Goal: Information Seeking & Learning: Find specific fact

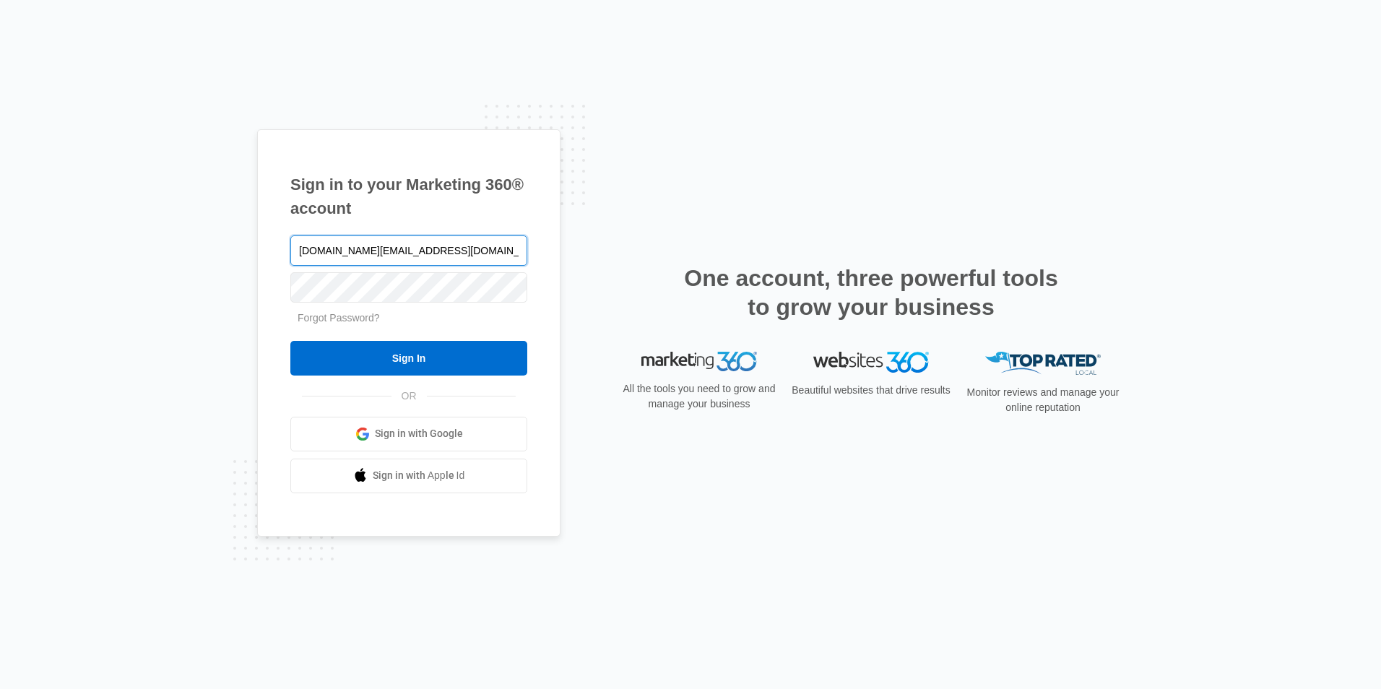
type input "courtney.nc@theclothoption.org"
click at [290, 341] on input "Sign In" at bounding box center [408, 358] width 237 height 35
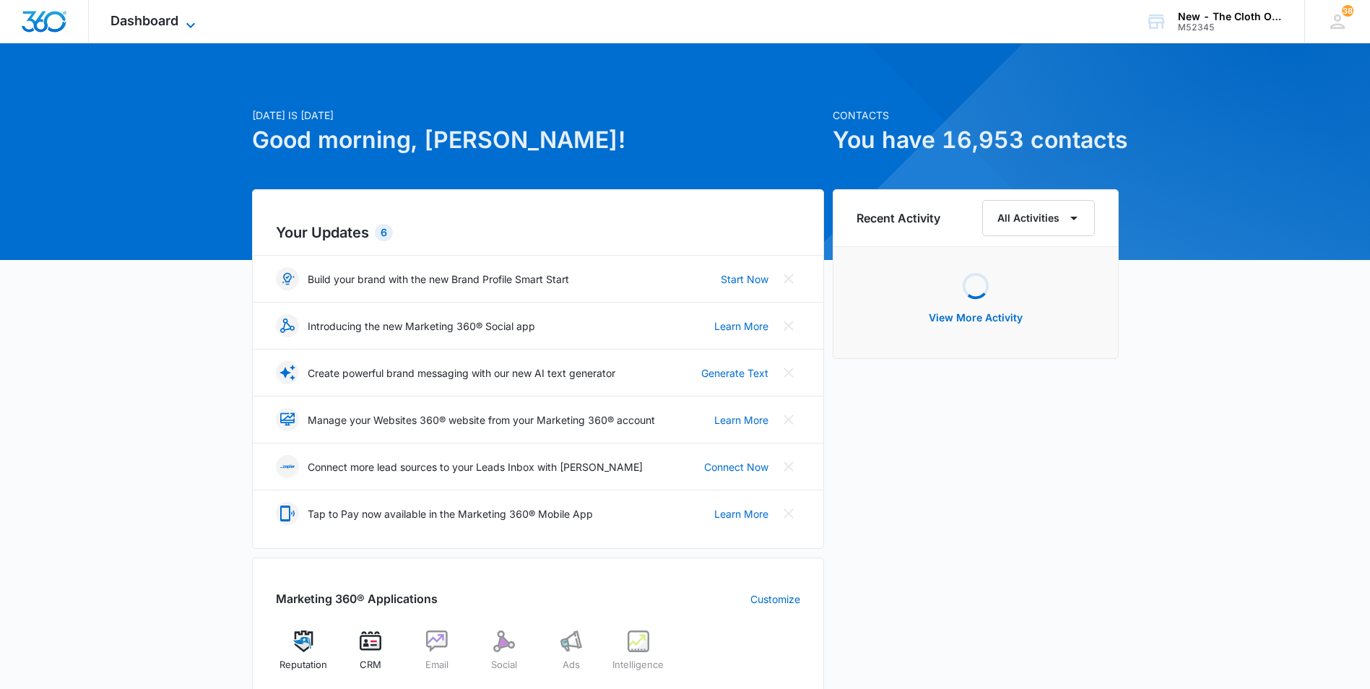
click at [183, 19] on icon at bounding box center [190, 25] width 17 height 17
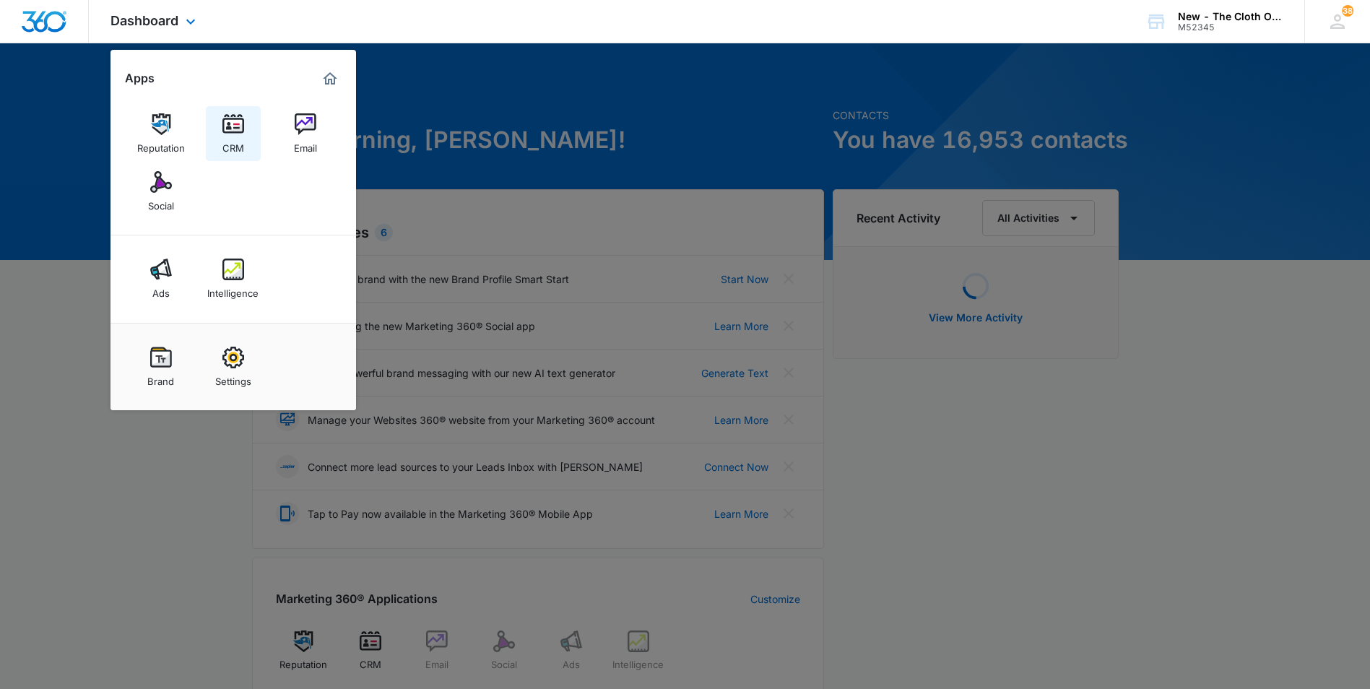
click at [243, 140] on div "CRM" at bounding box center [234, 144] width 22 height 19
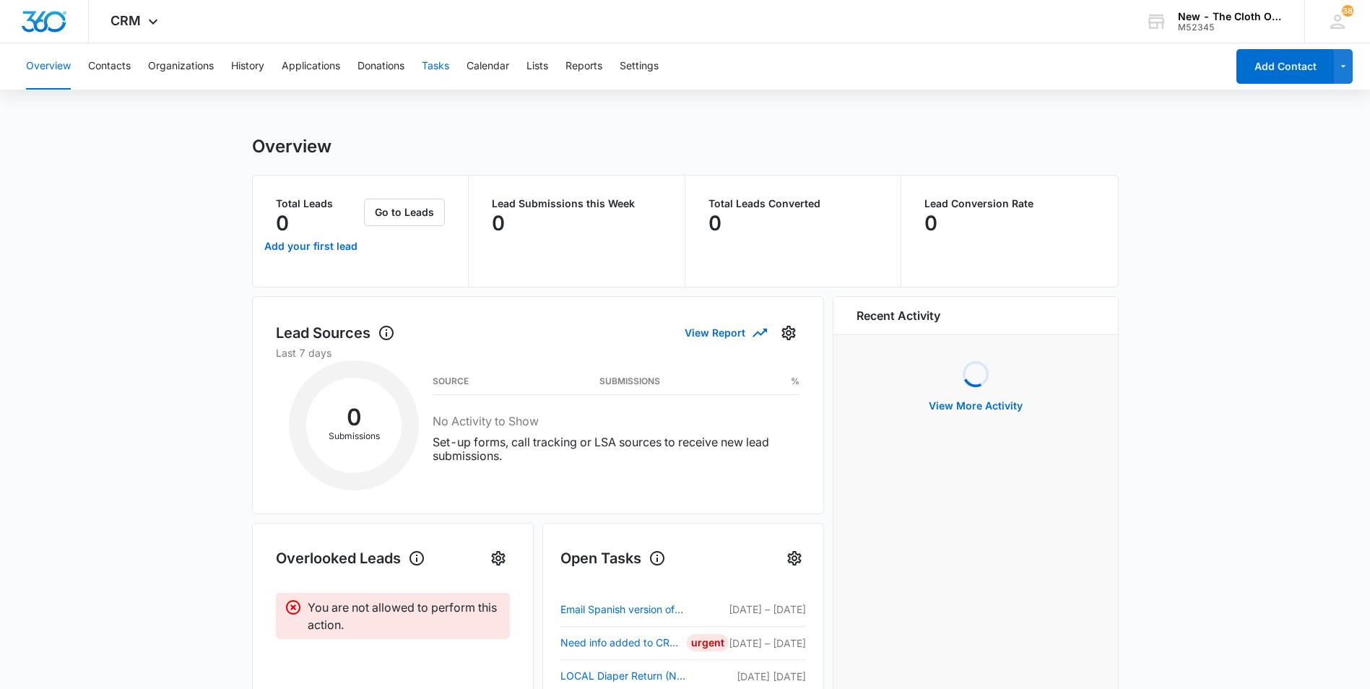
click at [447, 69] on button "Tasks" at bounding box center [435, 66] width 27 height 46
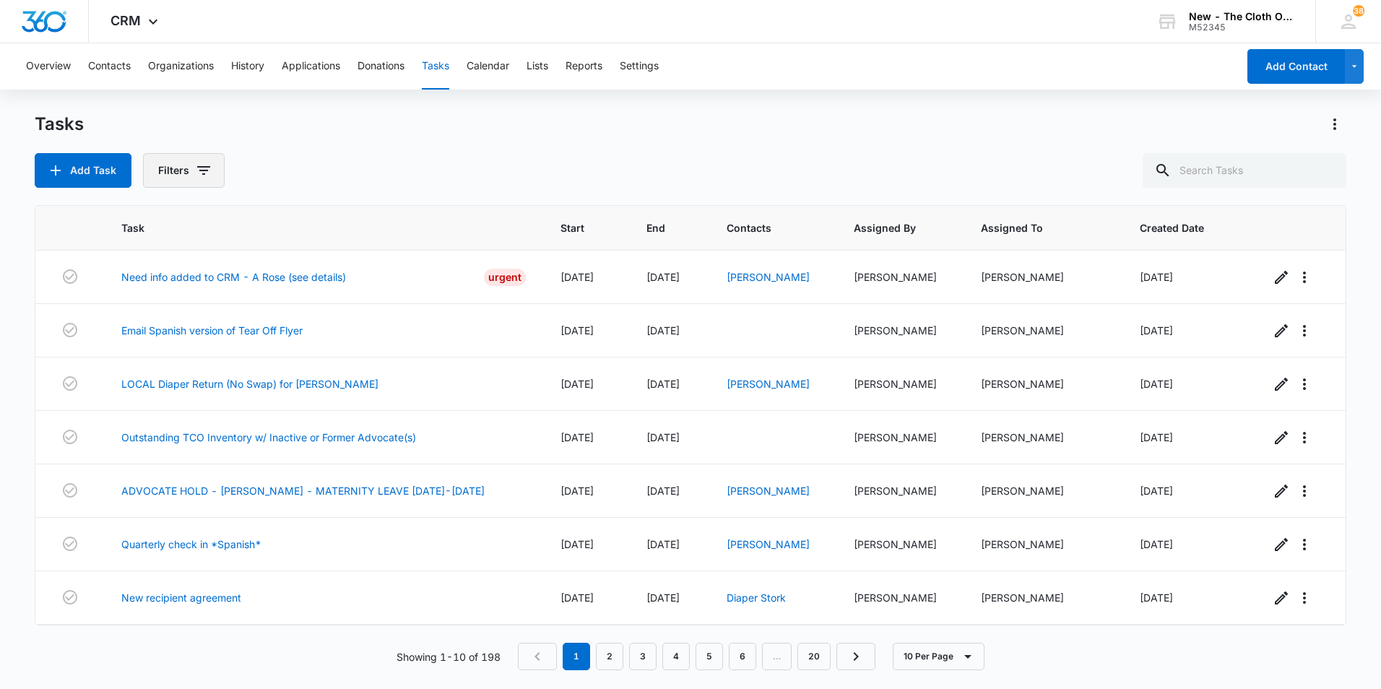
click at [209, 174] on icon "button" at bounding box center [203, 170] width 17 height 17
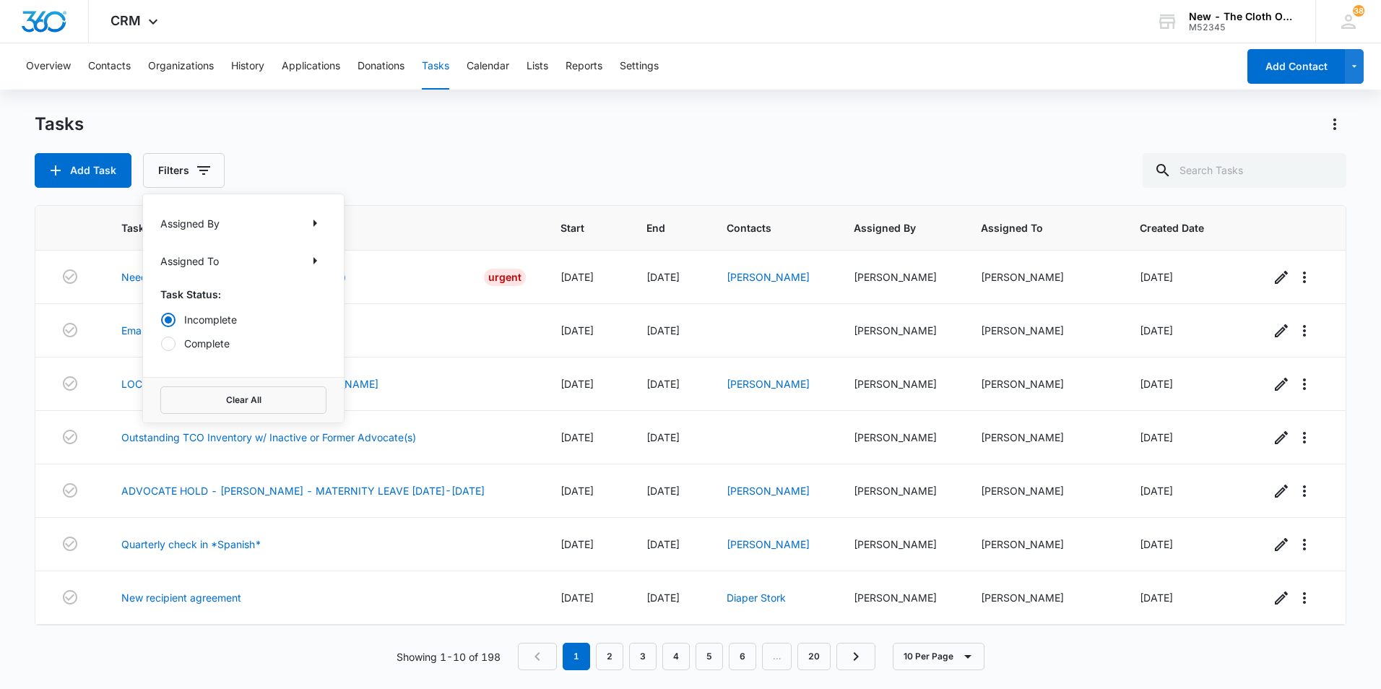
click at [224, 259] on div "Assigned To" at bounding box center [243, 260] width 166 height 23
click at [314, 259] on icon "Show Assigned To filters" at bounding box center [316, 260] width 4 height 7
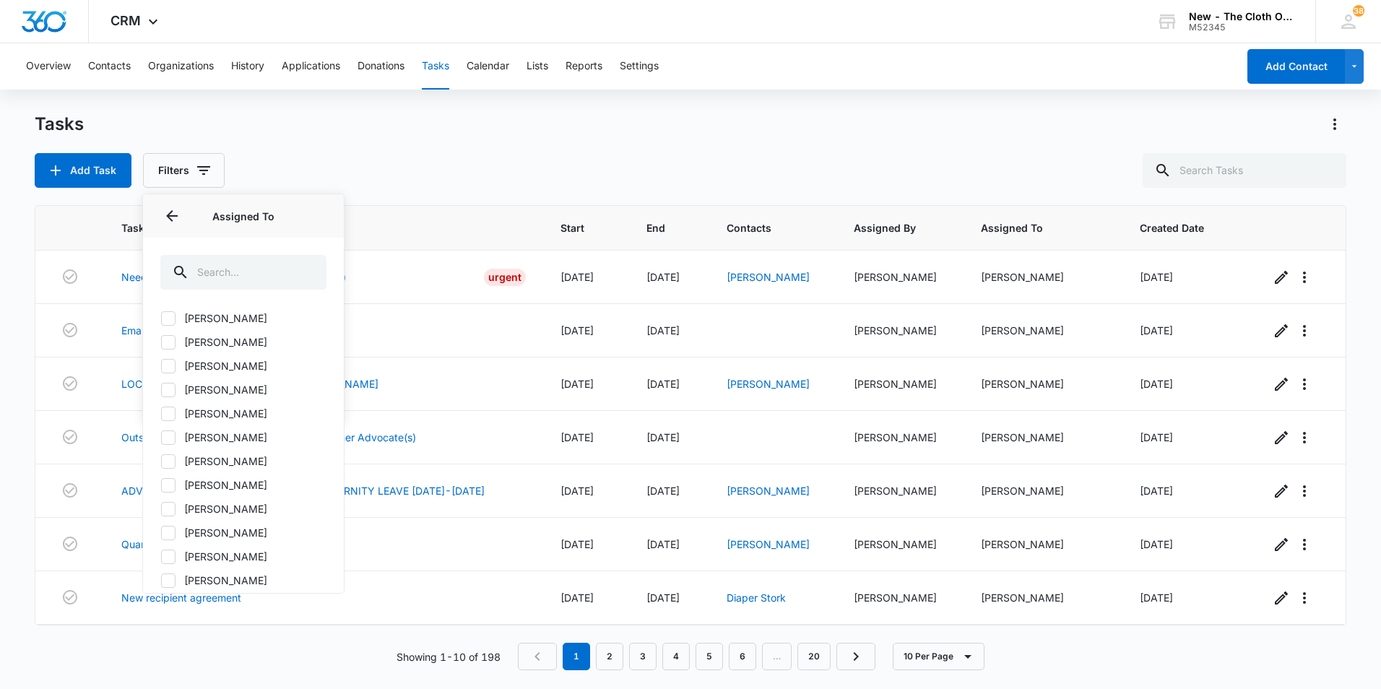
scroll to position [217, 0]
click at [266, 394] on label "[PERSON_NAME]" at bounding box center [243, 389] width 166 height 15
click at [161, 390] on input "[PERSON_NAME]" at bounding box center [160, 389] width 1 height 1
checkbox input "true"
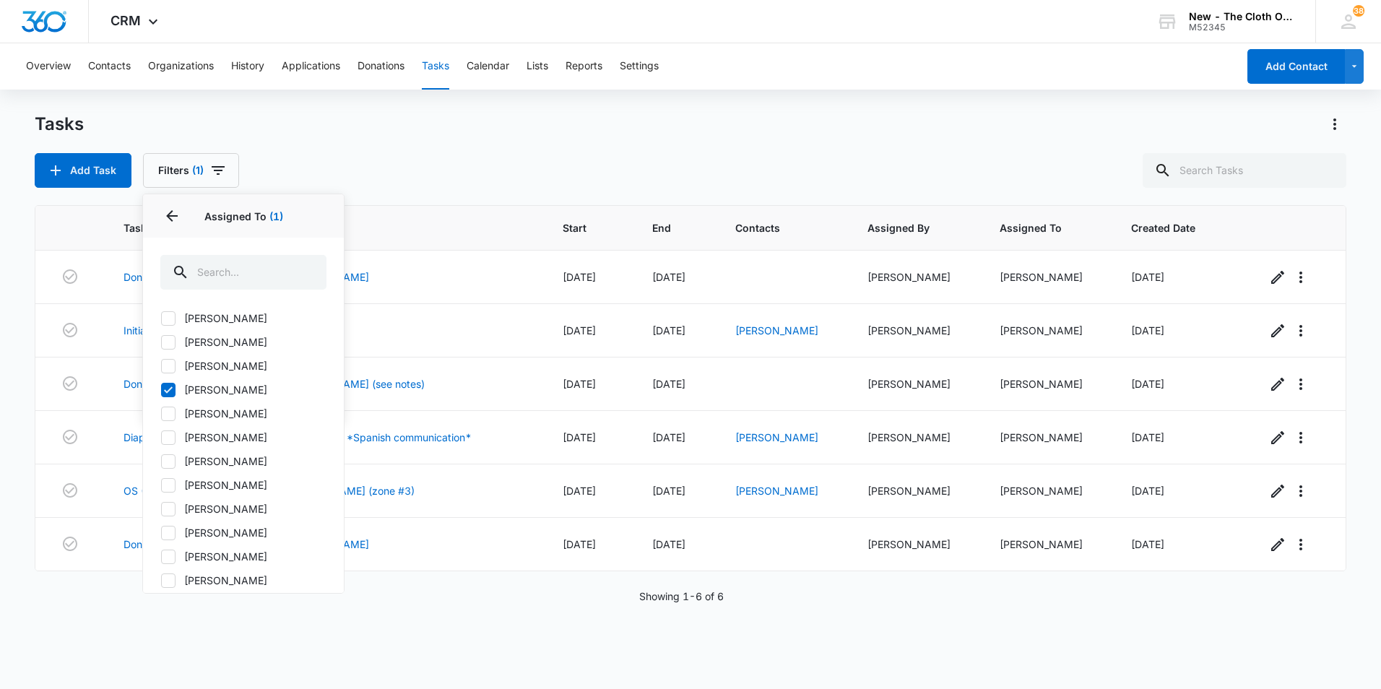
click at [439, 144] on div "Tasks Add Task Filters (1) Assigned By Assigned To 1 Assigned To (1) All Users …" at bounding box center [691, 150] width 1312 height 75
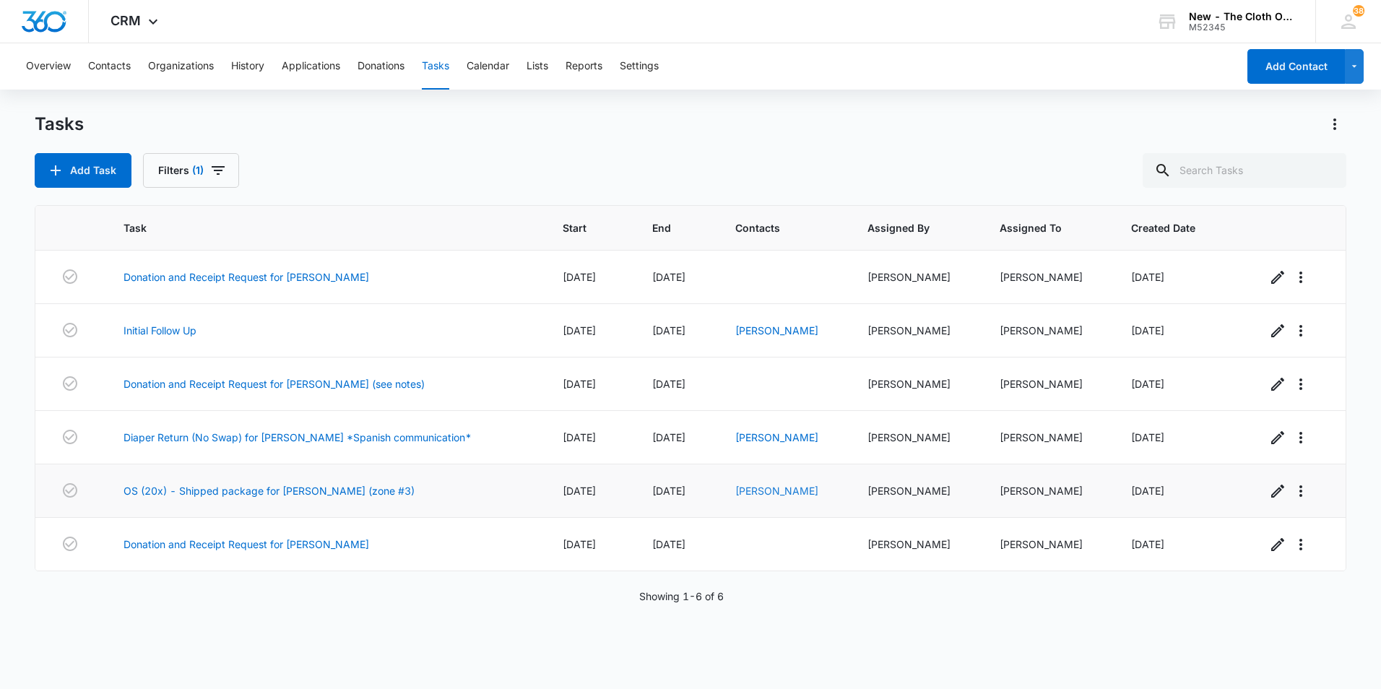
drag, startPoint x: 750, startPoint y: 483, endPoint x: 748, endPoint y: 491, distance: 7.5
click at [750, 485] on div "Zoe Jones" at bounding box center [784, 490] width 98 height 15
click at [748, 491] on link "Zoe Jones" at bounding box center [776, 491] width 83 height 12
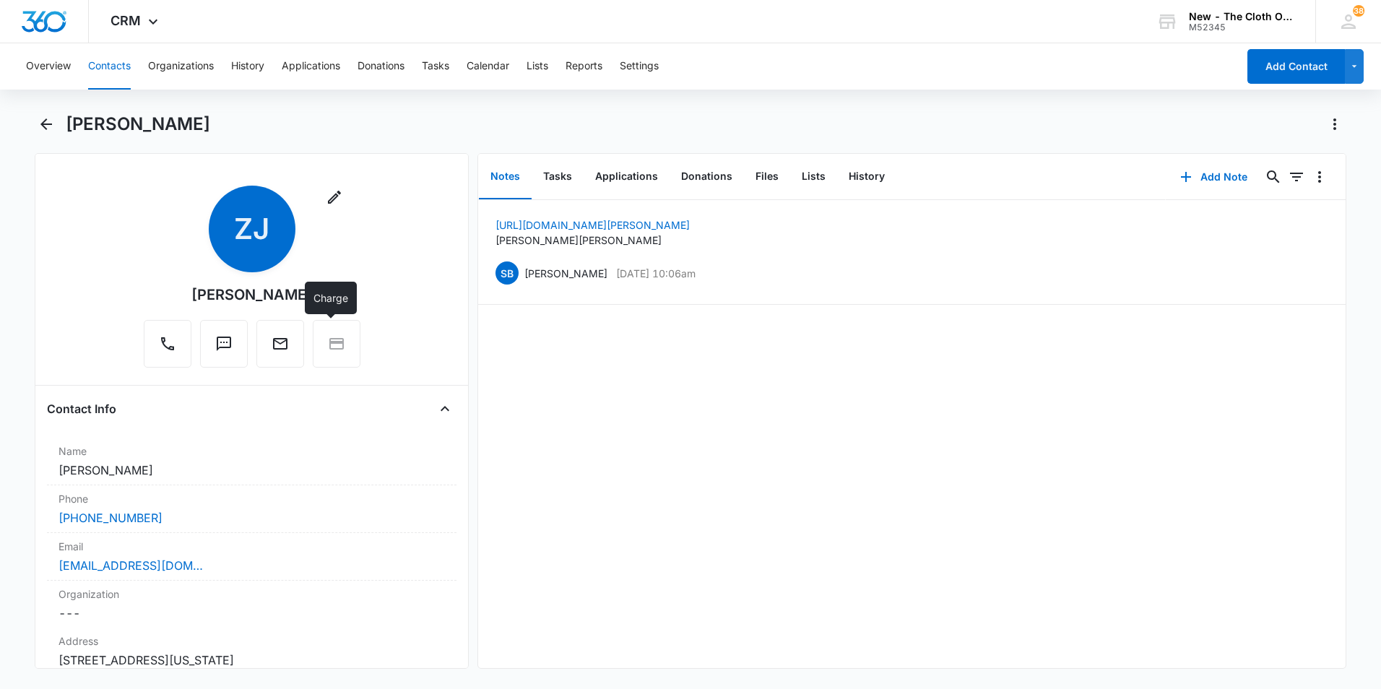
scroll to position [72, 0]
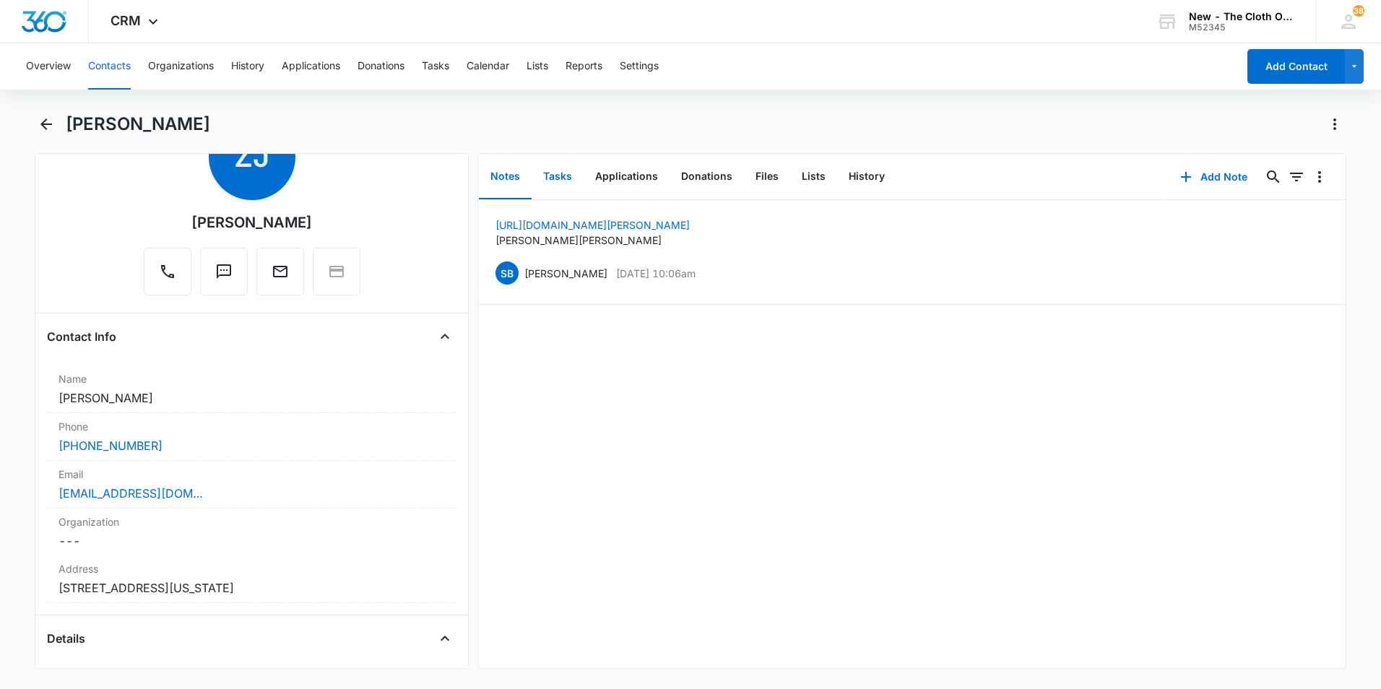
click at [562, 176] on button "Tasks" at bounding box center [558, 177] width 52 height 45
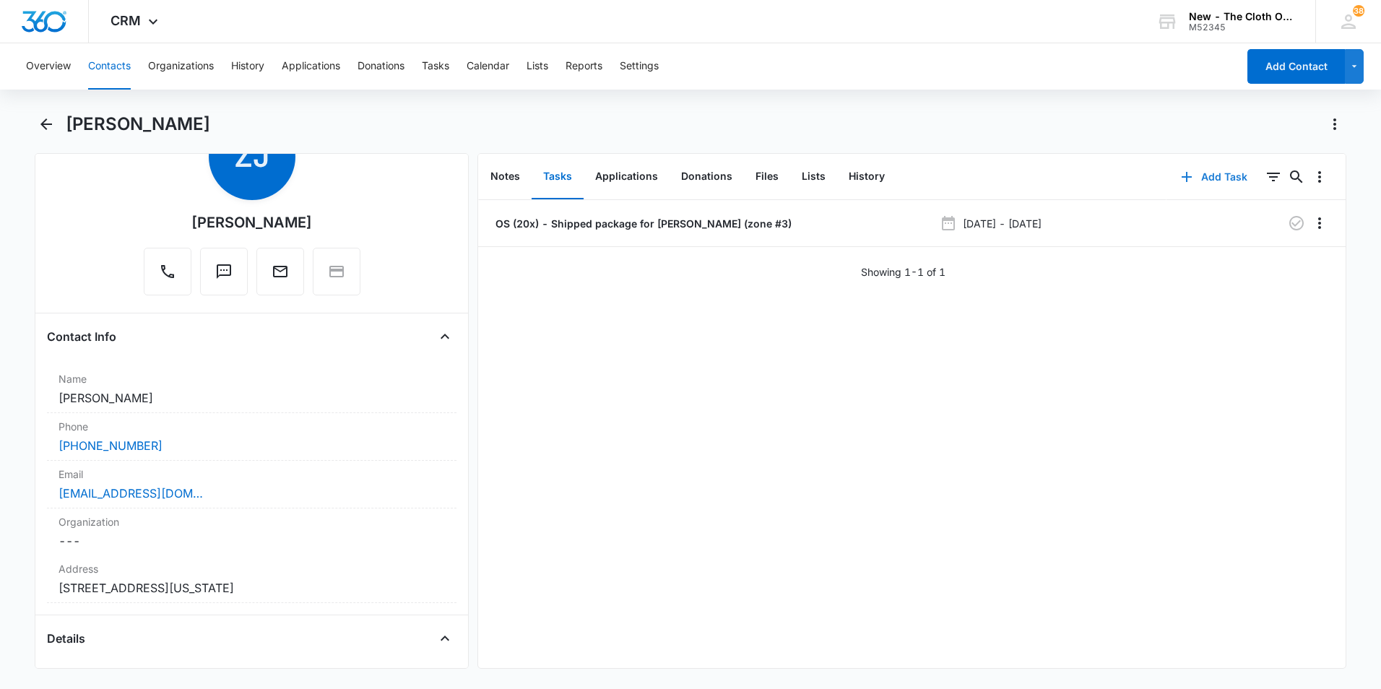
click at [1204, 175] on button "Add Task" at bounding box center [1214, 177] width 95 height 35
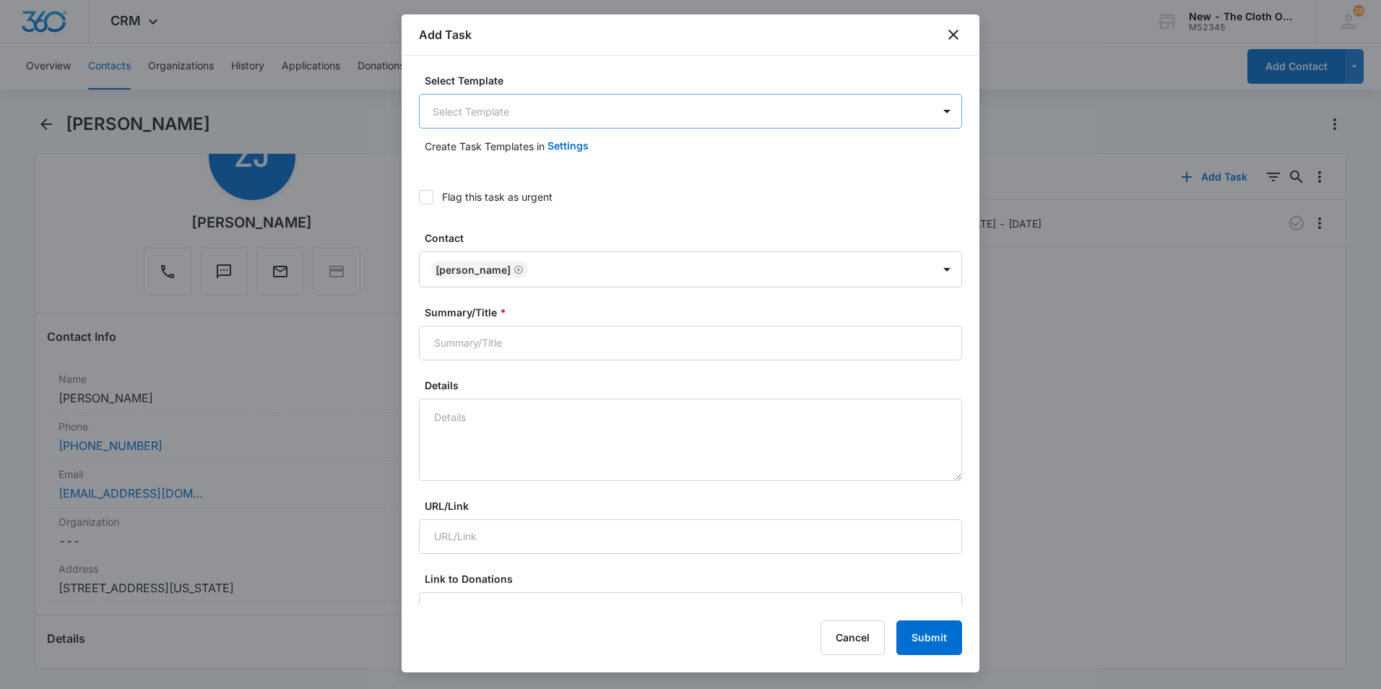
click at [808, 110] on body "CRM Apps Reputation CRM Email Social Ads Intelligence Brand Settings AI Assista…" at bounding box center [690, 344] width 1381 height 689
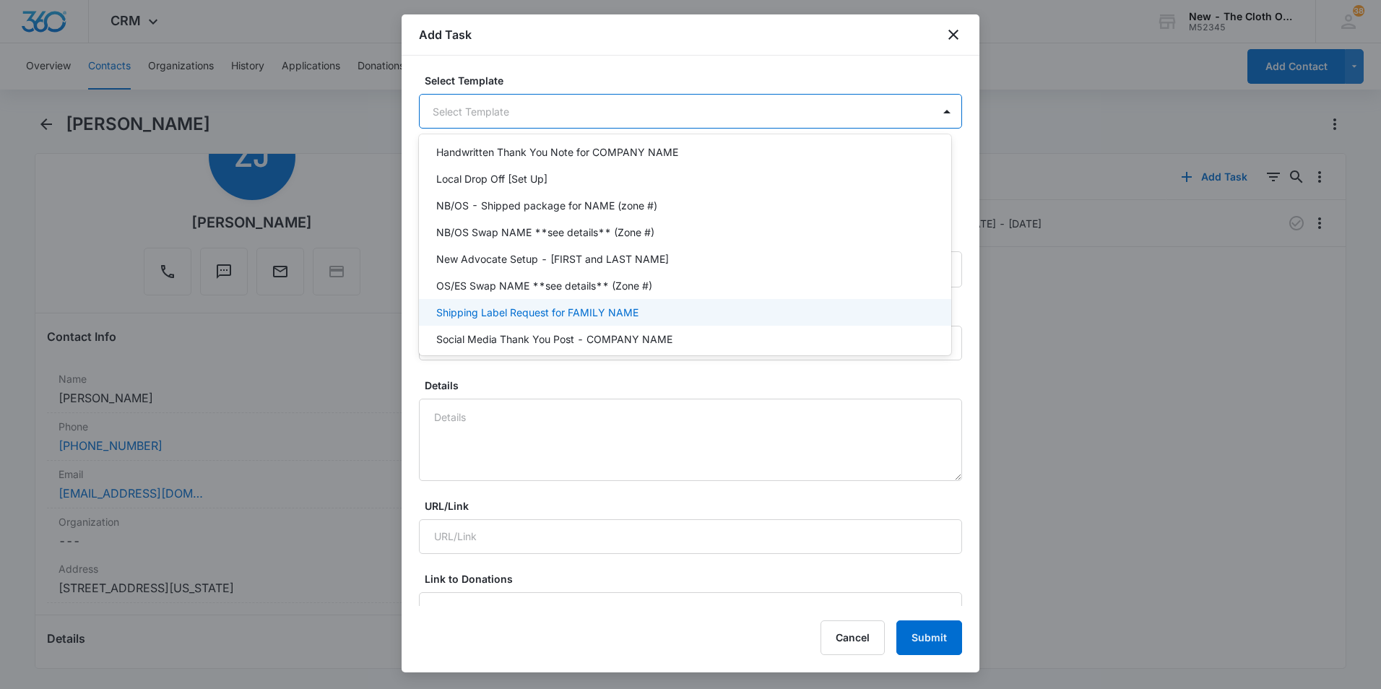
scroll to position [316, 0]
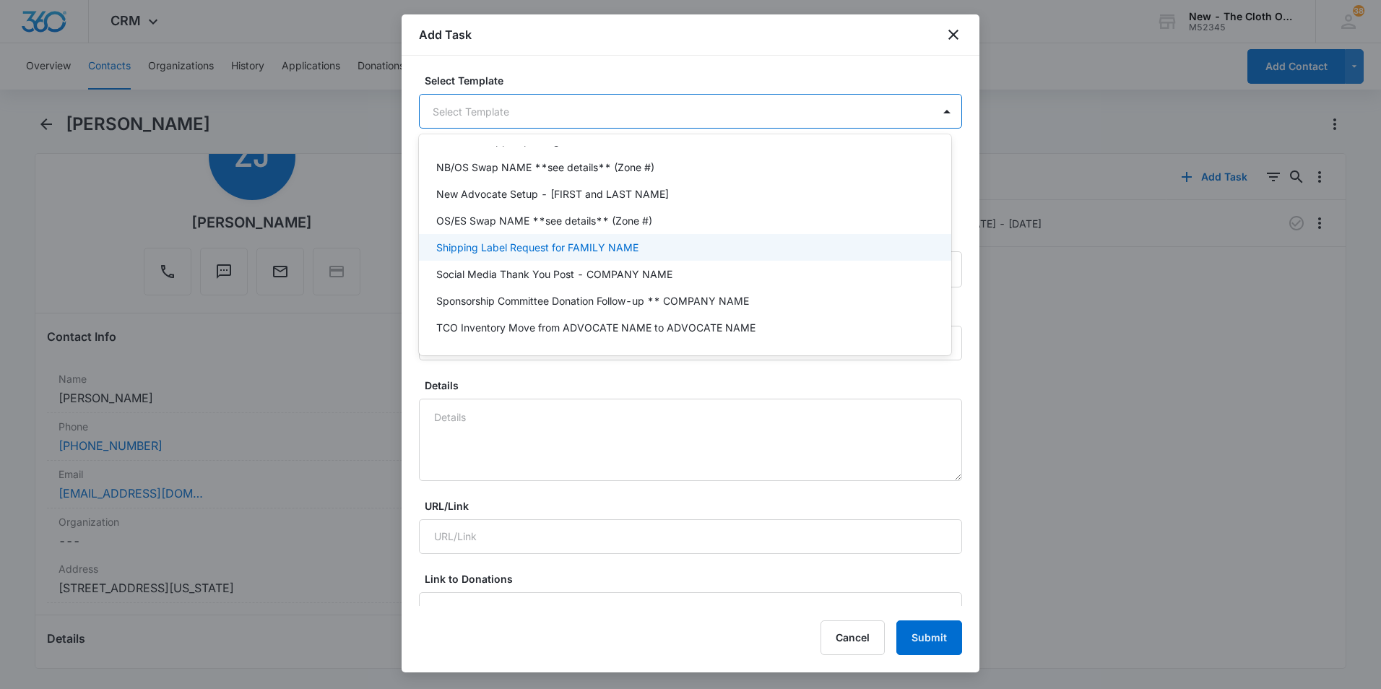
click at [720, 254] on div "Shipping Label Request for FAMILY NAME" at bounding box center [683, 247] width 495 height 15
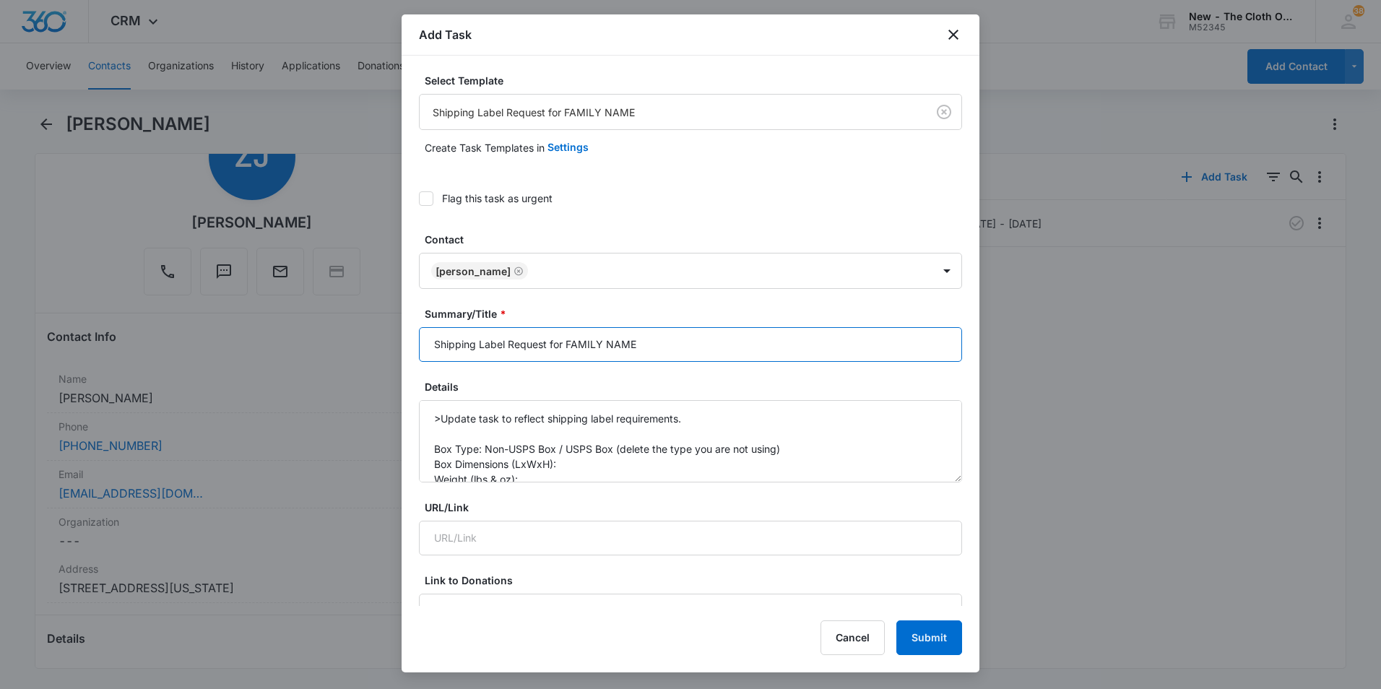
click at [753, 355] on input "Shipping Label Request for FAMILY NAME" at bounding box center [690, 344] width 543 height 35
type input "Shipping Label Request for Z. Jones"
drag, startPoint x: 788, startPoint y: 449, endPoint x: 558, endPoint y: 448, distance: 229.7
click at [558, 448] on textarea ">Update task to reflect shipping label requirements. Box Type: Non-USPS Box / U…" at bounding box center [690, 441] width 543 height 82
click at [571, 466] on textarea ">Update task to reflect shipping label requirements. Box Type: Non-USPS Box Box…" at bounding box center [690, 441] width 543 height 82
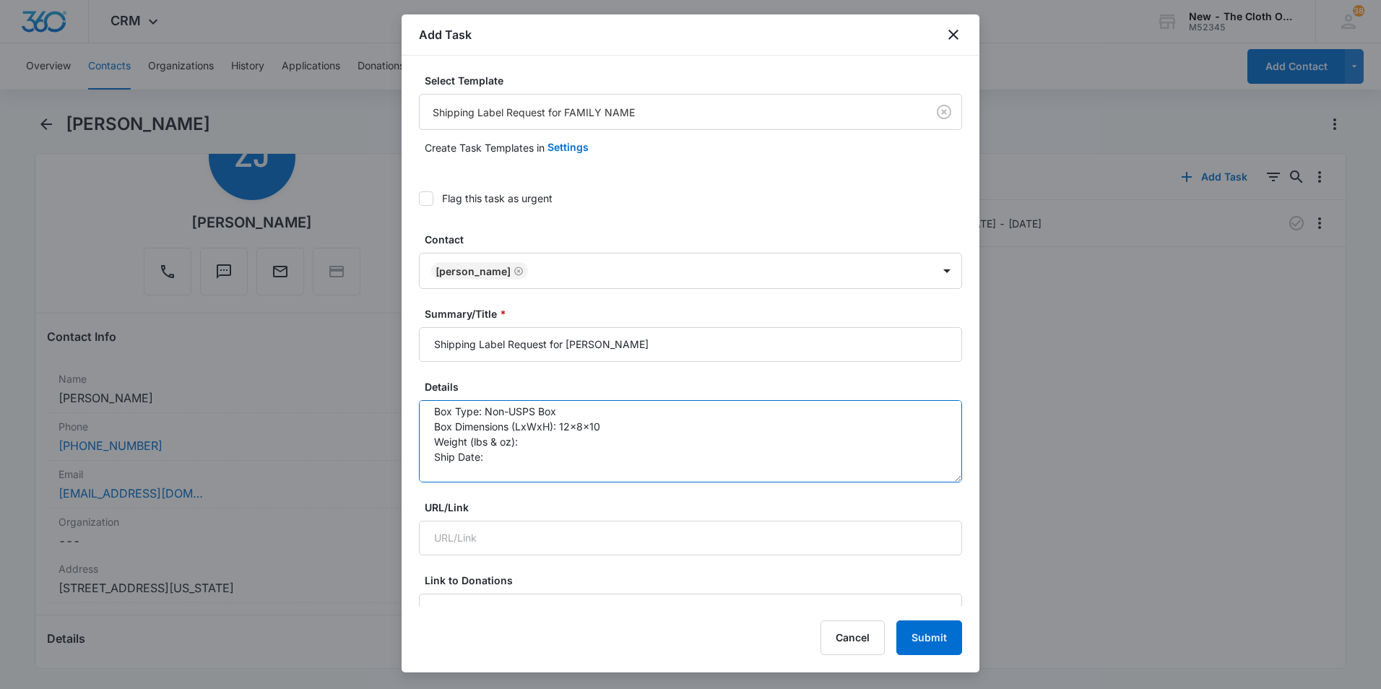
scroll to position [72, 0]
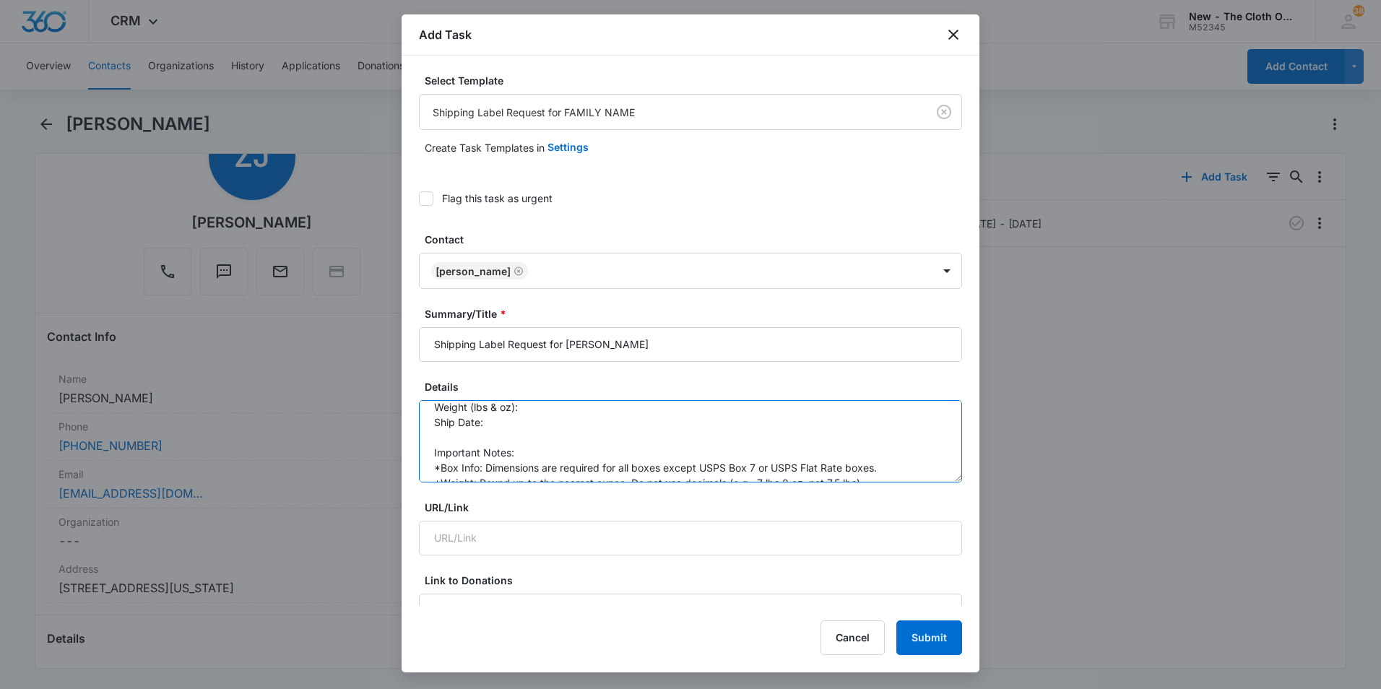
click at [582, 441] on textarea ">Update task to reflect shipping label requirements. Box Type: Non-USPS Box Box…" at bounding box center [690, 441] width 543 height 82
drag, startPoint x: 582, startPoint y: 439, endPoint x: 582, endPoint y: 432, distance: 7.3
click at [582, 436] on textarea ">Update task to reflect shipping label requirements. Box Type: Non-USPS Box Box…" at bounding box center [690, 441] width 543 height 82
click at [582, 431] on textarea ">Update task to reflect shipping label requirements. Box Type: Non-USPS Box Box…" at bounding box center [690, 441] width 543 height 82
click at [491, 423] on textarea ">Update task to reflect shipping label requirements. Box Type: Non-USPS Box Box…" at bounding box center [690, 441] width 543 height 82
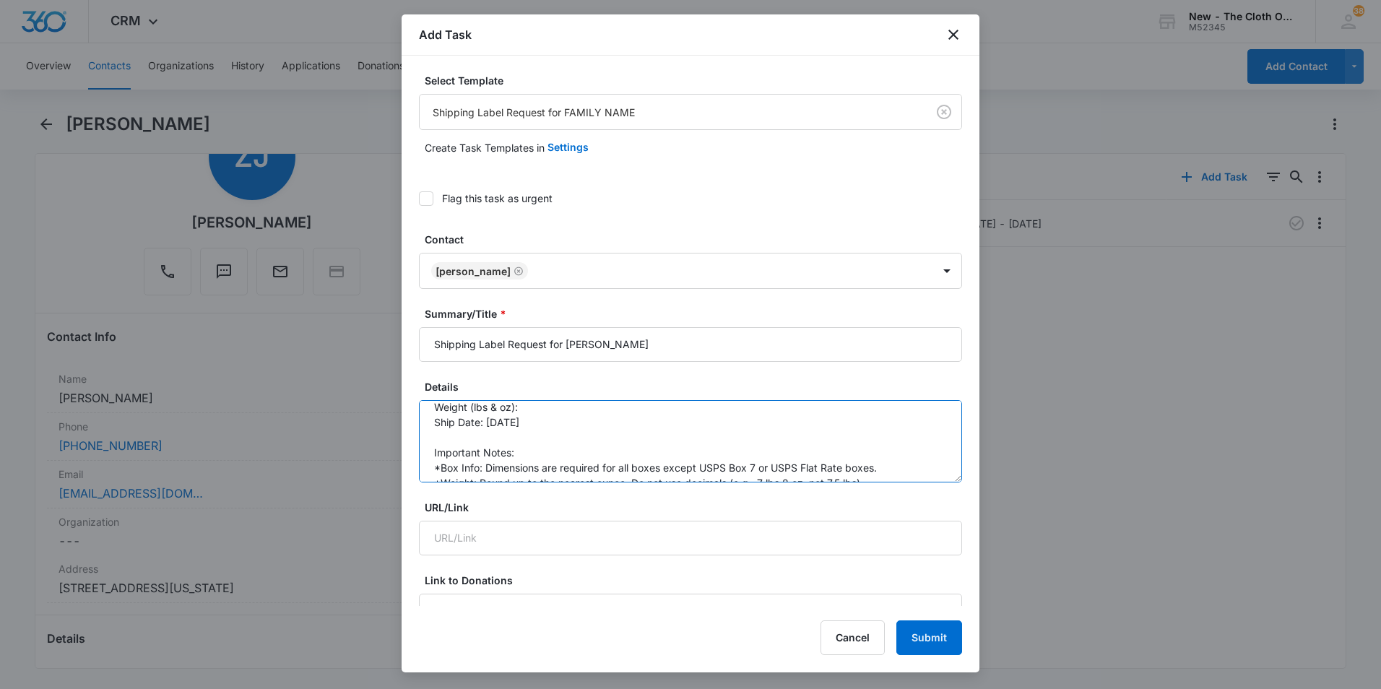
click at [540, 413] on textarea ">Update task to reflect shipping label requirements. Box Type: Non-USPS Box Box…" at bounding box center [690, 441] width 543 height 82
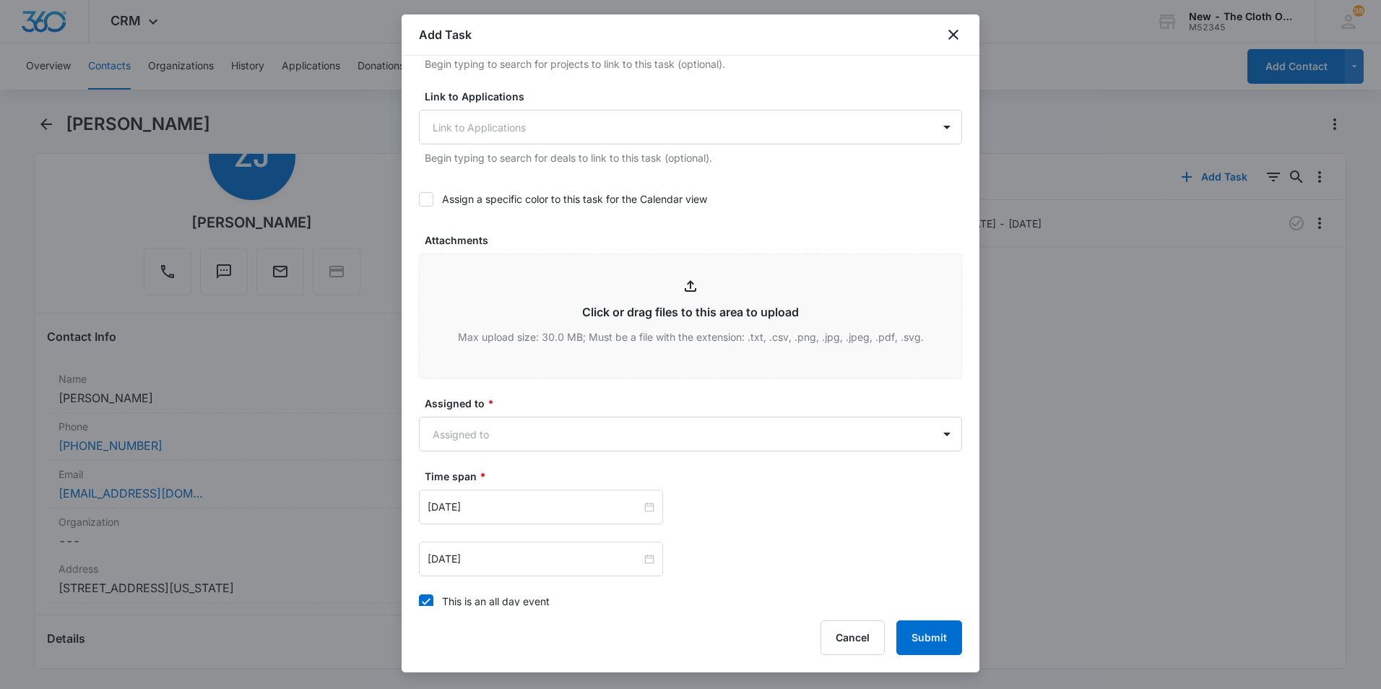
scroll to position [650, 0]
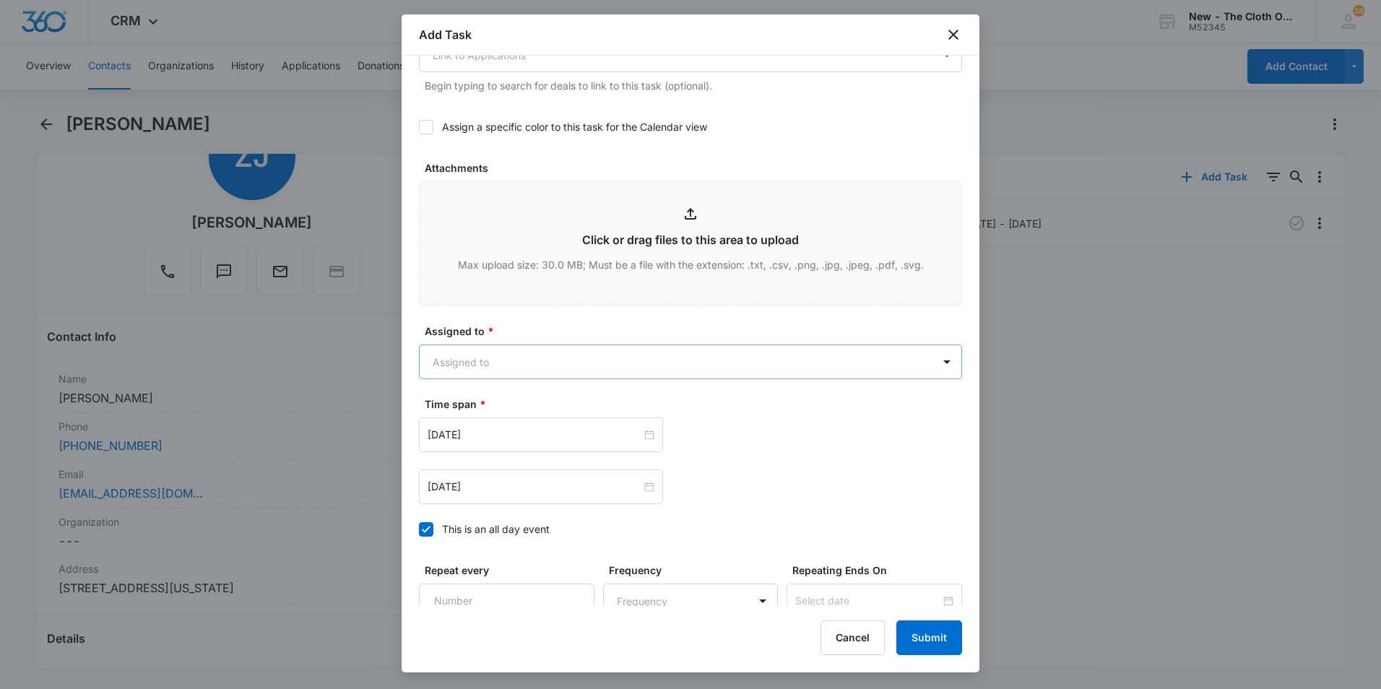
type textarea ">Update task to reflect shipping label requirements. Box Type: Non-USPS Box Box…"
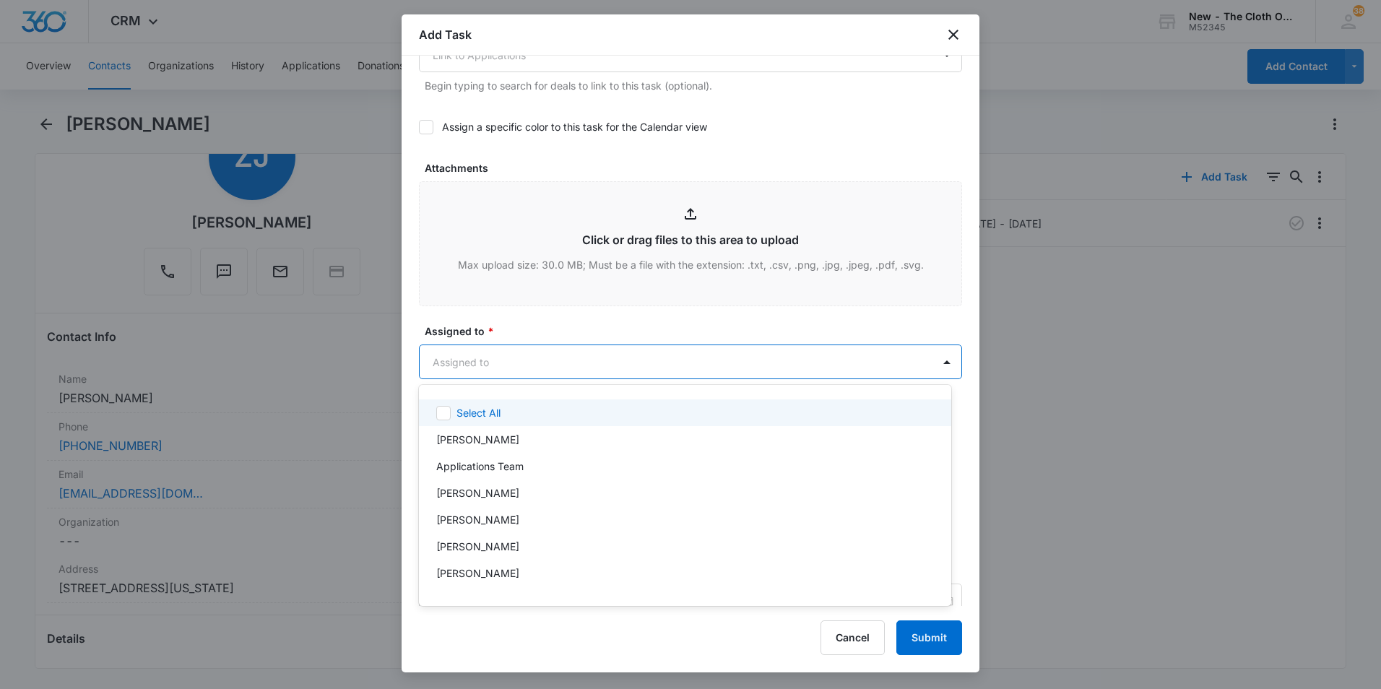
click at [686, 366] on body "CRM Apps Reputation CRM Email Social Ads Intelligence Brand Settings AI Assista…" at bounding box center [690, 344] width 1381 height 689
type input "shi"
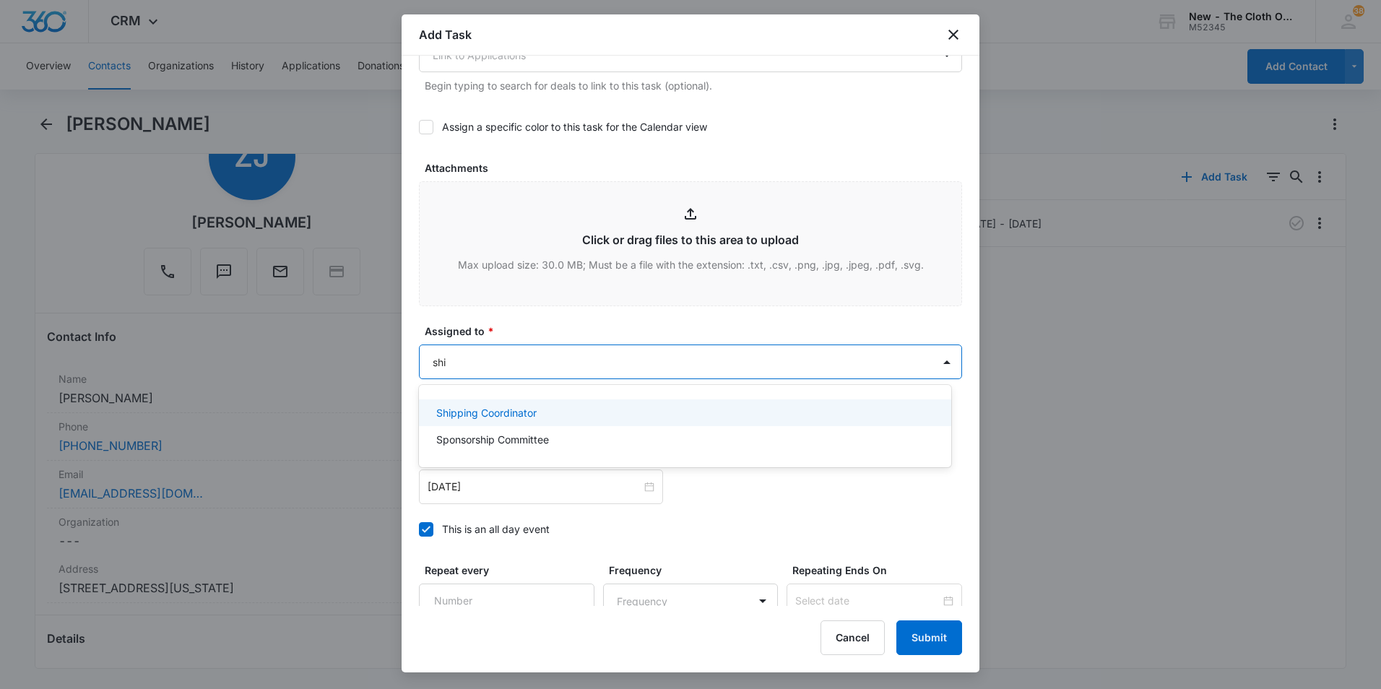
click at [635, 413] on div "Shipping Coordinator" at bounding box center [683, 412] width 495 height 15
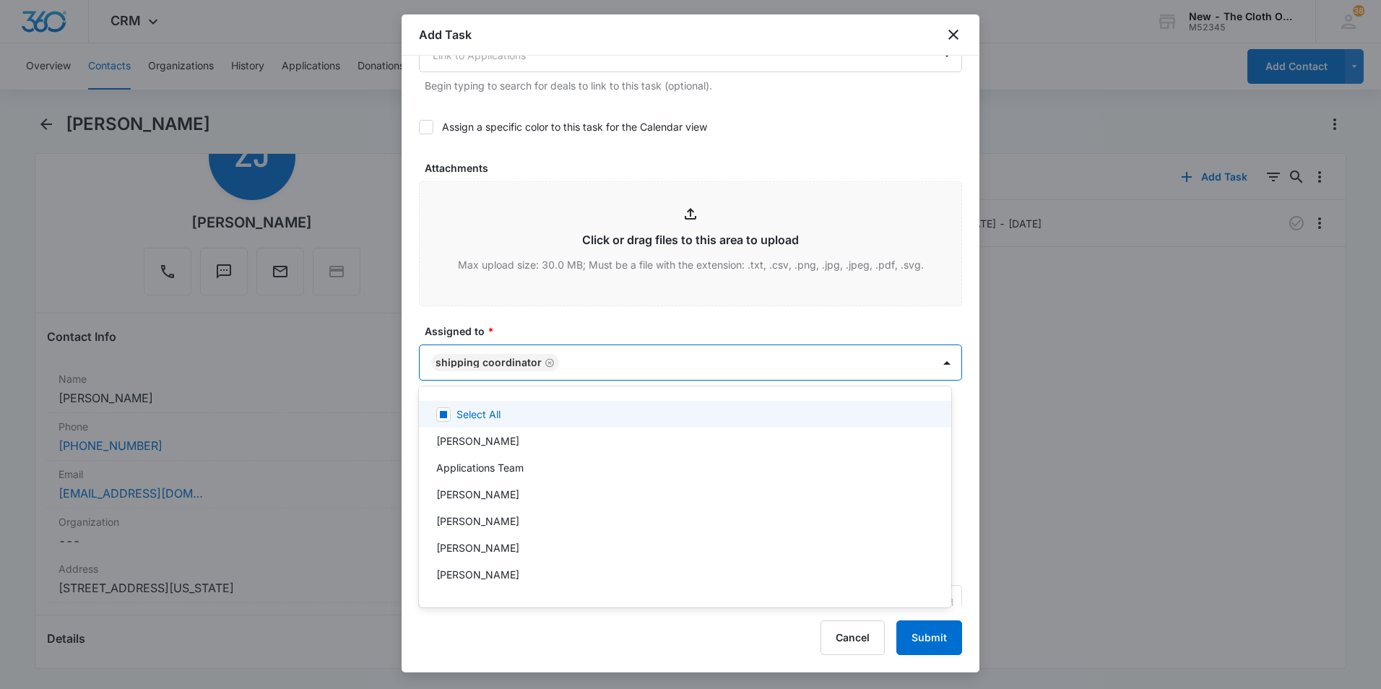
click at [627, 325] on div at bounding box center [690, 344] width 1381 height 689
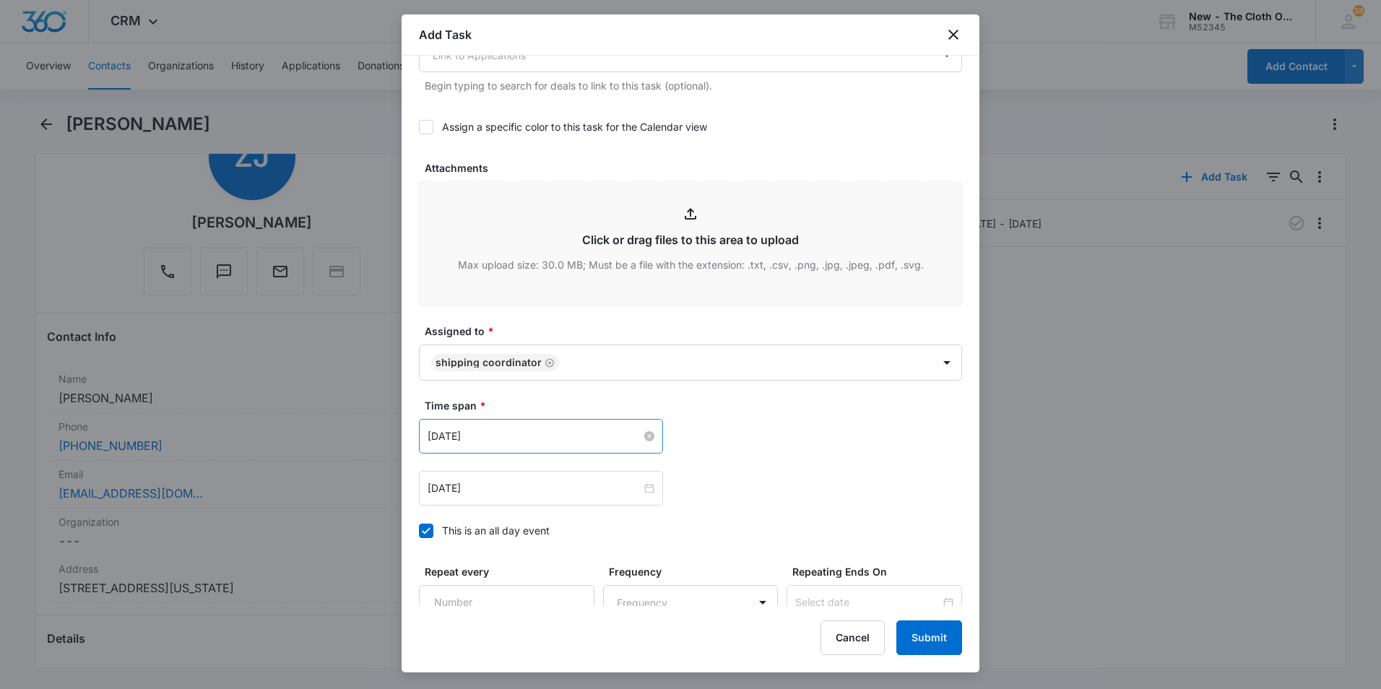
click at [558, 439] on input "Sep 26, 2024" at bounding box center [535, 436] width 214 height 16
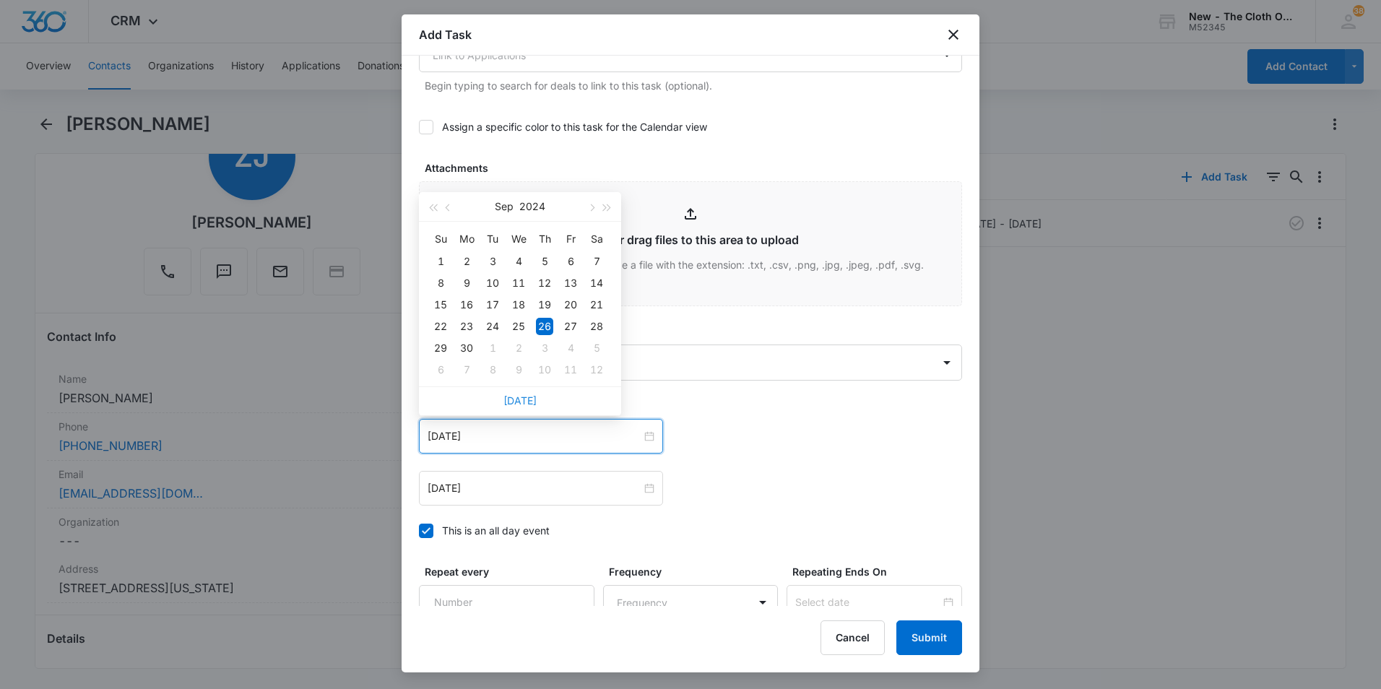
click at [513, 399] on link "Today" at bounding box center [520, 400] width 33 height 12
type input "Oct 15, 2025"
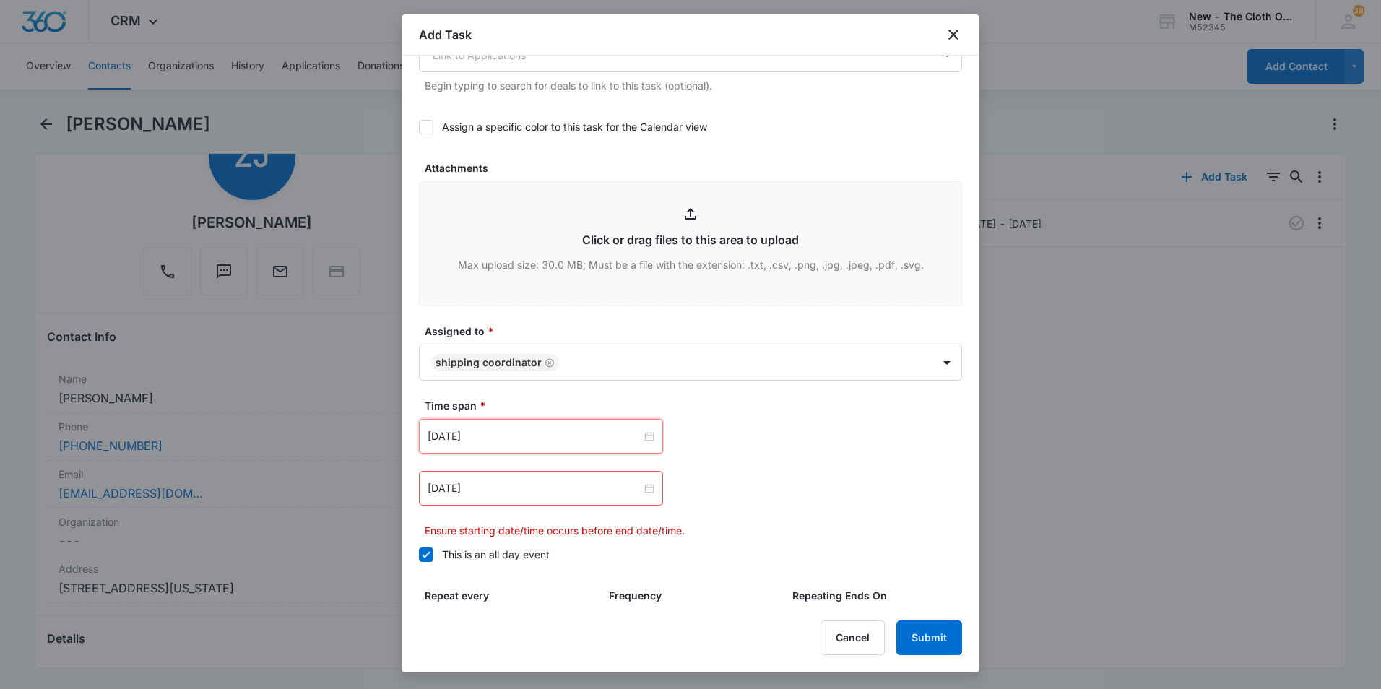
click at [511, 500] on div "Sep 27, 2024" at bounding box center [541, 488] width 244 height 35
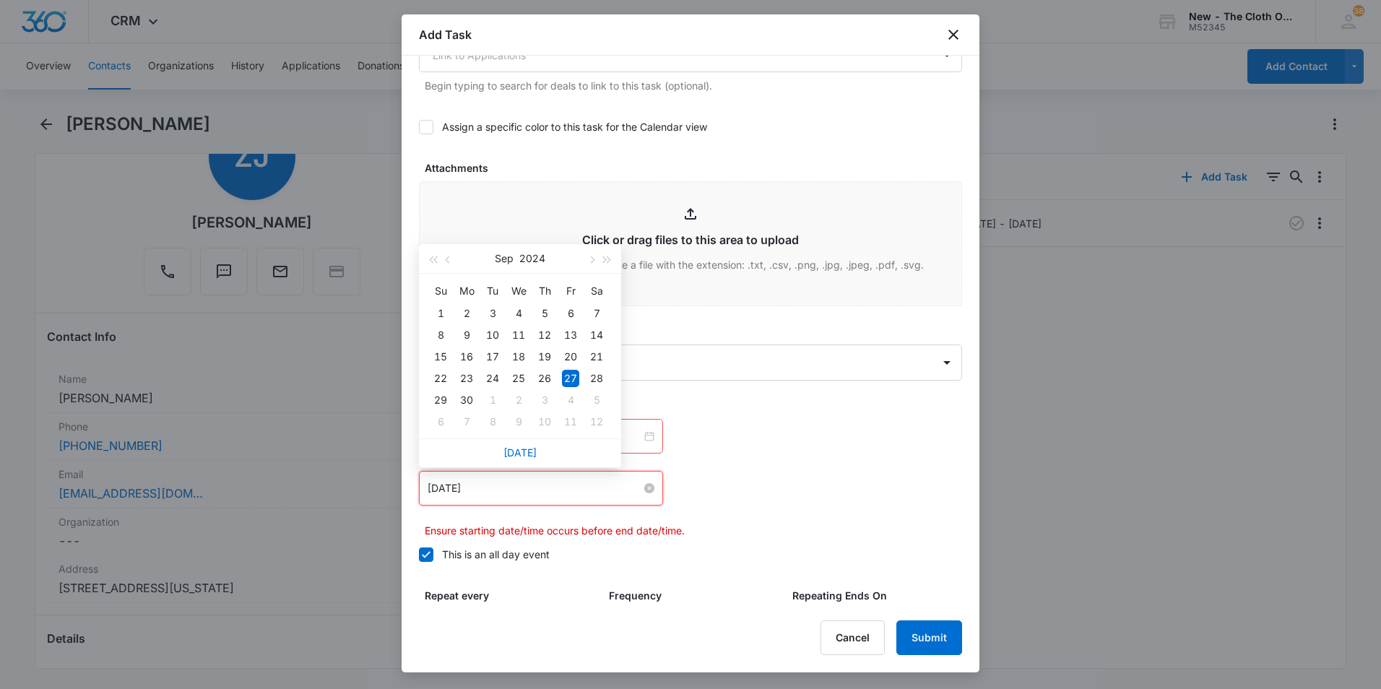
click at [513, 491] on input "Sep 27, 2024" at bounding box center [535, 488] width 214 height 16
click at [517, 452] on link "Today" at bounding box center [520, 452] width 33 height 12
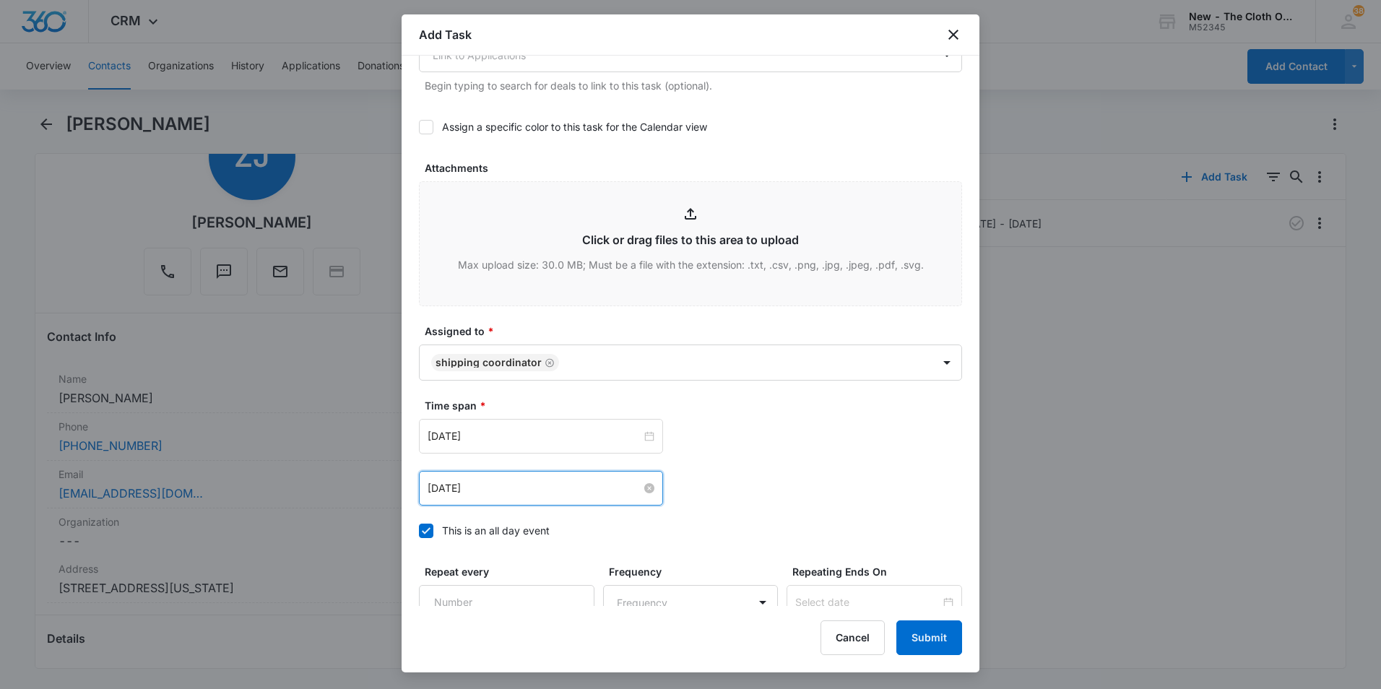
click at [501, 493] on input "Oct 15, 2025" at bounding box center [535, 488] width 214 height 16
type input "Oct 17, 2025"
click at [574, 360] on div "17" at bounding box center [570, 356] width 17 height 17
click at [920, 634] on button "Submit" at bounding box center [930, 638] width 66 height 35
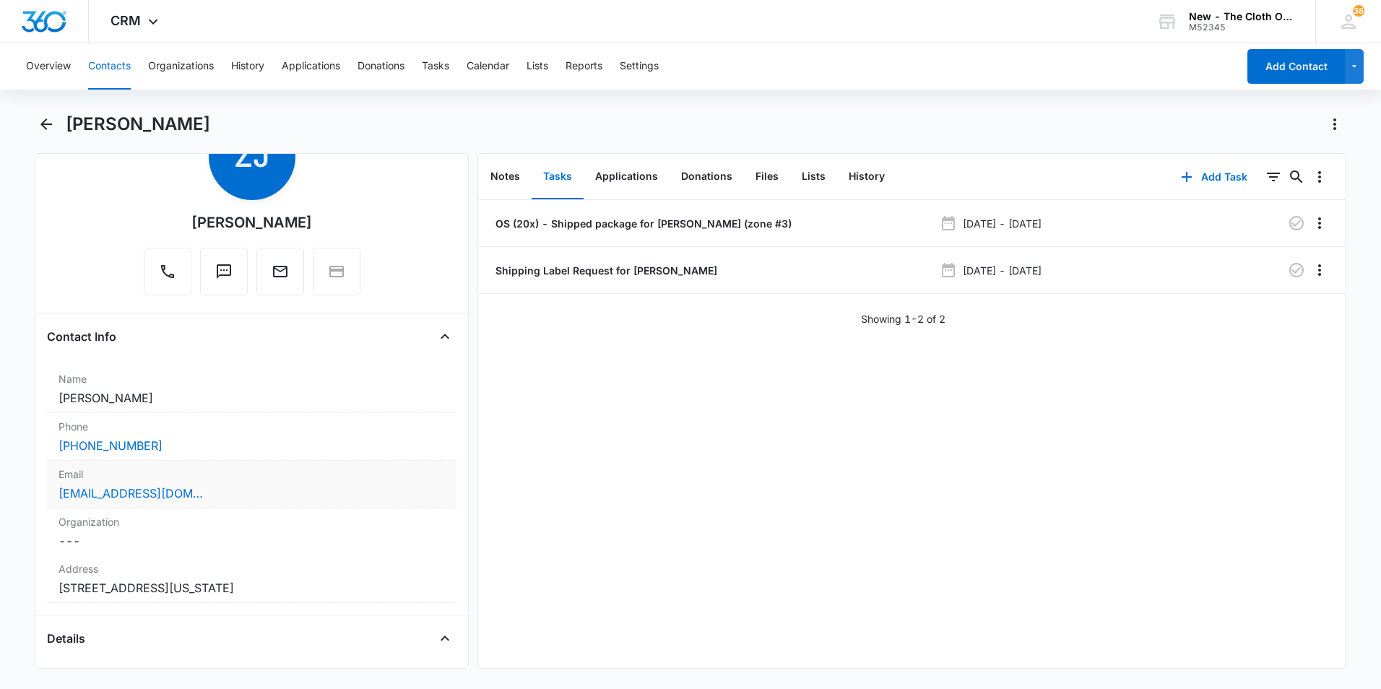
click at [233, 488] on div "zozoj1212@gmail.com" at bounding box center [252, 493] width 387 height 17
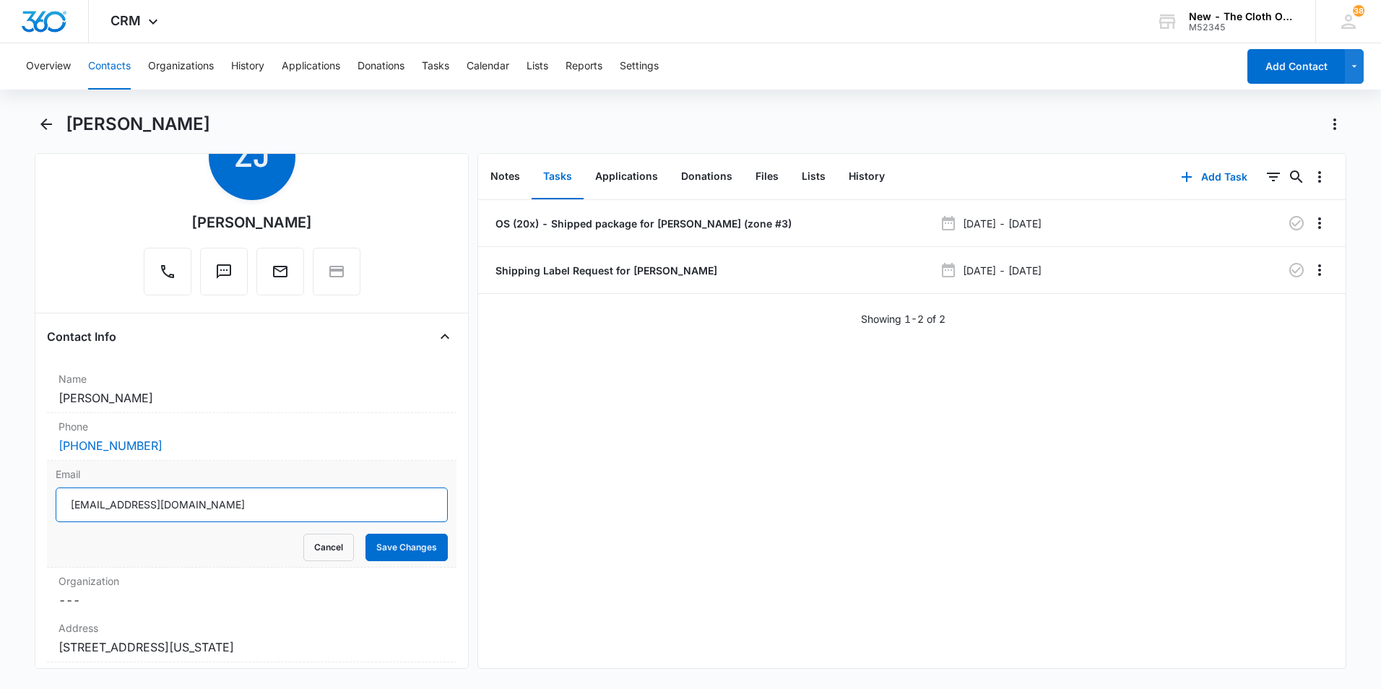
click at [204, 506] on input "zozoj1212@gmail.com" at bounding box center [252, 505] width 392 height 35
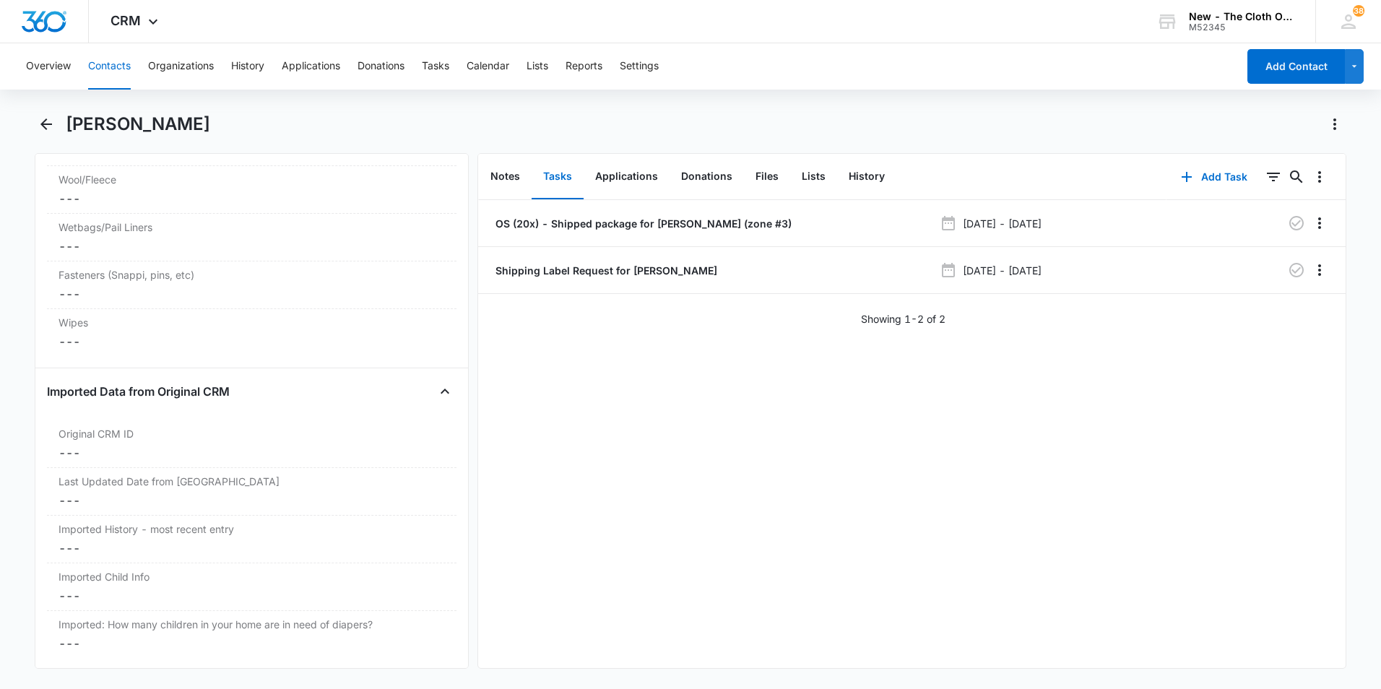
scroll to position [3991, 0]
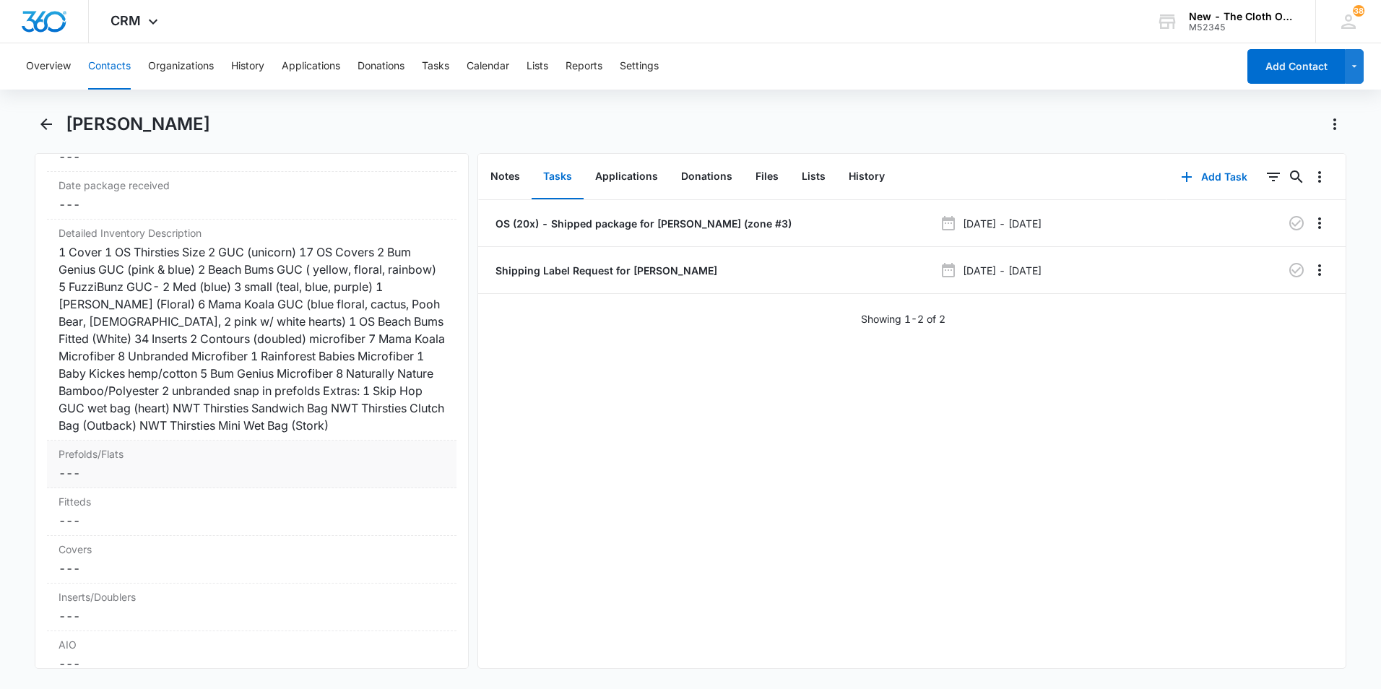
scroll to position [3540, 0]
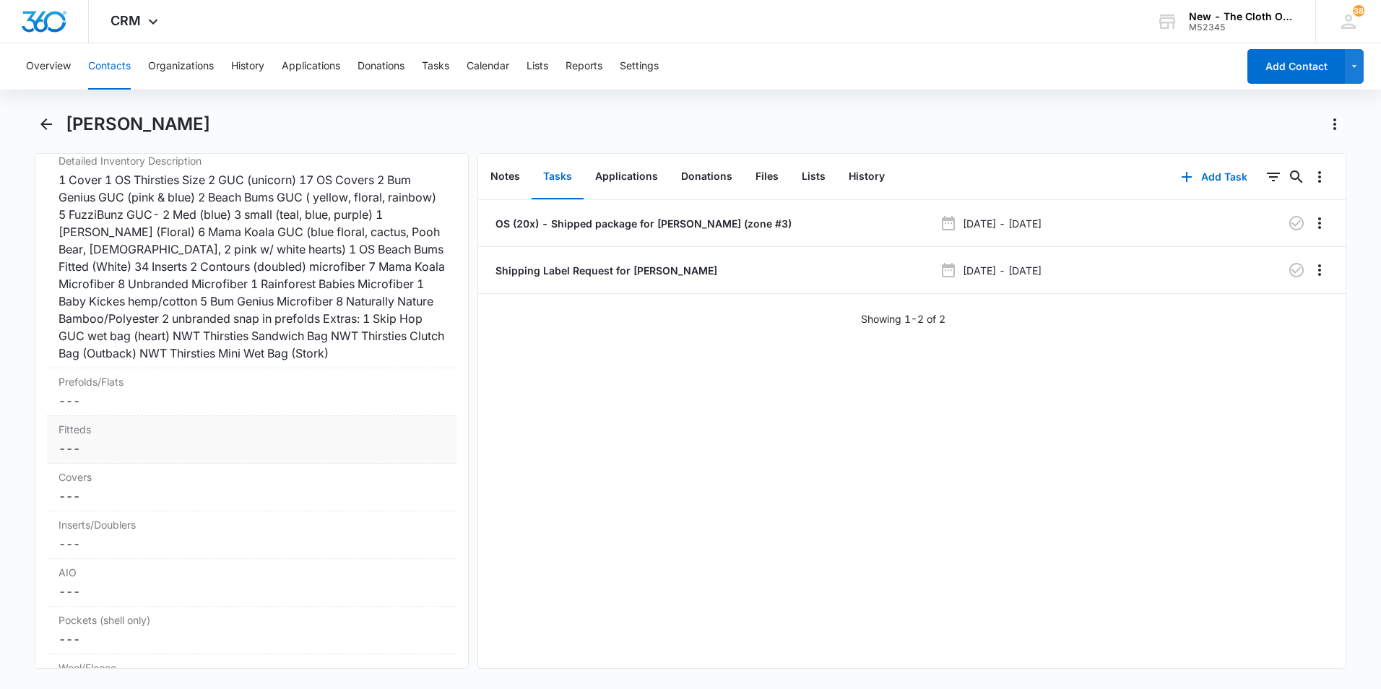
click at [260, 458] on div "Fitteds Cancel Save Changes ---" at bounding box center [252, 440] width 410 height 48
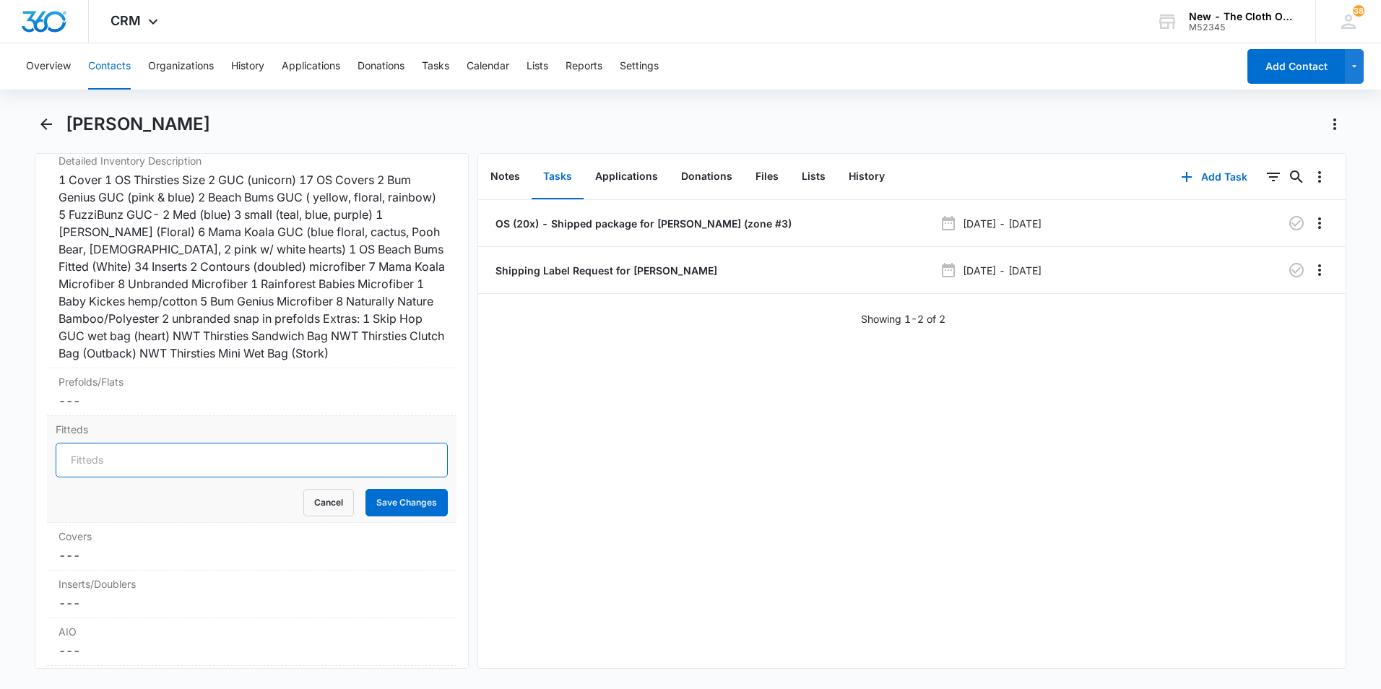
click at [259, 459] on input "Fitteds" at bounding box center [252, 460] width 392 height 35
type input "1"
click at [258, 548] on dd "Cancel Save Changes ---" at bounding box center [252, 555] width 387 height 17
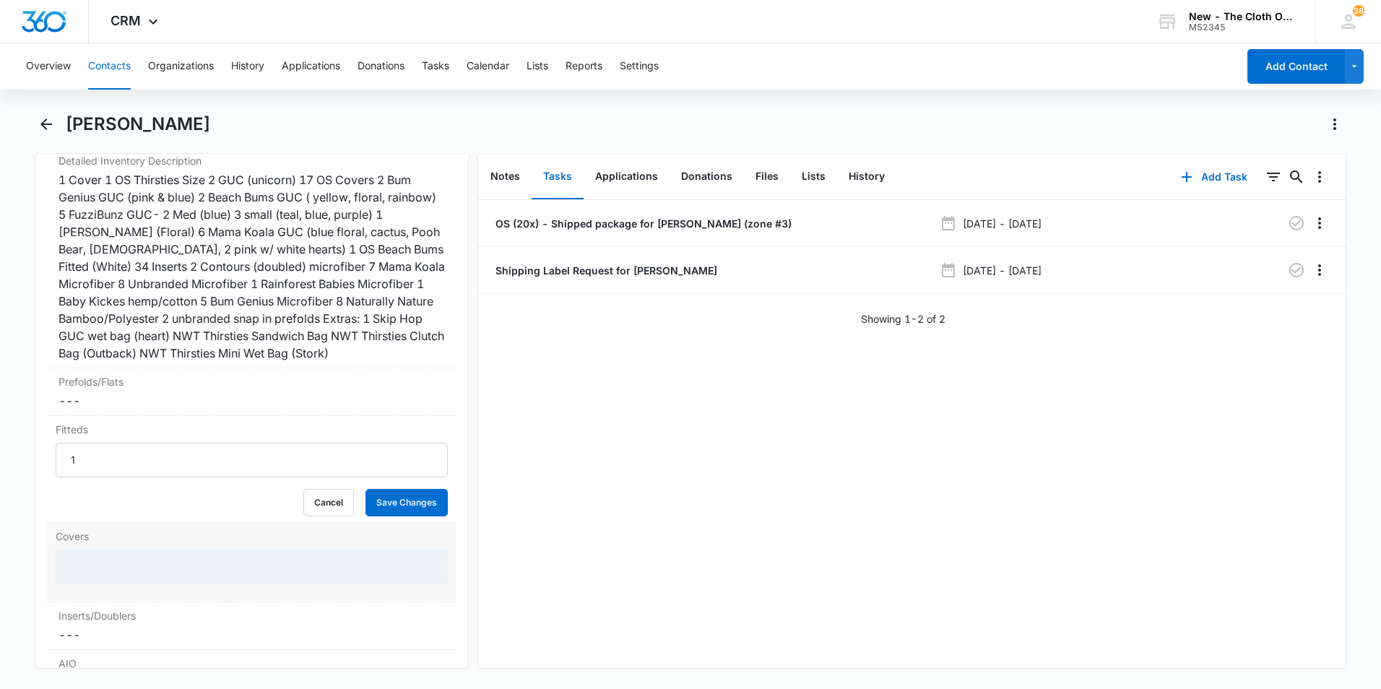
click at [254, 563] on div at bounding box center [252, 567] width 392 height 35
click at [252, 569] on input "Covers" at bounding box center [252, 567] width 392 height 35
type input "1"
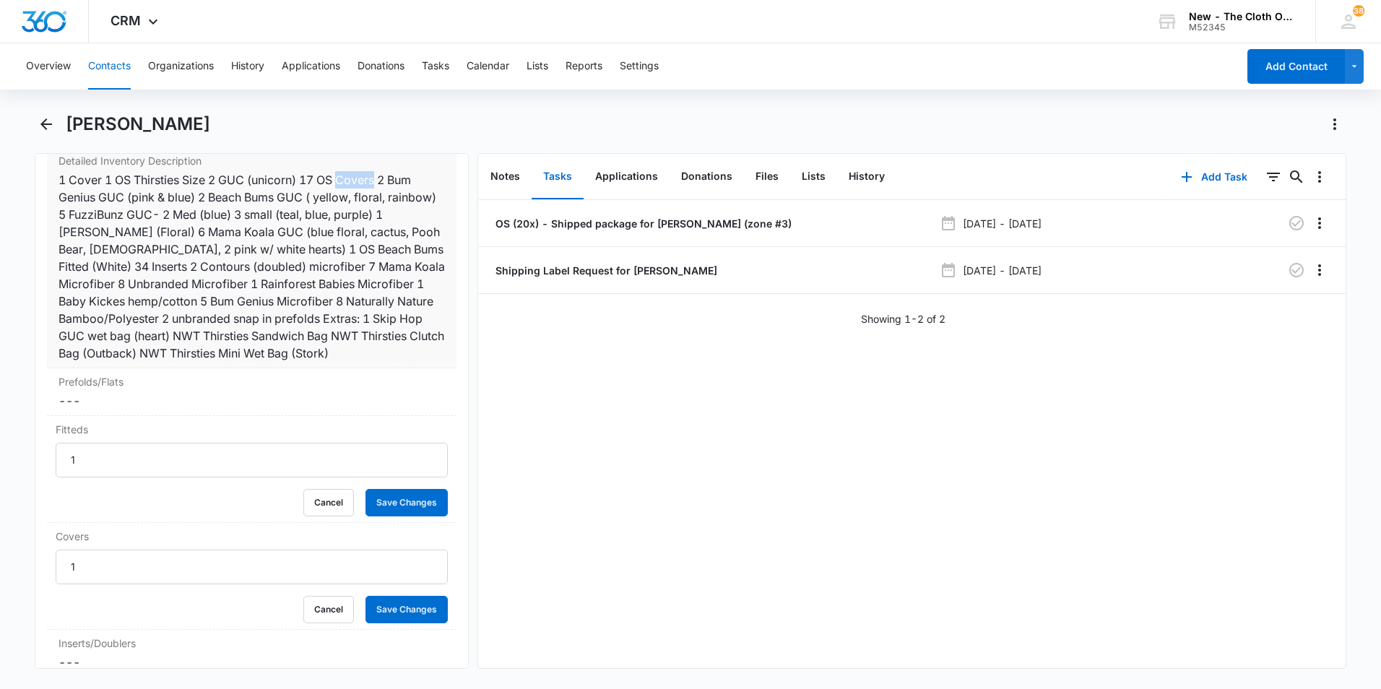
drag, startPoint x: 379, startPoint y: 180, endPoint x: 342, endPoint y: 181, distance: 36.2
click at [342, 181] on div "1 Cover 1 OS Thirsties Size 2 GUC (unicorn) 17 OS Covers 2 Bum Genius GUC (pink…" at bounding box center [252, 266] width 387 height 191
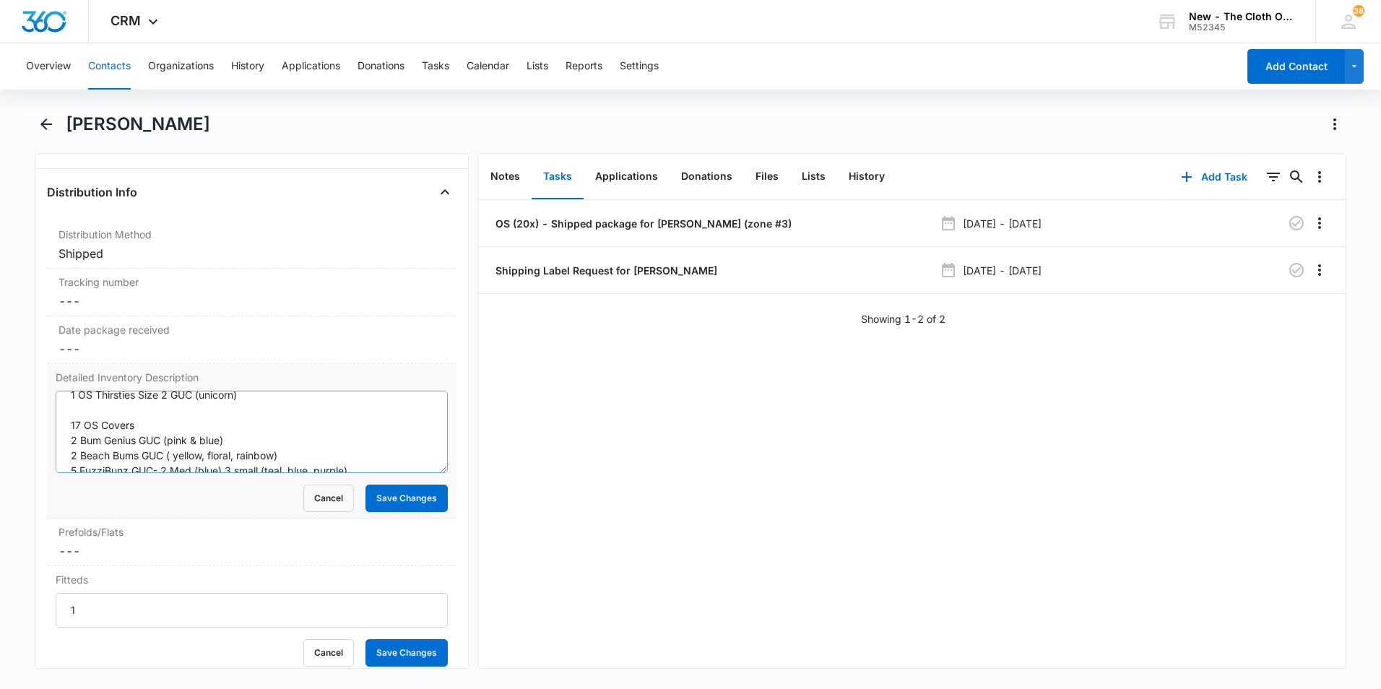
scroll to position [0, 0]
drag, startPoint x: 105, startPoint y: 454, endPoint x: 133, endPoint y: 442, distance: 30.1
click at [105, 454] on textarea "1 Cover 1 OS Thirsties Size 2 GUC (unicorn) 17 OS Covers 2 Bum Genius GUC (pink…" at bounding box center [252, 432] width 392 height 82
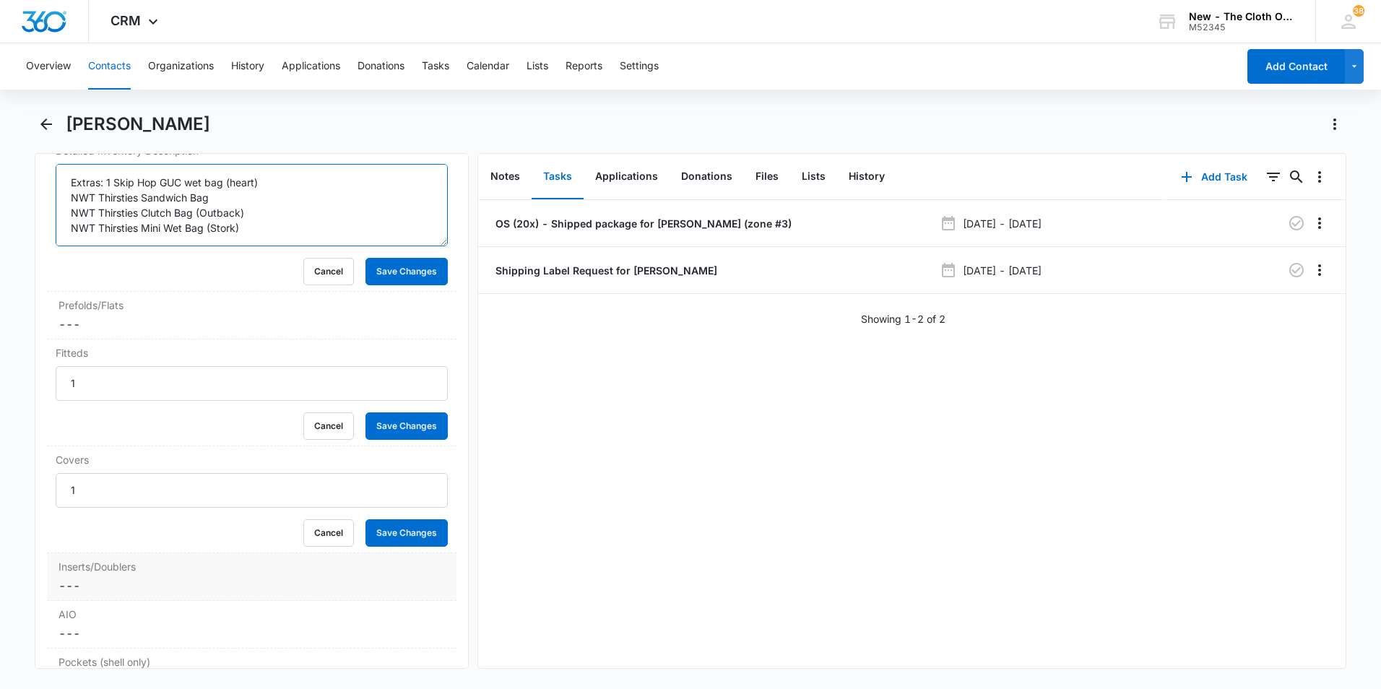
scroll to position [3684, 0]
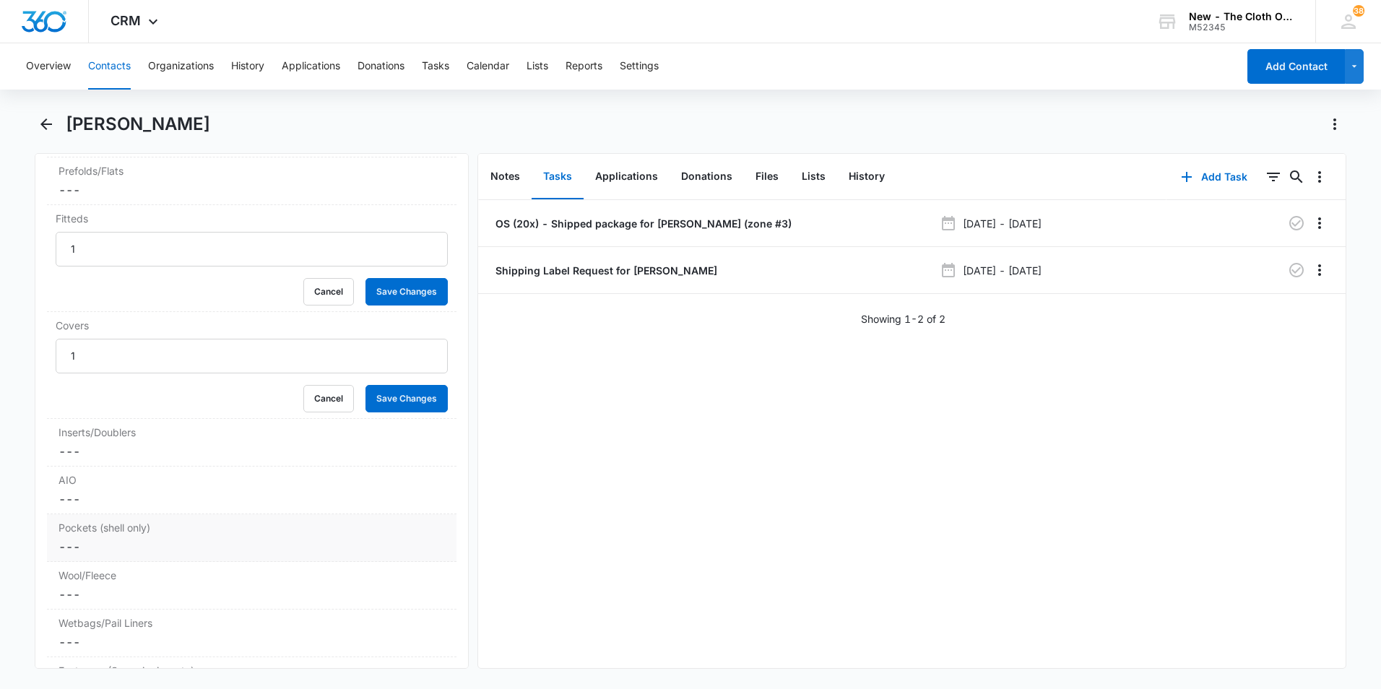
type textarea "1 Cover 1 OS Thirsties Size 2 GUC (unicorn) 17 OS Pockets 2 Bum Genius GUC (pin…"
click at [233, 538] on dd "Cancel Save Changes ---" at bounding box center [252, 546] width 387 height 17
click at [233, 558] on input "Pockets (shell only)" at bounding box center [252, 558] width 392 height 35
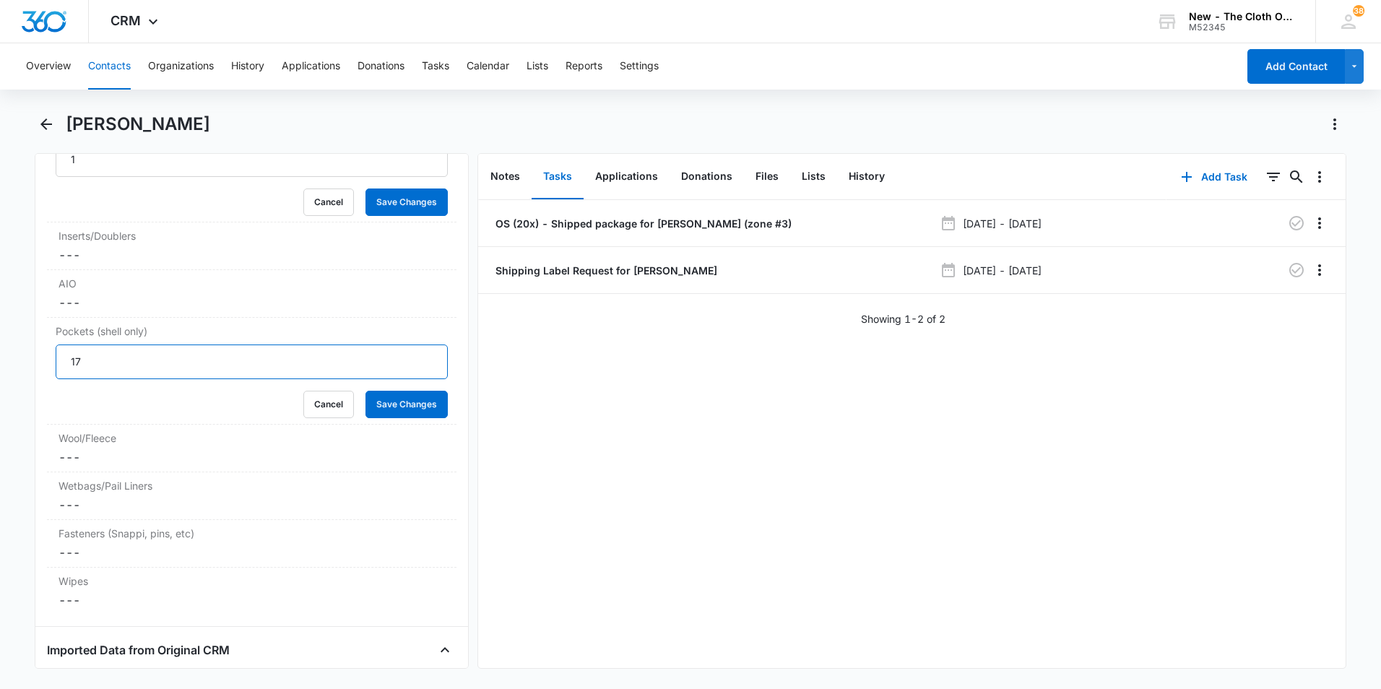
scroll to position [3901, 0]
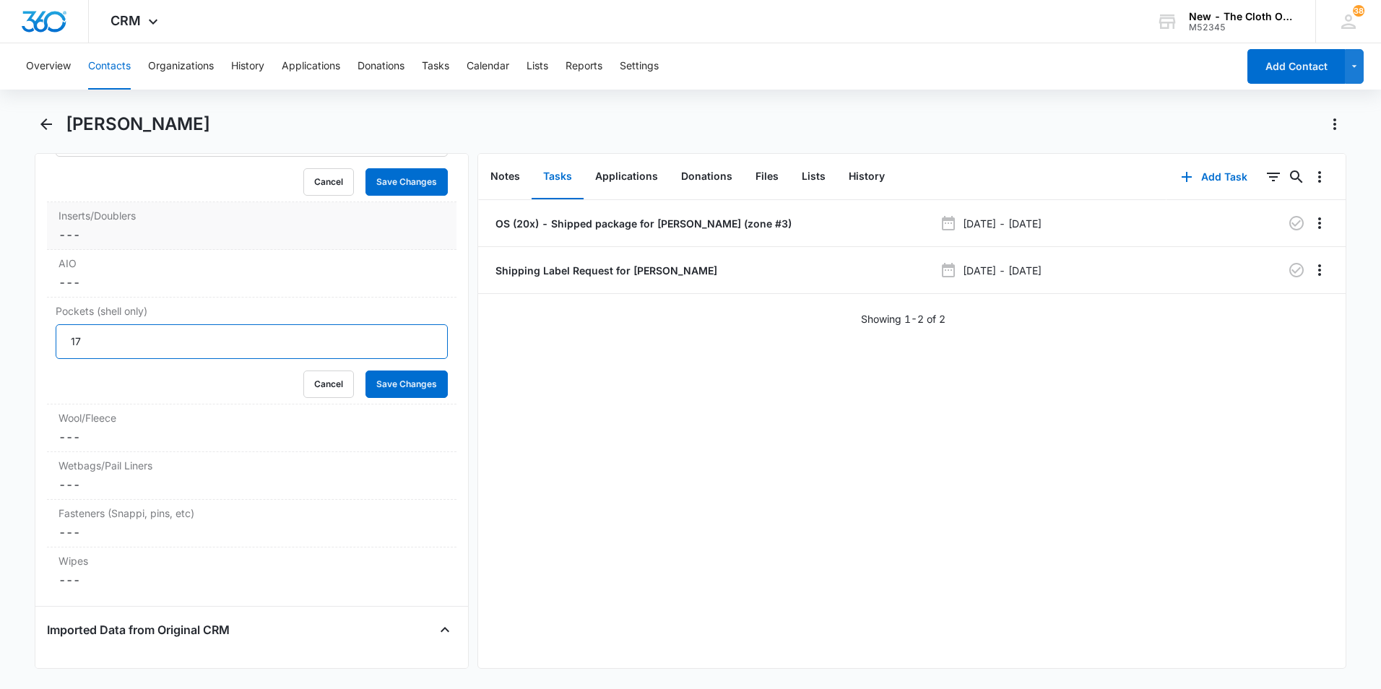
type input "17"
click at [215, 220] on label "Inserts/Doublers" at bounding box center [252, 215] width 387 height 15
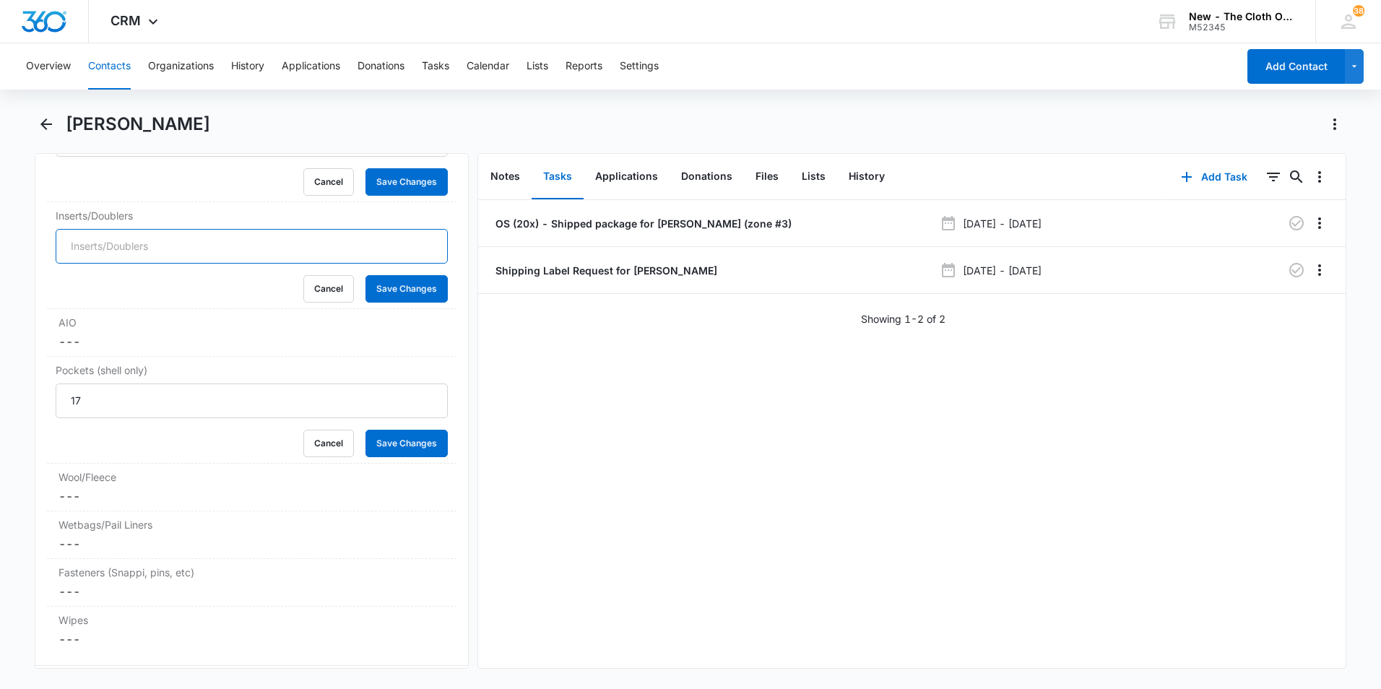
click at [255, 247] on input "Inserts/Doublers" at bounding box center [252, 246] width 392 height 35
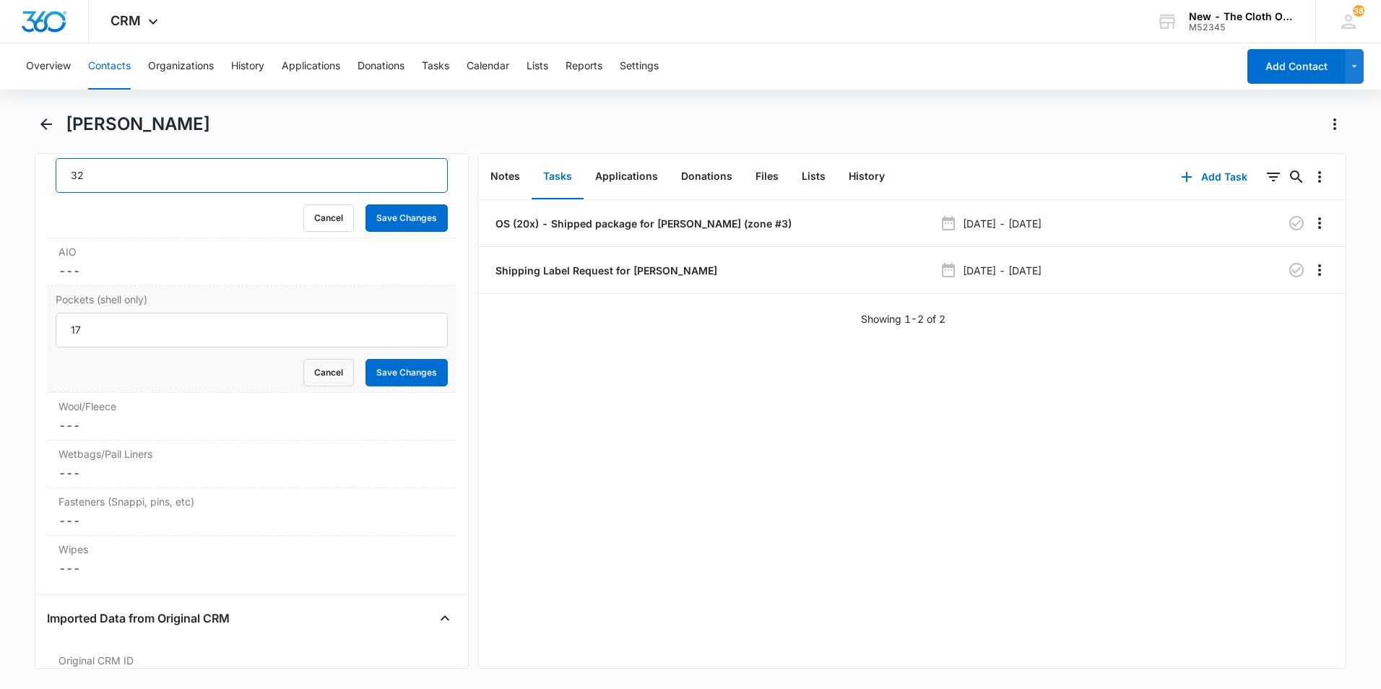
scroll to position [3973, 0]
type input "32"
click at [238, 461] on div "Wetbags/Pail Liners Cancel Save Changes ---" at bounding box center [252, 463] width 410 height 48
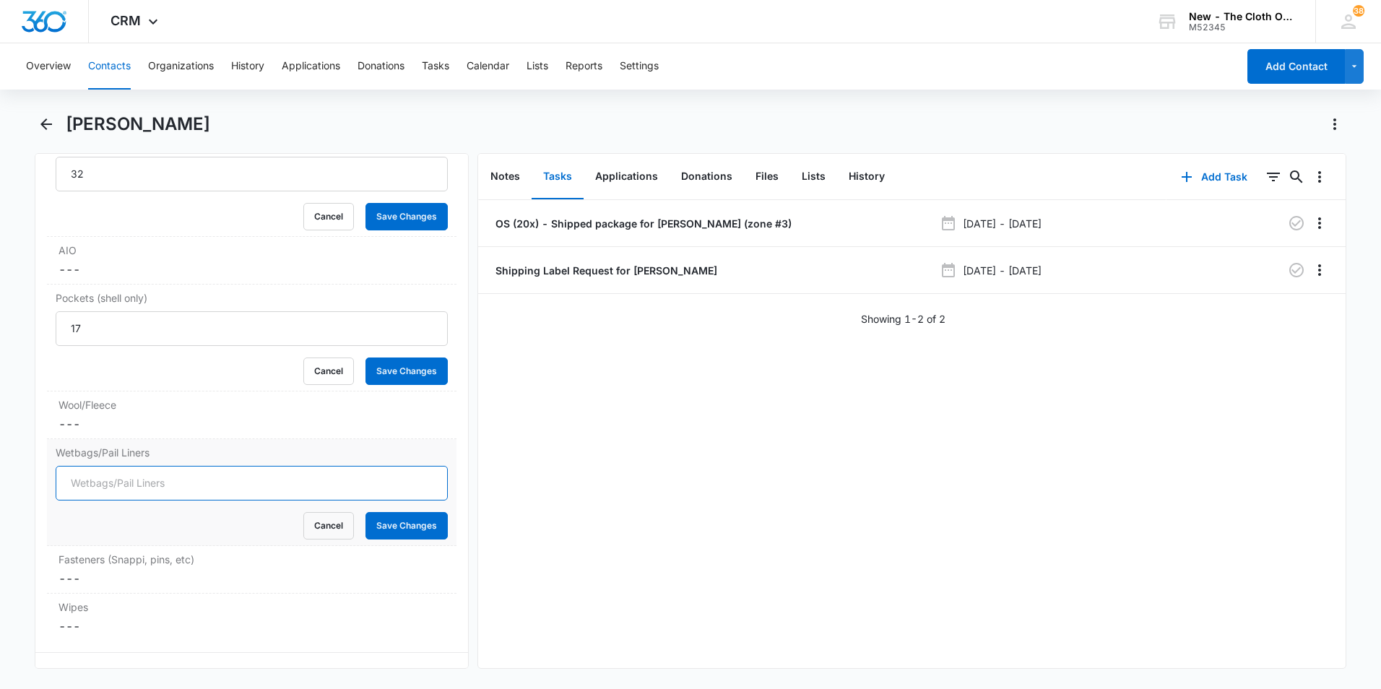
click at [233, 489] on input "Wetbags/Pail Liners" at bounding box center [252, 483] width 392 height 35
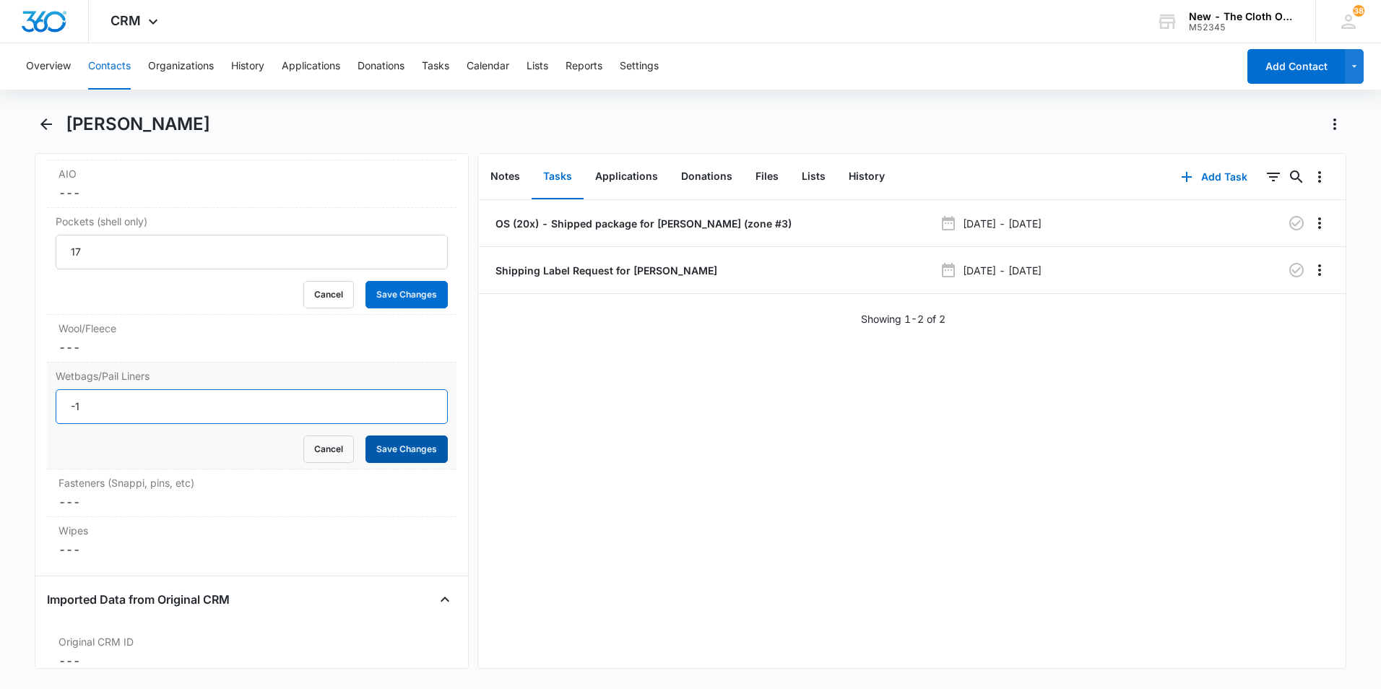
scroll to position [4046, 0]
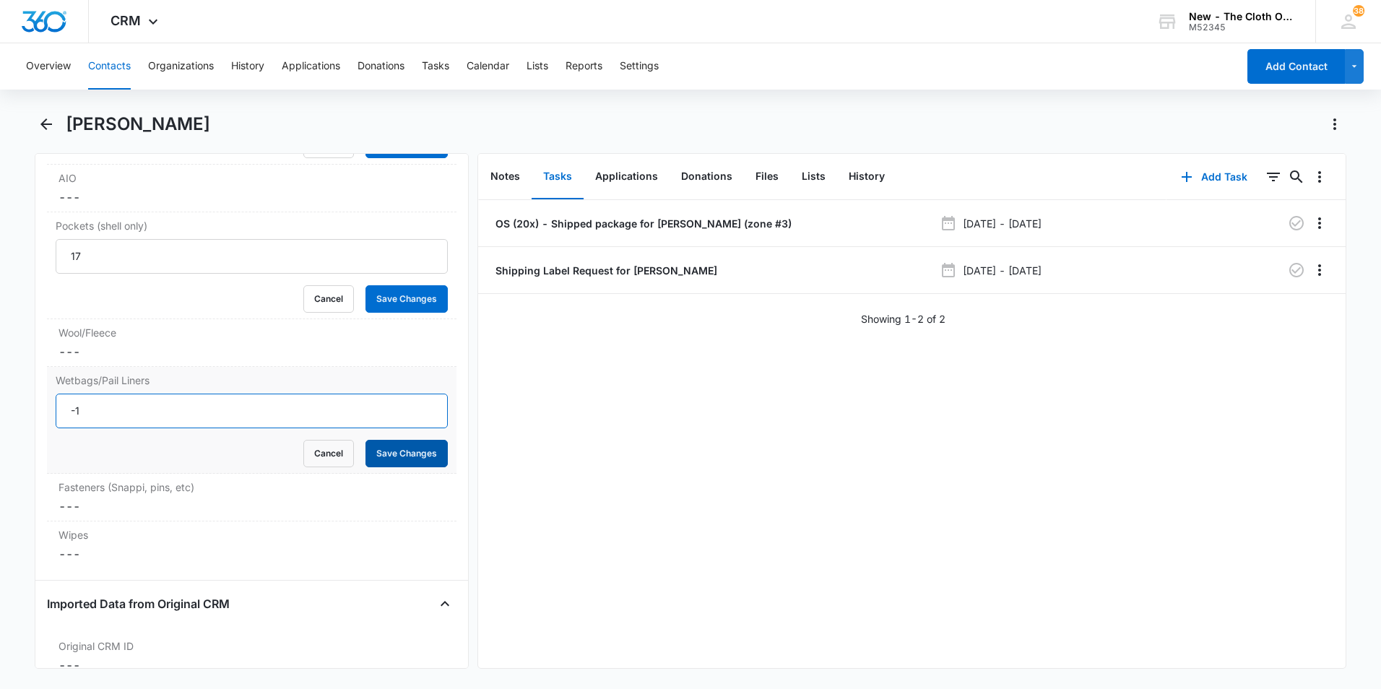
type input "-1"
click at [394, 452] on button "Save Changes" at bounding box center [407, 453] width 82 height 27
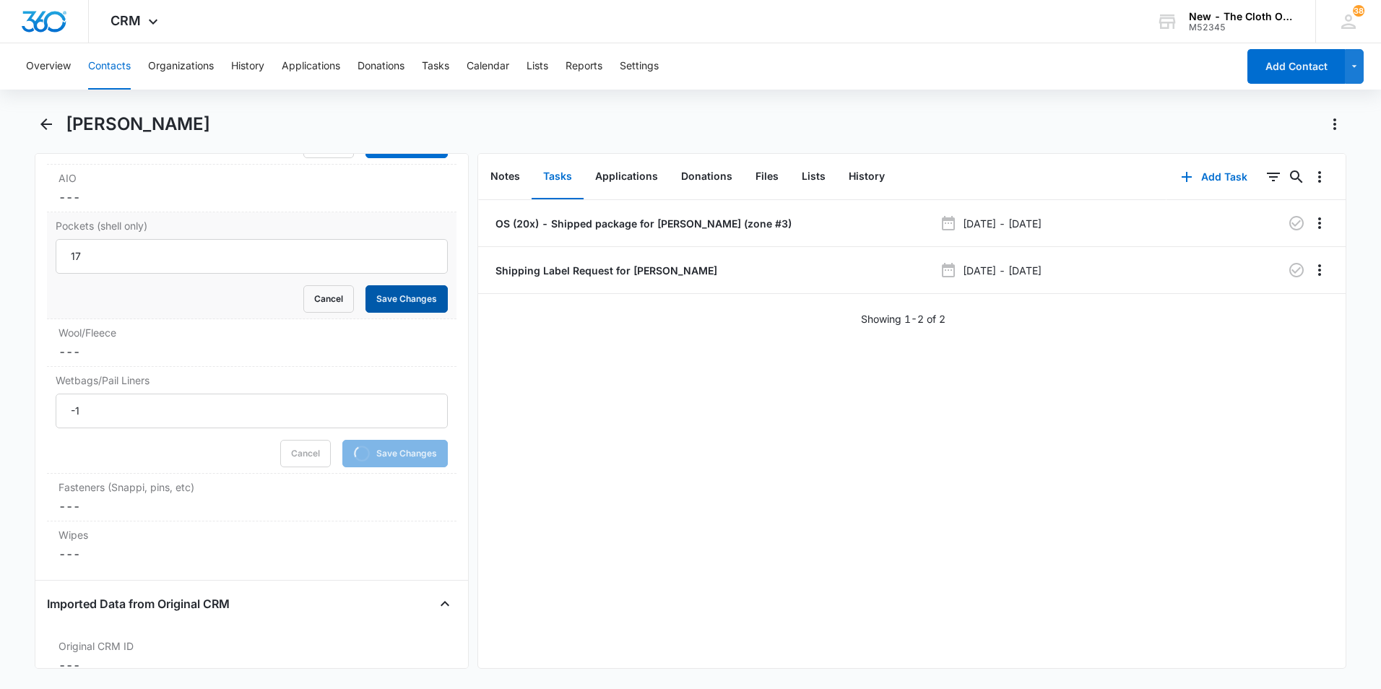
click at [424, 305] on button "Save Changes" at bounding box center [407, 298] width 82 height 27
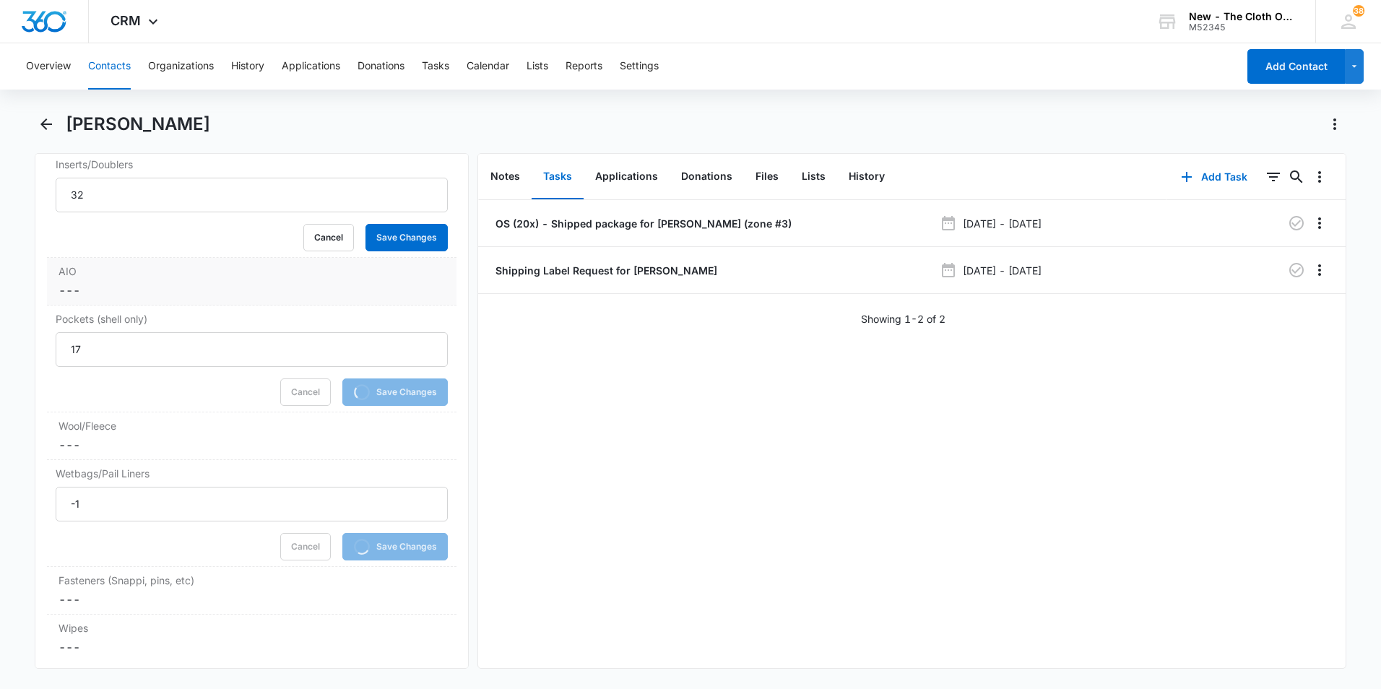
scroll to position [3901, 0]
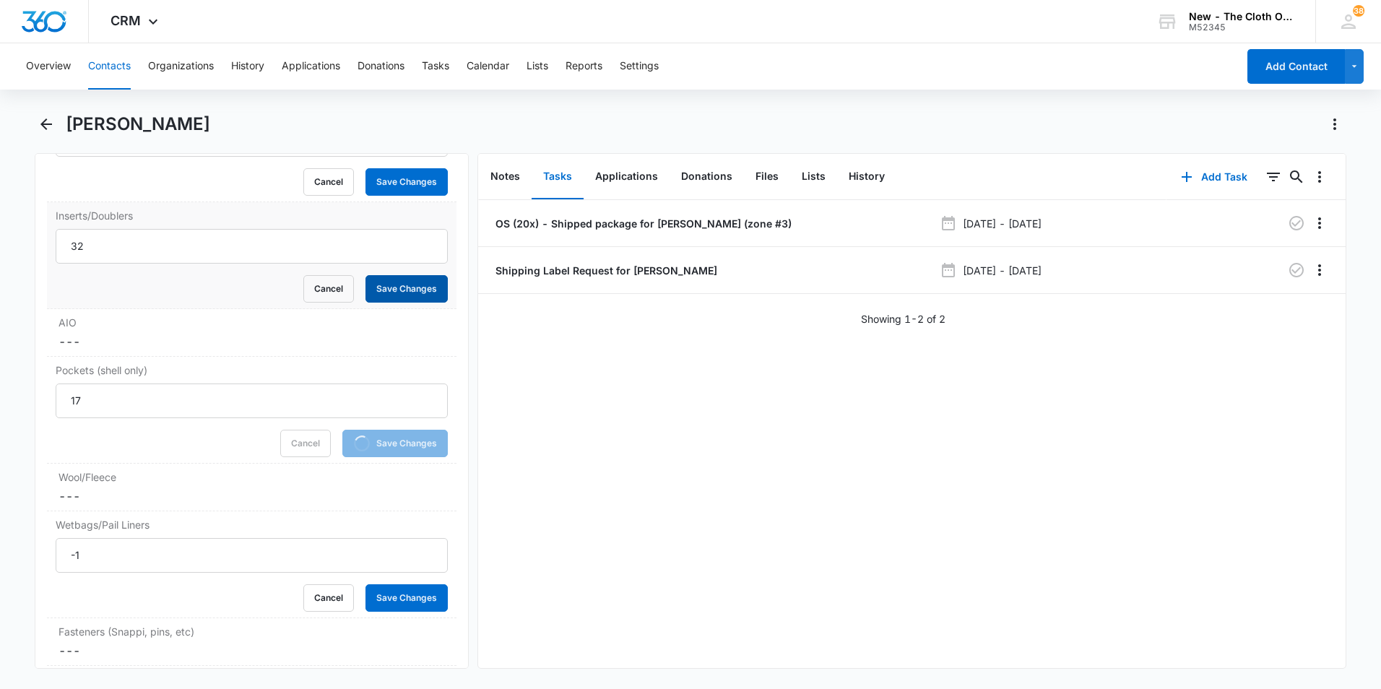
click at [415, 295] on button "Save Changes" at bounding box center [407, 288] width 82 height 27
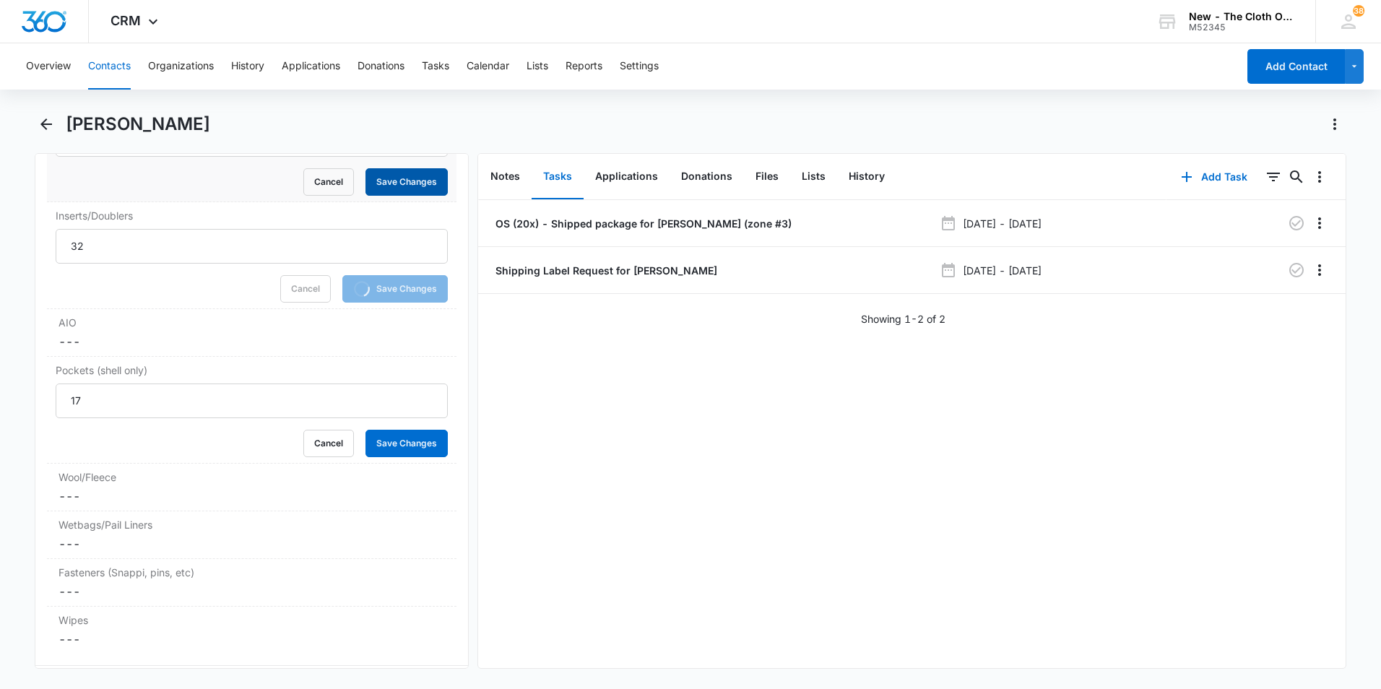
click at [407, 186] on button "Save Changes" at bounding box center [407, 181] width 82 height 27
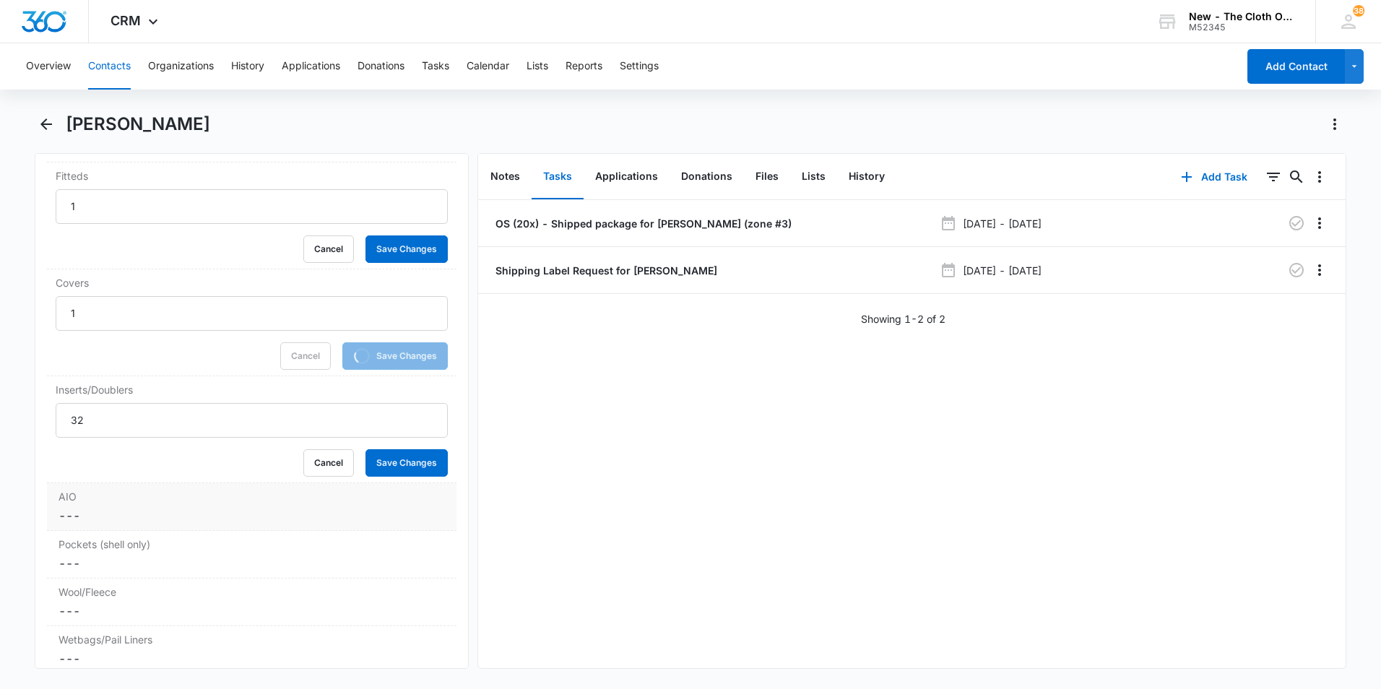
scroll to position [3684, 0]
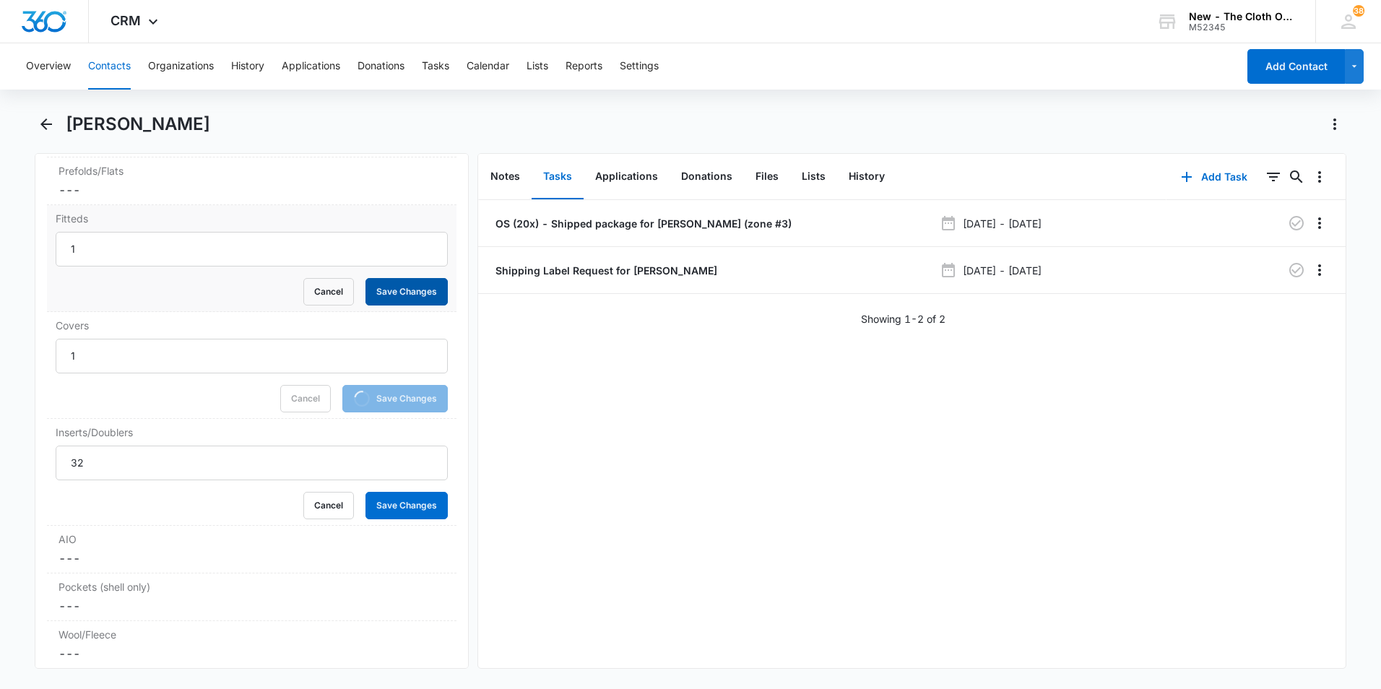
click at [409, 296] on button "Save Changes" at bounding box center [407, 291] width 82 height 27
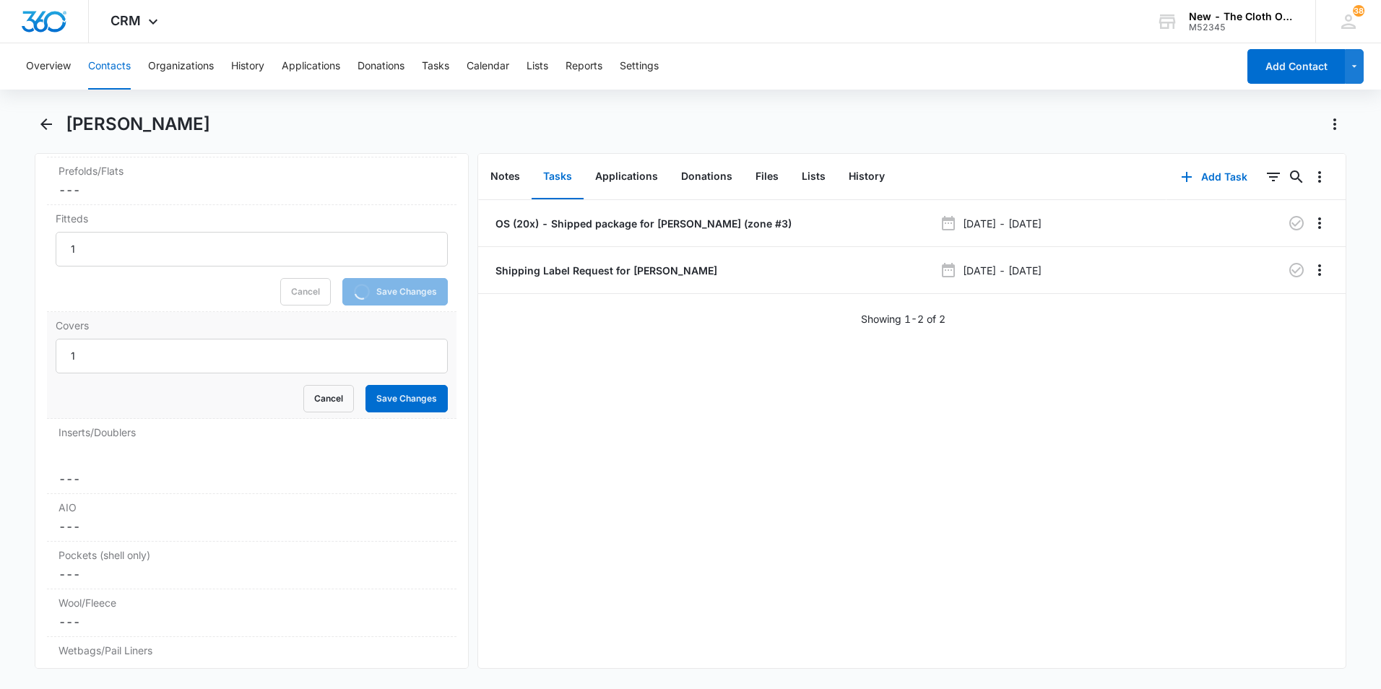
scroll to position [3468, 0]
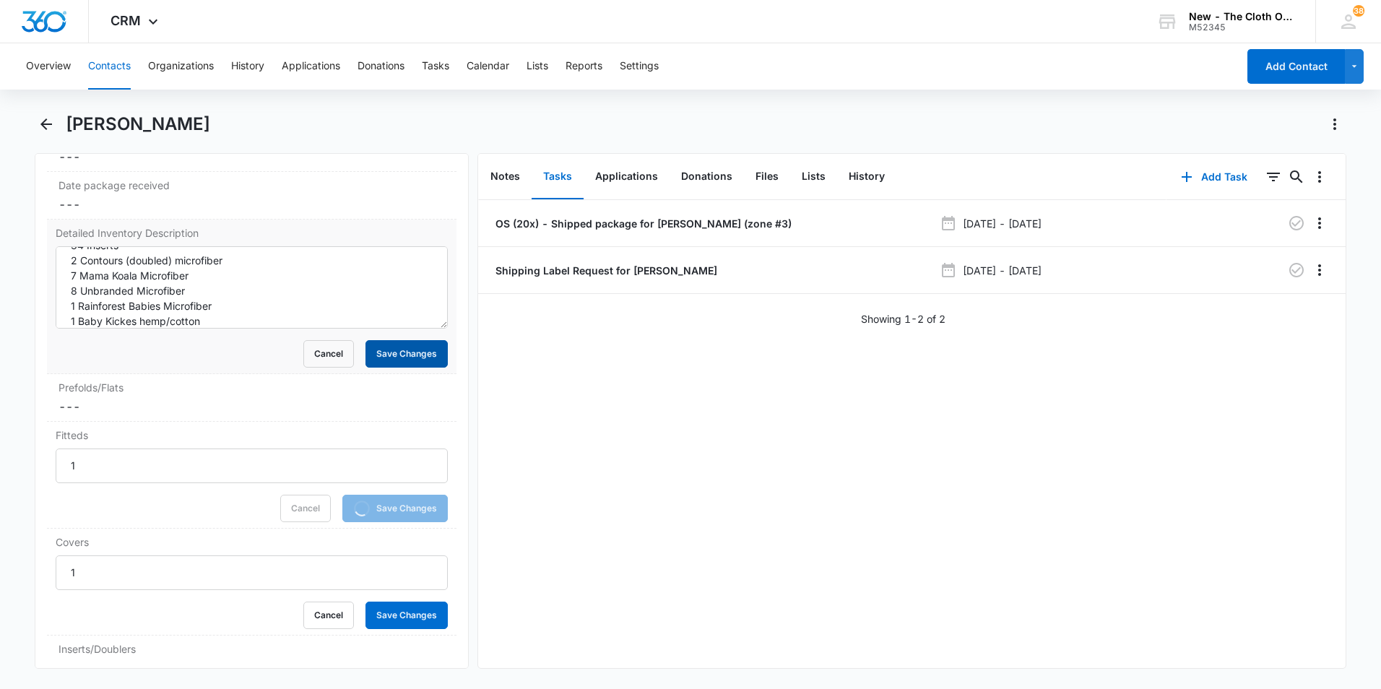
click at [406, 363] on button "Save Changes" at bounding box center [407, 353] width 82 height 27
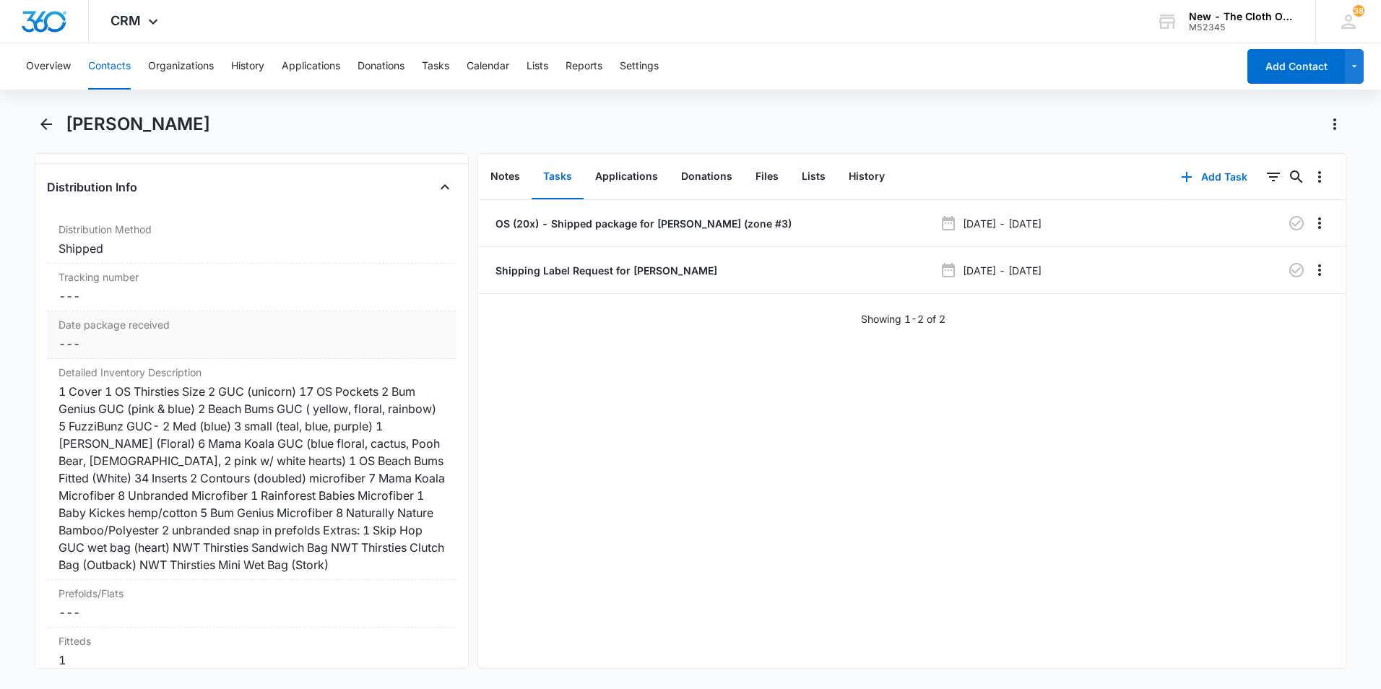
scroll to position [3323, 0]
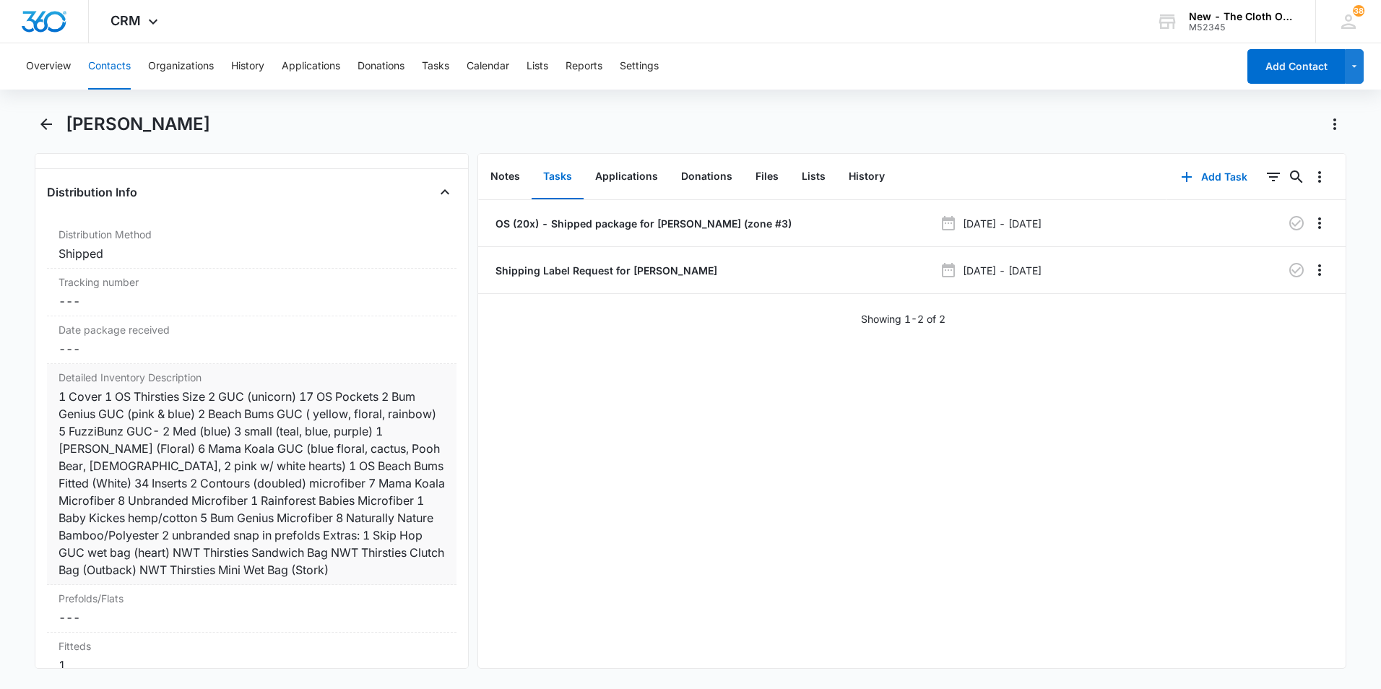
click at [347, 426] on div "1 Cover 1 OS Thirsties Size 2 GUC (unicorn) 17 OS Pockets 2 Bum Genius GUC (pin…" at bounding box center [252, 483] width 387 height 191
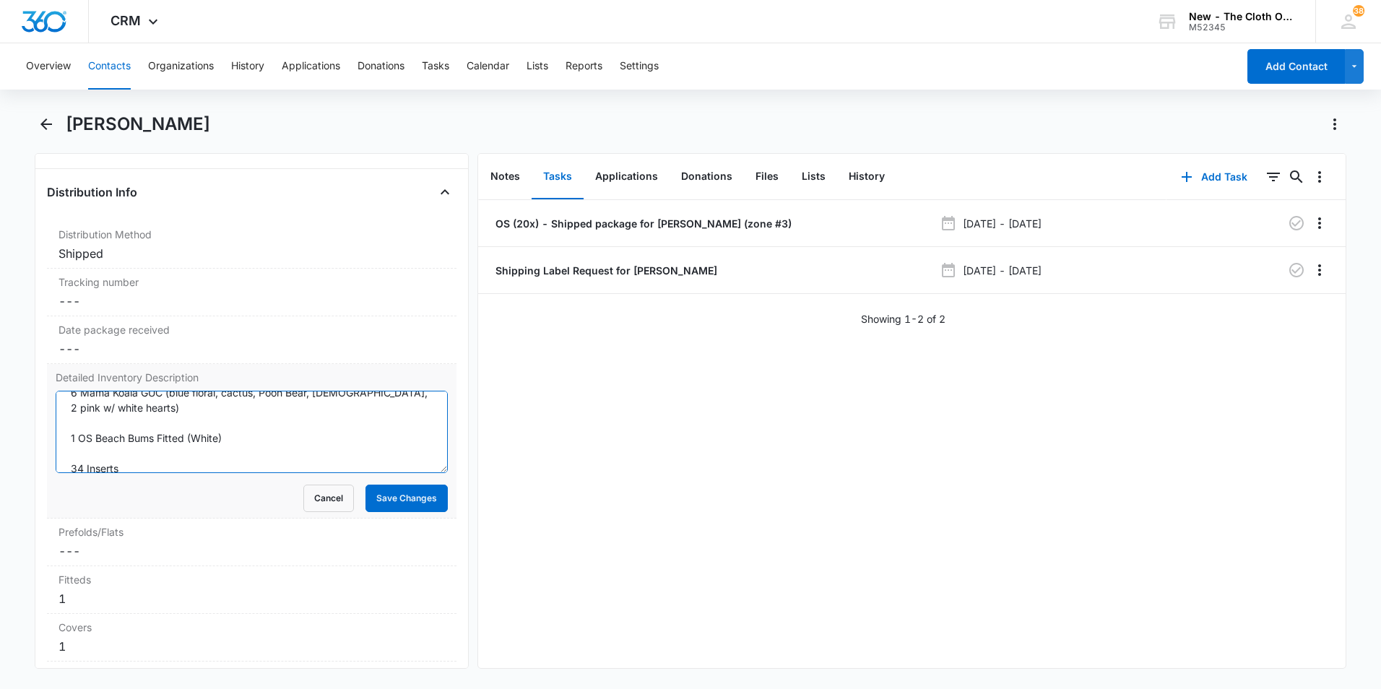
scroll to position [364, 0]
drag, startPoint x: 67, startPoint y: 410, endPoint x: 288, endPoint y: 505, distance: 240.1
click at [288, 505] on form "1 Cover 1 OS Thirsties Size 2 GUC (unicorn) 17 OS Pockets 2 Bum Genius GUC (pin…" at bounding box center [252, 451] width 392 height 121
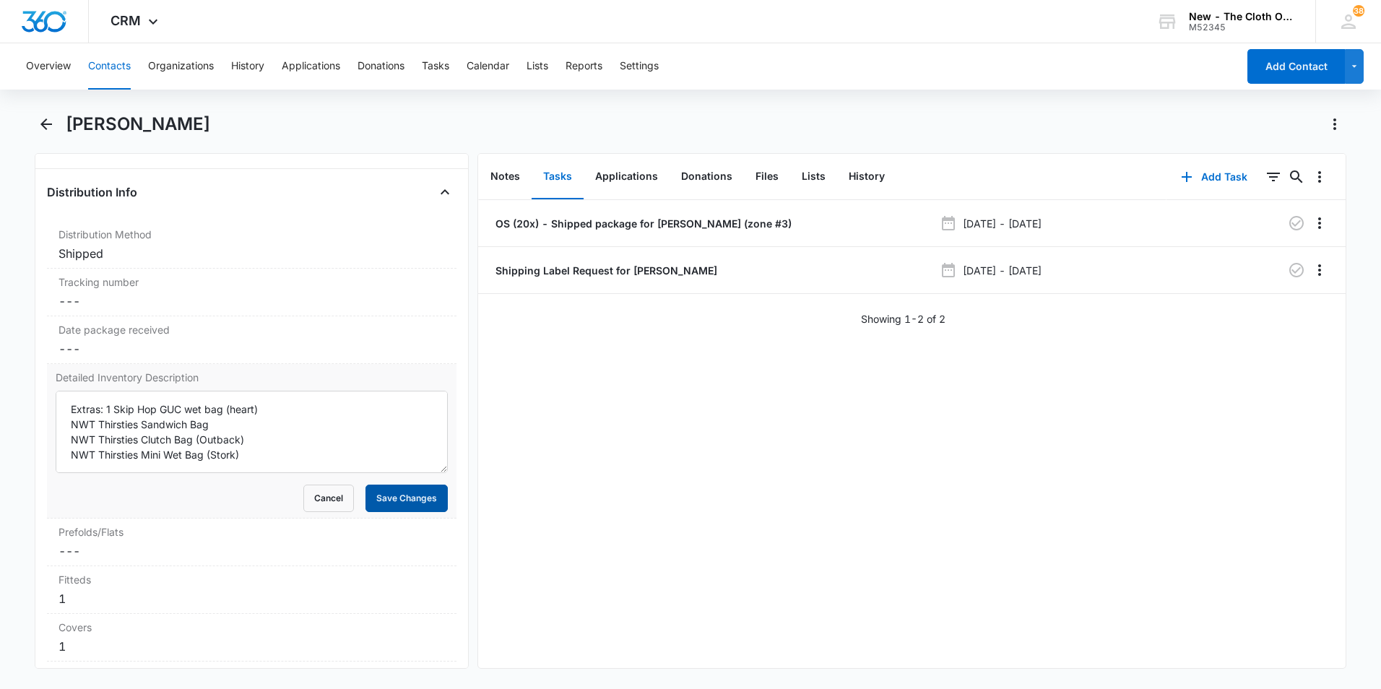
click at [399, 505] on button "Save Changes" at bounding box center [407, 498] width 82 height 27
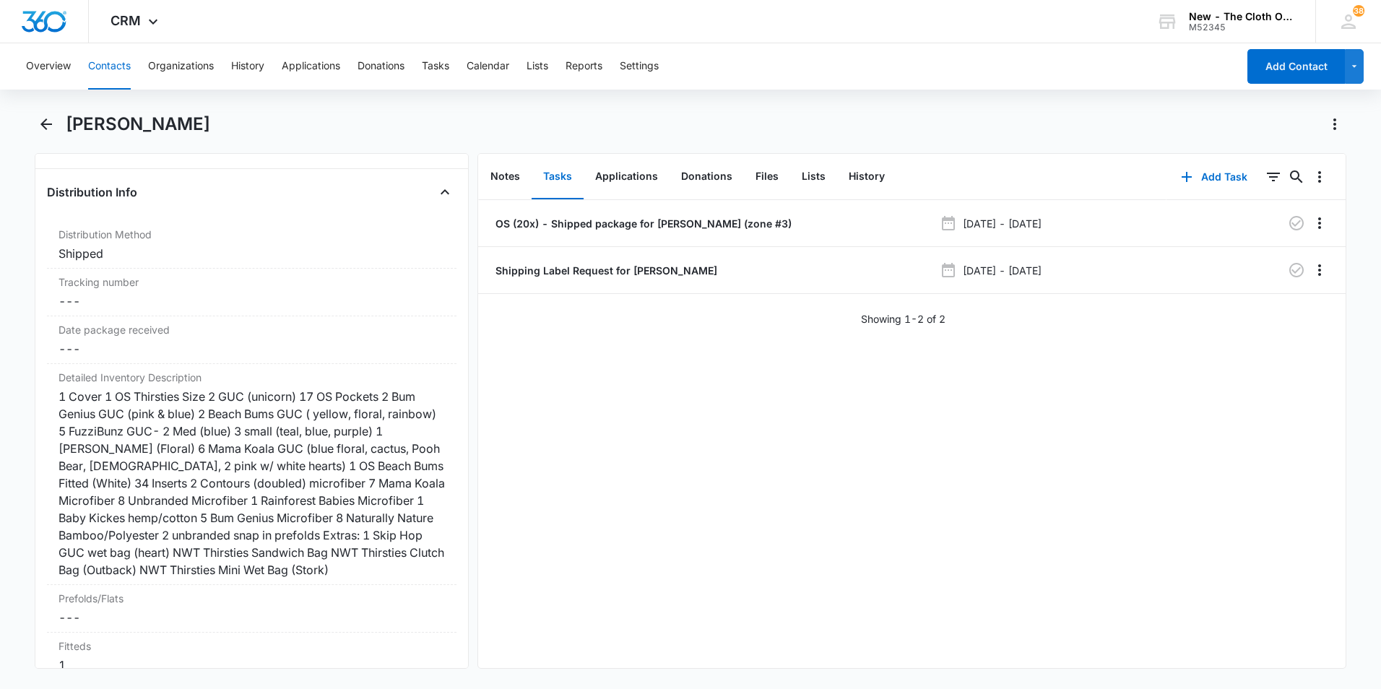
click at [113, 66] on button "Contacts" at bounding box center [109, 66] width 43 height 46
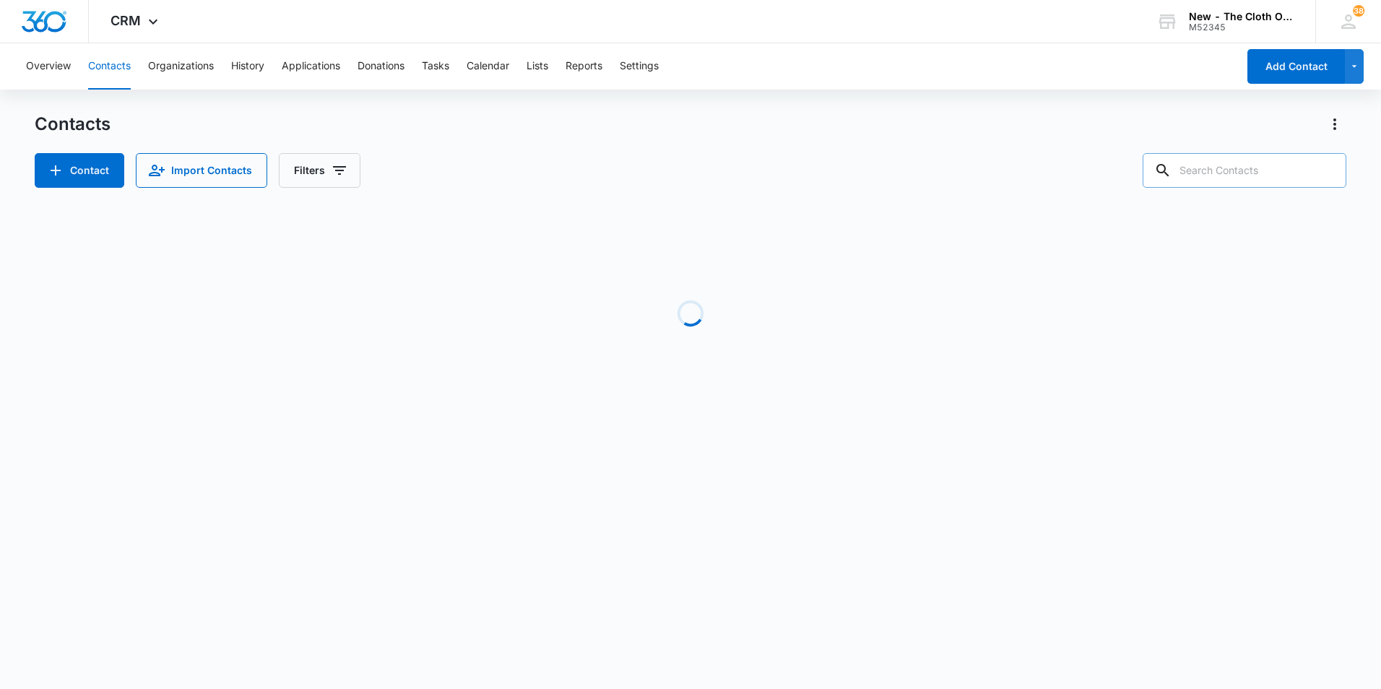
click at [1253, 173] on input "text" at bounding box center [1245, 170] width 204 height 35
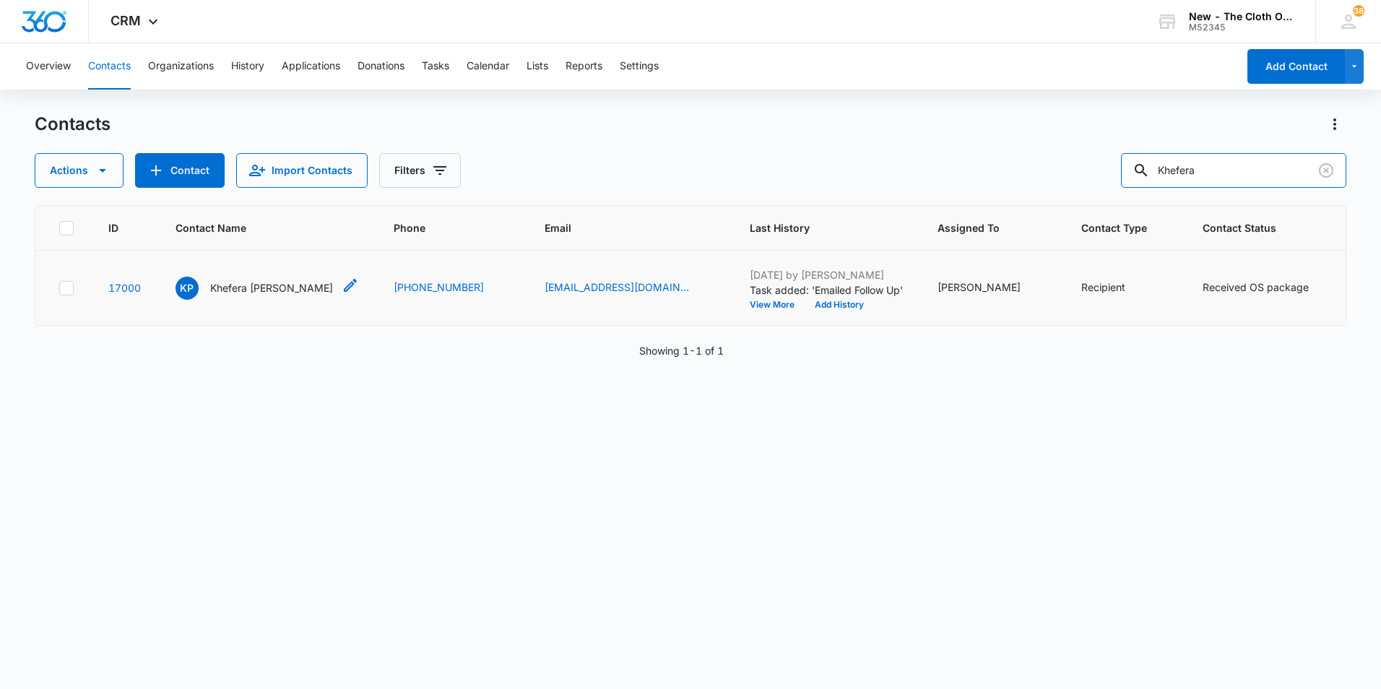
type input "Khefera"
click at [274, 295] on p "Khefera Phillip-El" at bounding box center [271, 287] width 123 height 15
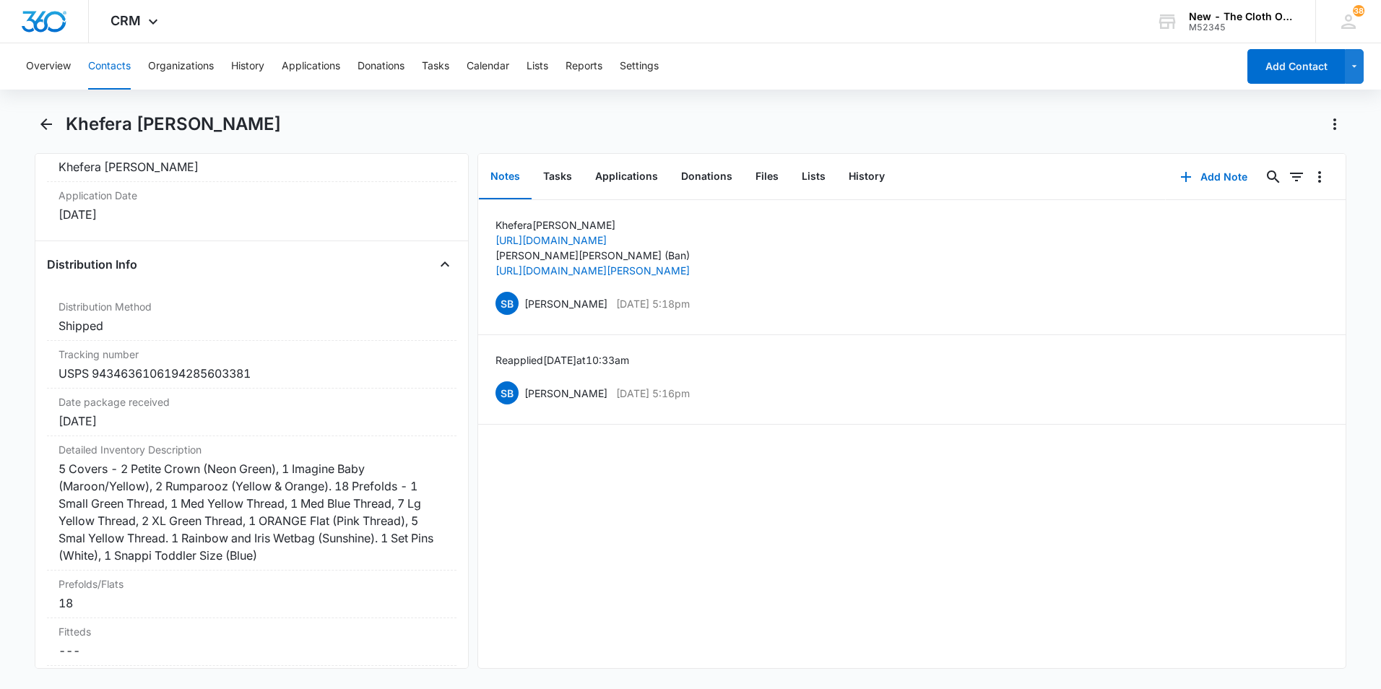
scroll to position [3323, 0]
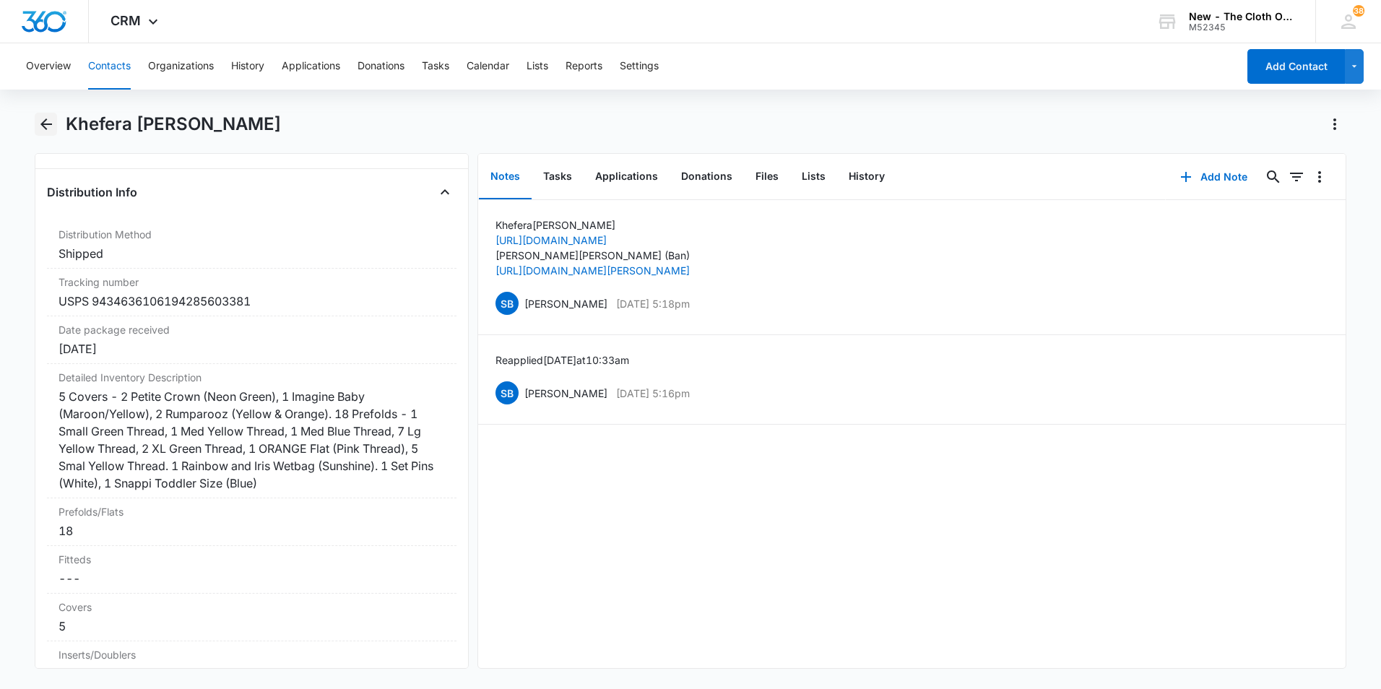
click at [43, 127] on icon "Back" at bounding box center [46, 124] width 17 height 17
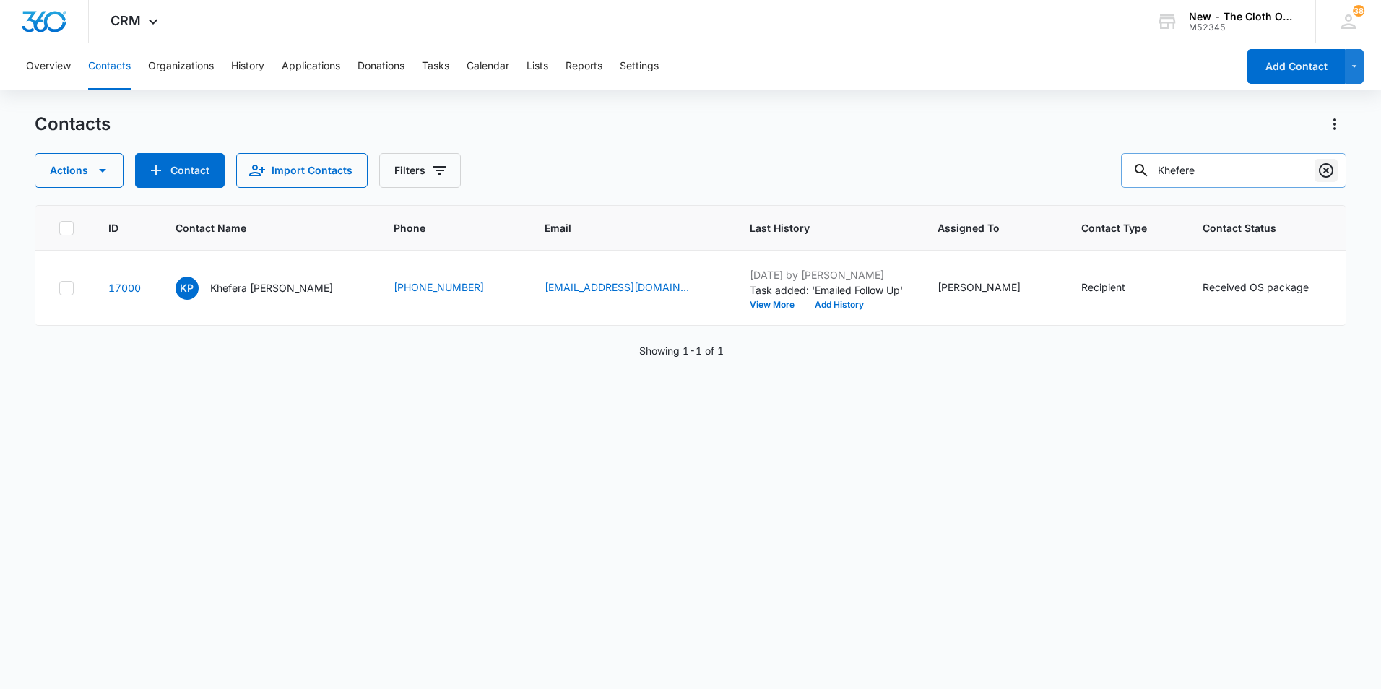
click at [1325, 169] on icon "Clear" at bounding box center [1326, 170] width 14 height 14
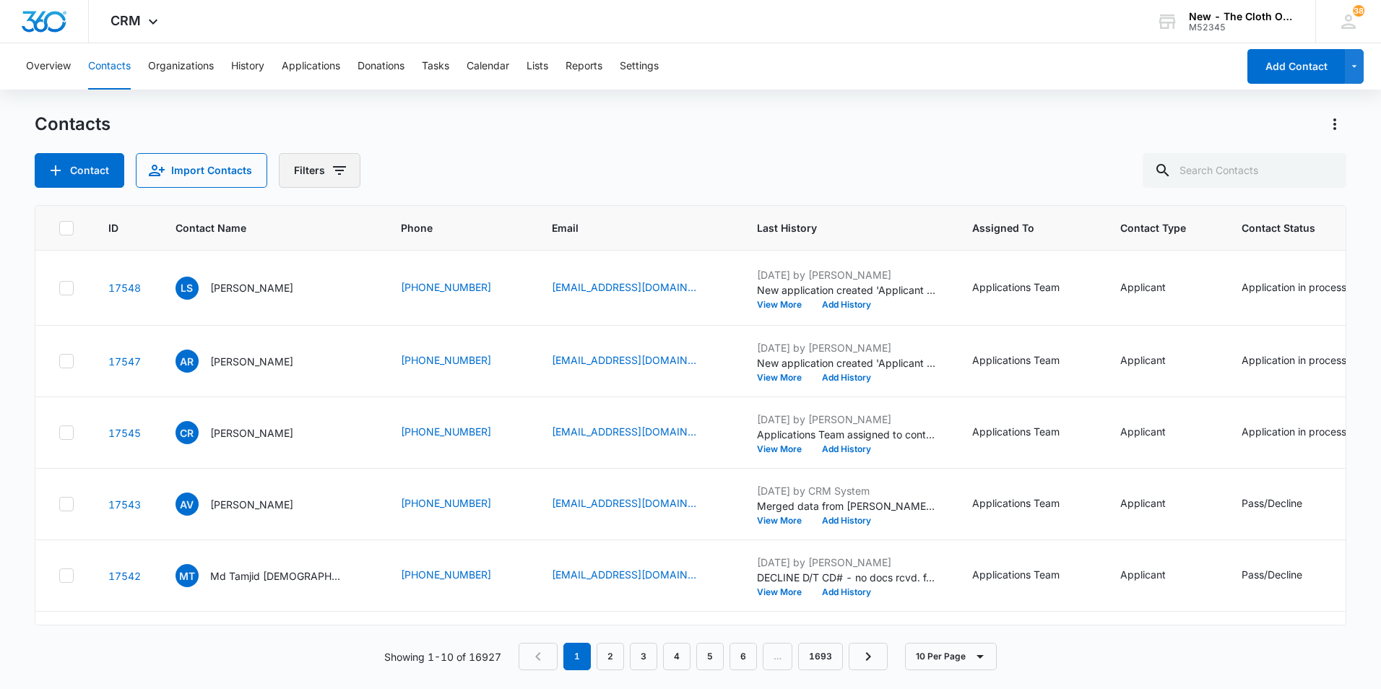
click at [324, 170] on button "Filters" at bounding box center [320, 170] width 82 height 35
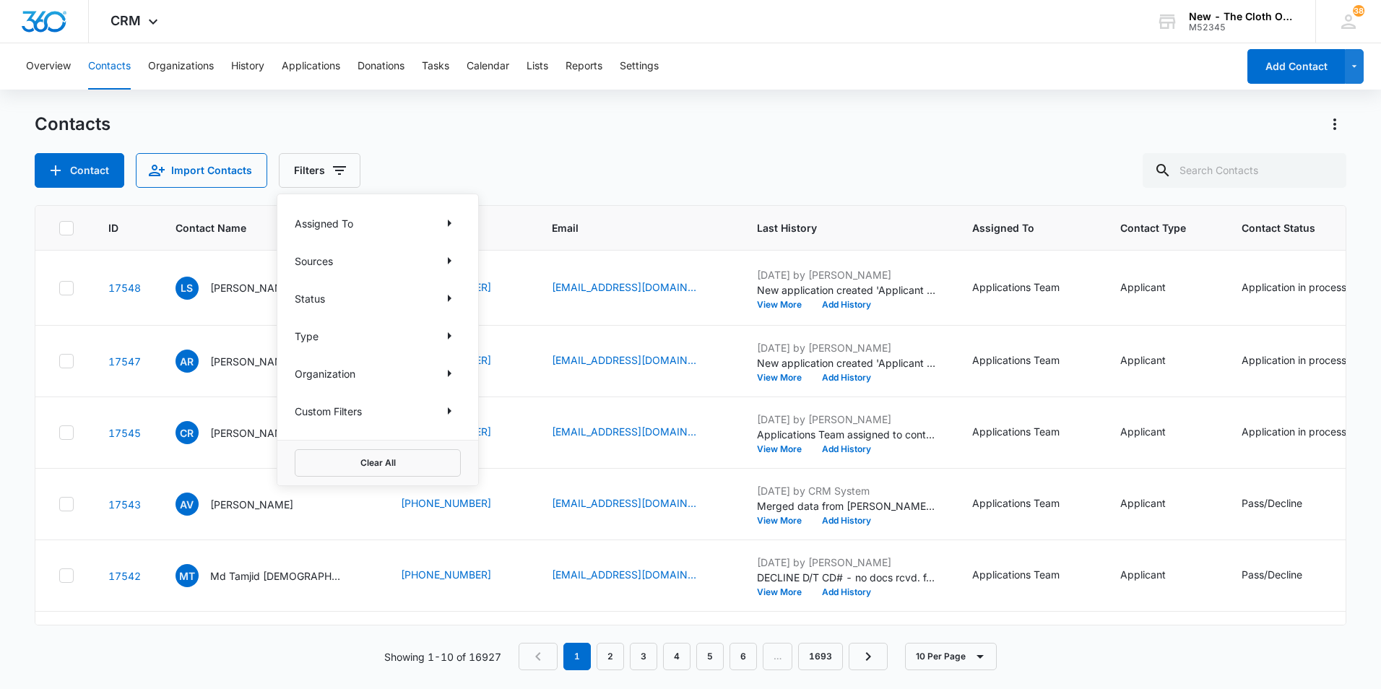
click at [392, 222] on div "Assigned To" at bounding box center [378, 223] width 166 height 23
click at [447, 225] on icon "Show Assigned To filters" at bounding box center [449, 223] width 17 height 17
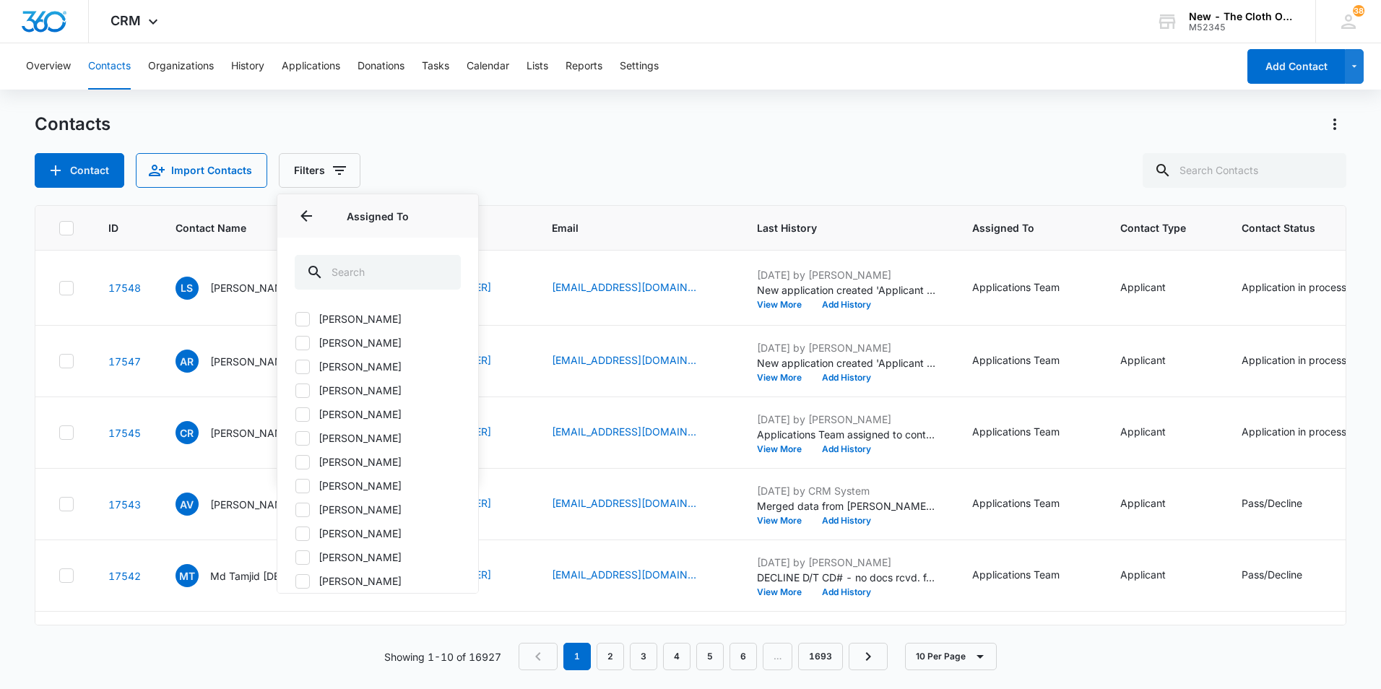
scroll to position [217, 0]
click at [405, 389] on label "[PERSON_NAME]" at bounding box center [378, 389] width 166 height 15
click at [295, 389] on input "[PERSON_NAME]" at bounding box center [295, 389] width 1 height 1
checkbox input "true"
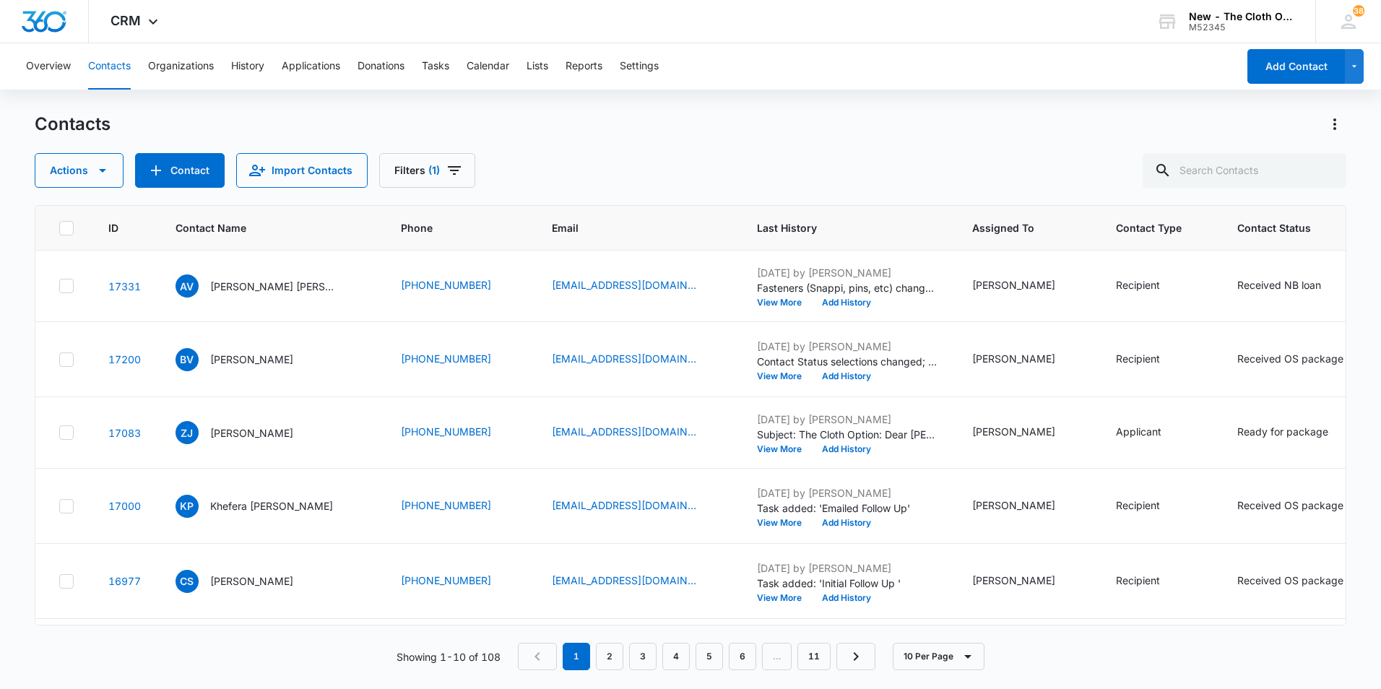
click at [575, 154] on div "Actions Contact Import Contacts Filters (1)" at bounding box center [691, 170] width 1312 height 35
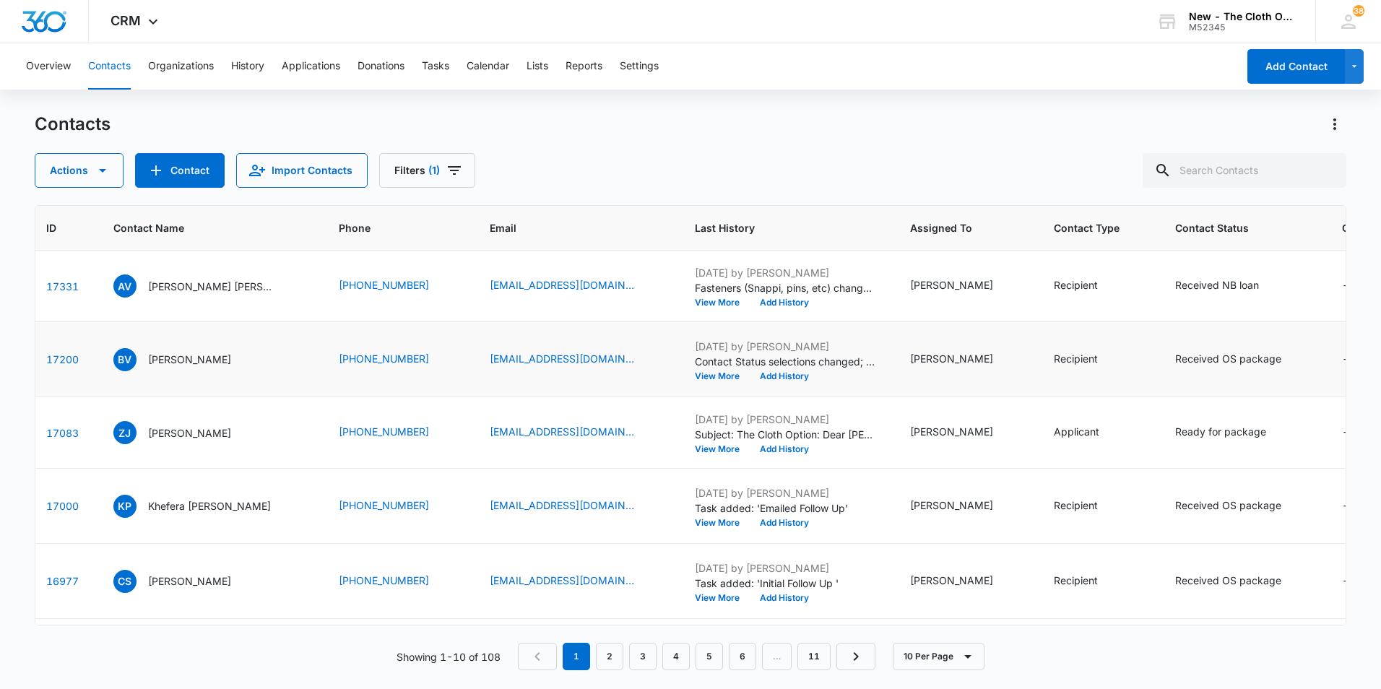
scroll to position [0, 0]
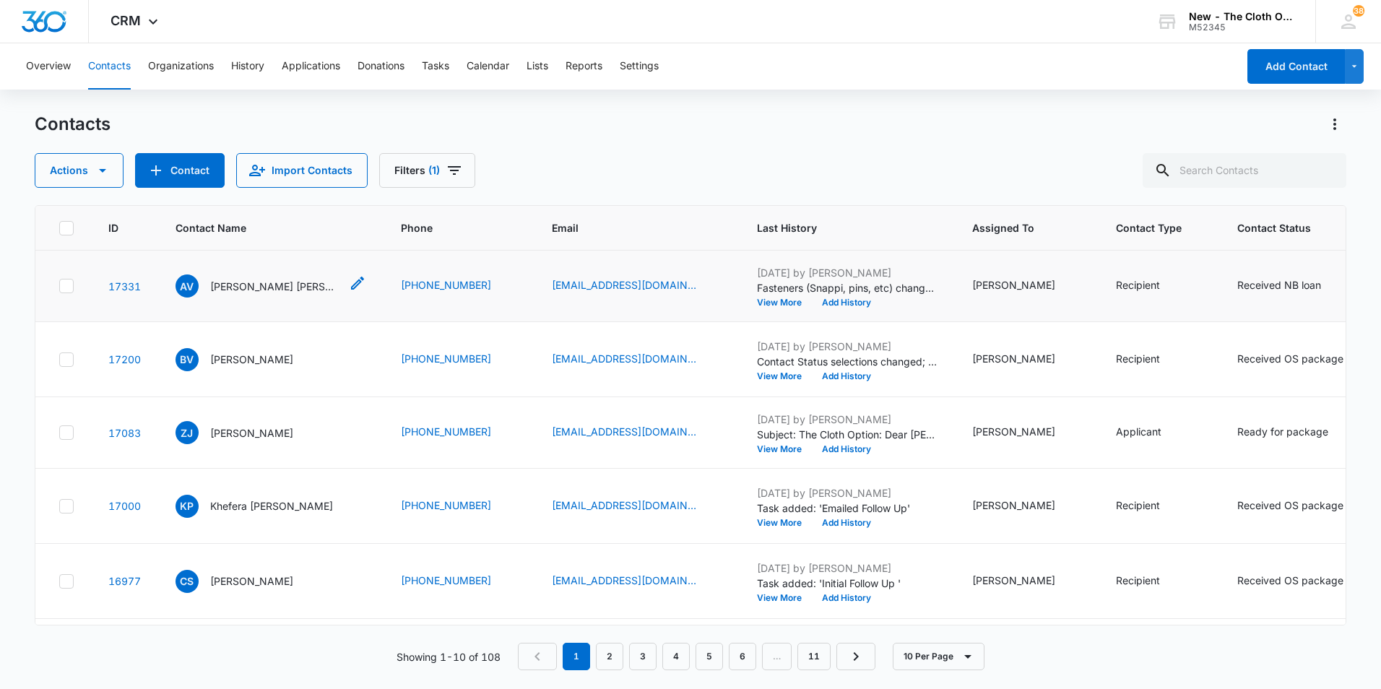
click at [305, 294] on p "Angie Vanessa Salgado Amador" at bounding box center [275, 286] width 130 height 15
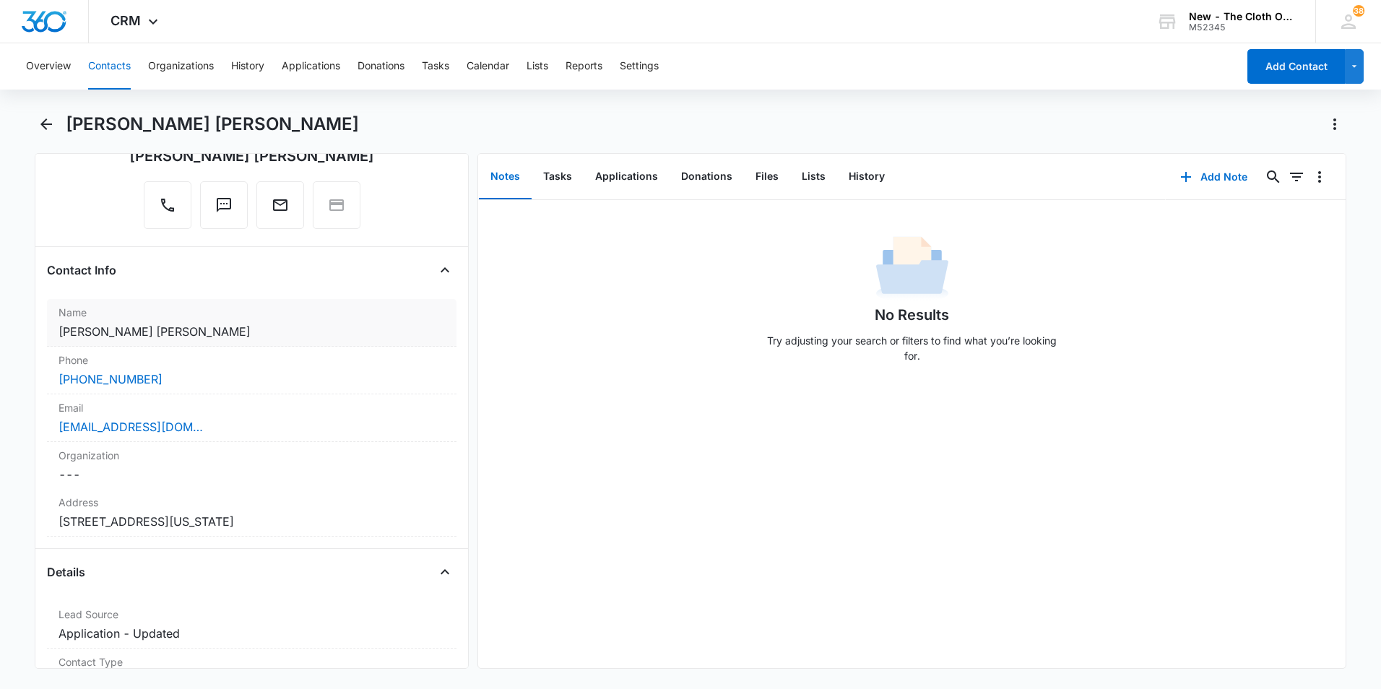
scroll to position [144, 0]
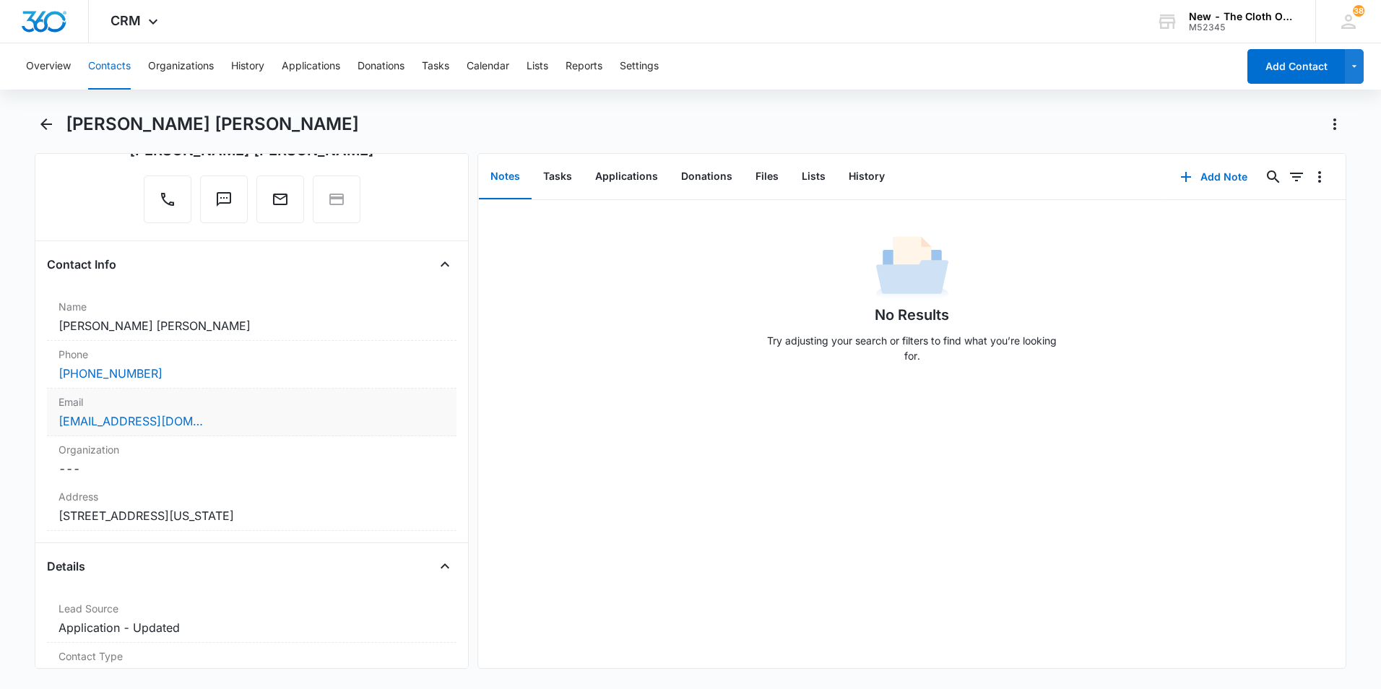
click at [220, 423] on div "angieyadiel04@gmail.com" at bounding box center [252, 421] width 387 height 17
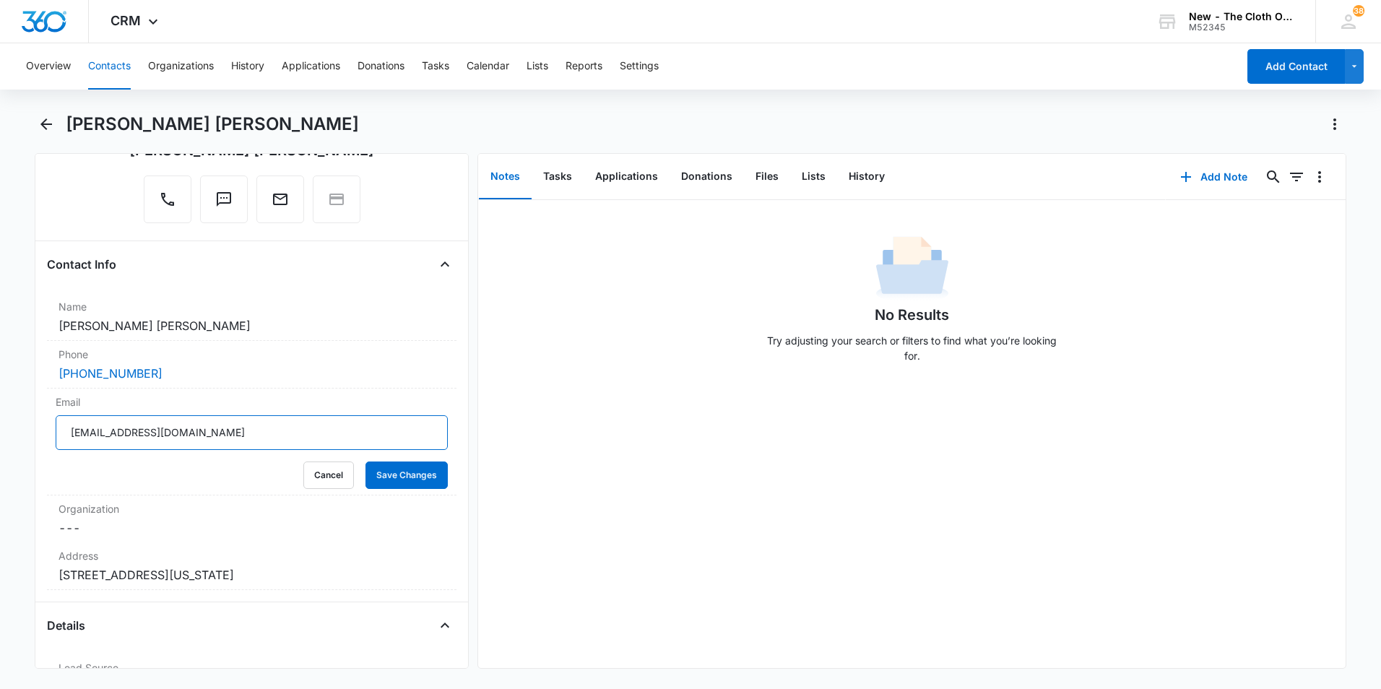
drag, startPoint x: 124, startPoint y: 433, endPoint x: 44, endPoint y: 435, distance: 79.5
click at [44, 435] on div "Remove AV Angie Vanessa Salgado Amador Contact Info Name Cancel Save Changes An…" at bounding box center [252, 411] width 434 height 516
click at [306, 478] on button "Cancel" at bounding box center [328, 475] width 51 height 27
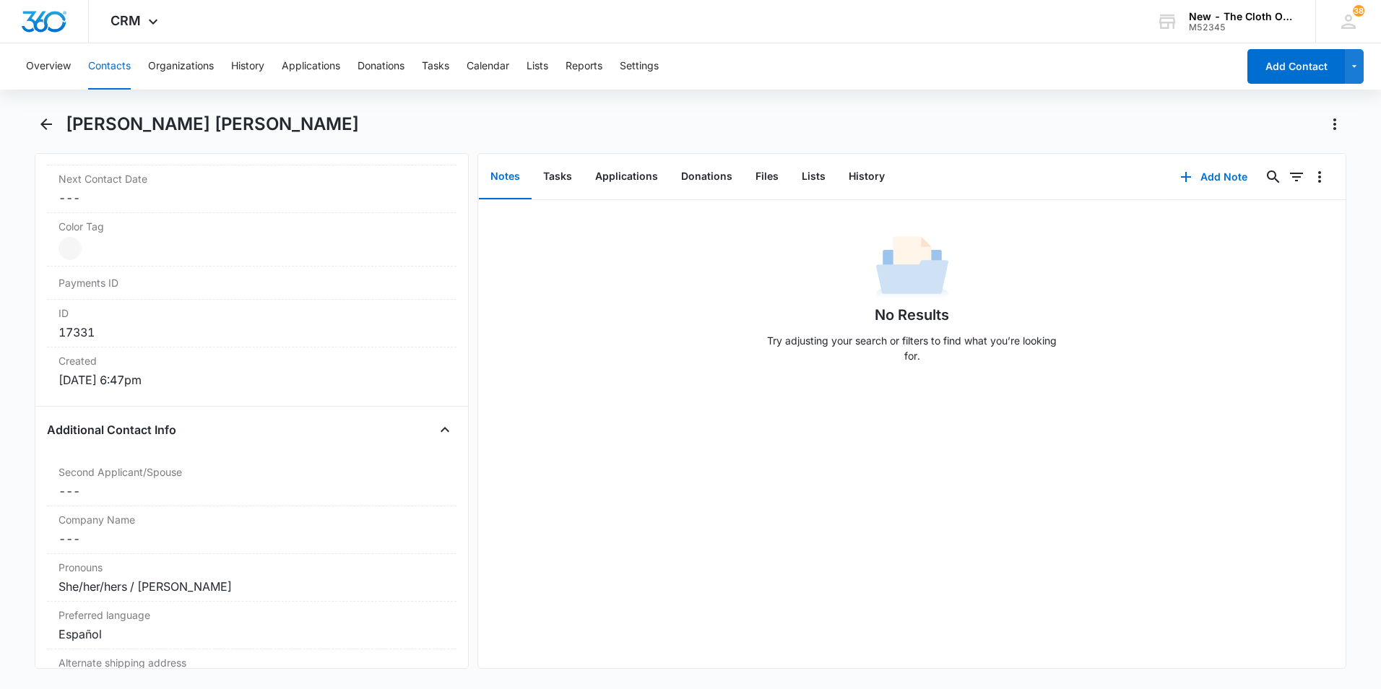
scroll to position [795, 0]
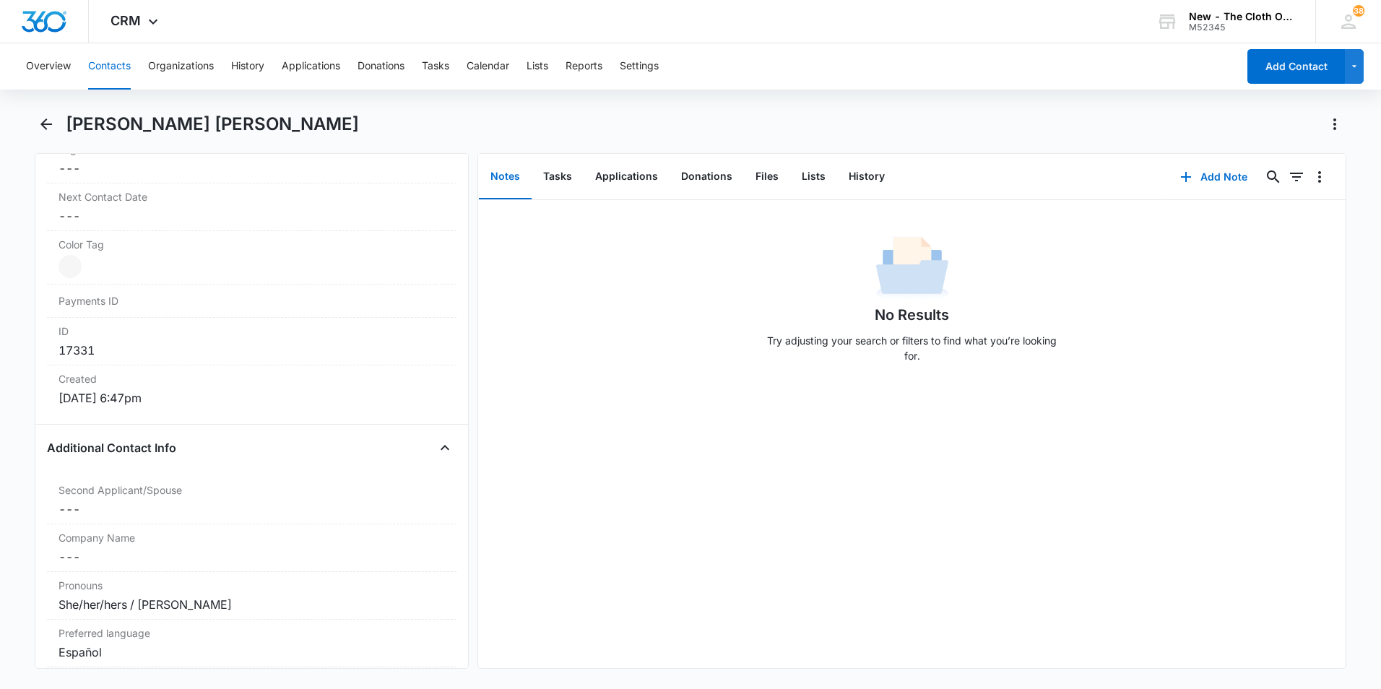
click at [116, 74] on button "Contacts" at bounding box center [109, 66] width 43 height 46
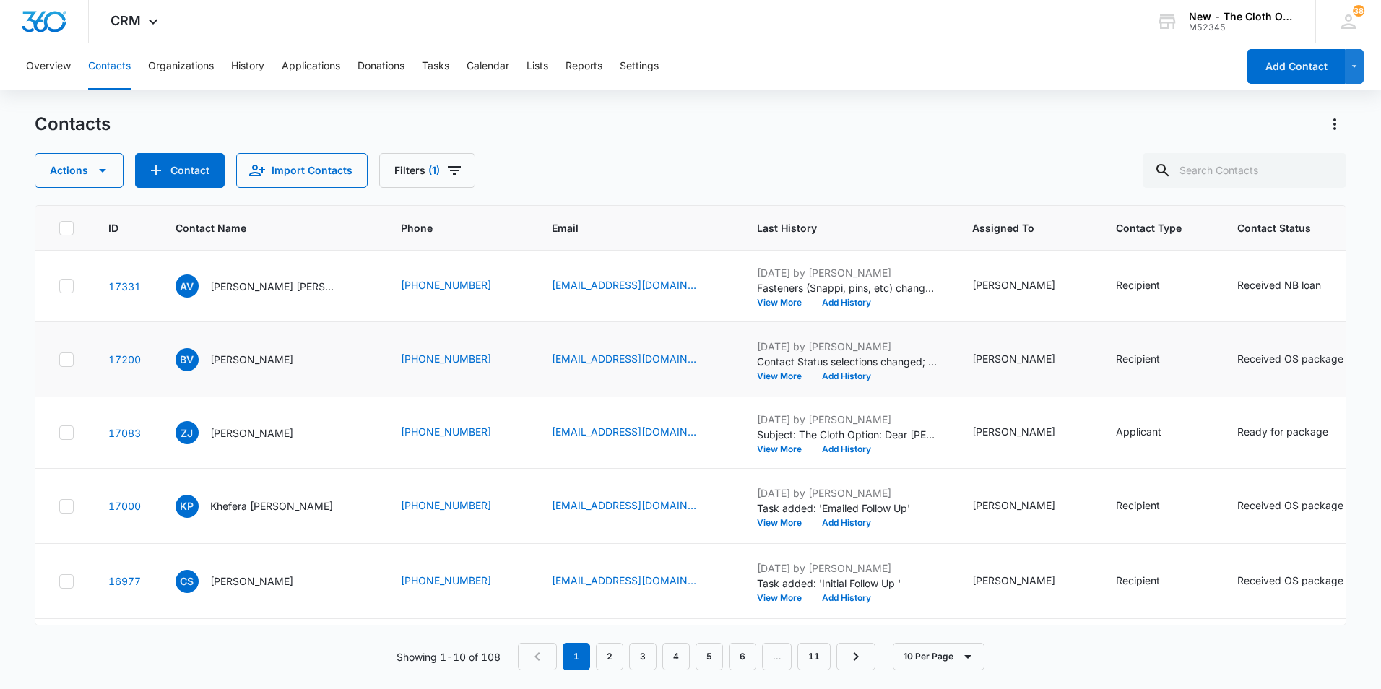
click at [232, 367] on p "Breanna Votta" at bounding box center [251, 359] width 83 height 15
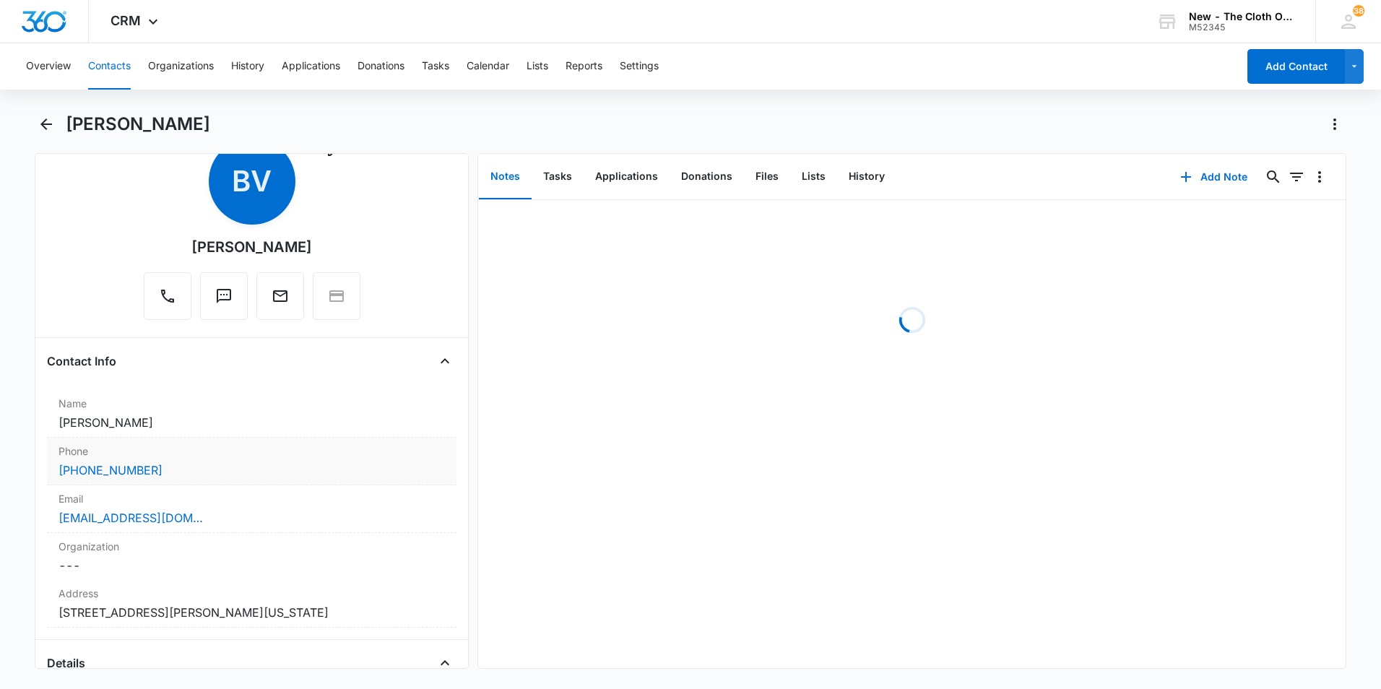
scroll to position [72, 0]
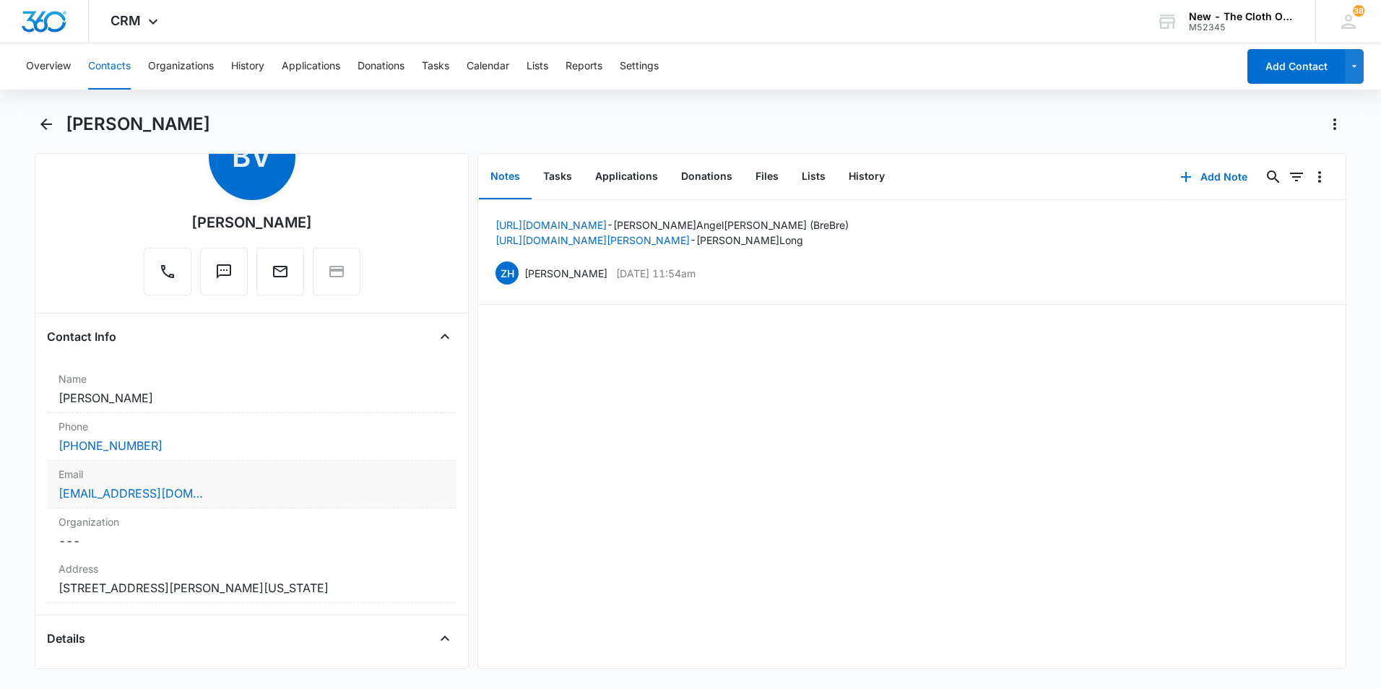
click at [238, 489] on div "ariannasoraya@icloud.com" at bounding box center [252, 493] width 387 height 17
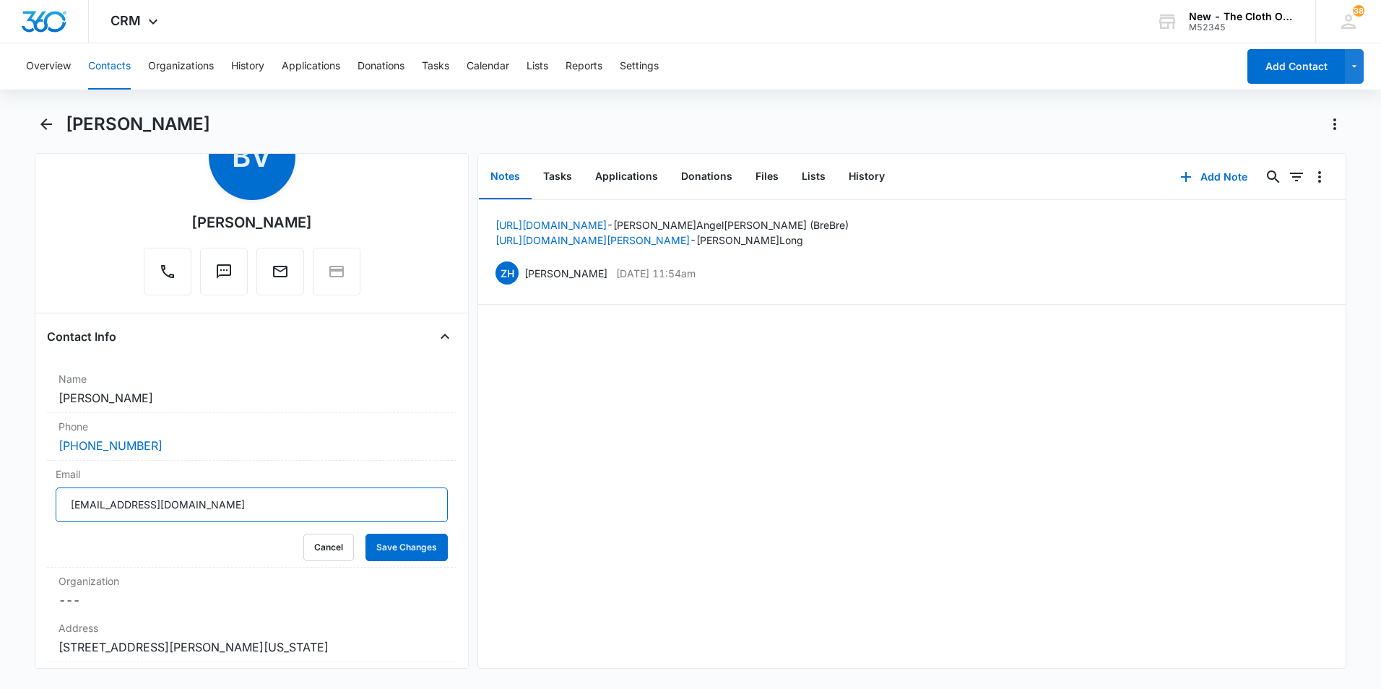
drag, startPoint x: 222, startPoint y: 511, endPoint x: 43, endPoint y: 507, distance: 179.2
click at [43, 507] on div "Remove BV Breanna Votta Contact Info Name Cancel Save Changes Breanna Votta Pho…" at bounding box center [252, 411] width 434 height 516
click at [310, 540] on button "Cancel" at bounding box center [328, 547] width 51 height 27
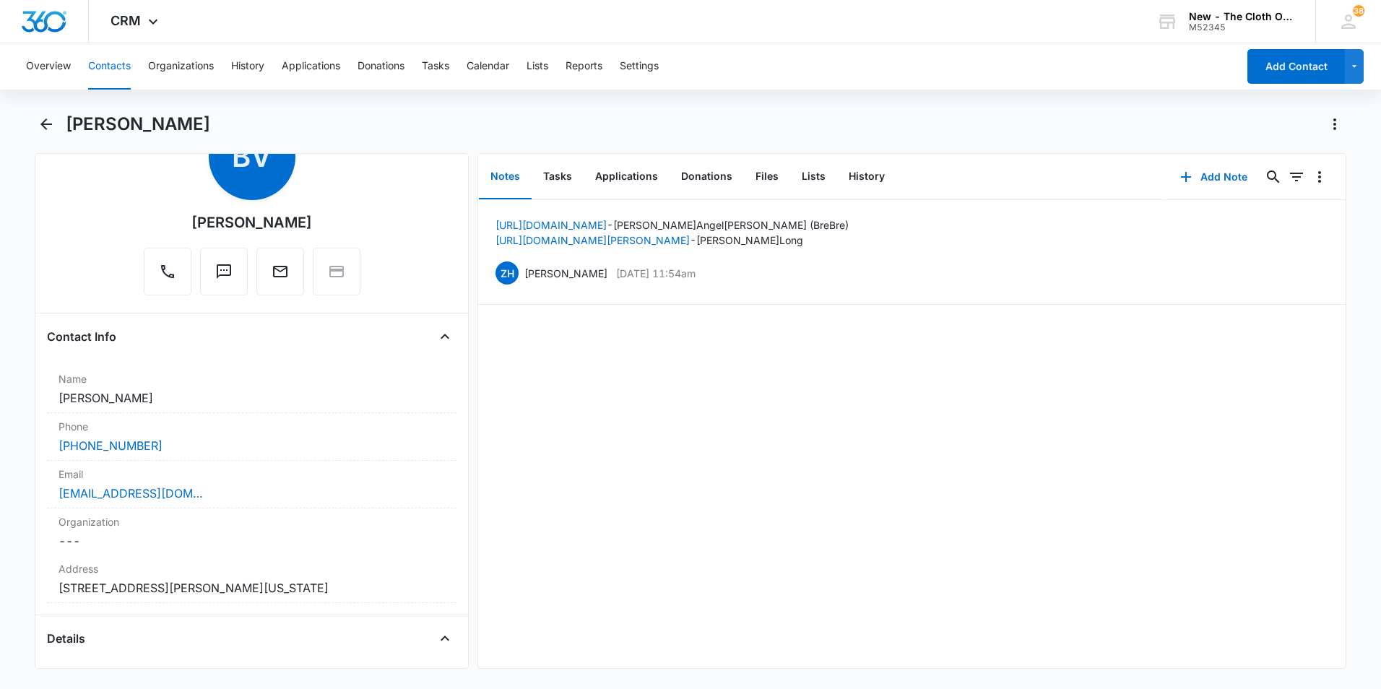
click at [117, 66] on button "Contacts" at bounding box center [109, 66] width 43 height 46
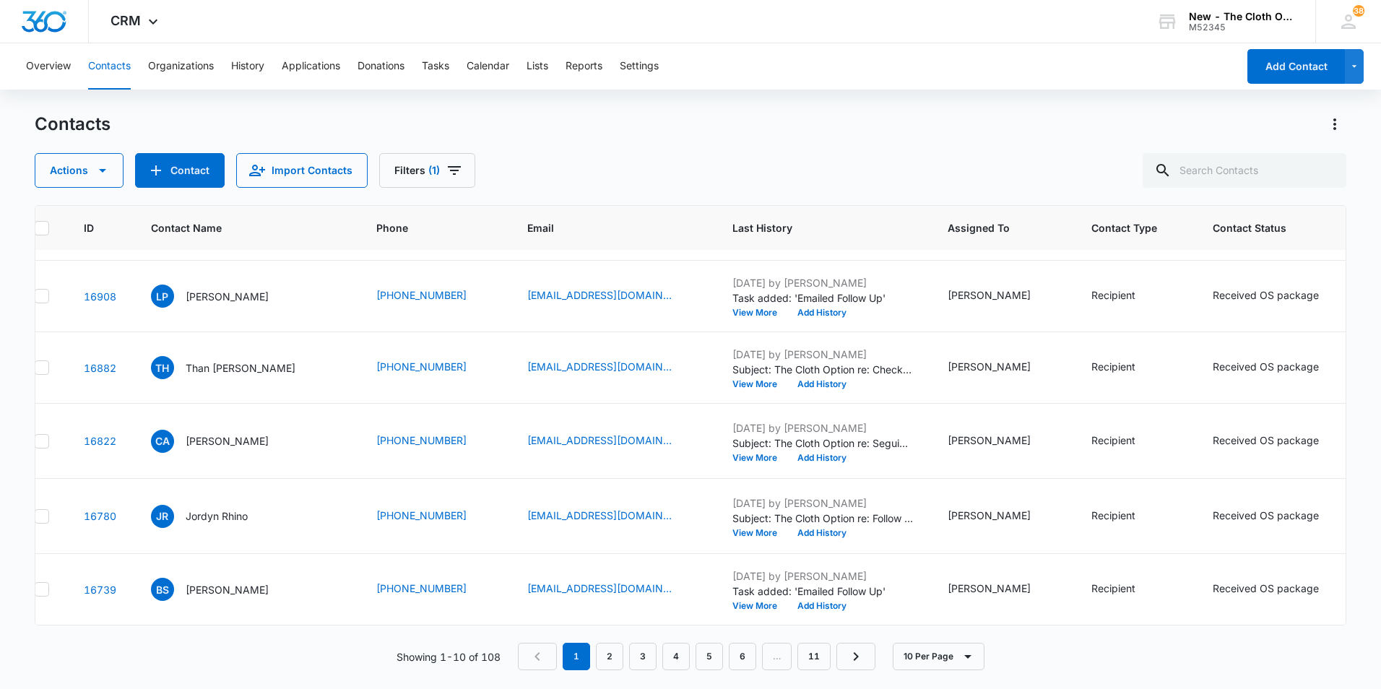
scroll to position [433, 0]
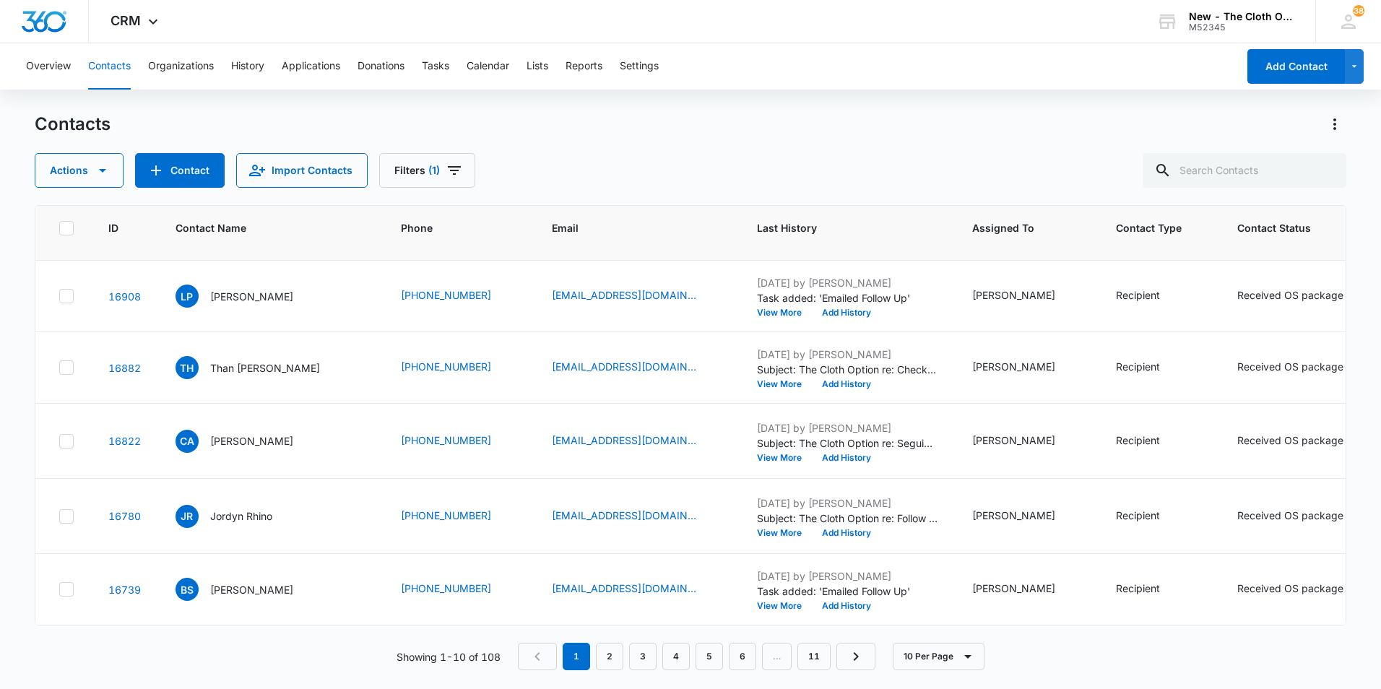
click at [260, 230] on p "Carlee Sealey" at bounding box center [251, 222] width 83 height 15
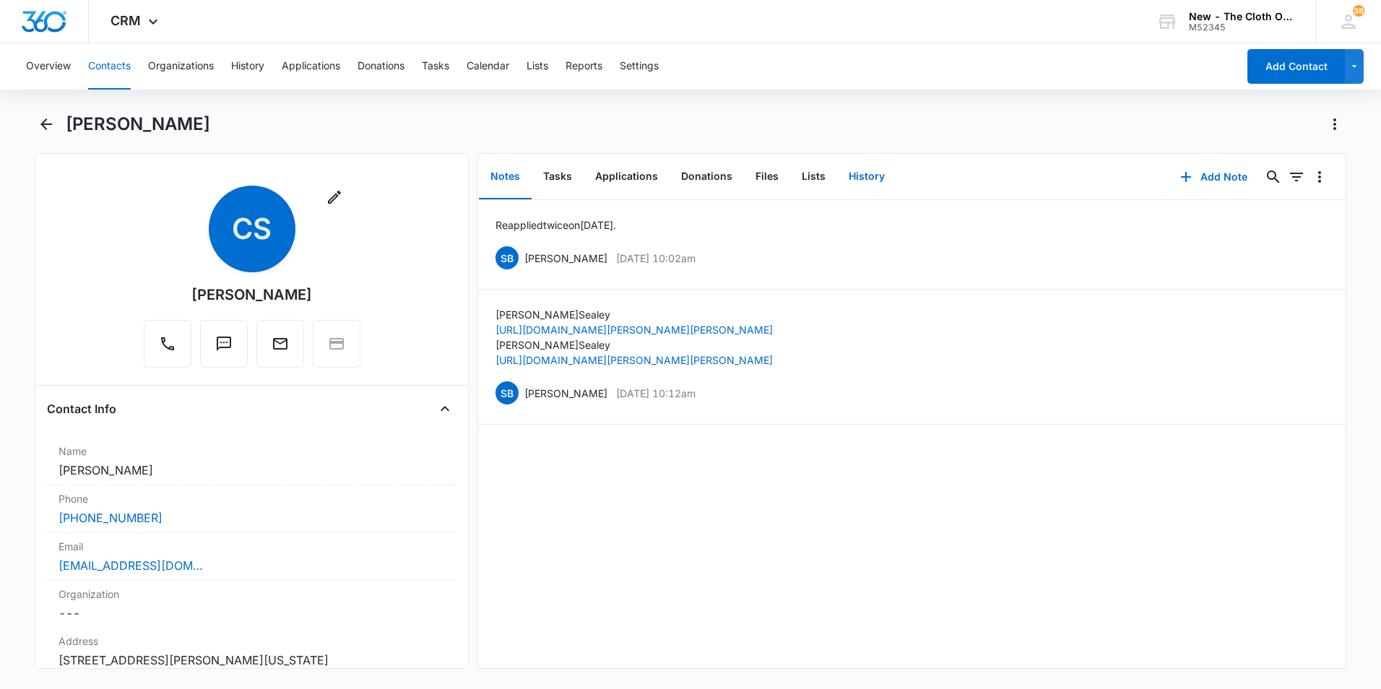
click at [856, 173] on button "History" at bounding box center [866, 177] width 59 height 45
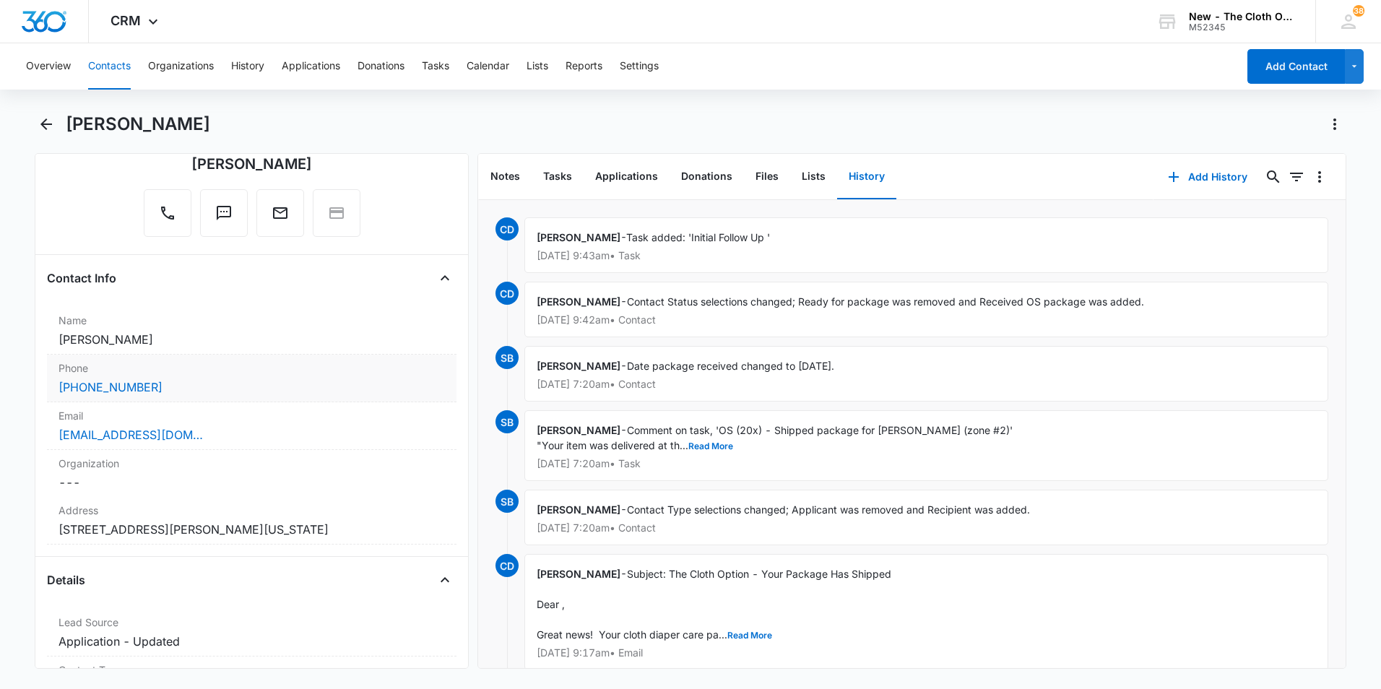
scroll to position [144, 0]
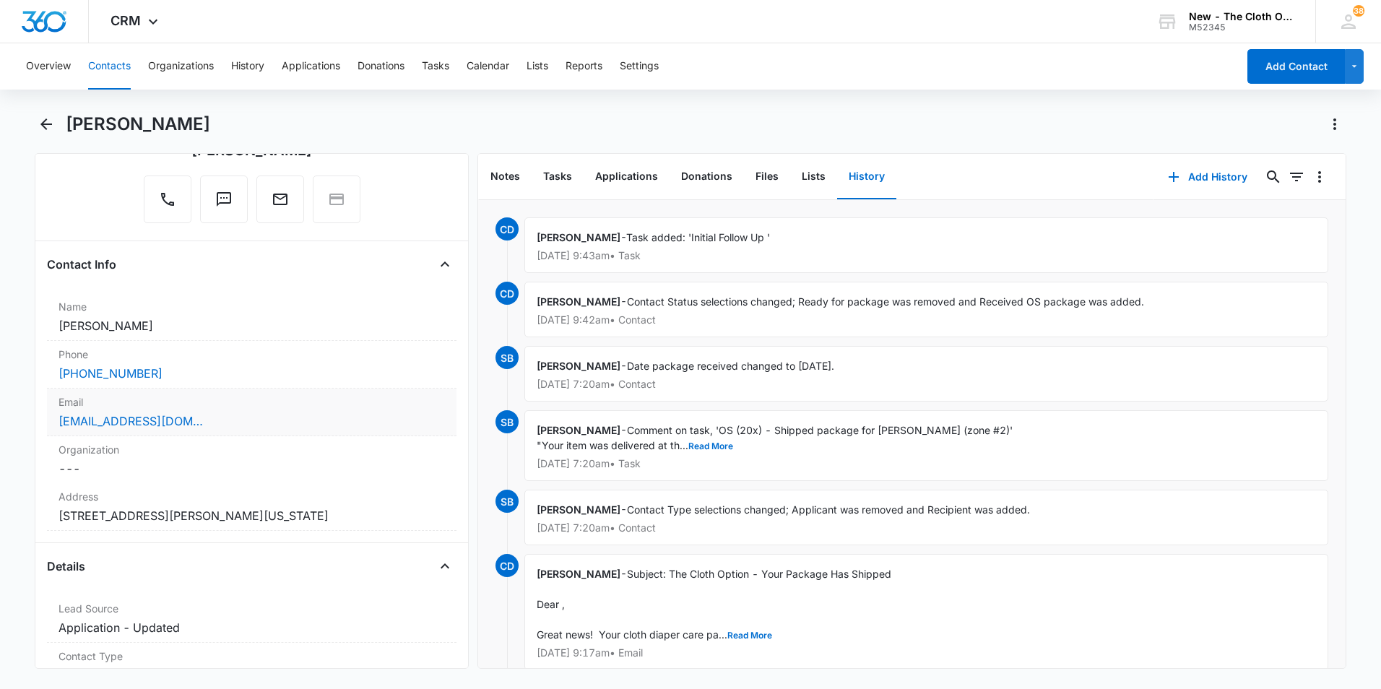
click at [227, 431] on div "Email Cancel Save Changes Cfn0916@gmail.com" at bounding box center [252, 413] width 410 height 48
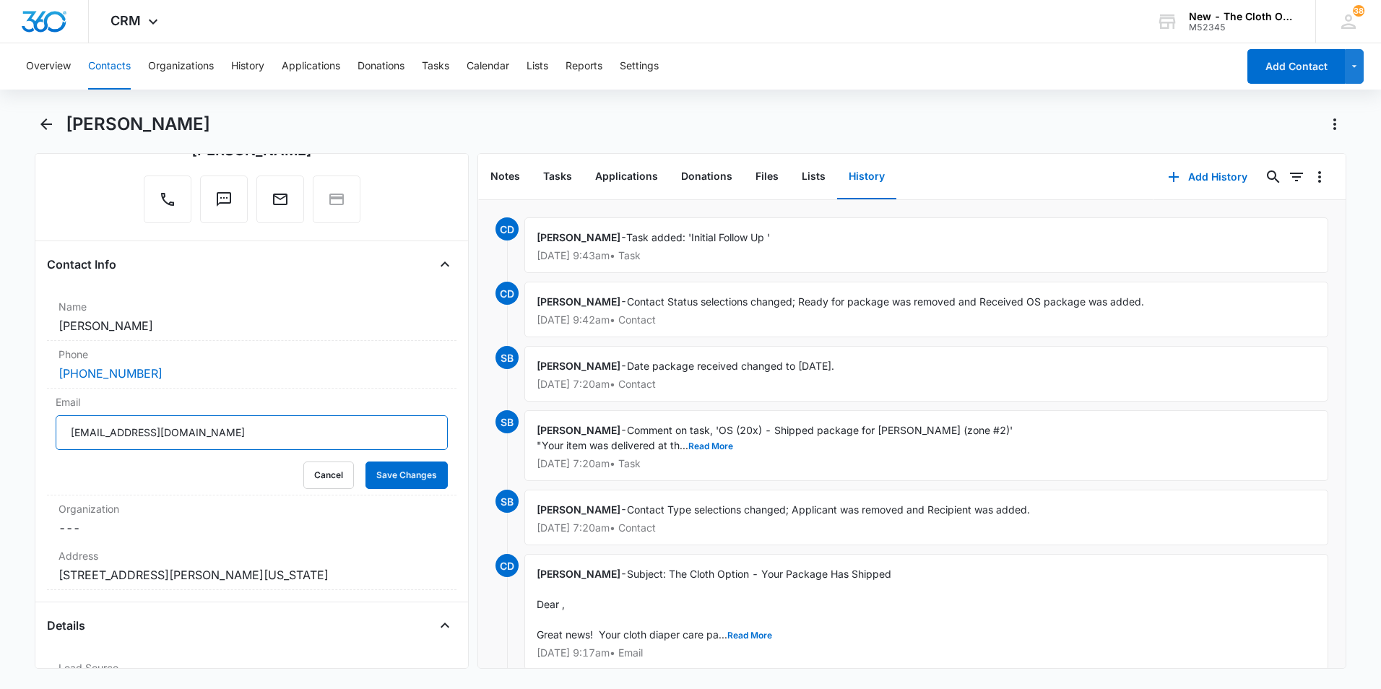
drag, startPoint x: 212, startPoint y: 433, endPoint x: 21, endPoint y: 420, distance: 191.2
click at [21, 420] on main "Carlee Sealey Remove CS Carlee Sealey Contact Info Name Cancel Save Changes Car…" at bounding box center [690, 400] width 1381 height 574
click at [327, 476] on button "Cancel" at bounding box center [328, 475] width 51 height 27
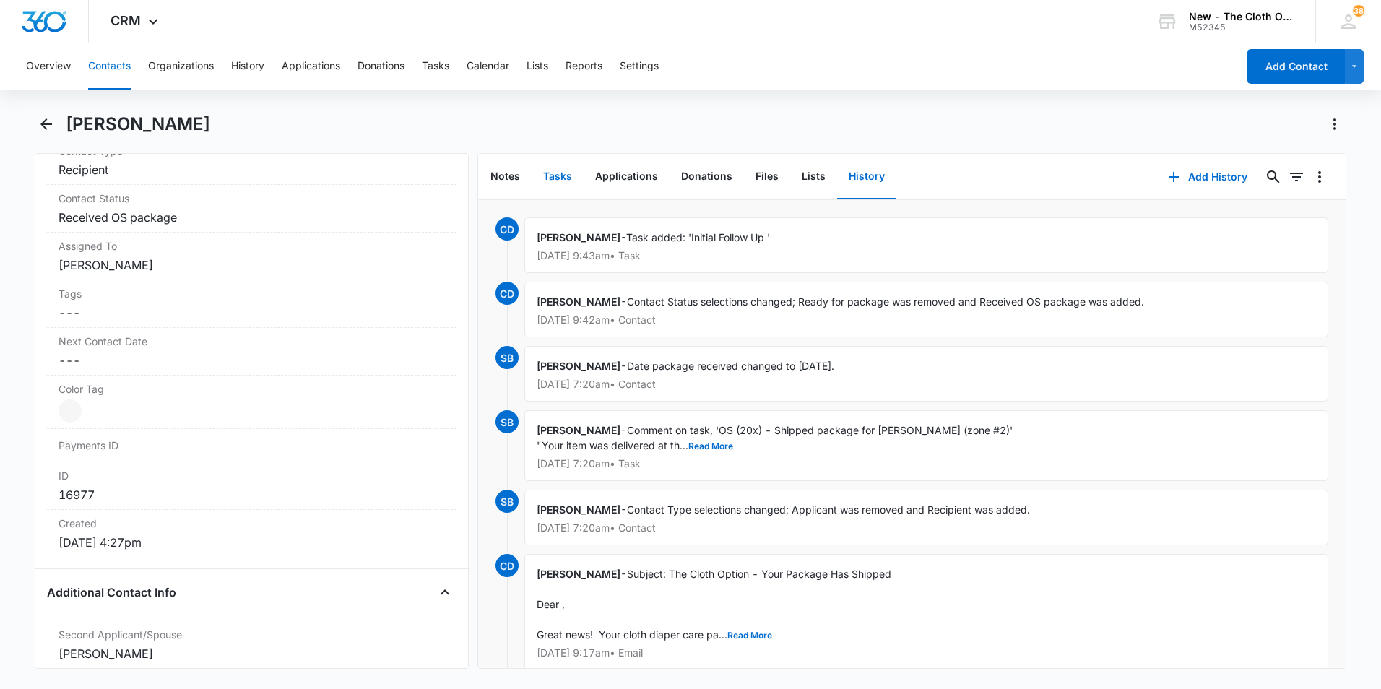
click at [550, 175] on button "Tasks" at bounding box center [558, 177] width 52 height 45
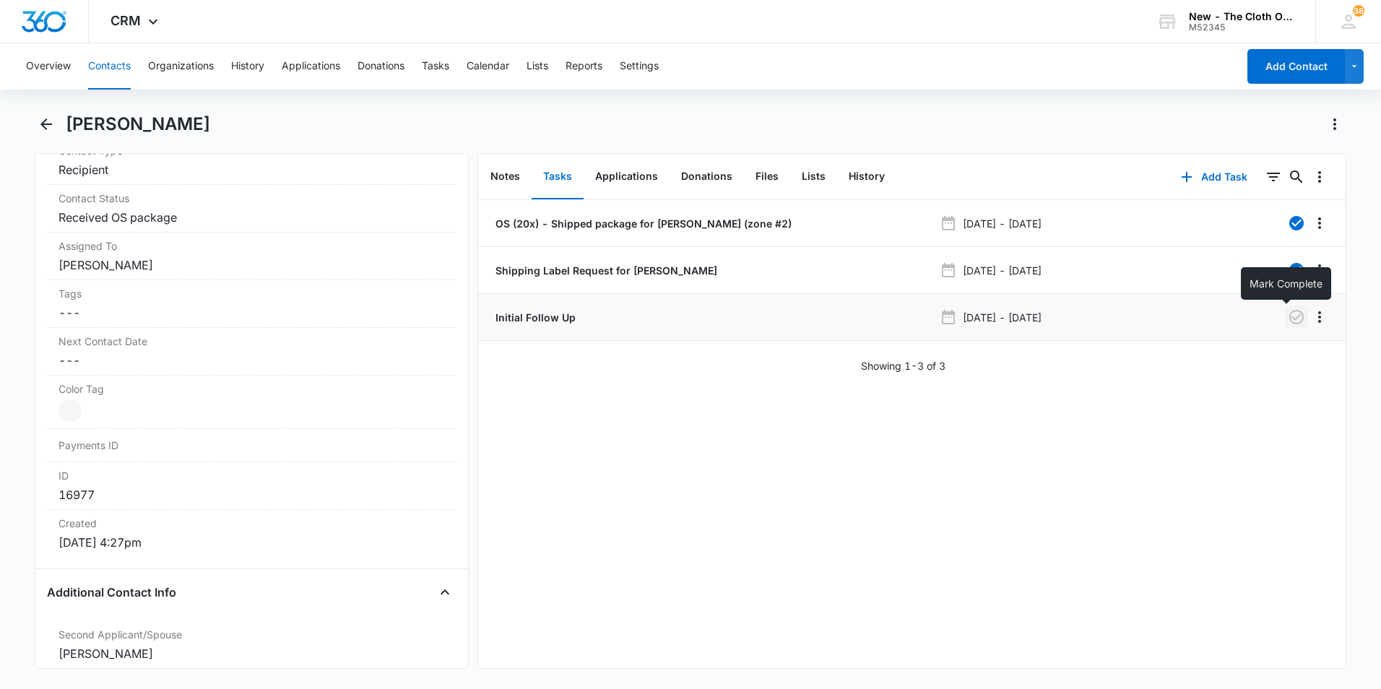
click at [1288, 319] on icon "button" at bounding box center [1296, 316] width 17 height 17
click at [448, 69] on button "Tasks" at bounding box center [435, 66] width 27 height 46
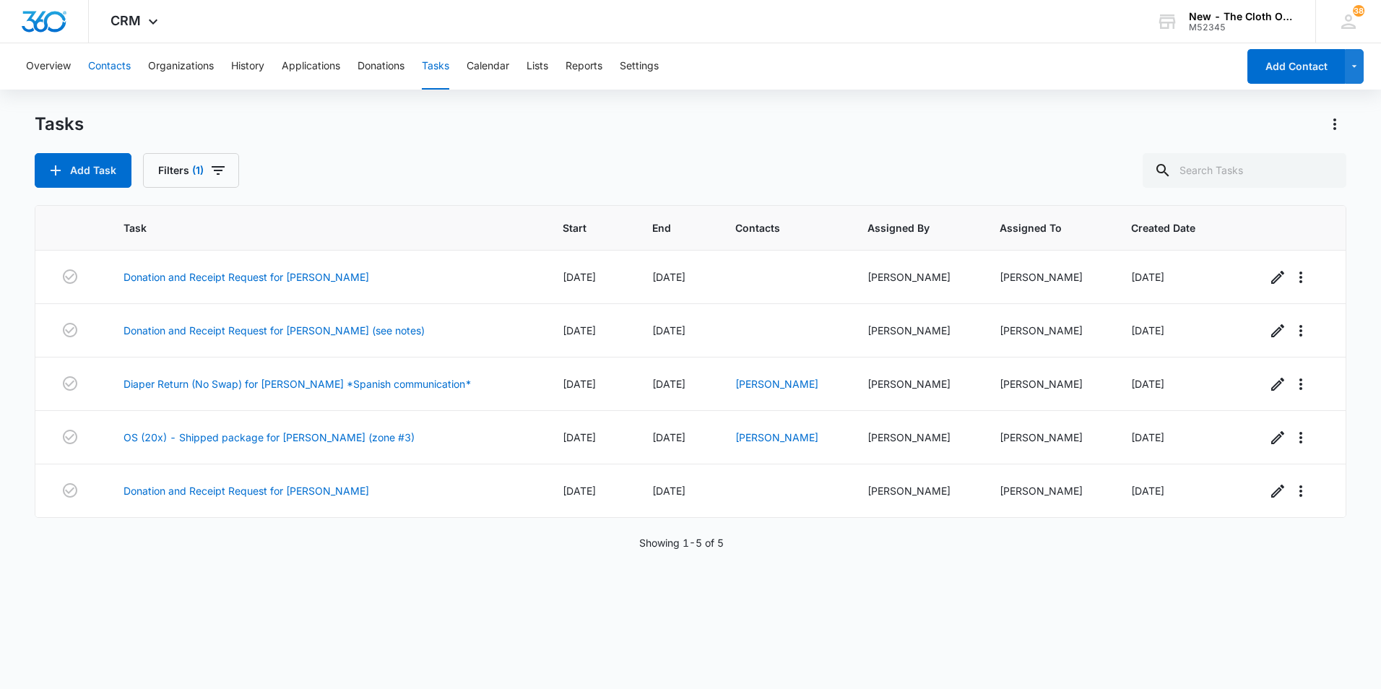
click at [118, 68] on button "Contacts" at bounding box center [109, 66] width 43 height 46
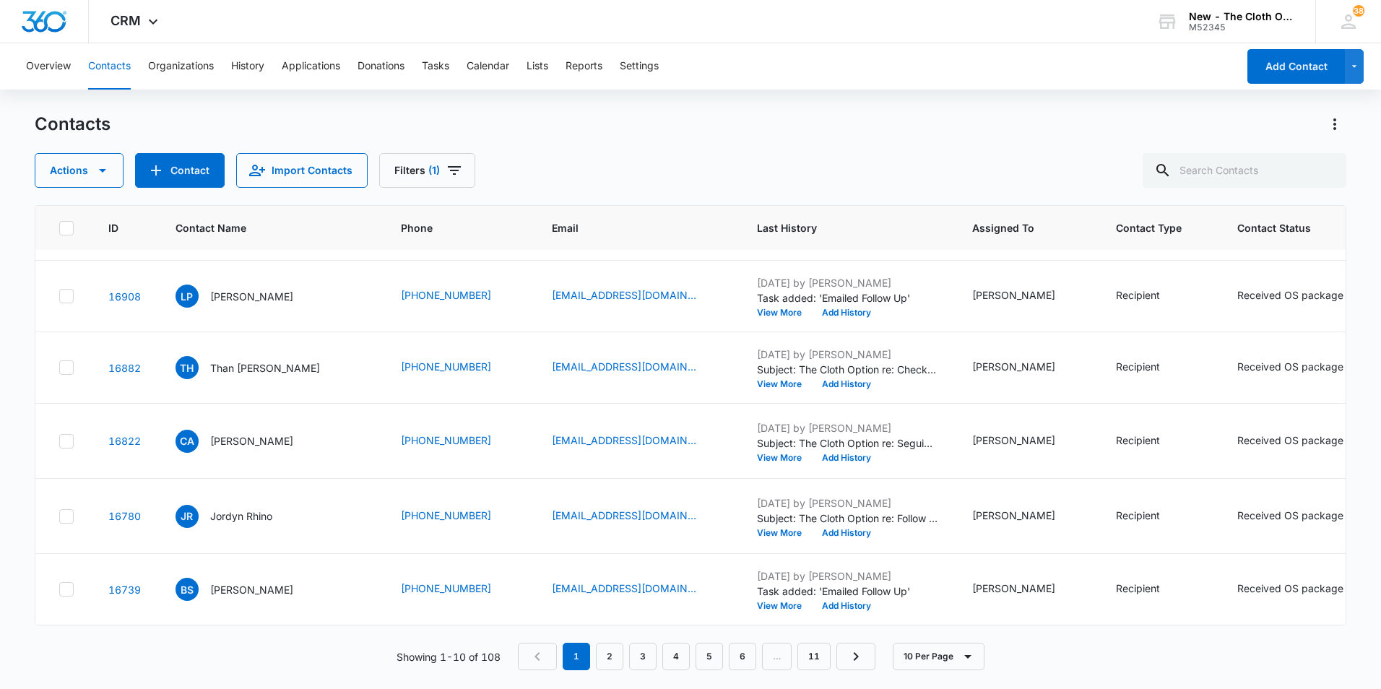
scroll to position [506, 0]
click at [246, 304] on p "Louise Pierre" at bounding box center [251, 296] width 83 height 15
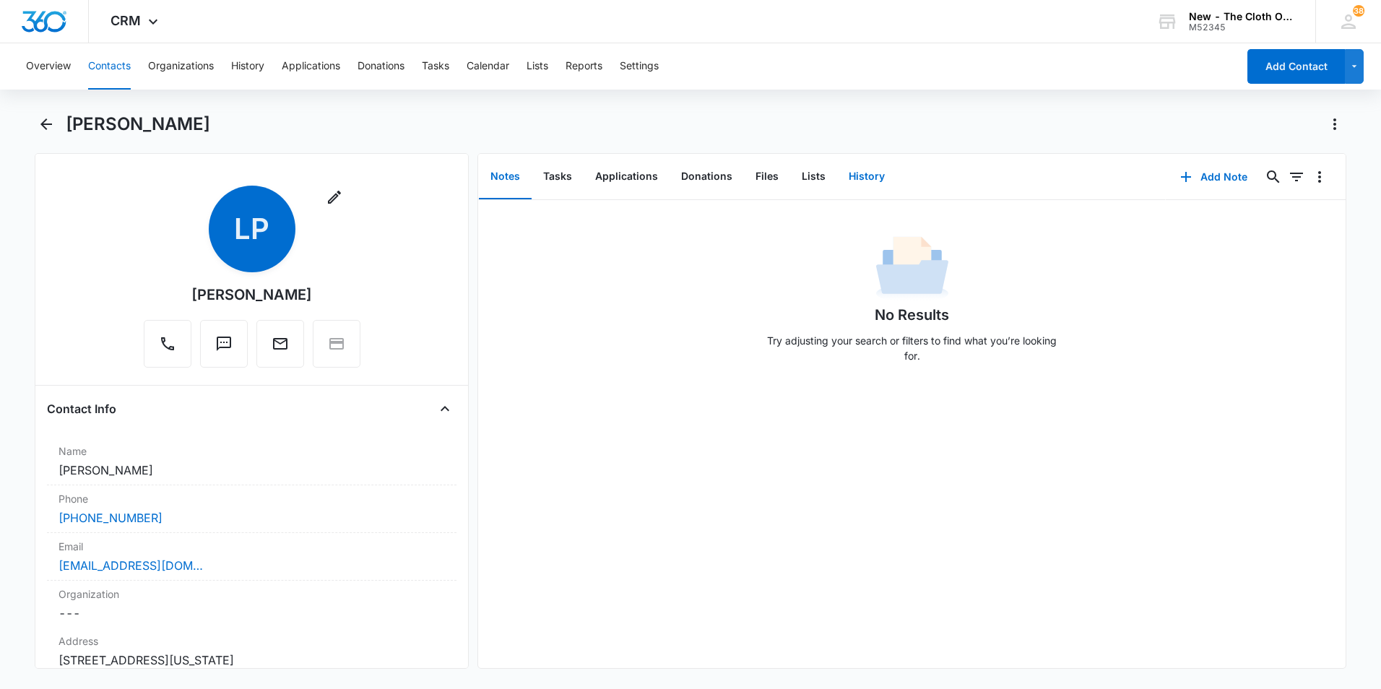
click at [862, 181] on button "History" at bounding box center [866, 177] width 59 height 45
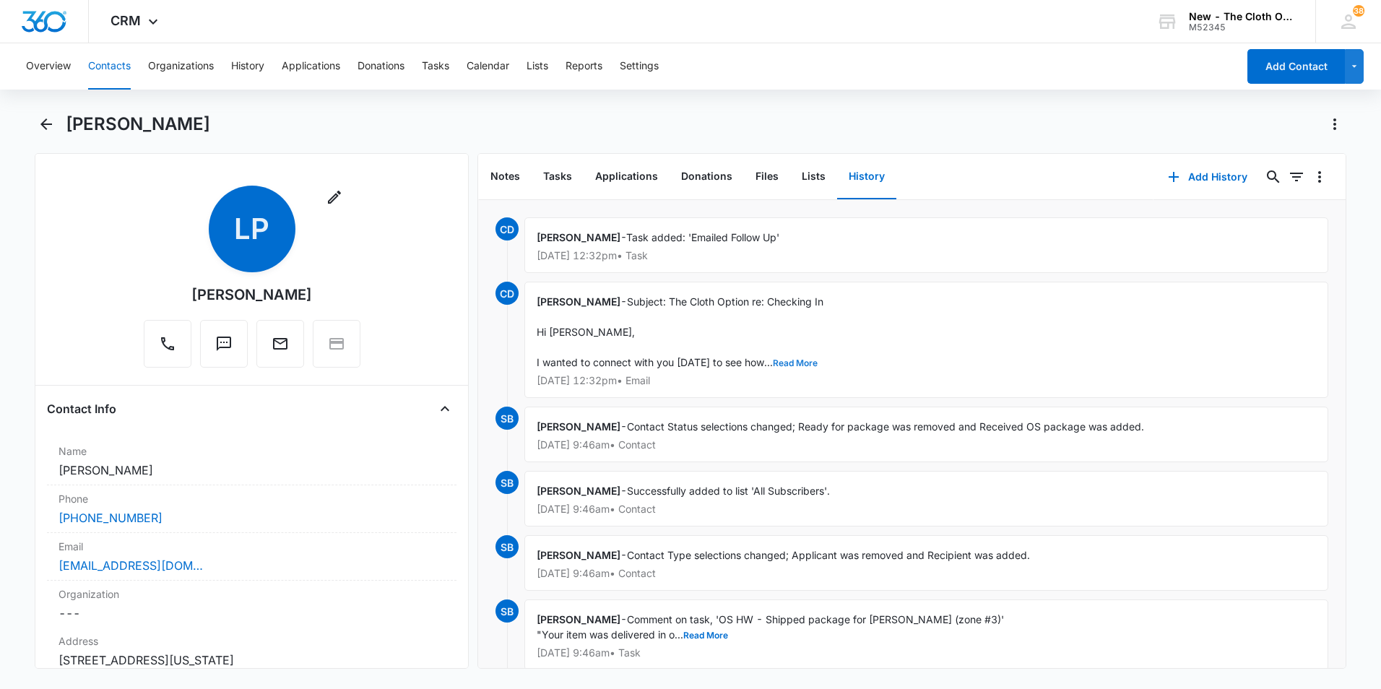
click at [785, 363] on button "Read More" at bounding box center [795, 363] width 45 height 9
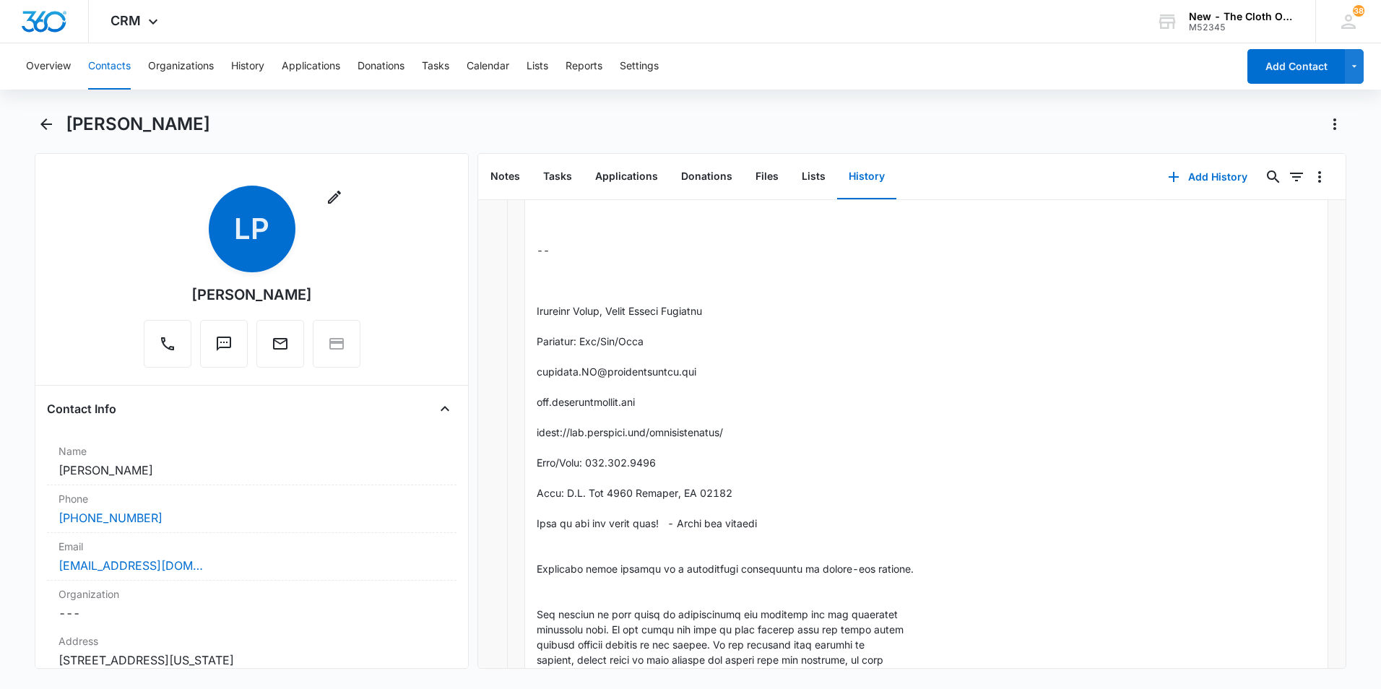
scroll to position [1084, 0]
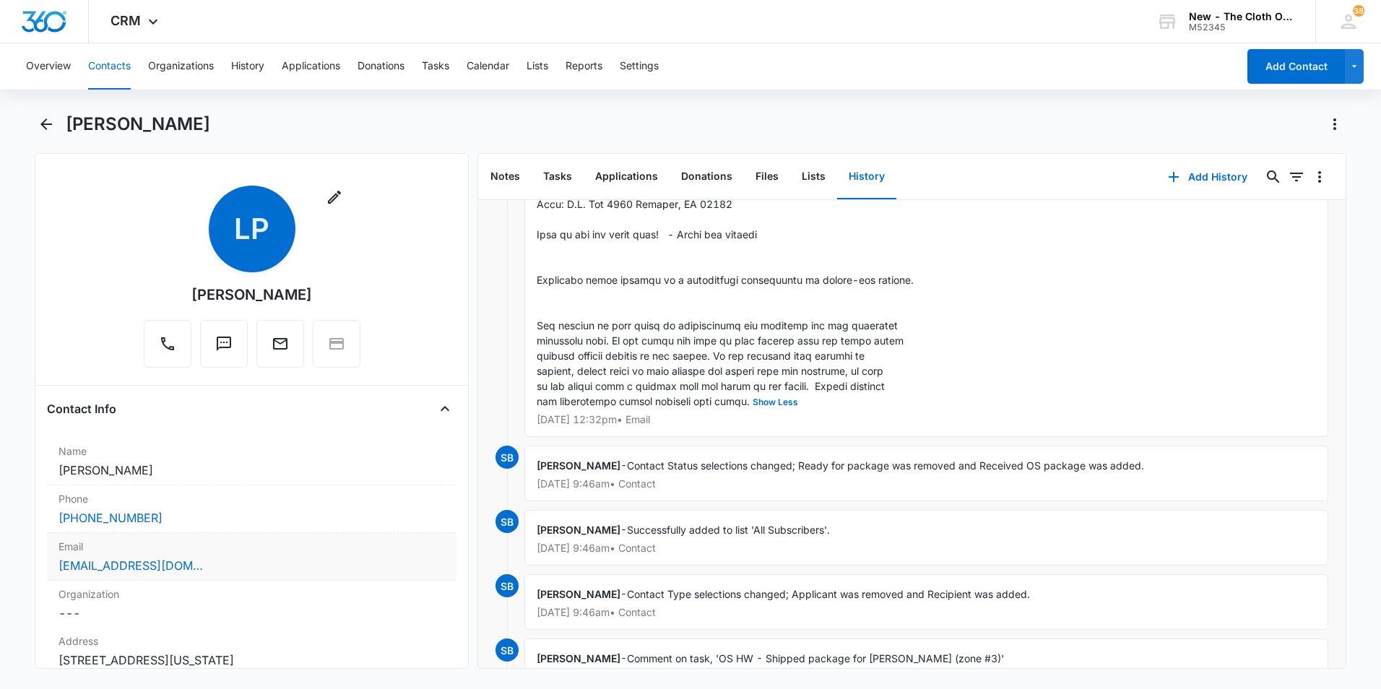
click at [215, 569] on div "pierreanthonina@gmail.com" at bounding box center [252, 565] width 387 height 17
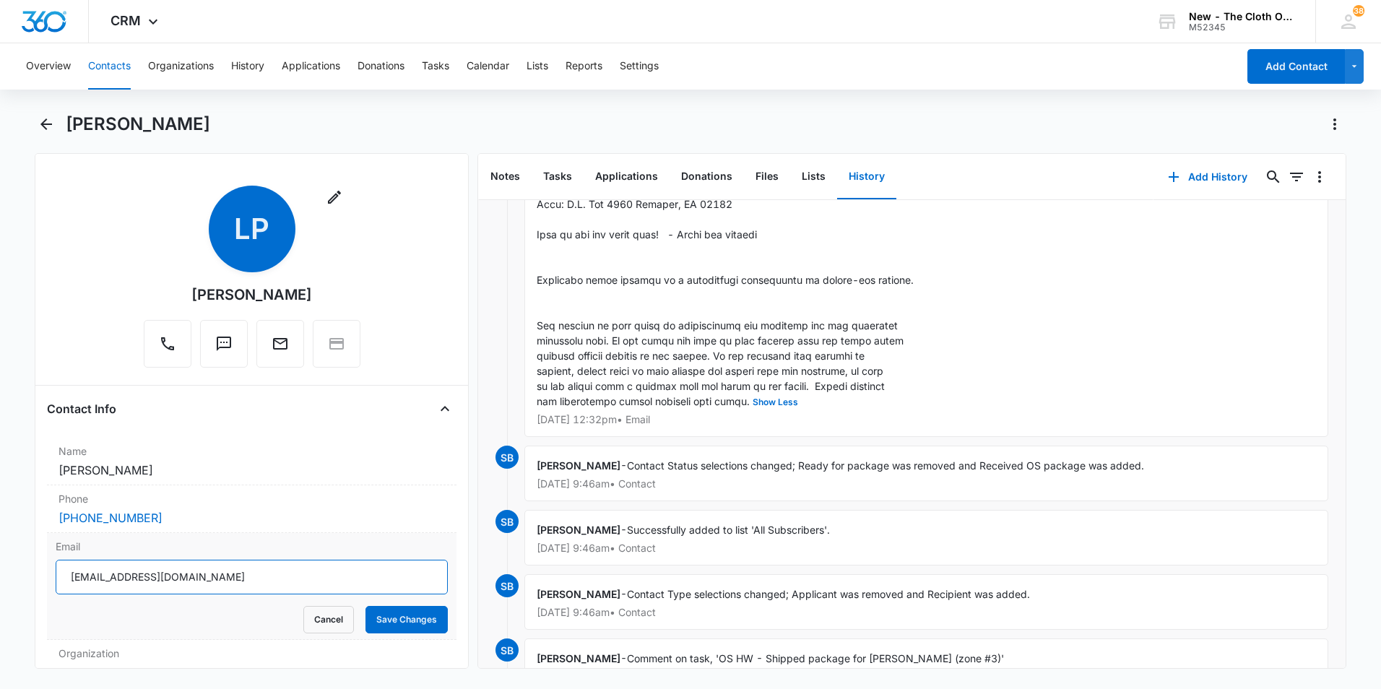
click at [249, 572] on input "pierreanthonina@gmail.com" at bounding box center [252, 577] width 392 height 35
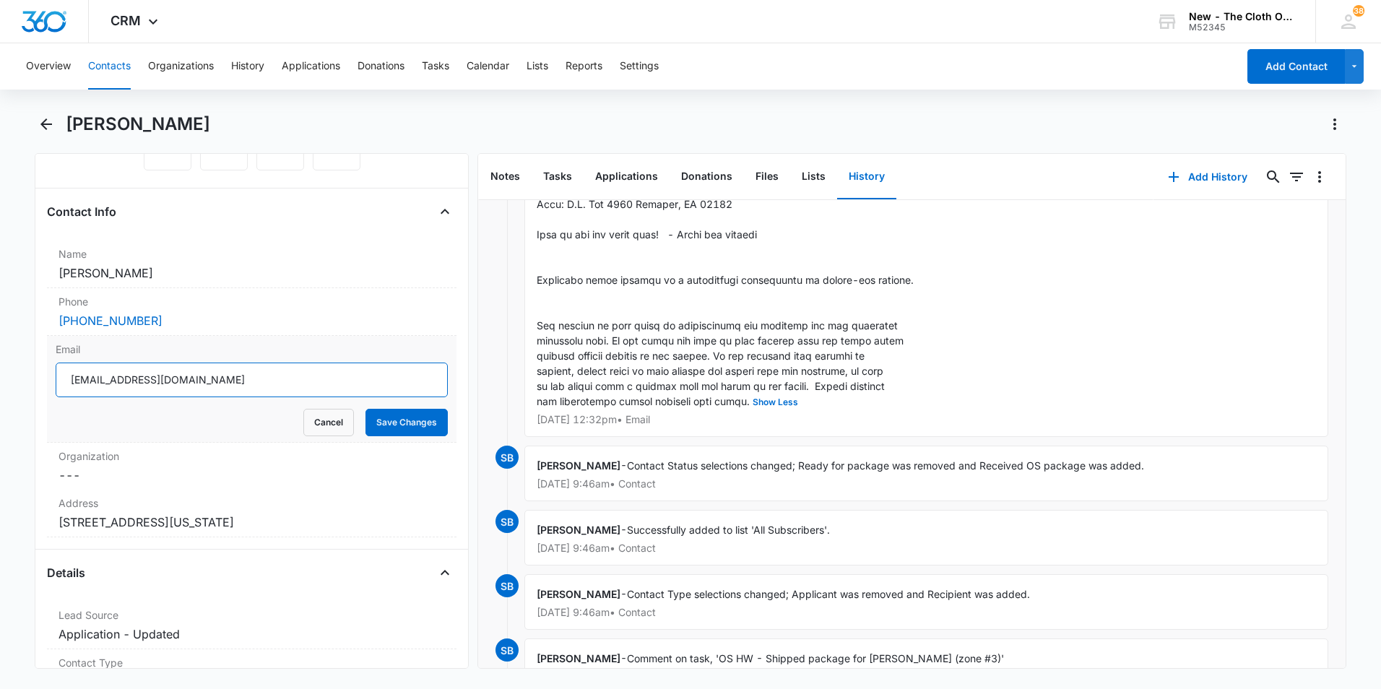
scroll to position [217, 0]
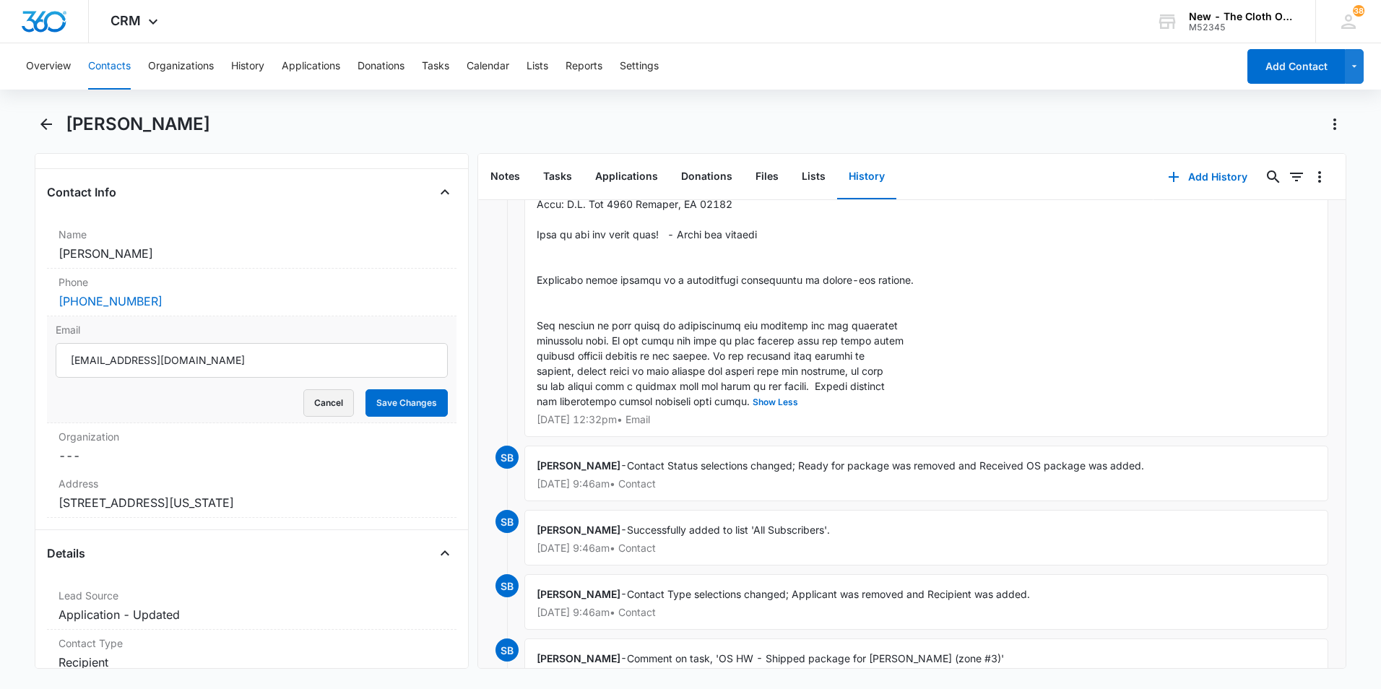
click at [334, 400] on button "Cancel" at bounding box center [328, 402] width 51 height 27
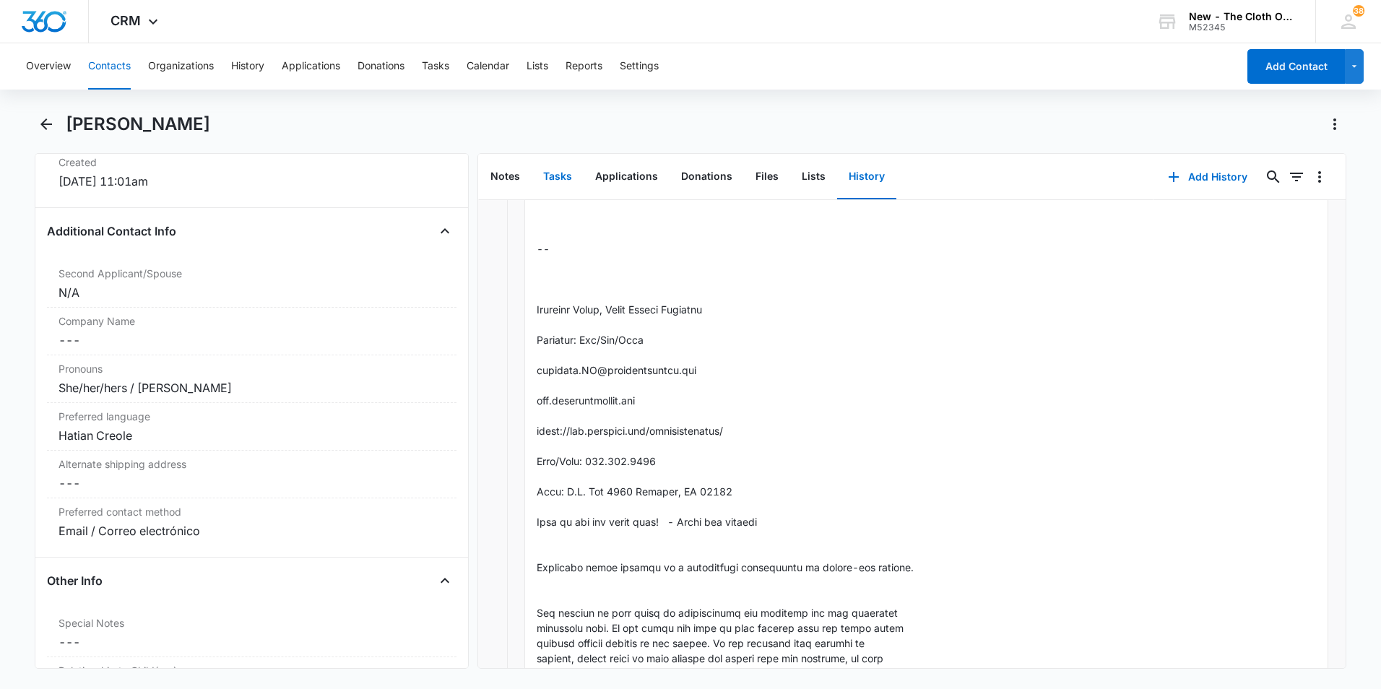
scroll to position [795, 0]
click at [41, 128] on icon "Back" at bounding box center [46, 124] width 17 height 17
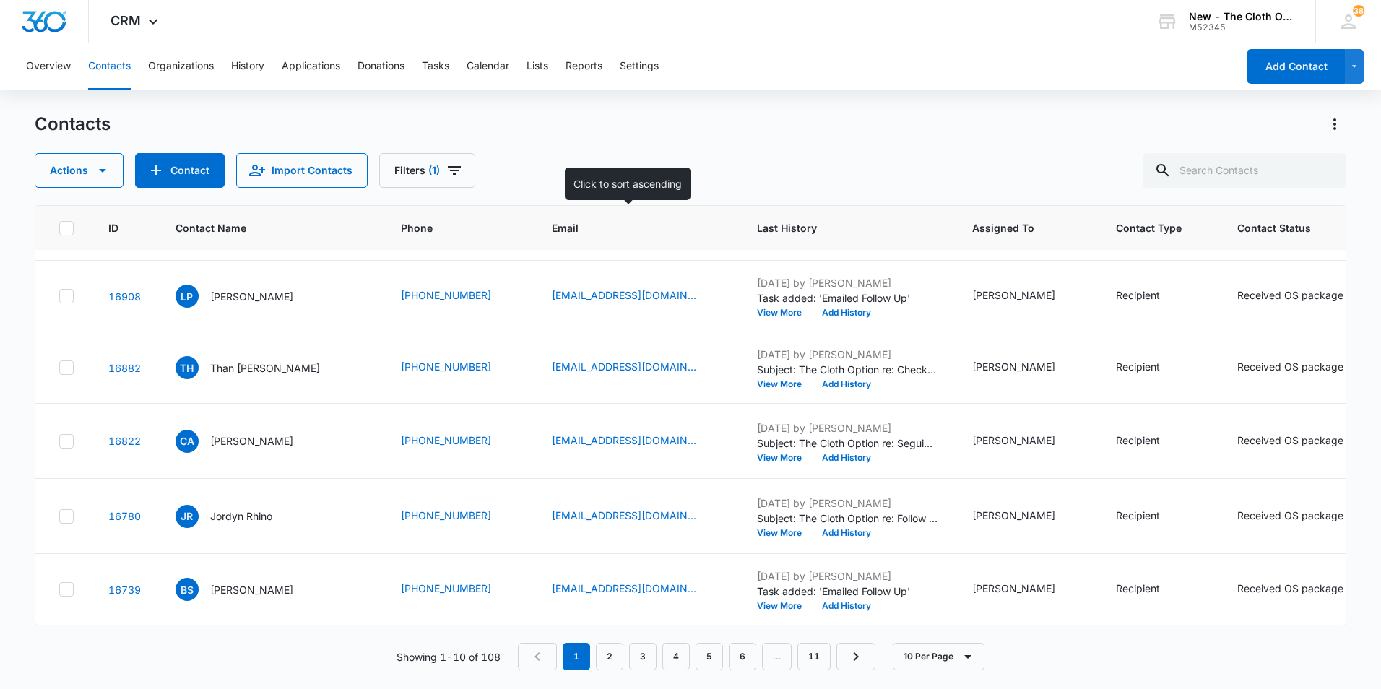
scroll to position [650, 0]
click at [244, 376] on p "Than Htay" at bounding box center [265, 367] width 110 height 15
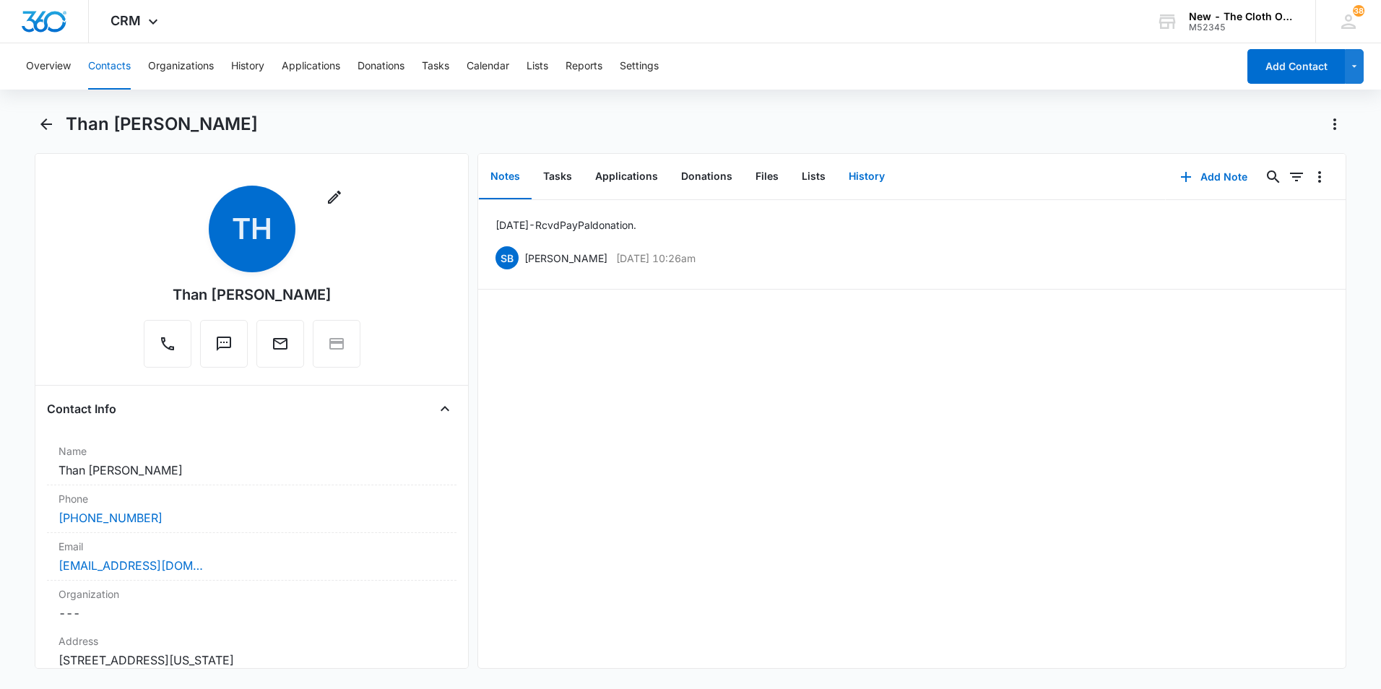
click at [849, 178] on button "History" at bounding box center [866, 177] width 59 height 45
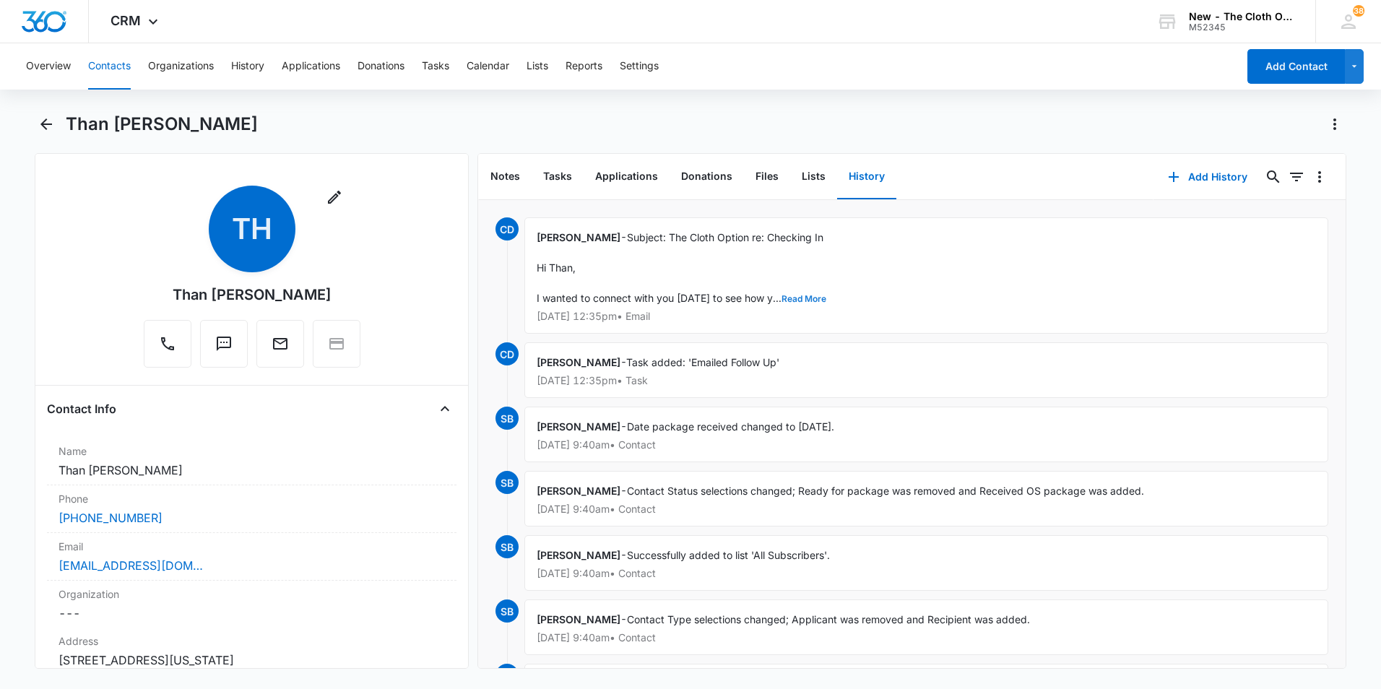
click at [788, 301] on button "Read More" at bounding box center [804, 299] width 45 height 9
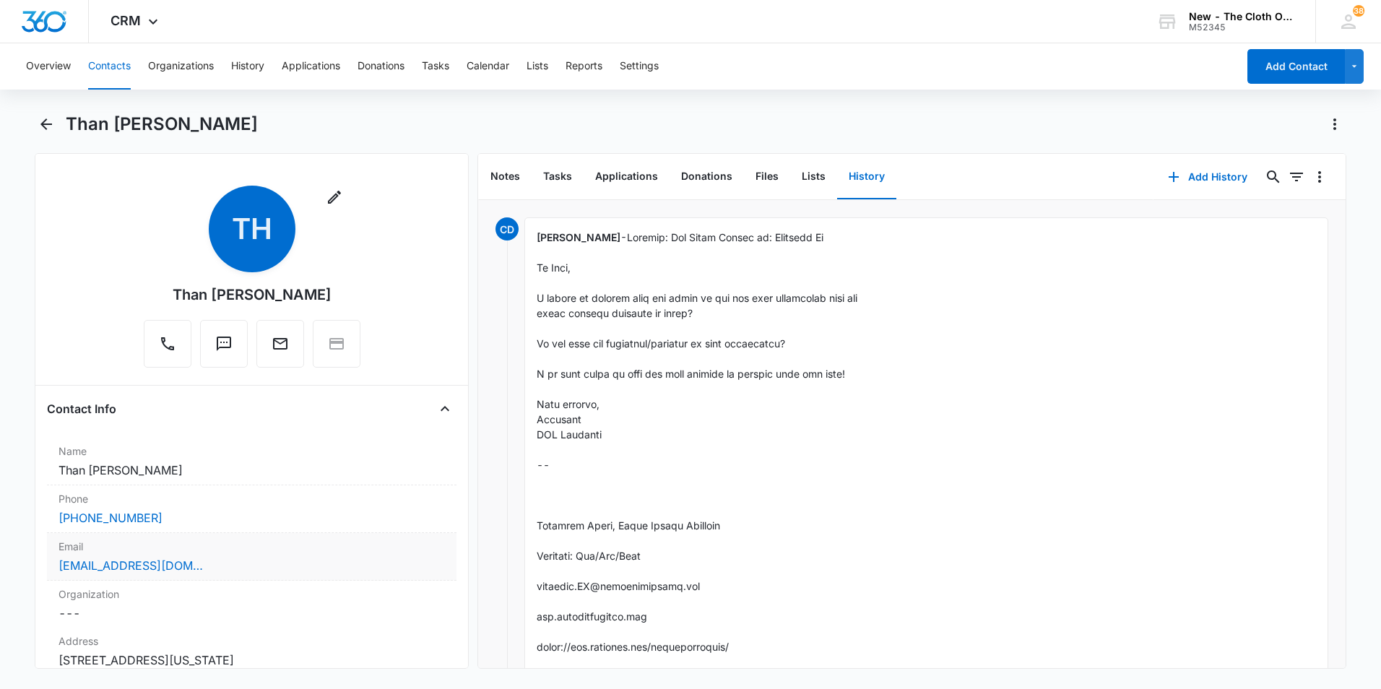
click at [282, 575] on div "Email Cancel Save Changes maythandaroo83@gmail.com" at bounding box center [252, 557] width 410 height 48
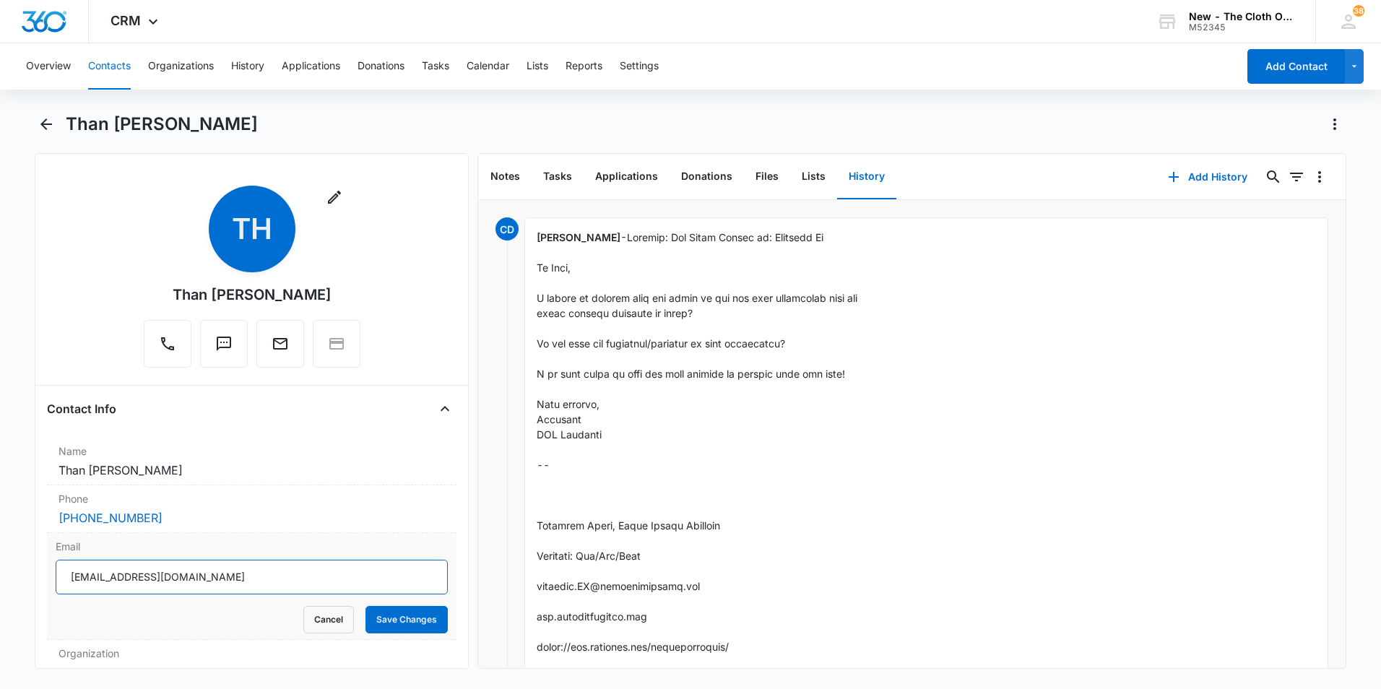
click at [274, 584] on input "maythandaroo83@gmail.com" at bounding box center [252, 577] width 392 height 35
click at [273, 584] on input "maythandaroo83@gmail.com" at bounding box center [252, 577] width 392 height 35
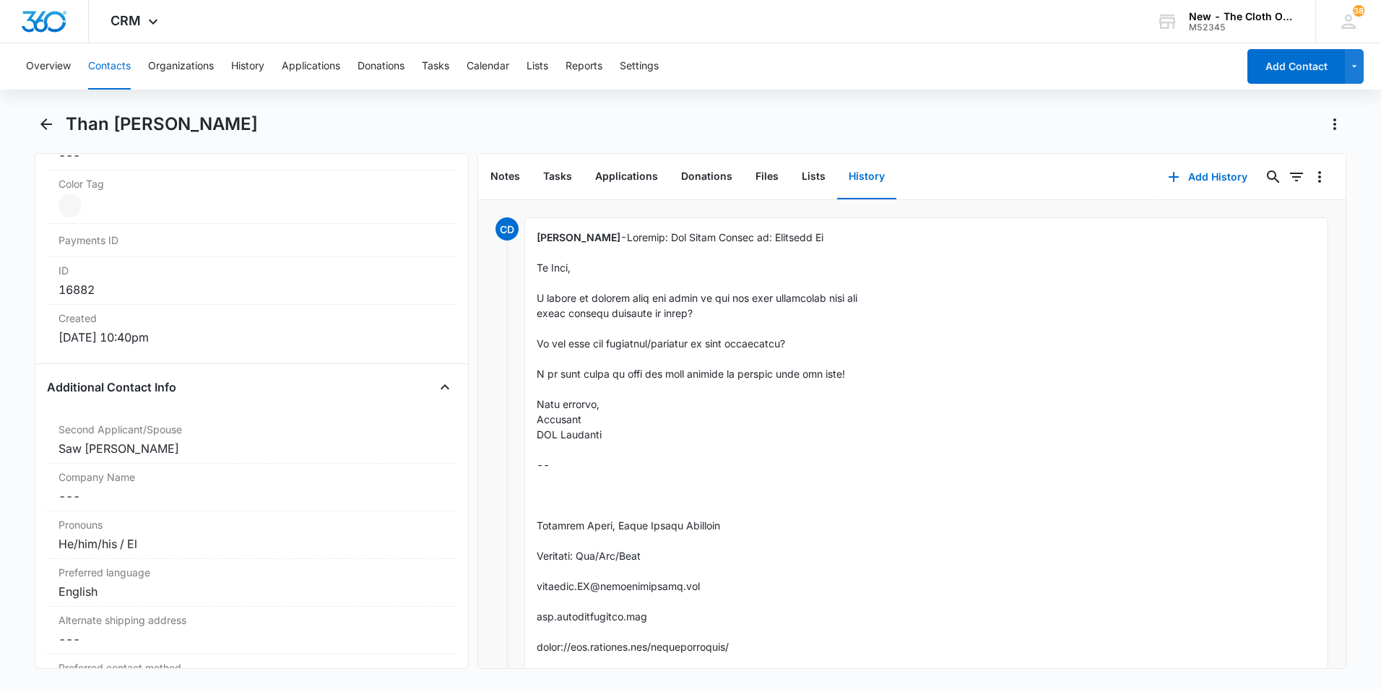
scroll to position [939, 0]
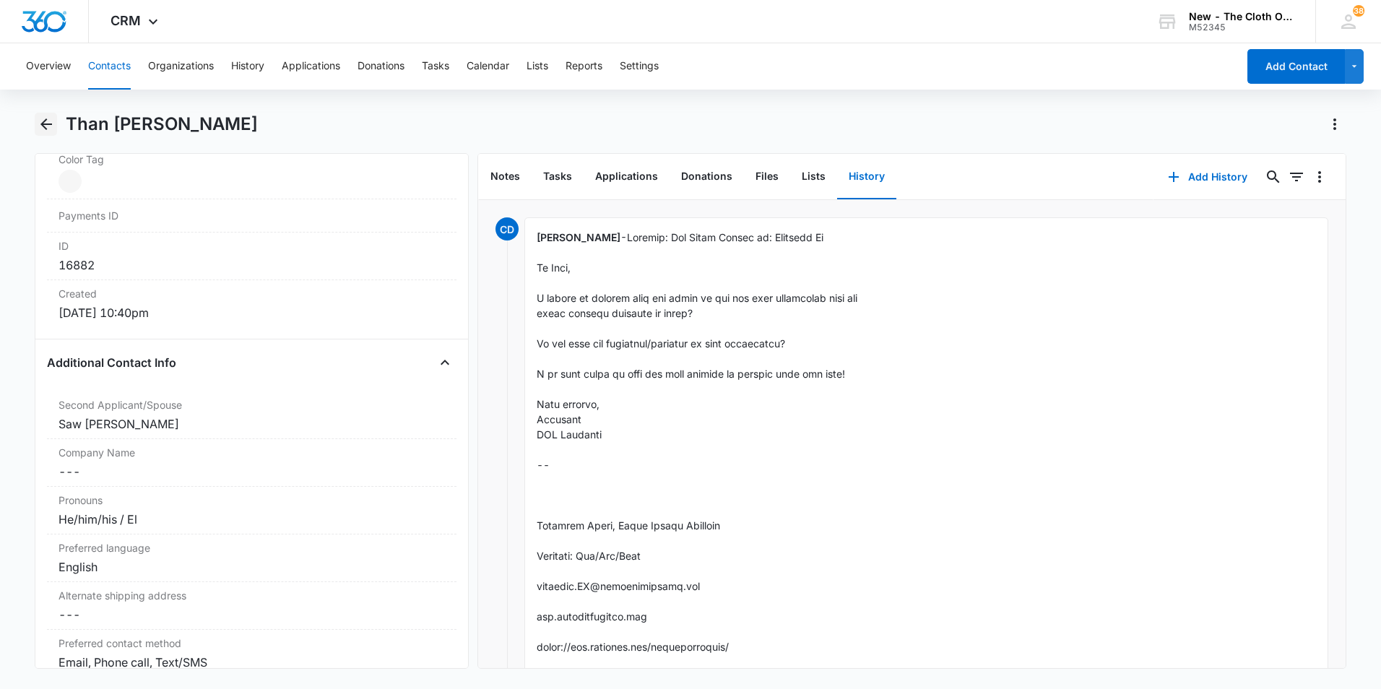
click at [51, 125] on icon "Back" at bounding box center [46, 124] width 12 height 12
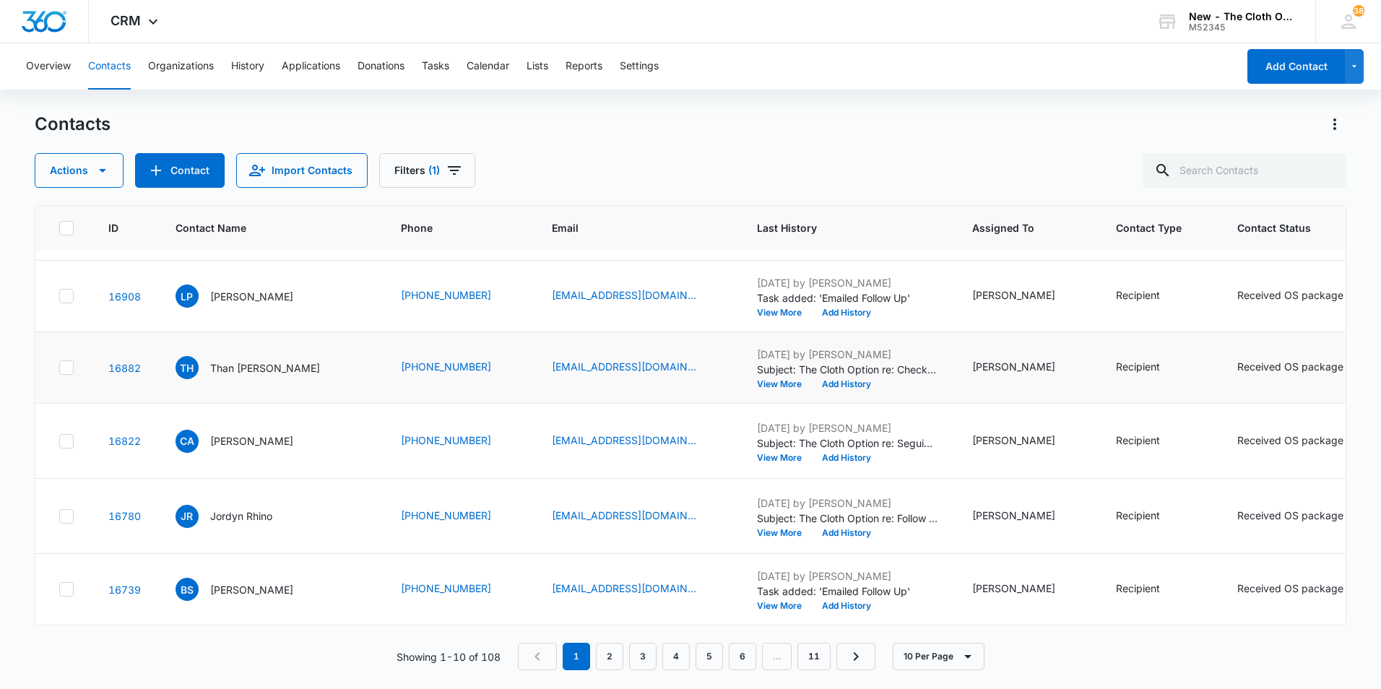
scroll to position [795, 0]
click at [281, 433] on p "Cinthya Argueta Herrera" at bounding box center [251, 440] width 83 height 15
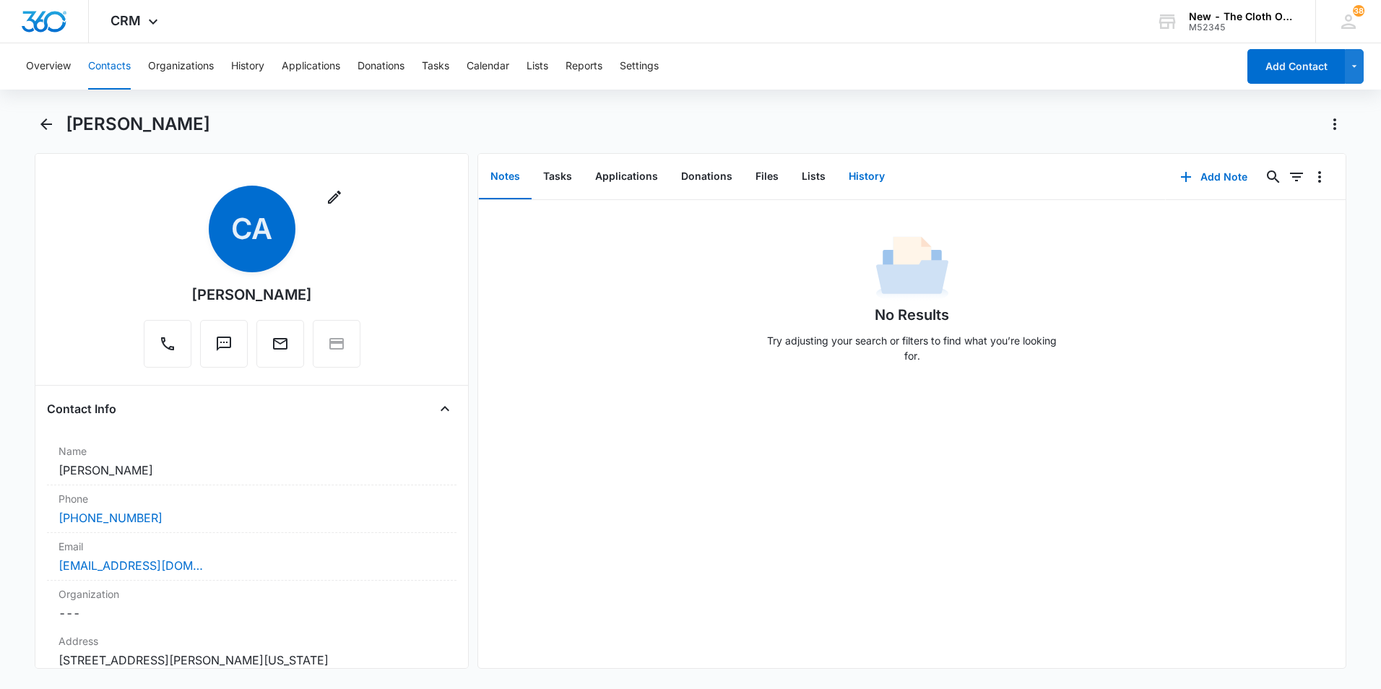
click at [852, 178] on button "History" at bounding box center [866, 177] width 59 height 45
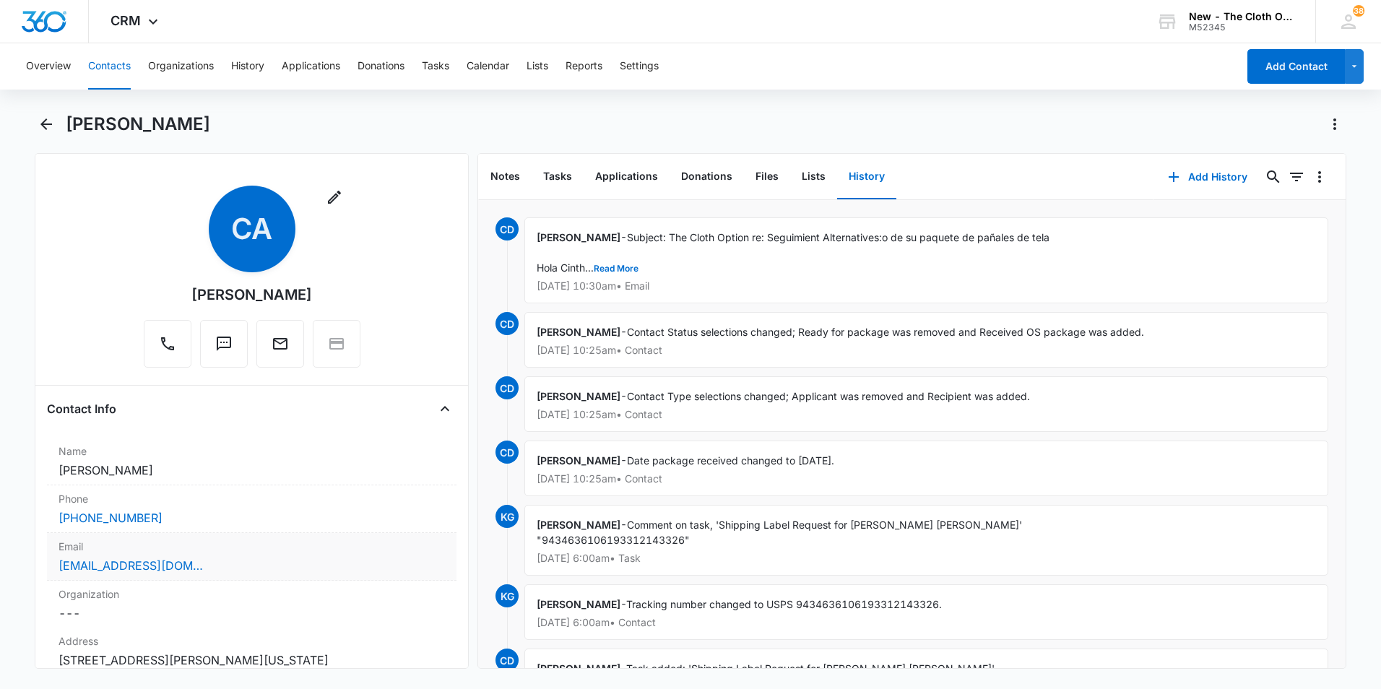
click at [221, 566] on div "sintiaww75@icloud.com" at bounding box center [252, 565] width 387 height 17
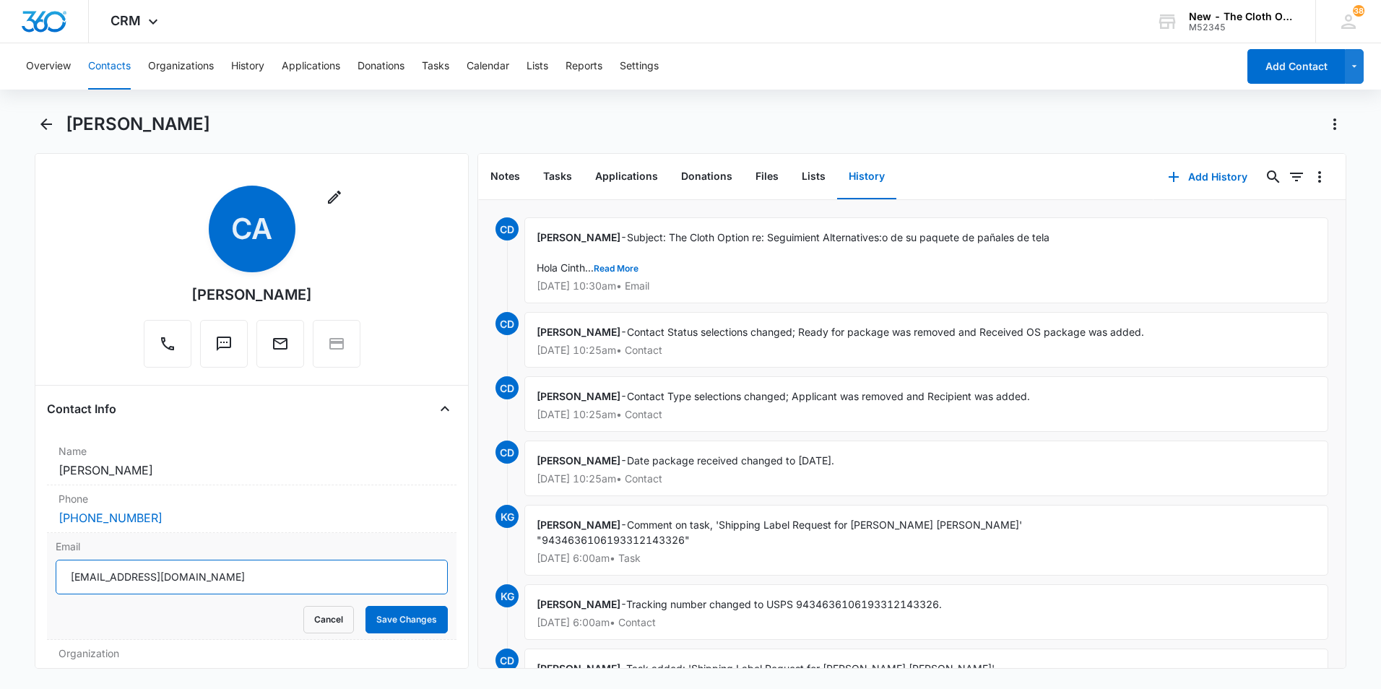
click at [222, 577] on input "sintiaww75@icloud.com" at bounding box center [252, 577] width 392 height 35
click at [41, 121] on icon "Back" at bounding box center [46, 124] width 17 height 17
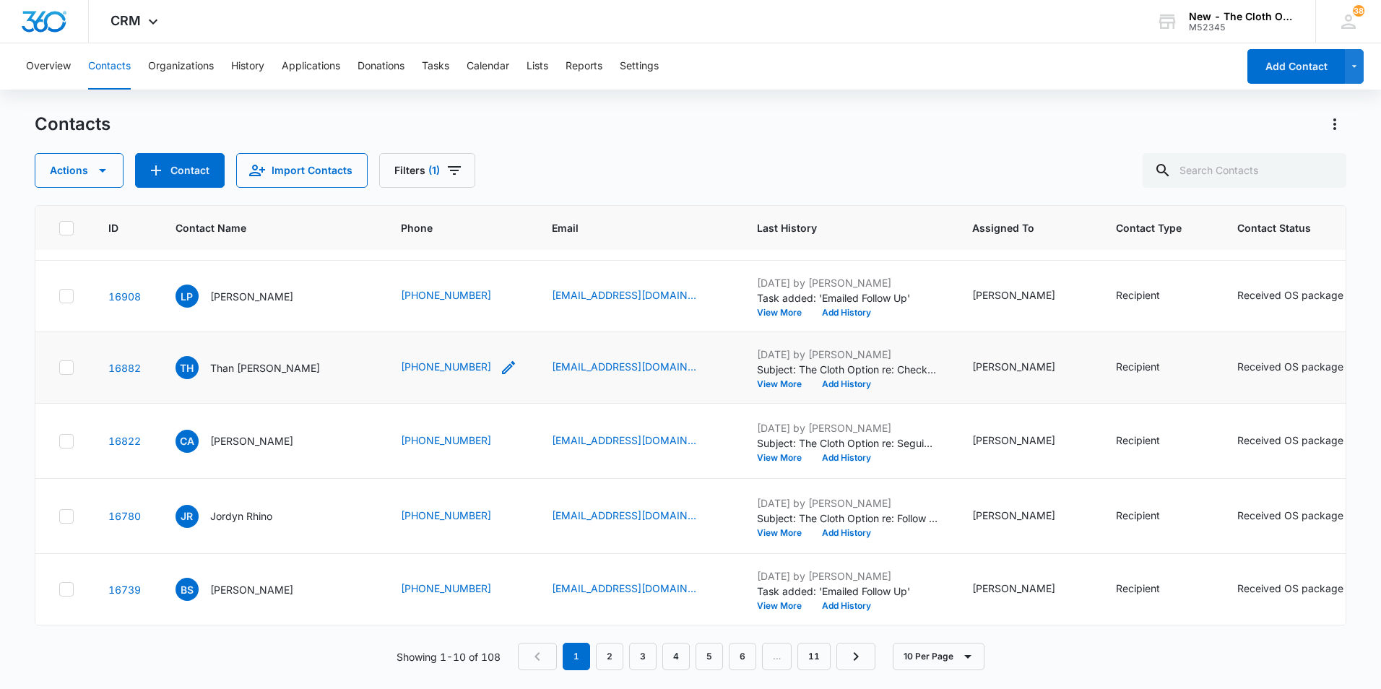
scroll to position [918, 0]
click at [251, 509] on p "Jordyn Rhino" at bounding box center [241, 516] width 62 height 15
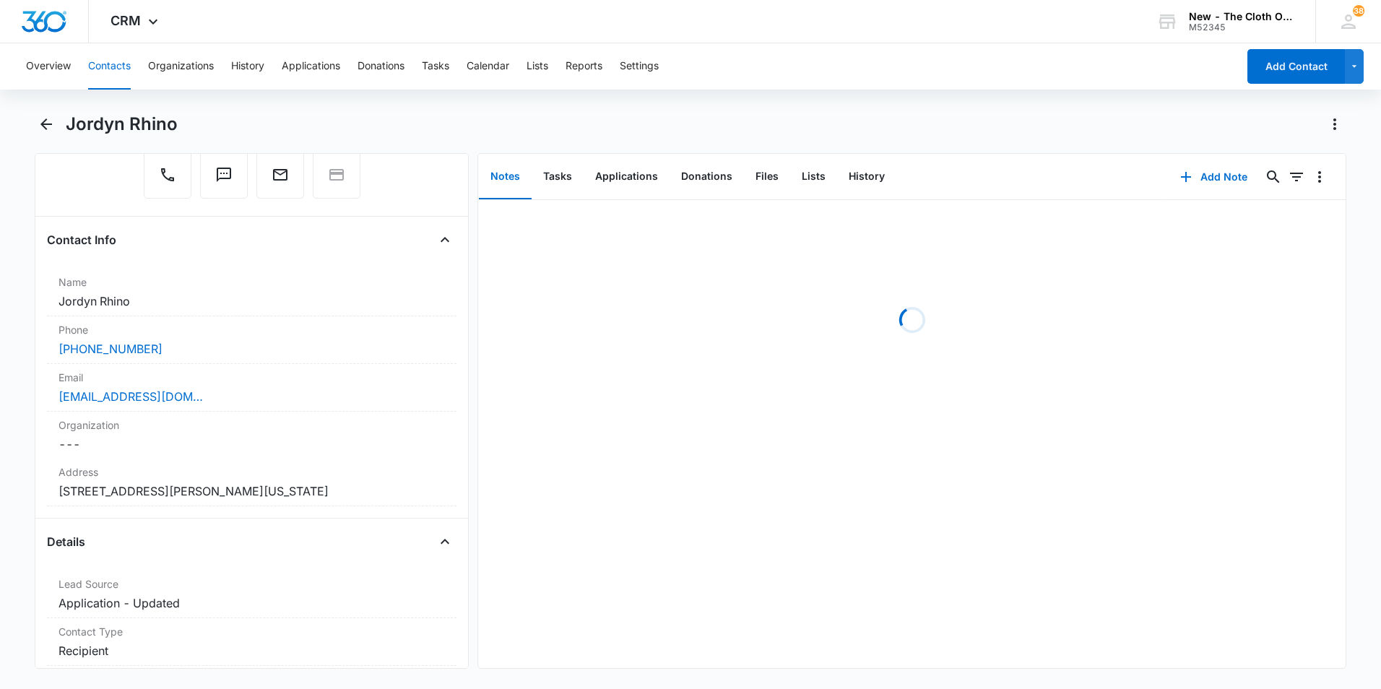
scroll to position [217, 0]
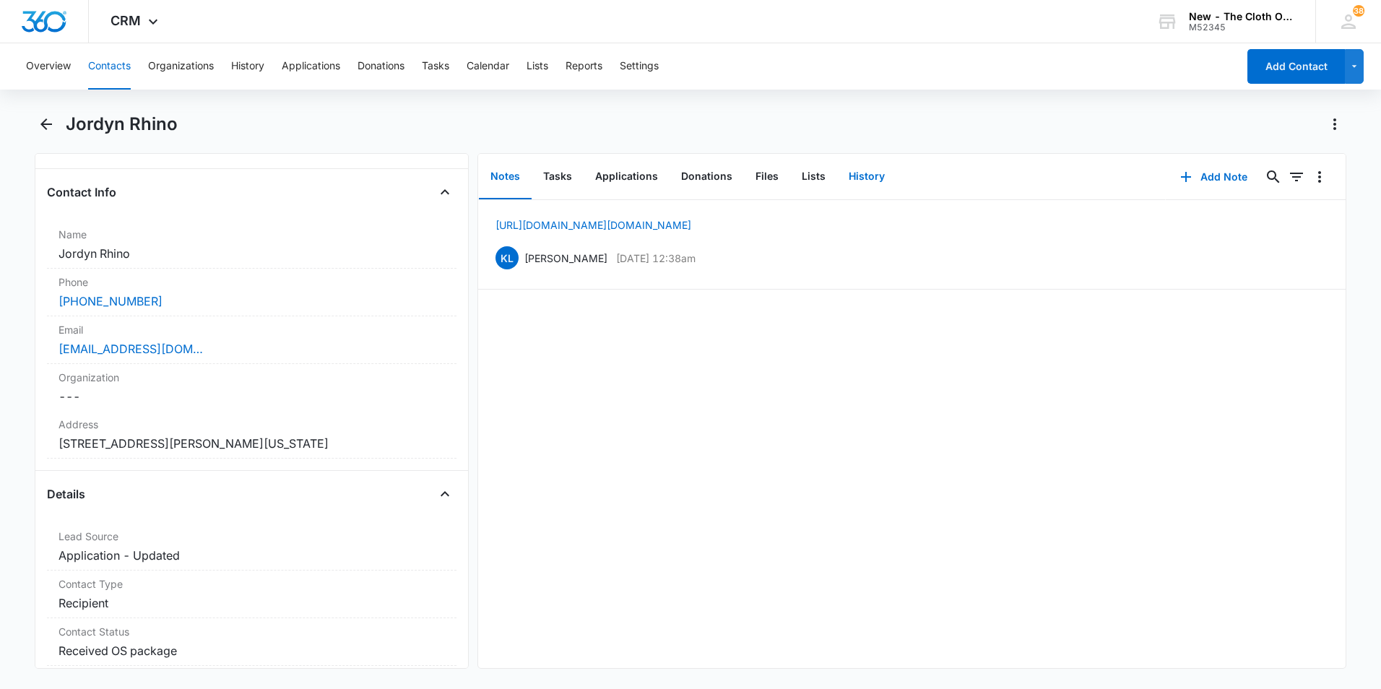
click at [856, 178] on button "History" at bounding box center [866, 177] width 59 height 45
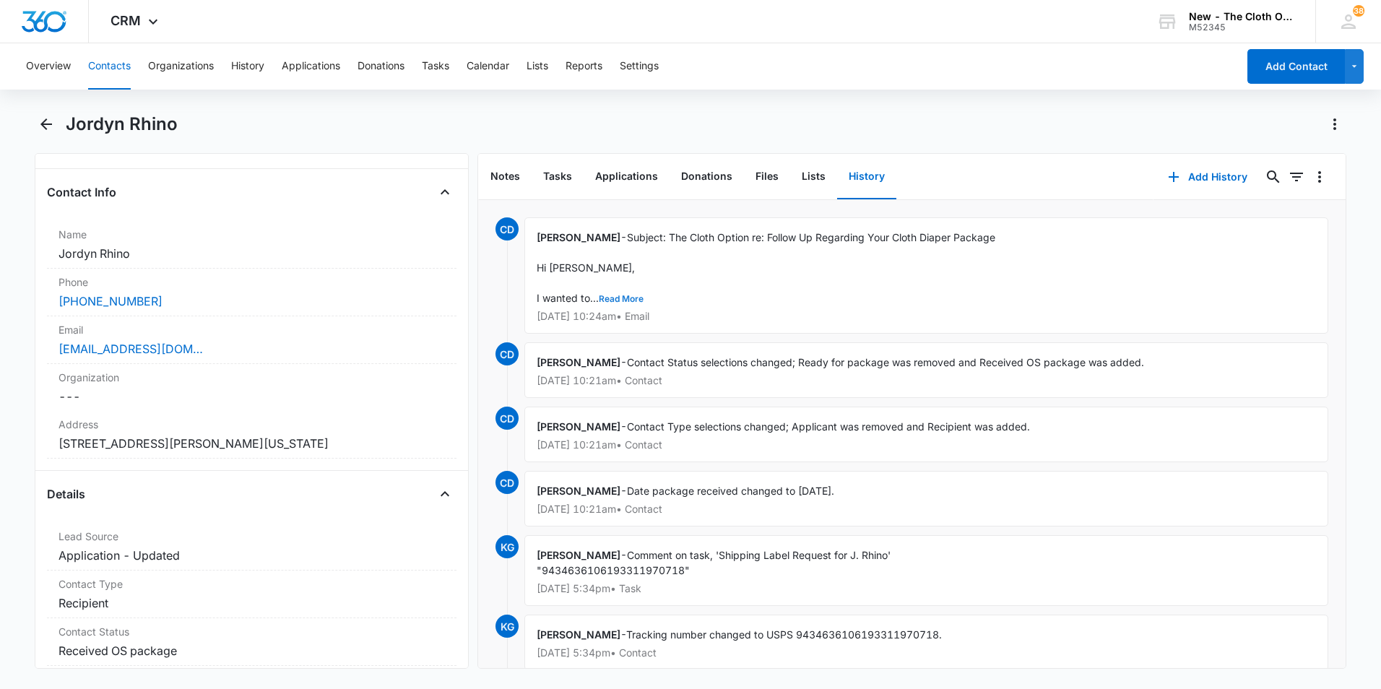
click at [617, 295] on button "Read More" at bounding box center [621, 299] width 45 height 9
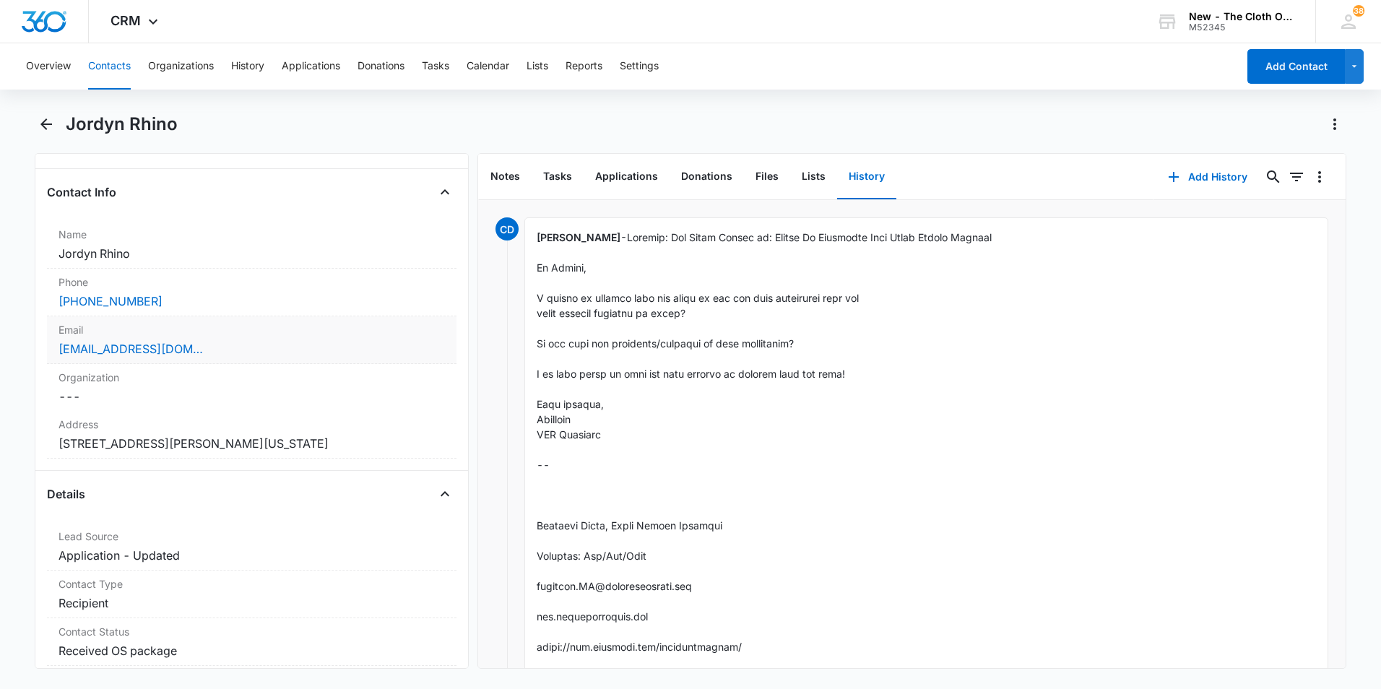
click at [227, 352] on div "jmichellerhino@gmail.com" at bounding box center [252, 348] width 387 height 17
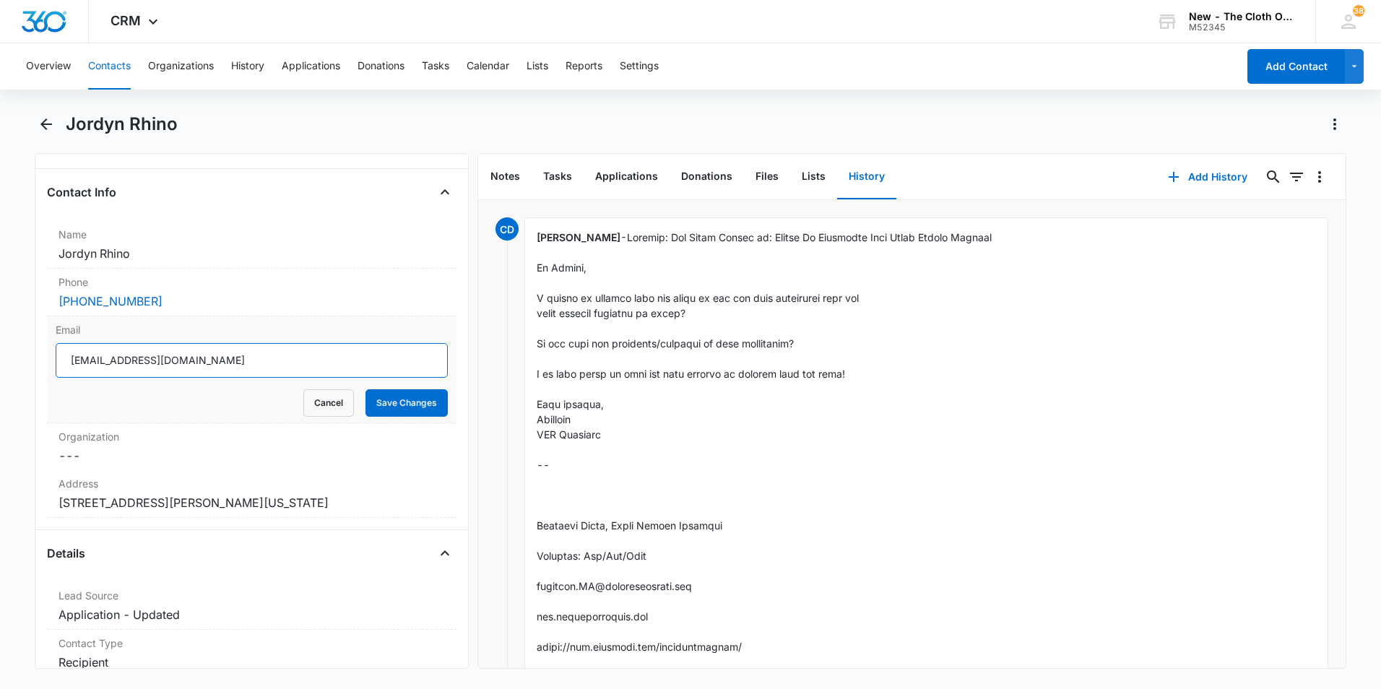
click at [228, 363] on input "jmichellerhino@gmail.com" at bounding box center [252, 360] width 392 height 35
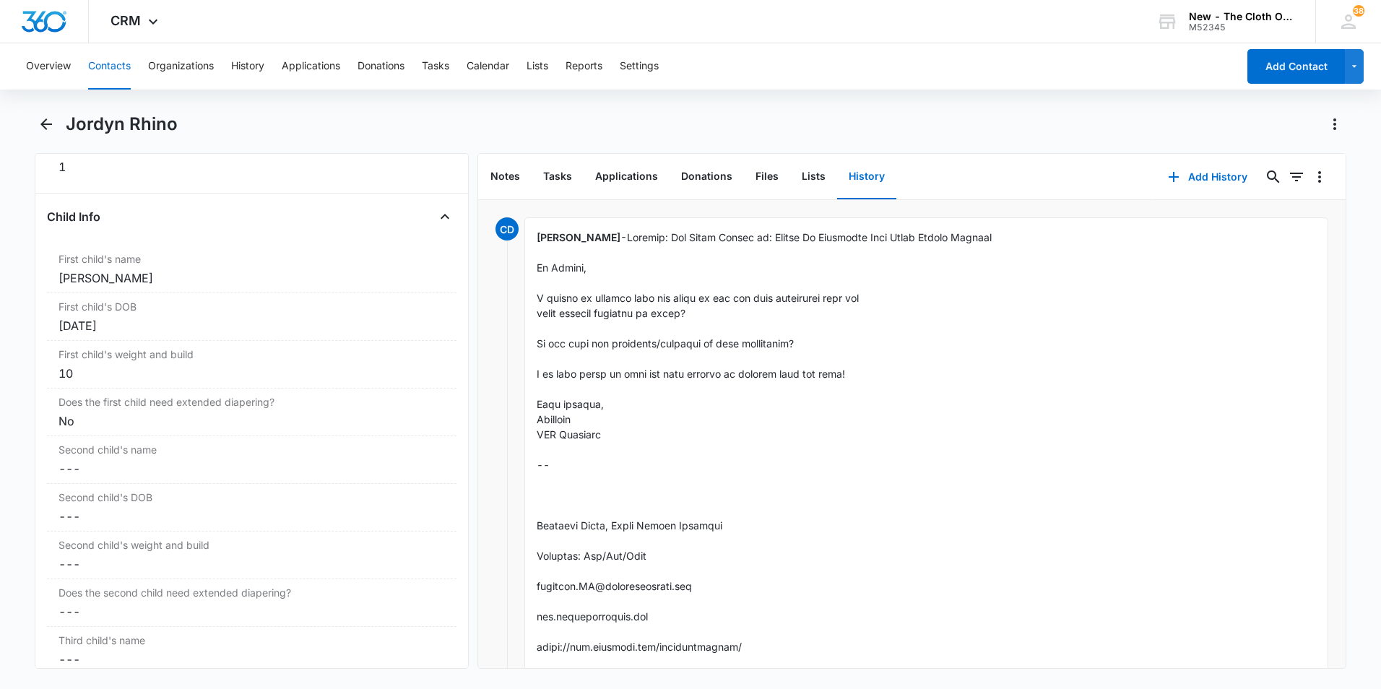
scroll to position [1517, 0]
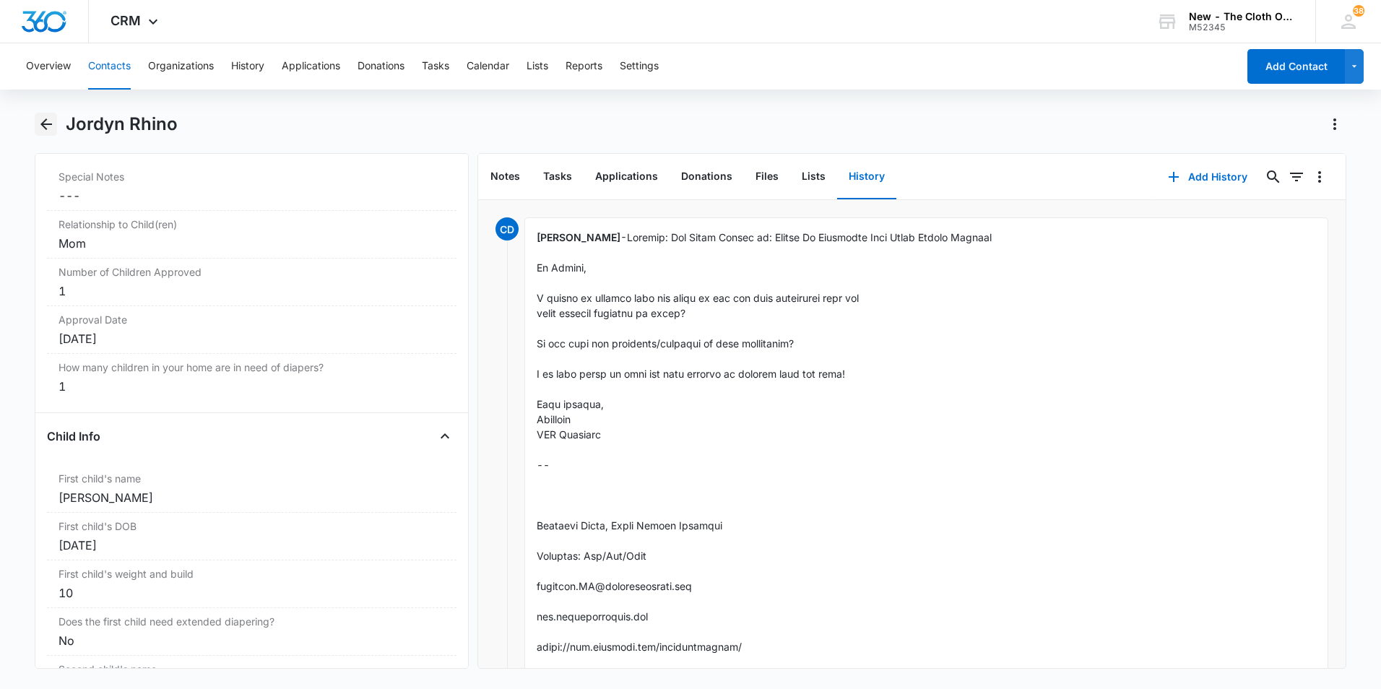
click at [46, 126] on icon "Back" at bounding box center [46, 124] width 17 height 17
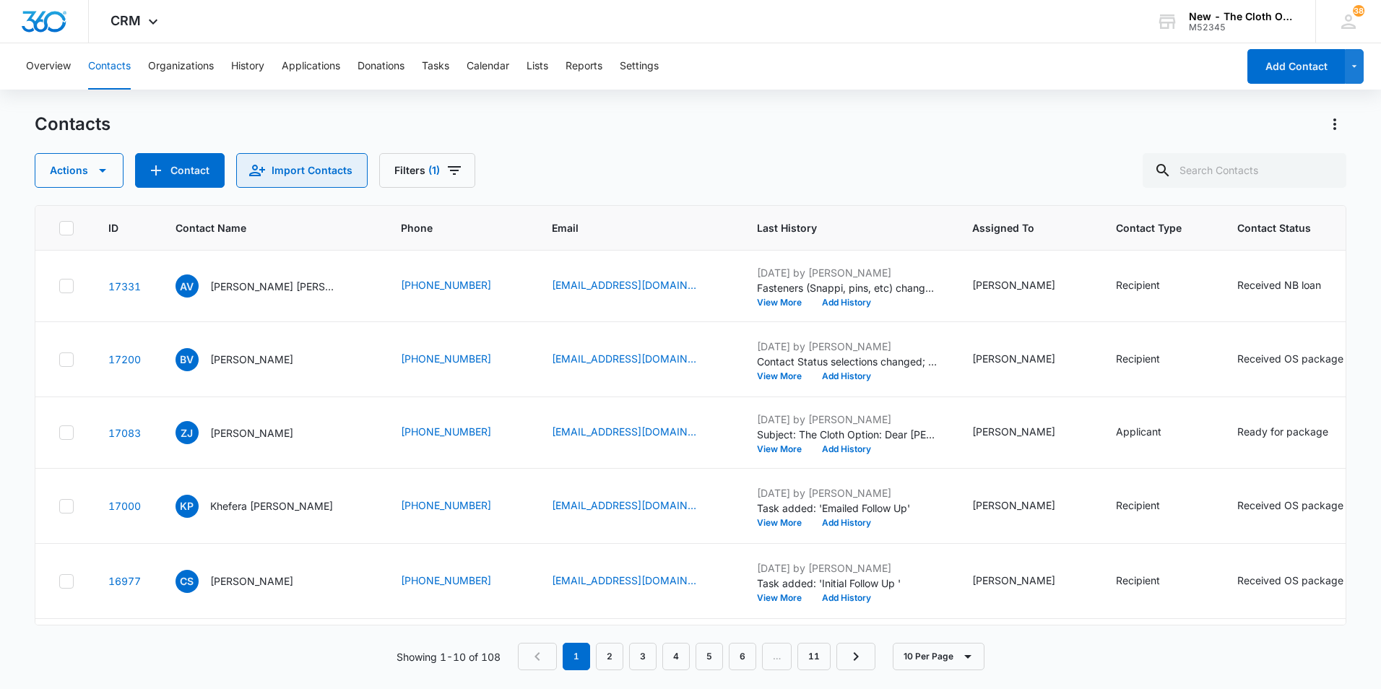
scroll to position [918, 0]
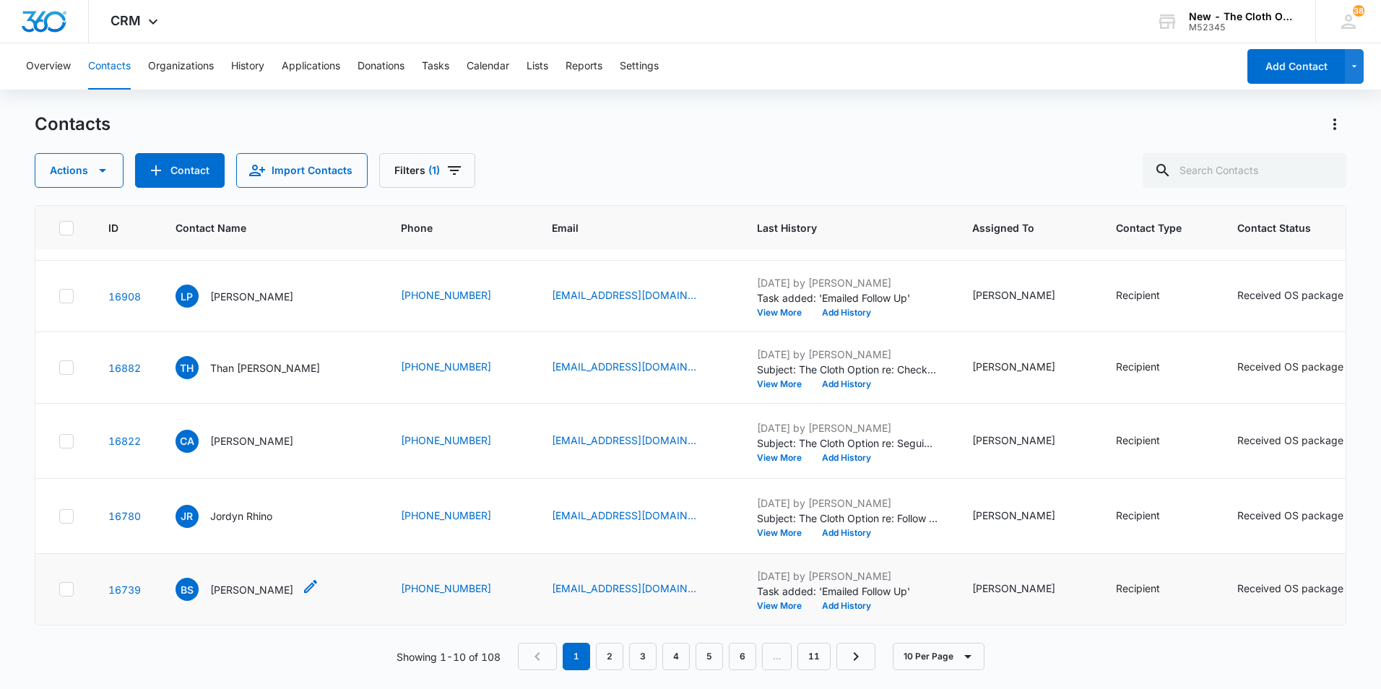
click at [259, 582] on p "Brittany Shearard" at bounding box center [251, 589] width 83 height 15
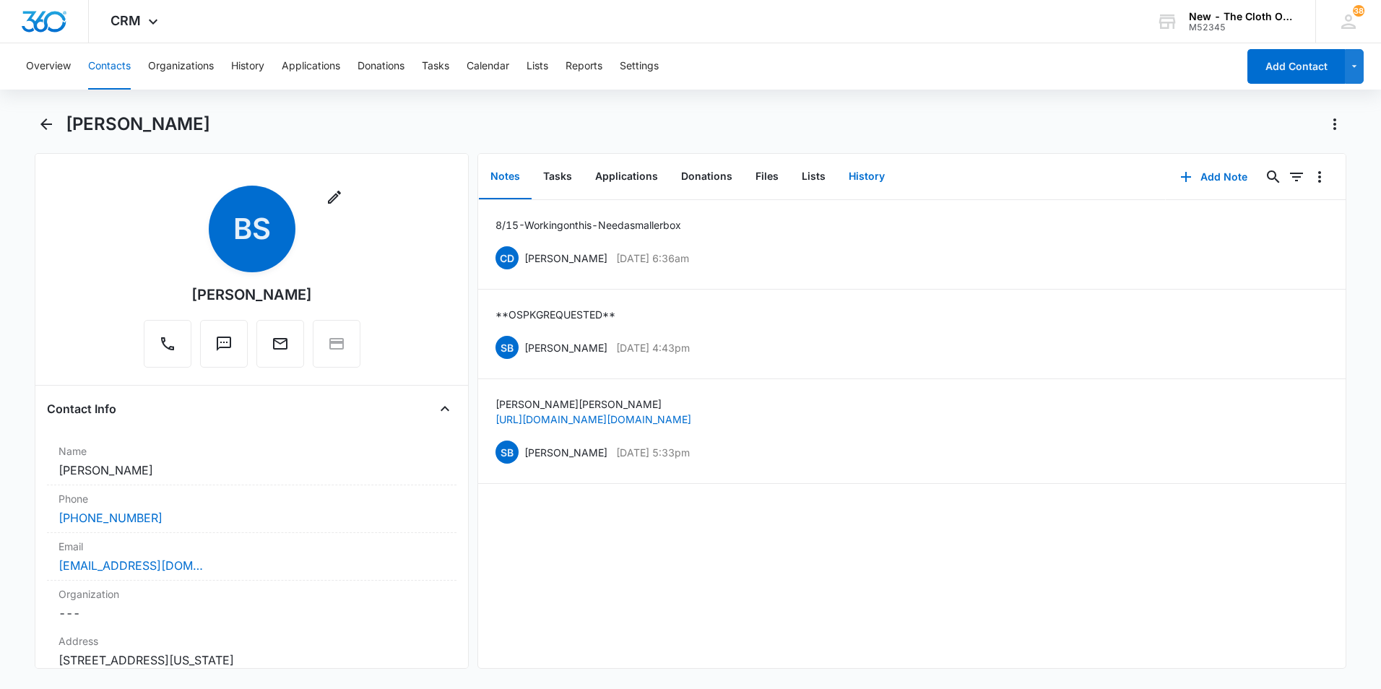
click at [862, 178] on button "History" at bounding box center [866, 177] width 59 height 45
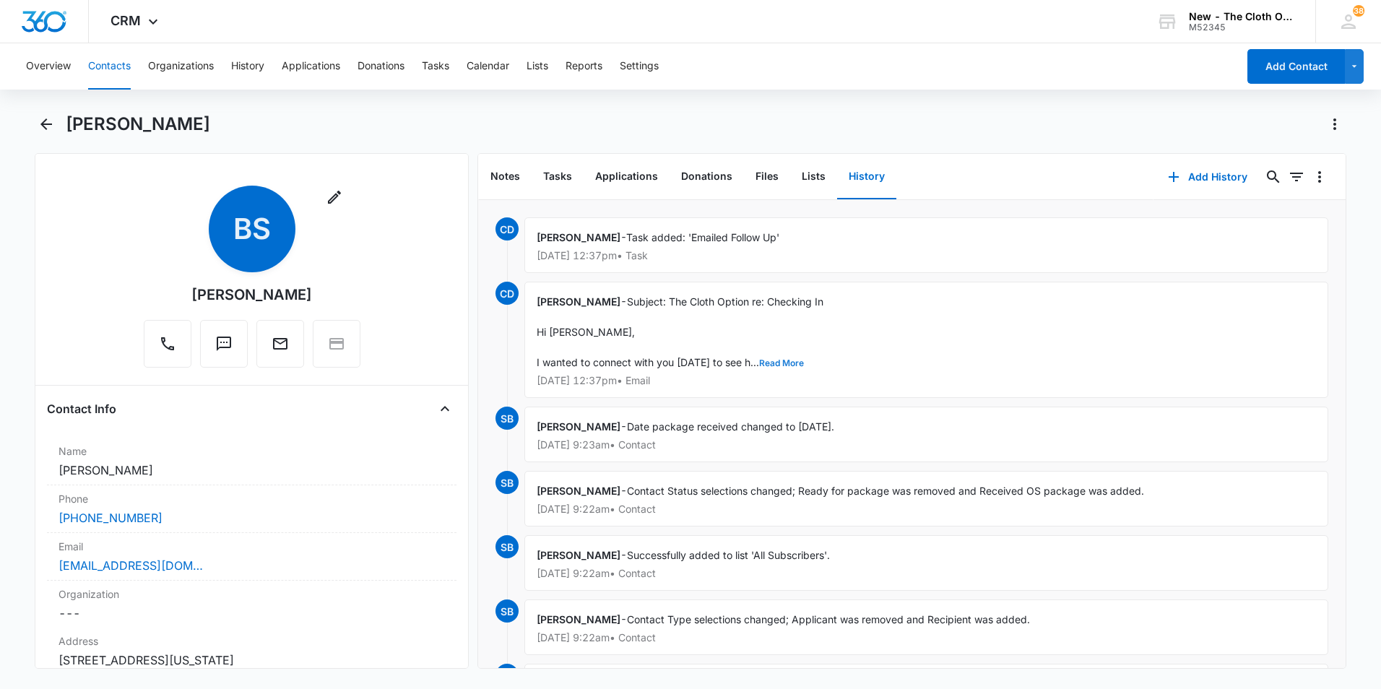
click at [766, 360] on button "Read More" at bounding box center [781, 363] width 45 height 9
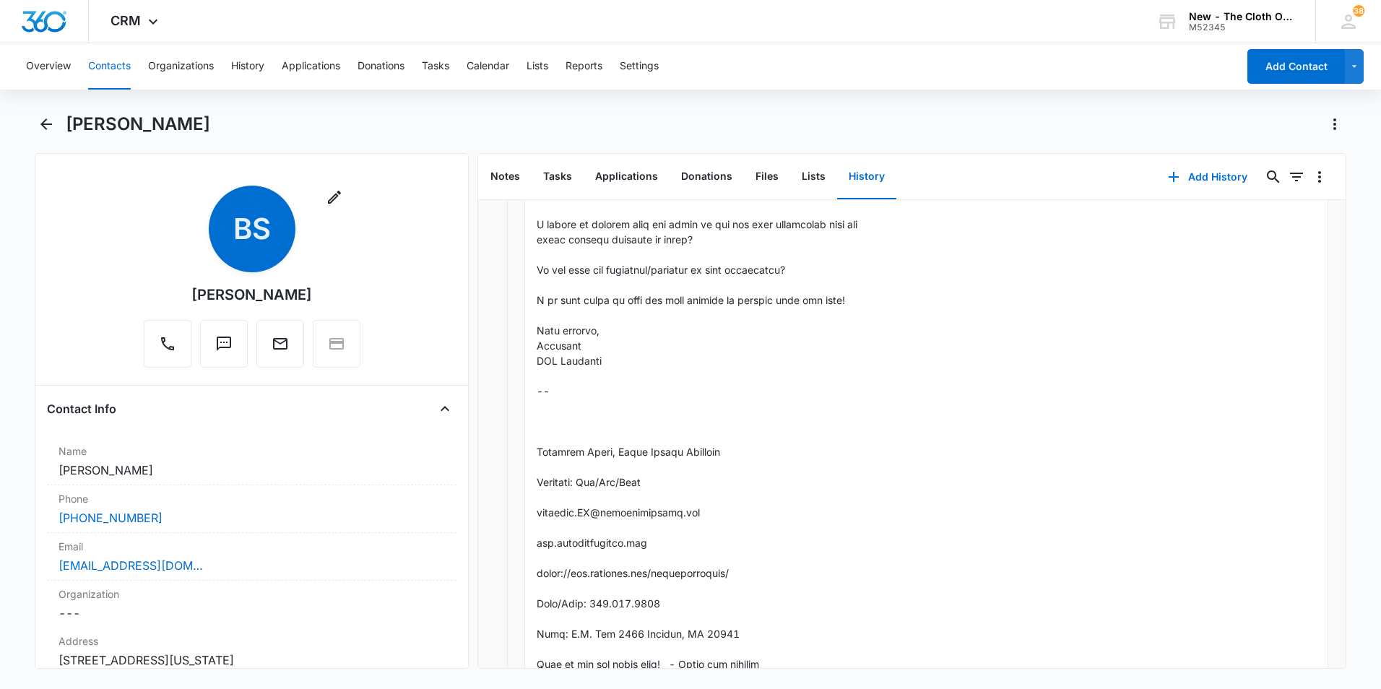
scroll to position [144, 0]
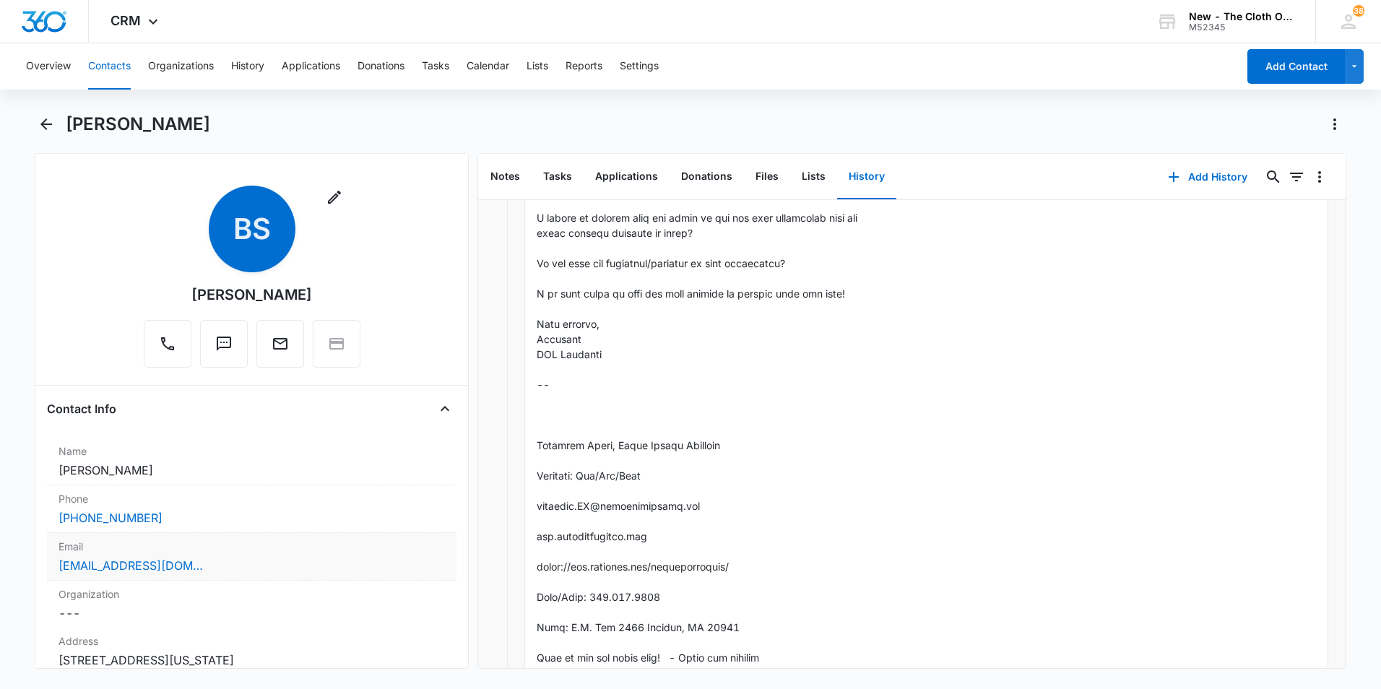
click at [207, 569] on div "brittanyshearard@gmail.com" at bounding box center [252, 565] width 387 height 17
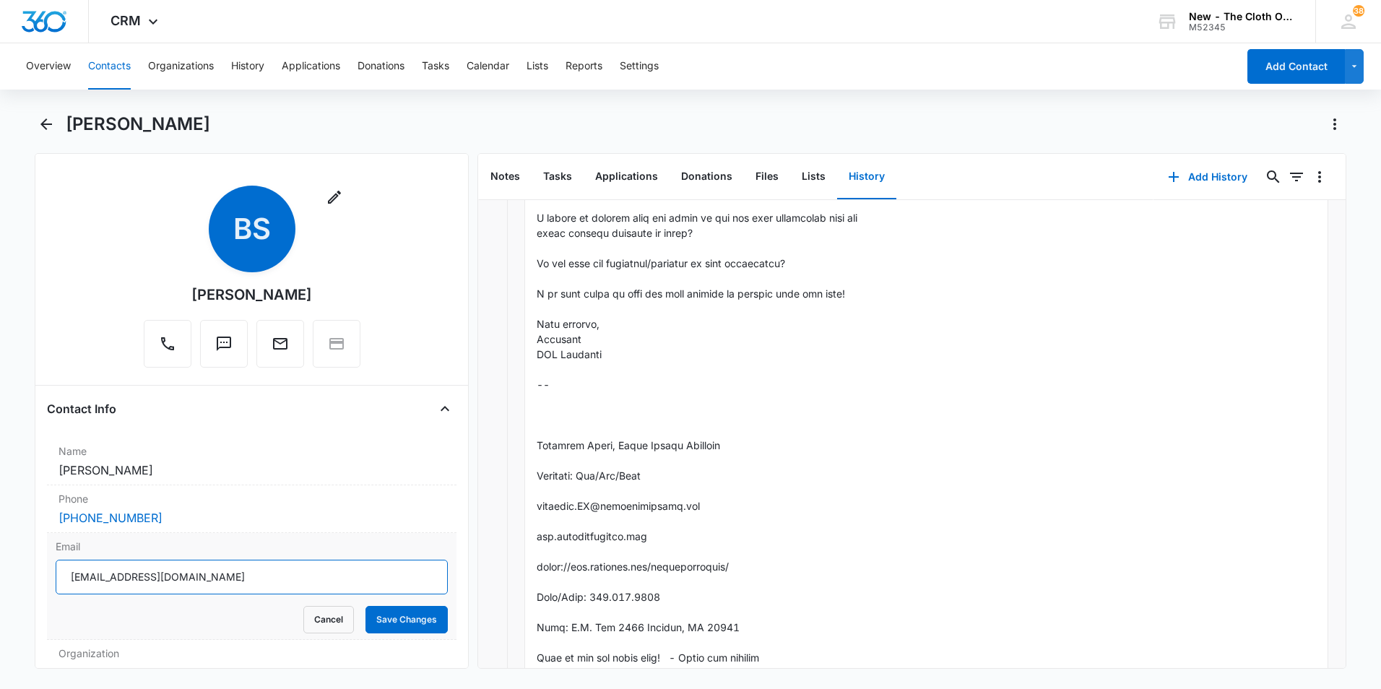
drag, startPoint x: 234, startPoint y: 576, endPoint x: 46, endPoint y: 561, distance: 188.4
click at [47, 561] on div "Email brittanyshearard@gmail.com Cancel Save Changes" at bounding box center [252, 586] width 410 height 107
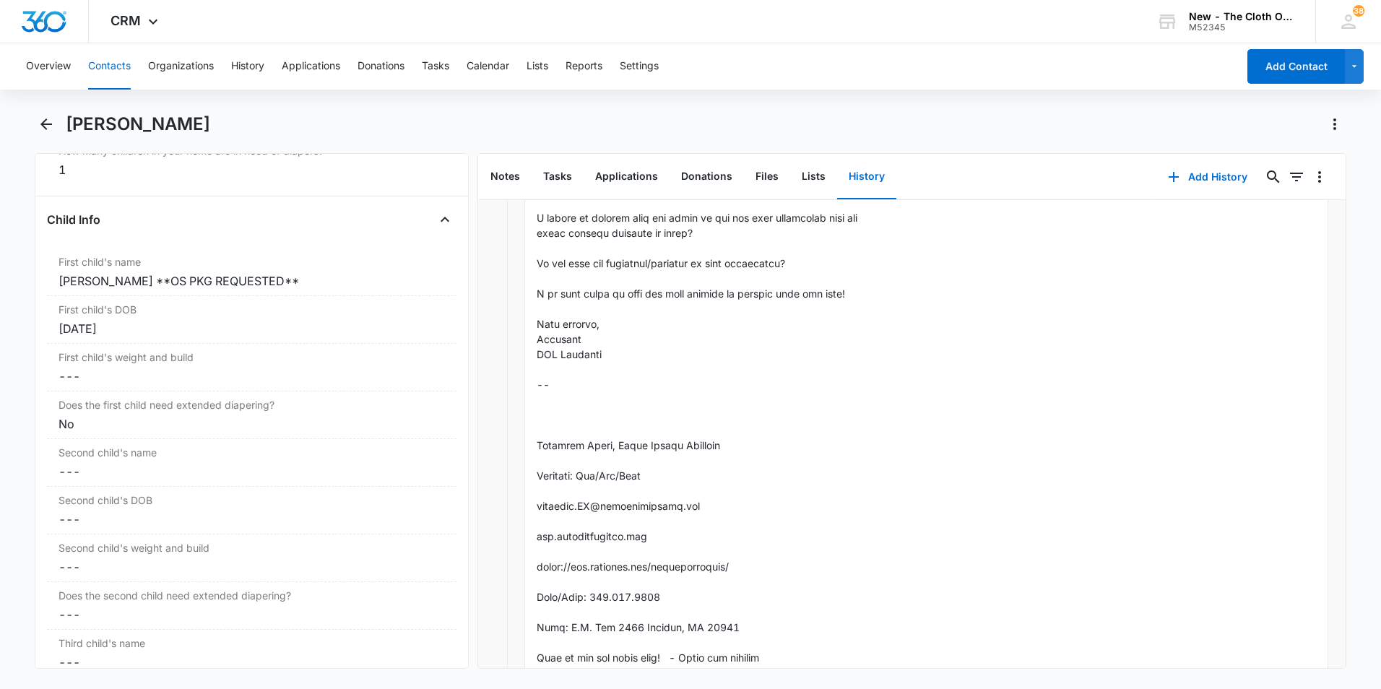
scroll to position [1662, 0]
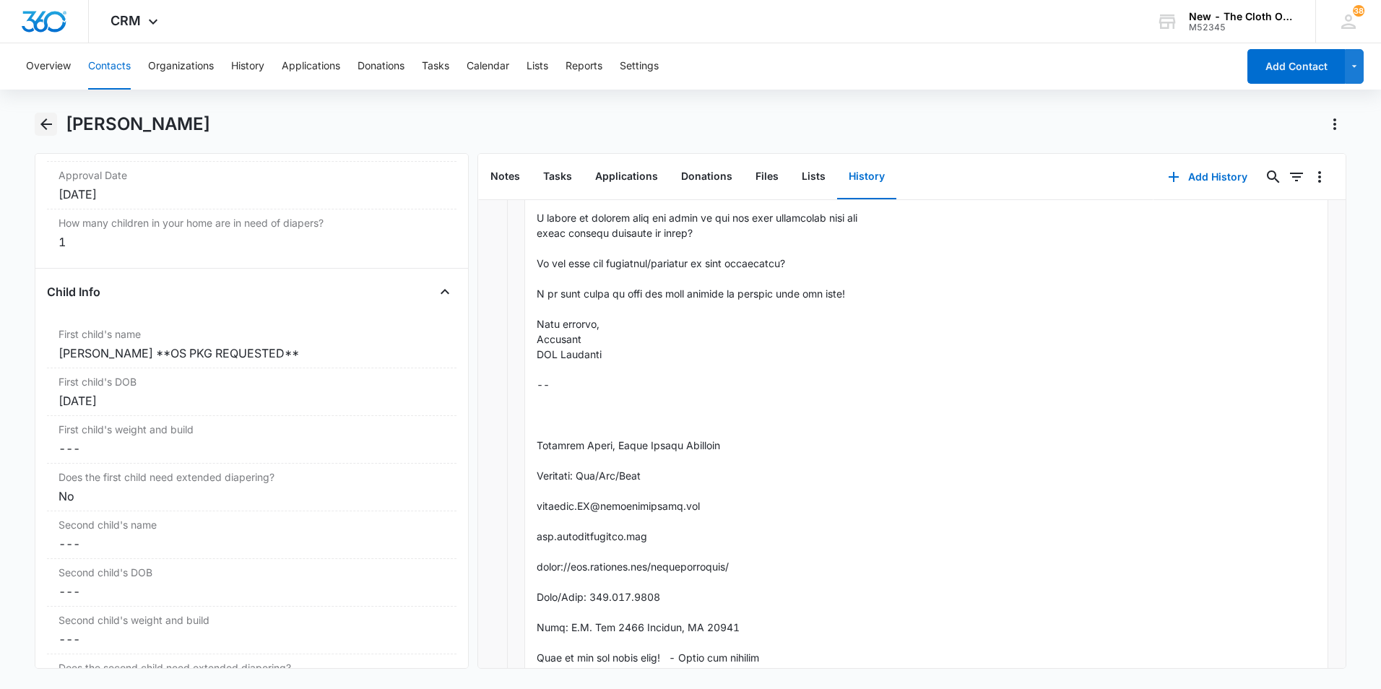
click at [47, 127] on icon "Back" at bounding box center [46, 124] width 17 height 17
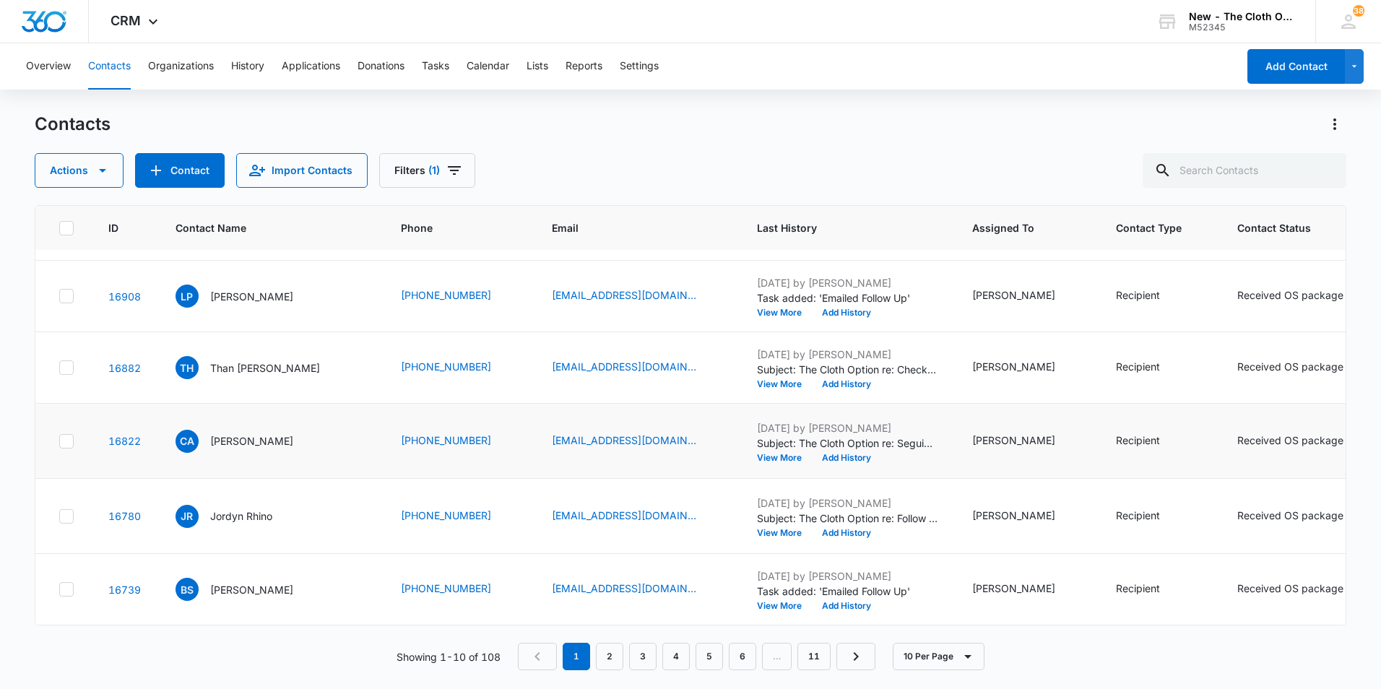
scroll to position [918, 0]
click at [616, 657] on link "2" at bounding box center [609, 656] width 27 height 27
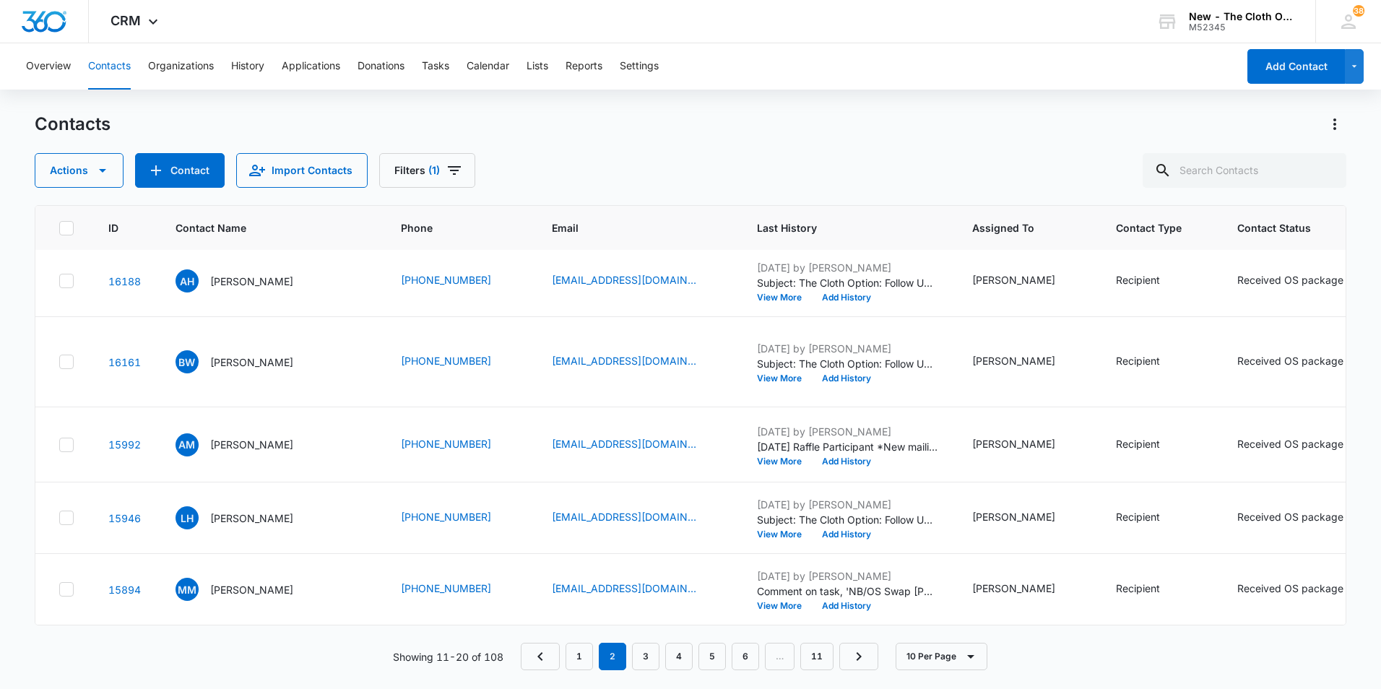
scroll to position [0, 0]
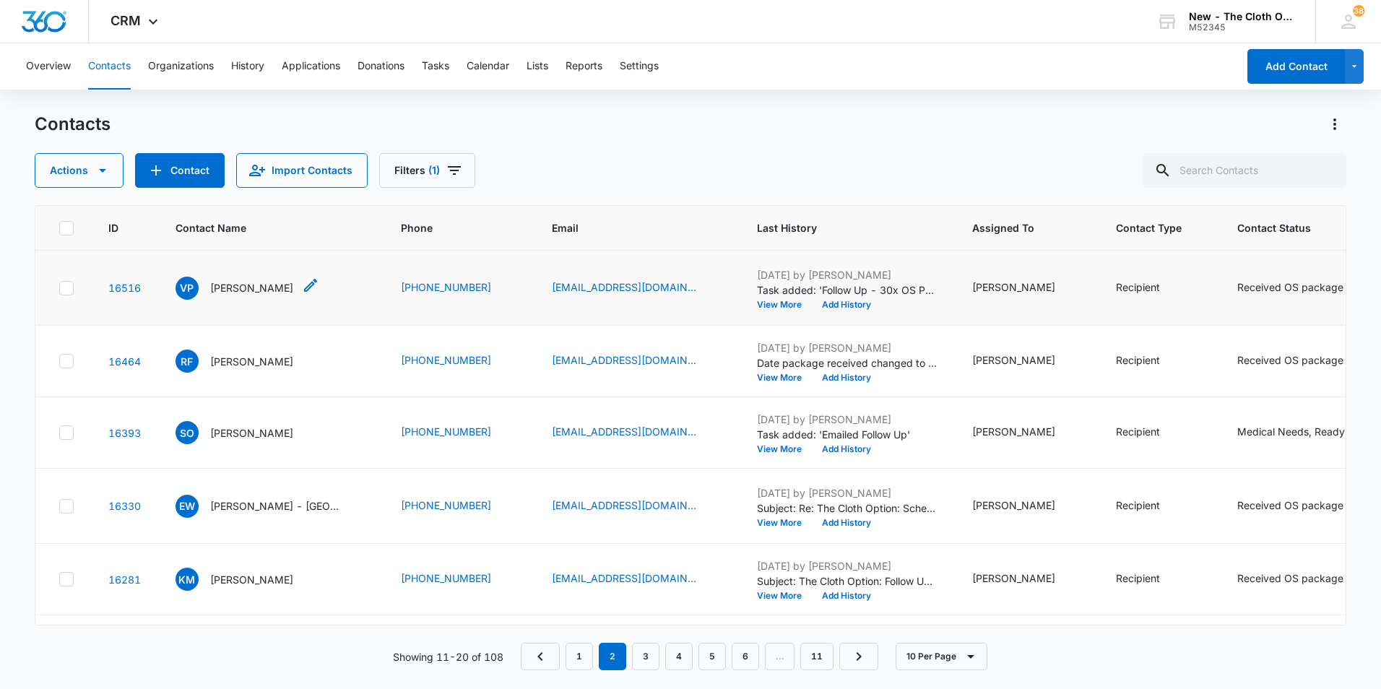
click at [249, 295] on p "Vilma Paz" at bounding box center [251, 287] width 83 height 15
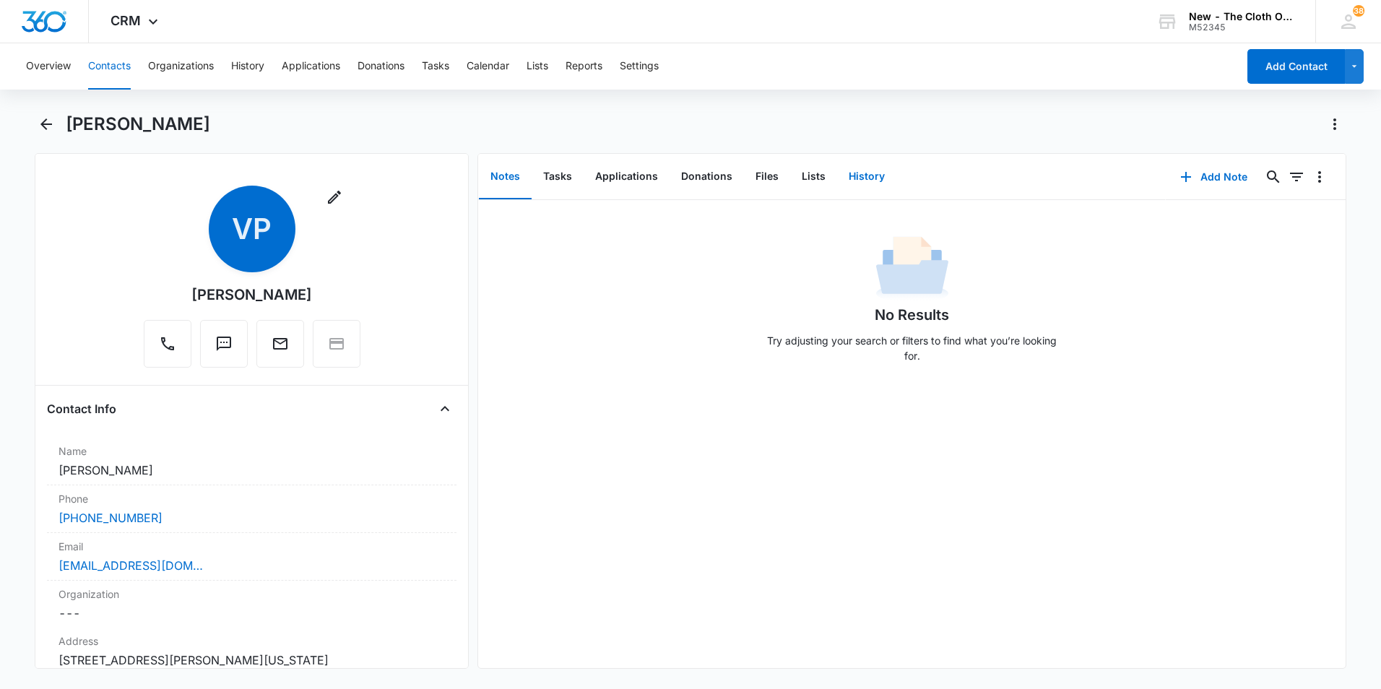
click at [866, 182] on button "History" at bounding box center [866, 177] width 59 height 45
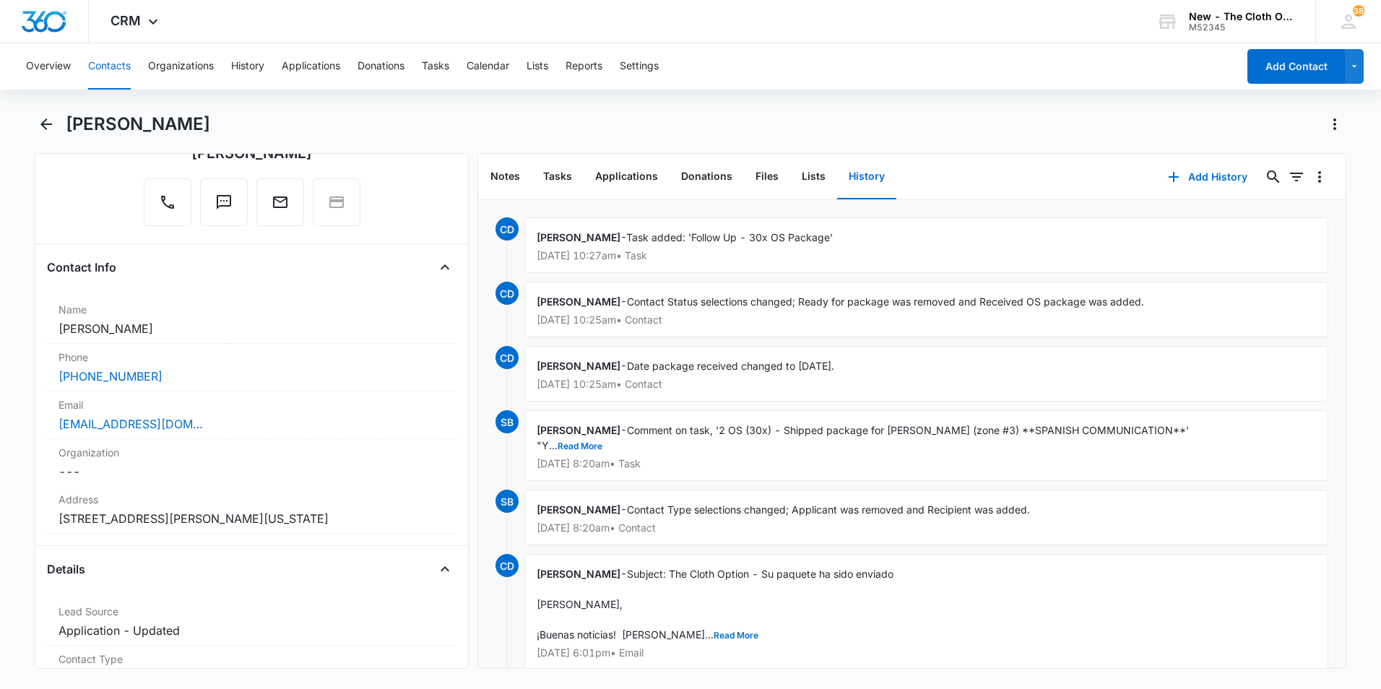
scroll to position [144, 0]
click at [234, 426] on div "yaniandrade09@gmail.com" at bounding box center [252, 421] width 387 height 17
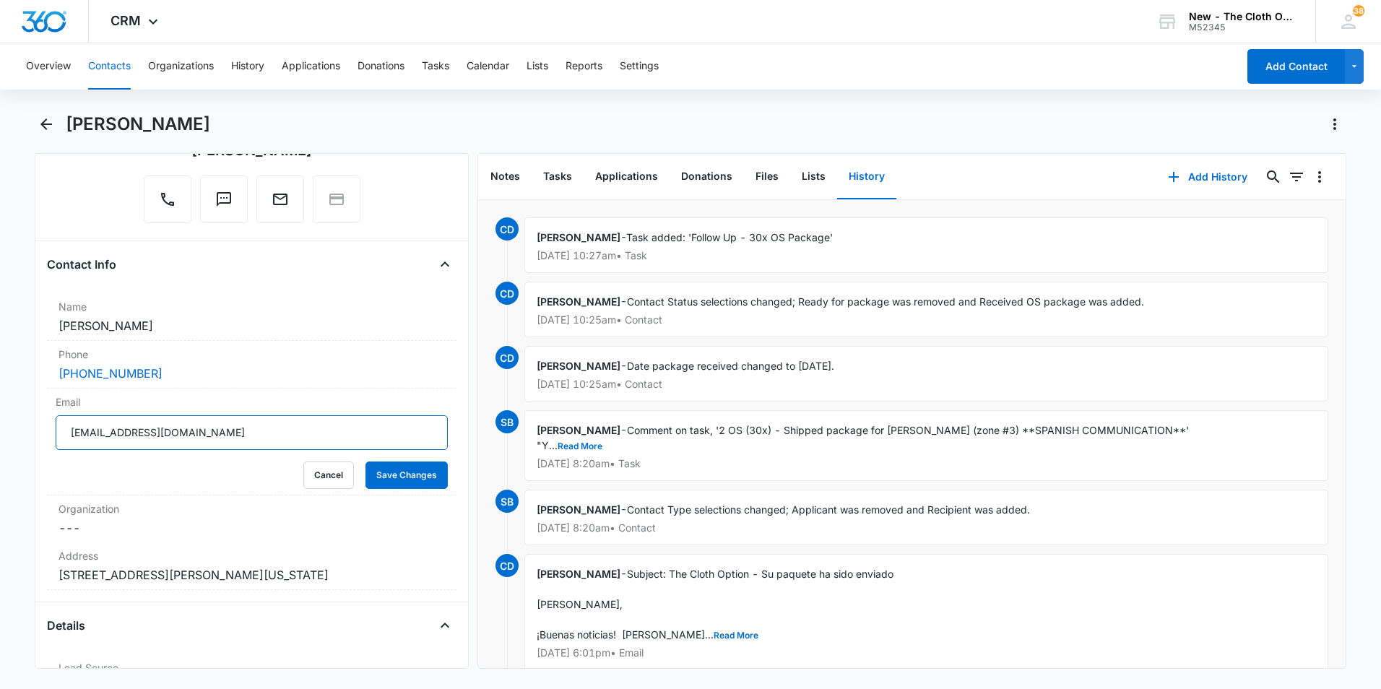
drag, startPoint x: 236, startPoint y: 436, endPoint x: 23, endPoint y: 433, distance: 212.4
click at [23, 433] on main "Vilma Paz Remove VP Vilma Paz Contact Info Name Cancel Save Changes Vilma Paz P…" at bounding box center [690, 400] width 1381 height 574
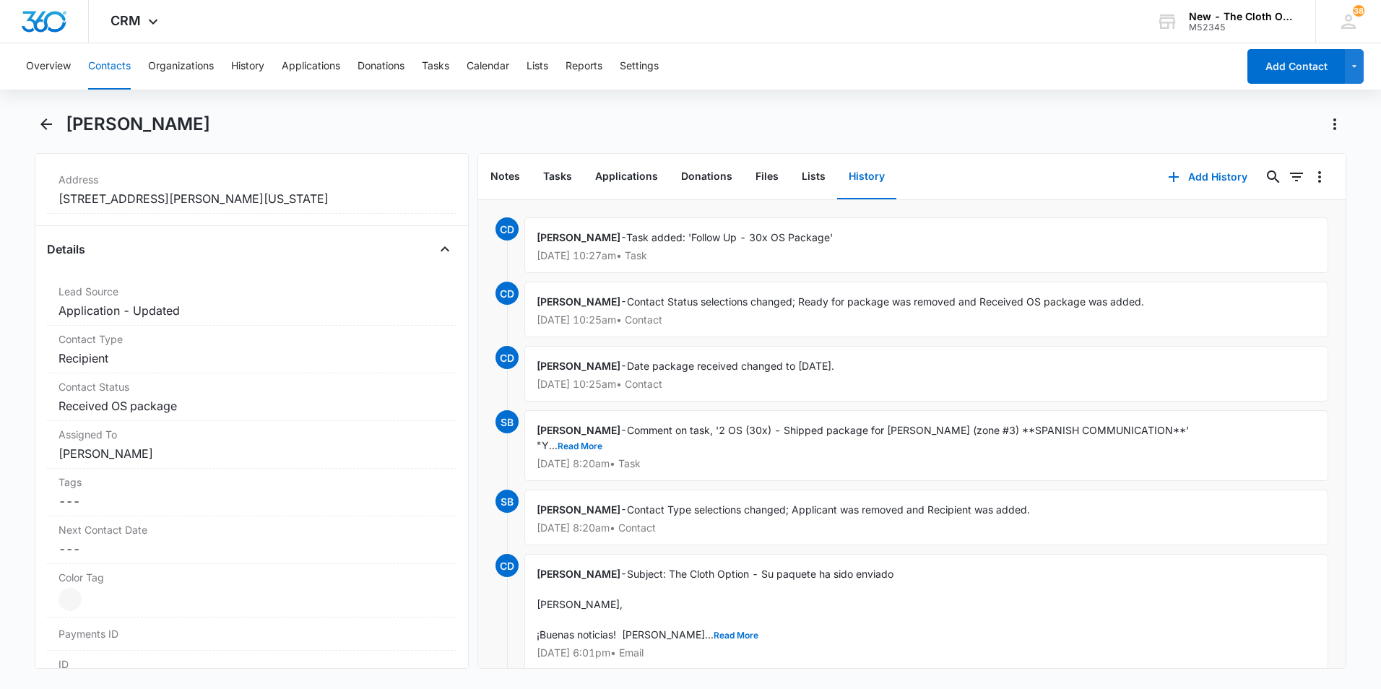
scroll to position [361, 0]
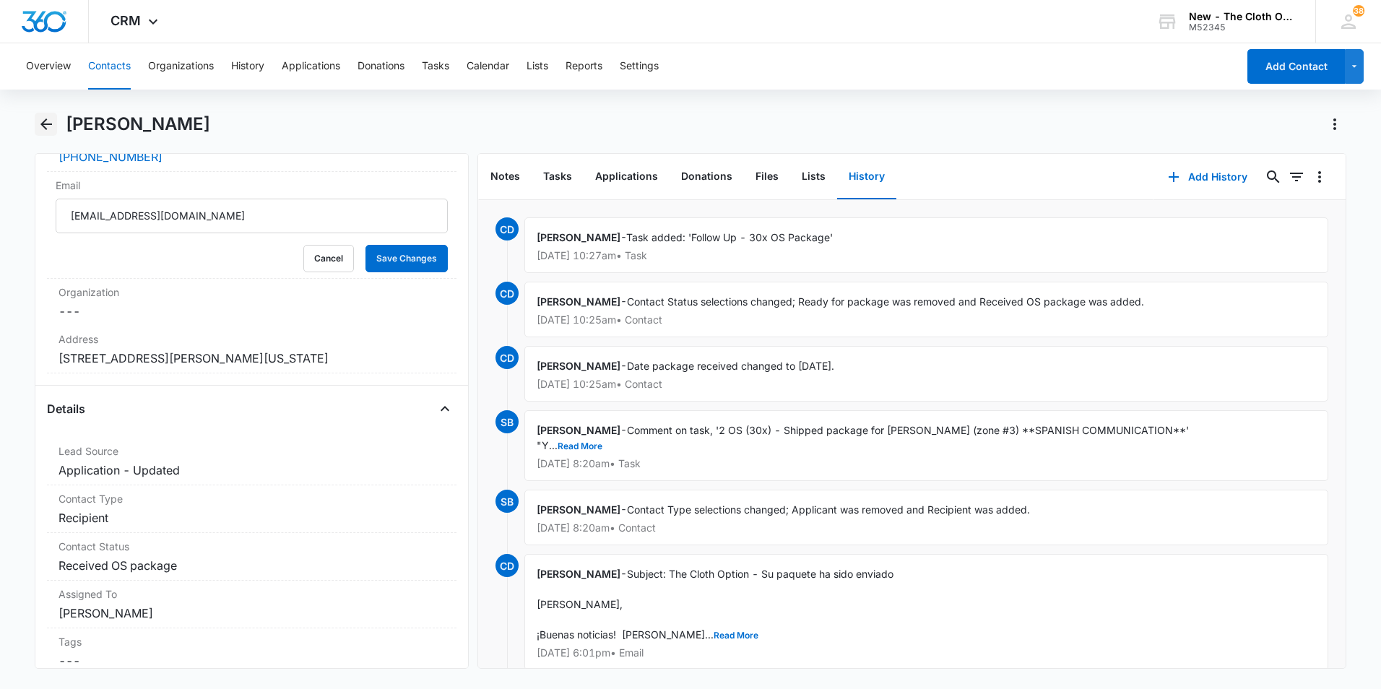
click at [46, 122] on icon "Back" at bounding box center [46, 124] width 17 height 17
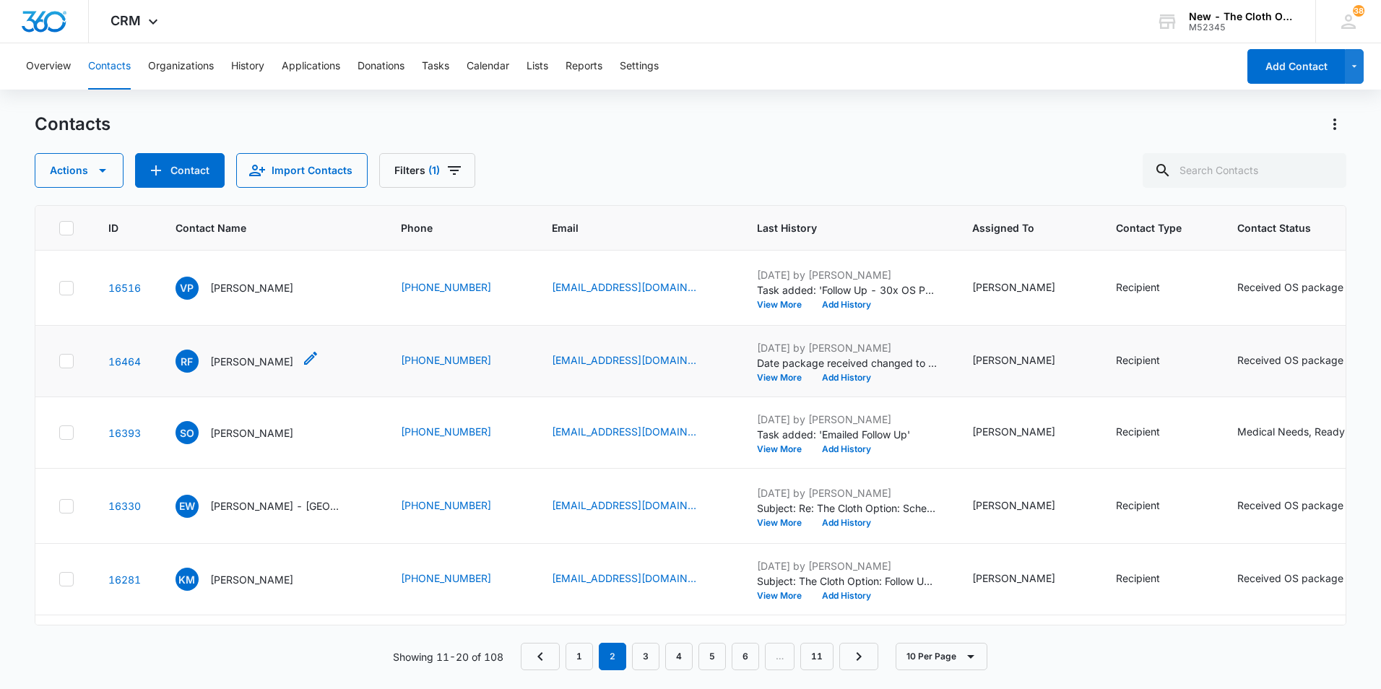
click at [256, 369] on p "Rachel Franciskovic" at bounding box center [251, 361] width 83 height 15
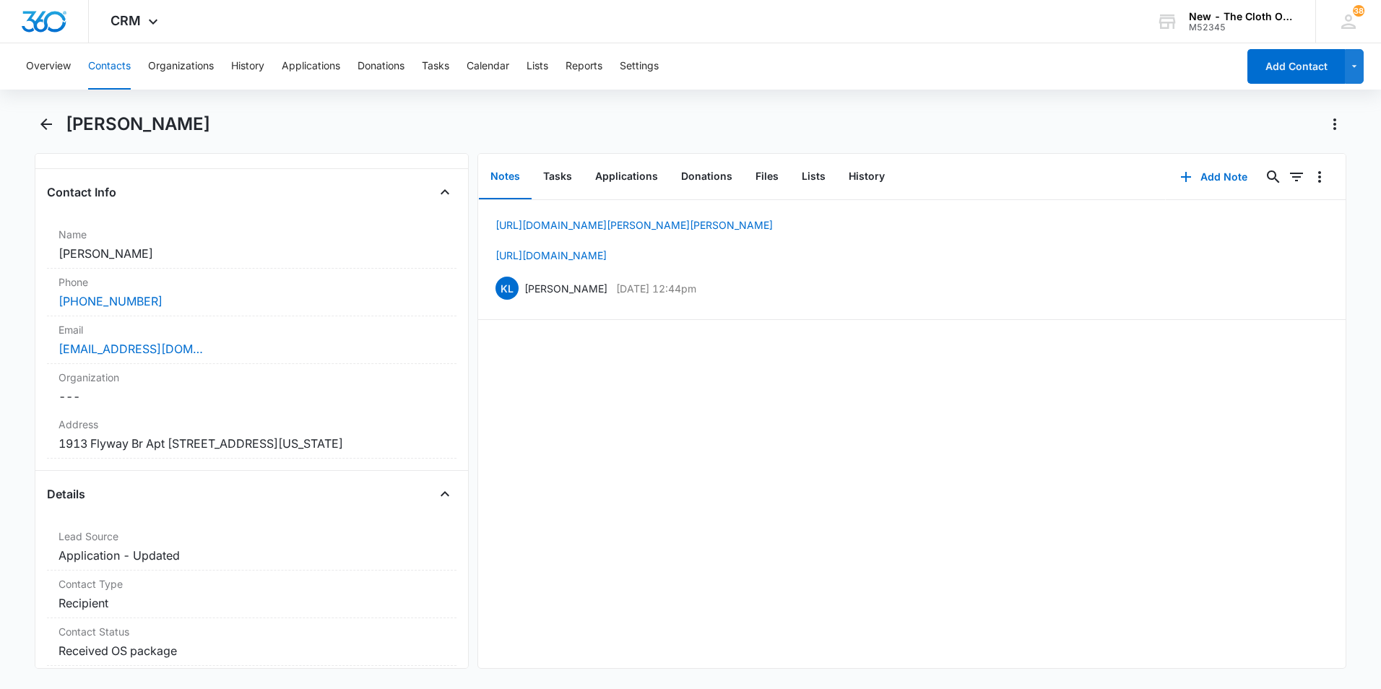
scroll to position [72, 0]
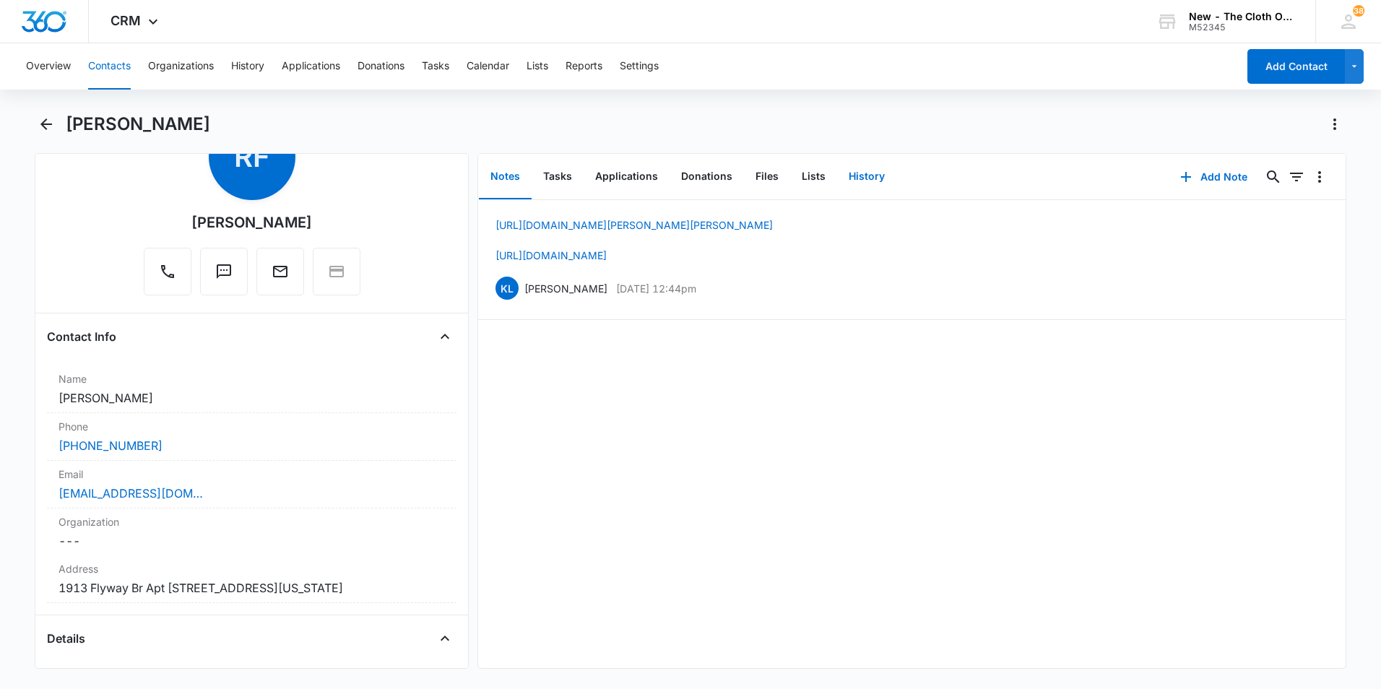
click at [866, 173] on button "History" at bounding box center [866, 177] width 59 height 45
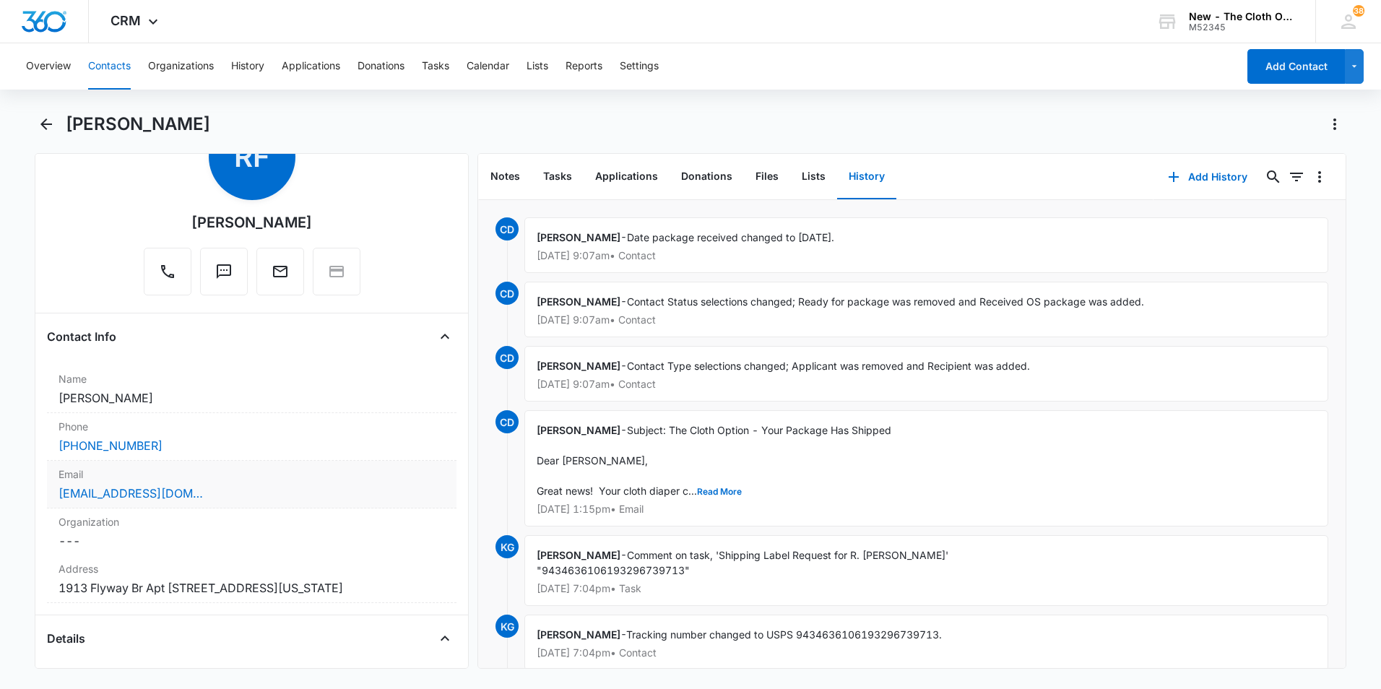
click at [315, 505] on div "Email Cancel Save Changes rachelfranciskovic@gmail.com" at bounding box center [252, 485] width 410 height 48
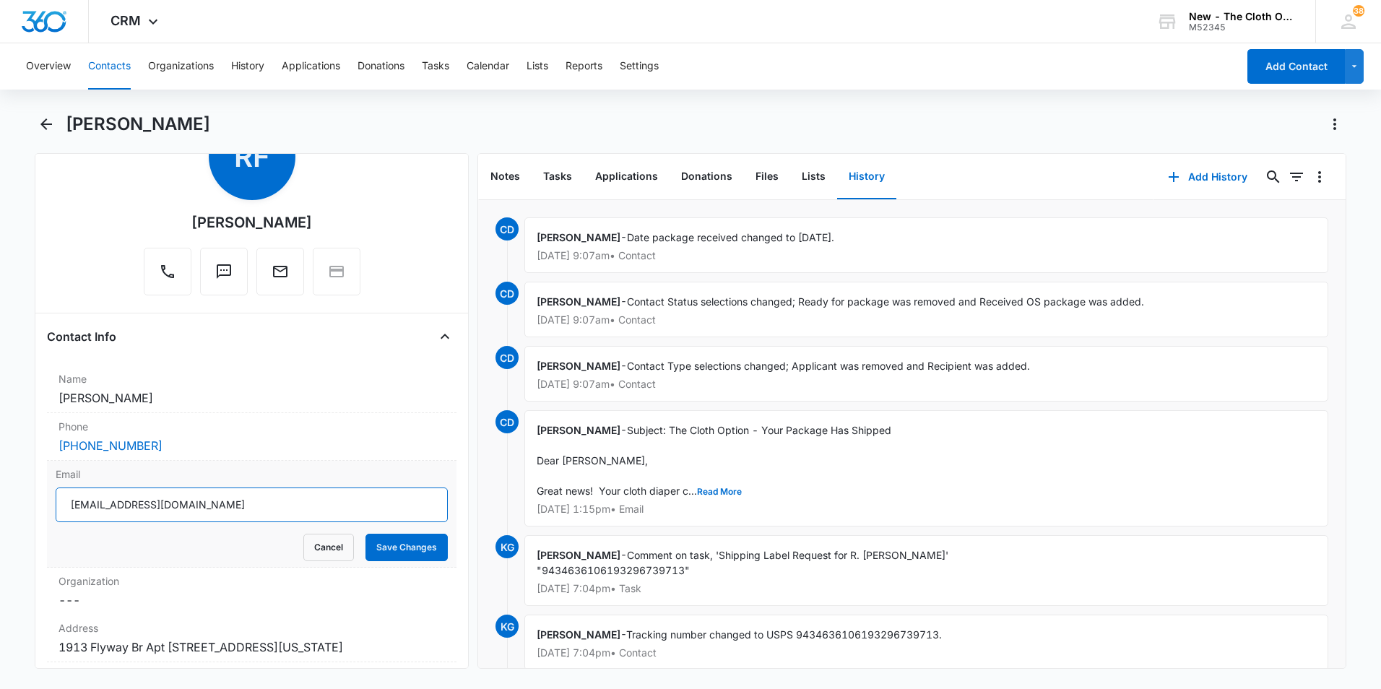
click at [303, 507] on input "rachelfranciskovic@gmail.com" at bounding box center [252, 505] width 392 height 35
click at [47, 126] on icon "Back" at bounding box center [46, 124] width 17 height 17
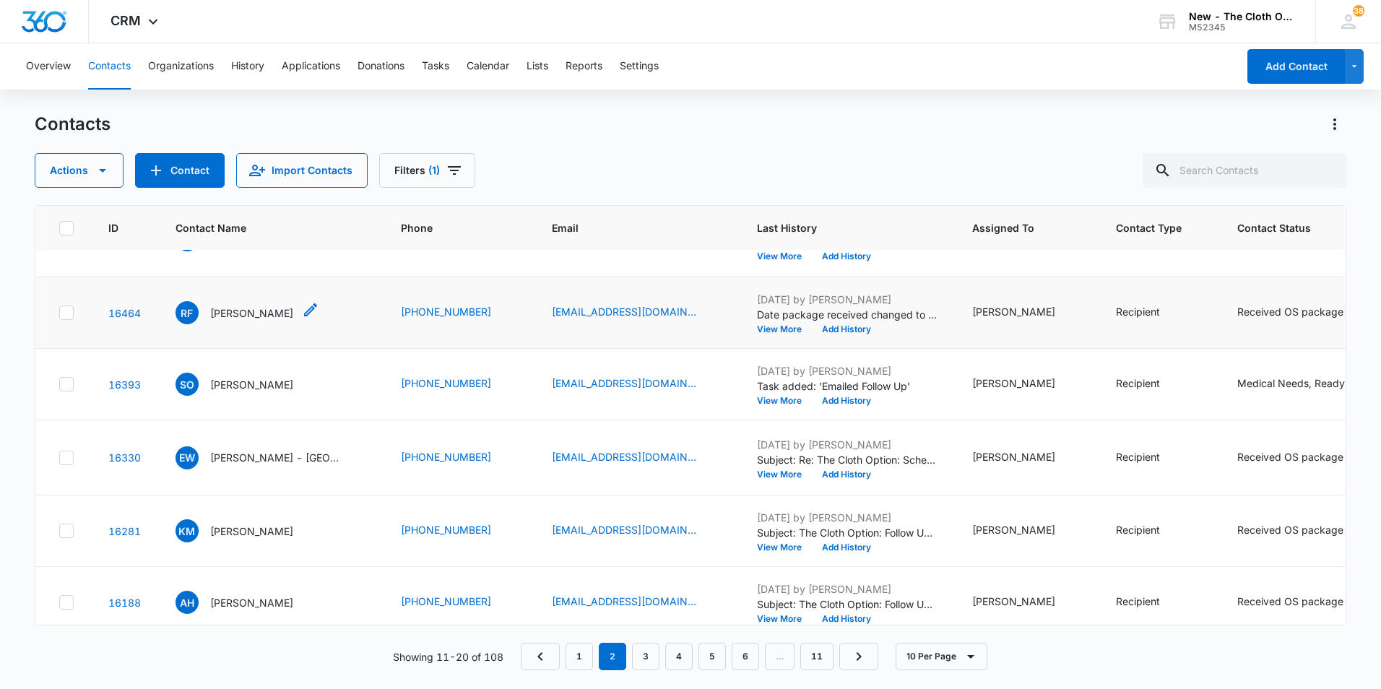
scroll to position [72, 0]
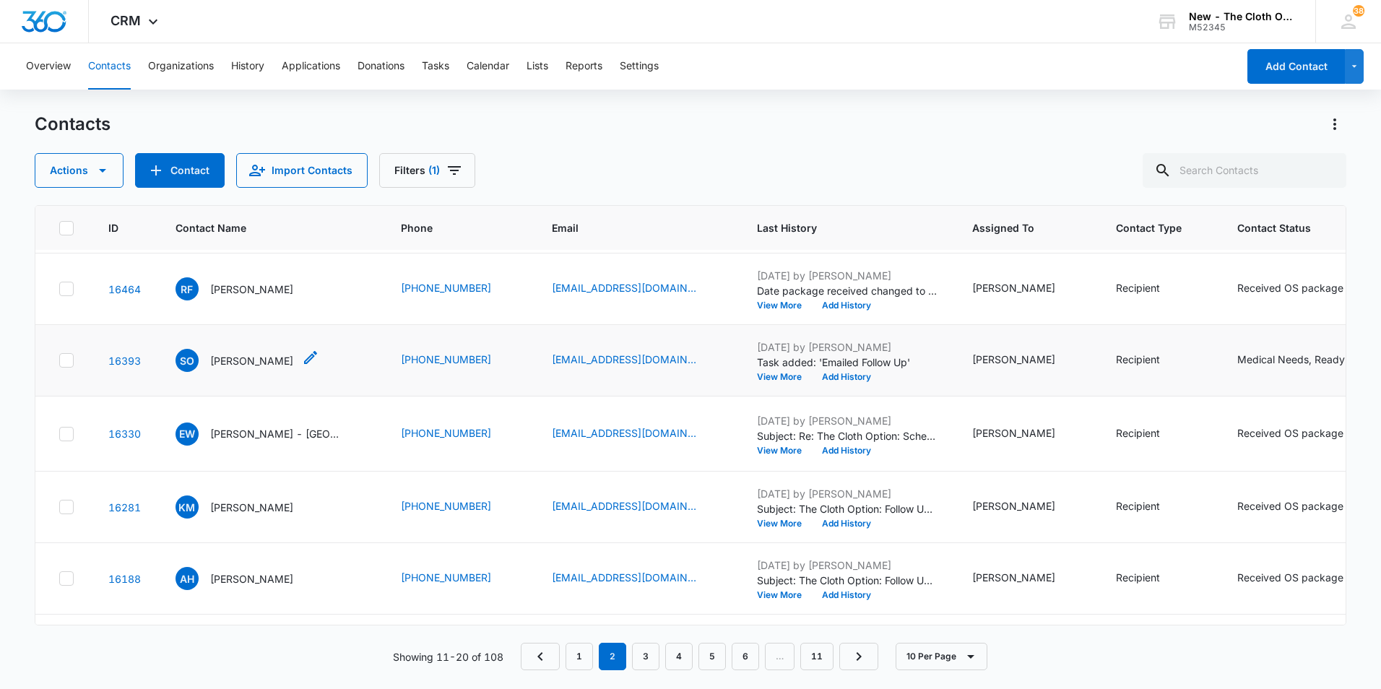
click at [243, 368] on p "Sonia Okojie" at bounding box center [251, 360] width 83 height 15
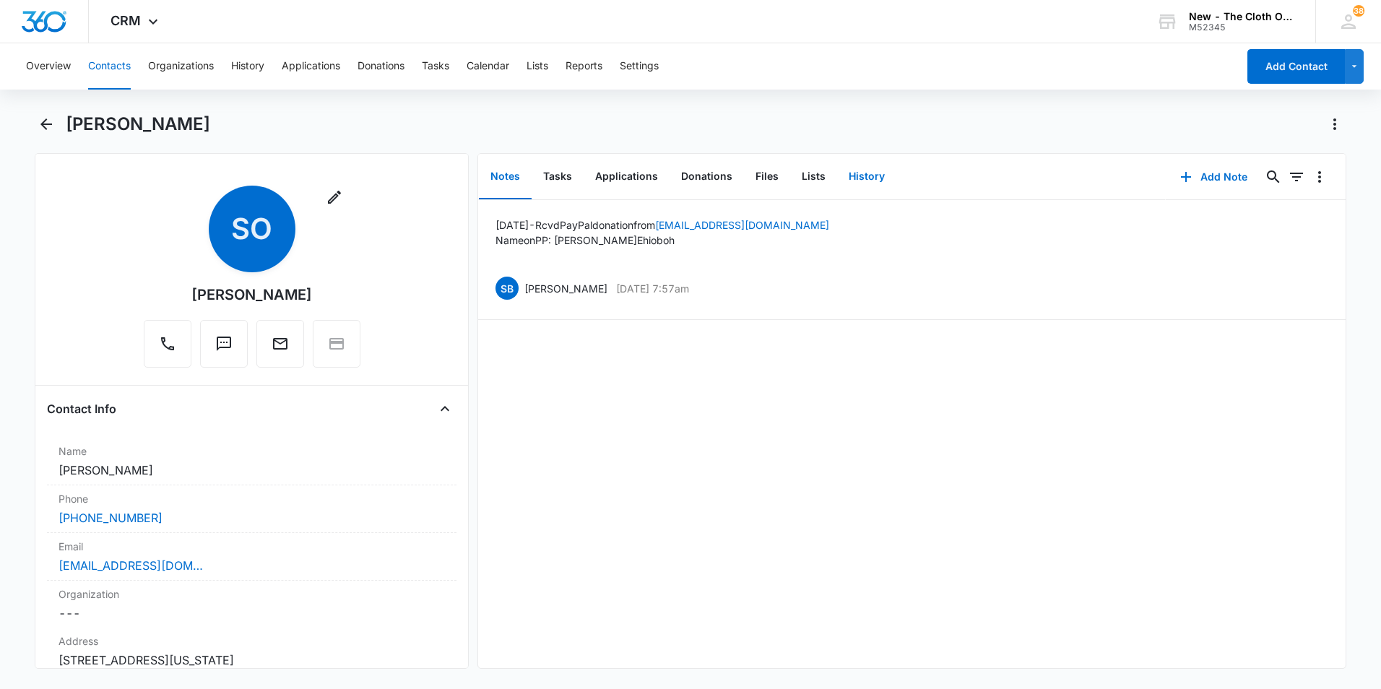
click at [868, 178] on button "History" at bounding box center [866, 177] width 59 height 45
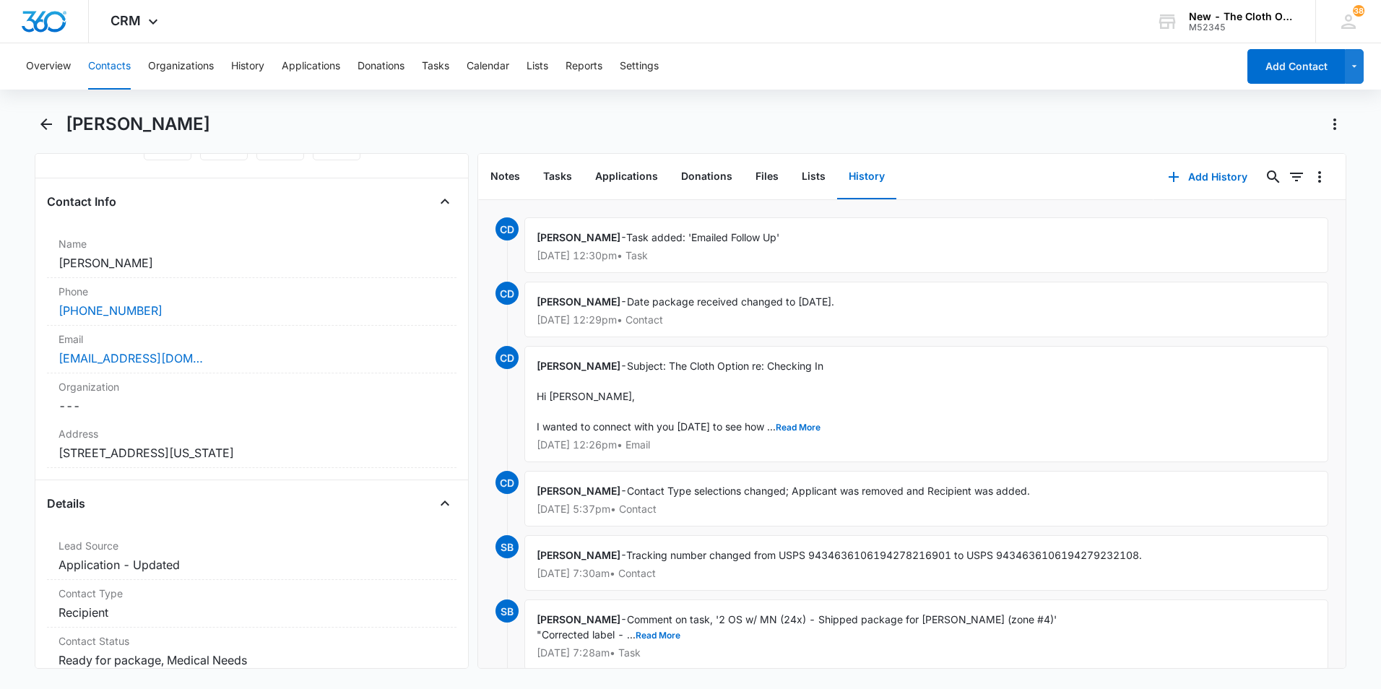
scroll to position [144, 0]
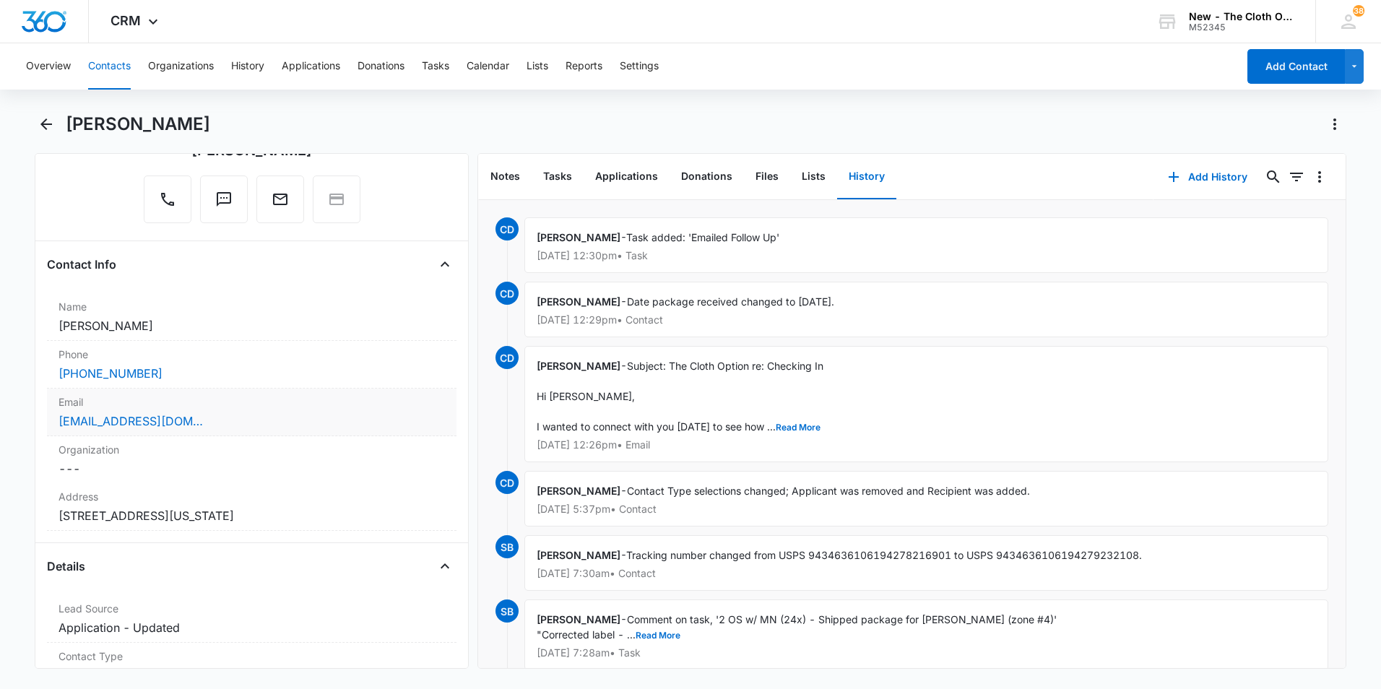
click at [192, 420] on div "sehioboh@gmail.com" at bounding box center [252, 421] width 387 height 17
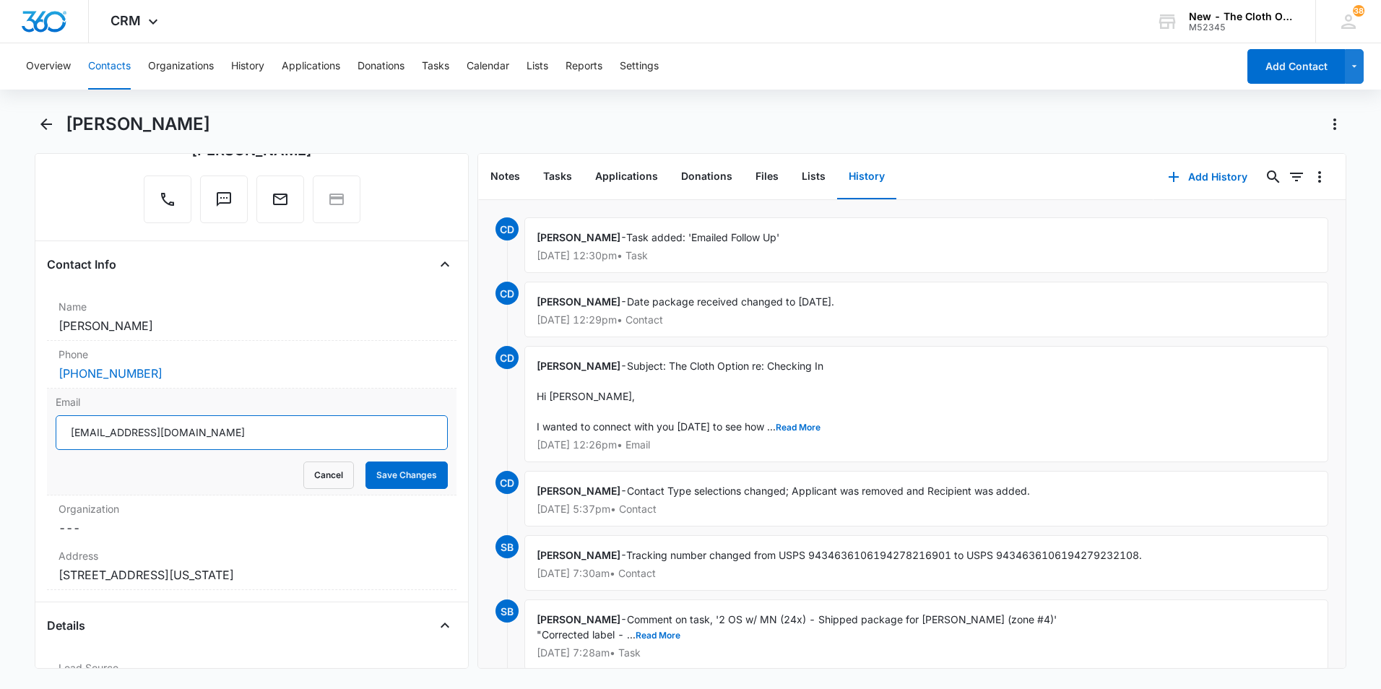
drag, startPoint x: 220, startPoint y: 439, endPoint x: 32, endPoint y: 420, distance: 188.7
click at [32, 420] on main "Sonia Okojie Remove SO Sonia Okojie Contact Info Name Cancel Save Changes Sonia…" at bounding box center [690, 400] width 1381 height 574
click at [48, 121] on icon "Back" at bounding box center [46, 124] width 17 height 17
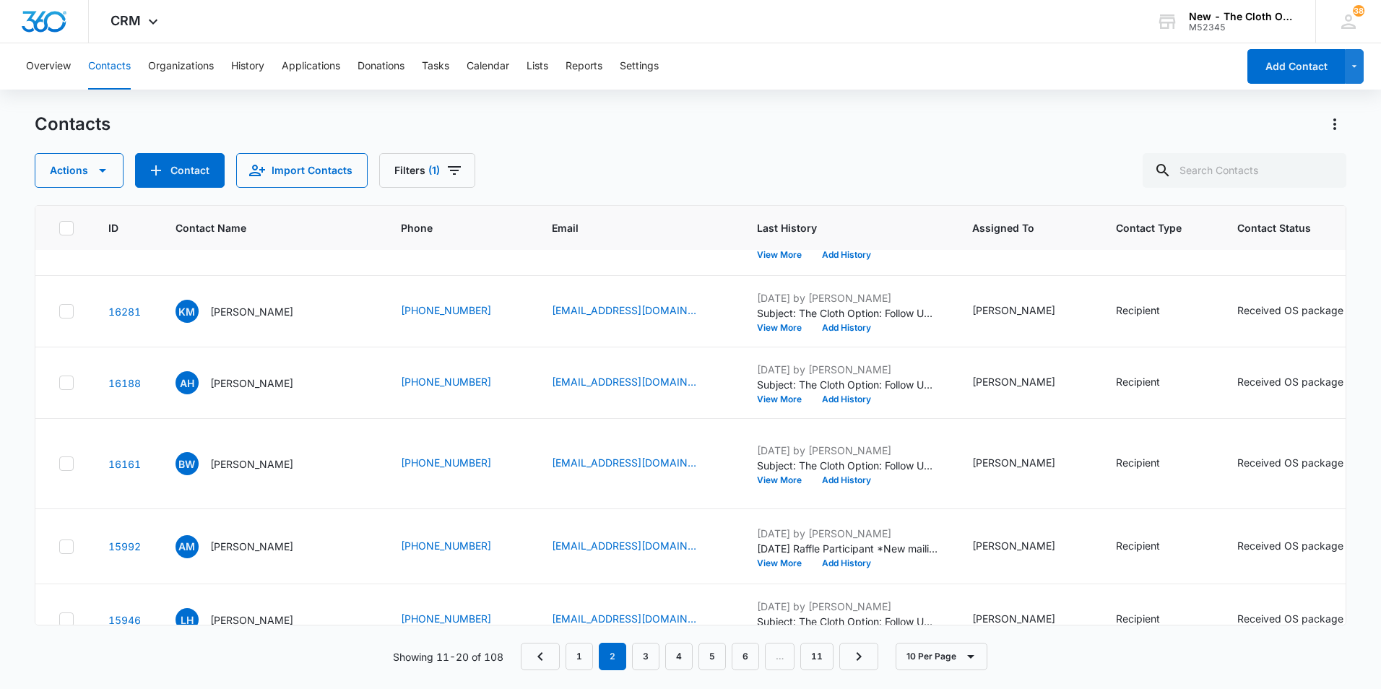
scroll to position [289, 0]
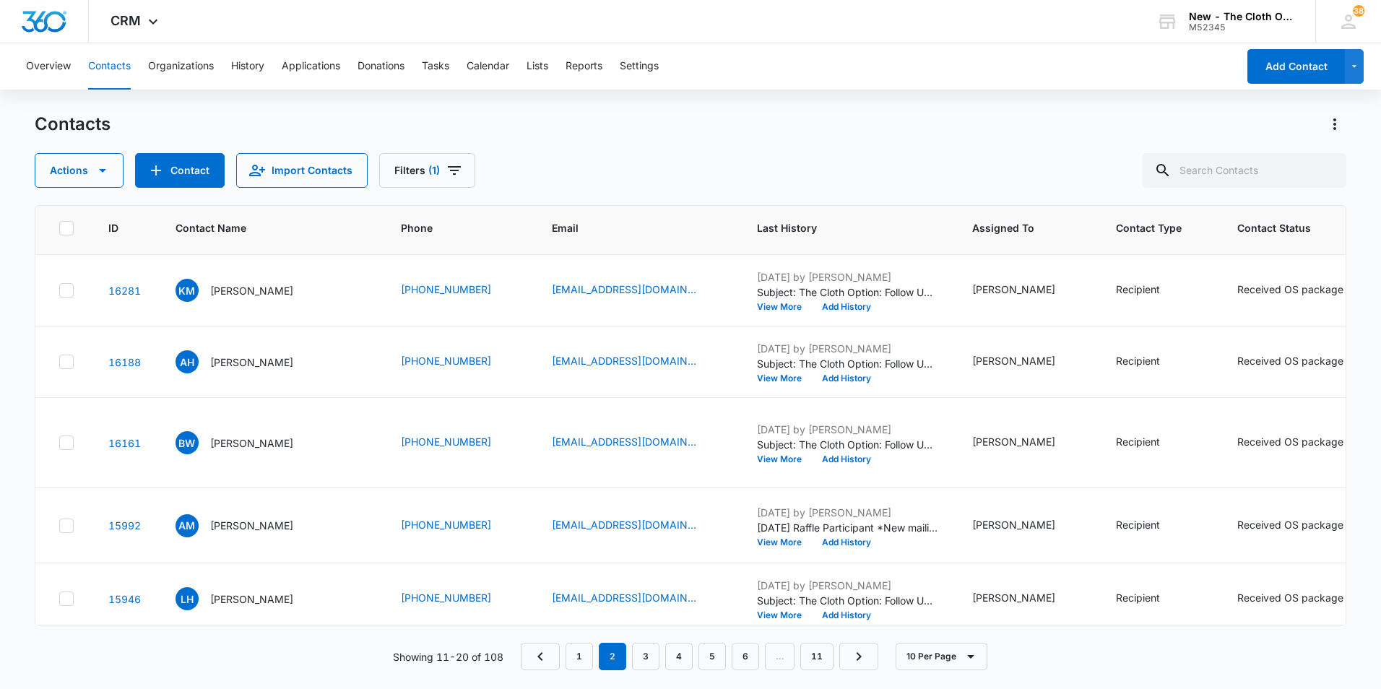
click at [270, 225] on p "Emma Williams - NC" at bounding box center [275, 217] width 130 height 15
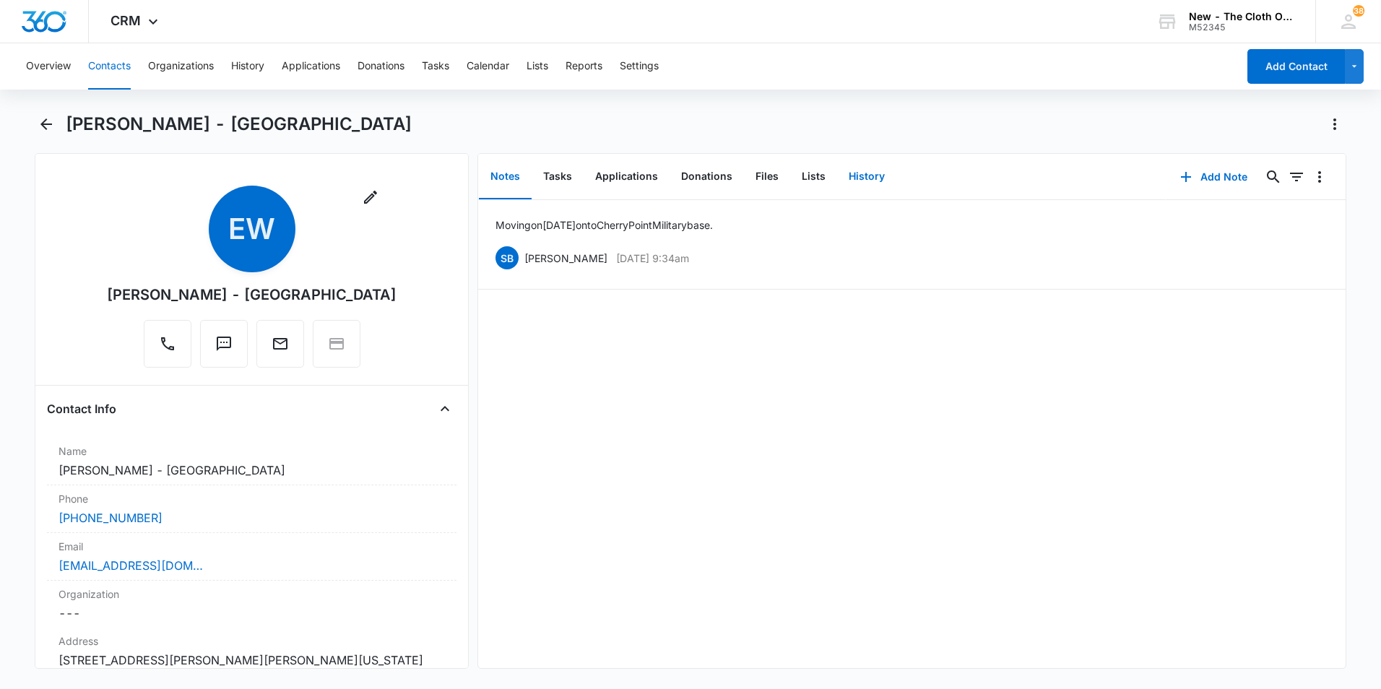
click at [876, 178] on button "History" at bounding box center [866, 177] width 59 height 45
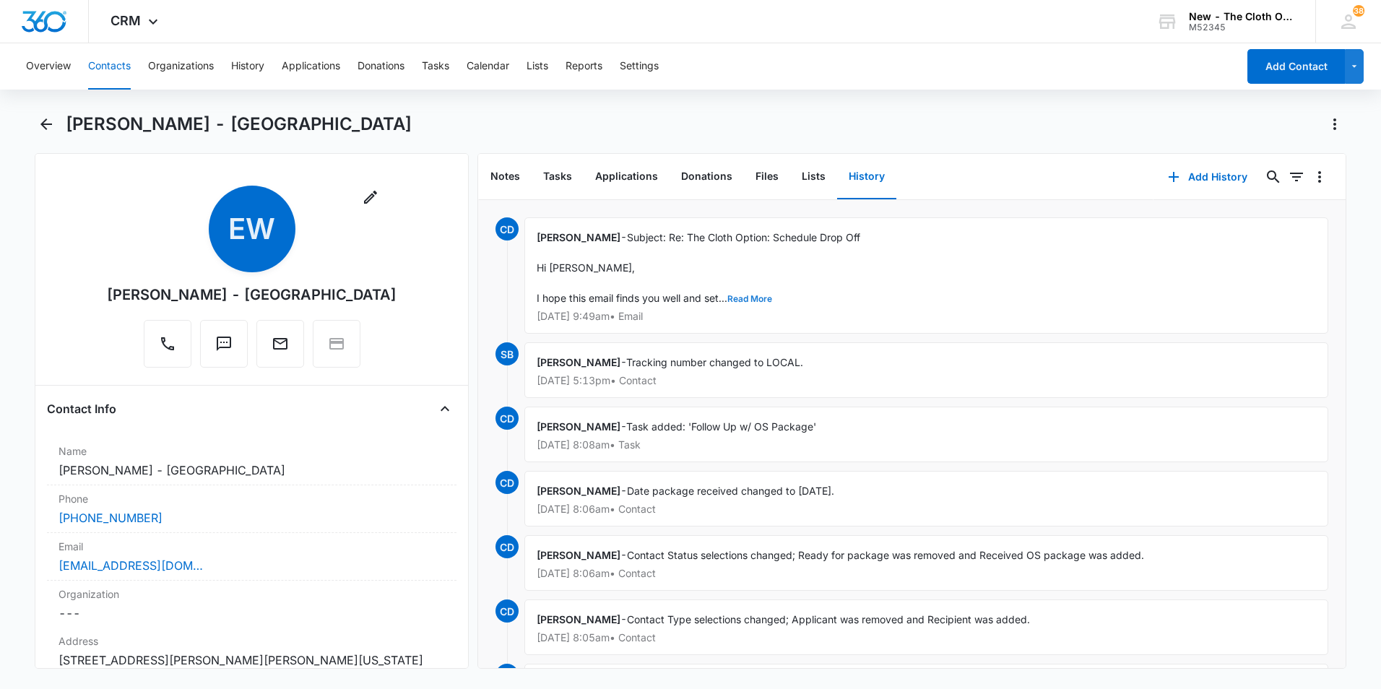
click at [746, 295] on button "Read More" at bounding box center [749, 299] width 45 height 9
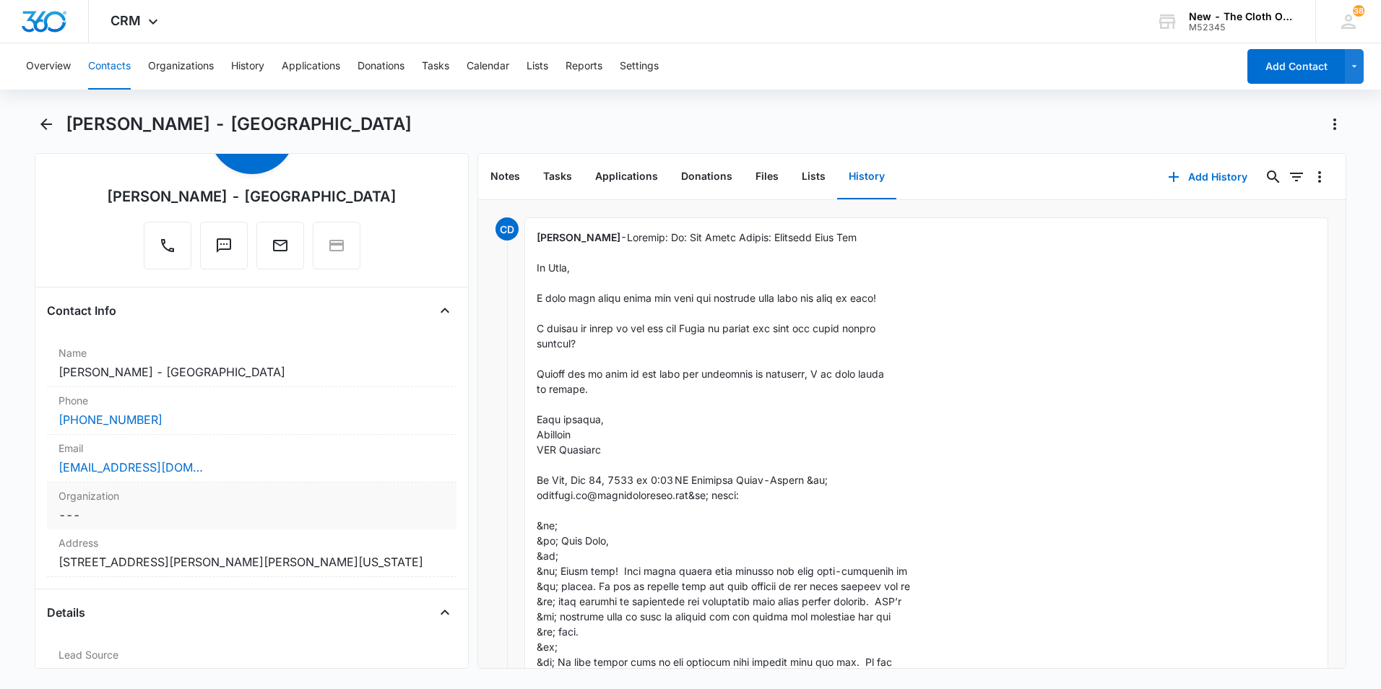
scroll to position [217, 0]
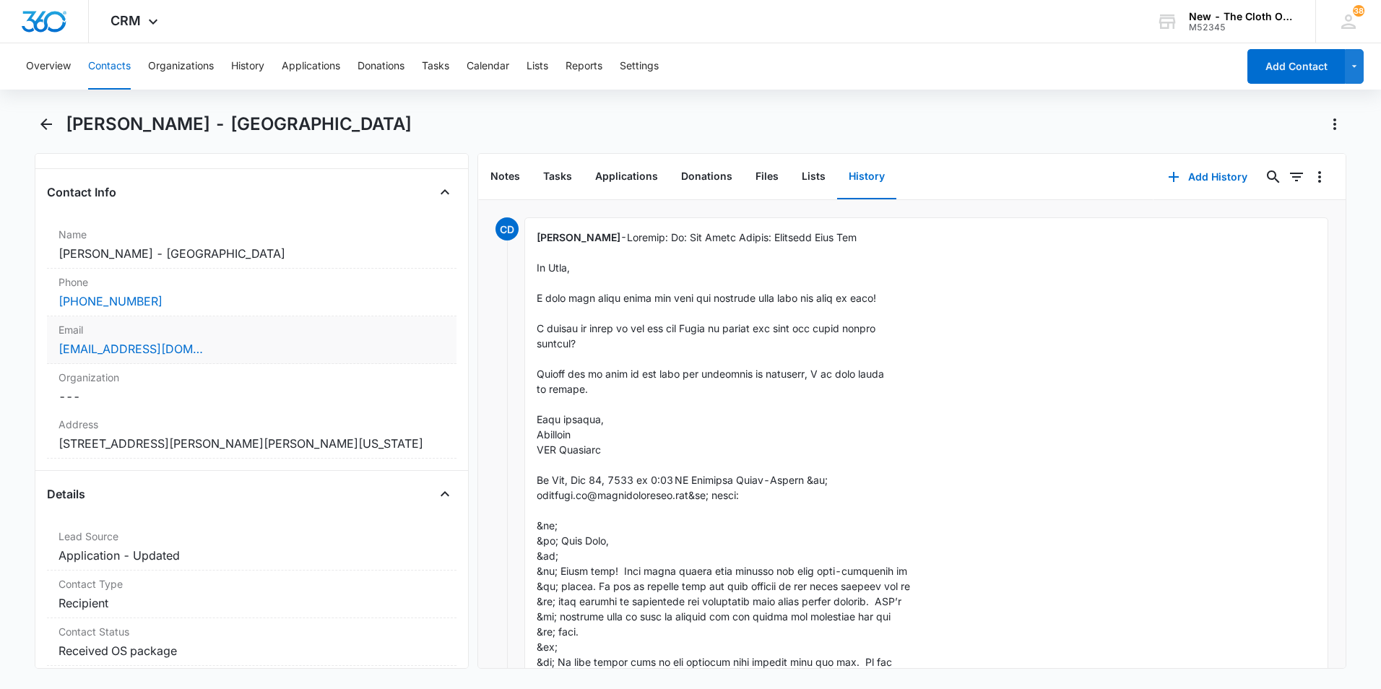
click at [291, 338] on div "Email Cancel Save Changes emmawilliams02142004@gmail.com" at bounding box center [252, 340] width 410 height 48
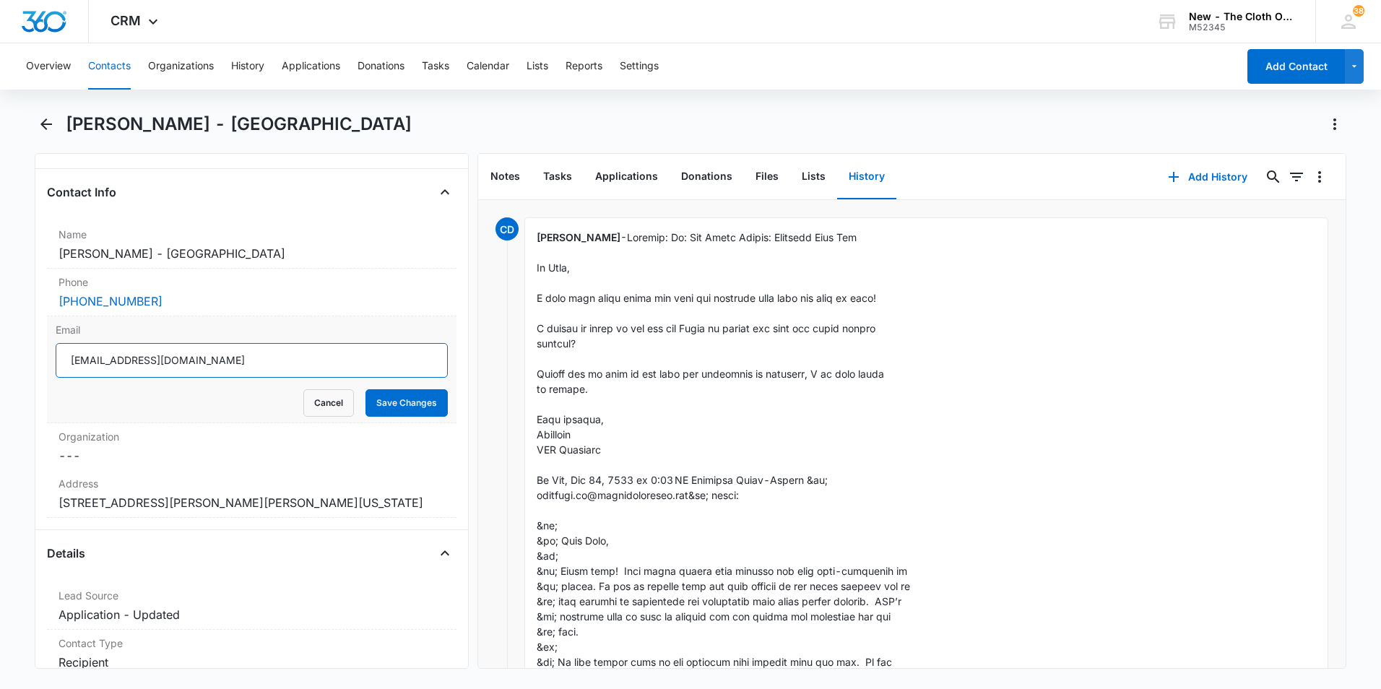
drag, startPoint x: 263, startPoint y: 360, endPoint x: 55, endPoint y: 353, distance: 208.2
click at [56, 353] on input "emmawilliams02142004@gmail.com" at bounding box center [252, 360] width 392 height 35
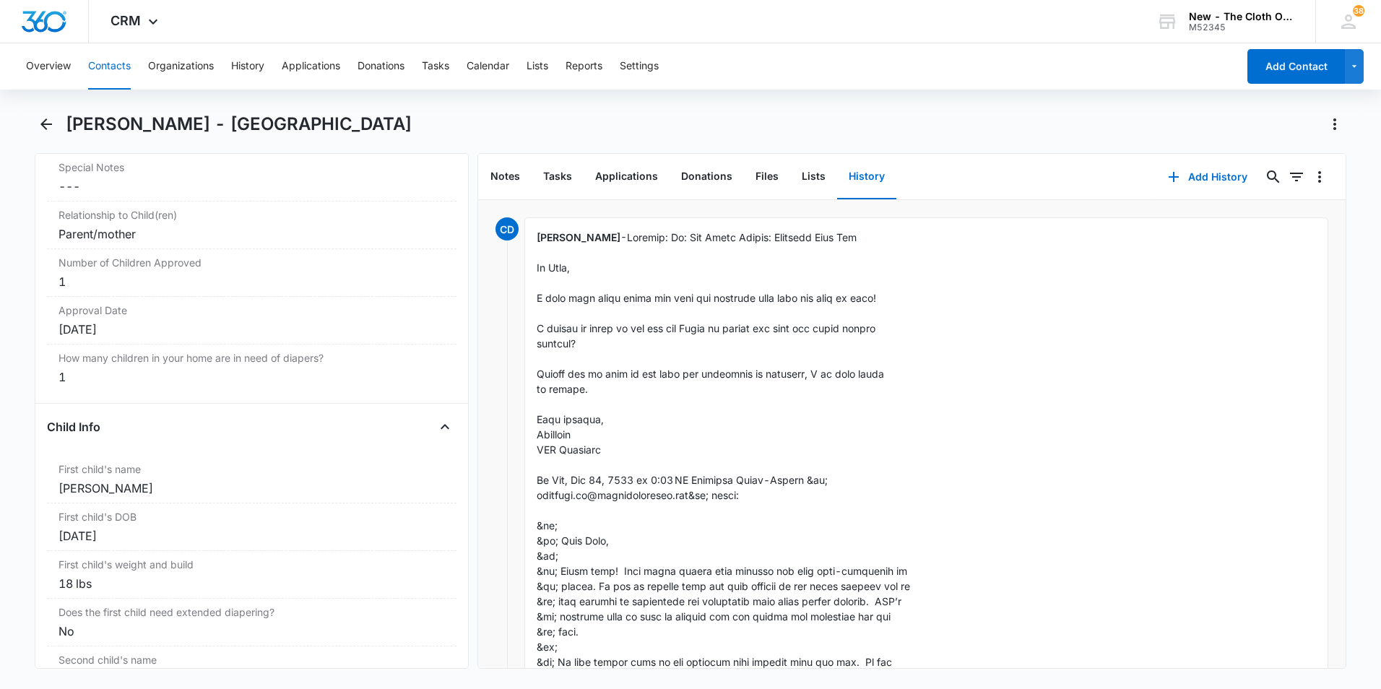
scroll to position [1662, 0]
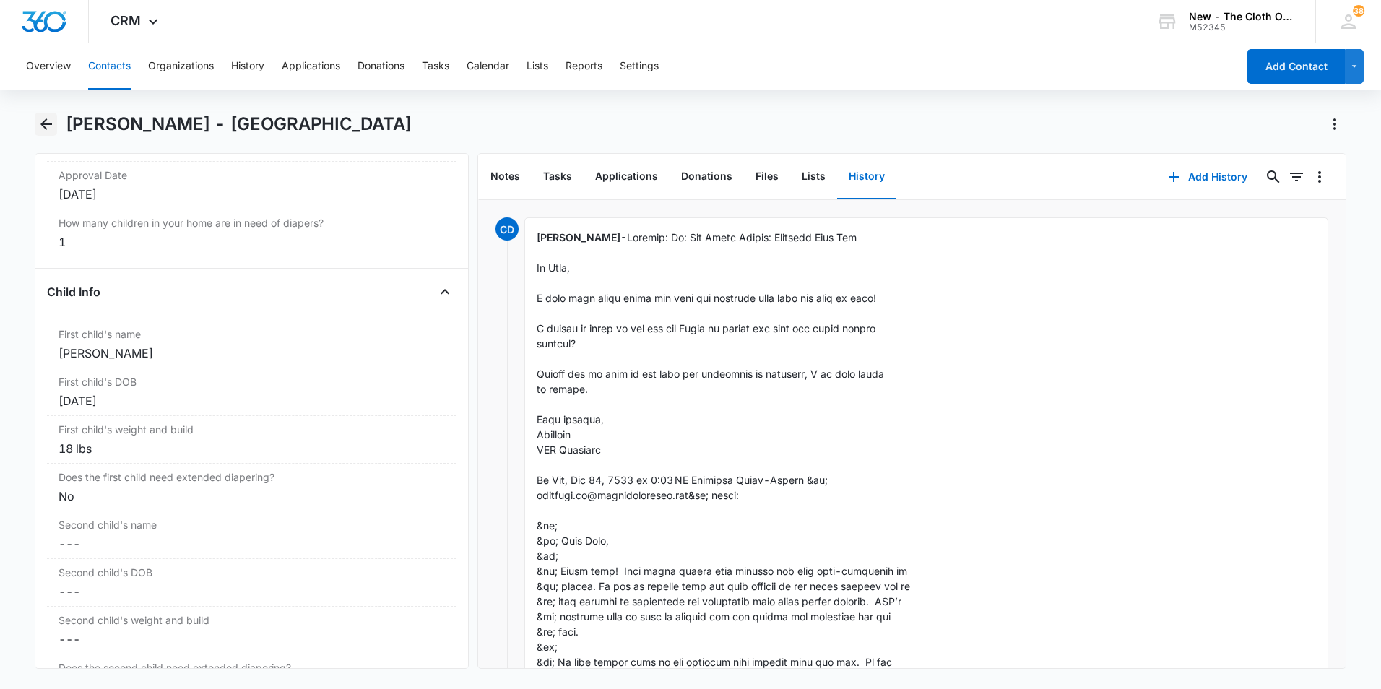
click at [47, 126] on icon "Back" at bounding box center [46, 124] width 17 height 17
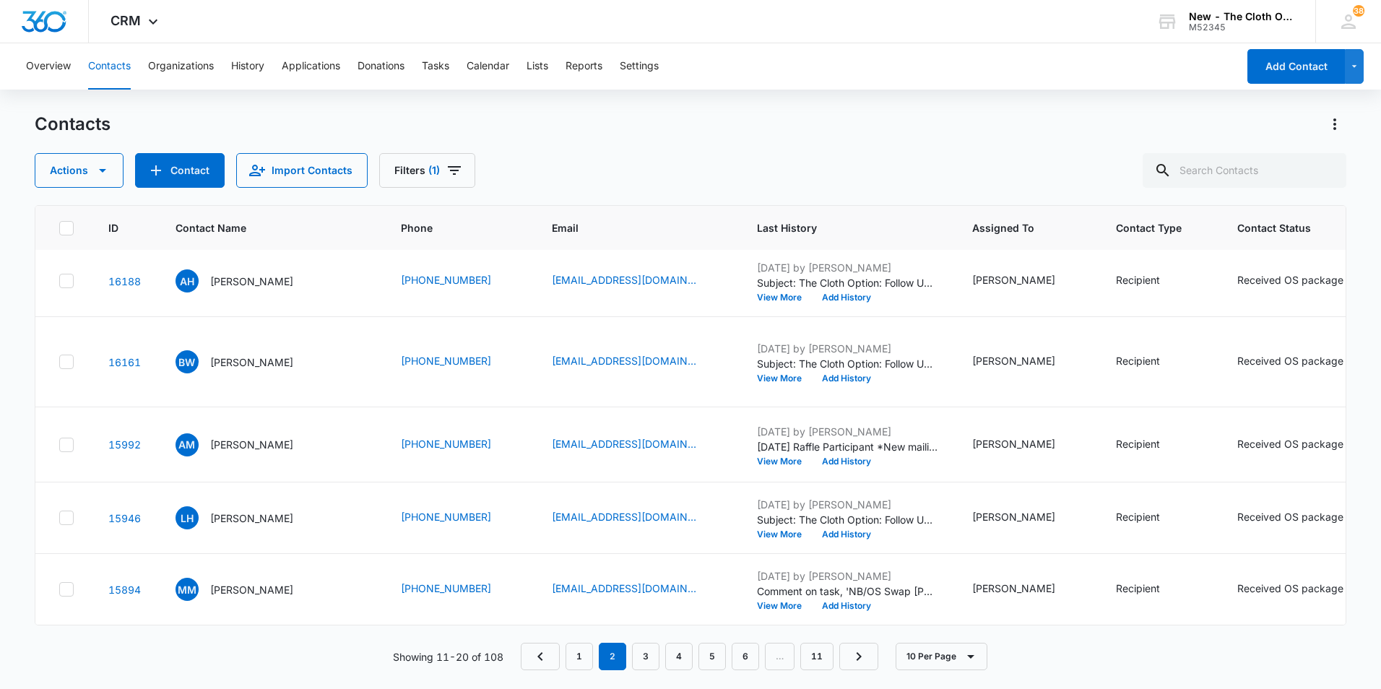
scroll to position [433, 0]
click at [242, 217] on p "Kiara Morris" at bounding box center [251, 209] width 83 height 15
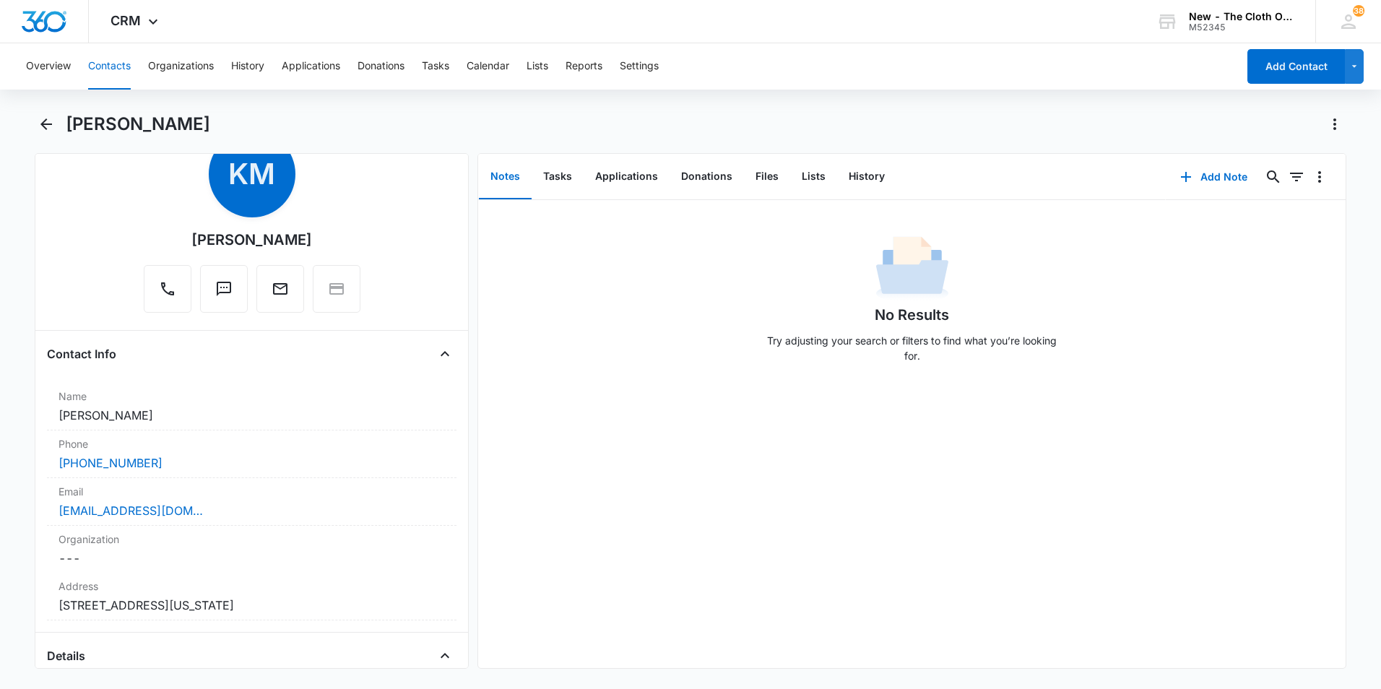
scroll to position [217, 0]
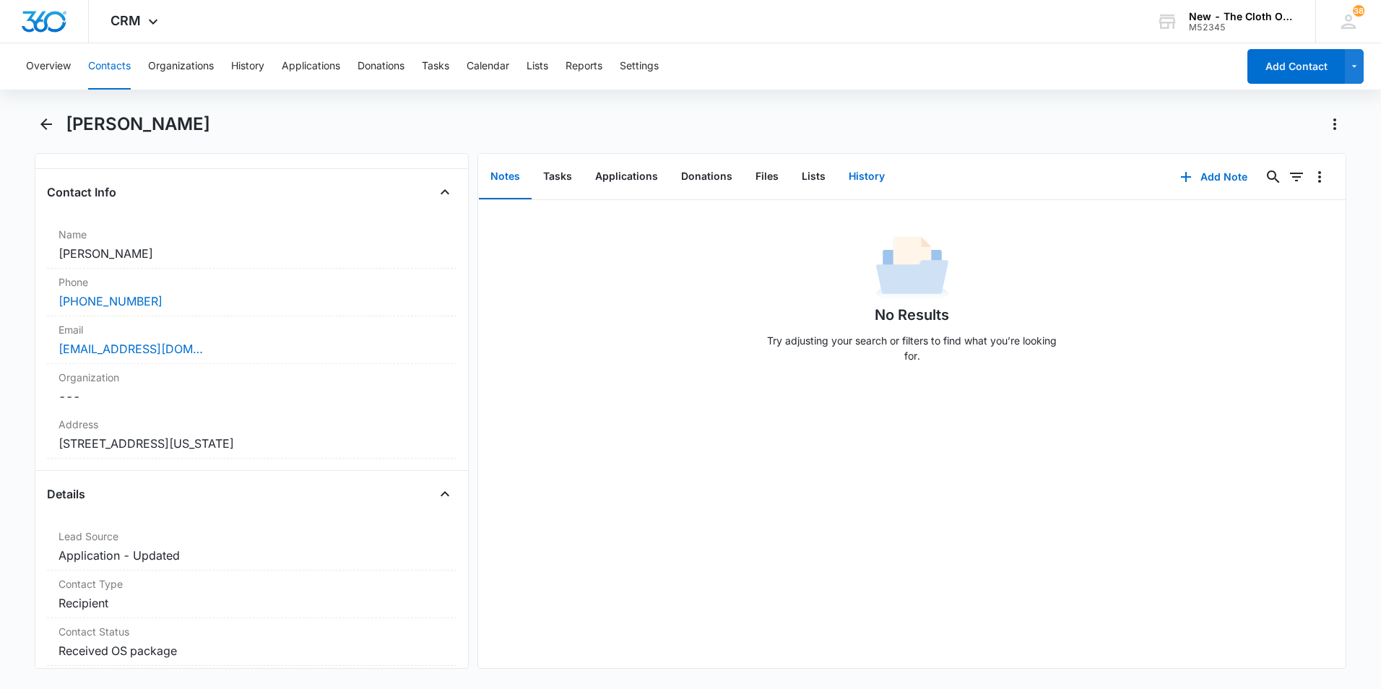
click at [858, 176] on button "History" at bounding box center [866, 177] width 59 height 45
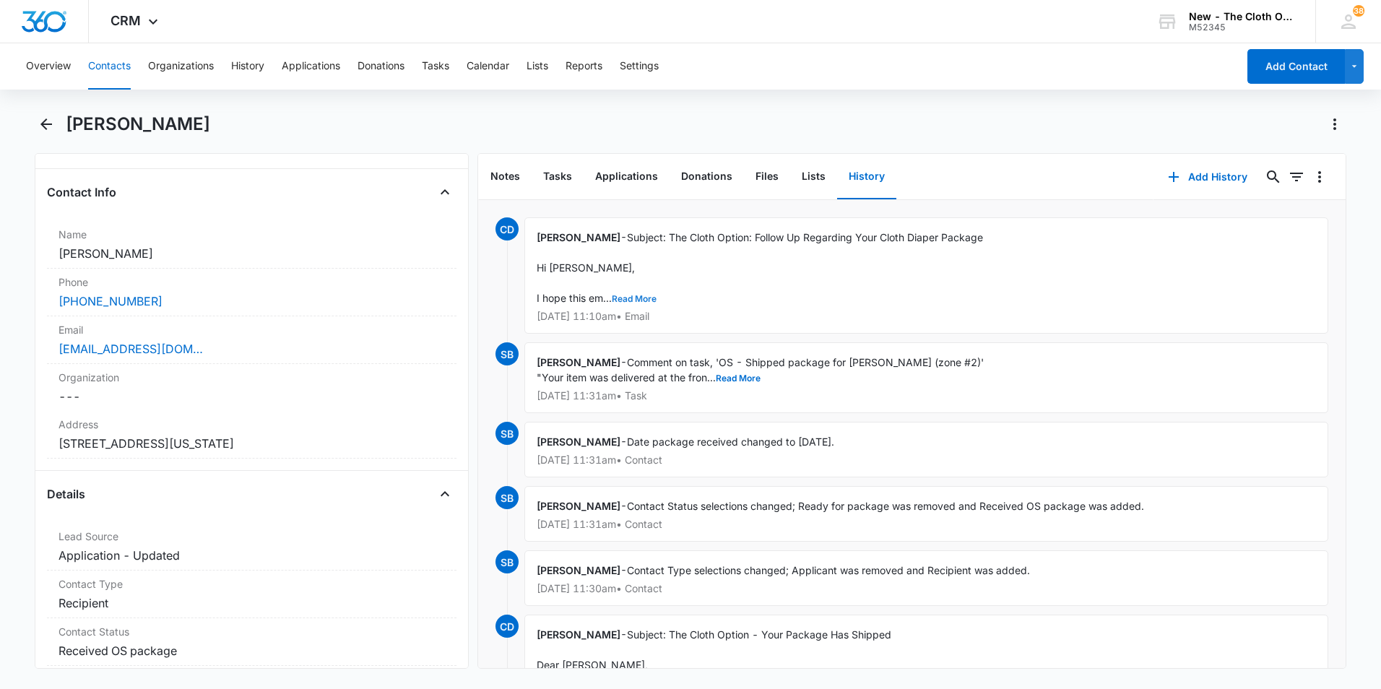
click at [643, 298] on button "Read More" at bounding box center [634, 299] width 45 height 9
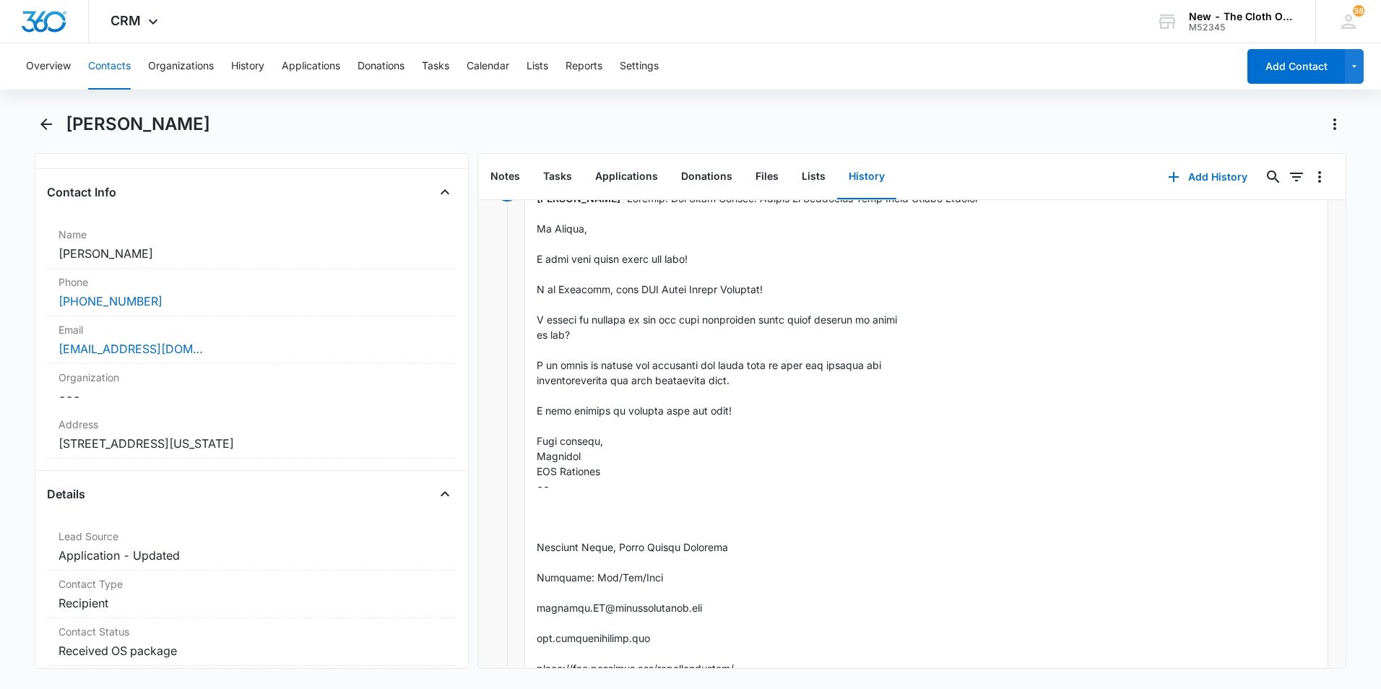
scroll to position [72, 0]
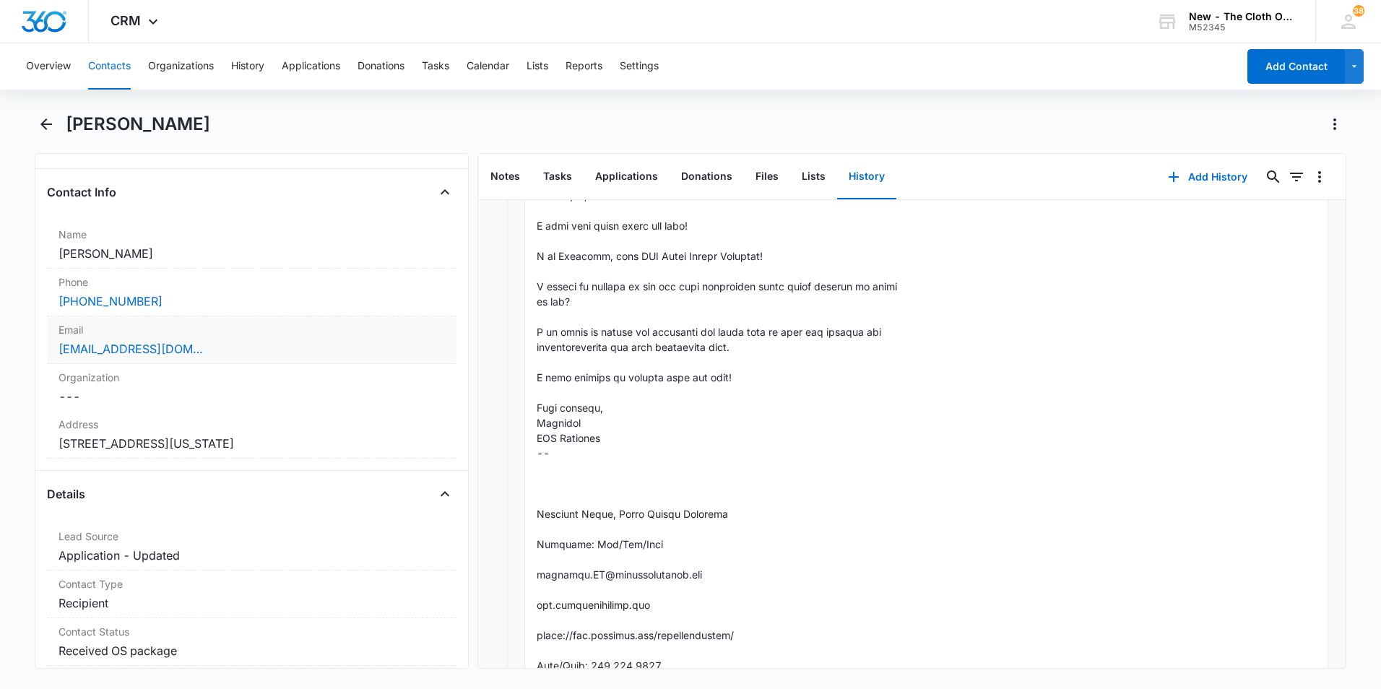
click at [200, 342] on div "Kiarafloyd@gmail.com" at bounding box center [252, 348] width 387 height 17
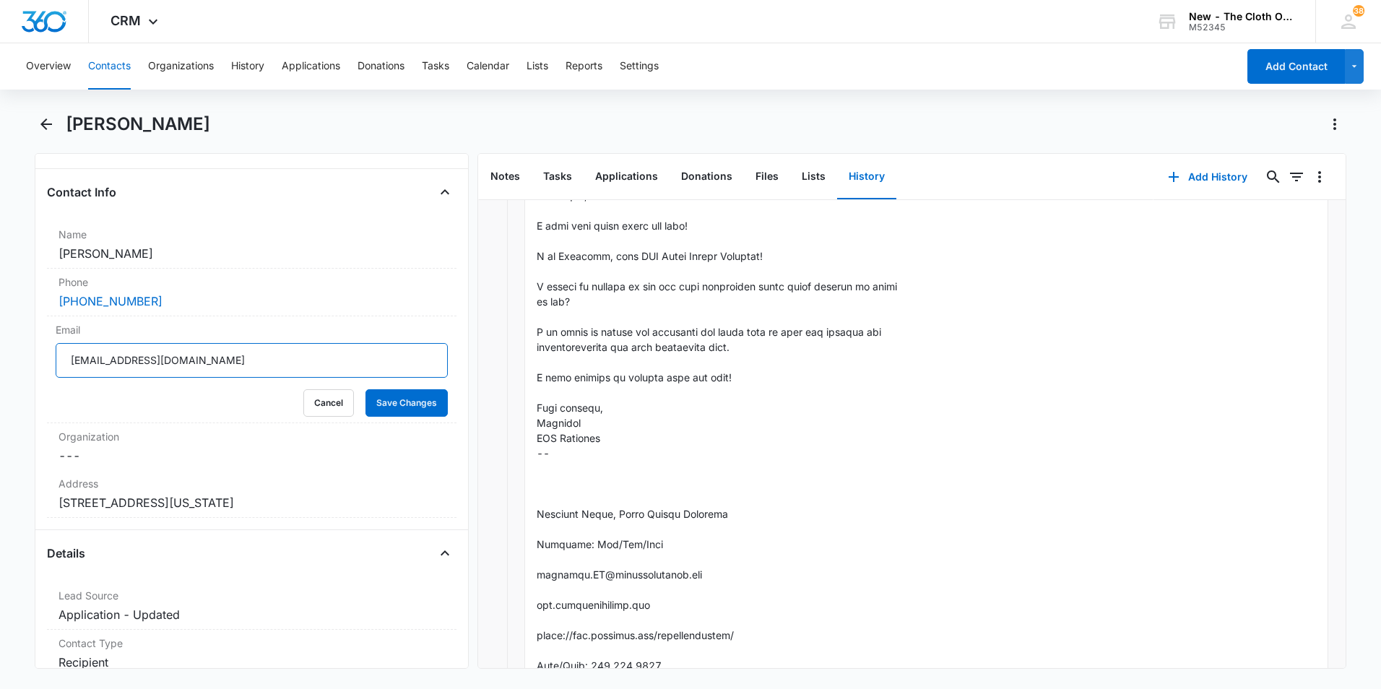
drag, startPoint x: 148, startPoint y: 362, endPoint x: 40, endPoint y: 360, distance: 107.7
click at [40, 360] on div "Remove KM Kiara Morris Contact Info Name Cancel Save Changes Kiara Morris Phone…" at bounding box center [252, 411] width 434 height 516
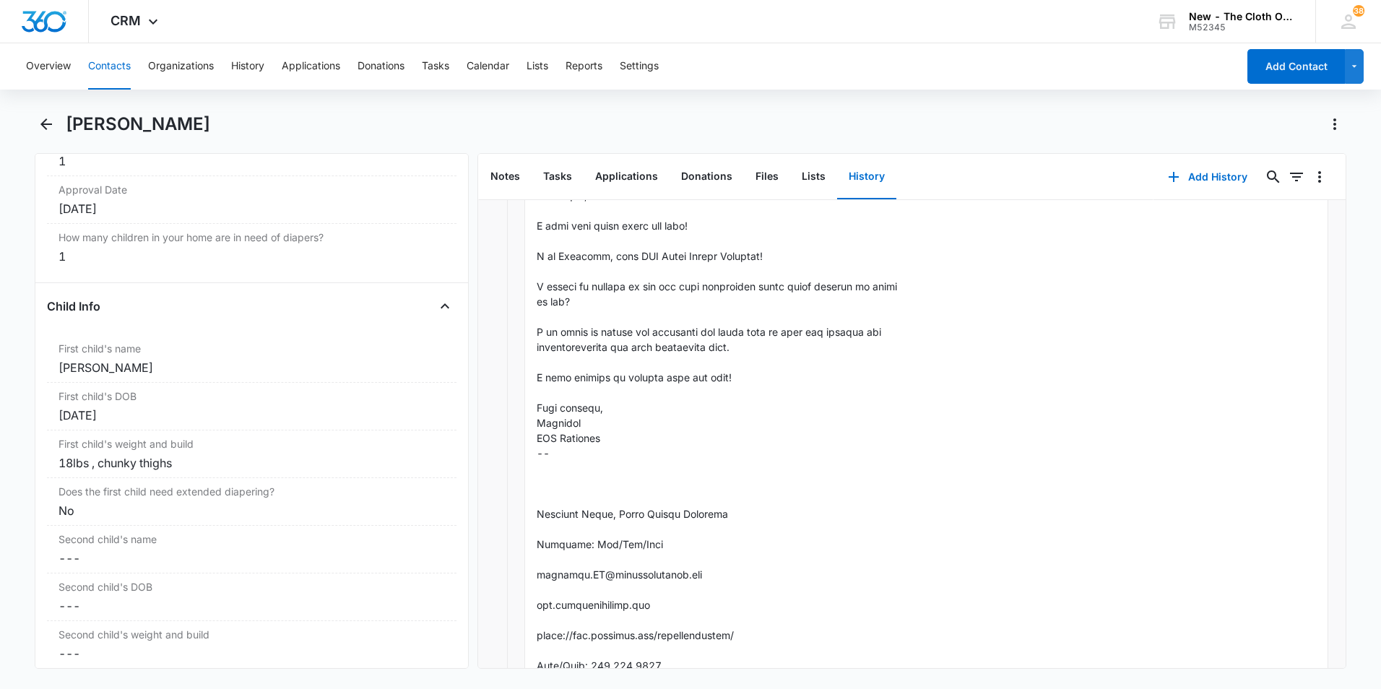
scroll to position [1734, 0]
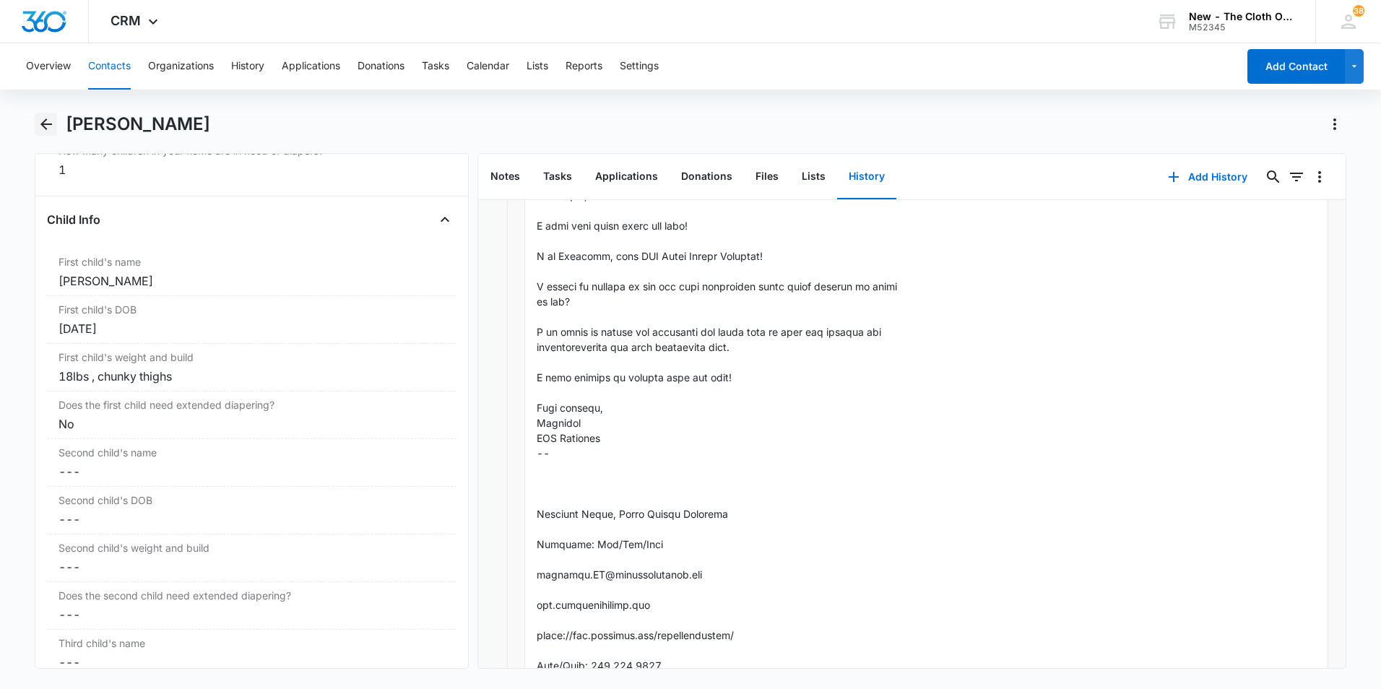
click at [50, 129] on icon "Back" at bounding box center [46, 124] width 17 height 17
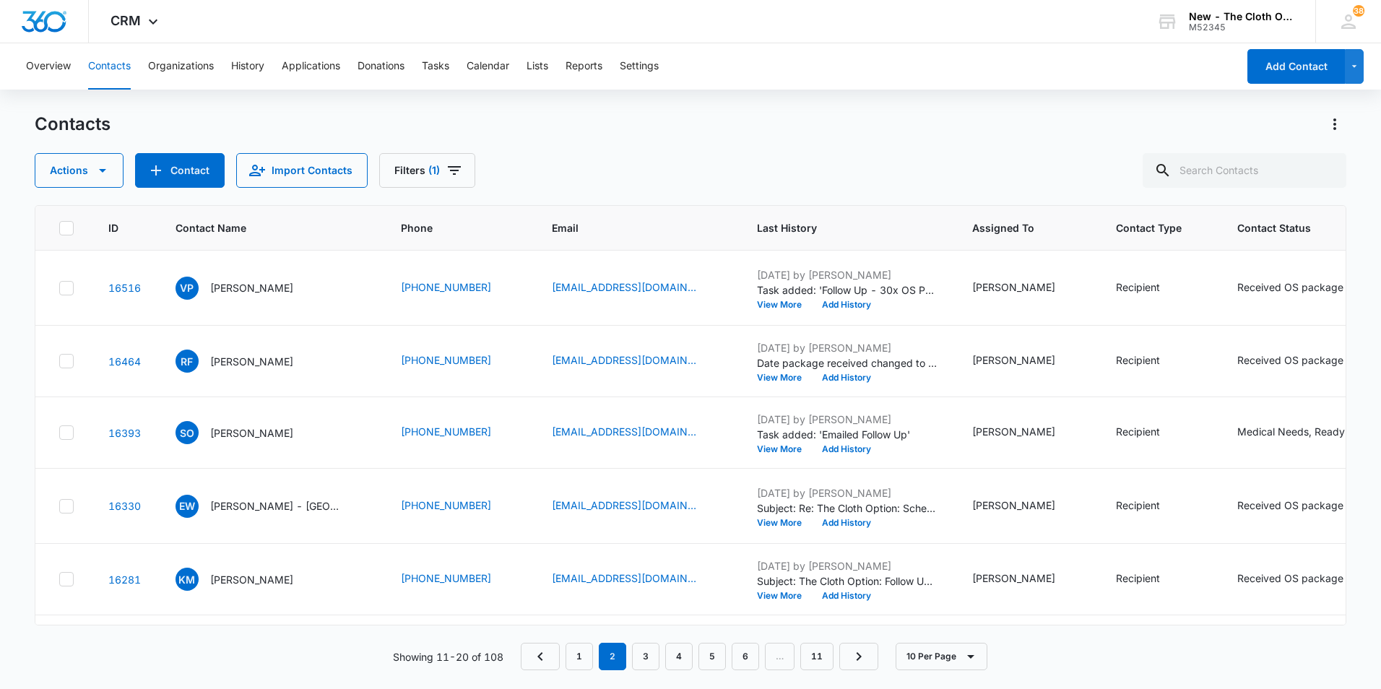
scroll to position [433, 0]
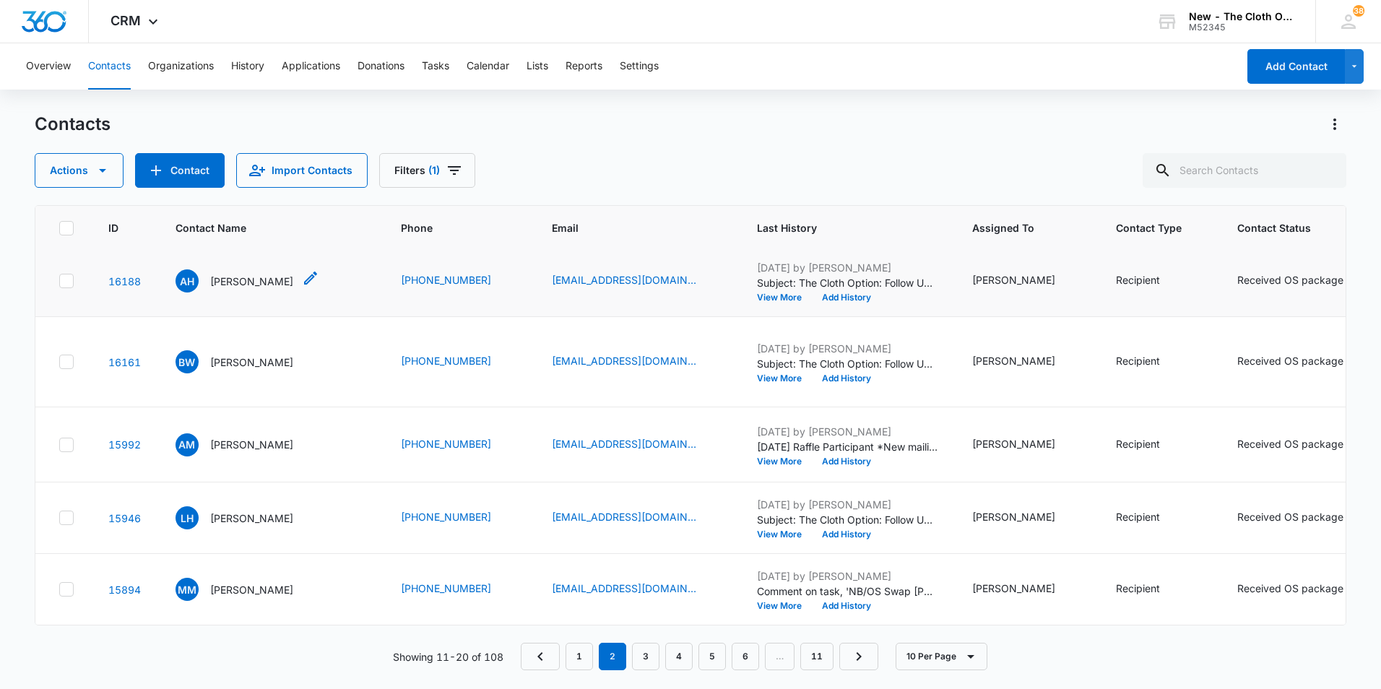
click at [240, 289] on p "Andrea Ha" at bounding box center [251, 281] width 83 height 15
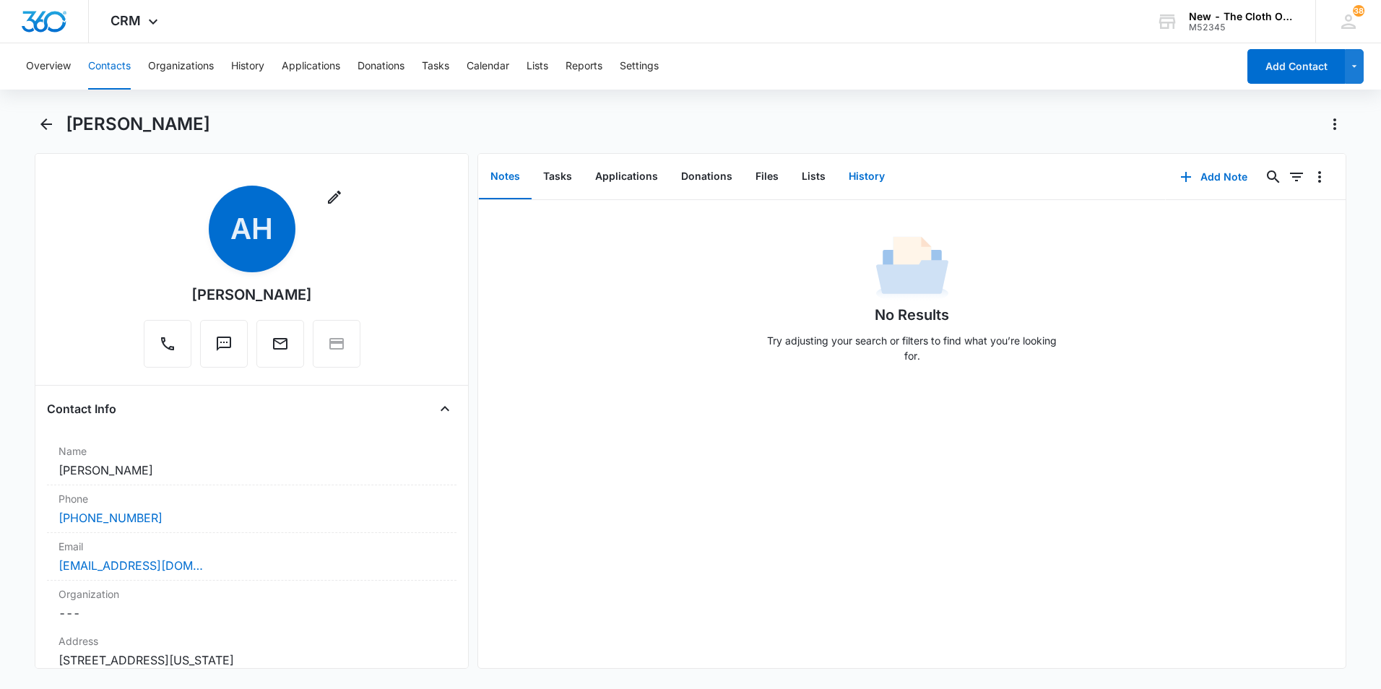
click at [869, 179] on button "History" at bounding box center [866, 177] width 59 height 45
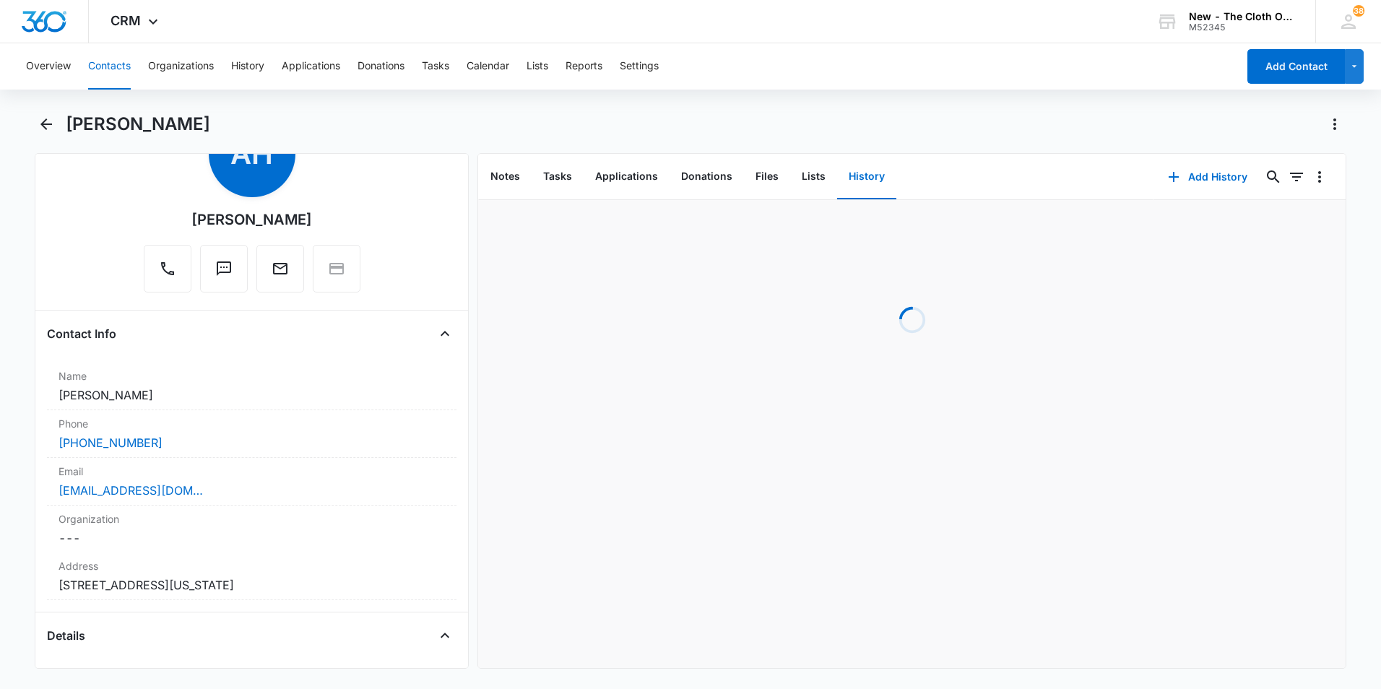
scroll to position [144, 0]
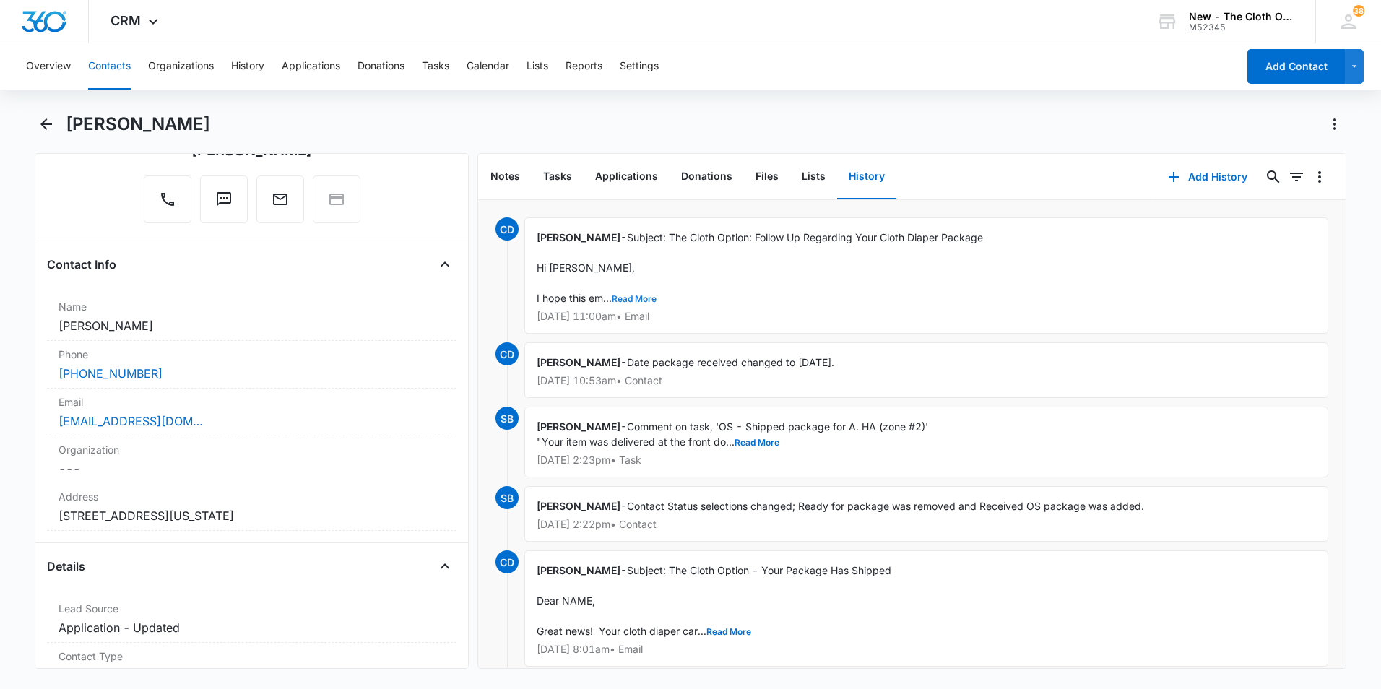
click at [635, 296] on button "Read More" at bounding box center [634, 299] width 45 height 9
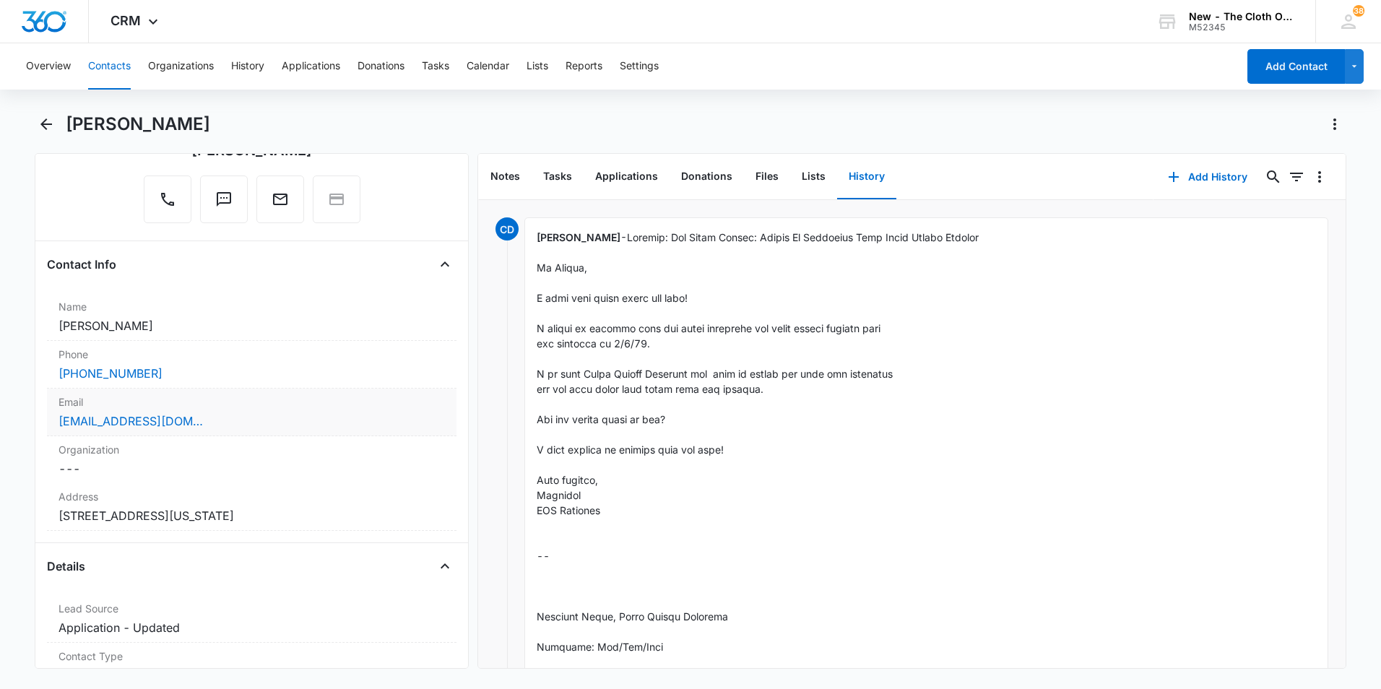
click at [223, 420] on div "andreaveronicaha@gmail.com" at bounding box center [252, 421] width 387 height 17
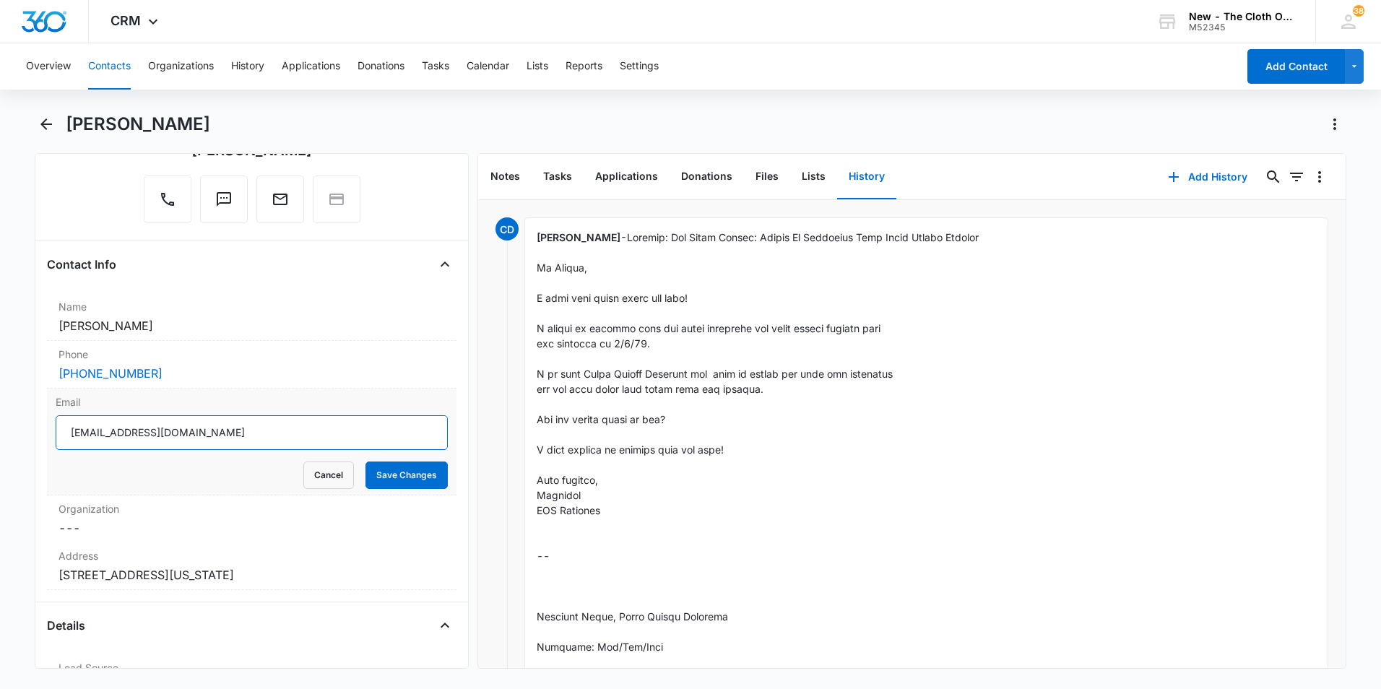
drag, startPoint x: 249, startPoint y: 432, endPoint x: 13, endPoint y: 425, distance: 235.6
click at [13, 425] on main "Andrea Ha Remove AH Andrea Ha Contact Info Name Cancel Save Changes Andrea Ha P…" at bounding box center [690, 400] width 1381 height 574
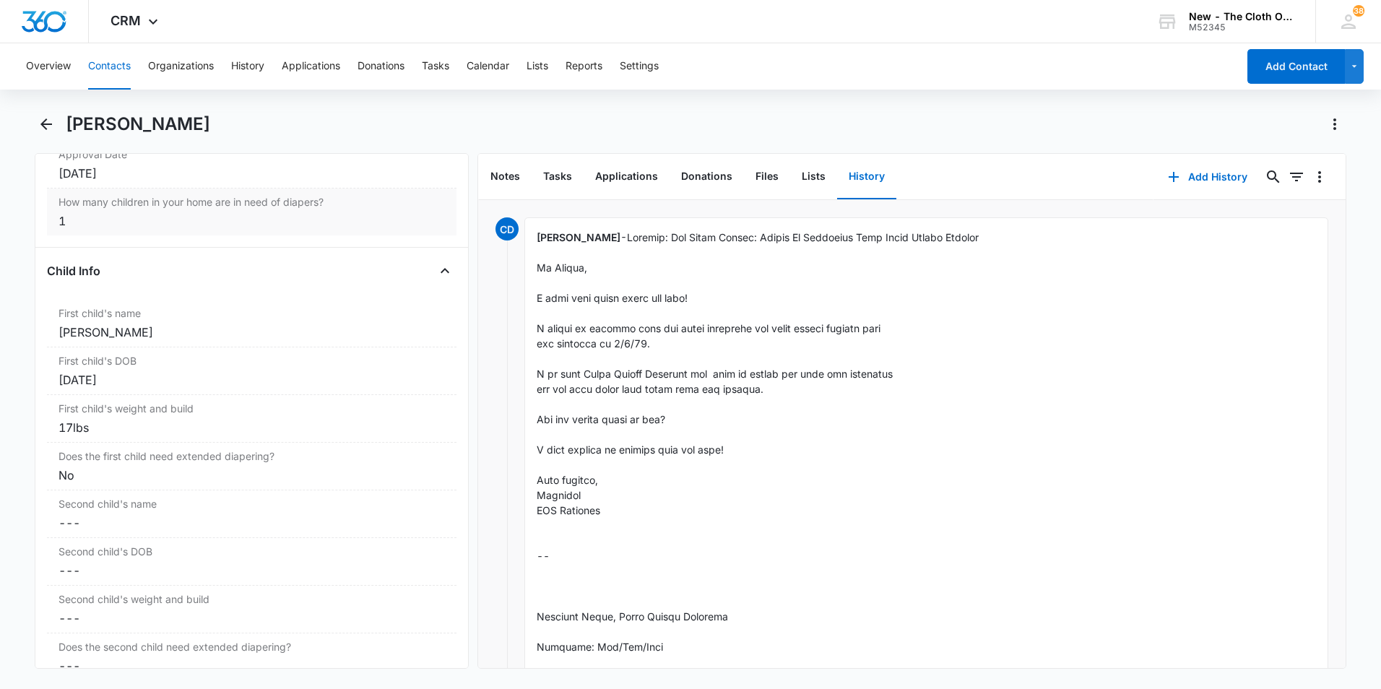
scroll to position [1806, 0]
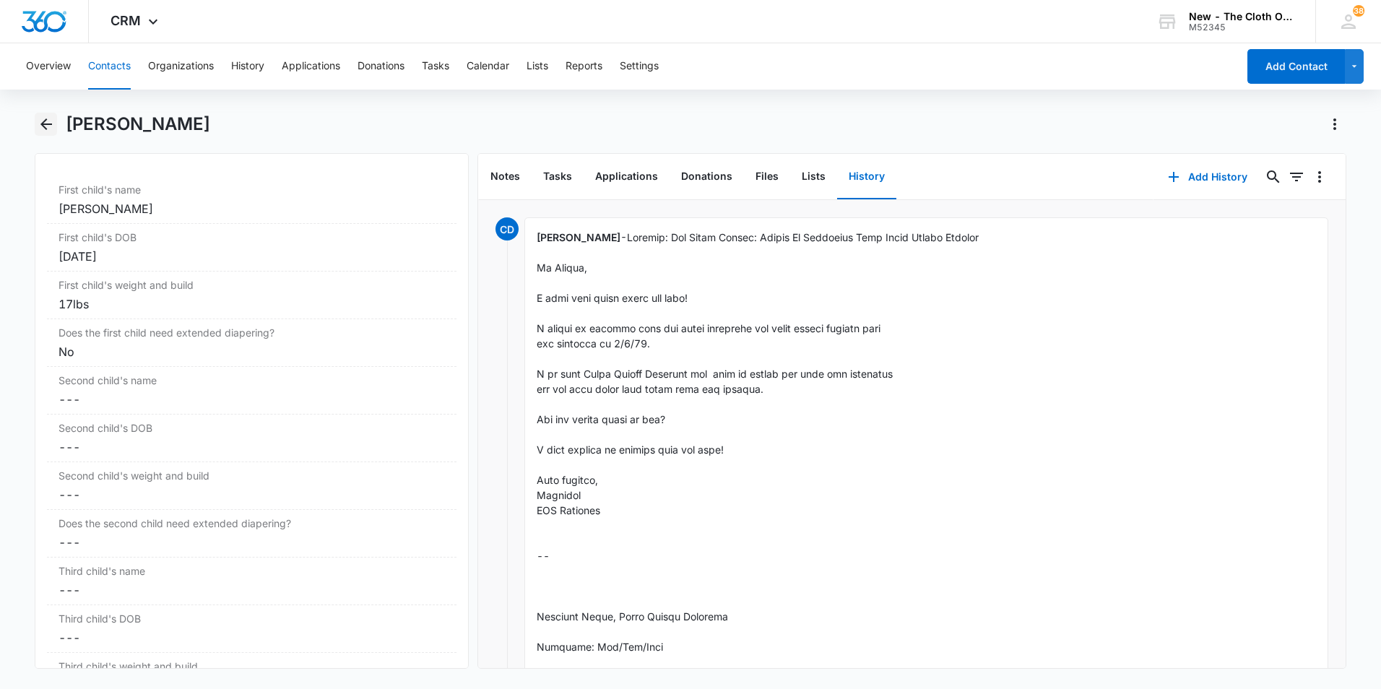
click at [49, 117] on icon "Back" at bounding box center [46, 124] width 17 height 17
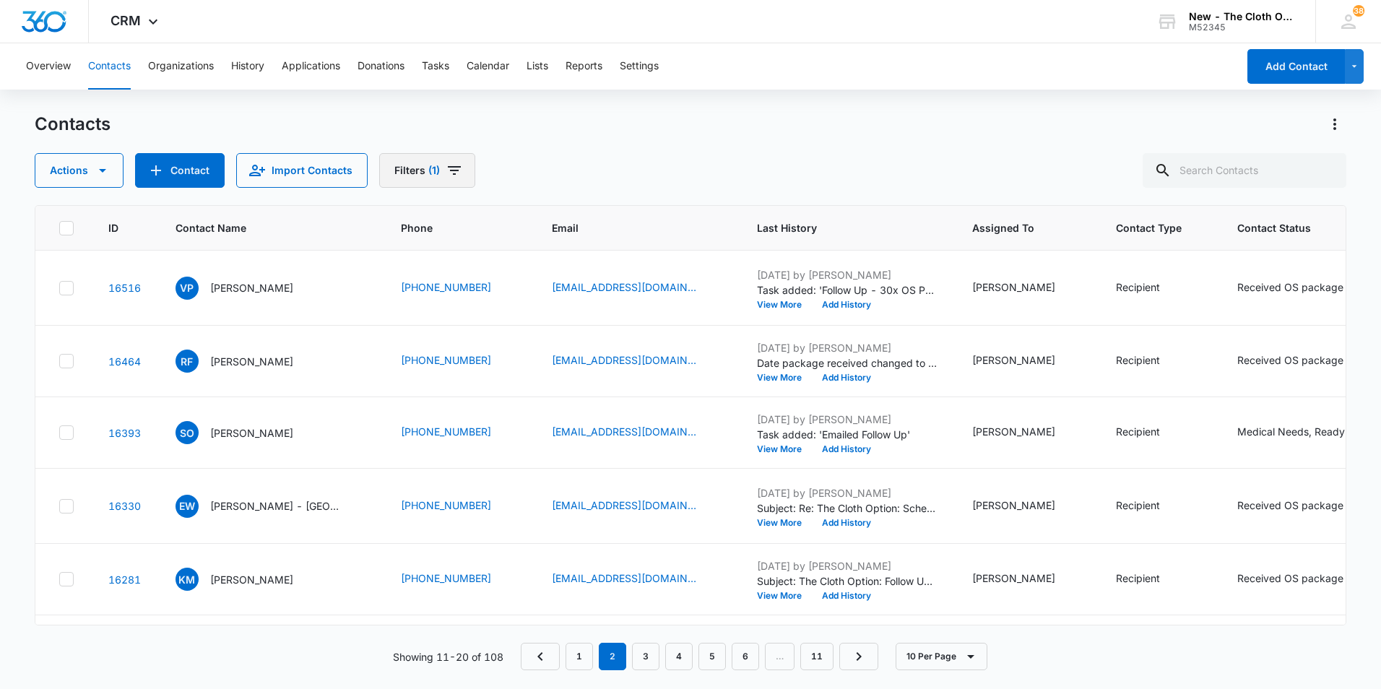
scroll to position [433, 0]
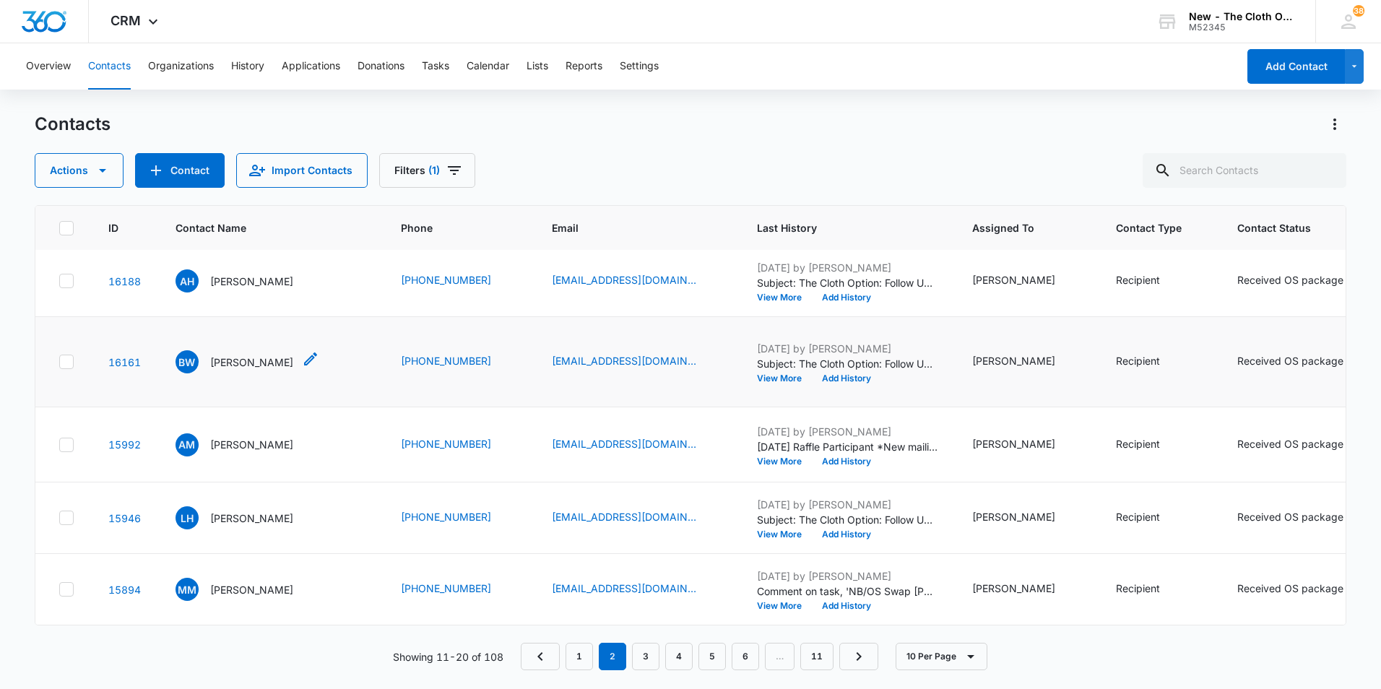
click at [254, 370] on p "Brenna White" at bounding box center [251, 362] width 83 height 15
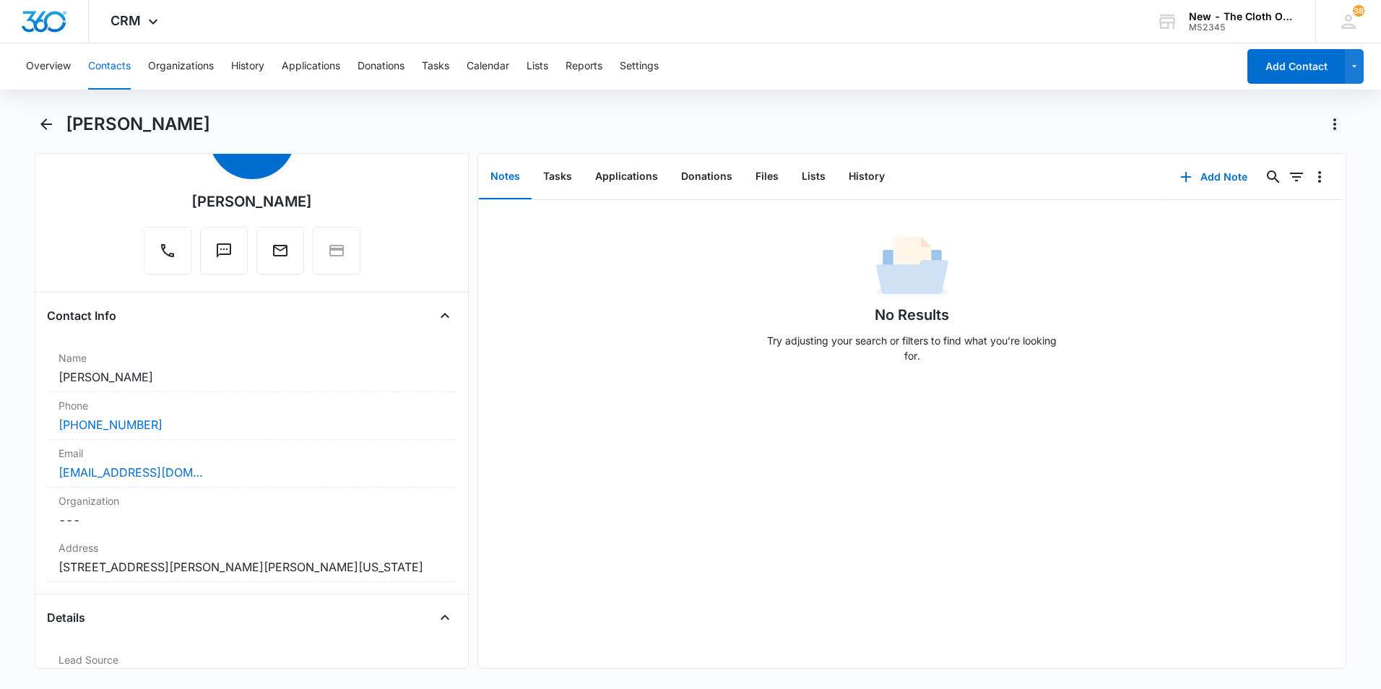
scroll to position [72, 0]
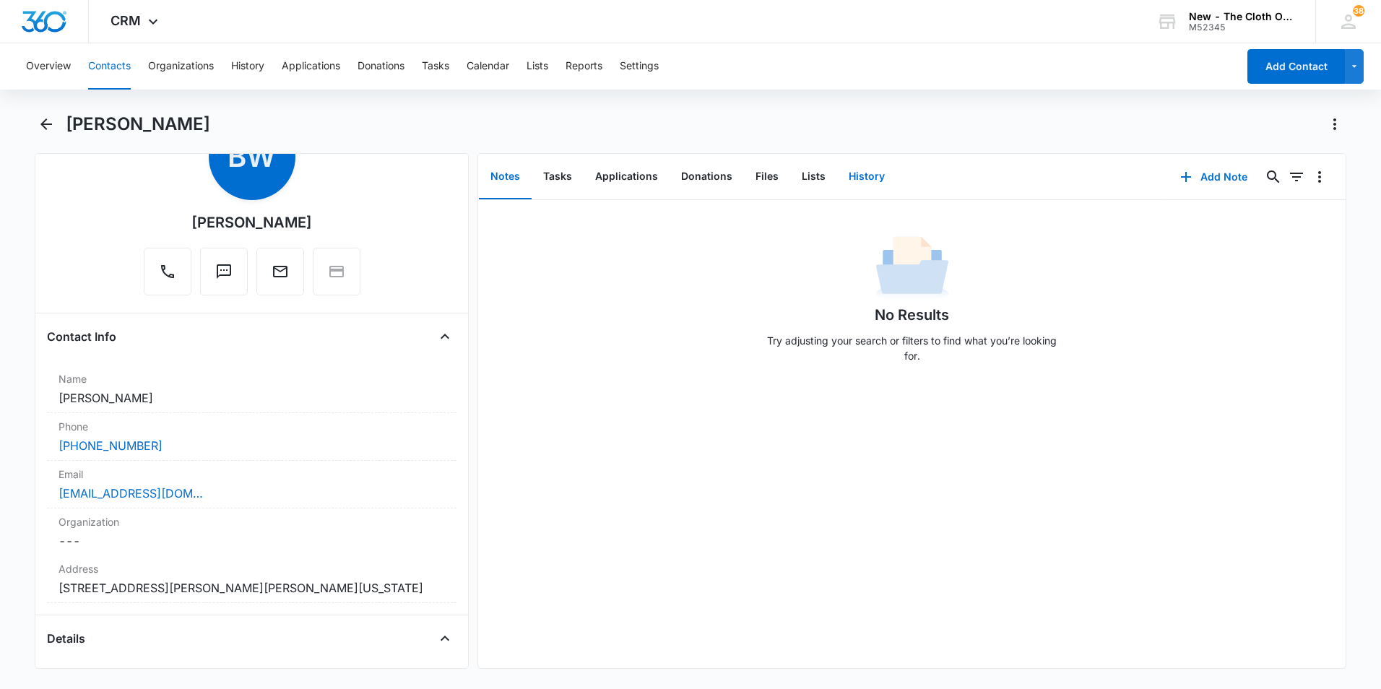
click at [876, 179] on button "History" at bounding box center [866, 177] width 59 height 45
click at [219, 503] on div "Email Cancel Save Changes brennasnyder98@gmail.com" at bounding box center [252, 485] width 410 height 48
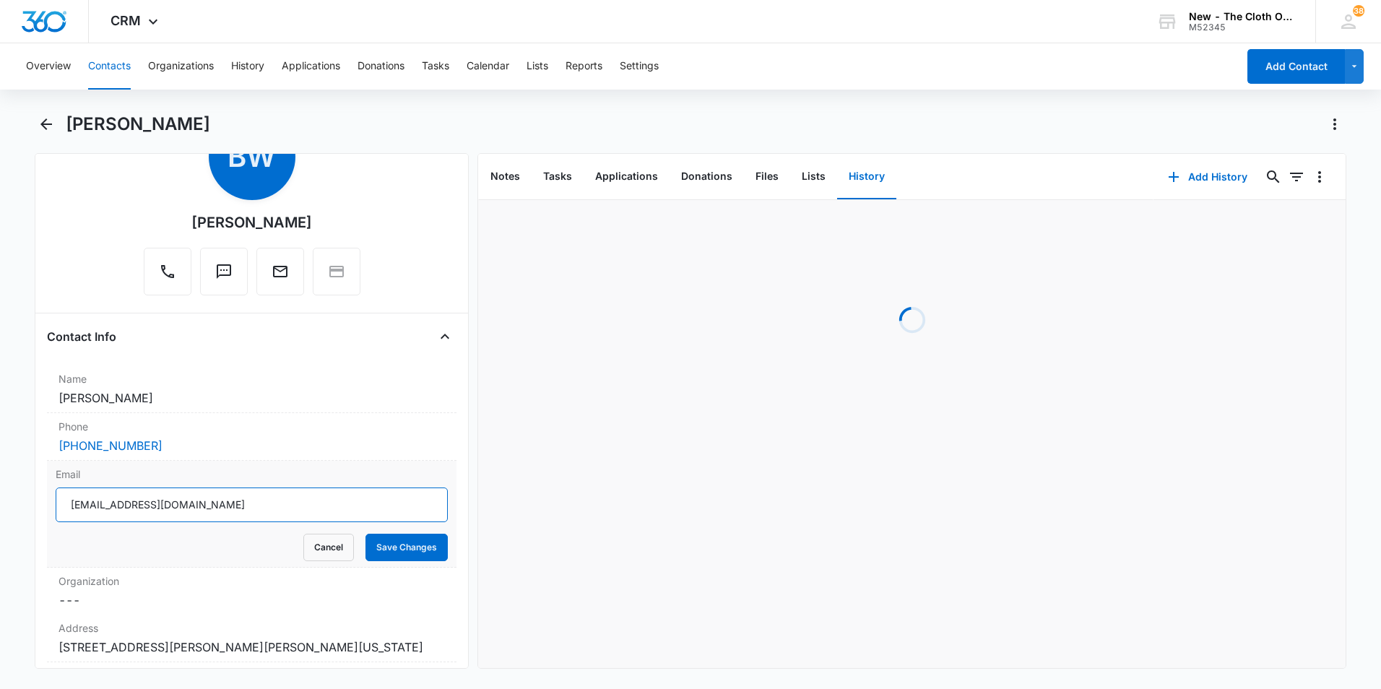
click at [218, 507] on input "brennasnyder98@gmail.com" at bounding box center [252, 505] width 392 height 35
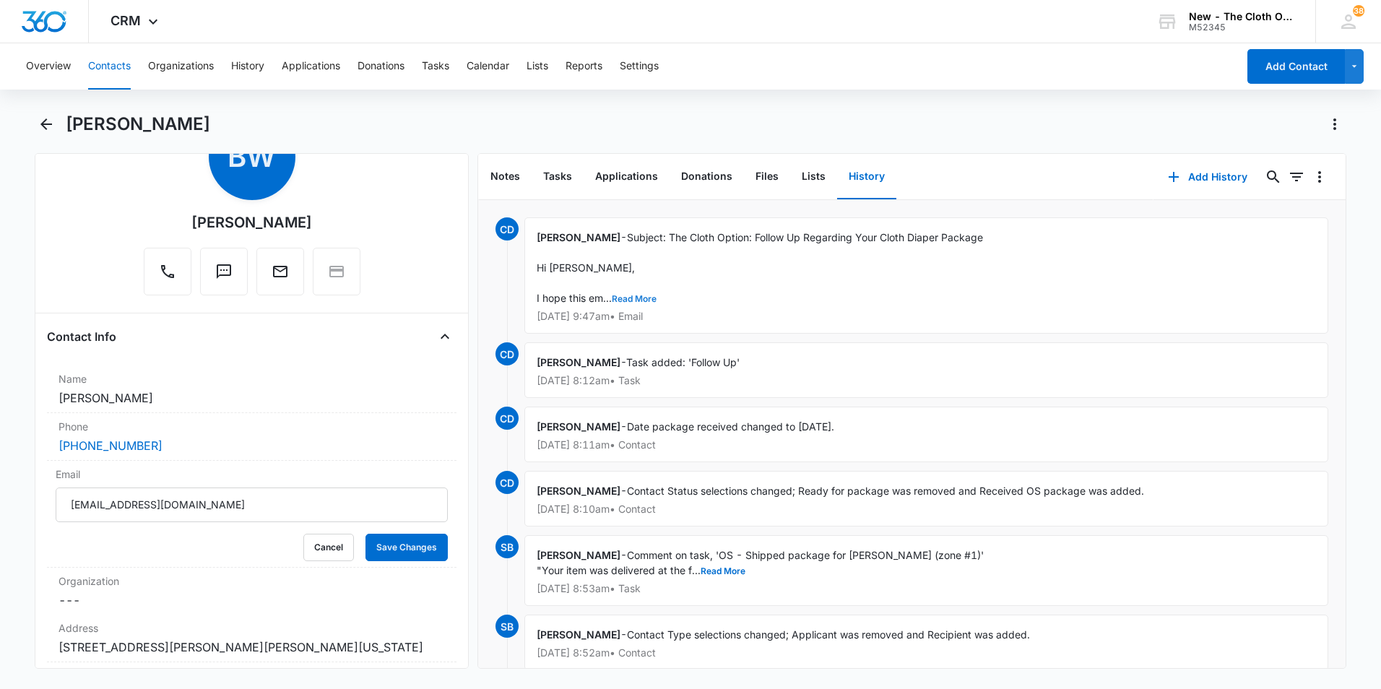
click at [650, 298] on button "Read More" at bounding box center [634, 299] width 45 height 9
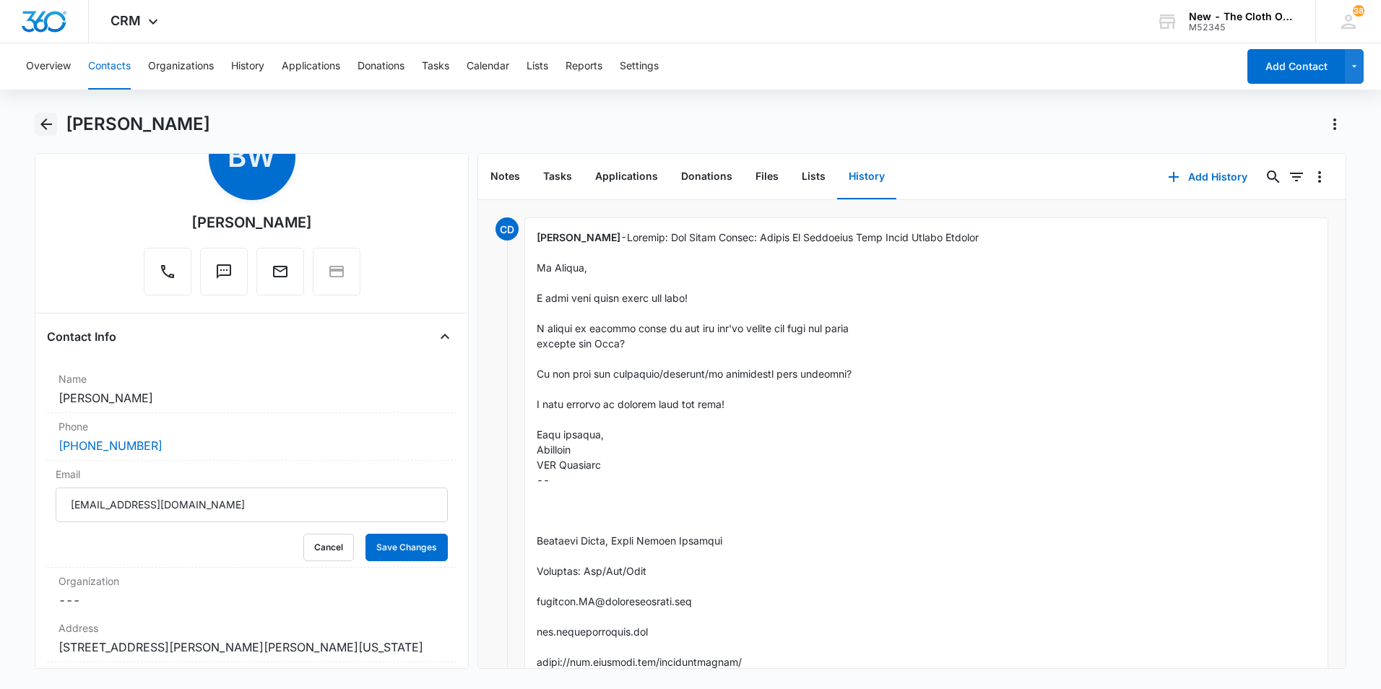
click at [41, 121] on icon "Back" at bounding box center [46, 124] width 17 height 17
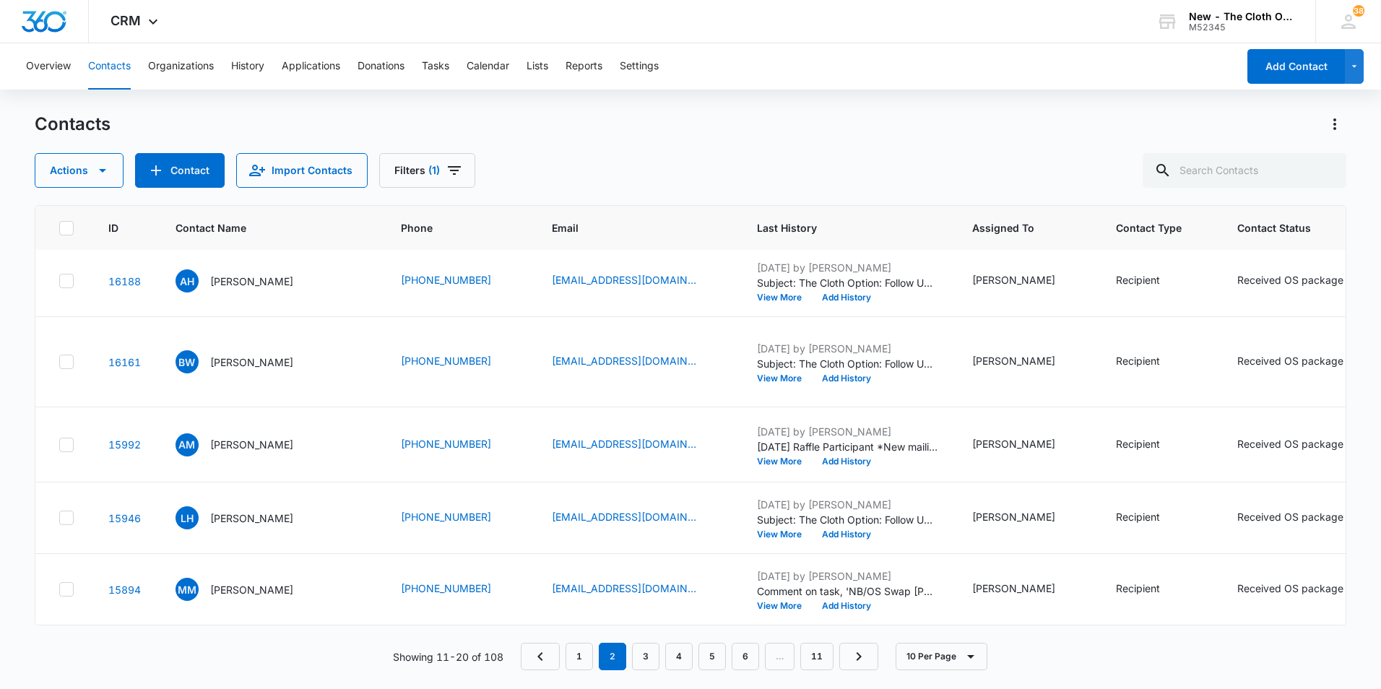
scroll to position [650, 0]
click at [248, 437] on p "Anya Mock" at bounding box center [251, 444] width 83 height 15
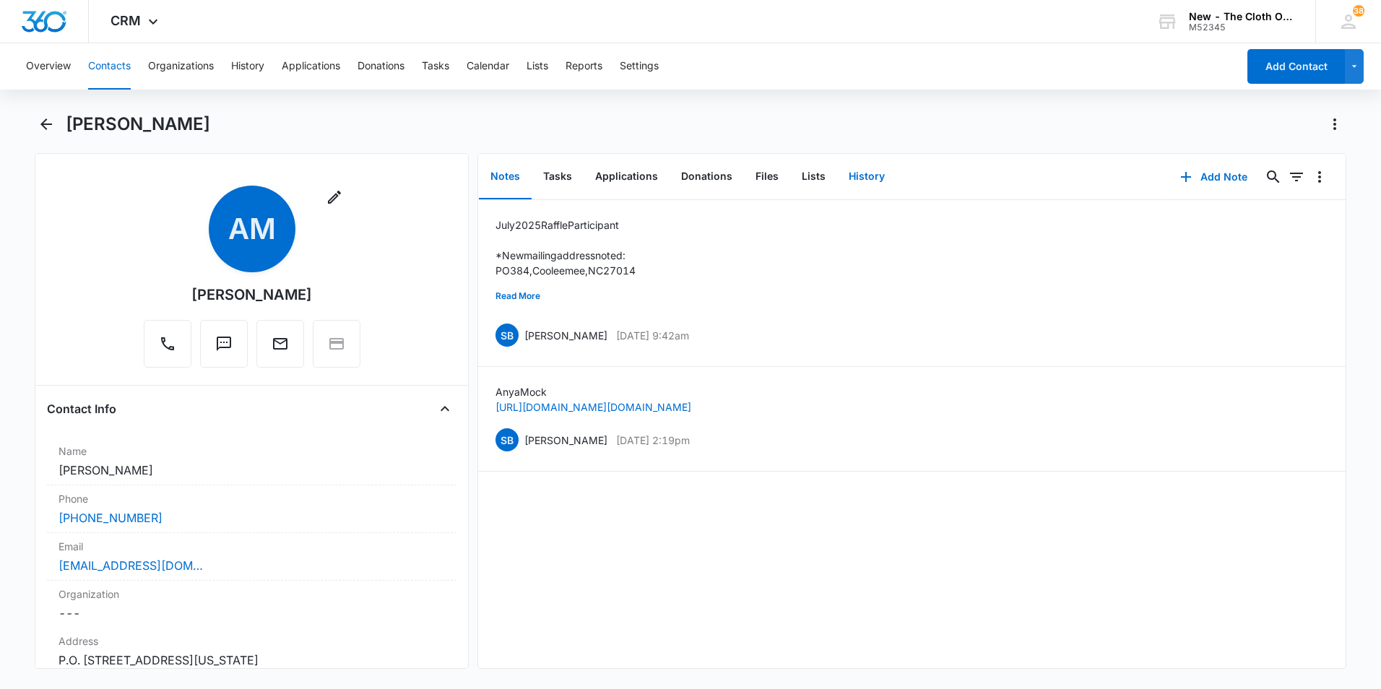
click at [864, 167] on button "History" at bounding box center [866, 177] width 59 height 45
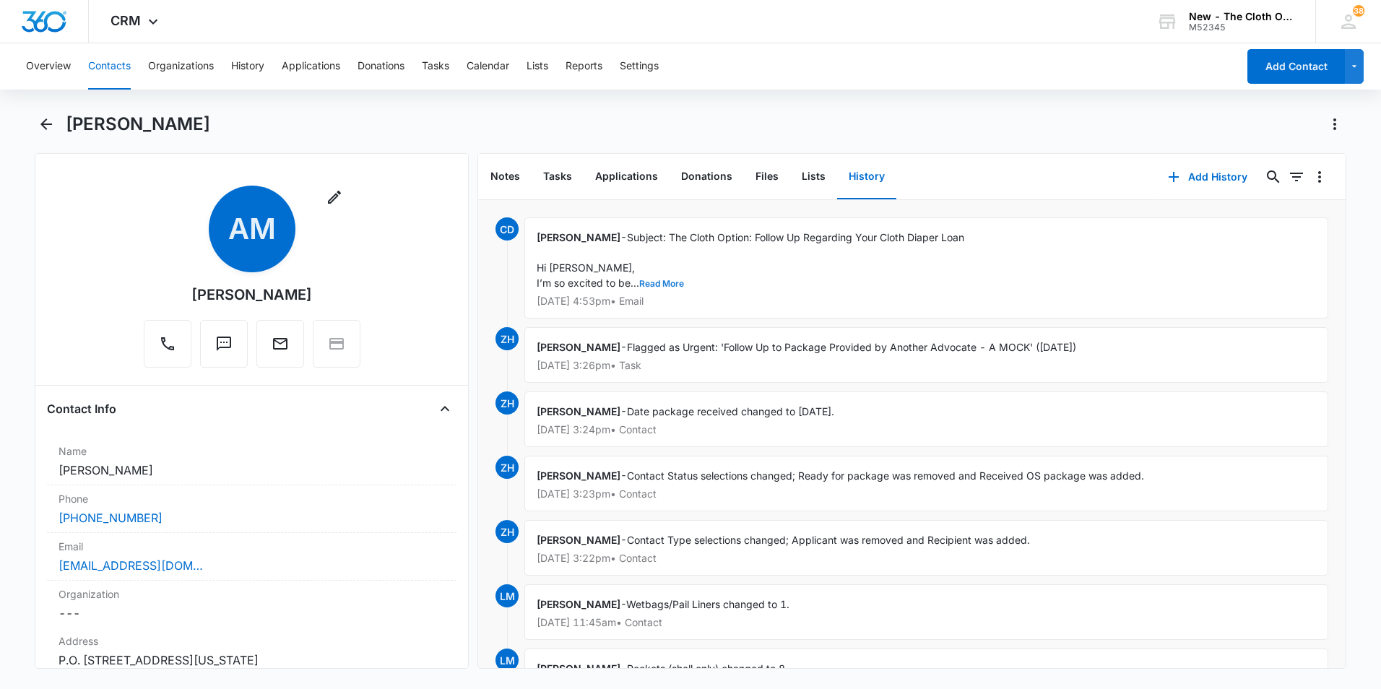
click at [656, 283] on button "Read More" at bounding box center [661, 284] width 45 height 9
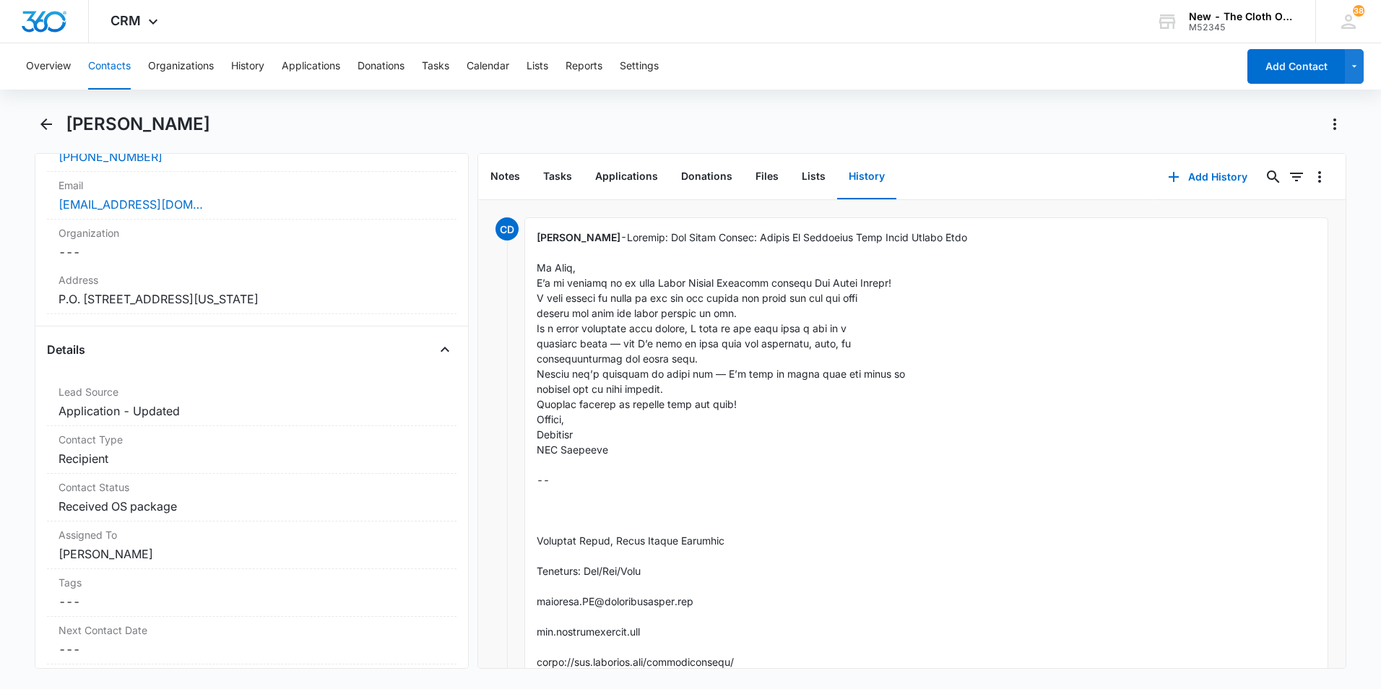
scroll to position [72, 0]
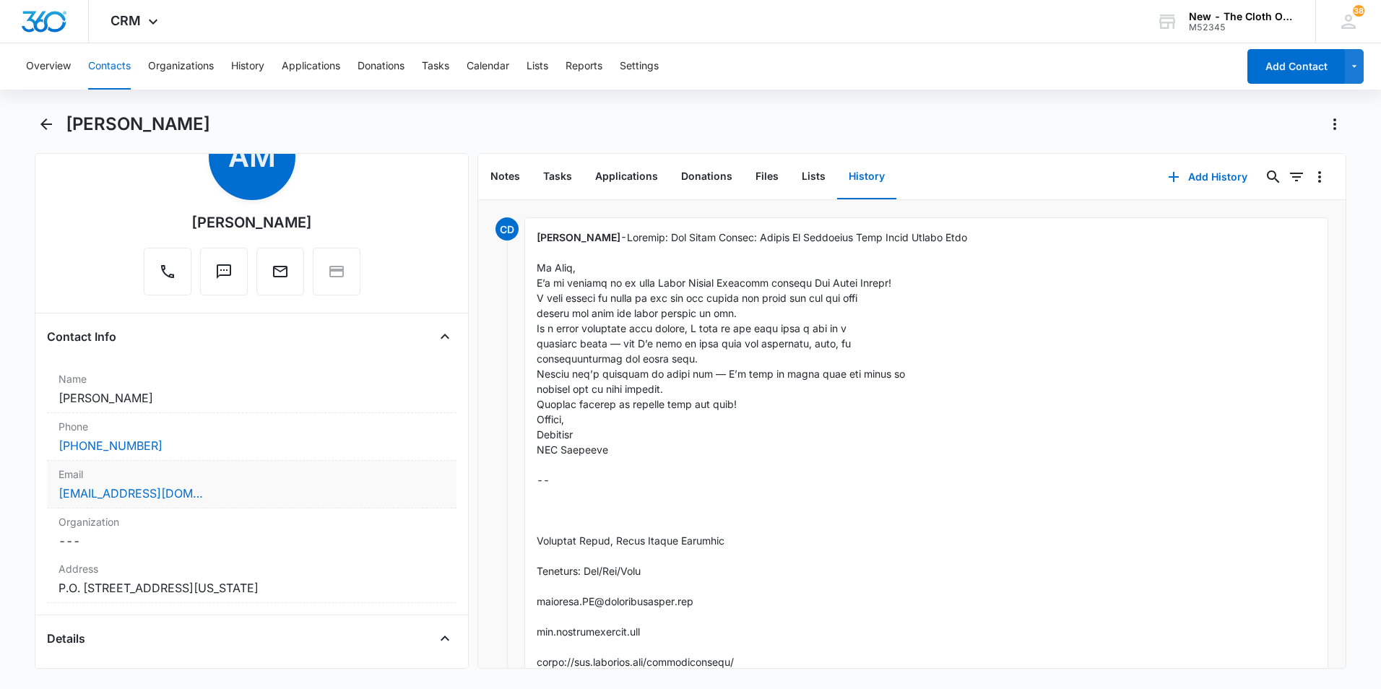
click at [197, 490] on div "Anyamock1@gmail.com" at bounding box center [252, 493] width 387 height 17
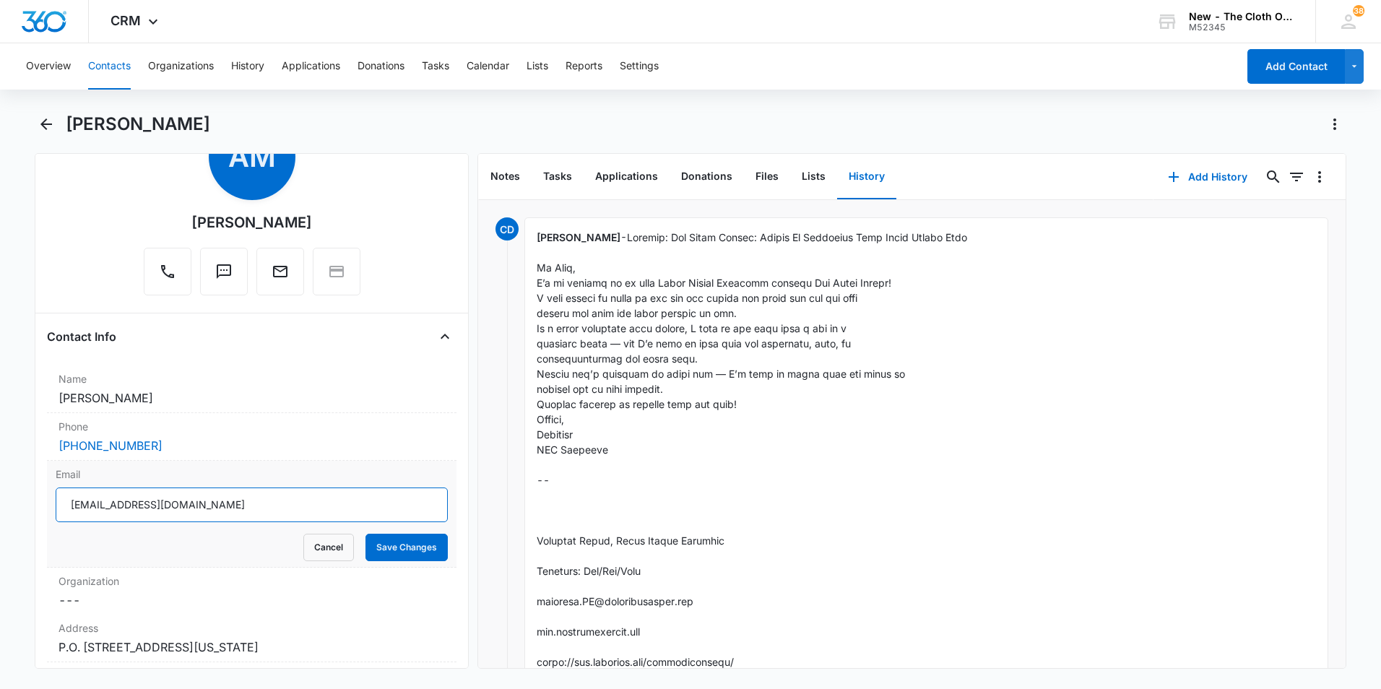
drag, startPoint x: 221, startPoint y: 511, endPoint x: 48, endPoint y: 503, distance: 172.8
click at [48, 503] on div "Email Anyamock1@gmail.com Cancel Save Changes" at bounding box center [252, 514] width 410 height 107
click at [47, 123] on icon "Back" at bounding box center [46, 124] width 17 height 17
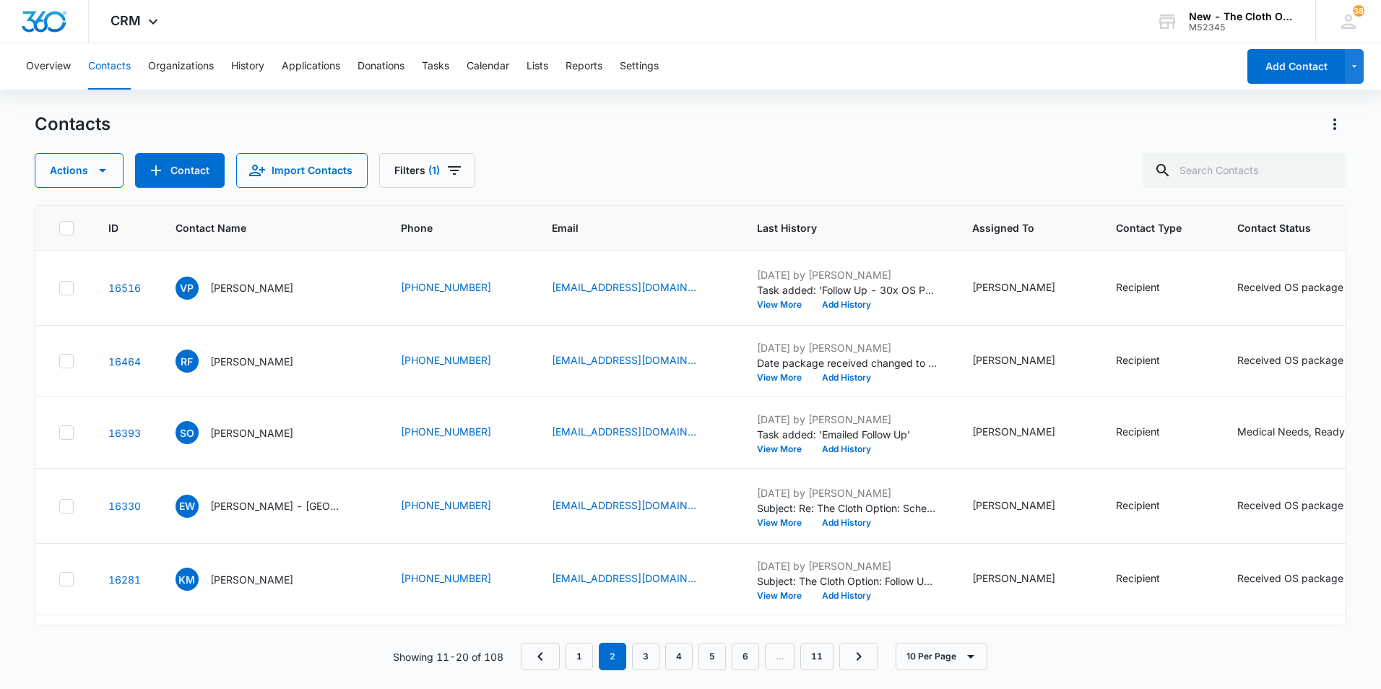
scroll to position [650, 0]
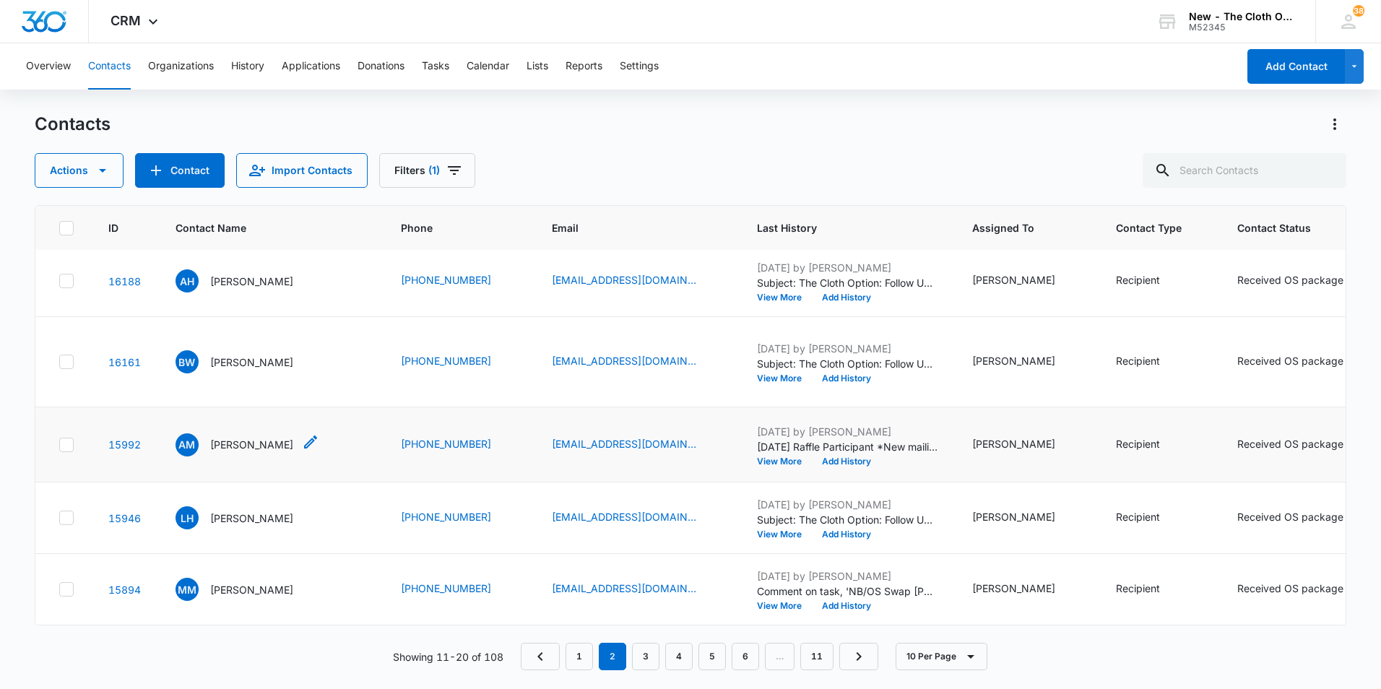
click at [235, 437] on p "Anya Mock" at bounding box center [251, 444] width 83 height 15
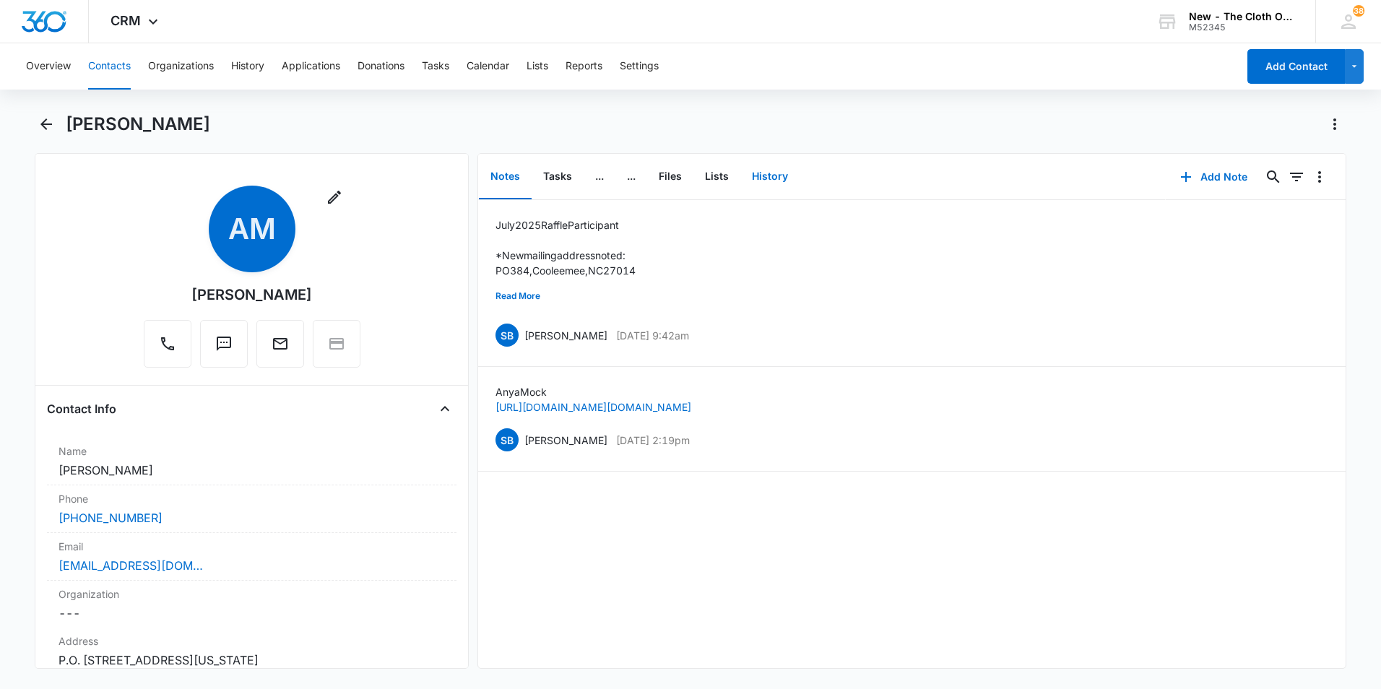
click at [769, 177] on button "History" at bounding box center [769, 177] width 59 height 45
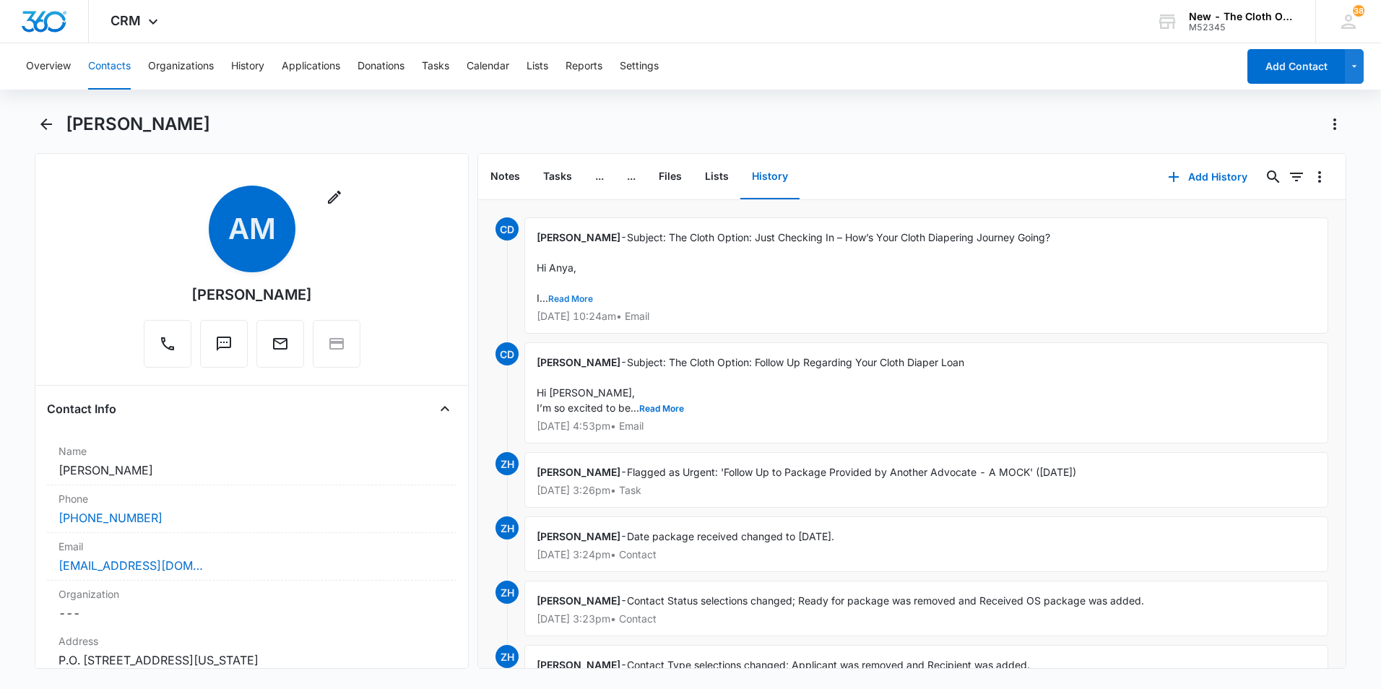
click at [582, 297] on button "Read More" at bounding box center [570, 299] width 45 height 9
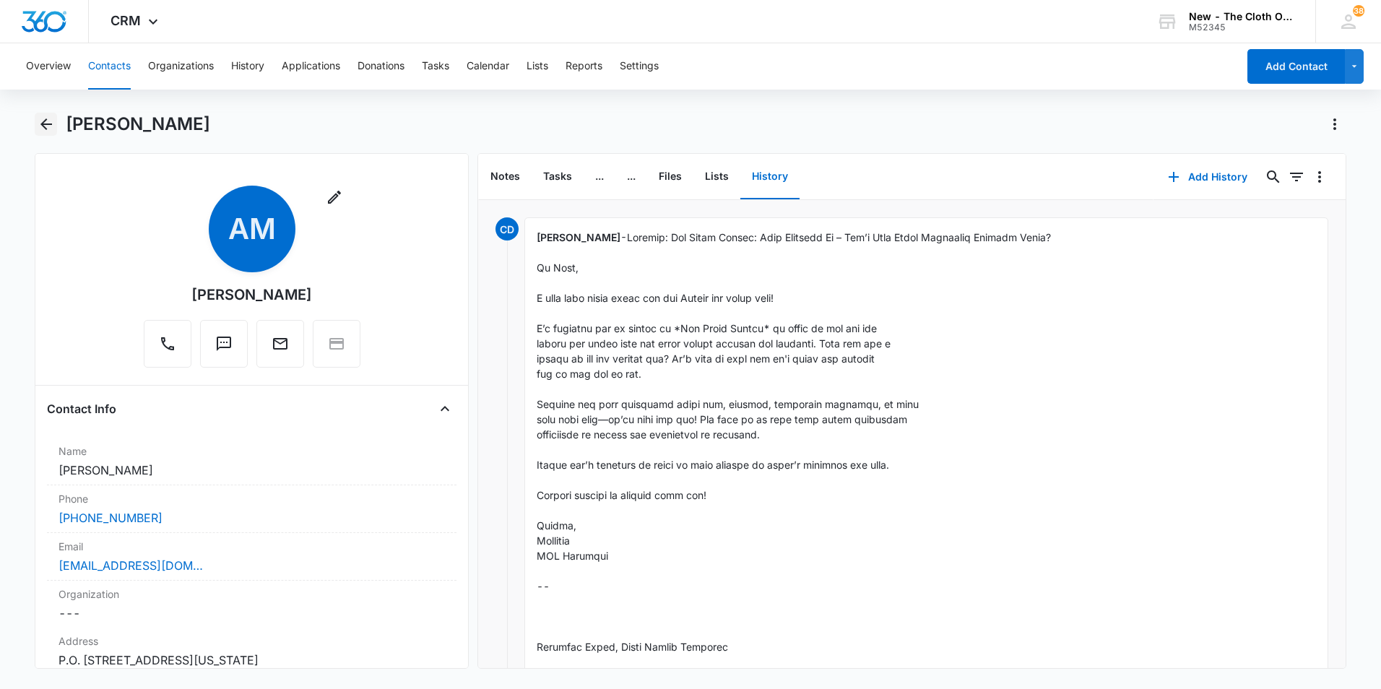
click at [40, 120] on icon "Back" at bounding box center [46, 124] width 17 height 17
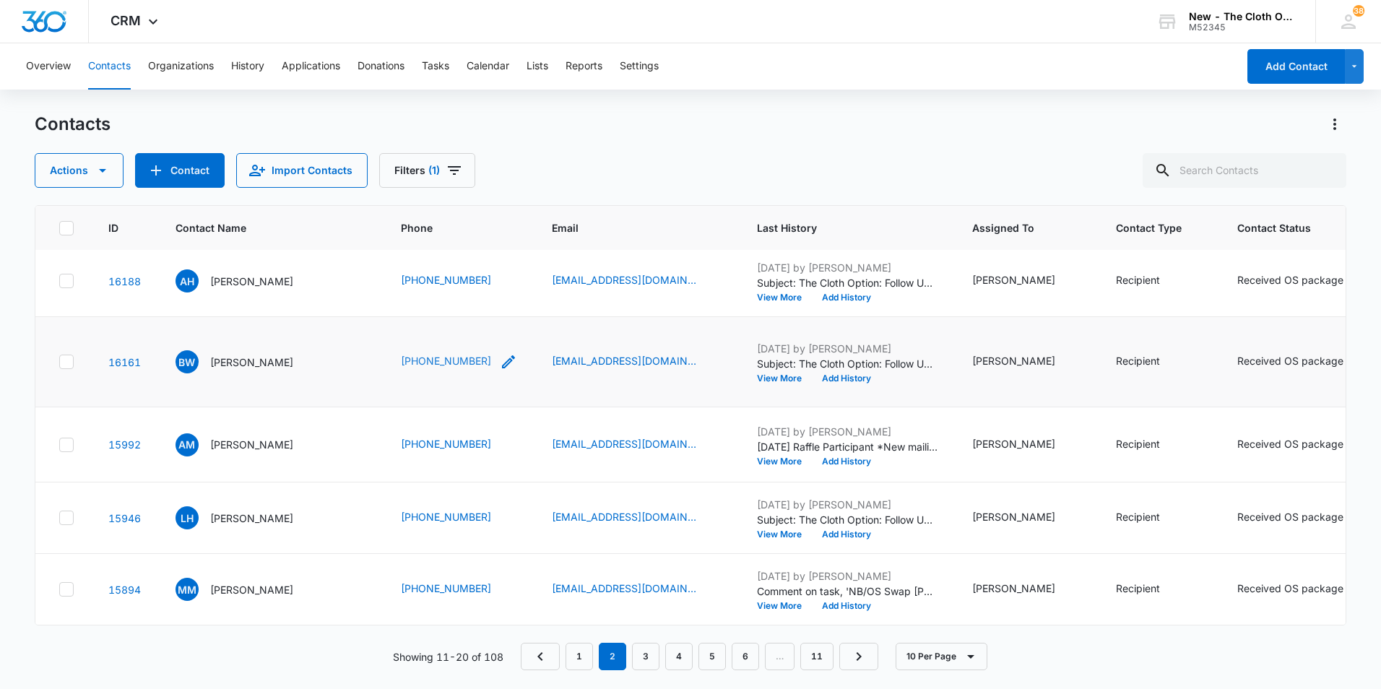
scroll to position [767, 0]
click at [249, 511] on p "Lerissa Heggen" at bounding box center [251, 518] width 83 height 15
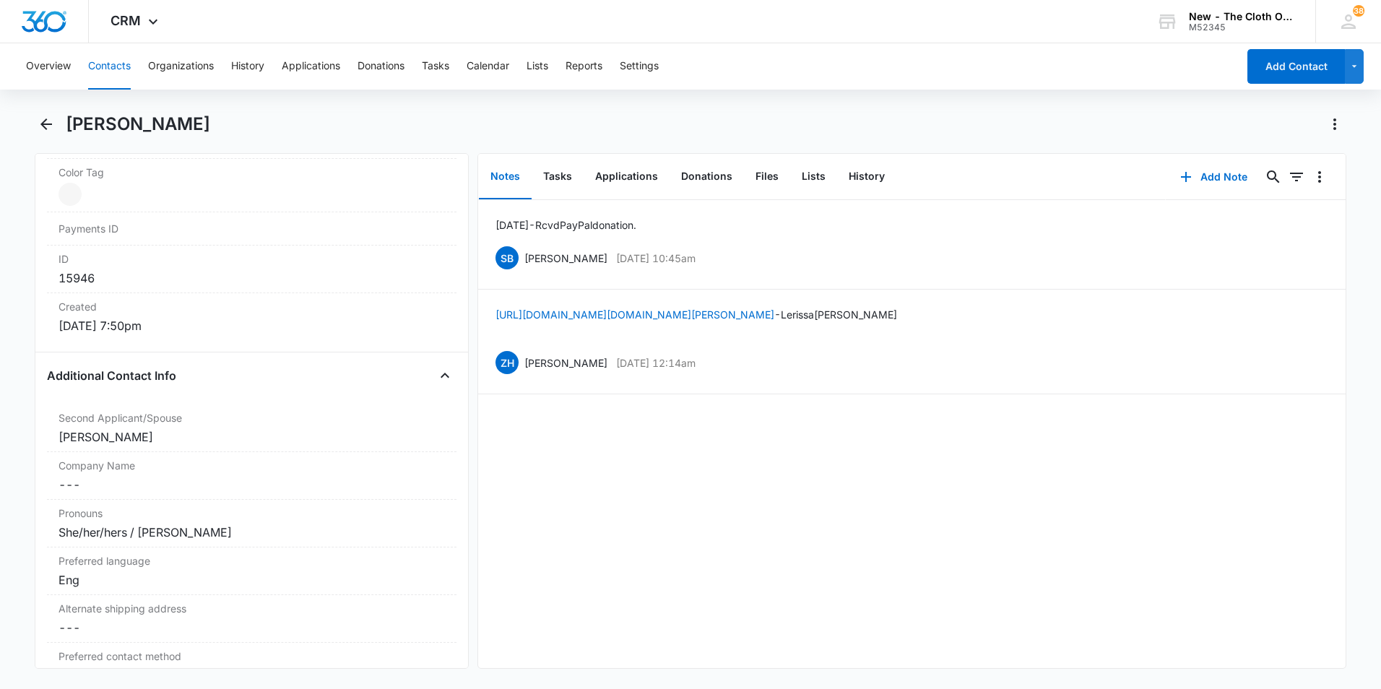
scroll to position [939, 0]
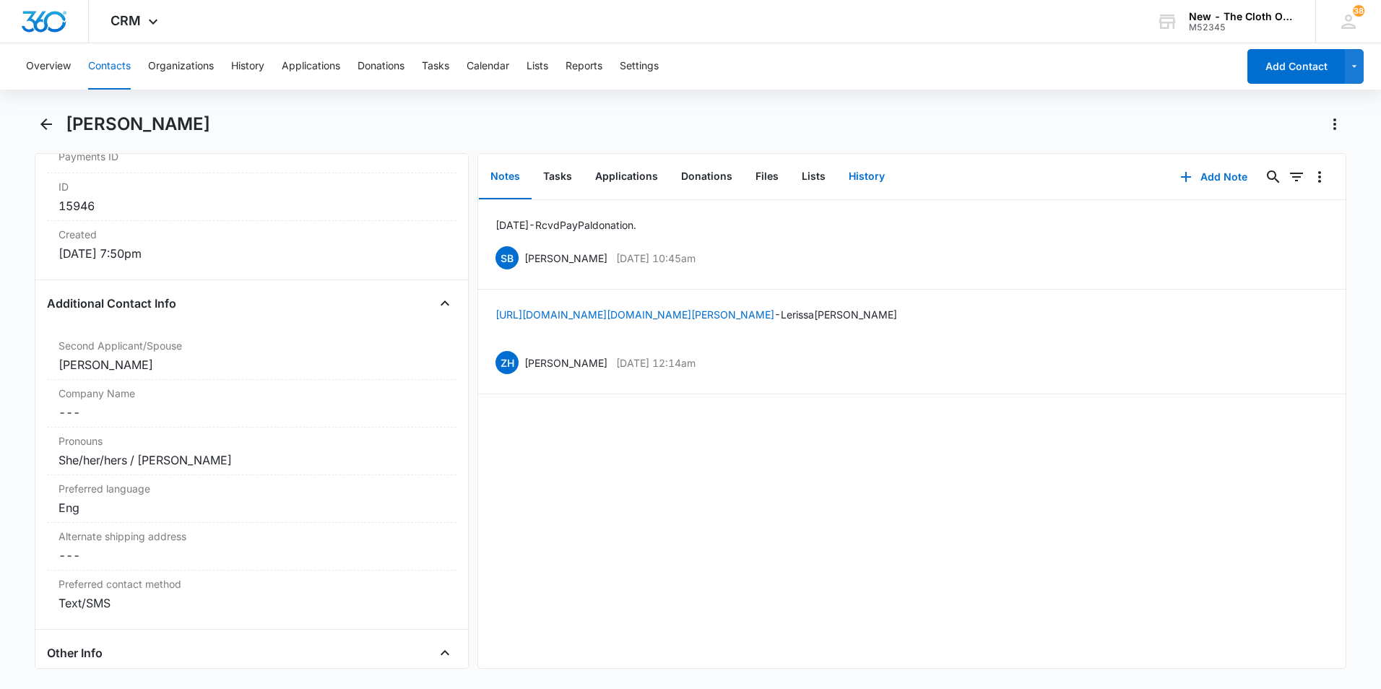
click at [872, 171] on button "History" at bounding box center [866, 177] width 59 height 45
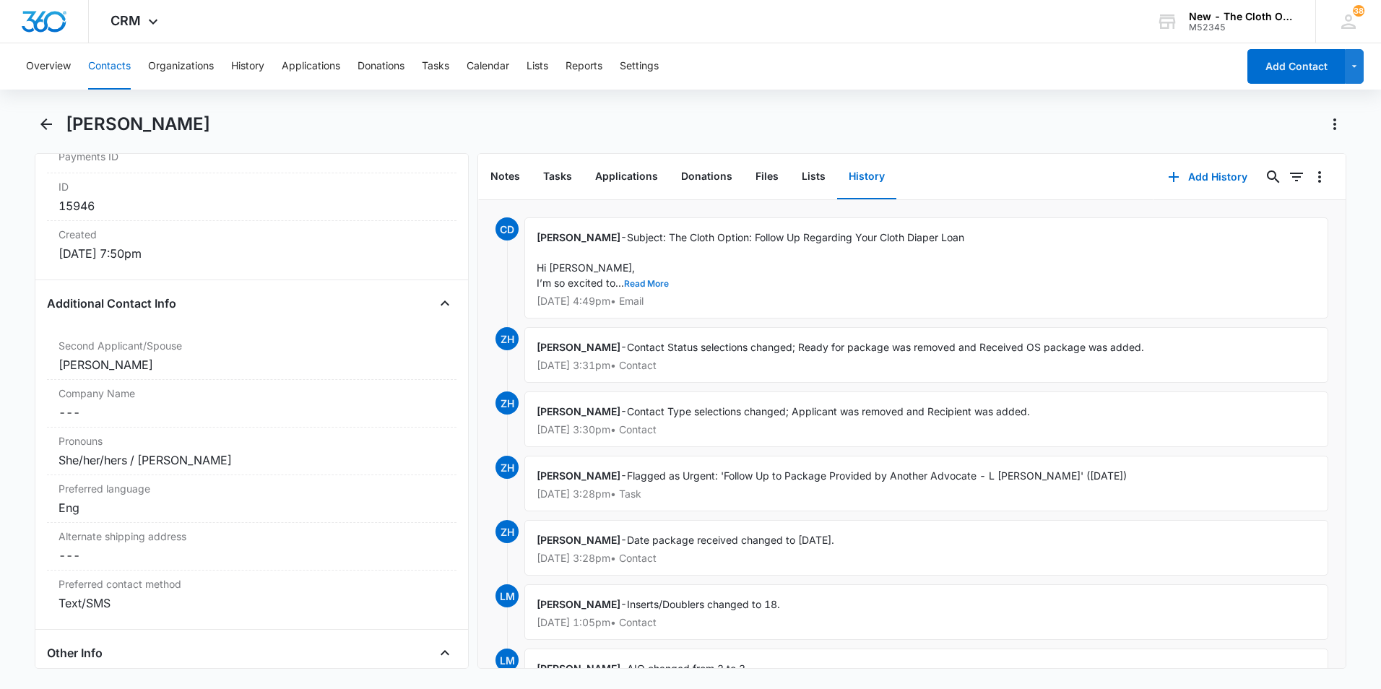
click at [636, 284] on button "Read More" at bounding box center [646, 284] width 45 height 9
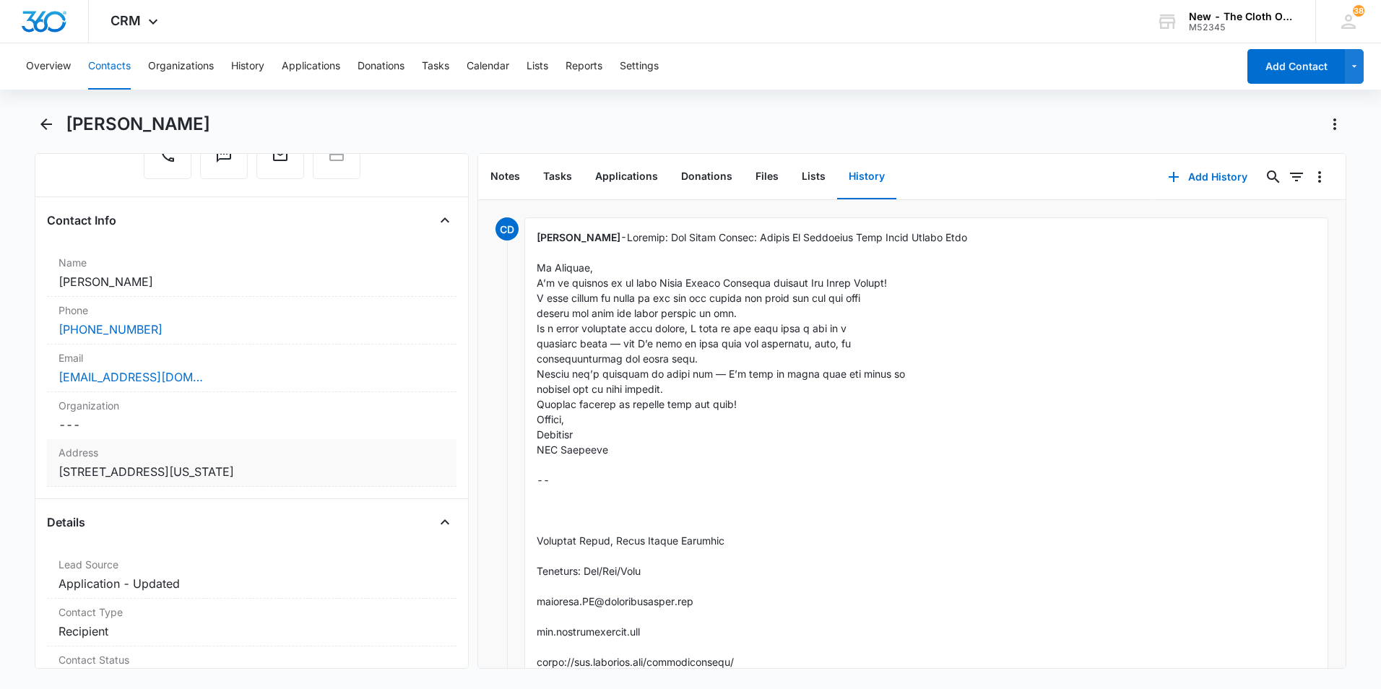
scroll to position [144, 0]
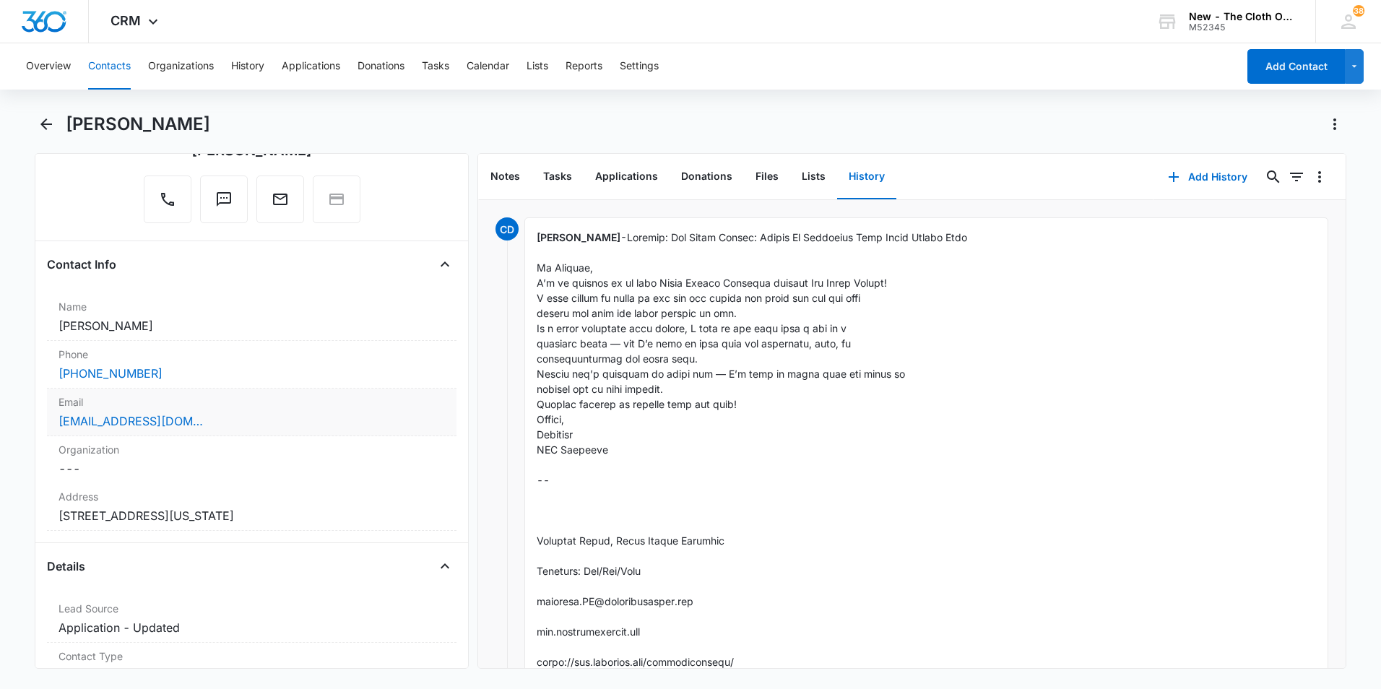
click at [212, 426] on div "lchevis@gmail.com" at bounding box center [252, 421] width 387 height 17
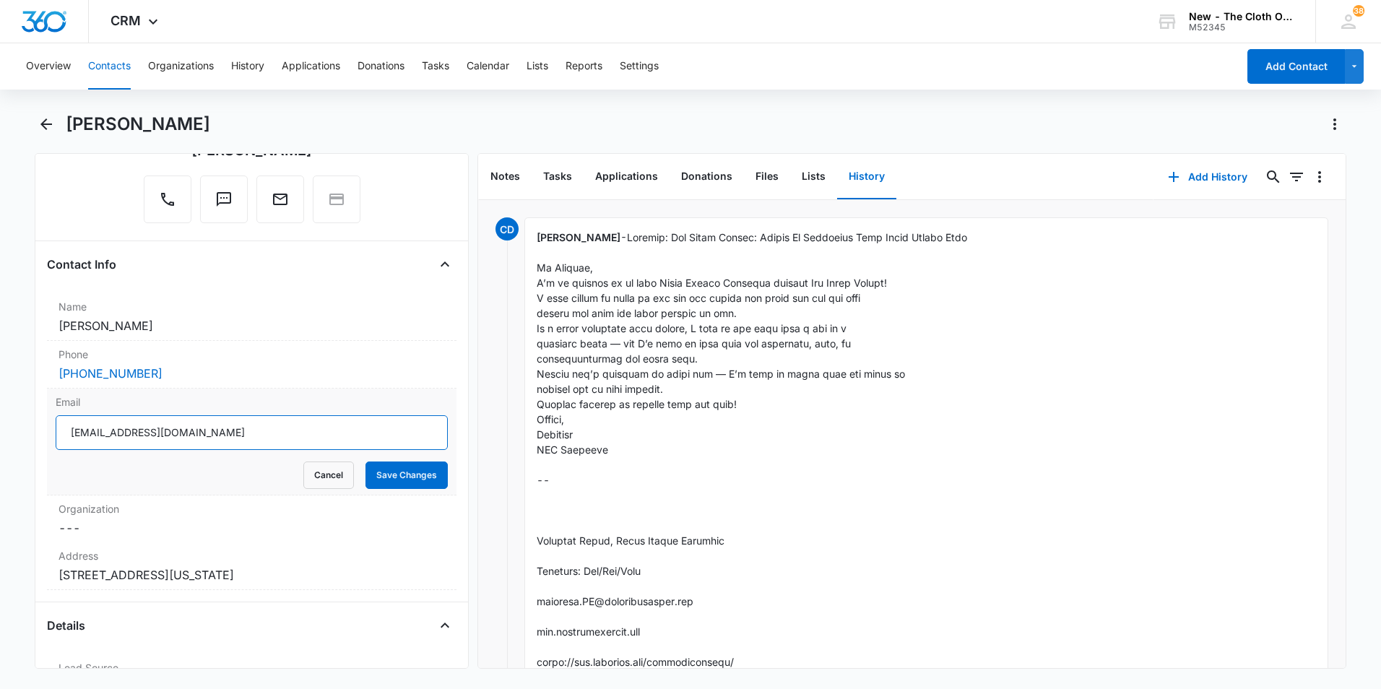
drag, startPoint x: 84, startPoint y: 436, endPoint x: 52, endPoint y: 433, distance: 31.9
click at [52, 433] on div "Email lchevis@gmail.com Cancel Save Changes" at bounding box center [252, 442] width 410 height 107
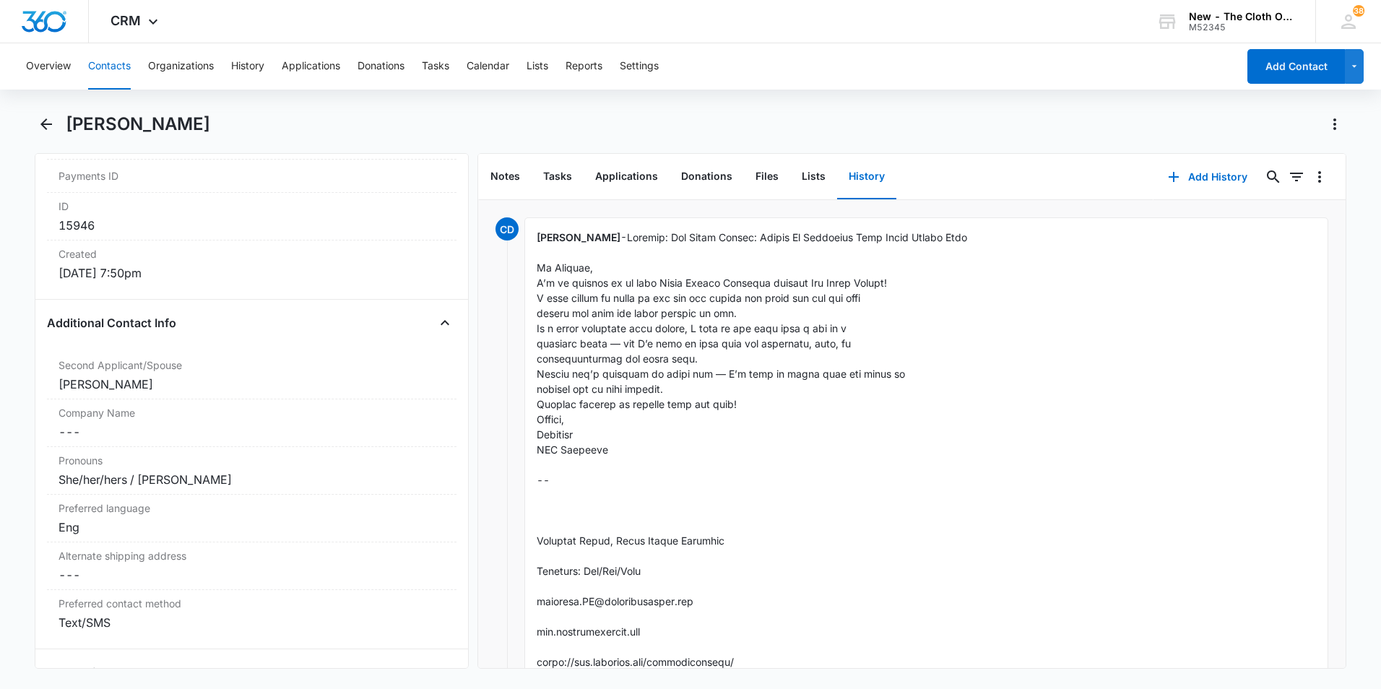
scroll to position [1011, 0]
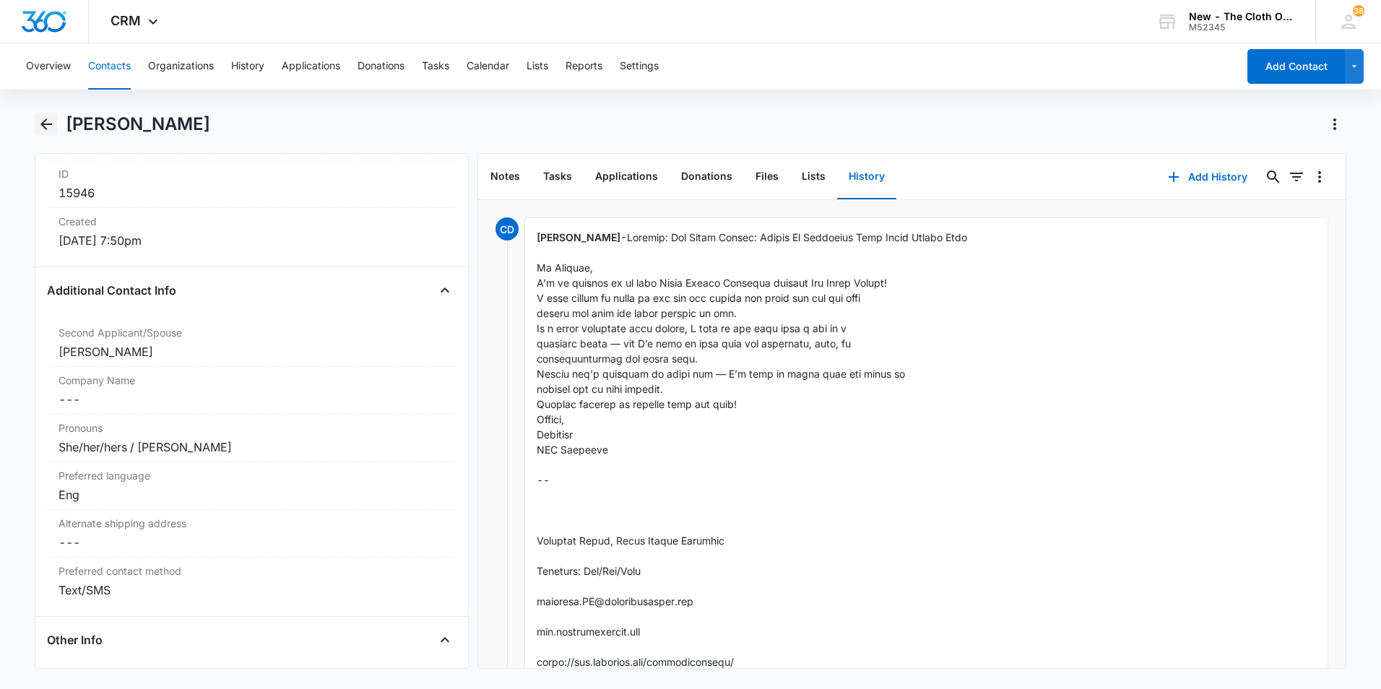
click at [40, 120] on icon "Back" at bounding box center [46, 124] width 17 height 17
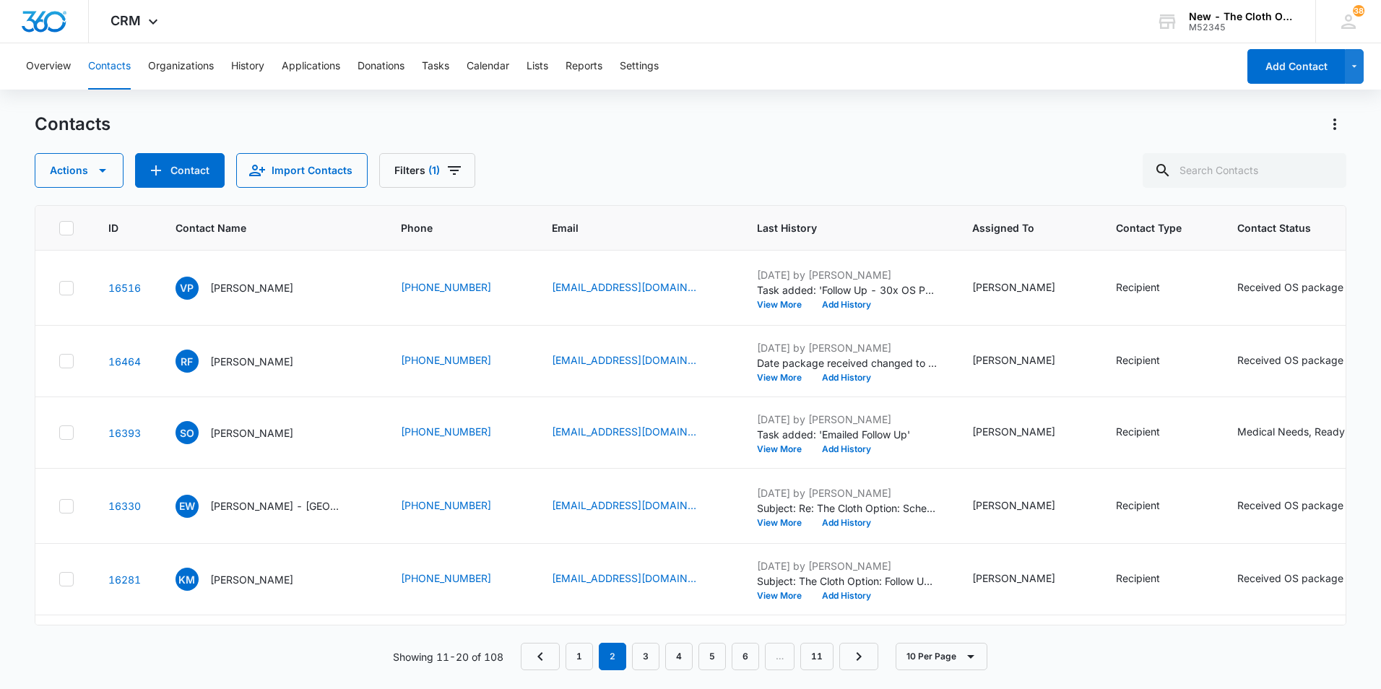
scroll to position [767, 0]
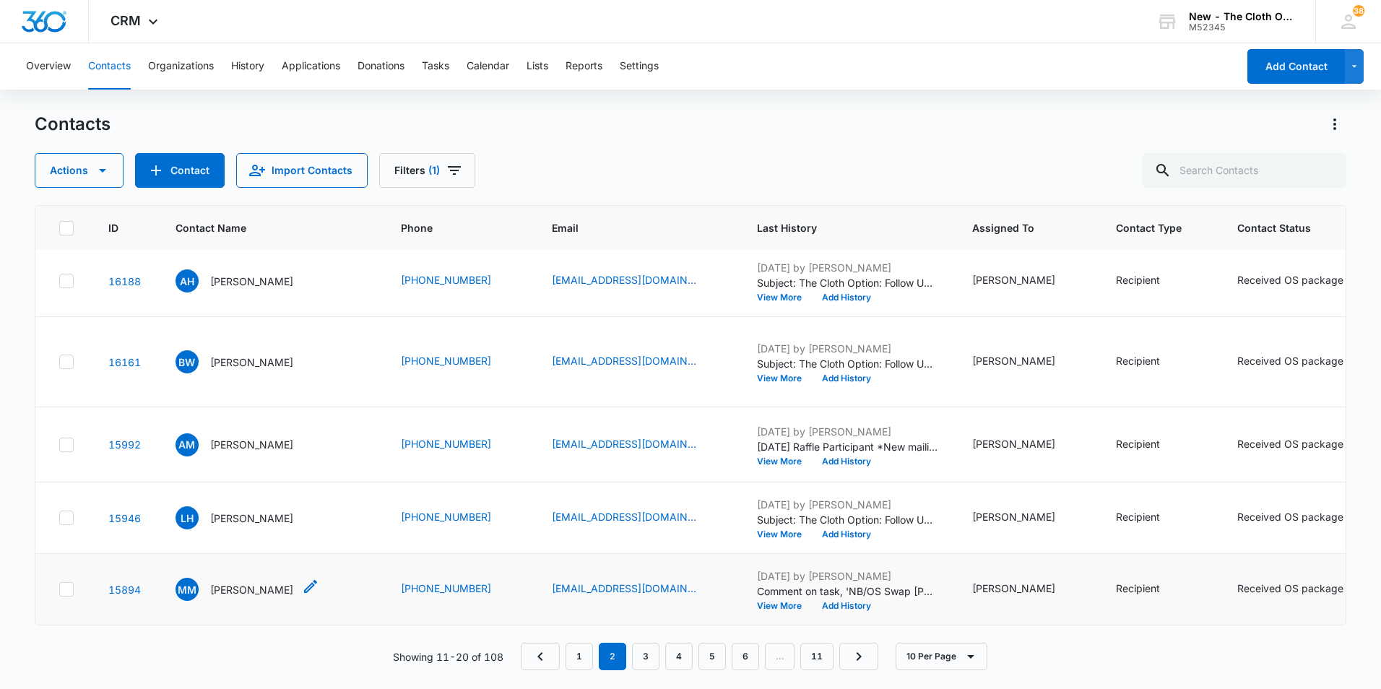
click at [259, 582] on p "Marissa Massengale" at bounding box center [251, 589] width 83 height 15
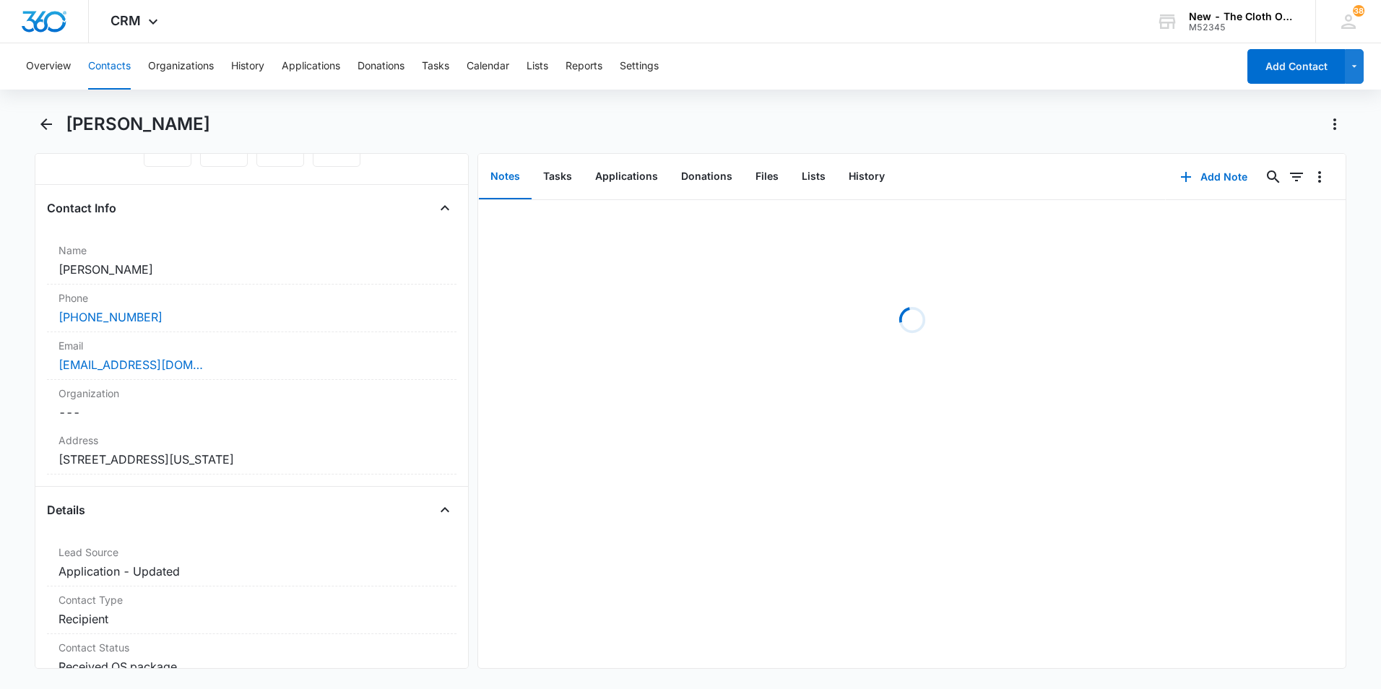
scroll to position [217, 0]
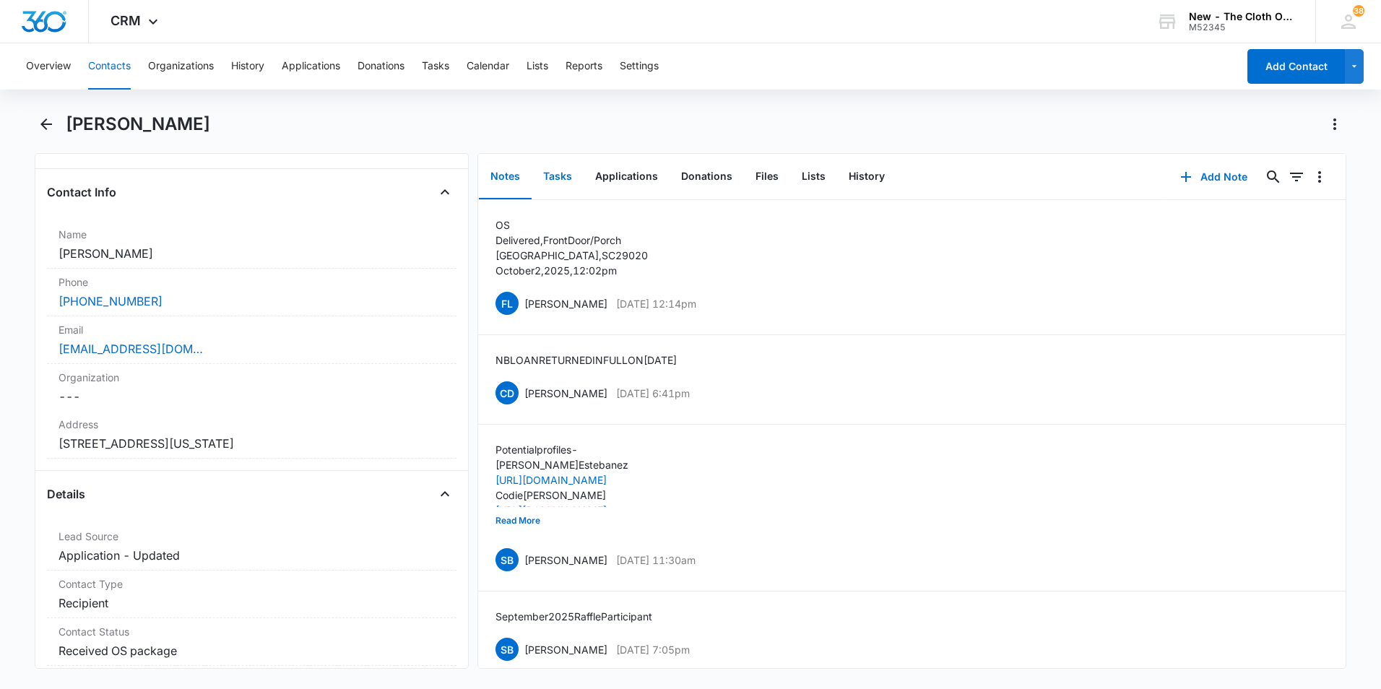
click at [566, 181] on button "Tasks" at bounding box center [558, 177] width 52 height 45
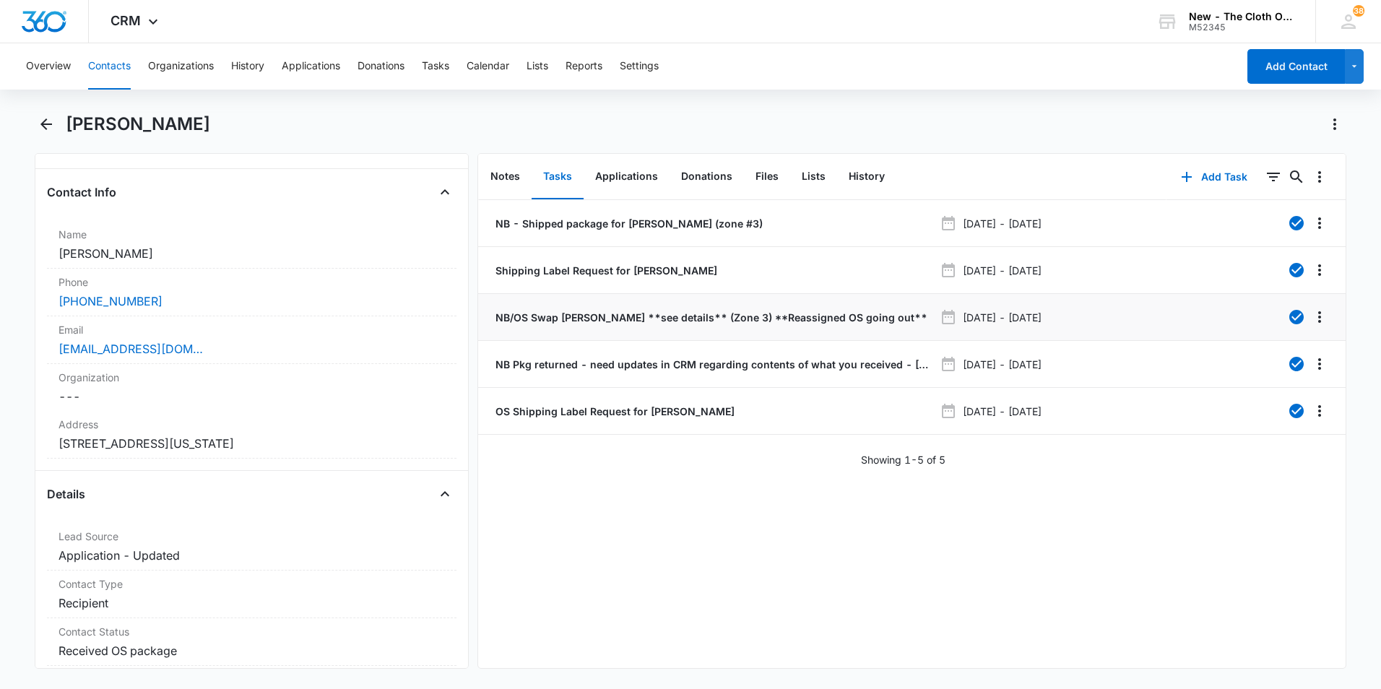
click at [832, 311] on p "NB/OS Swap MARISSA MASSENGALE **see details** (Zone 3) **Reassigned OS going ou…" at bounding box center [710, 317] width 435 height 15
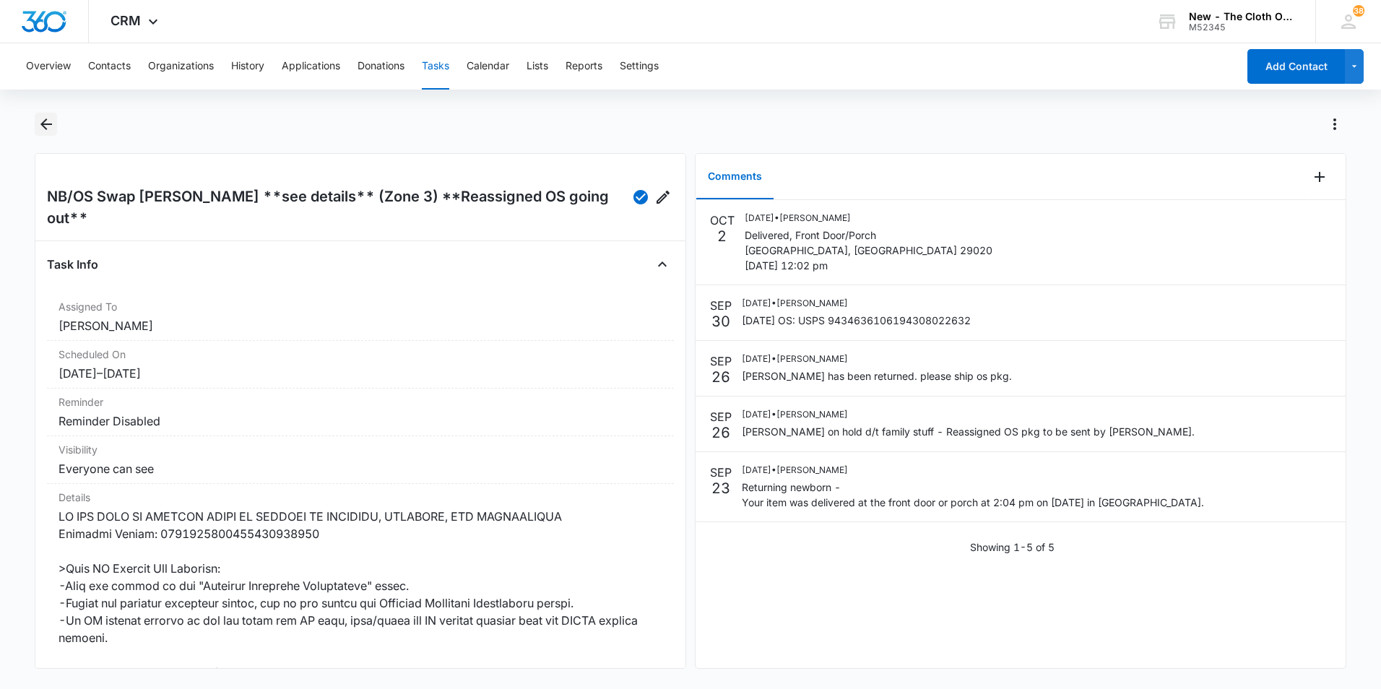
click at [43, 129] on icon "Back" at bounding box center [46, 124] width 17 height 17
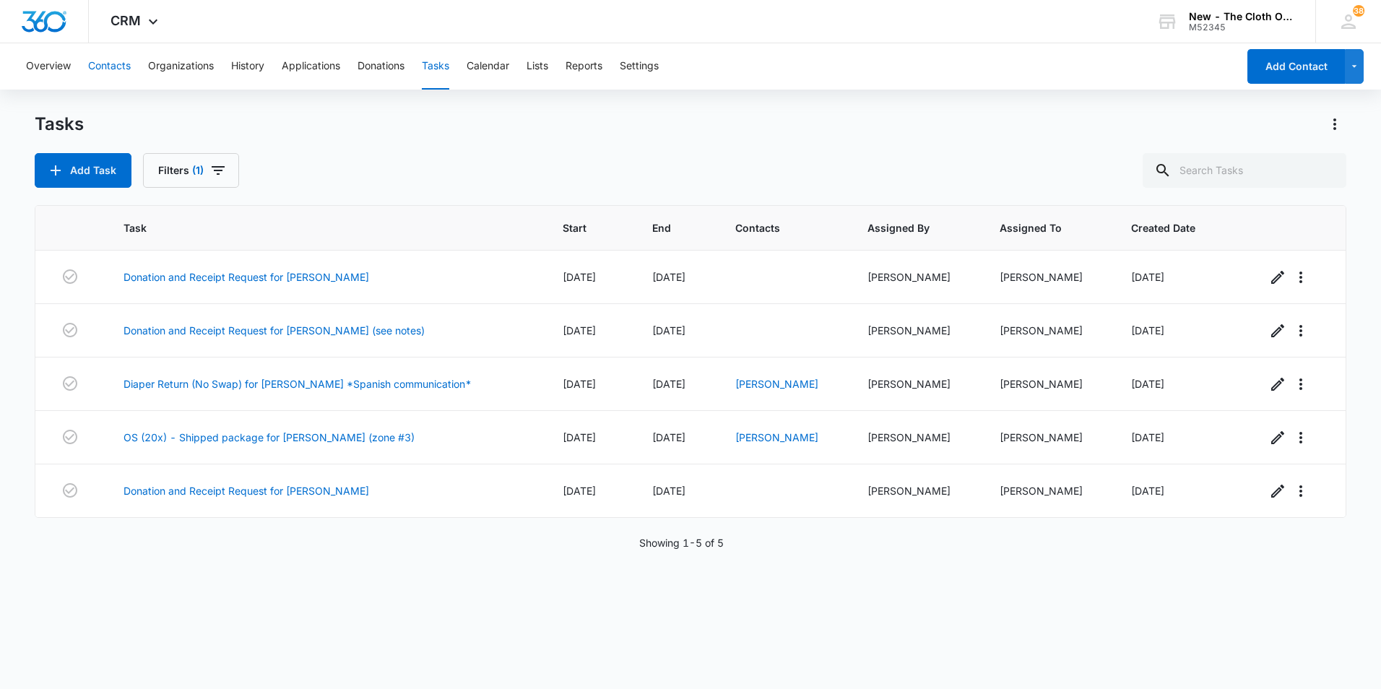
click at [106, 59] on button "Contacts" at bounding box center [109, 66] width 43 height 46
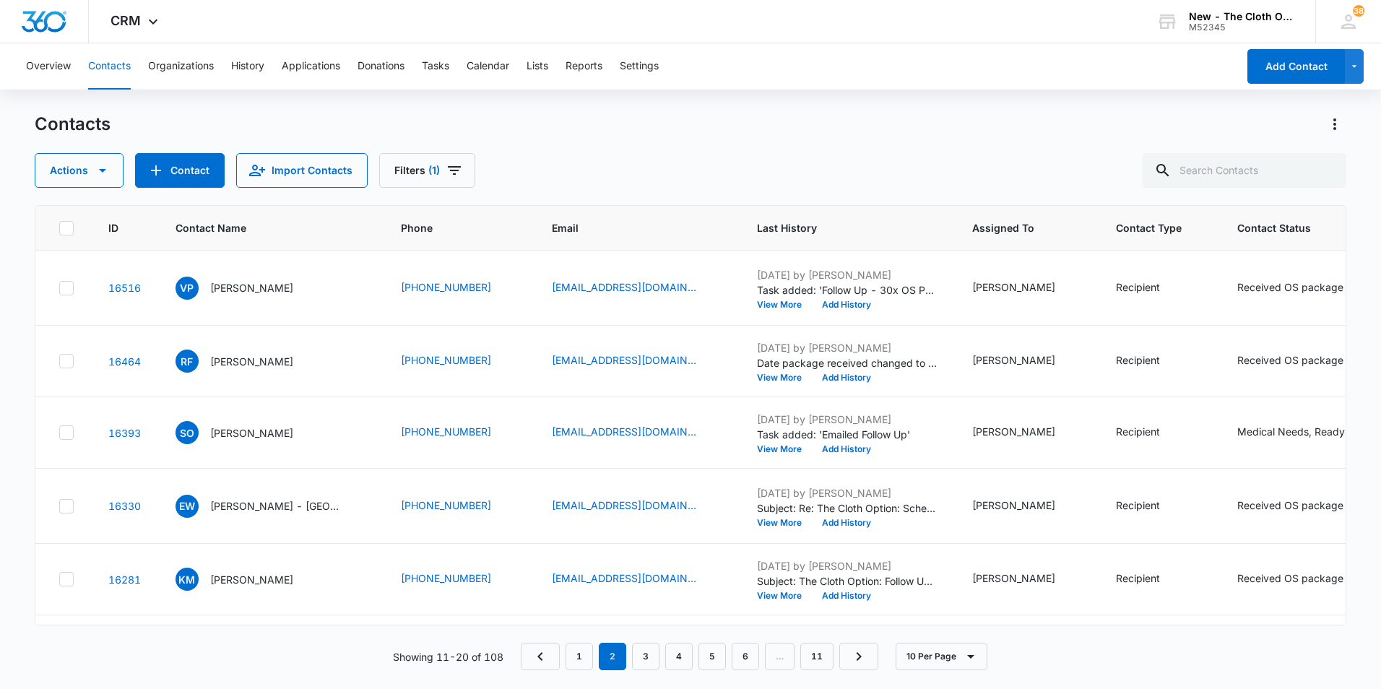
scroll to position [767, 0]
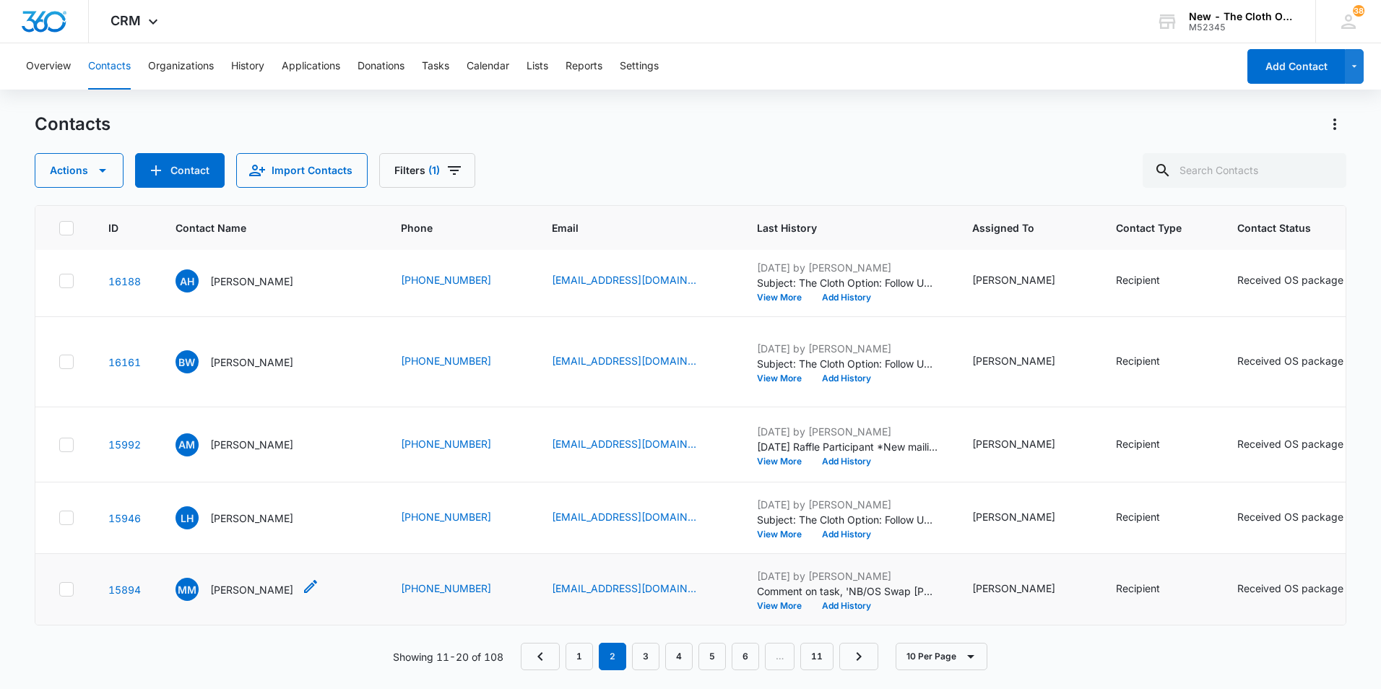
click at [251, 582] on p "Marissa Massengale" at bounding box center [251, 589] width 83 height 15
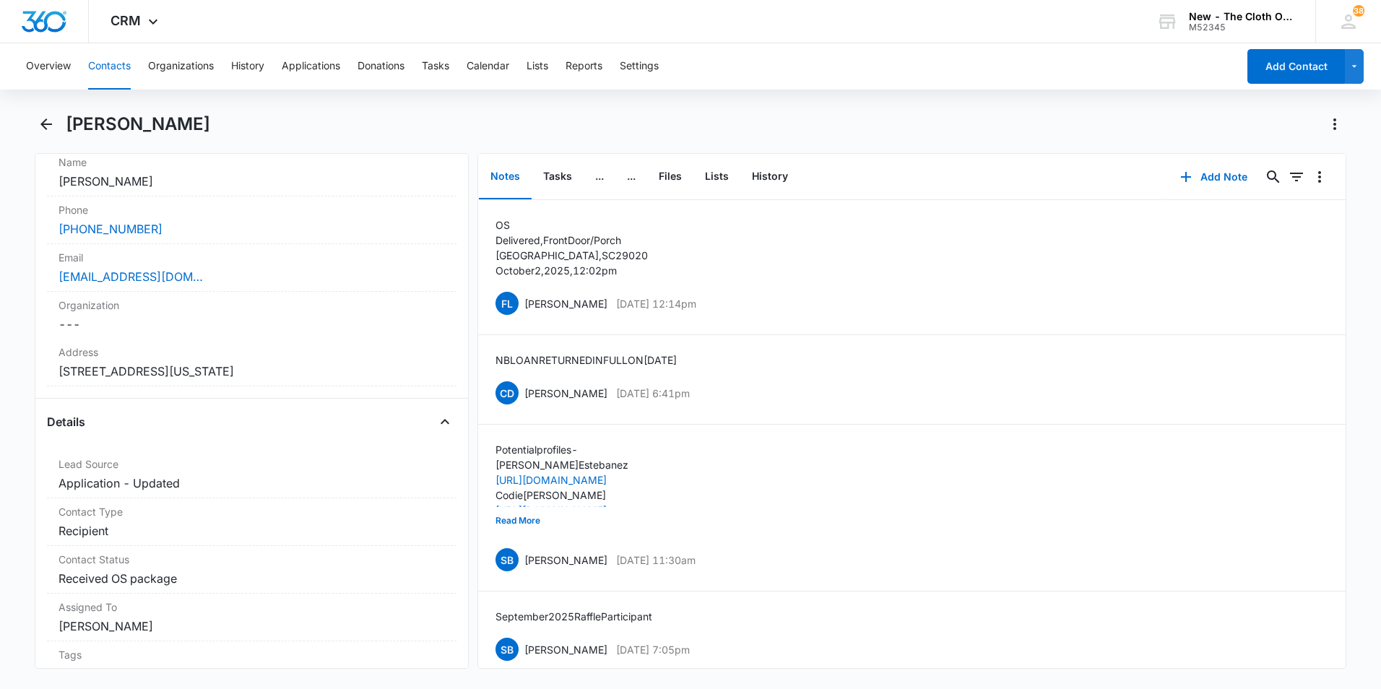
scroll to position [144, 0]
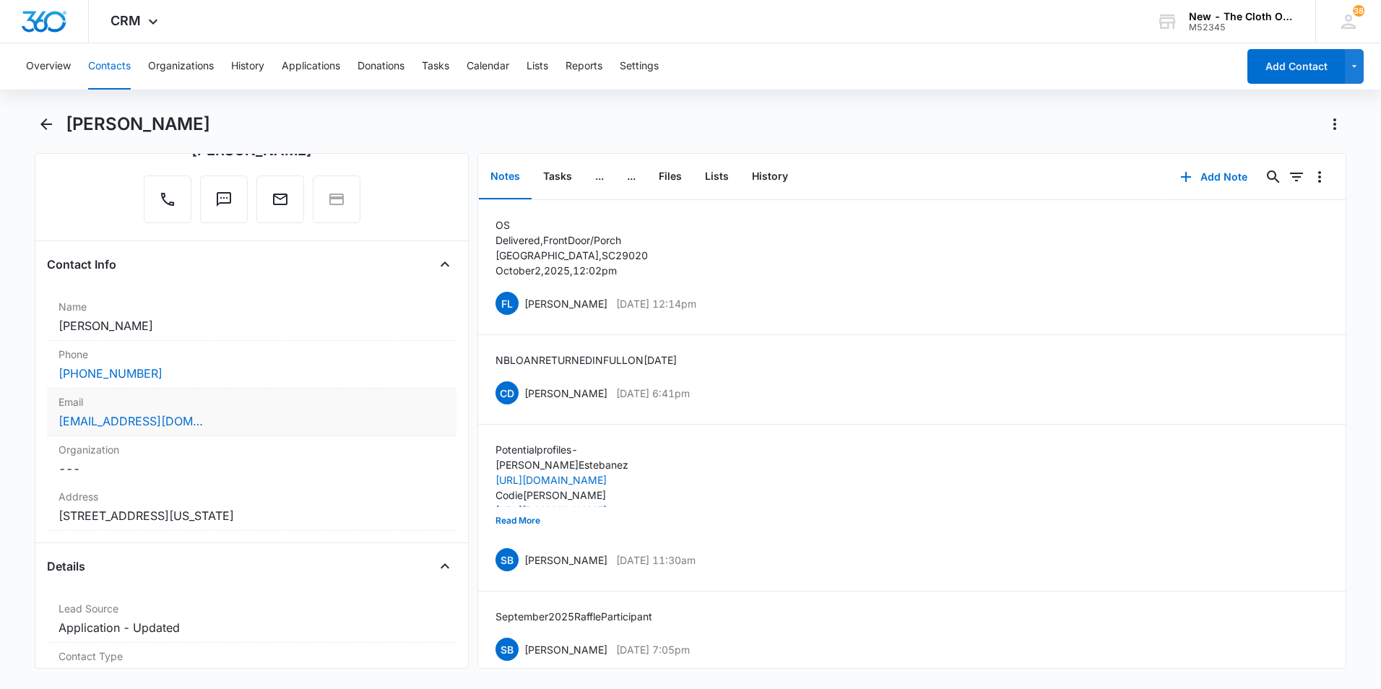
click at [316, 428] on div "massengalewedding@gmail.com" at bounding box center [252, 421] width 387 height 17
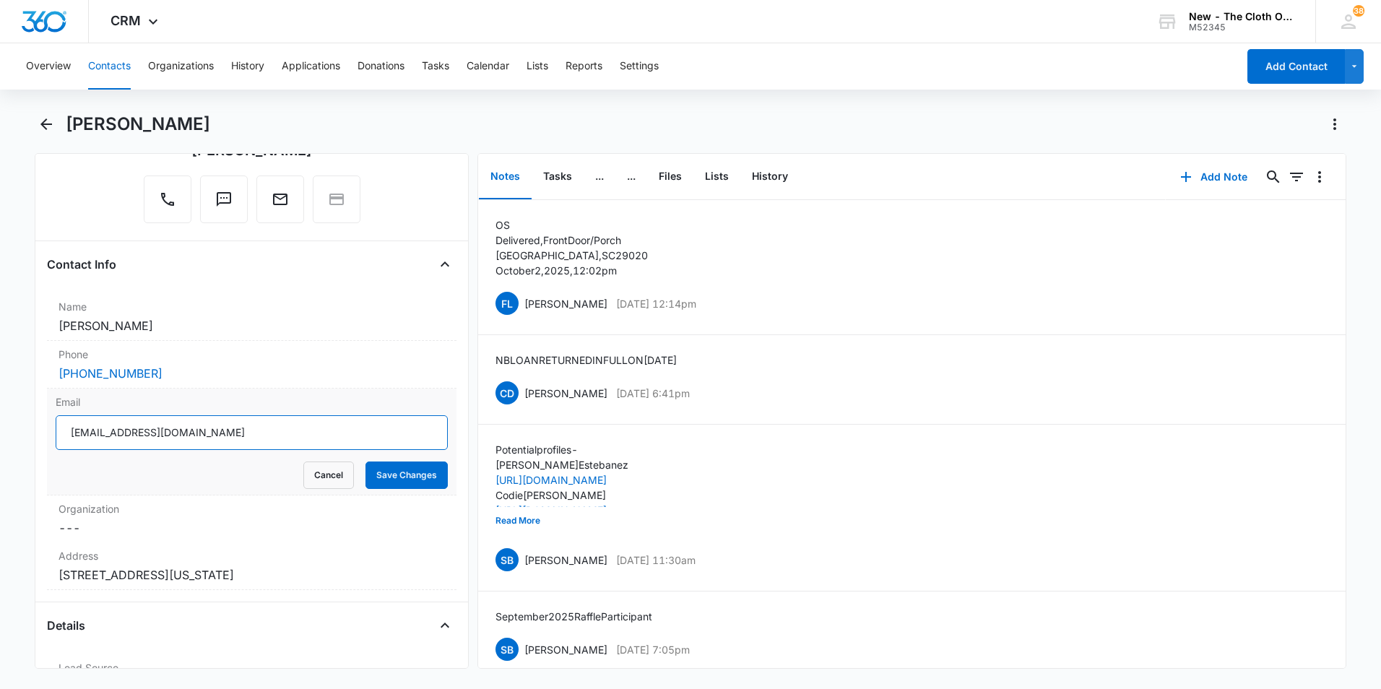
click at [352, 439] on input "massengalewedding@gmail.com" at bounding box center [252, 432] width 392 height 35
click at [52, 118] on icon "Back" at bounding box center [46, 124] width 17 height 17
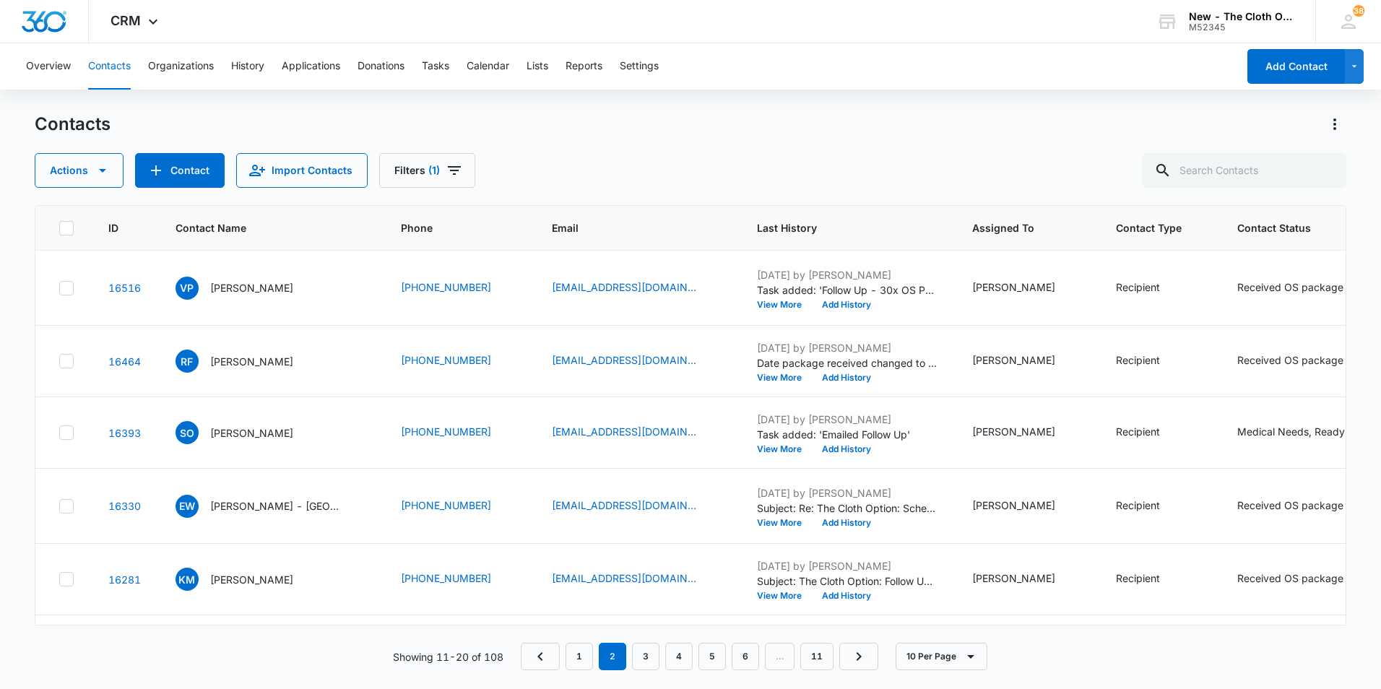
scroll to position [767, 0]
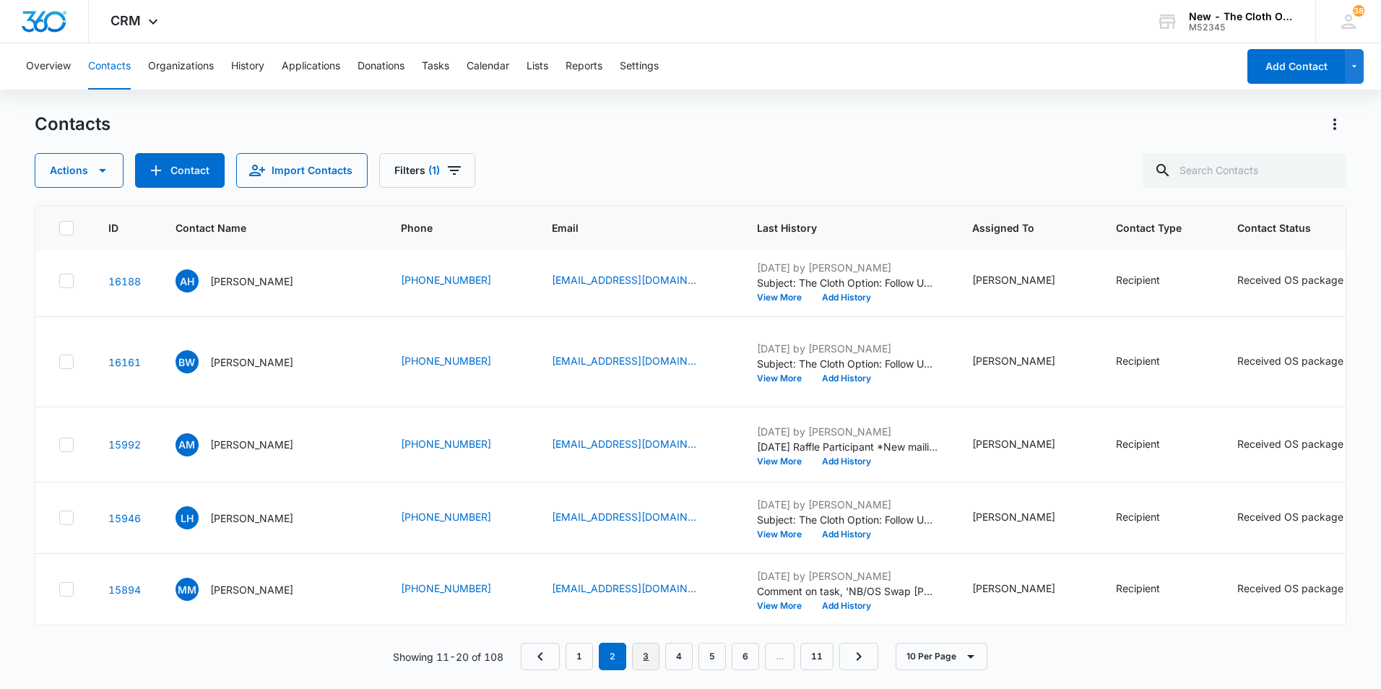
click at [646, 654] on link "3" at bounding box center [645, 656] width 27 height 27
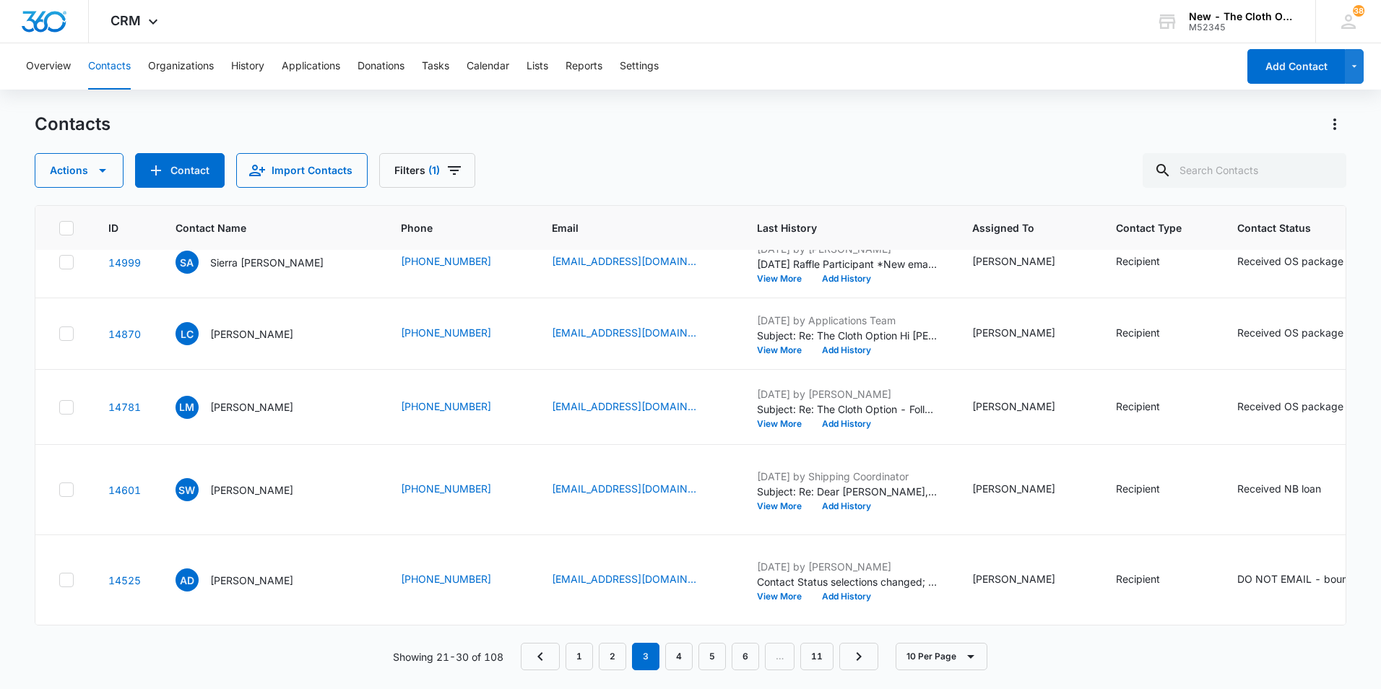
scroll to position [0, 0]
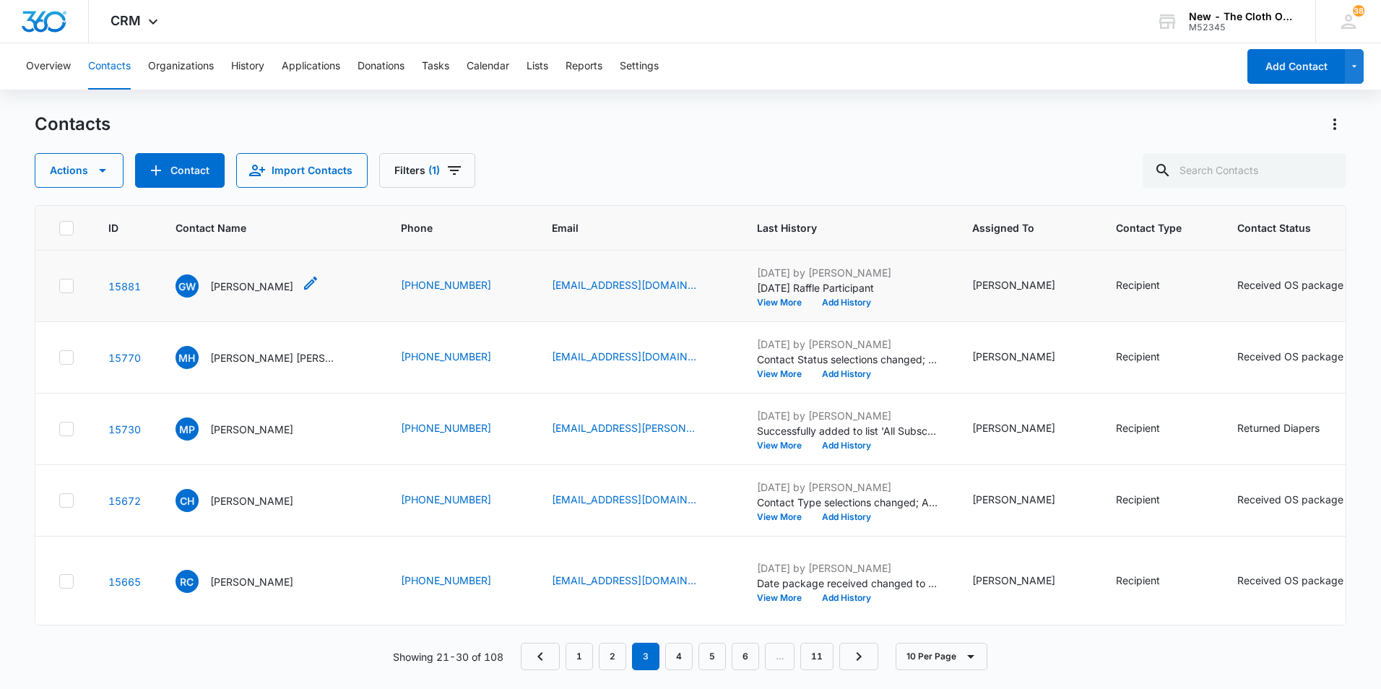
click at [260, 294] on p "[PERSON_NAME]" at bounding box center [251, 286] width 83 height 15
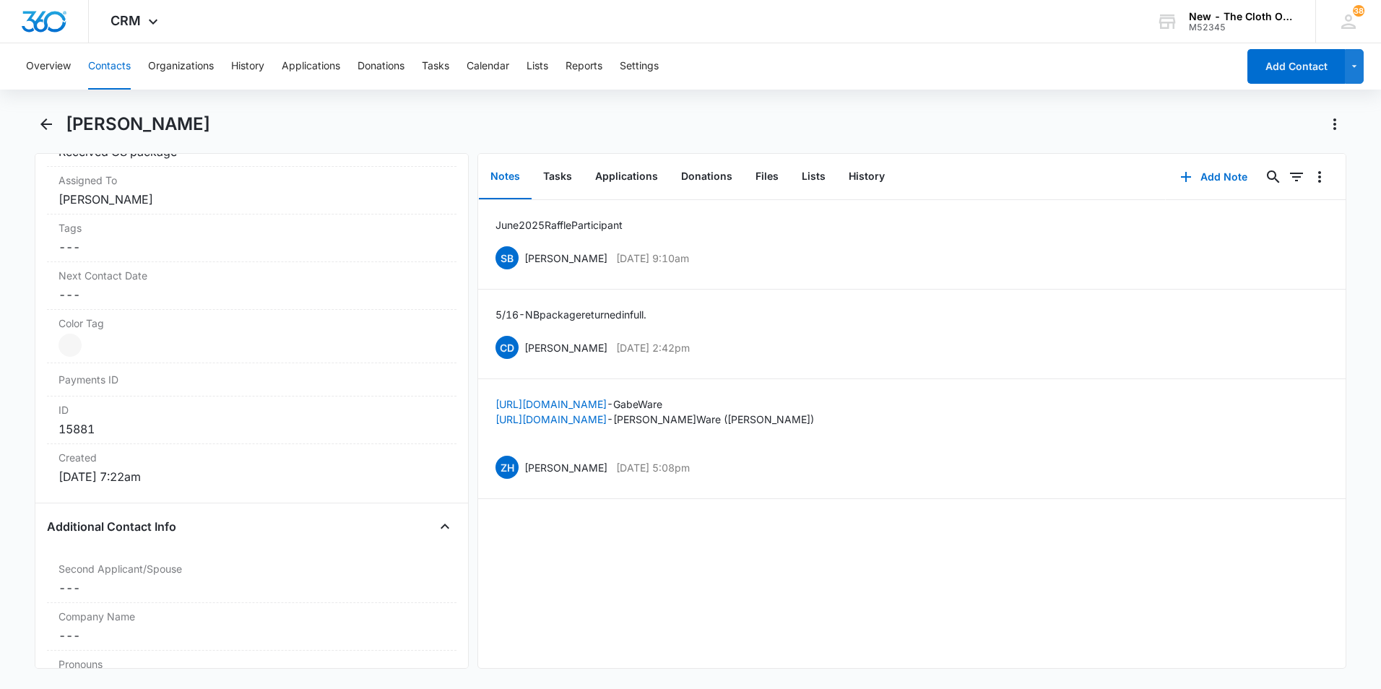
scroll to position [722, 0]
click at [859, 178] on button "History" at bounding box center [866, 177] width 59 height 45
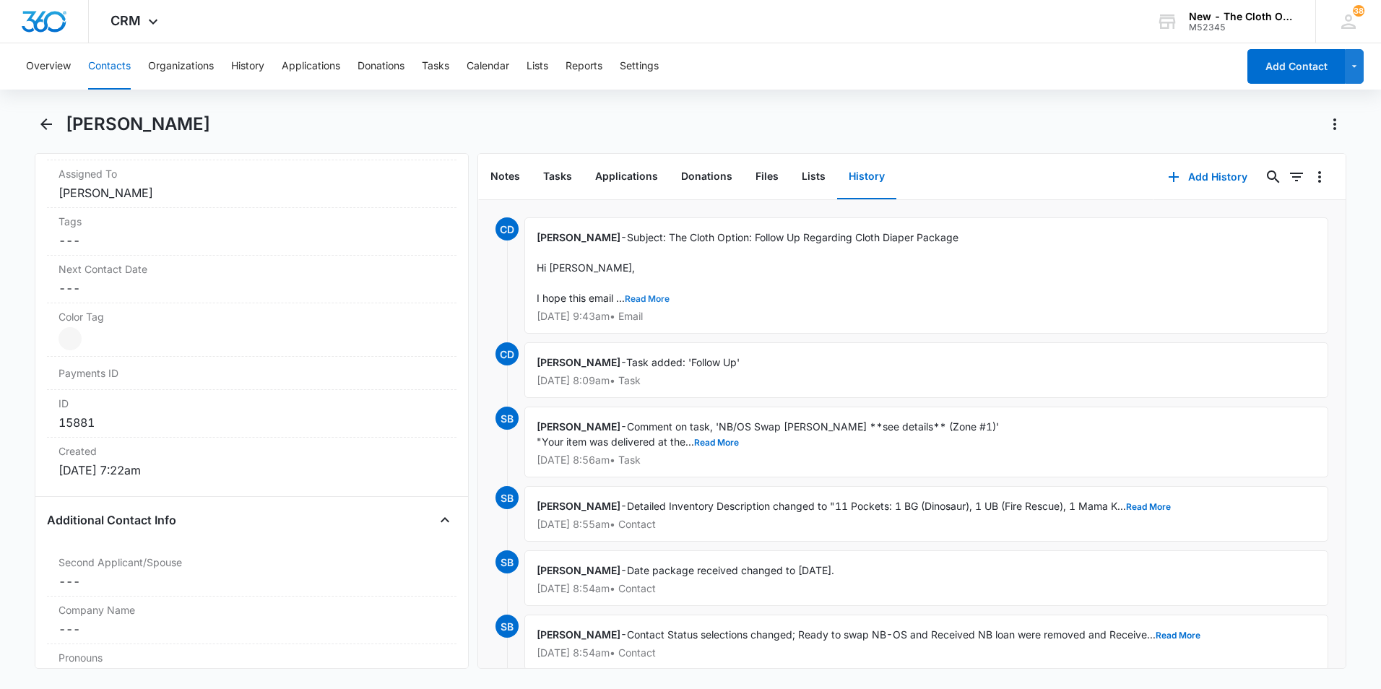
click at [649, 297] on button "Read More" at bounding box center [647, 299] width 45 height 9
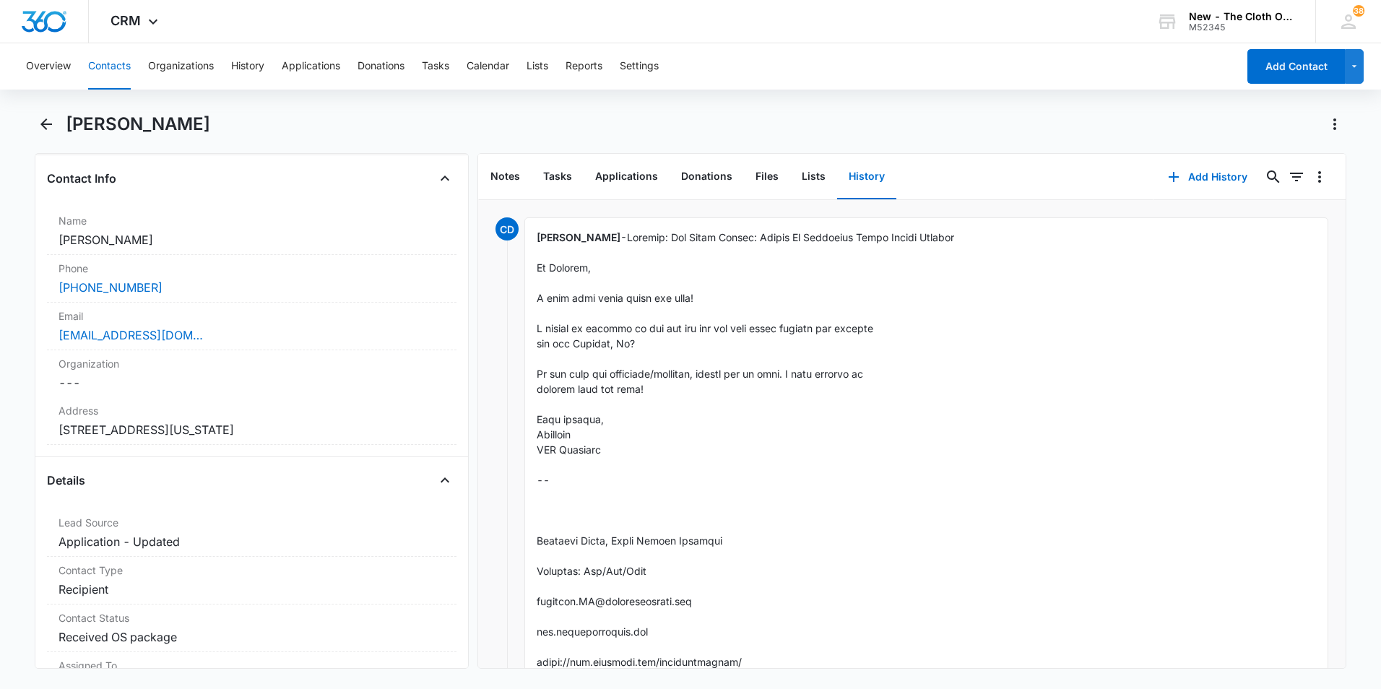
scroll to position [217, 0]
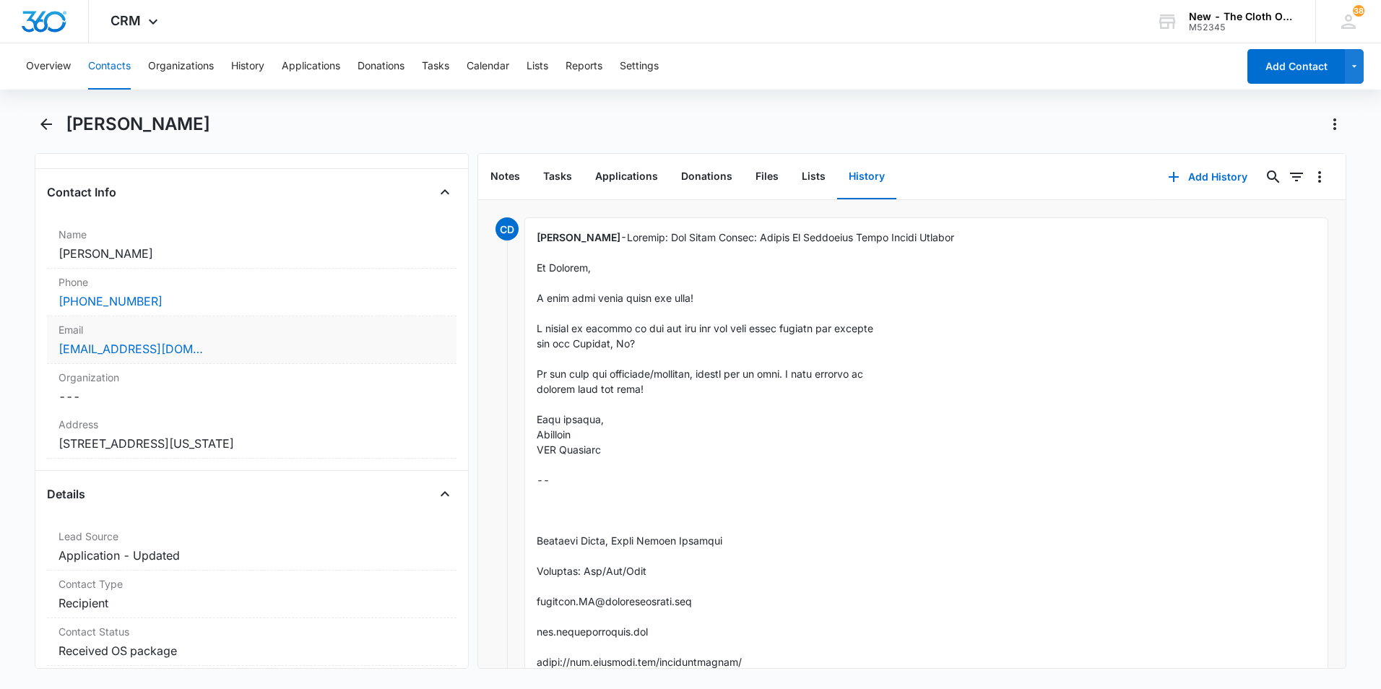
click at [328, 346] on div "[EMAIL_ADDRESS][DOMAIN_NAME]" at bounding box center [252, 348] width 387 height 17
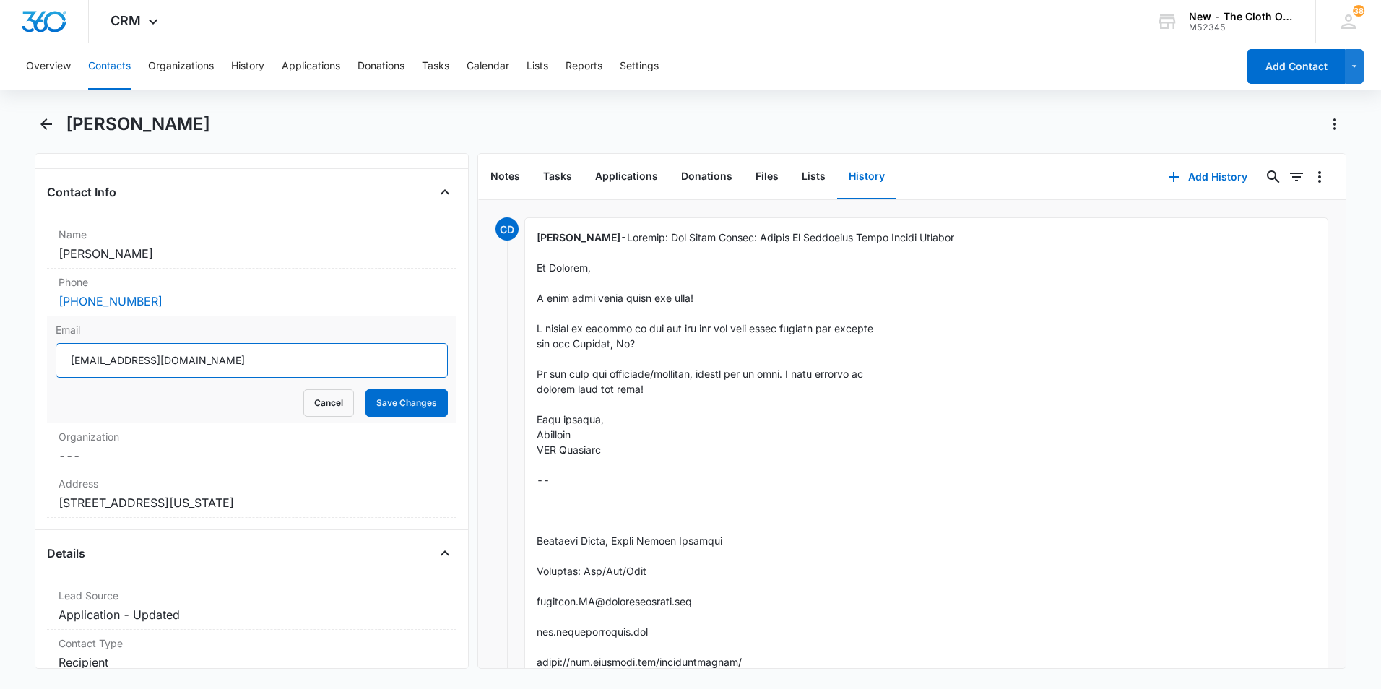
click at [319, 360] on input "[EMAIL_ADDRESS][DOMAIN_NAME]" at bounding box center [252, 360] width 392 height 35
click at [39, 125] on icon "Back" at bounding box center [46, 124] width 17 height 17
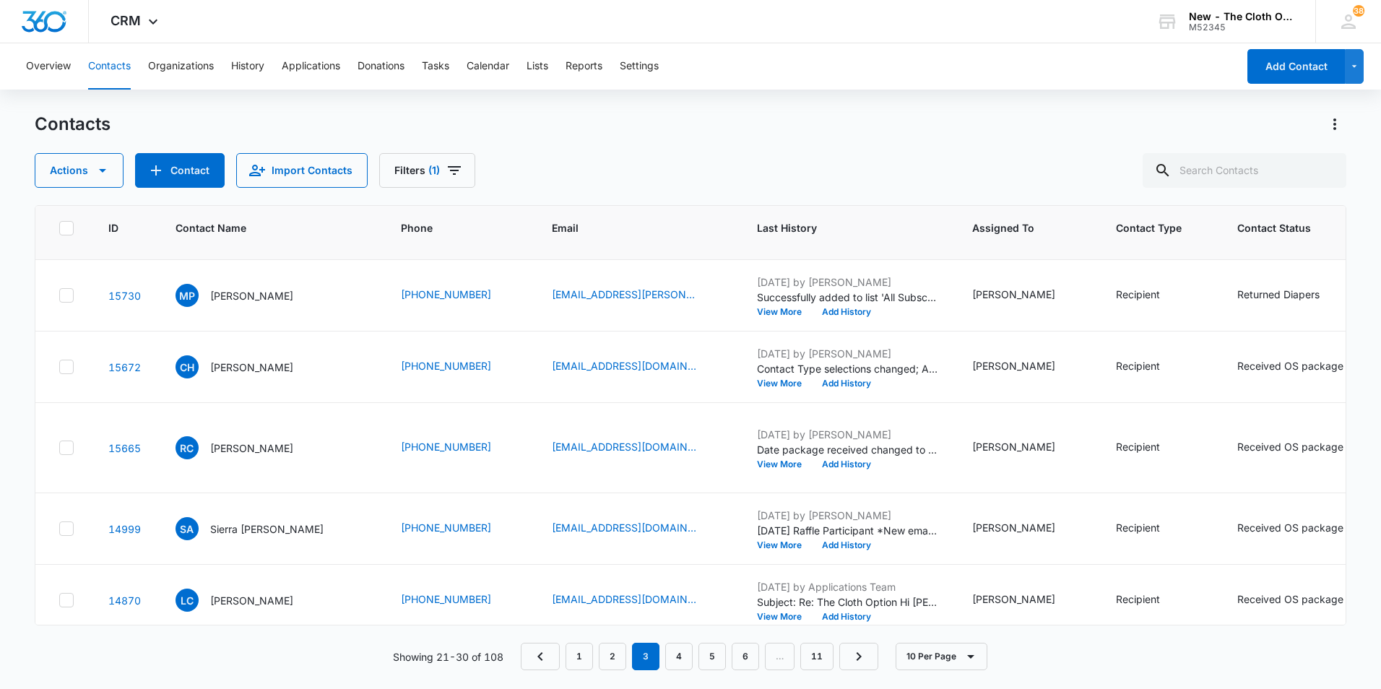
scroll to position [144, 0]
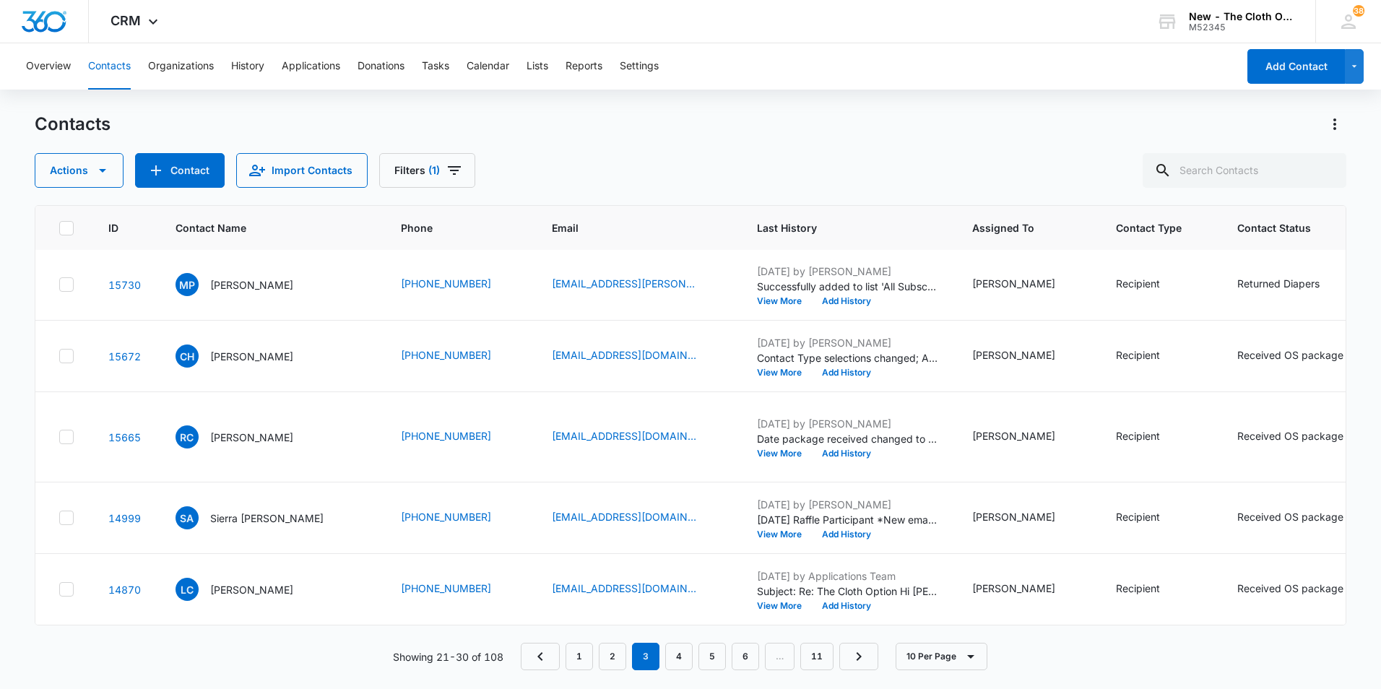
drag, startPoint x: 356, startPoint y: 310, endPoint x: 303, endPoint y: 306, distance: 52.9
click at [303, 221] on p "[PERSON_NAME] [PERSON_NAME]" at bounding box center [275, 213] width 130 height 15
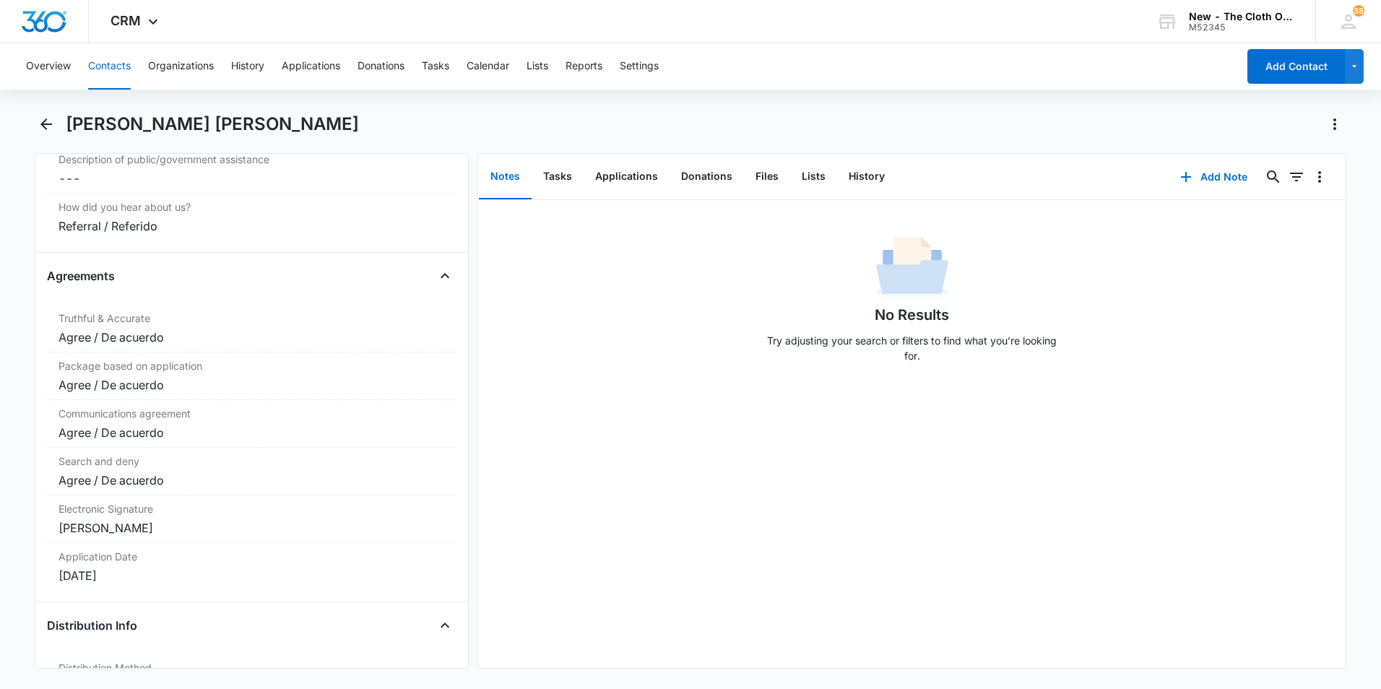
scroll to position [3106, 0]
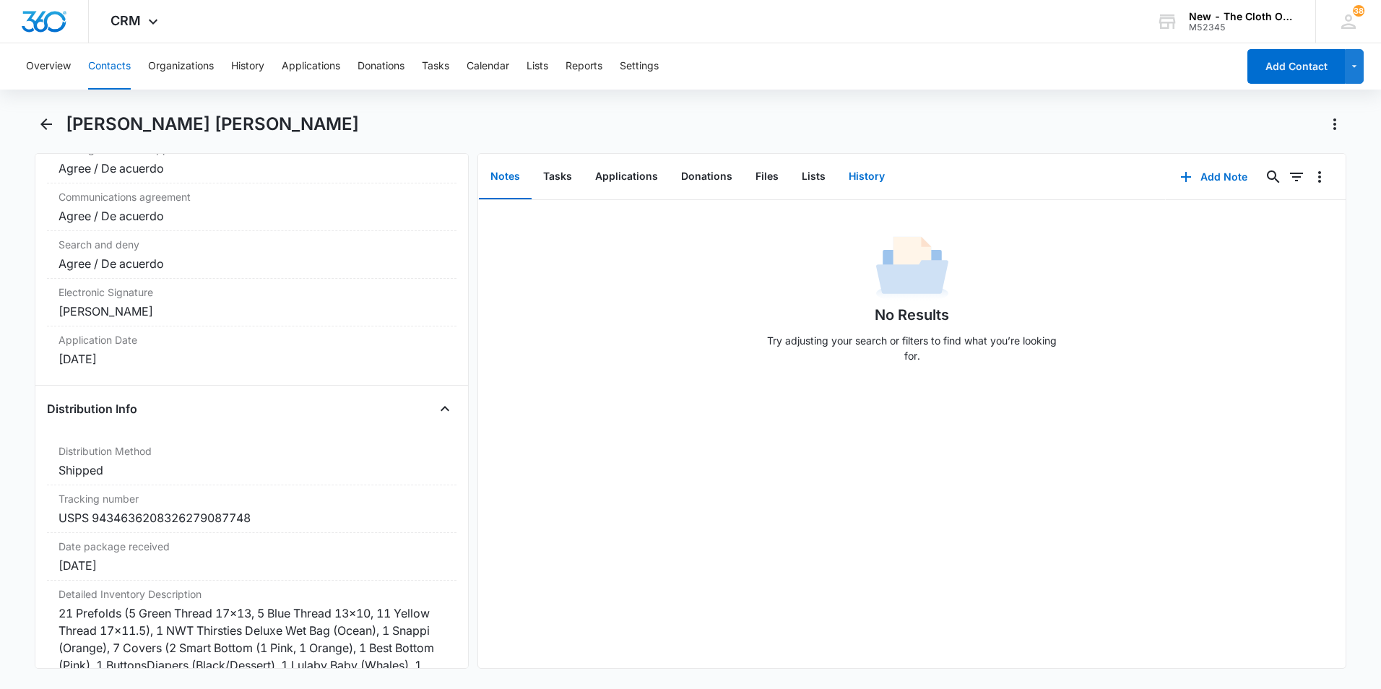
click at [880, 181] on button "History" at bounding box center [866, 177] width 59 height 45
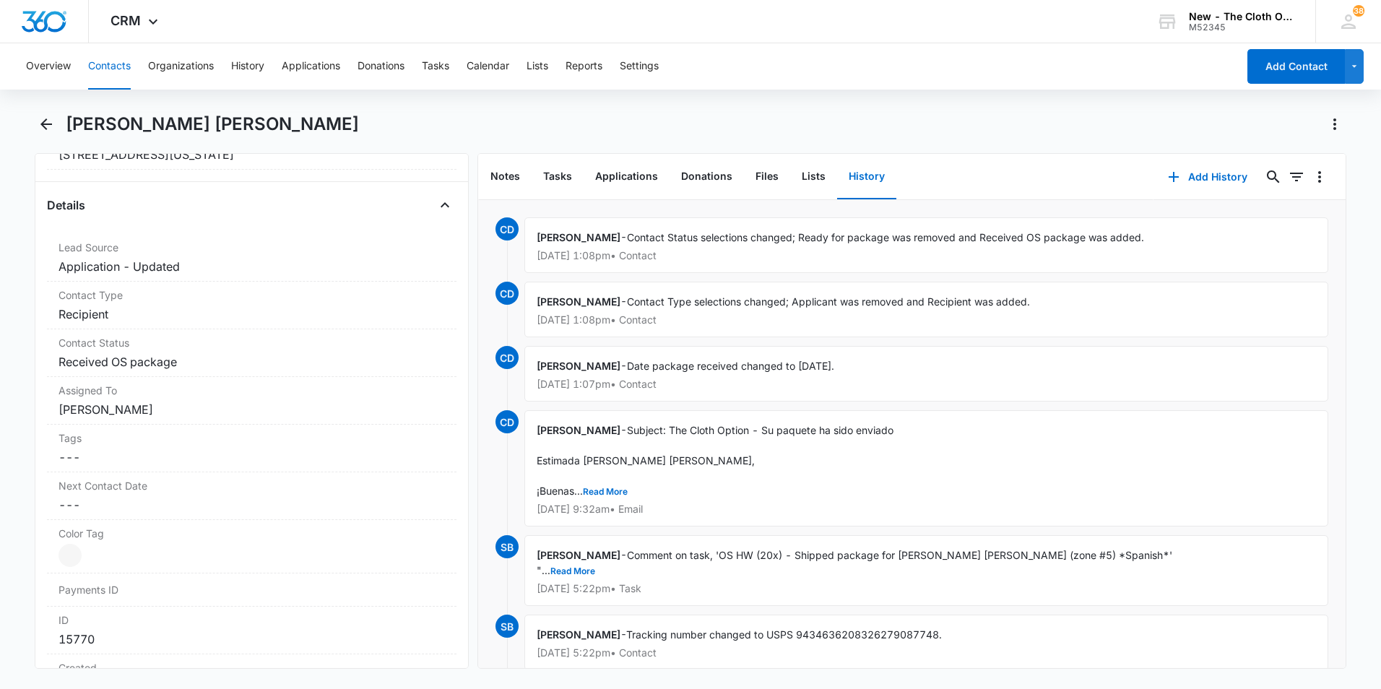
scroll to position [144, 0]
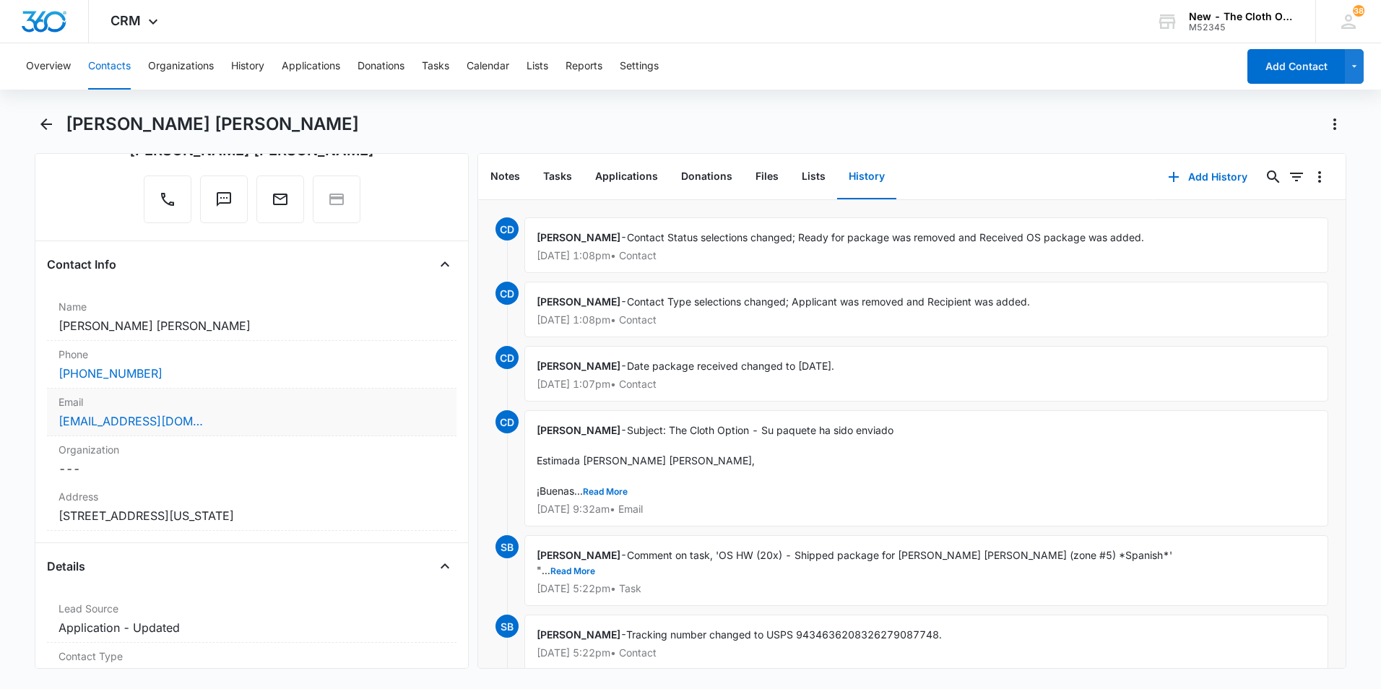
click at [320, 413] on div "[EMAIL_ADDRESS][DOMAIN_NAME]" at bounding box center [252, 421] width 387 height 17
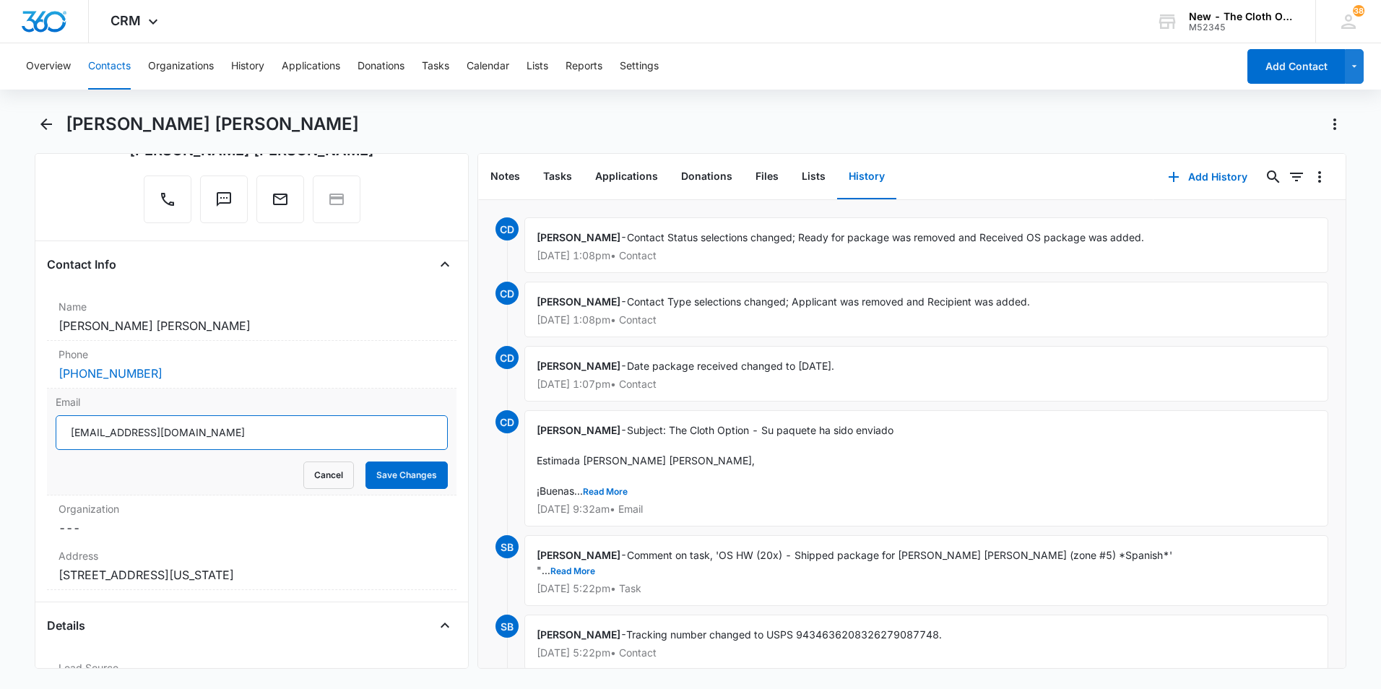
click at [328, 434] on input "[EMAIL_ADDRESS][DOMAIN_NAME]" at bounding box center [252, 432] width 392 height 35
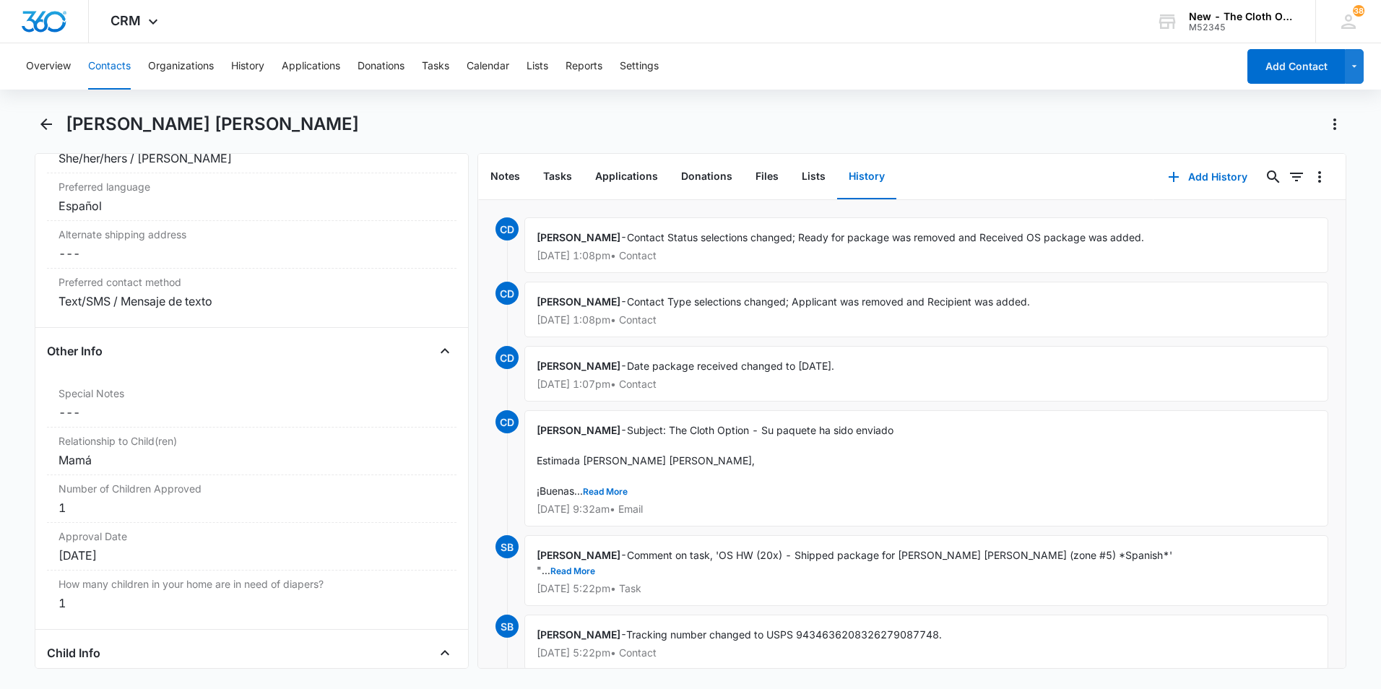
scroll to position [1517, 0]
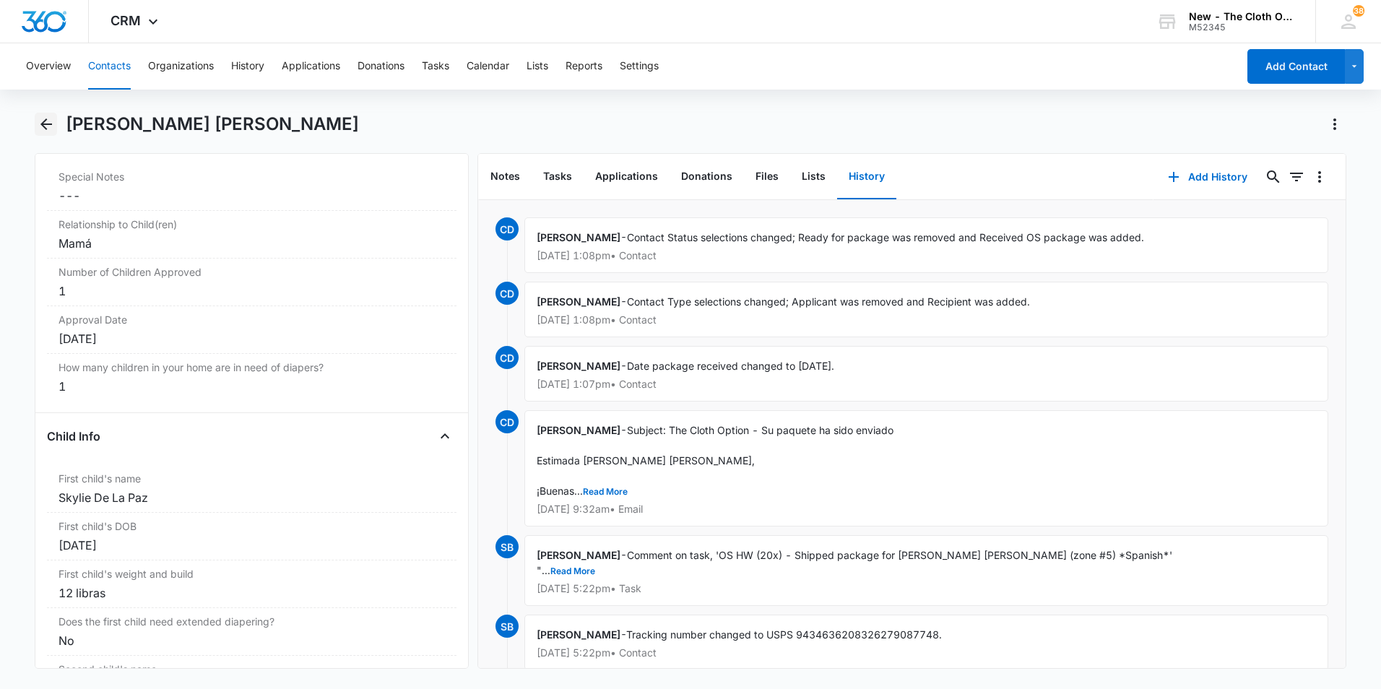
click at [54, 131] on icon "Back" at bounding box center [46, 124] width 17 height 17
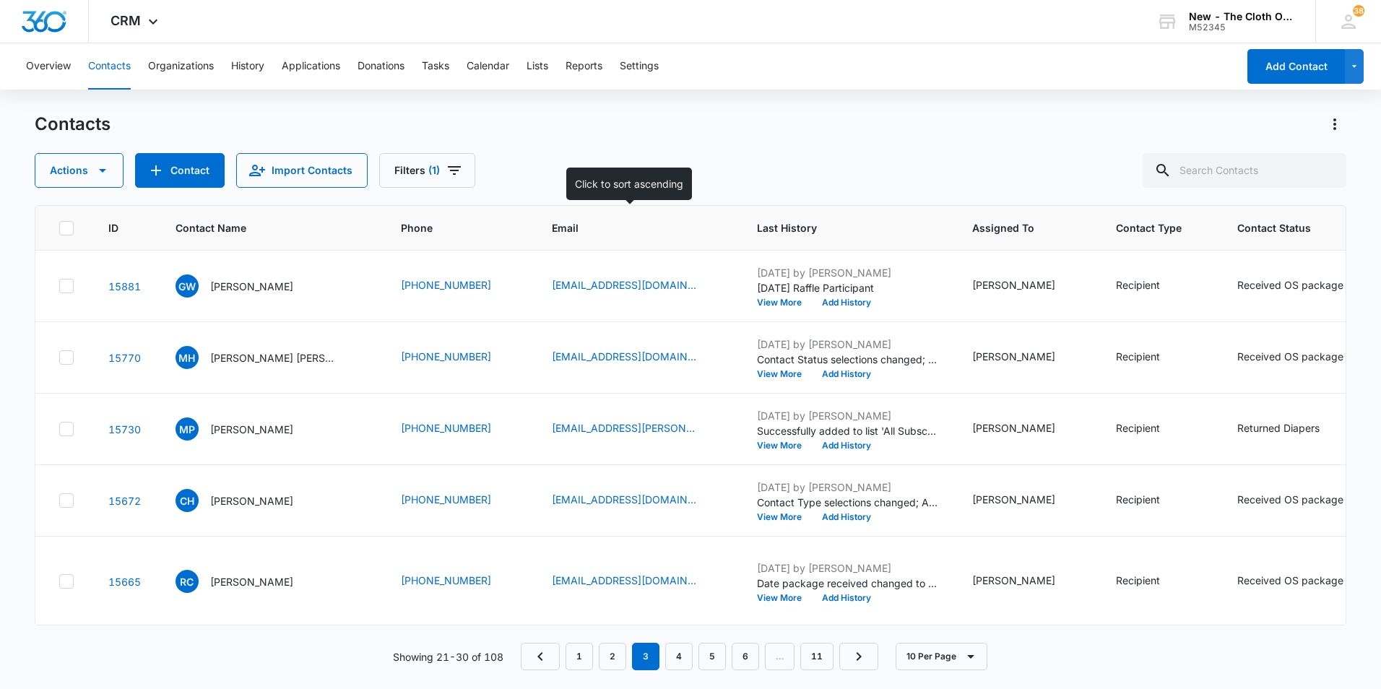
scroll to position [144, 0]
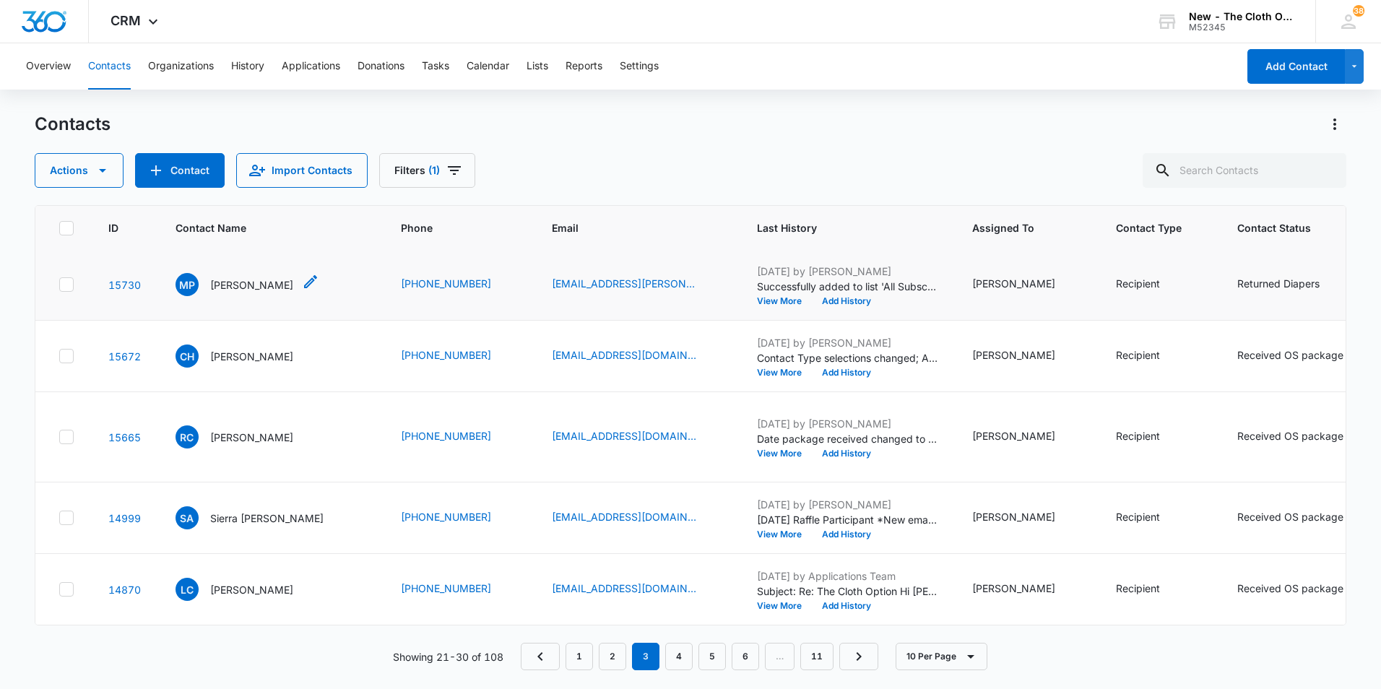
click at [275, 293] on p "[PERSON_NAME]" at bounding box center [251, 284] width 83 height 15
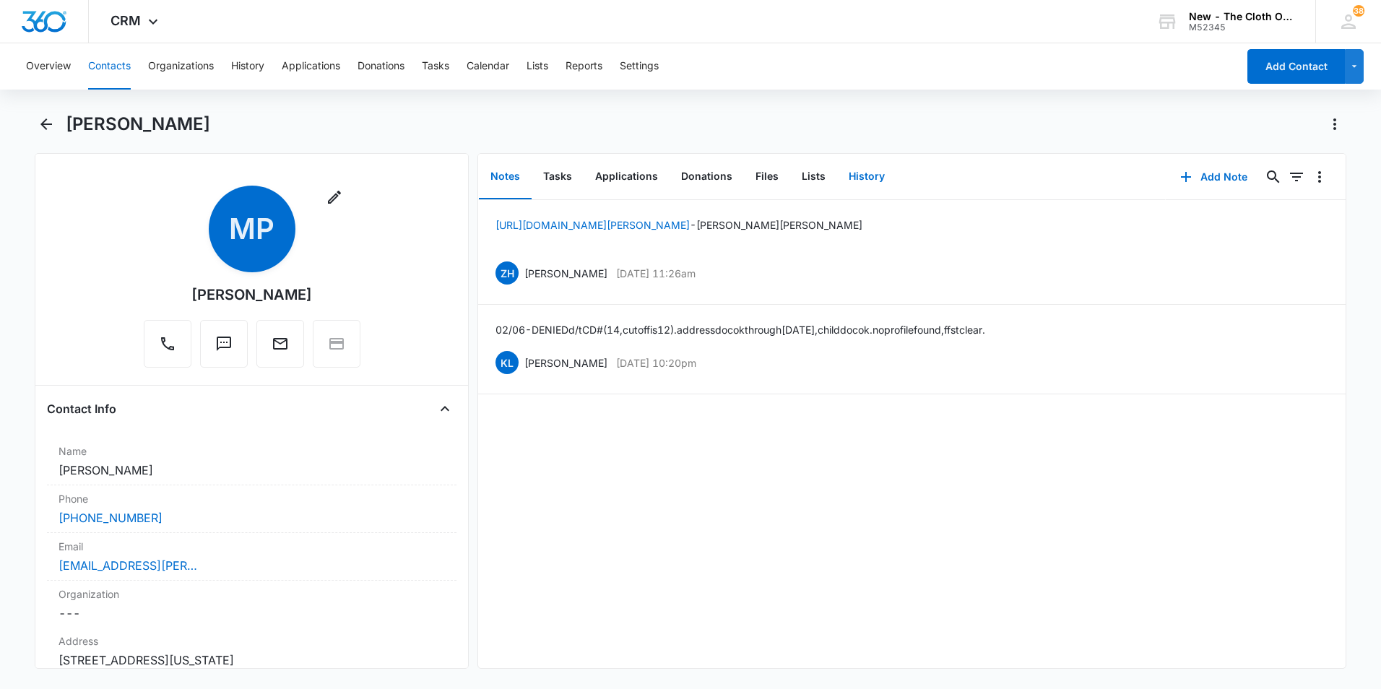
click at [866, 170] on button "History" at bounding box center [866, 177] width 59 height 45
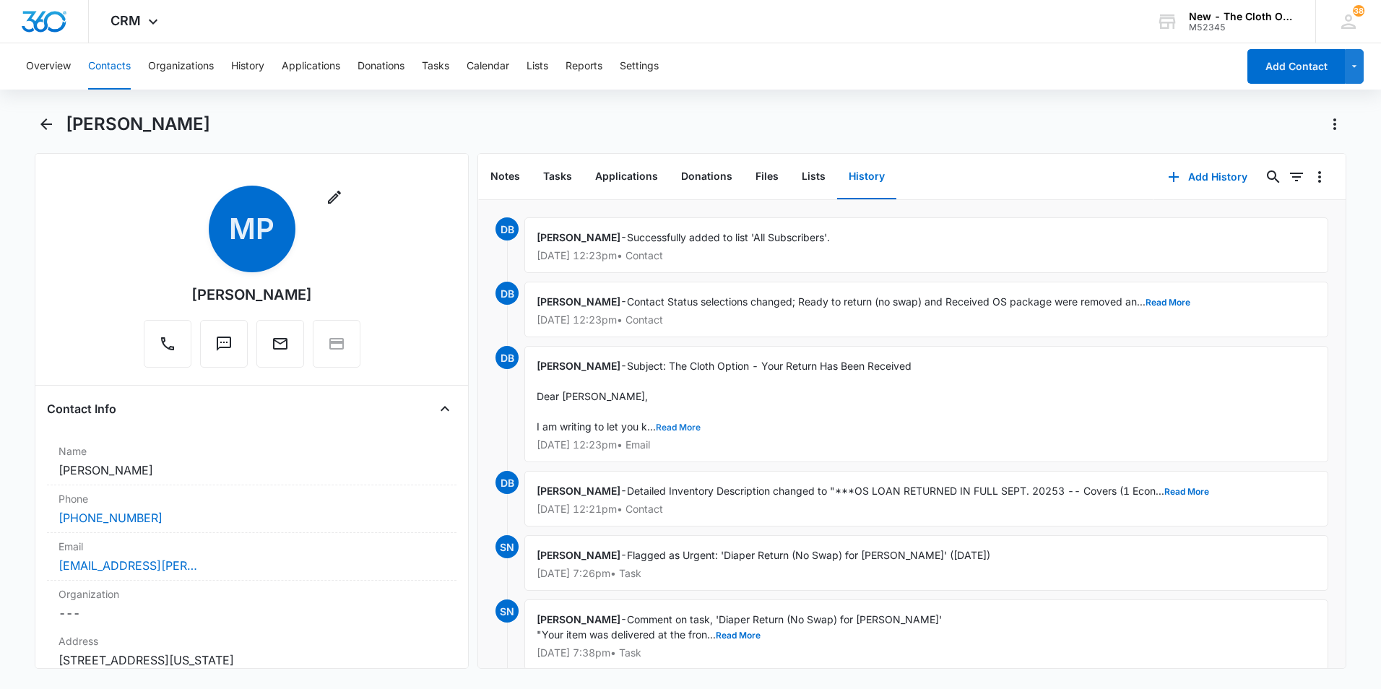
click at [681, 425] on button "Read More" at bounding box center [678, 427] width 45 height 9
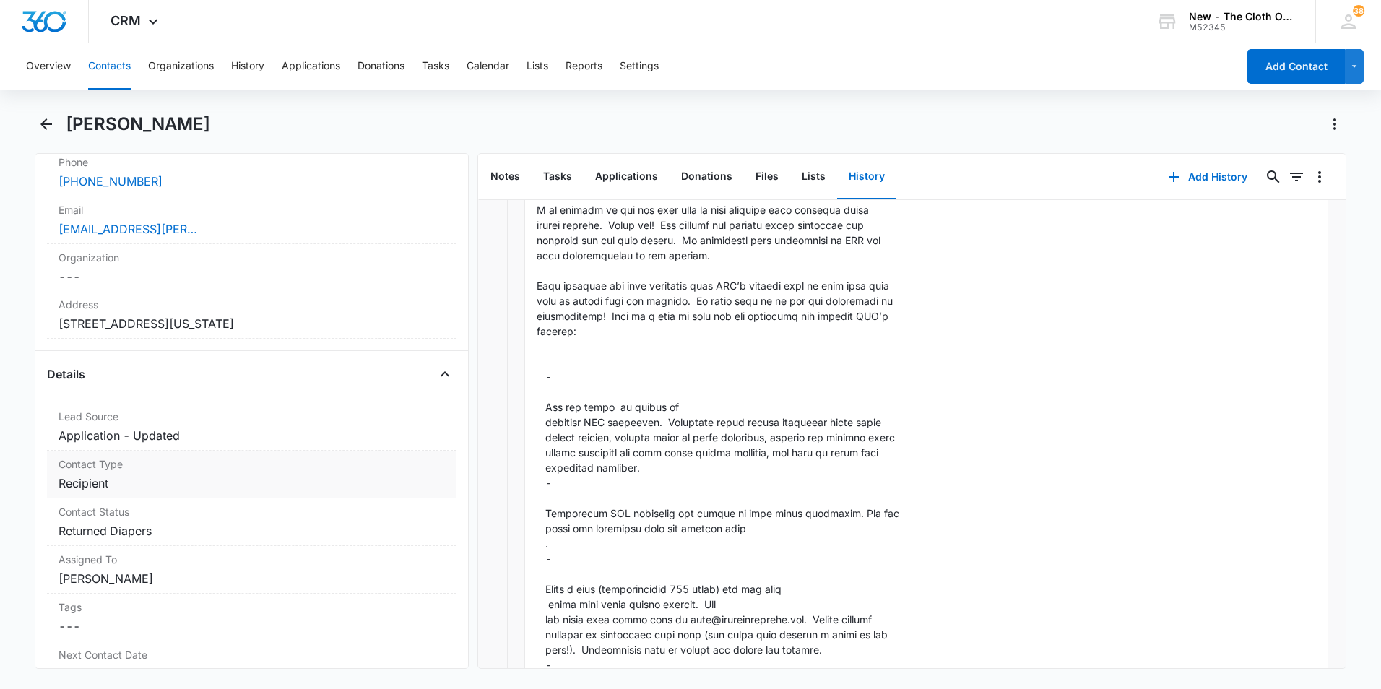
scroll to position [361, 0]
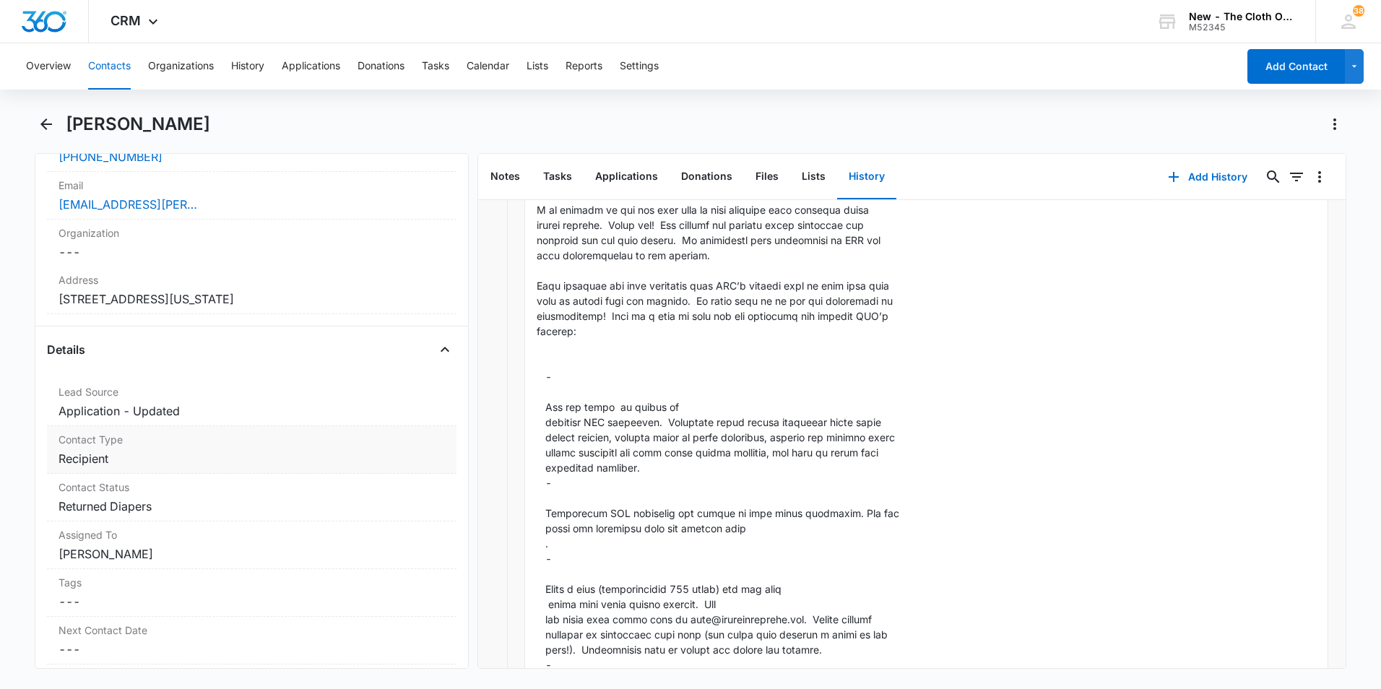
click at [292, 463] on dd "Cancel Save Changes Recipient" at bounding box center [252, 458] width 387 height 17
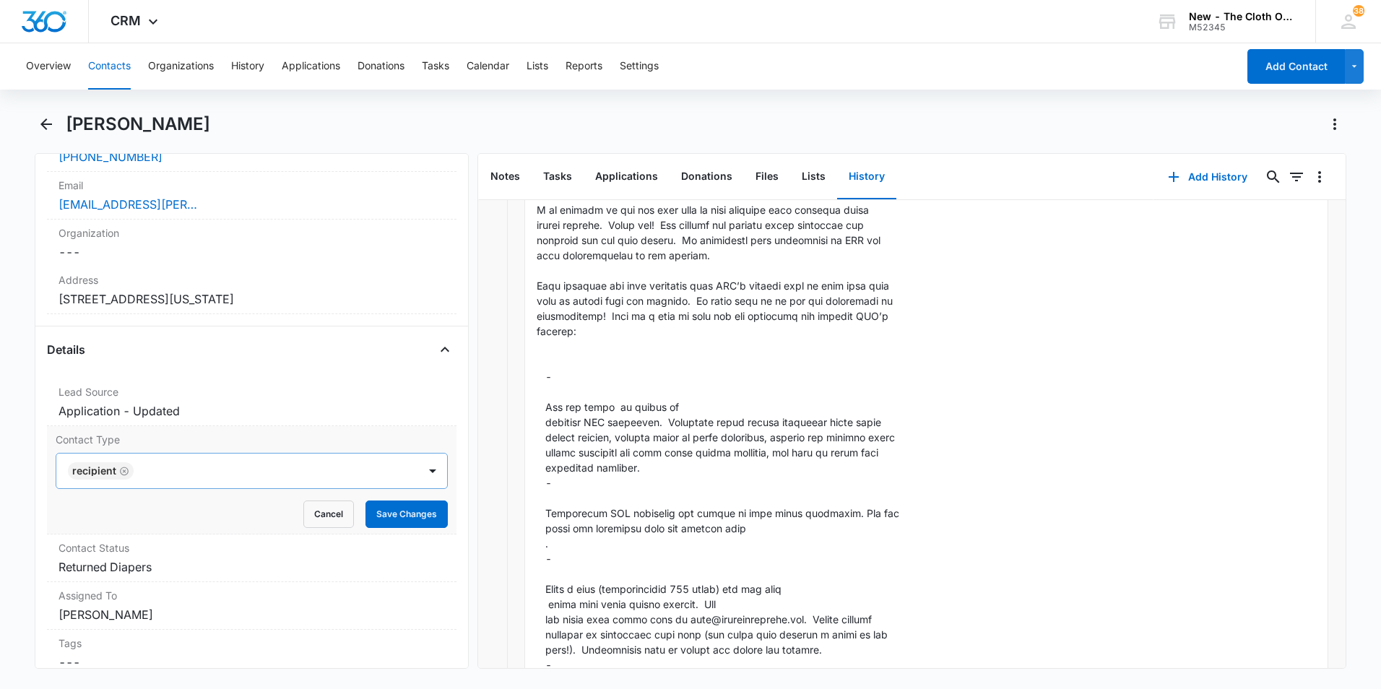
click at [363, 481] on div "Recipient" at bounding box center [237, 471] width 362 height 35
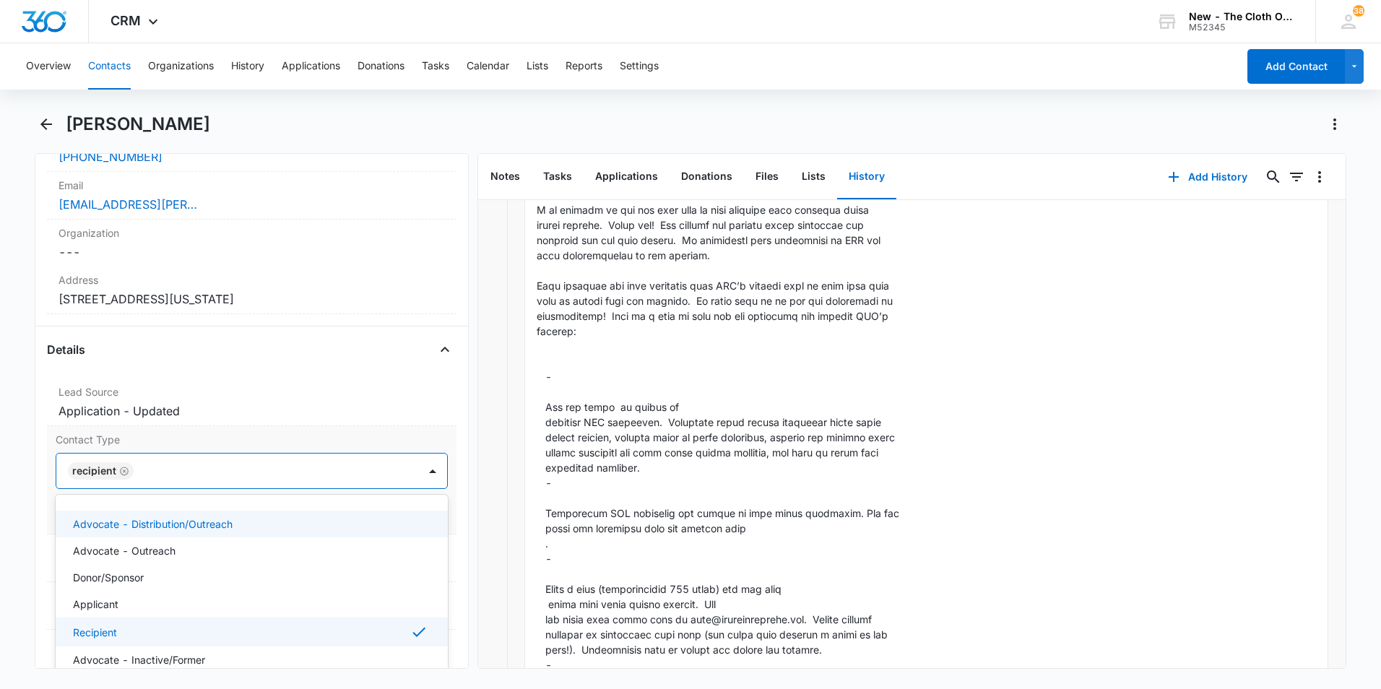
scroll to position [0, 0]
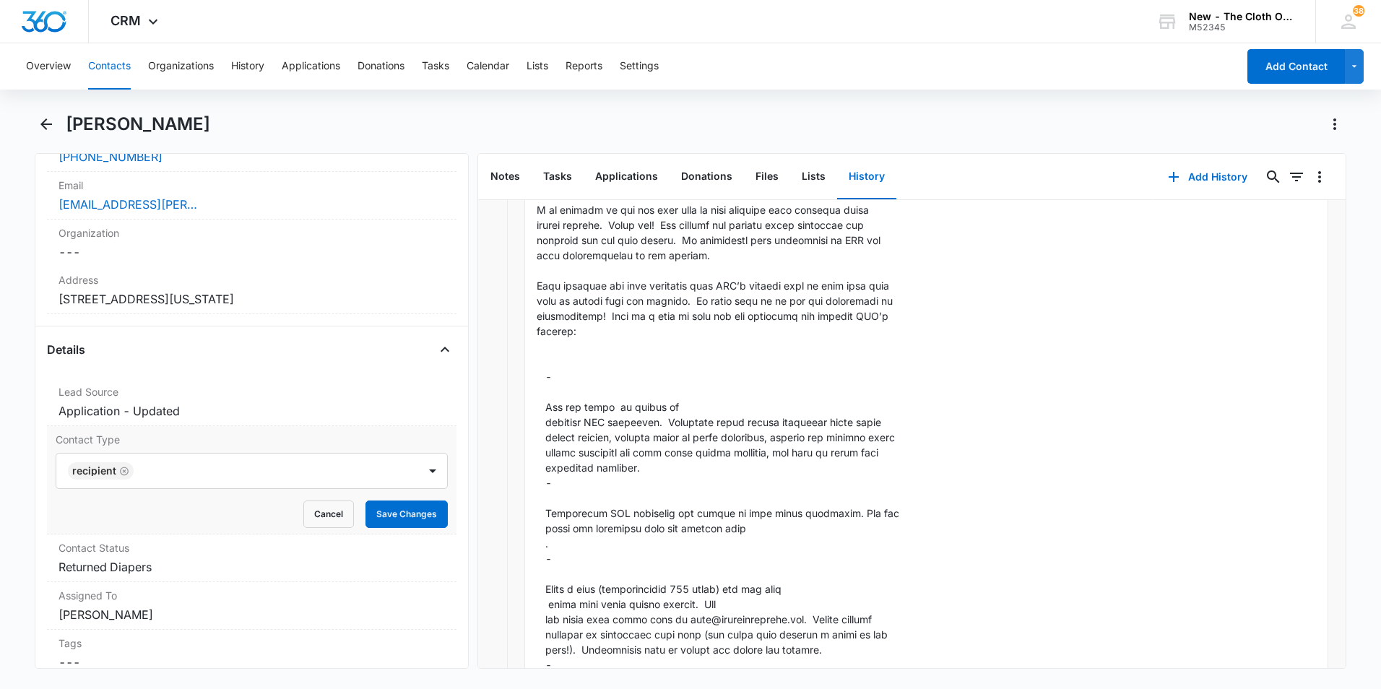
click at [372, 437] on label "Contact Type" at bounding box center [252, 439] width 392 height 15
click at [241, 561] on dd "Cancel Save Changes Returned Diapers" at bounding box center [252, 566] width 387 height 17
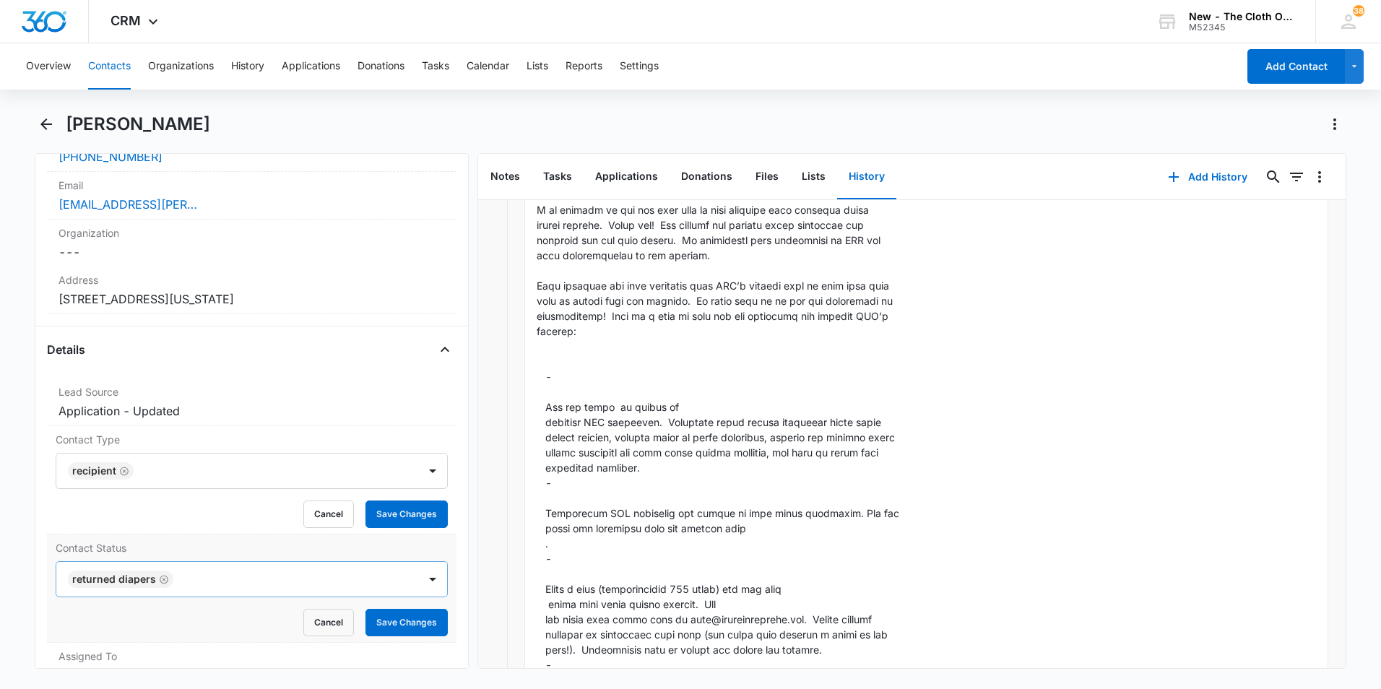
click at [250, 575] on div at bounding box center [289, 579] width 222 height 20
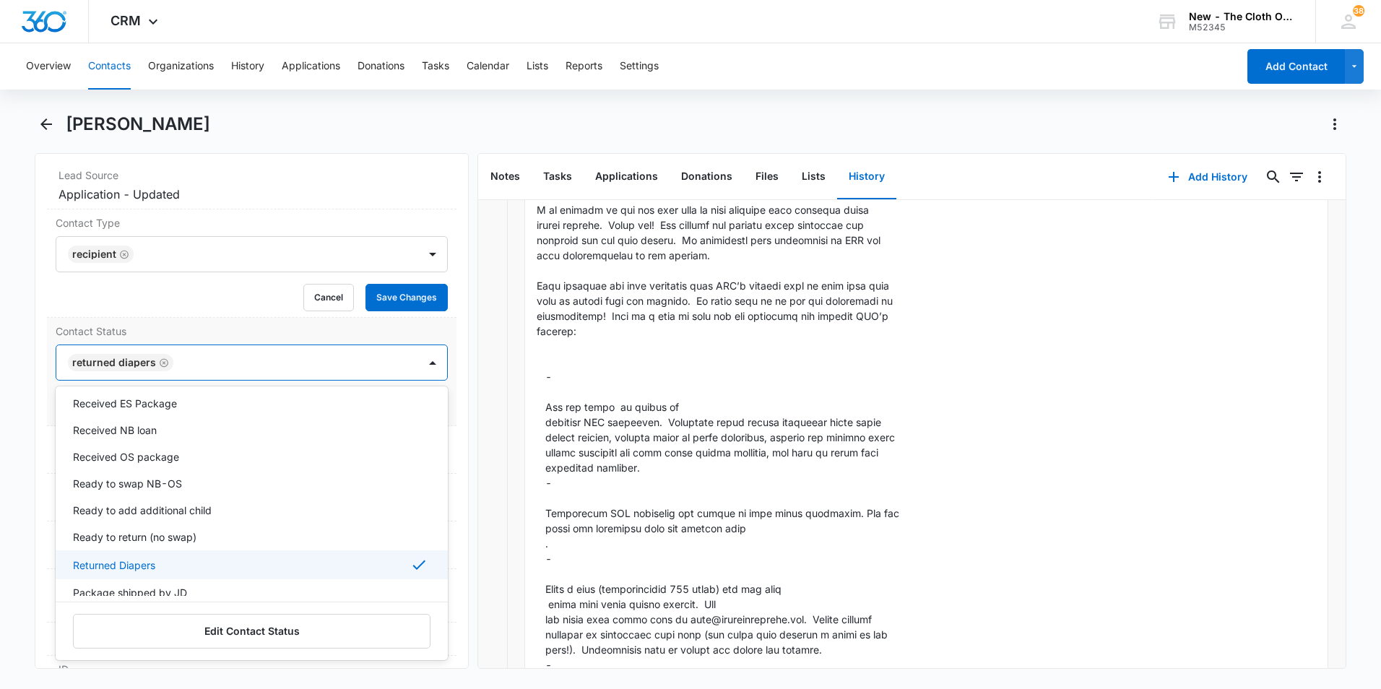
scroll to position [217, 0]
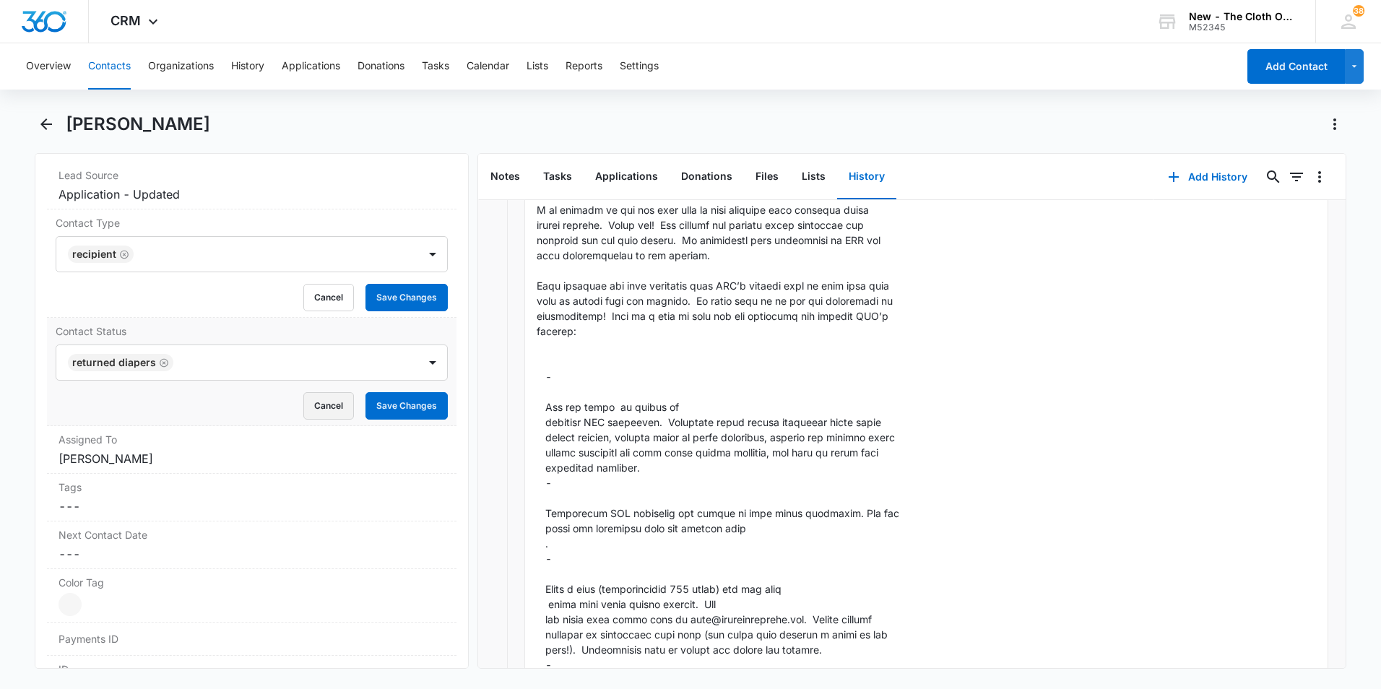
click at [323, 414] on button "Cancel" at bounding box center [328, 405] width 51 height 27
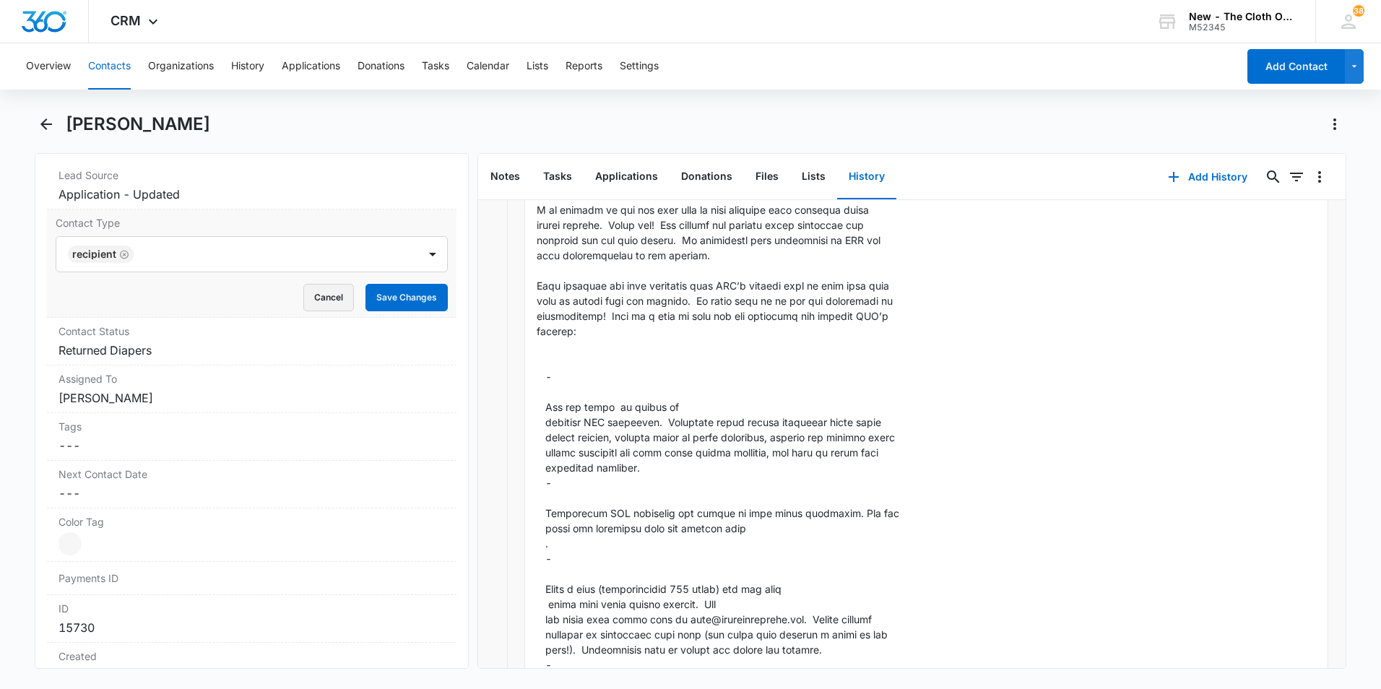
click at [320, 304] on button "Cancel" at bounding box center [328, 297] width 51 height 27
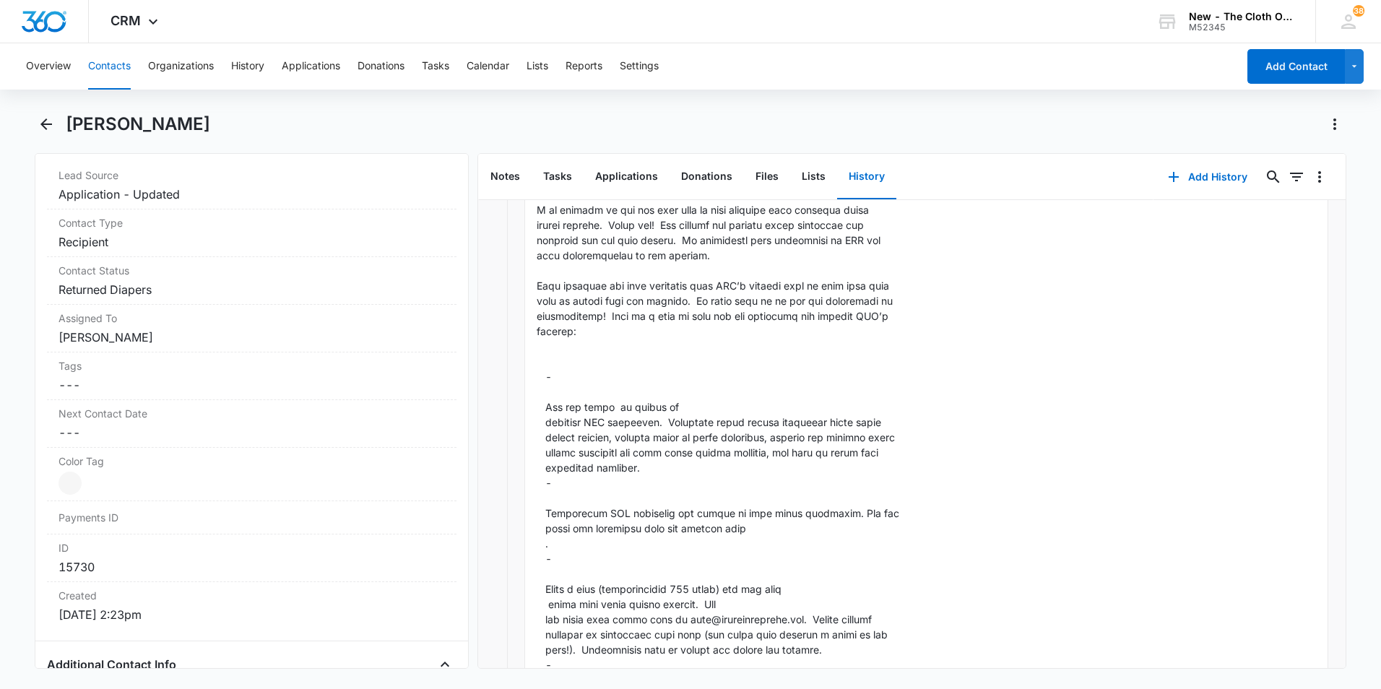
scroll to position [0, 0]
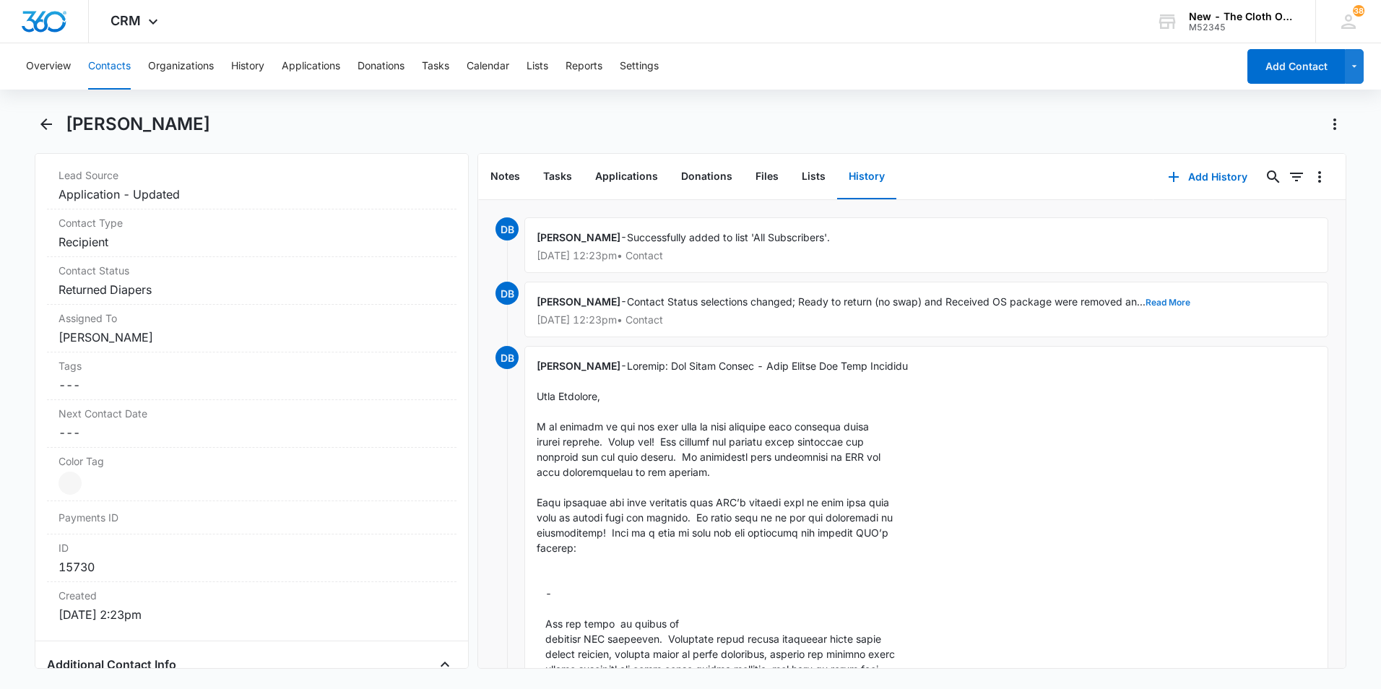
click at [1146, 301] on button "Read More" at bounding box center [1168, 302] width 45 height 9
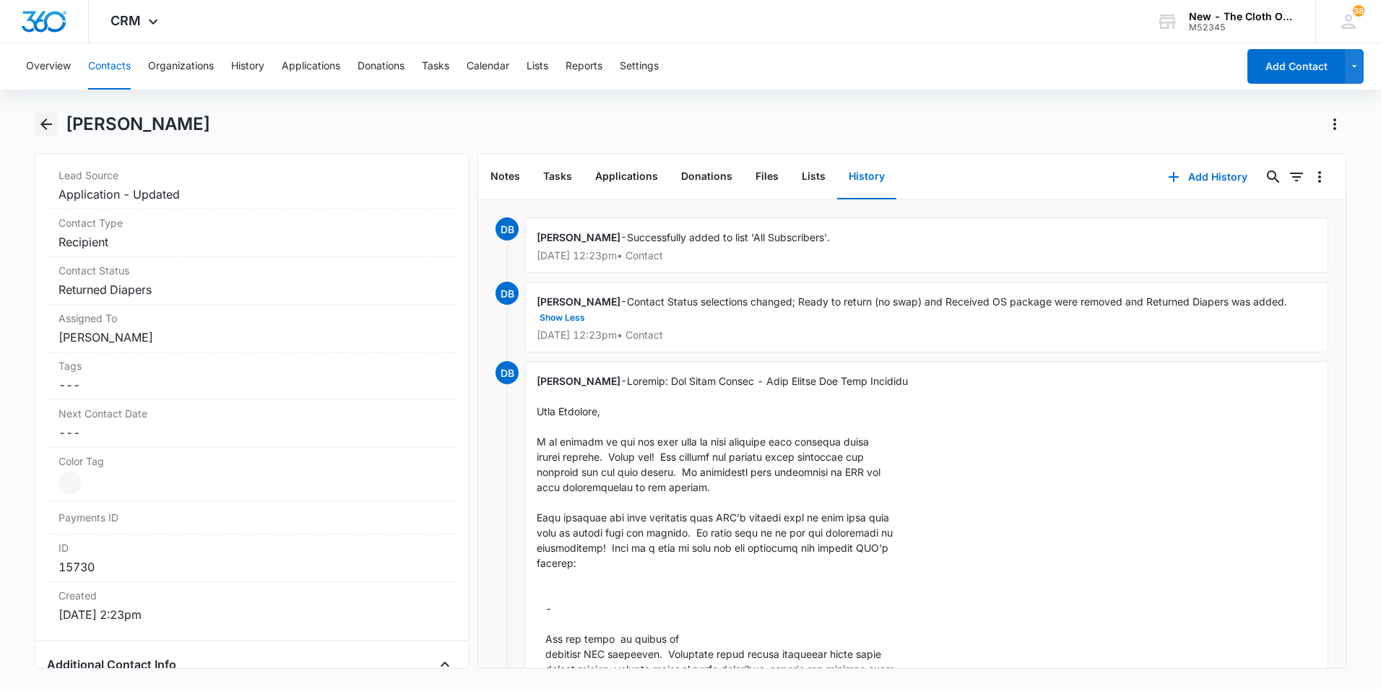
click at [36, 125] on button "Back" at bounding box center [46, 124] width 22 height 23
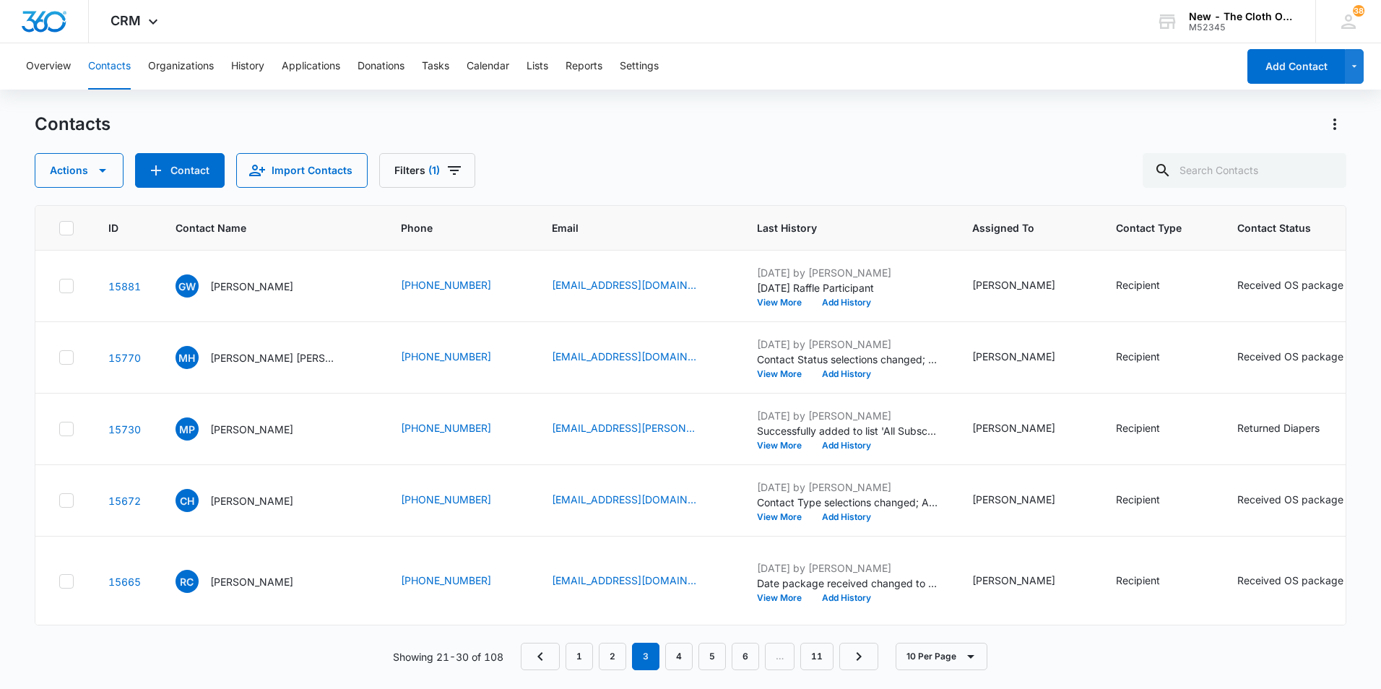
scroll to position [144, 0]
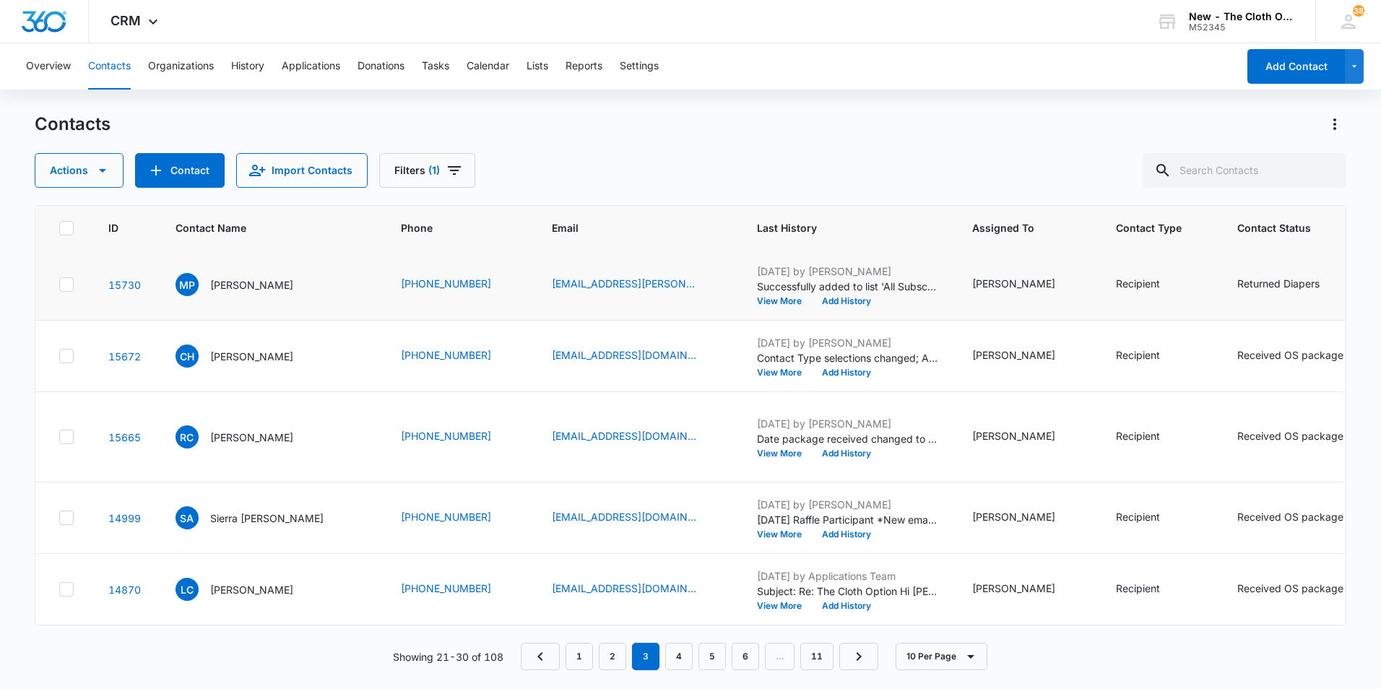
click at [64, 291] on icon at bounding box center [66, 284] width 13 height 13
click at [59, 285] on input "checkbox" at bounding box center [59, 285] width 1 height 1
click at [65, 291] on icon at bounding box center [66, 284] width 13 height 13
click at [59, 285] on input "checkbox" at bounding box center [59, 285] width 1 height 1
click at [261, 293] on p "[PERSON_NAME]" at bounding box center [251, 284] width 83 height 15
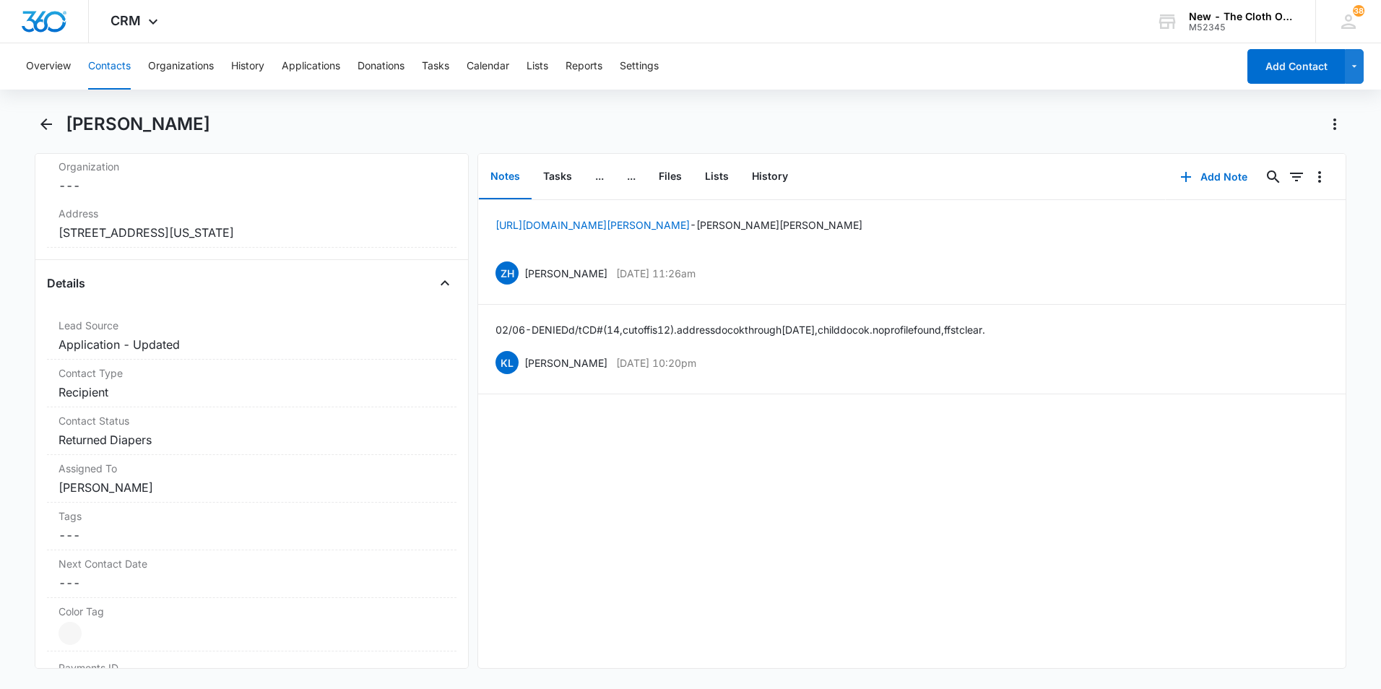
scroll to position [433, 0]
click at [287, 472] on div "Assigned To Cancel Save Changes [PERSON_NAME]" at bounding box center [252, 473] width 410 height 48
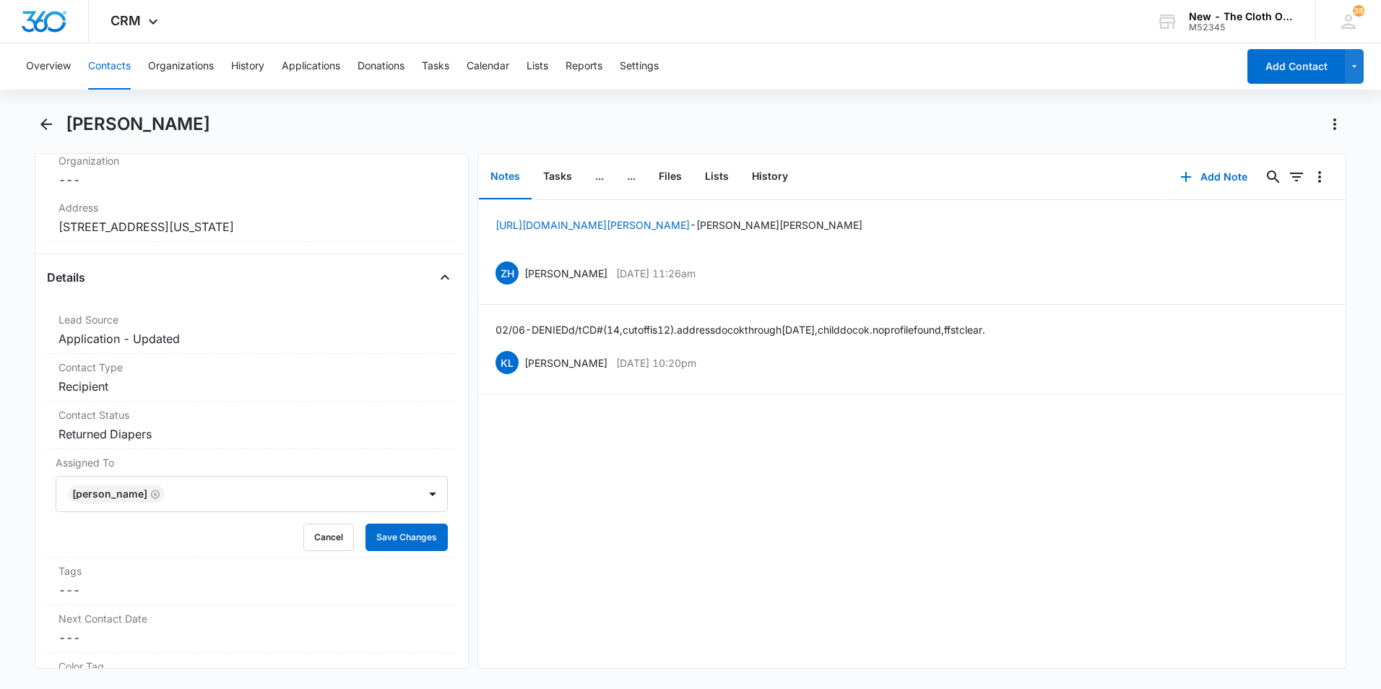
click at [285, 496] on div at bounding box center [284, 494] width 230 height 20
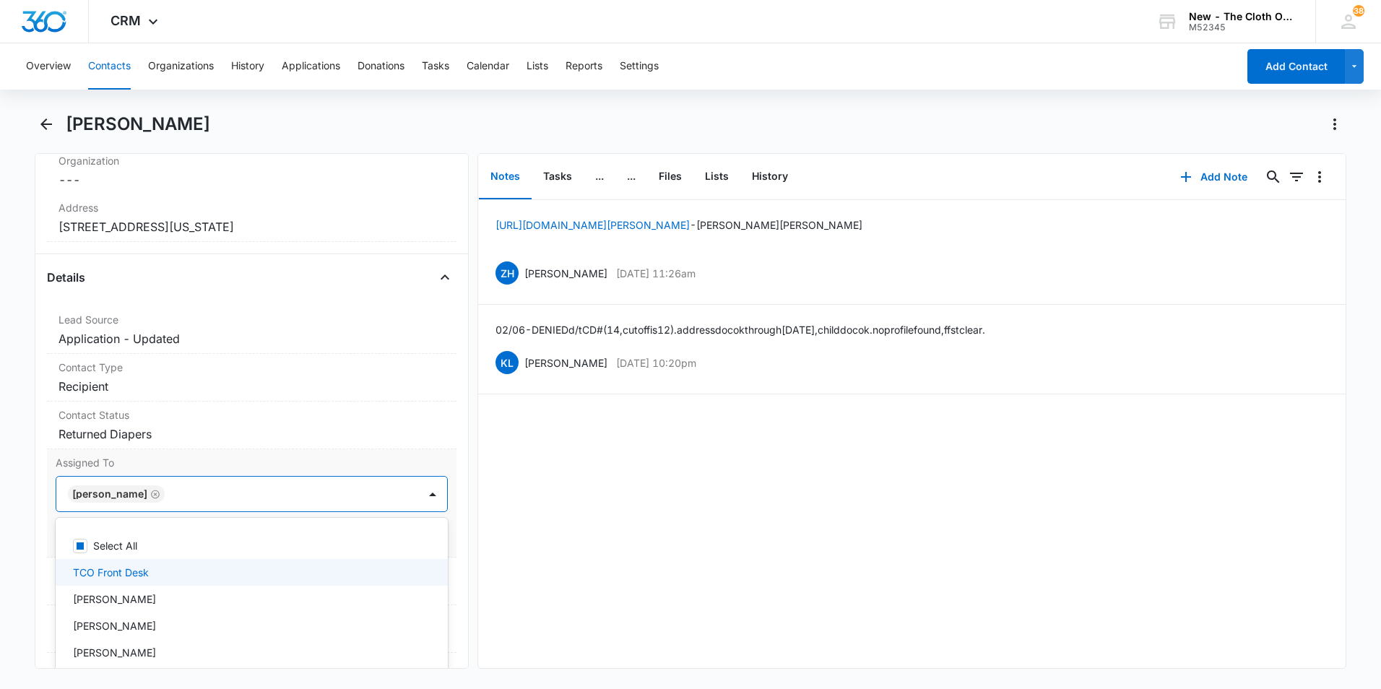
click at [266, 571] on div "TCO Front Desk" at bounding box center [250, 572] width 355 height 15
click at [255, 498] on icon "Remove Courtney Deats-Cascio" at bounding box center [250, 494] width 10 height 11
click at [145, 498] on icon "Remove TCO Front Desk" at bounding box center [150, 494] width 10 height 11
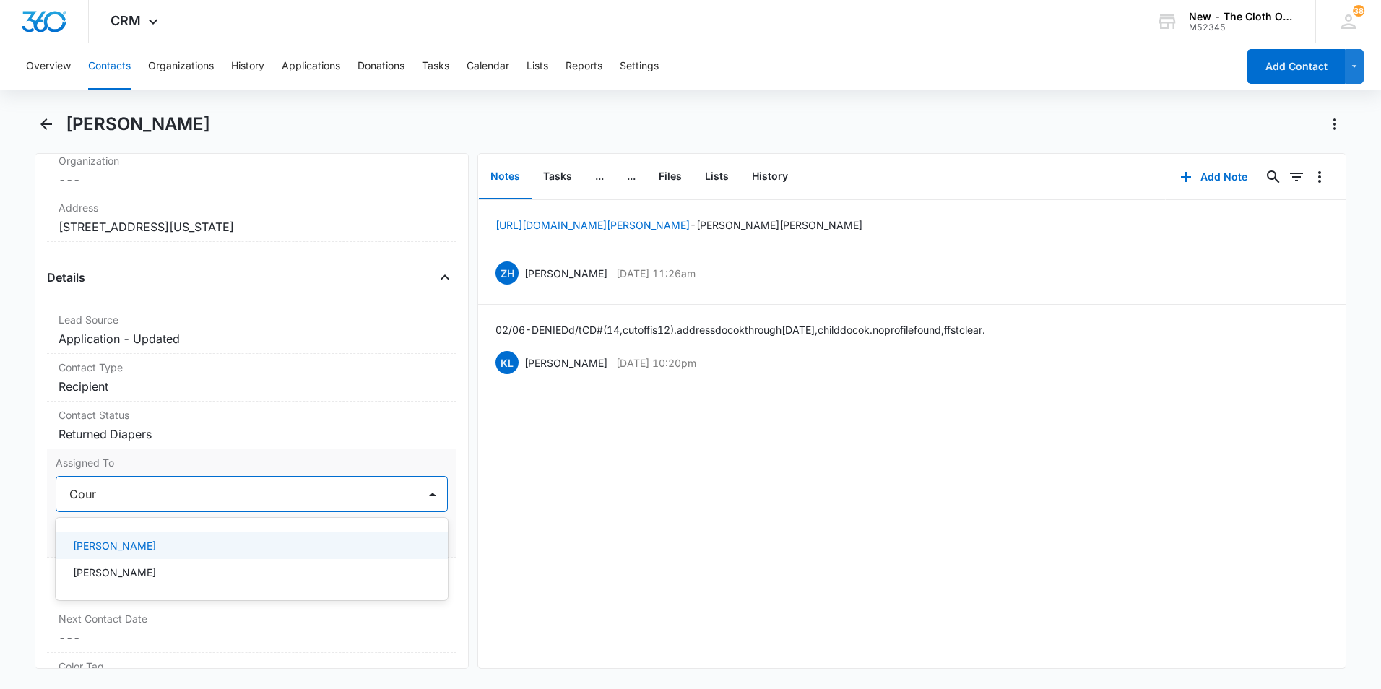
type input "Cou"
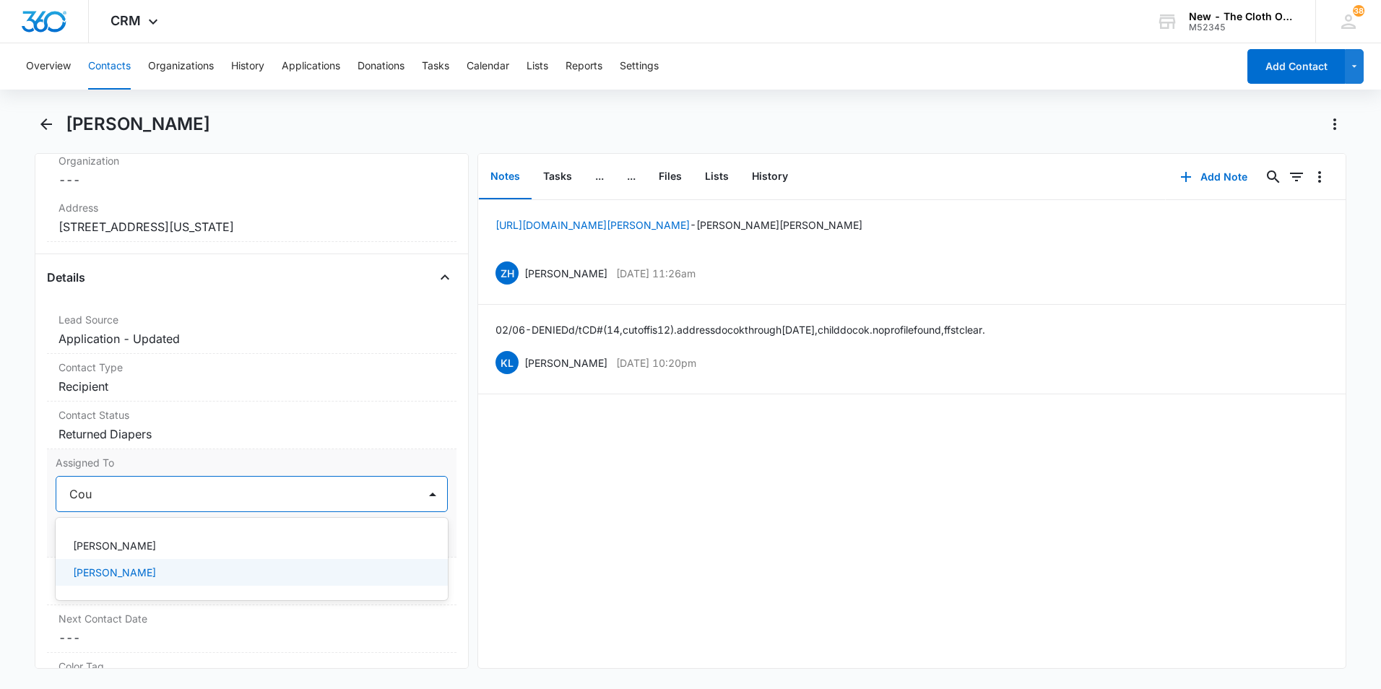
click at [156, 571] on p "[PERSON_NAME]" at bounding box center [114, 572] width 83 height 15
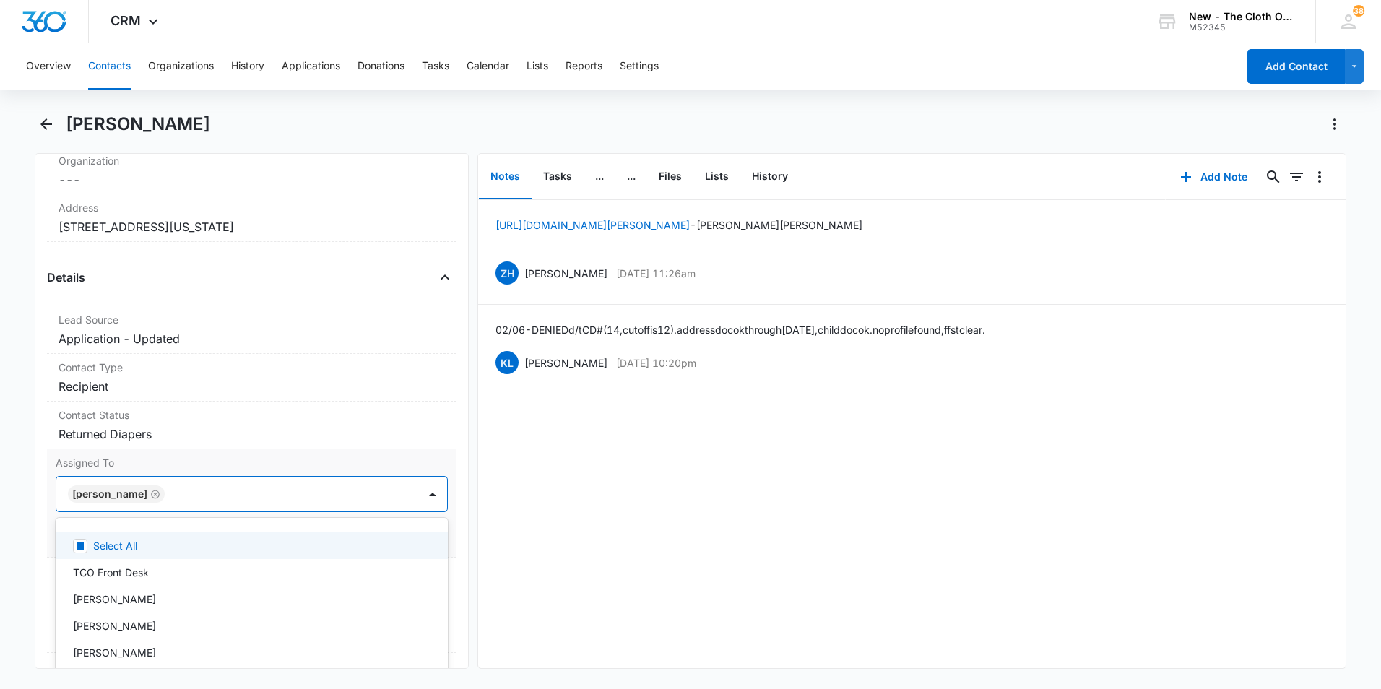
click at [284, 467] on label "Assigned To" at bounding box center [252, 462] width 392 height 15
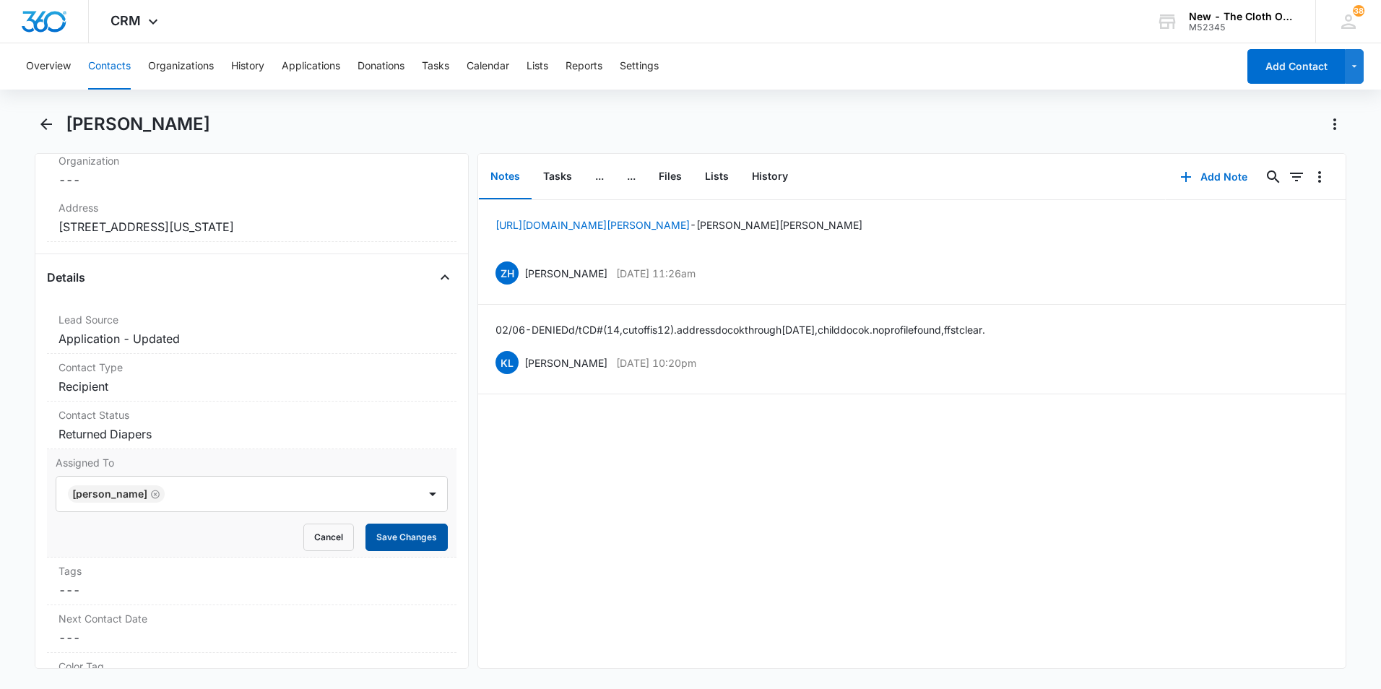
click at [366, 540] on button "Save Changes" at bounding box center [407, 537] width 82 height 27
click at [42, 118] on icon "Back" at bounding box center [46, 124] width 17 height 17
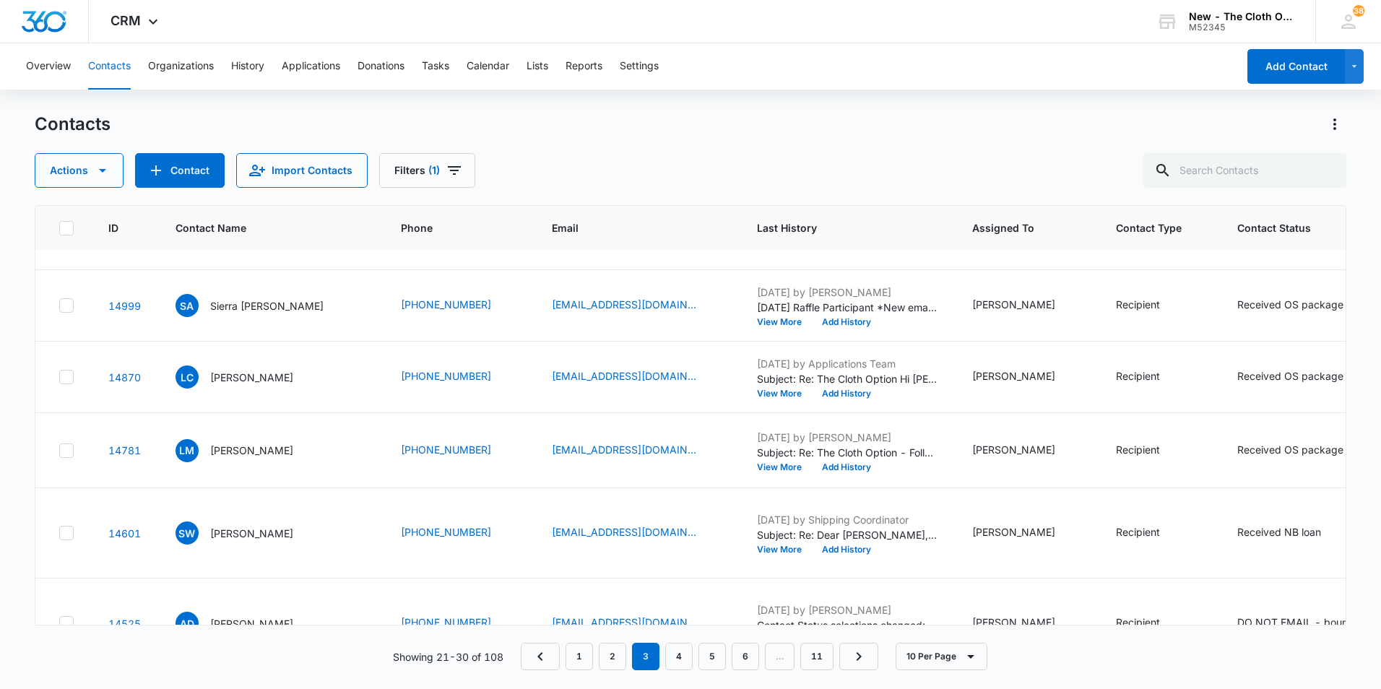
scroll to position [361, 0]
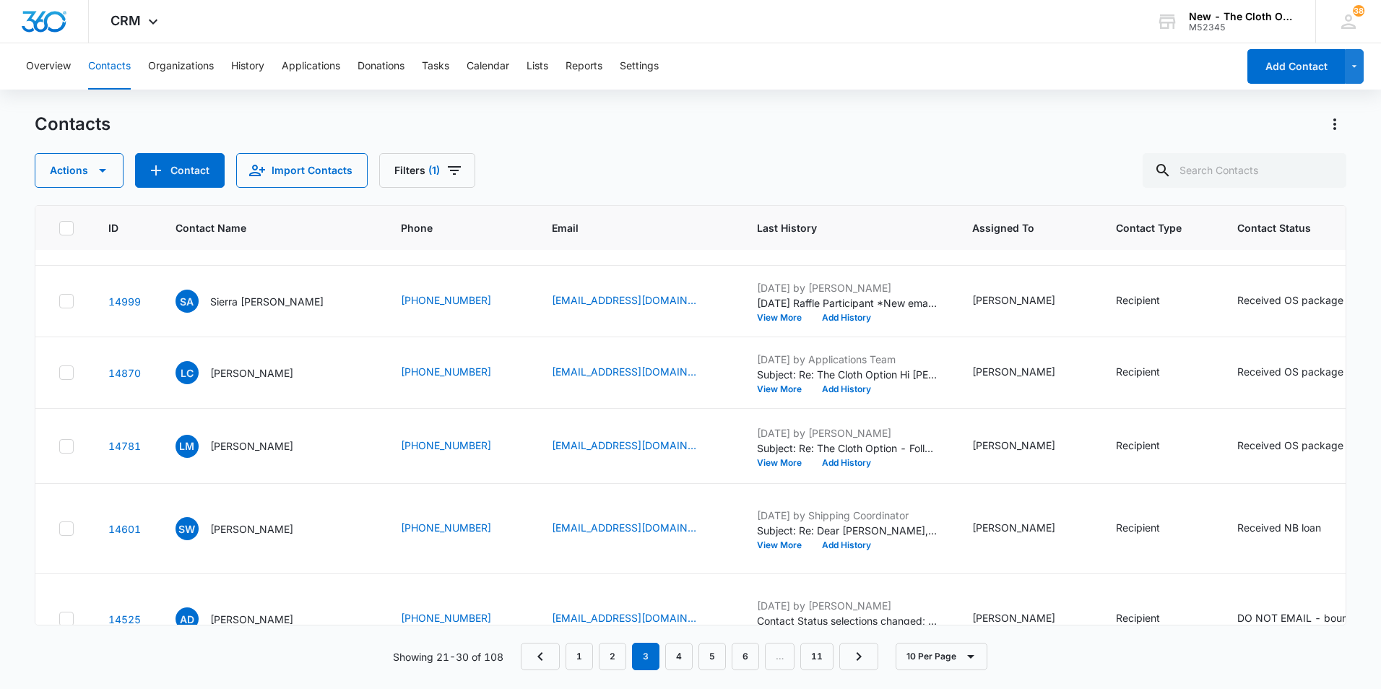
click at [270, 147] on p "[PERSON_NAME]" at bounding box center [251, 139] width 83 height 15
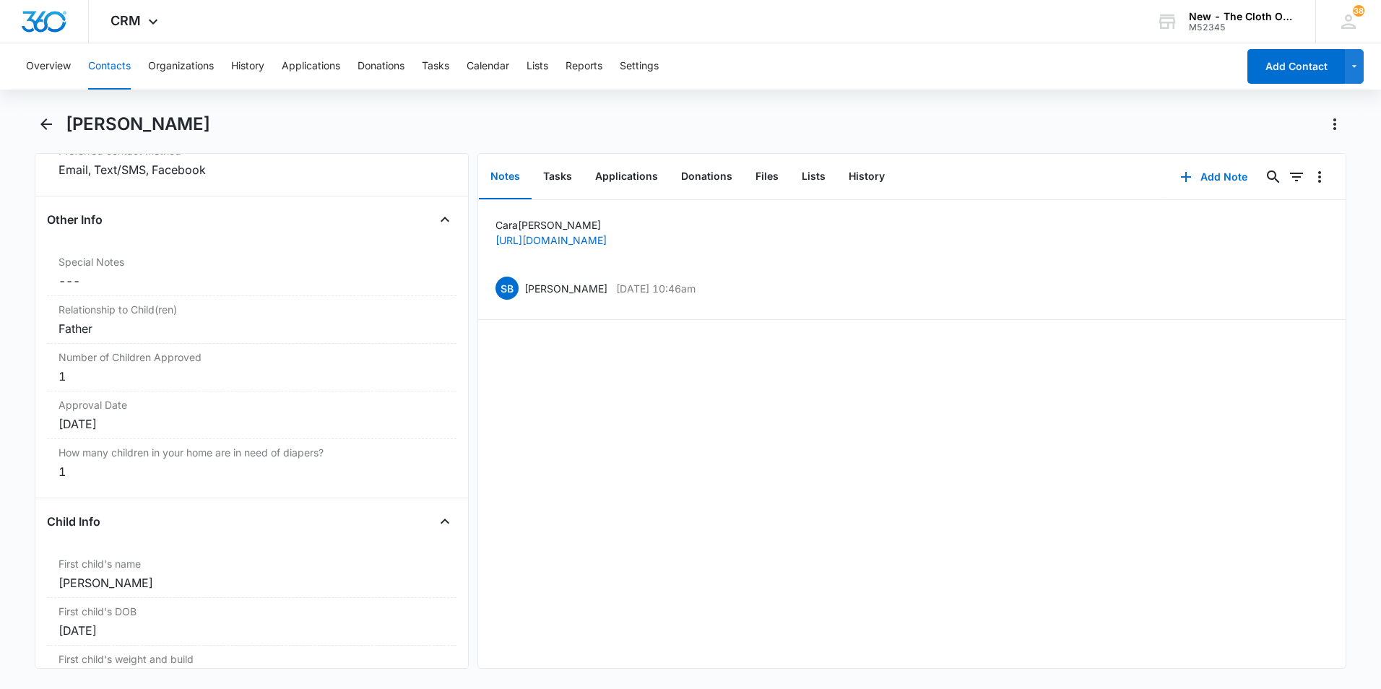
scroll to position [1662, 0]
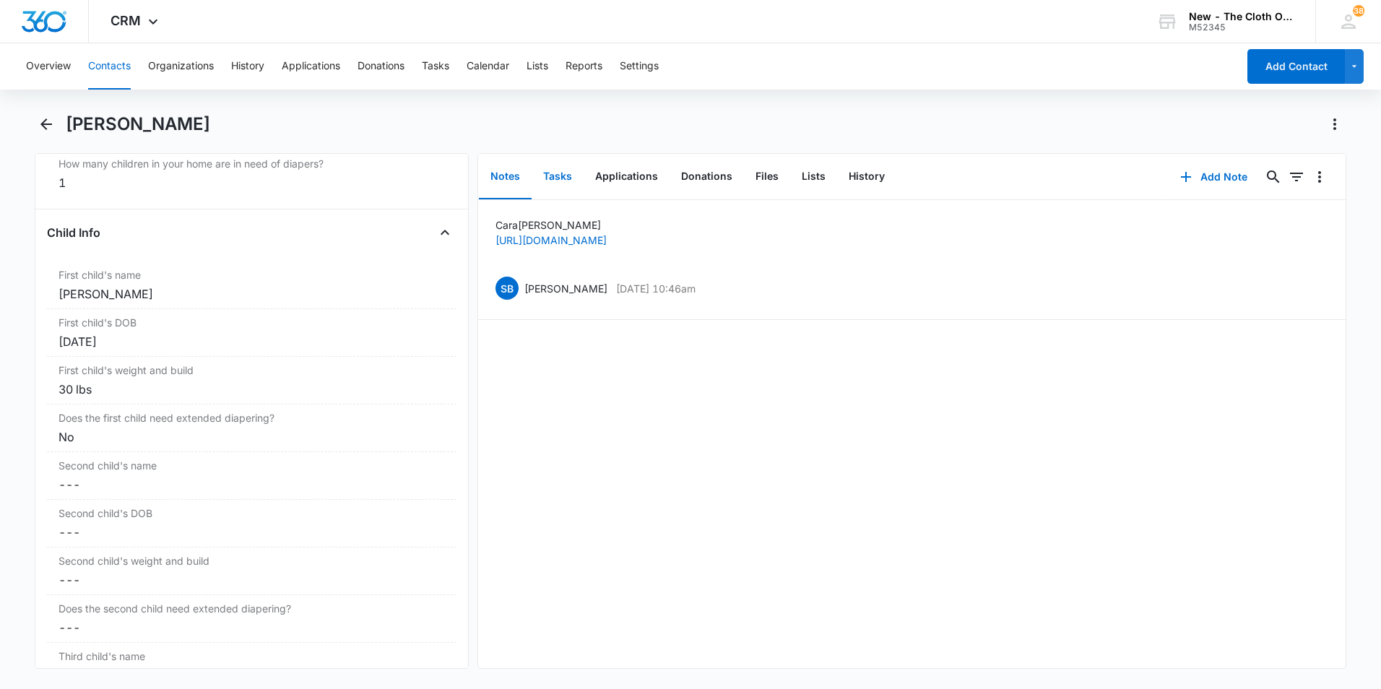
click at [567, 176] on button "Tasks" at bounding box center [558, 177] width 52 height 45
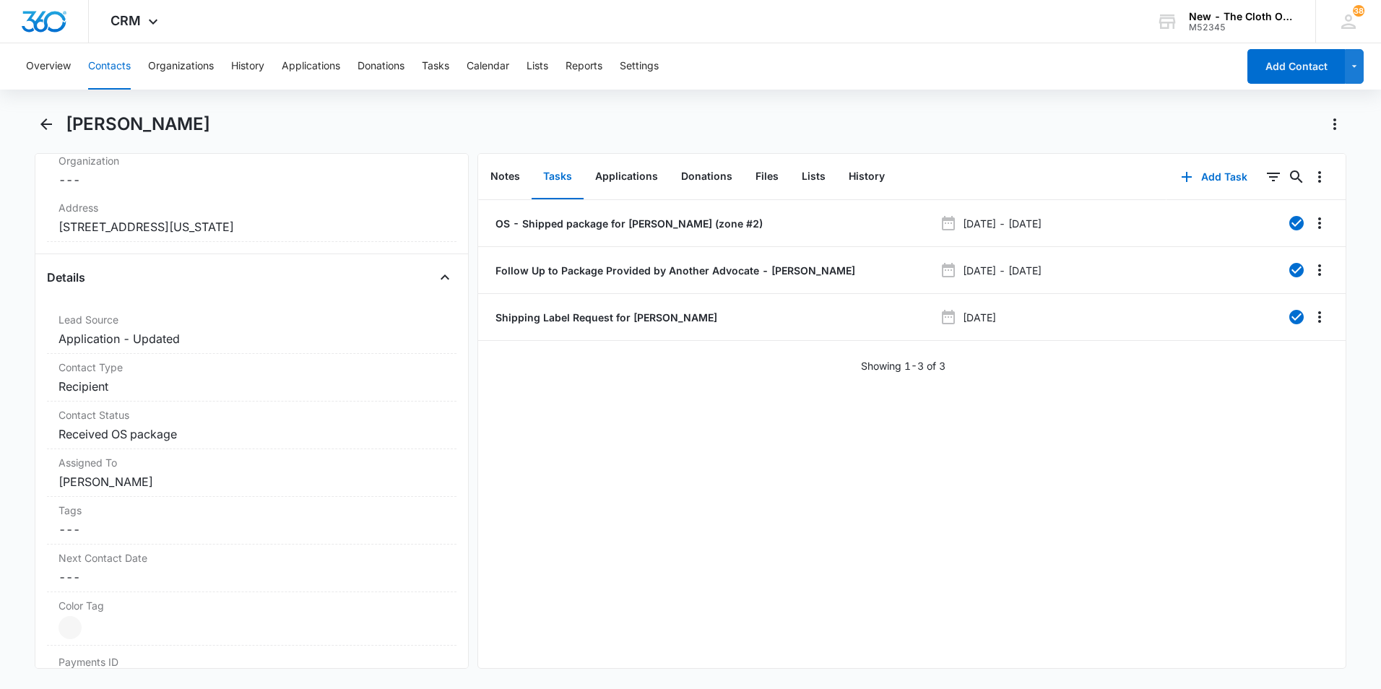
scroll to position [217, 0]
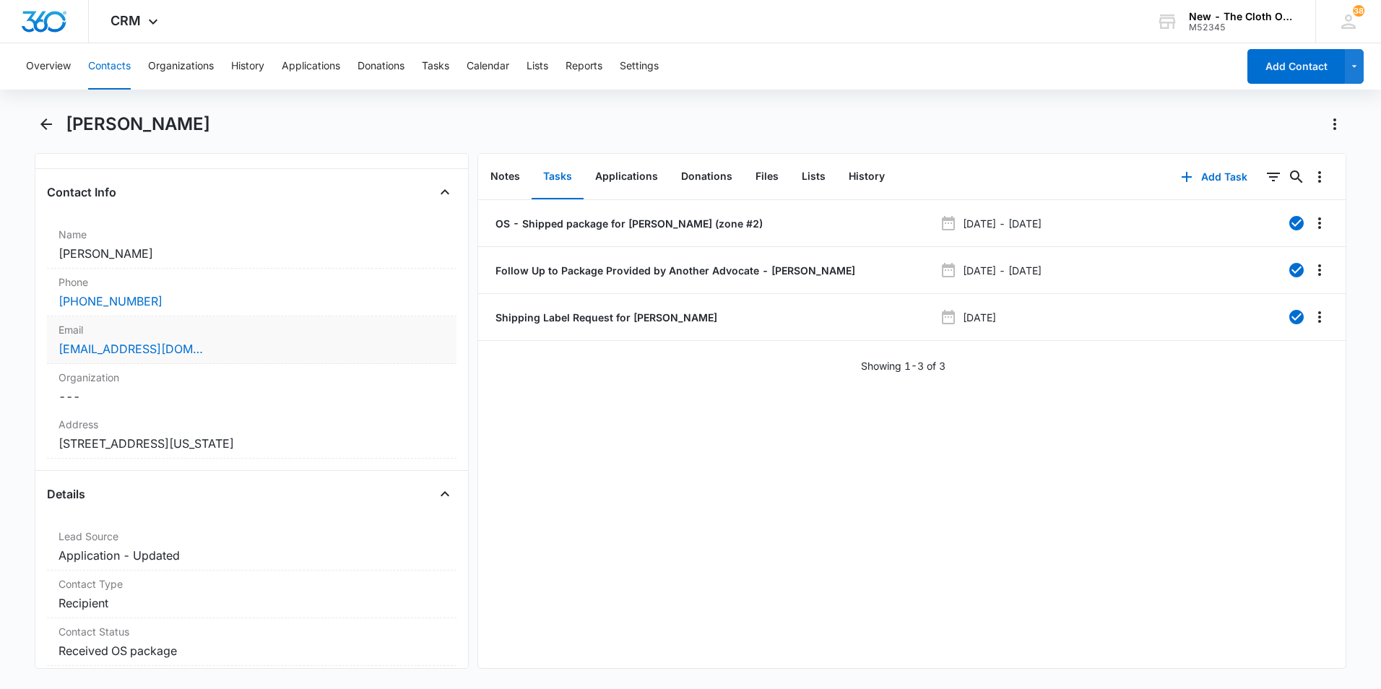
click at [308, 328] on label "Email" at bounding box center [252, 329] width 387 height 15
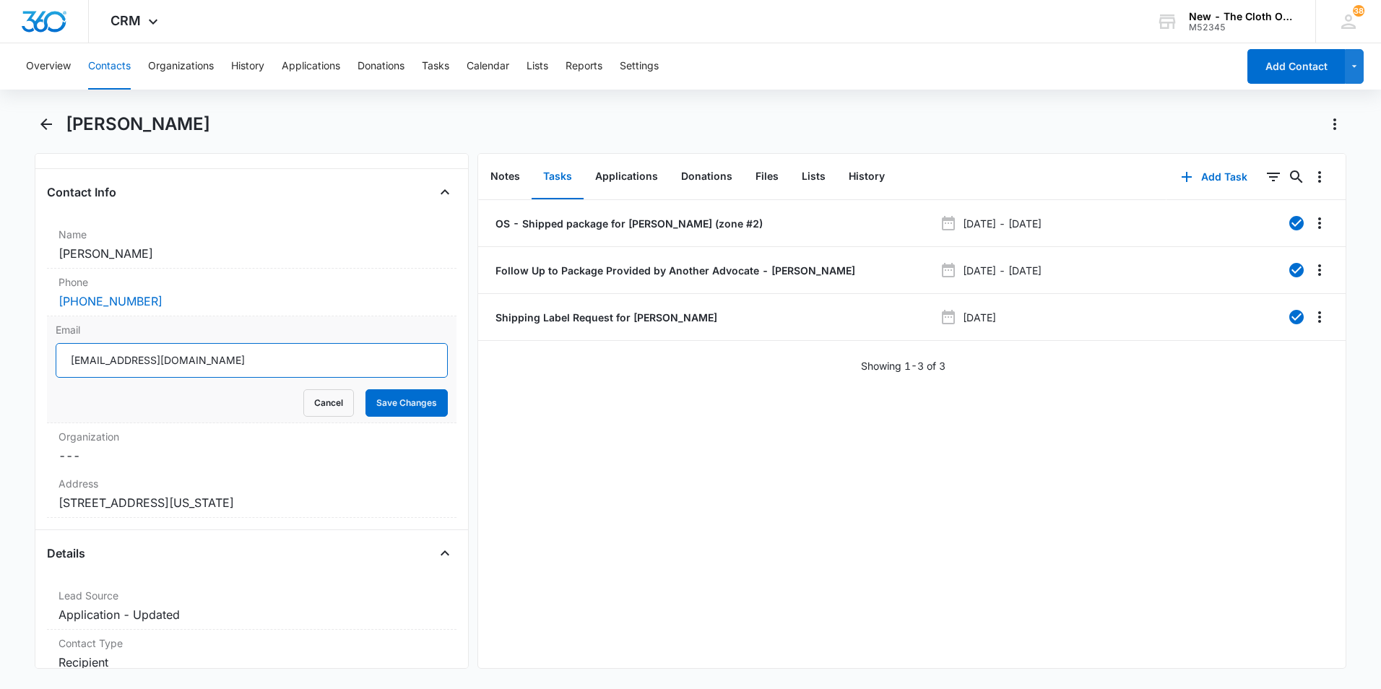
click at [332, 356] on input "[EMAIL_ADDRESS][DOMAIN_NAME]" at bounding box center [252, 360] width 392 height 35
click at [314, 370] on input "[EMAIL_ADDRESS][DOMAIN_NAME]" at bounding box center [252, 360] width 392 height 35
click at [42, 120] on icon "Back" at bounding box center [46, 124] width 17 height 17
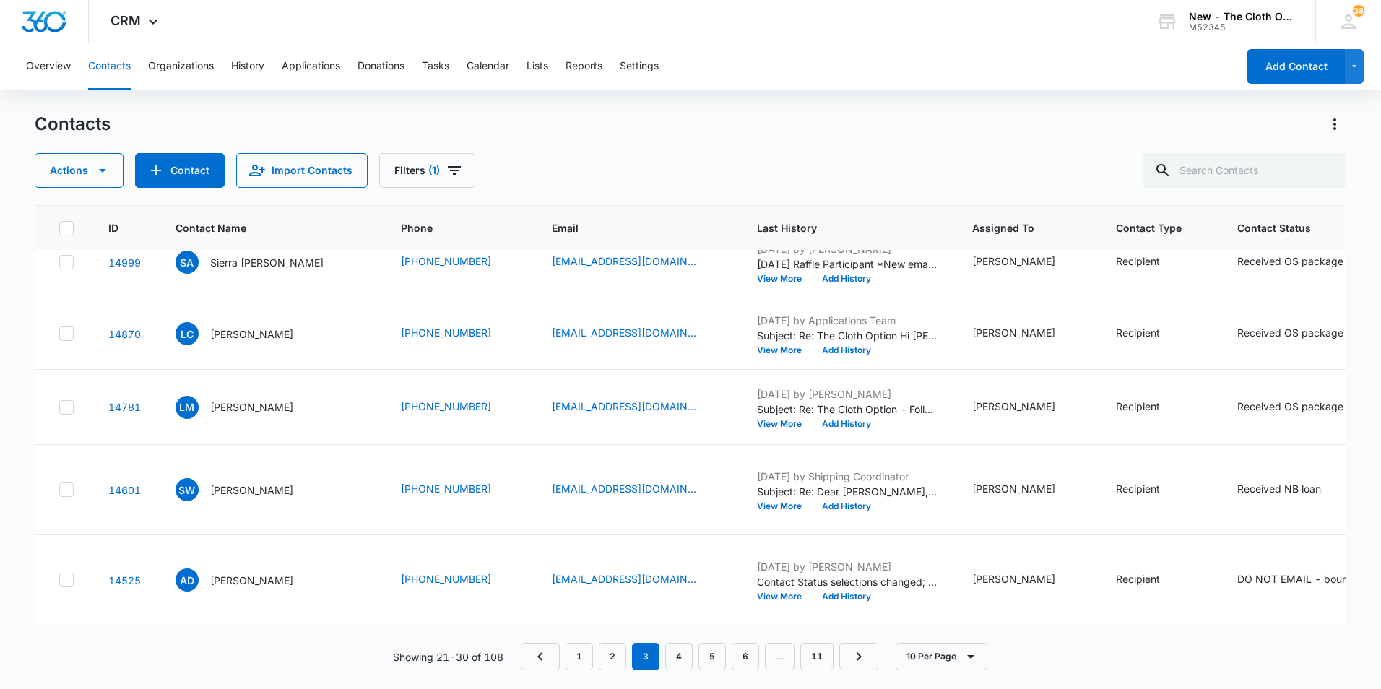
scroll to position [433, 0]
click at [251, 189] on p "[PERSON_NAME]" at bounding box center [251, 181] width 83 height 15
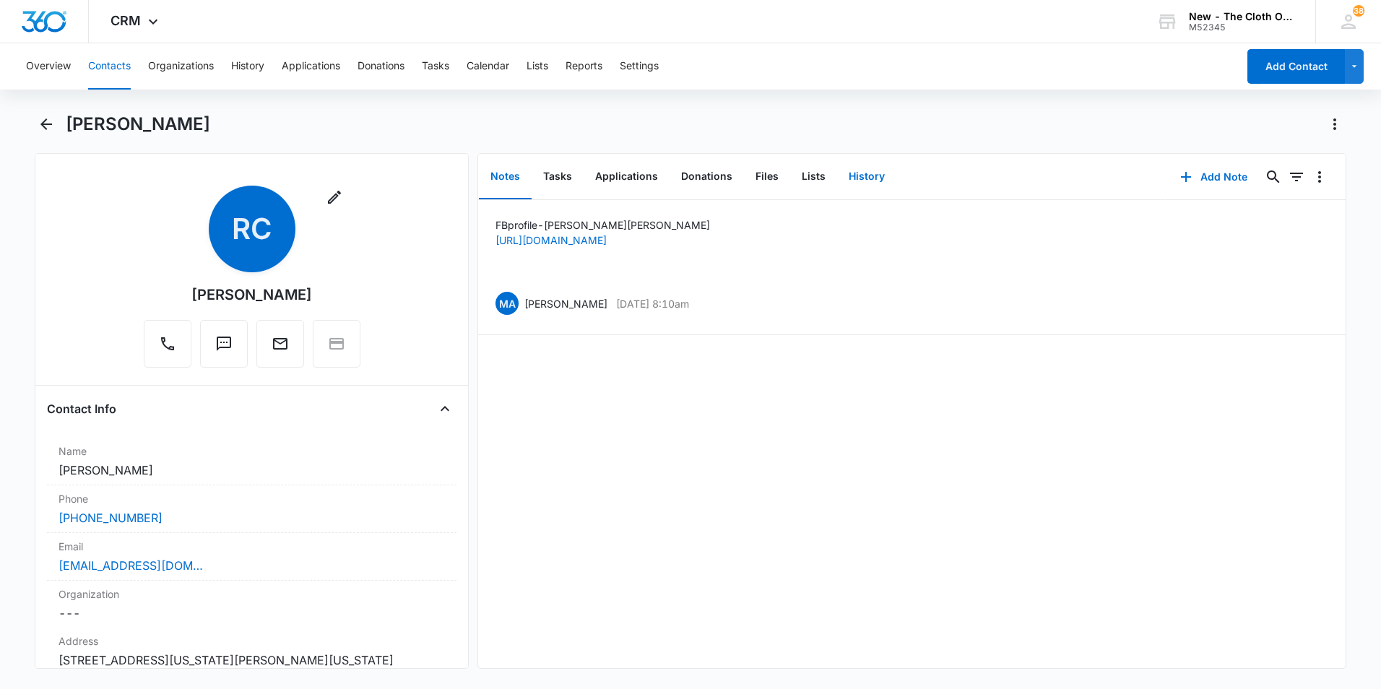
click at [845, 180] on button "History" at bounding box center [866, 177] width 59 height 45
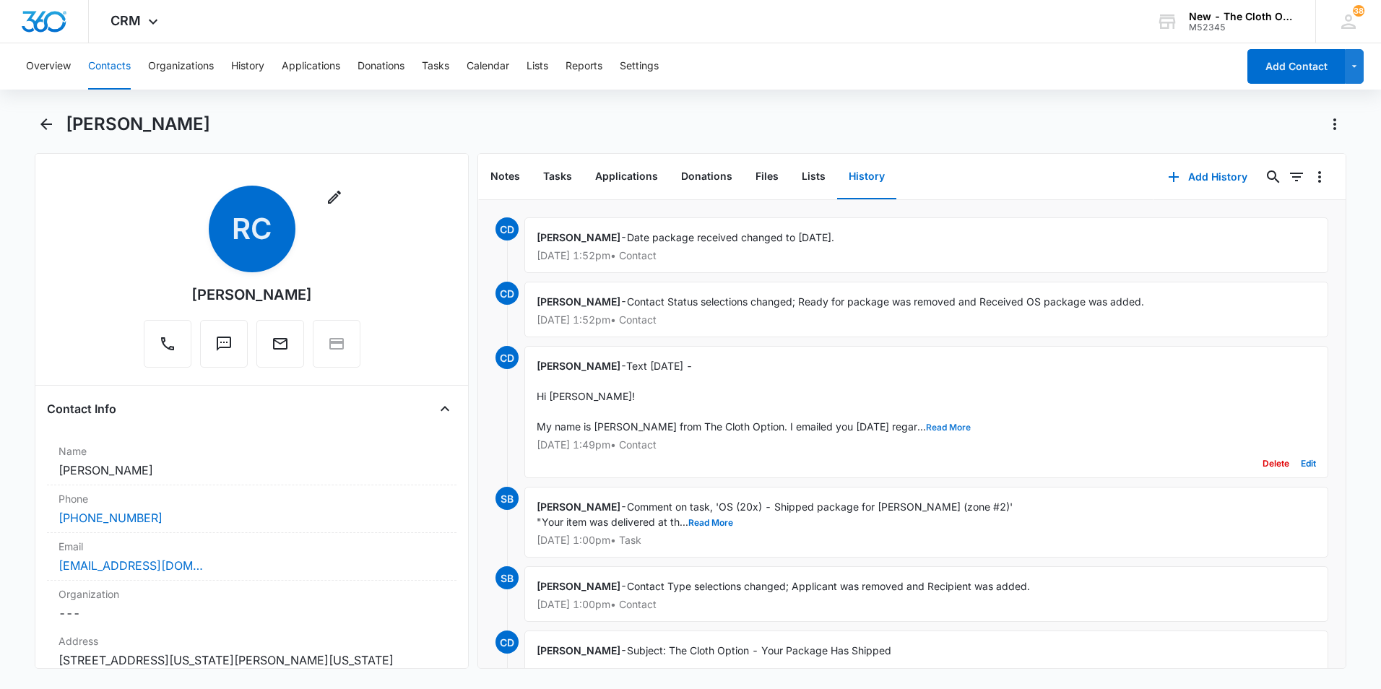
click at [926, 423] on button "Read More" at bounding box center [948, 427] width 45 height 9
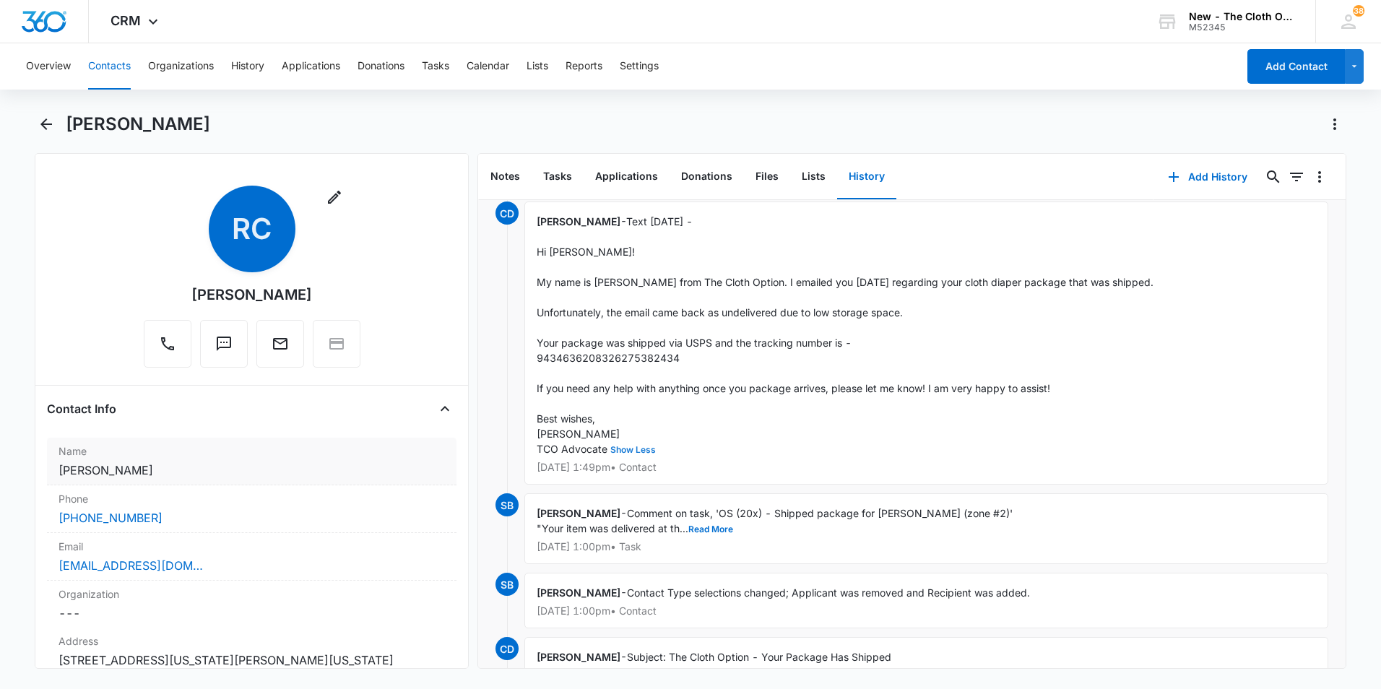
scroll to position [72, 0]
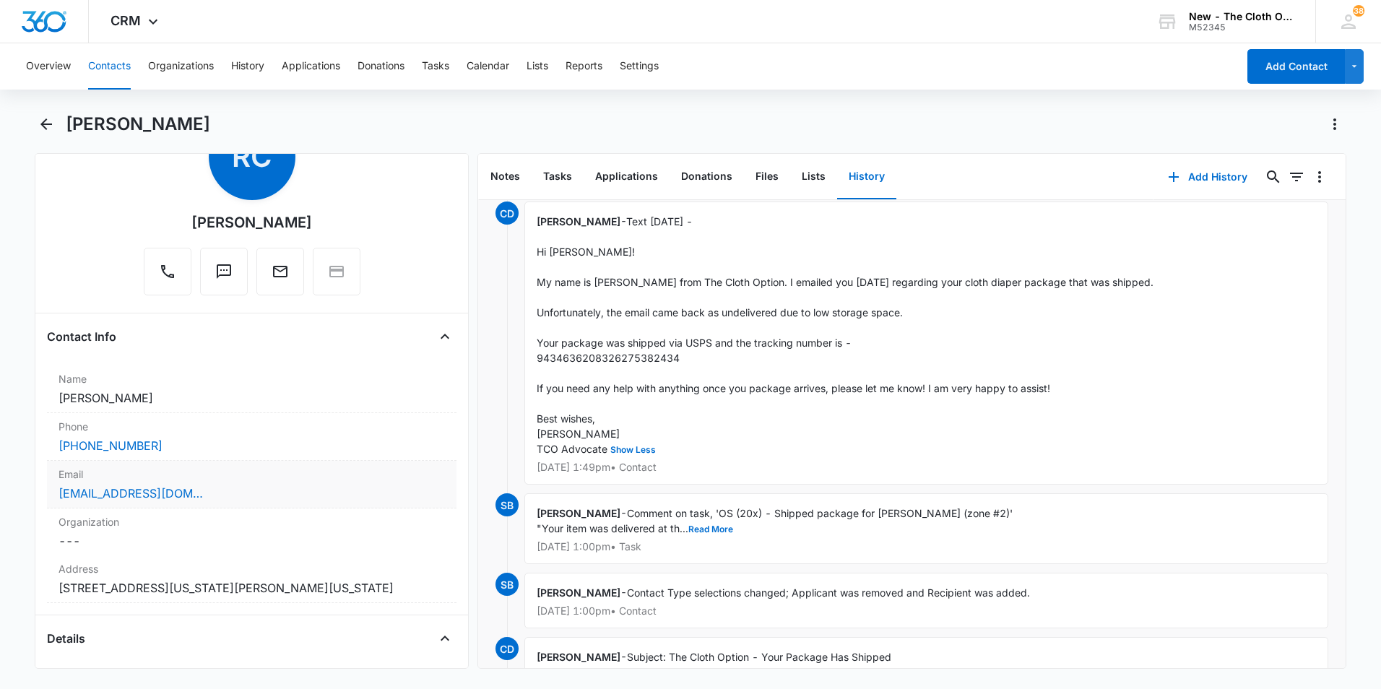
click at [261, 496] on div "[EMAIL_ADDRESS][DOMAIN_NAME]" at bounding box center [252, 493] width 387 height 17
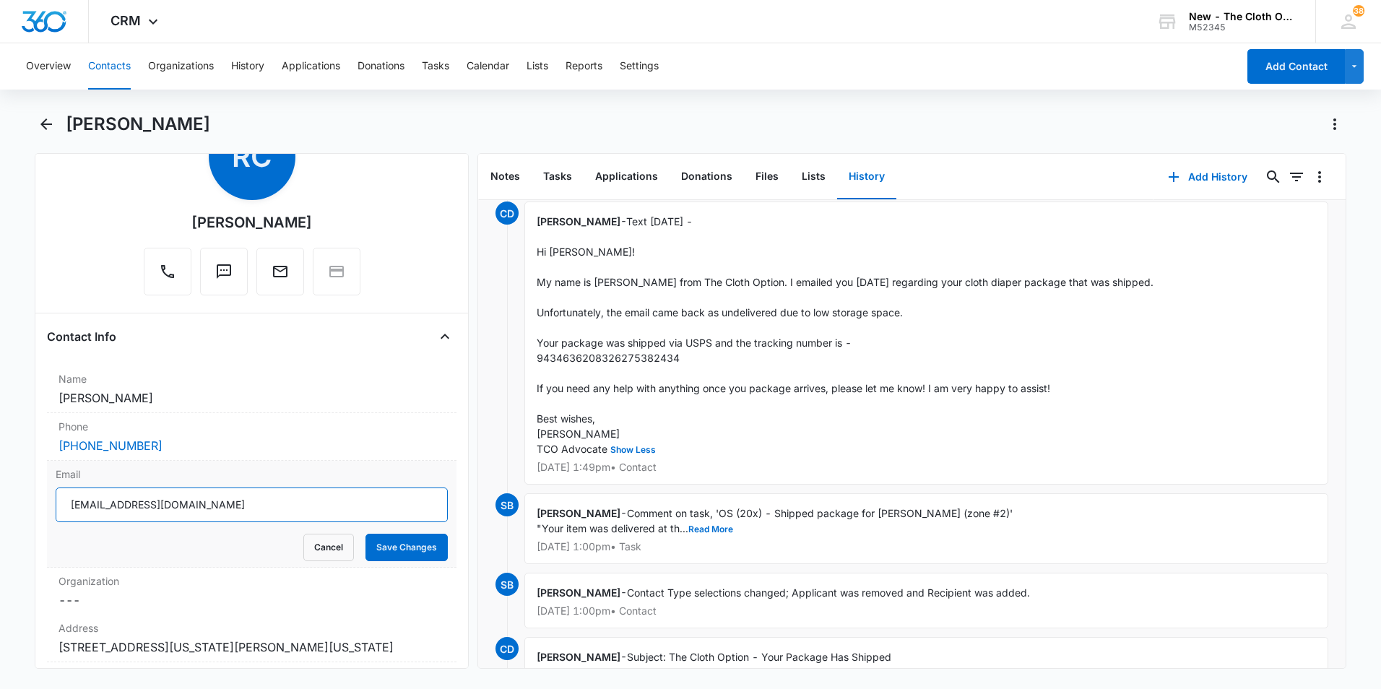
click at [262, 501] on input "[EMAIL_ADDRESS][DOMAIN_NAME]" at bounding box center [252, 505] width 392 height 35
click at [40, 126] on icon "Back" at bounding box center [46, 124] width 17 height 17
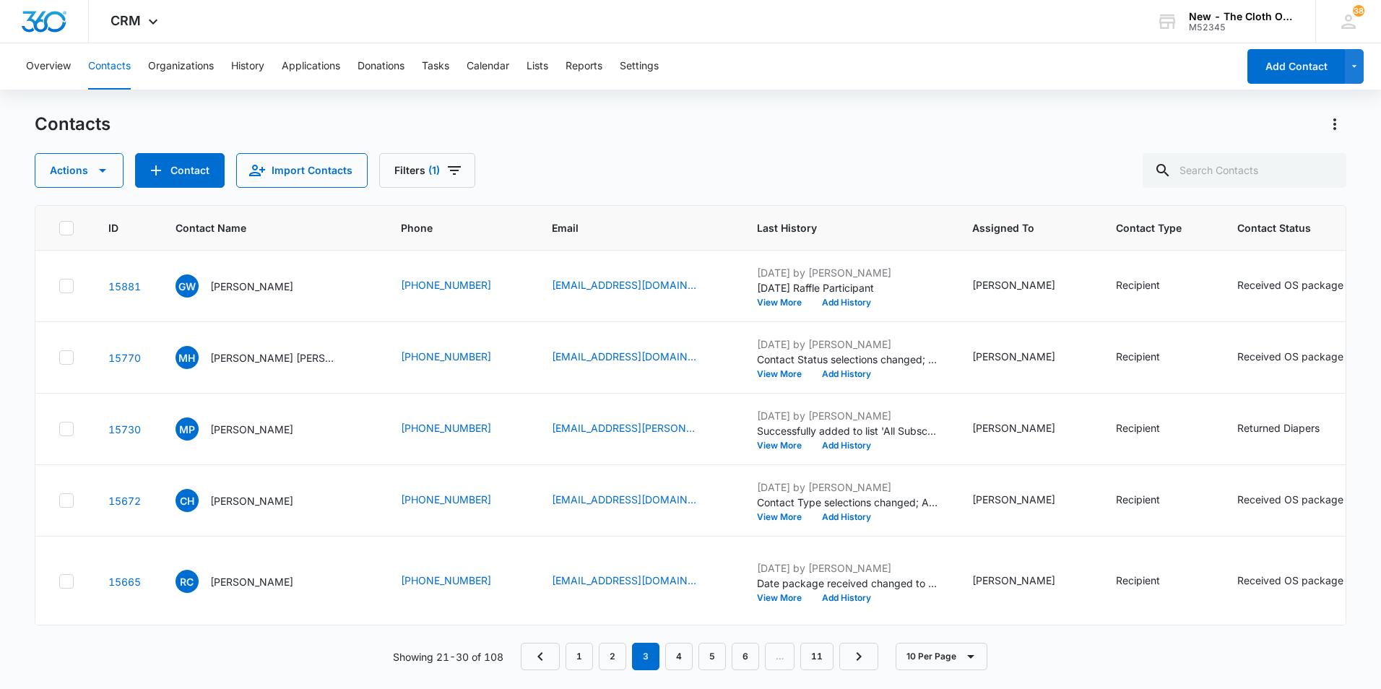
scroll to position [433, 0]
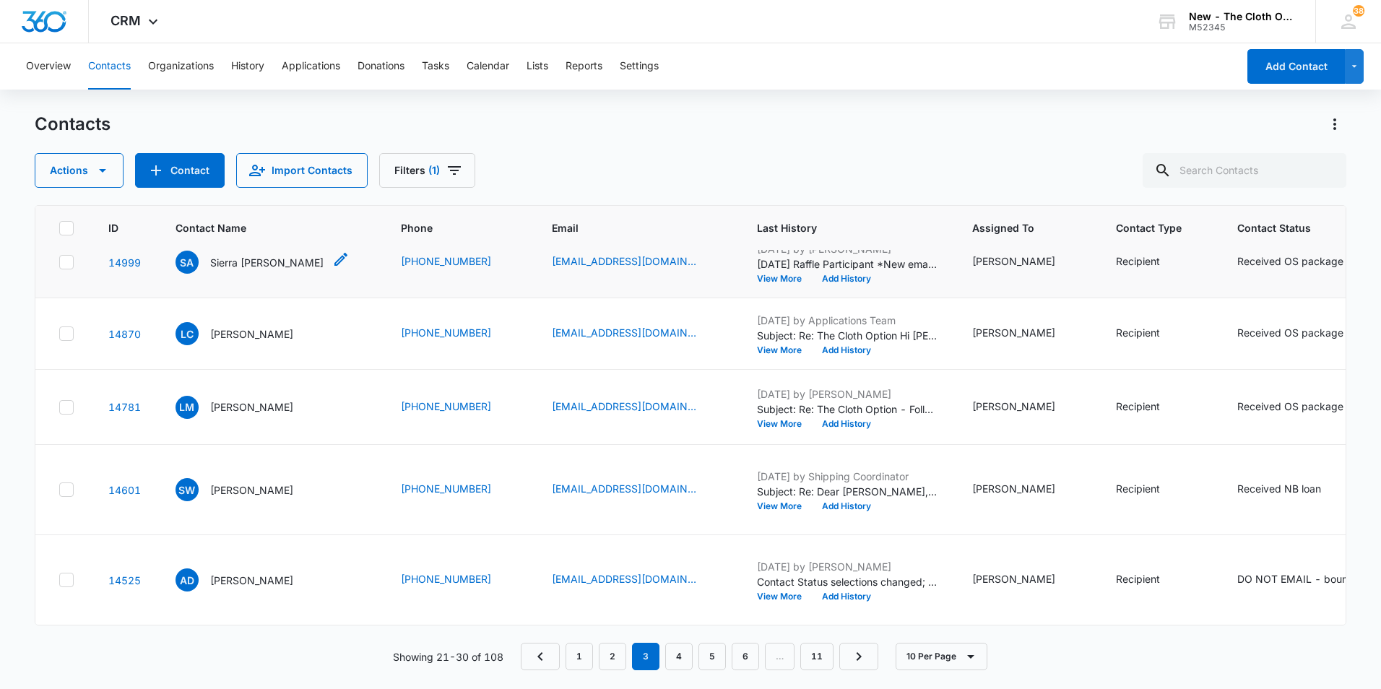
click at [261, 270] on p "Sierra [PERSON_NAME]" at bounding box center [266, 262] width 113 height 15
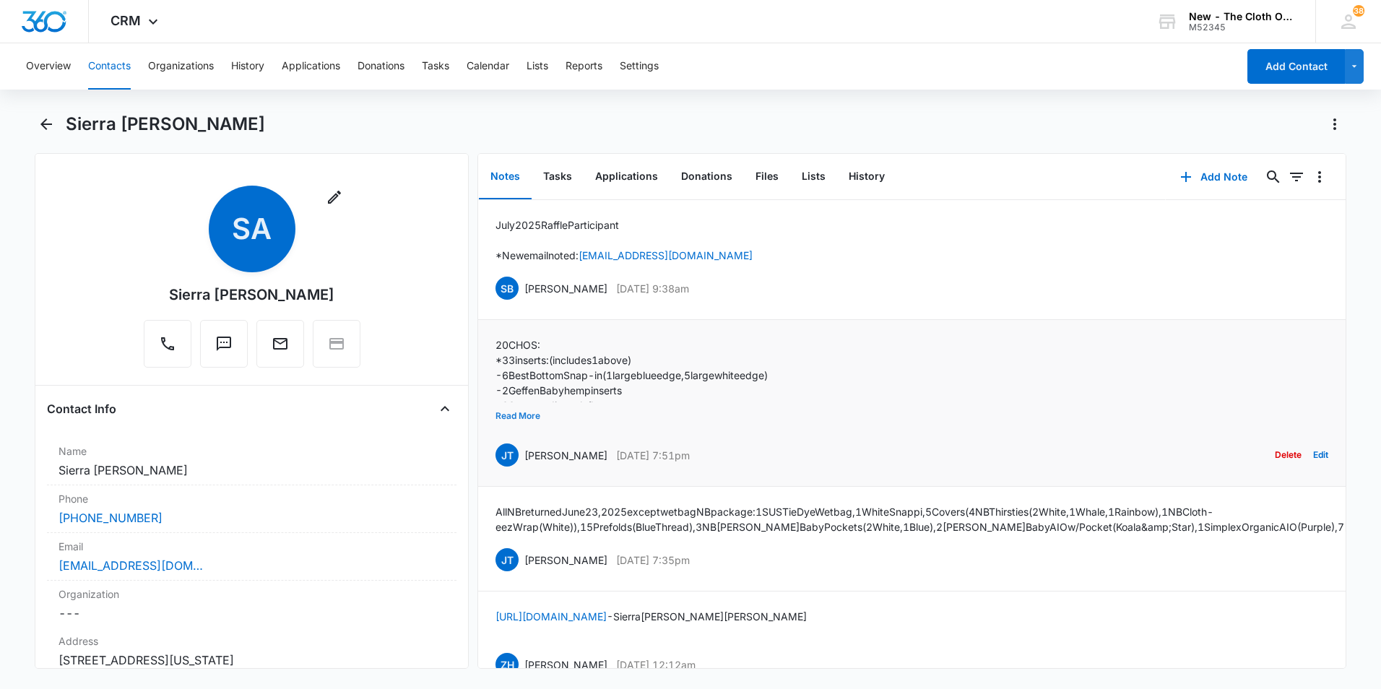
click at [524, 415] on button "Read More" at bounding box center [518, 415] width 45 height 27
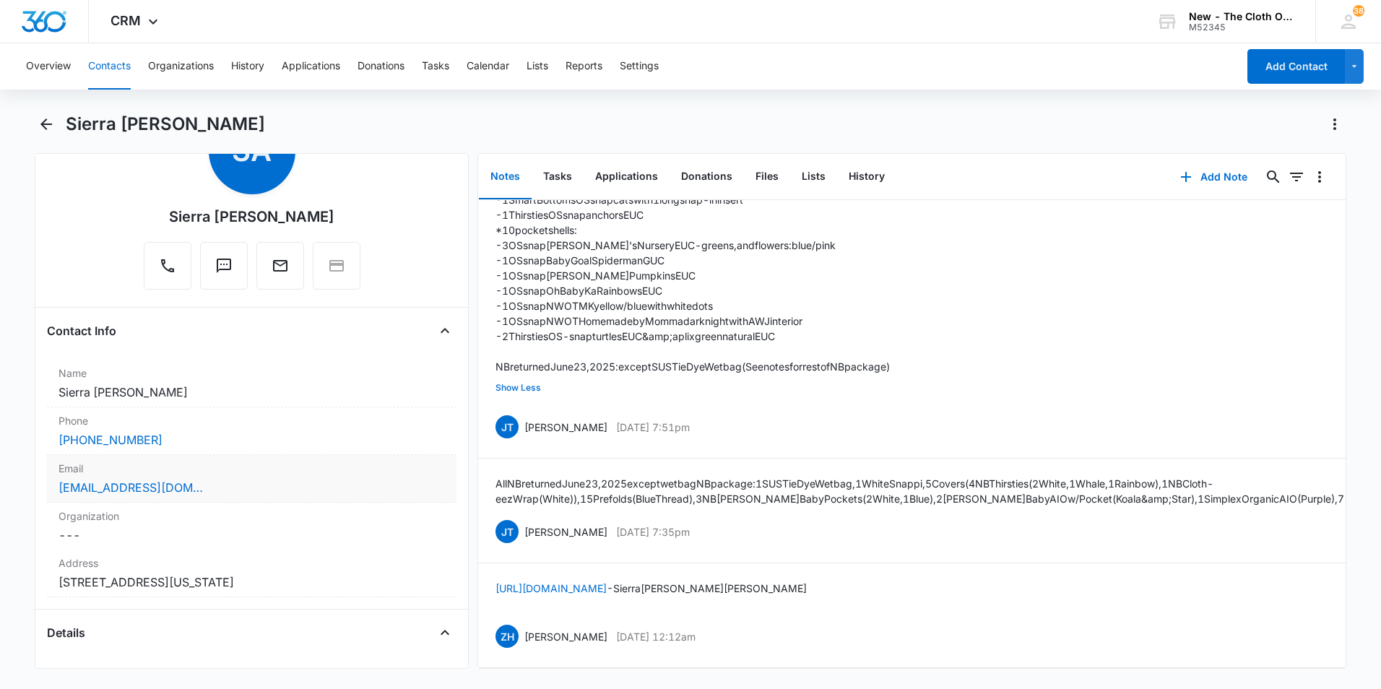
scroll to position [72, 0]
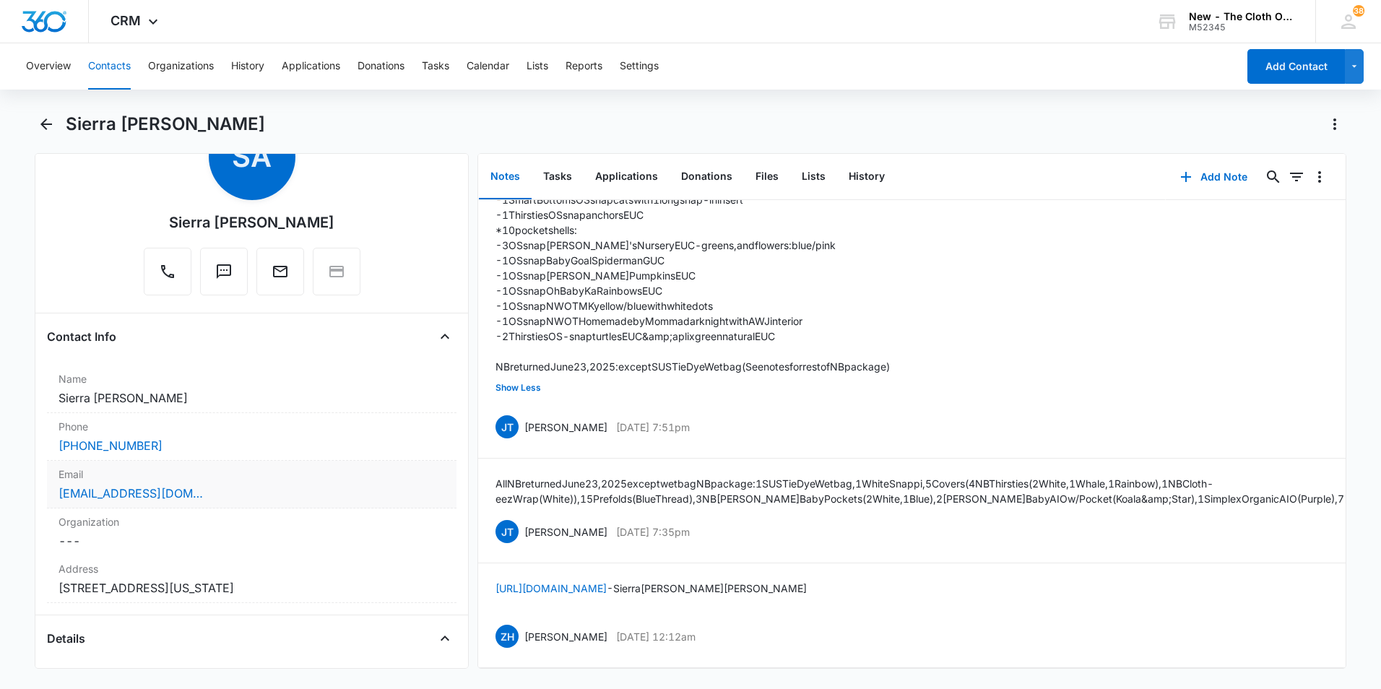
click at [289, 493] on div "[EMAIL_ADDRESS][DOMAIN_NAME]" at bounding box center [252, 493] width 387 height 17
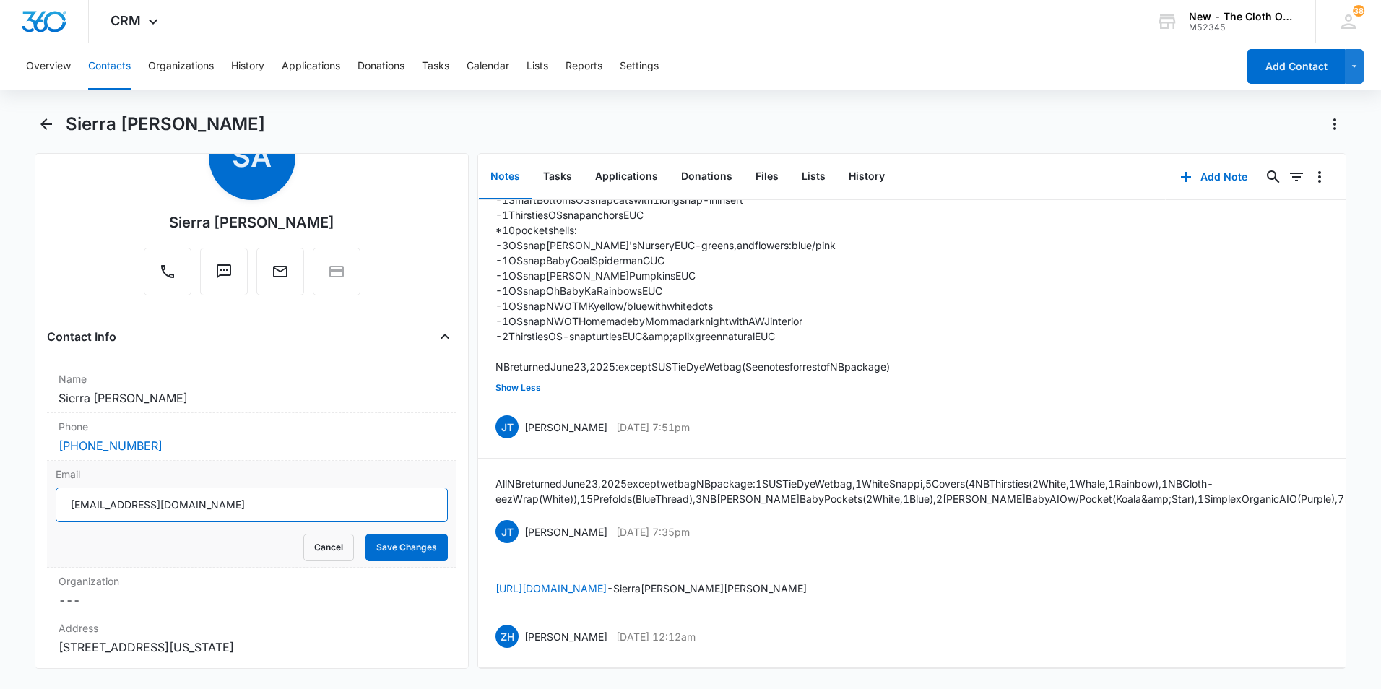
click at [313, 504] on input "[EMAIL_ADDRESS][DOMAIN_NAME]" at bounding box center [252, 505] width 392 height 35
click at [40, 120] on icon "Back" at bounding box center [46, 124] width 17 height 17
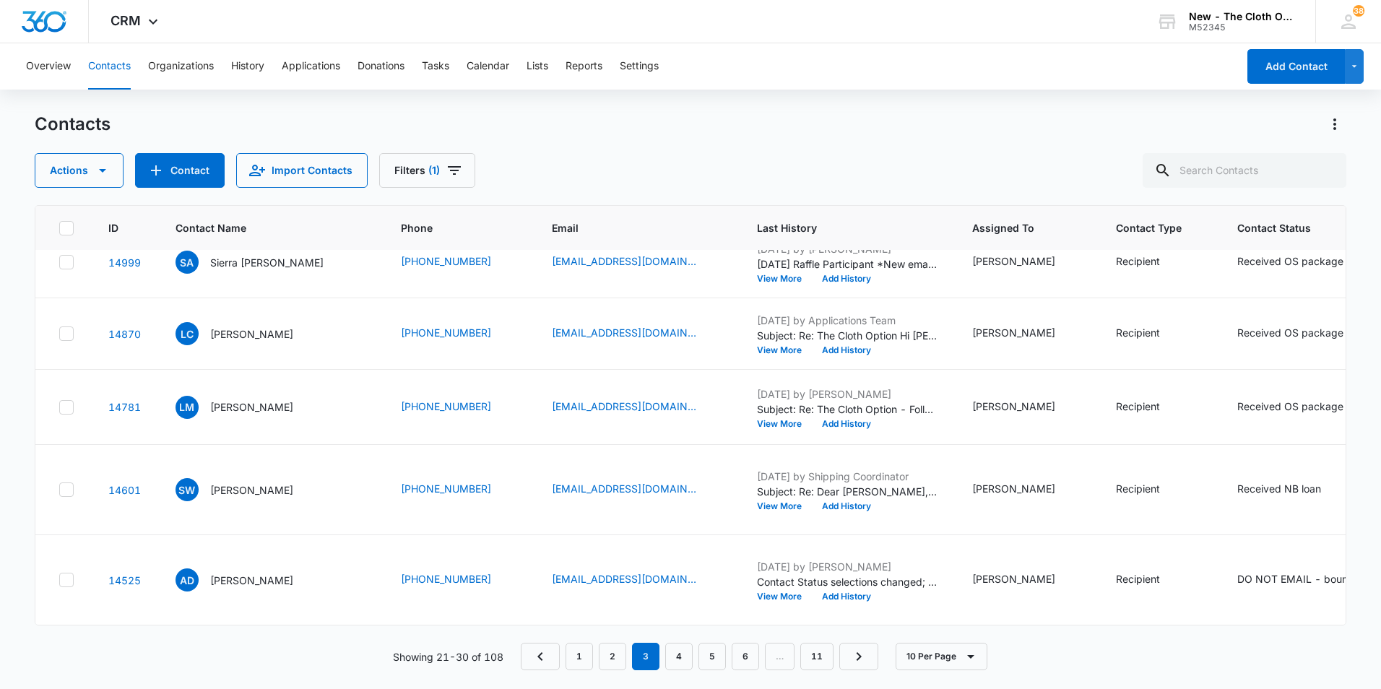
scroll to position [650, 0]
click at [246, 342] on p "[PERSON_NAME]" at bounding box center [251, 334] width 83 height 15
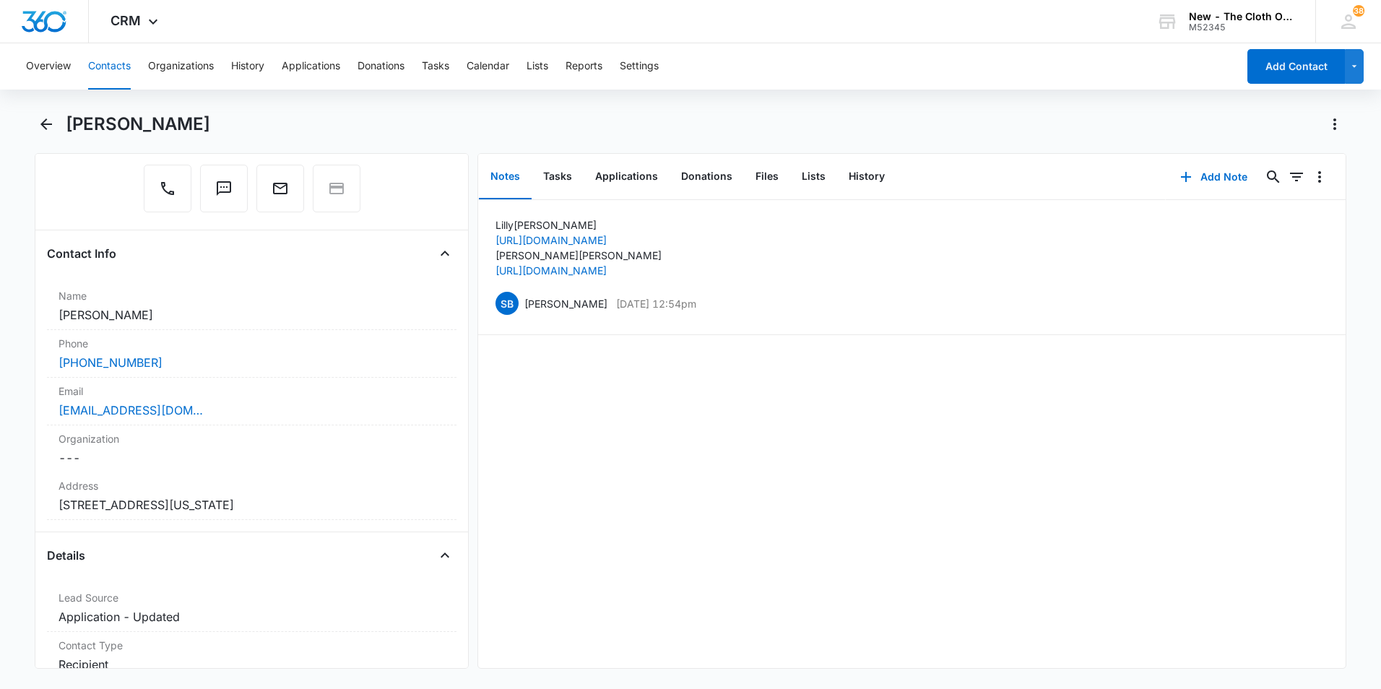
scroll to position [72, 0]
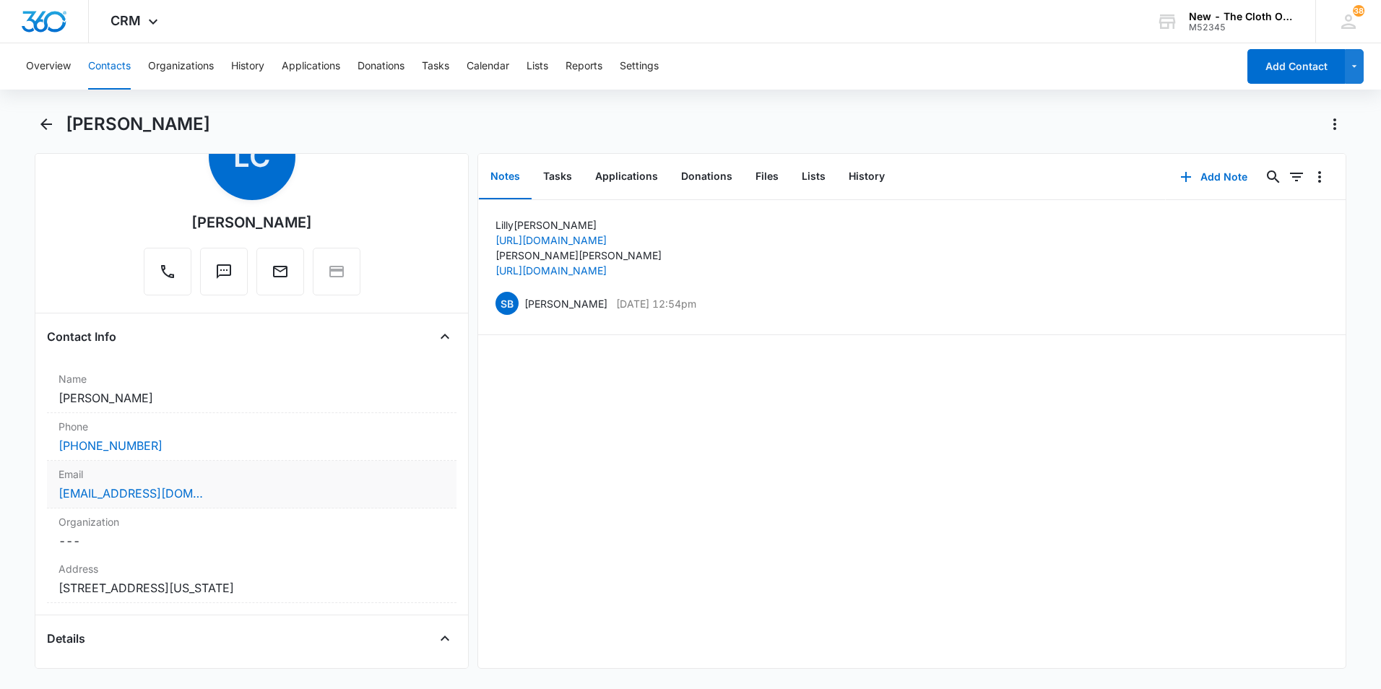
click at [214, 501] on div "[EMAIL_ADDRESS][DOMAIN_NAME]" at bounding box center [252, 493] width 387 height 17
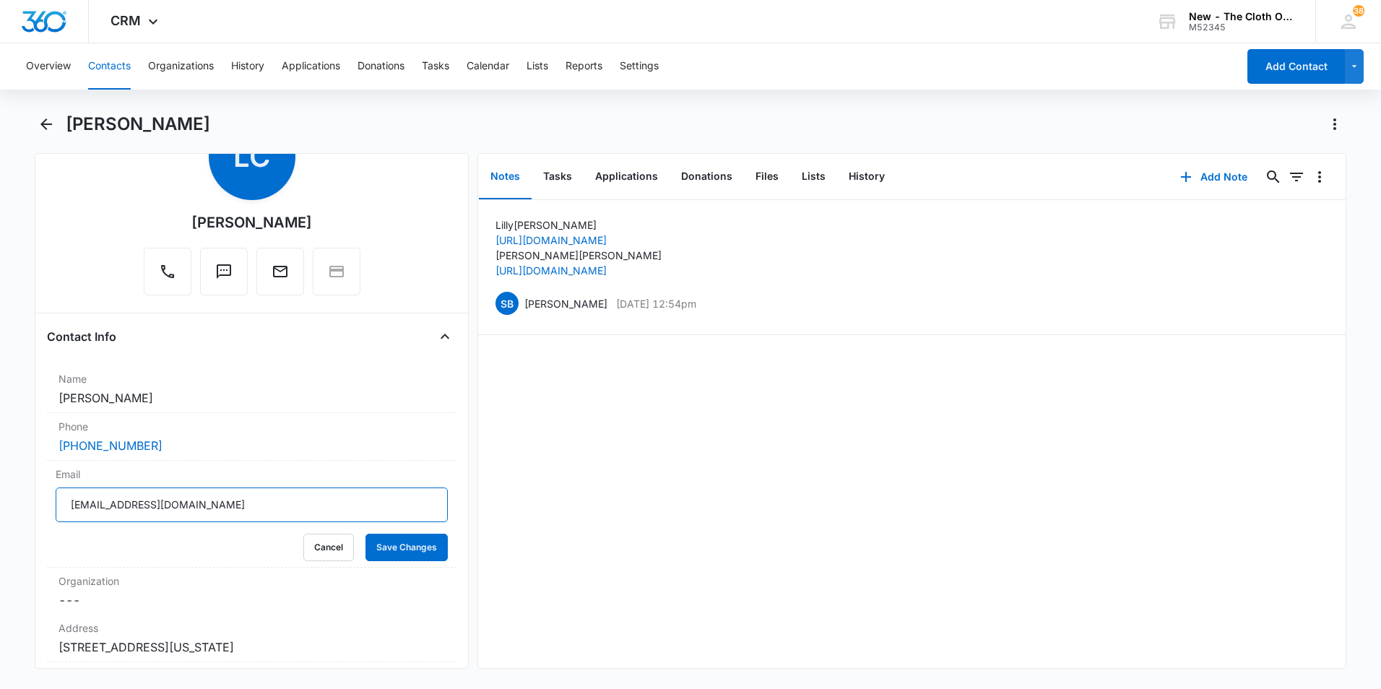
drag, startPoint x: 131, startPoint y: 503, endPoint x: 32, endPoint y: 498, distance: 99.8
click at [32, 498] on main "Lilly Combs Remove LC Lilly Combs Contact Info Name Cancel Save Changes Lilly C…" at bounding box center [690, 400] width 1381 height 574
click at [48, 129] on icon "Back" at bounding box center [46, 124] width 17 height 17
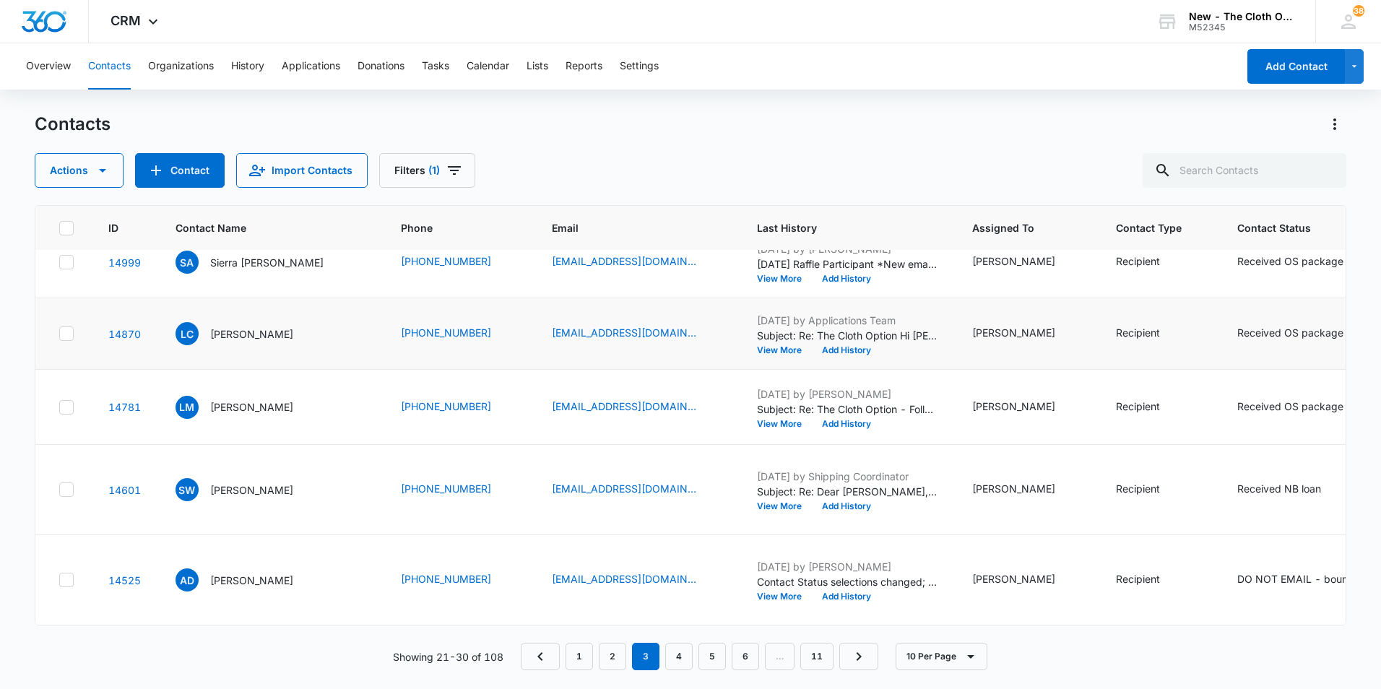
scroll to position [795, 0]
click at [266, 412] on p "[PERSON_NAME]" at bounding box center [251, 407] width 83 height 15
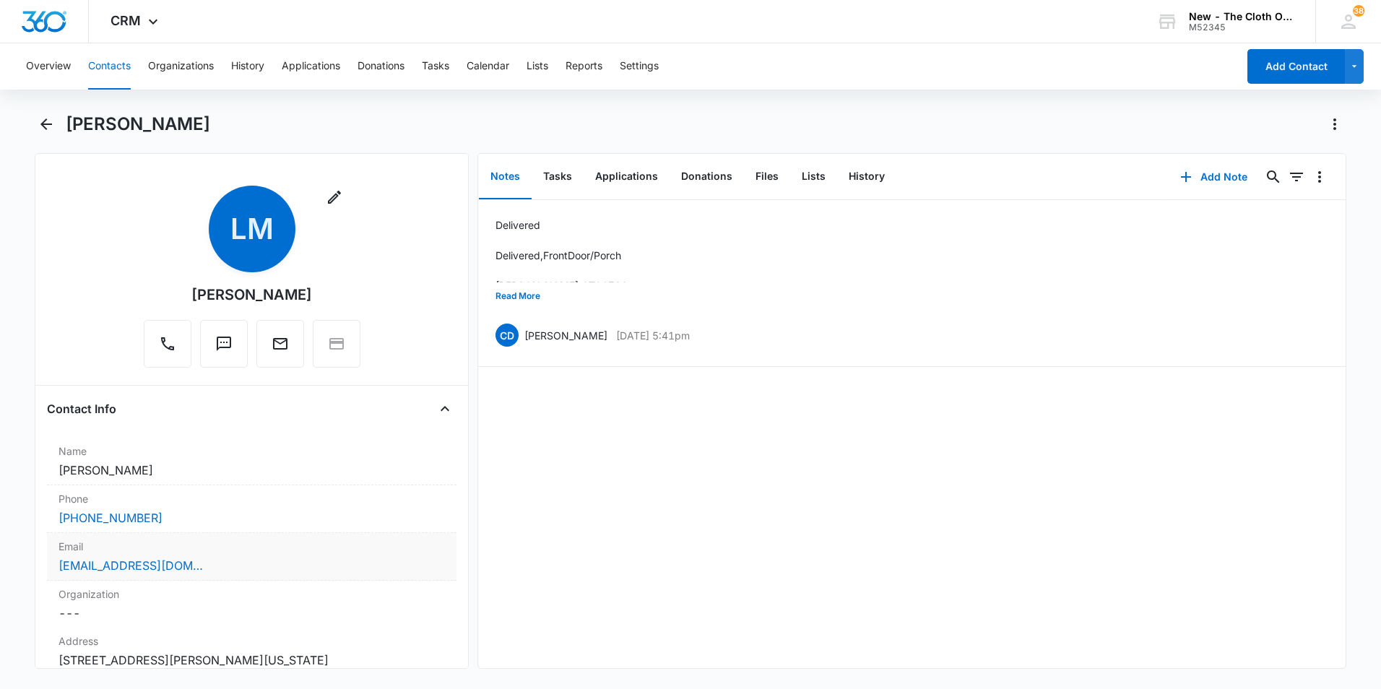
click at [269, 568] on div "[EMAIL_ADDRESS][DOMAIN_NAME]" at bounding box center [252, 565] width 387 height 17
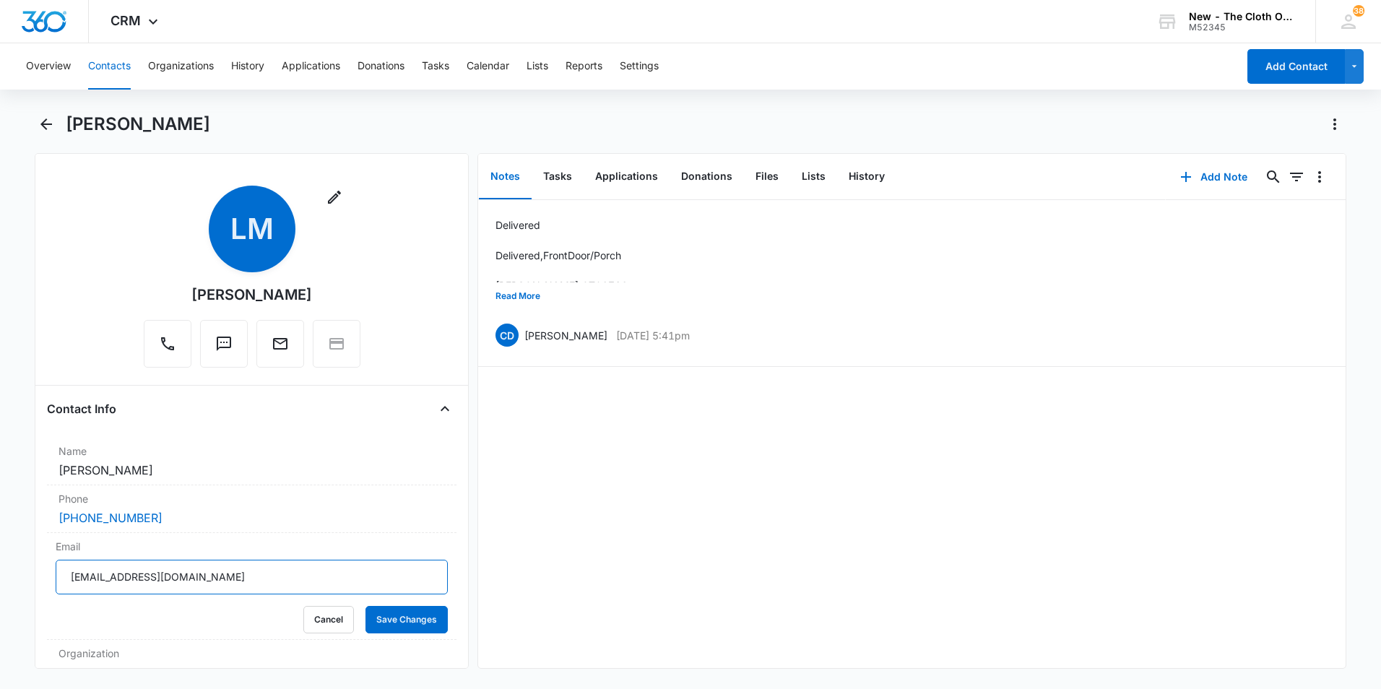
drag, startPoint x: 225, startPoint y: 579, endPoint x: 44, endPoint y: 563, distance: 181.3
click at [45, 568] on div "Remove LM Lulzime Meto Contact Info Name Cancel Save Changes Lulzime Meto Phone…" at bounding box center [252, 411] width 434 height 516
click at [46, 125] on icon "Back" at bounding box center [46, 124] width 12 height 12
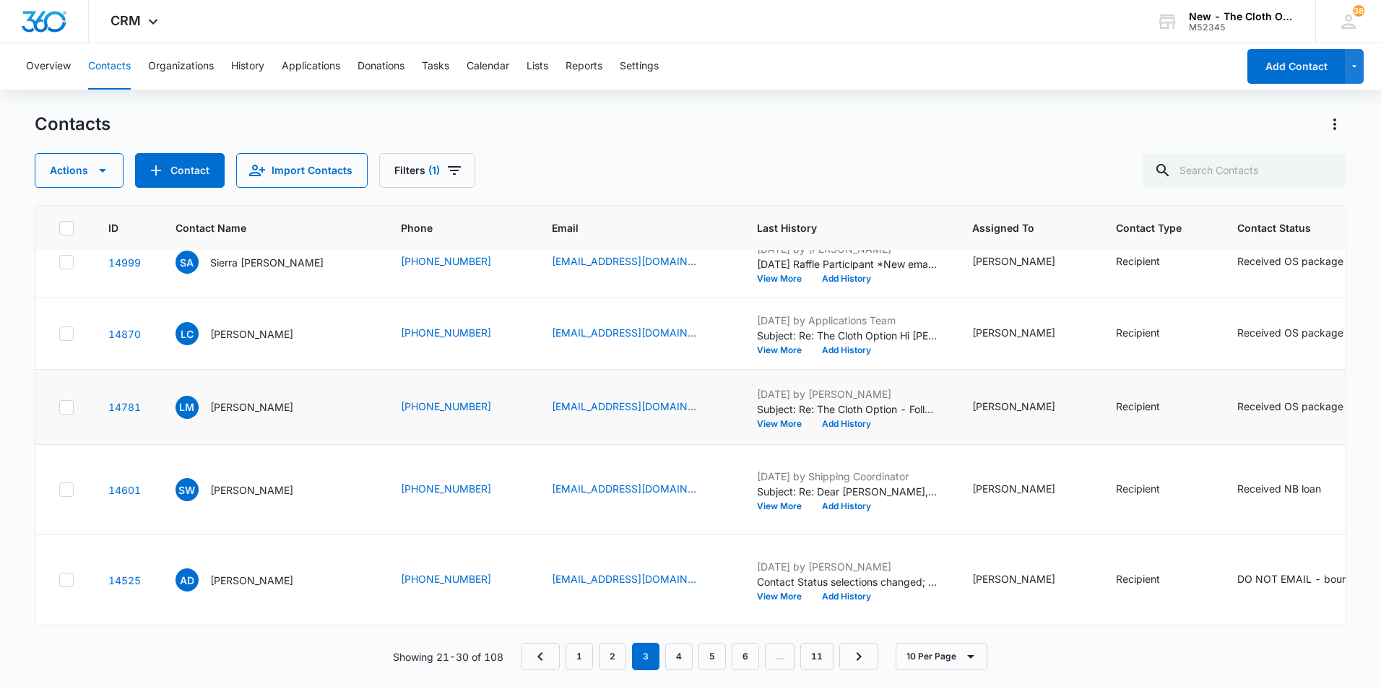
scroll to position [867, 0]
click at [229, 483] on p "[PERSON_NAME]" at bounding box center [251, 490] width 83 height 15
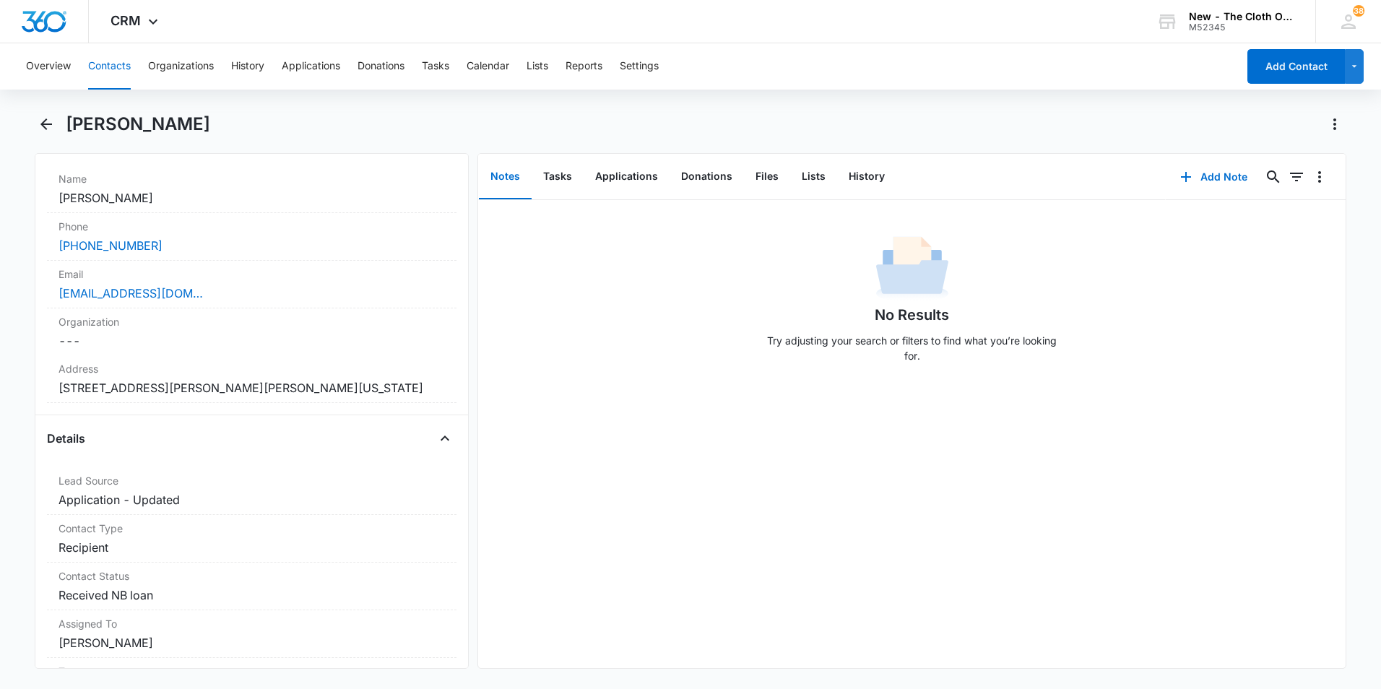
scroll to position [72, 0]
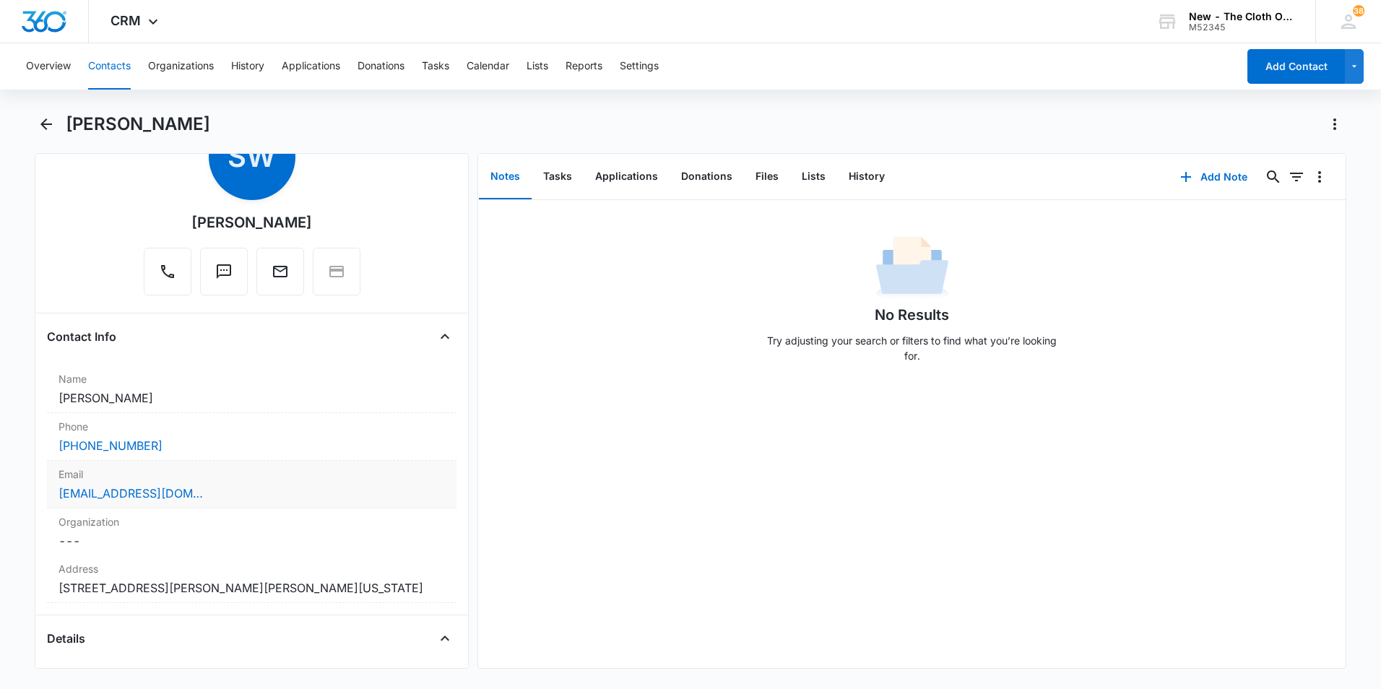
click at [269, 498] on div "[EMAIL_ADDRESS][DOMAIN_NAME]" at bounding box center [252, 493] width 387 height 17
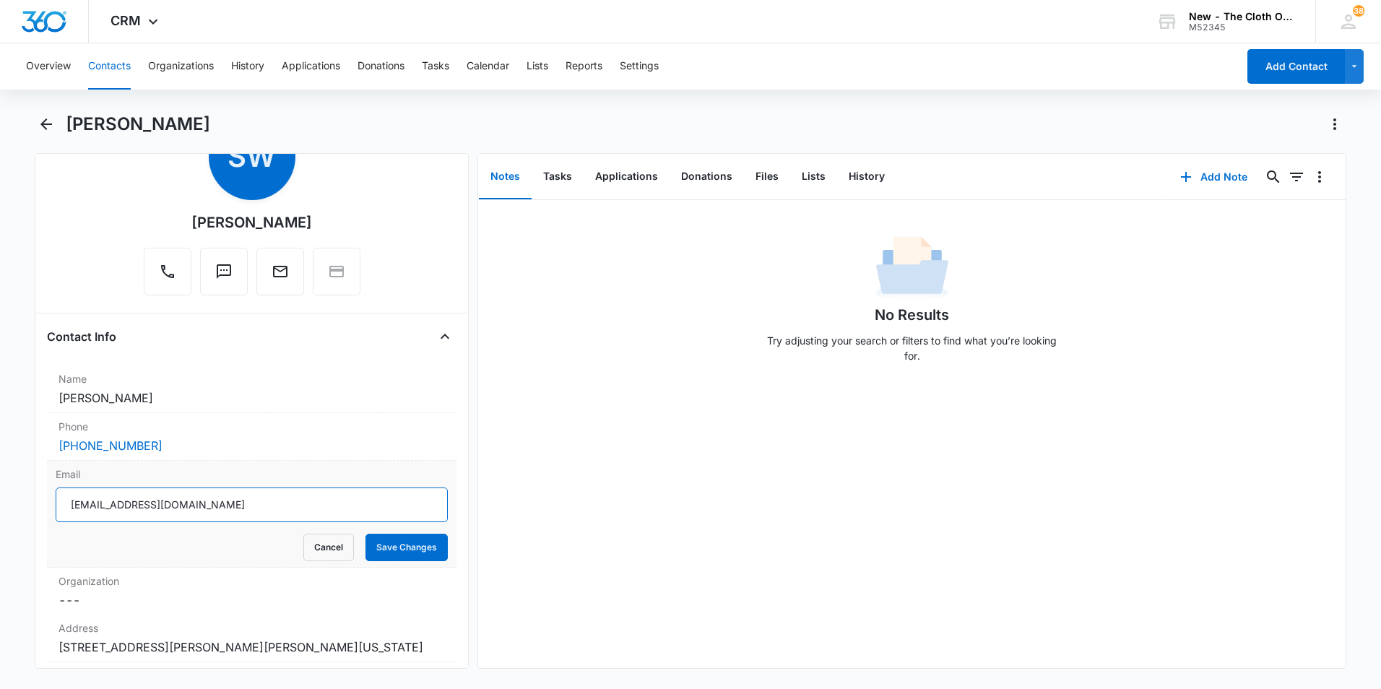
click at [266, 508] on input "[EMAIL_ADDRESS][DOMAIN_NAME]" at bounding box center [252, 505] width 392 height 35
click at [51, 123] on icon "Back" at bounding box center [46, 124] width 17 height 17
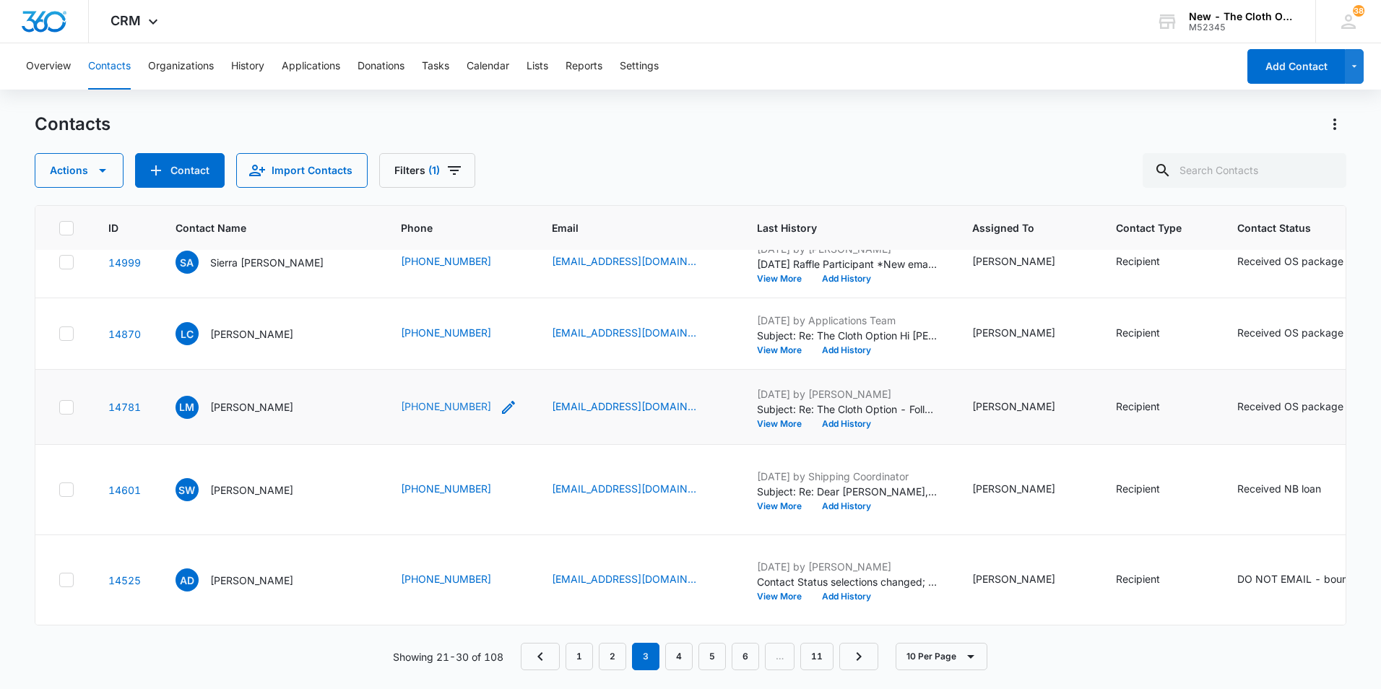
scroll to position [903, 0]
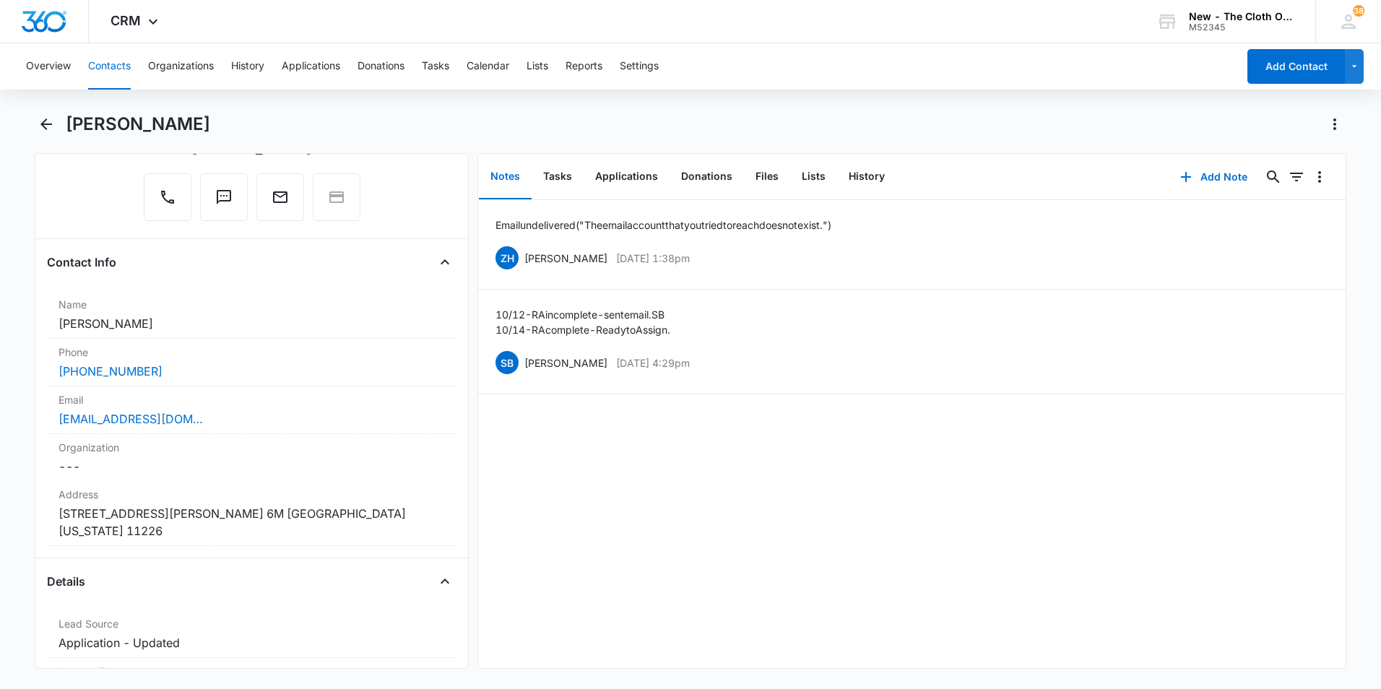
scroll to position [144, 0]
click at [347, 423] on div "[EMAIL_ADDRESS][DOMAIN_NAME]" at bounding box center [252, 421] width 387 height 17
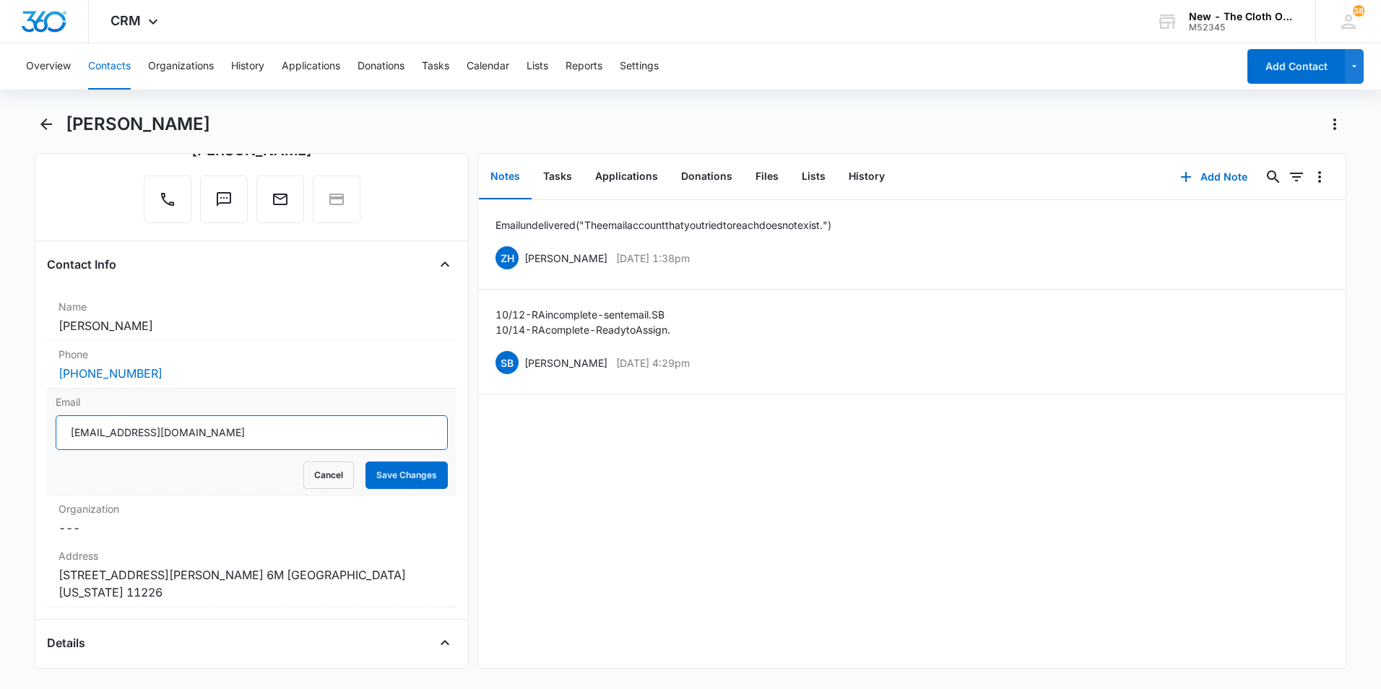
click at [344, 432] on input "[EMAIL_ADDRESS][DOMAIN_NAME]" at bounding box center [252, 432] width 392 height 35
click at [860, 170] on button "History" at bounding box center [866, 177] width 59 height 45
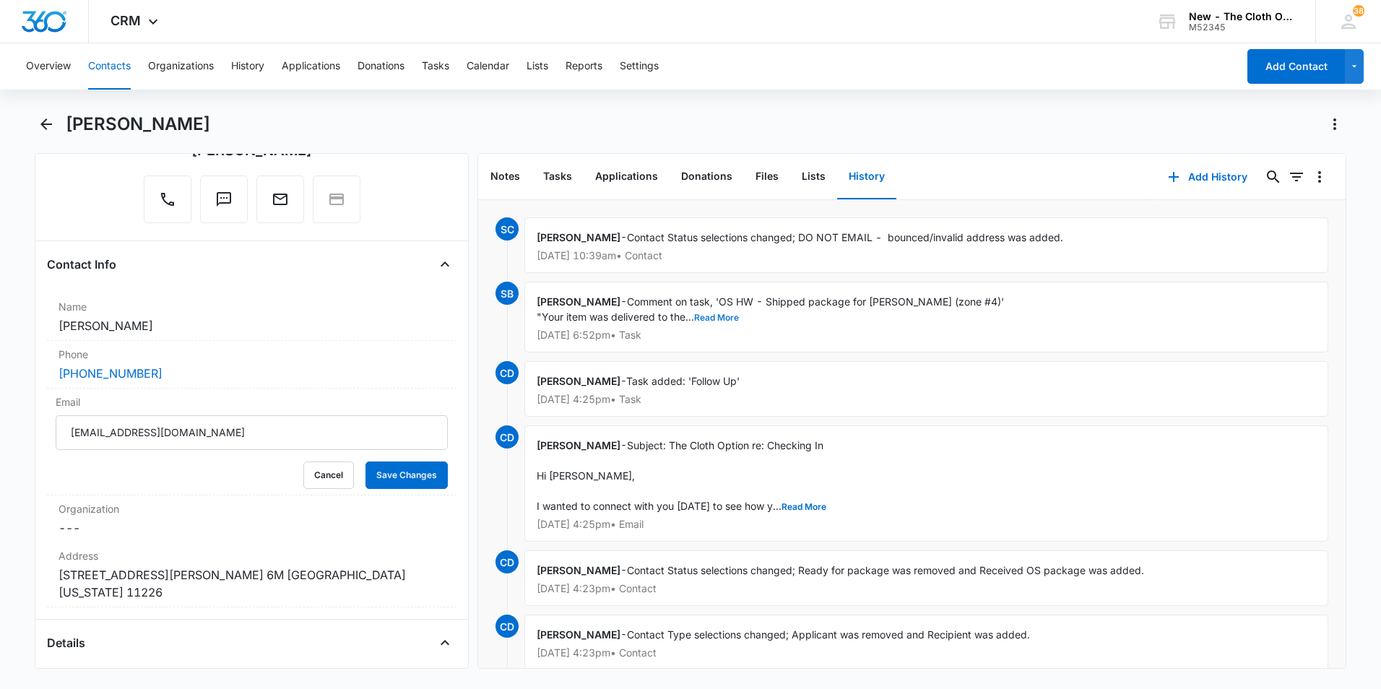
click at [729, 318] on button "Read More" at bounding box center [716, 318] width 45 height 9
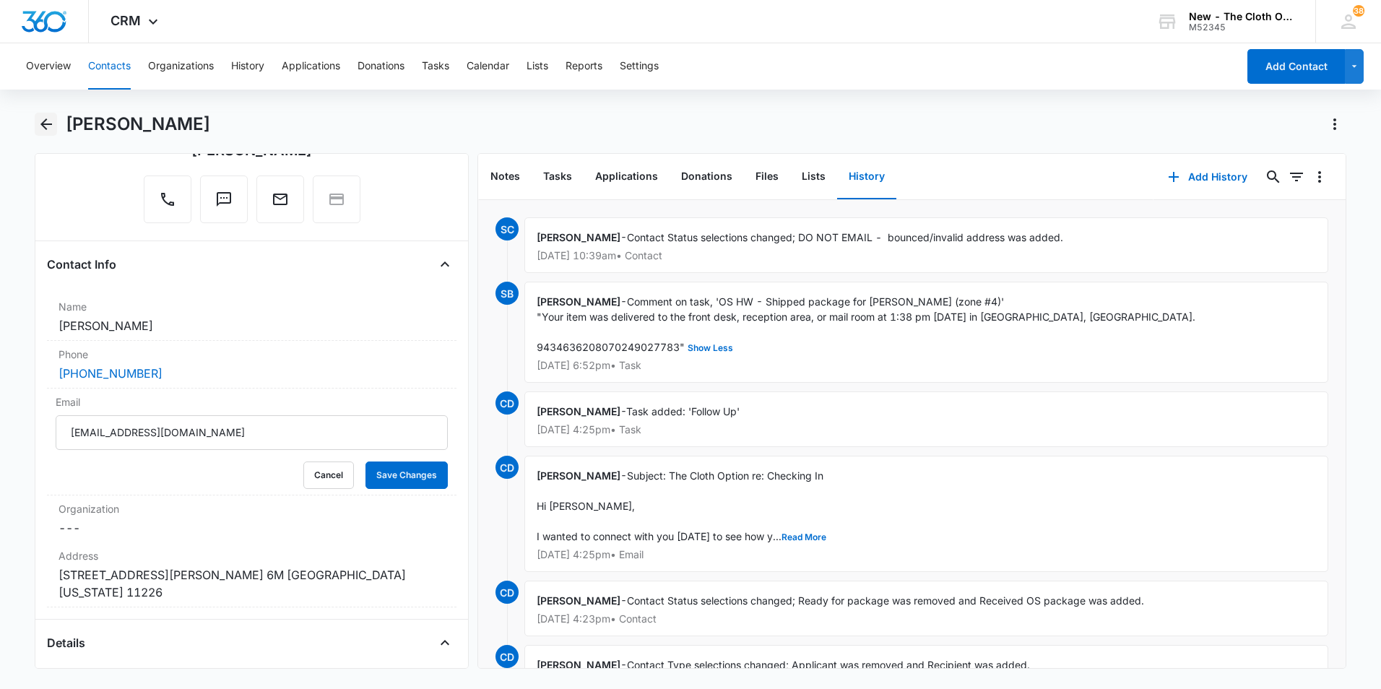
click at [48, 125] on icon "Back" at bounding box center [46, 124] width 12 height 12
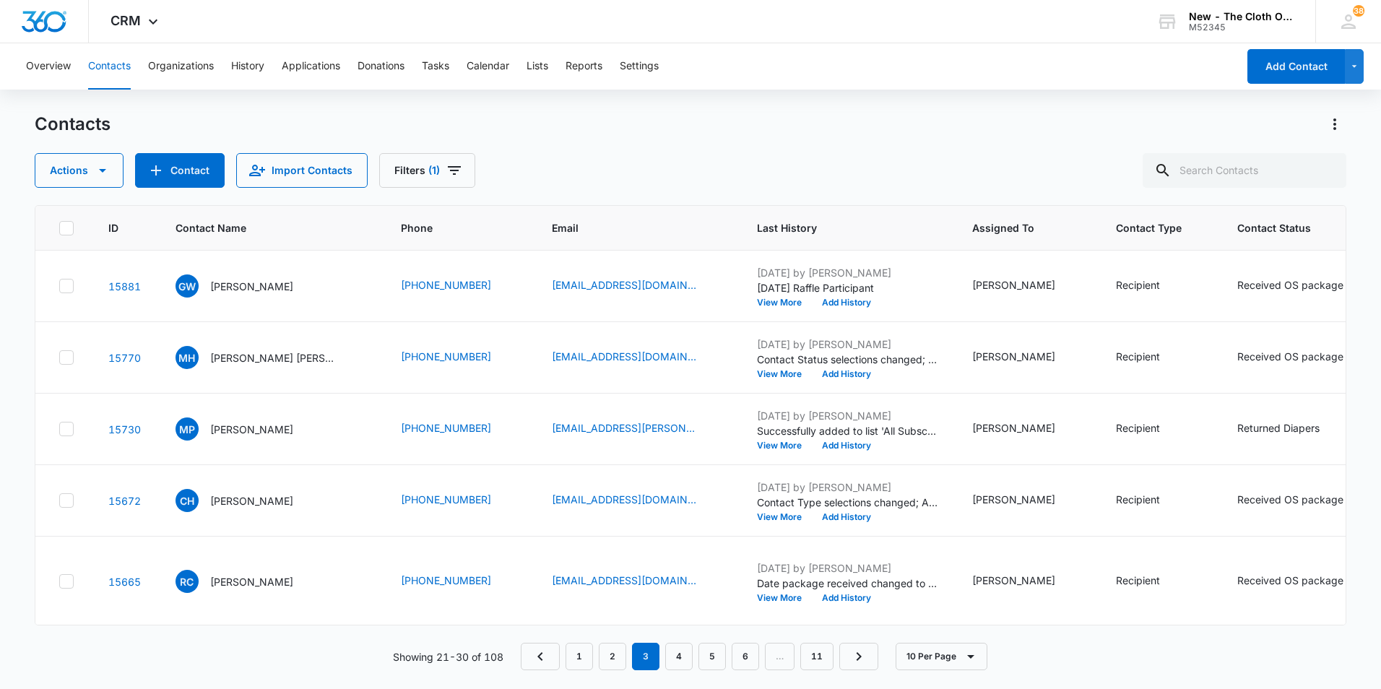
scroll to position [903, 0]
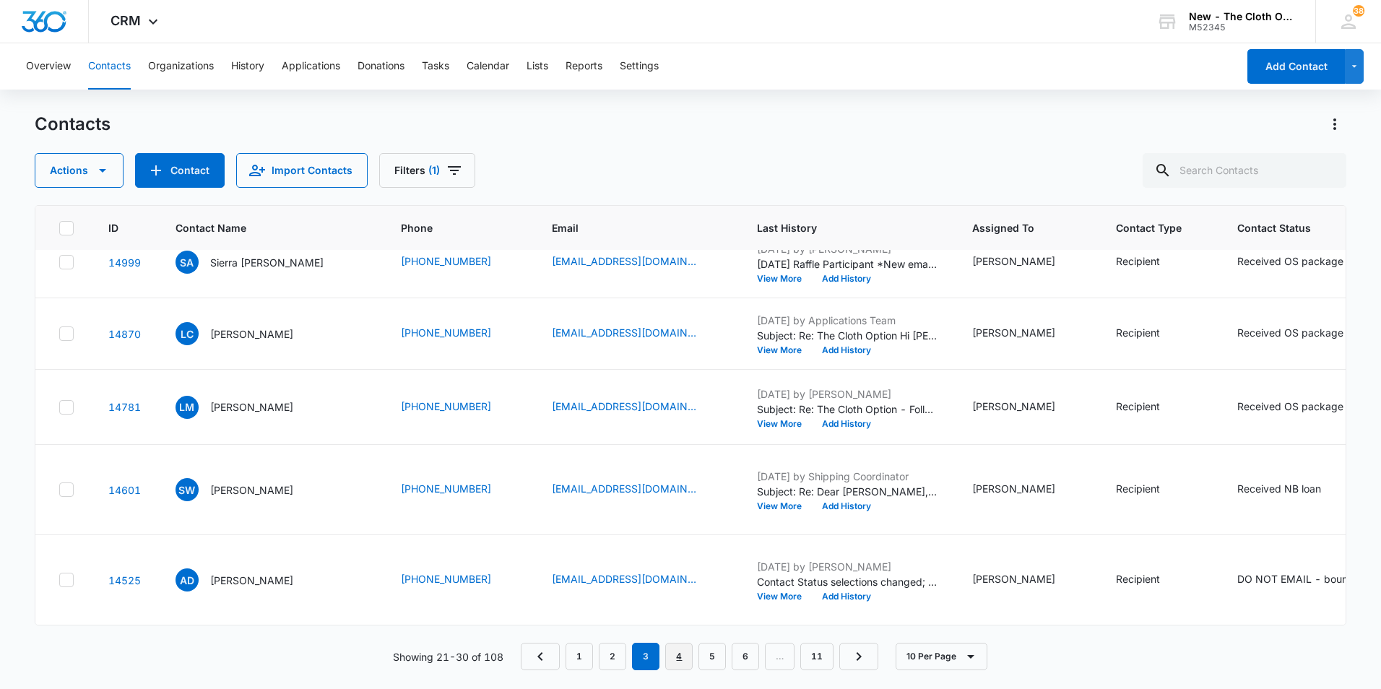
click at [684, 653] on link "4" at bounding box center [678, 656] width 27 height 27
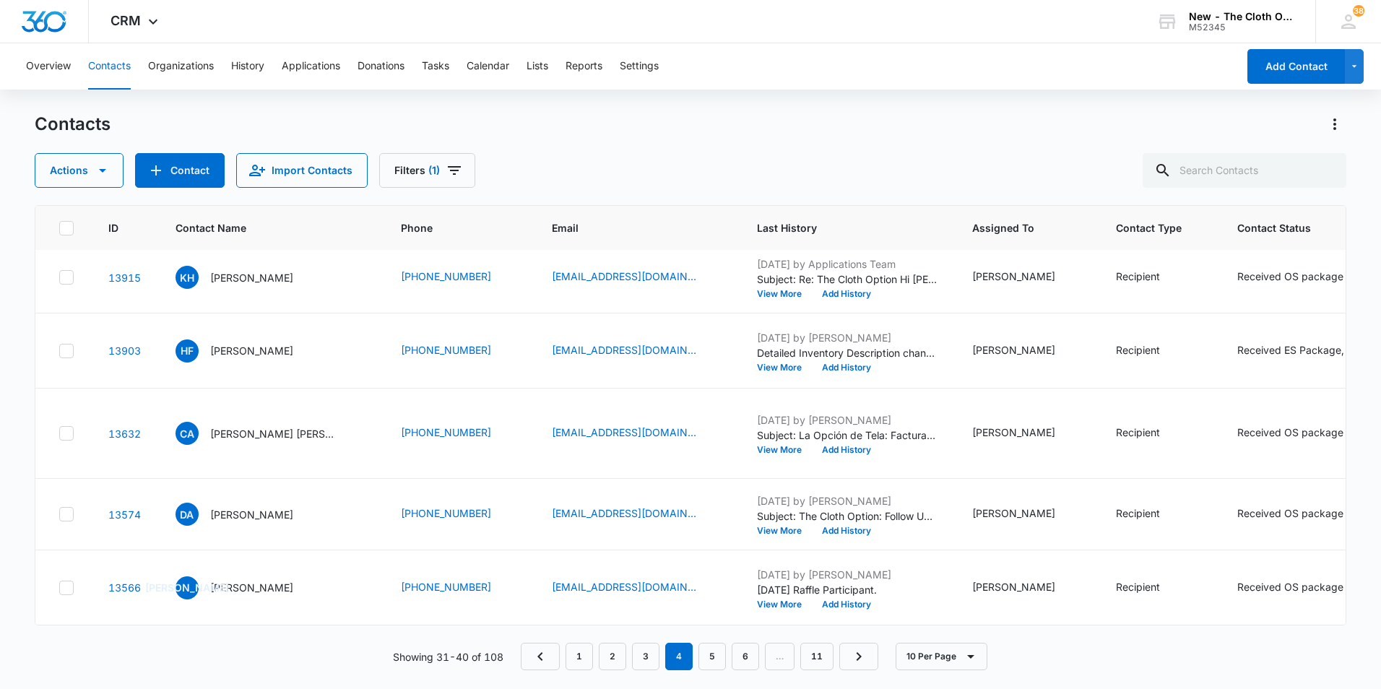
scroll to position [0, 0]
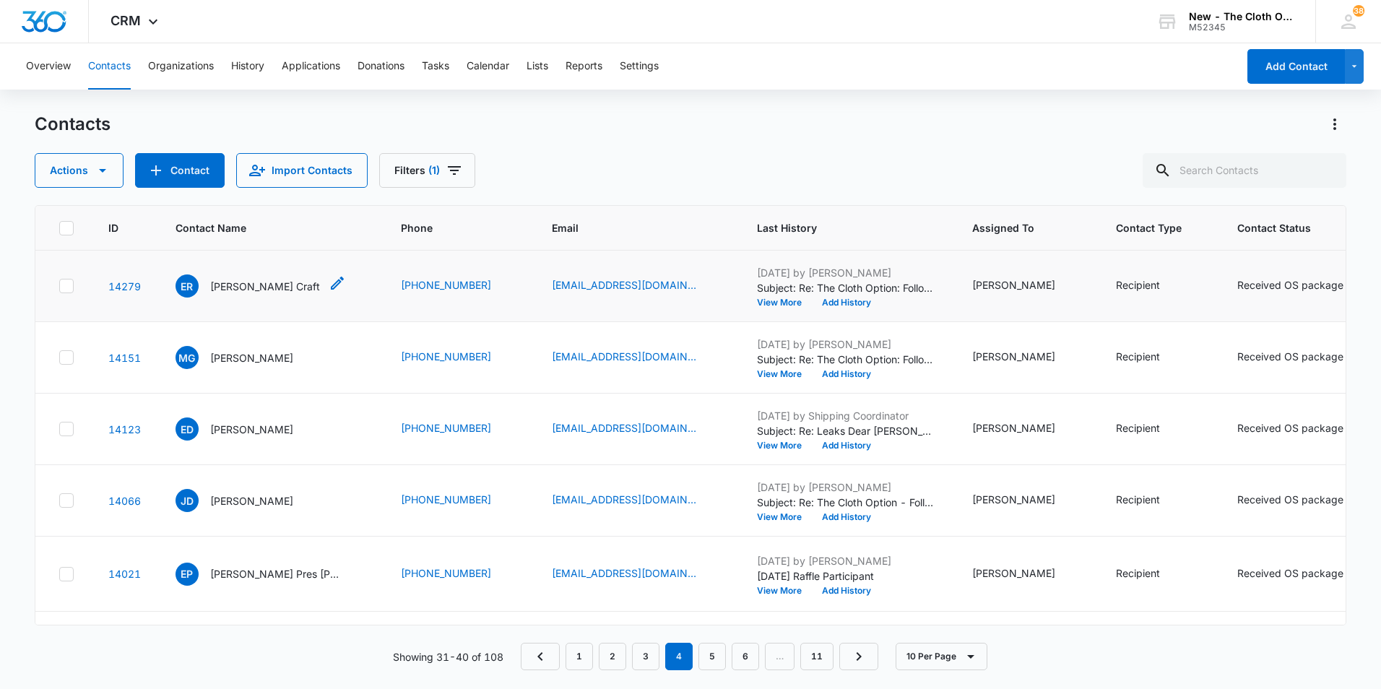
click at [279, 294] on p "[PERSON_NAME] Craft" at bounding box center [265, 286] width 110 height 15
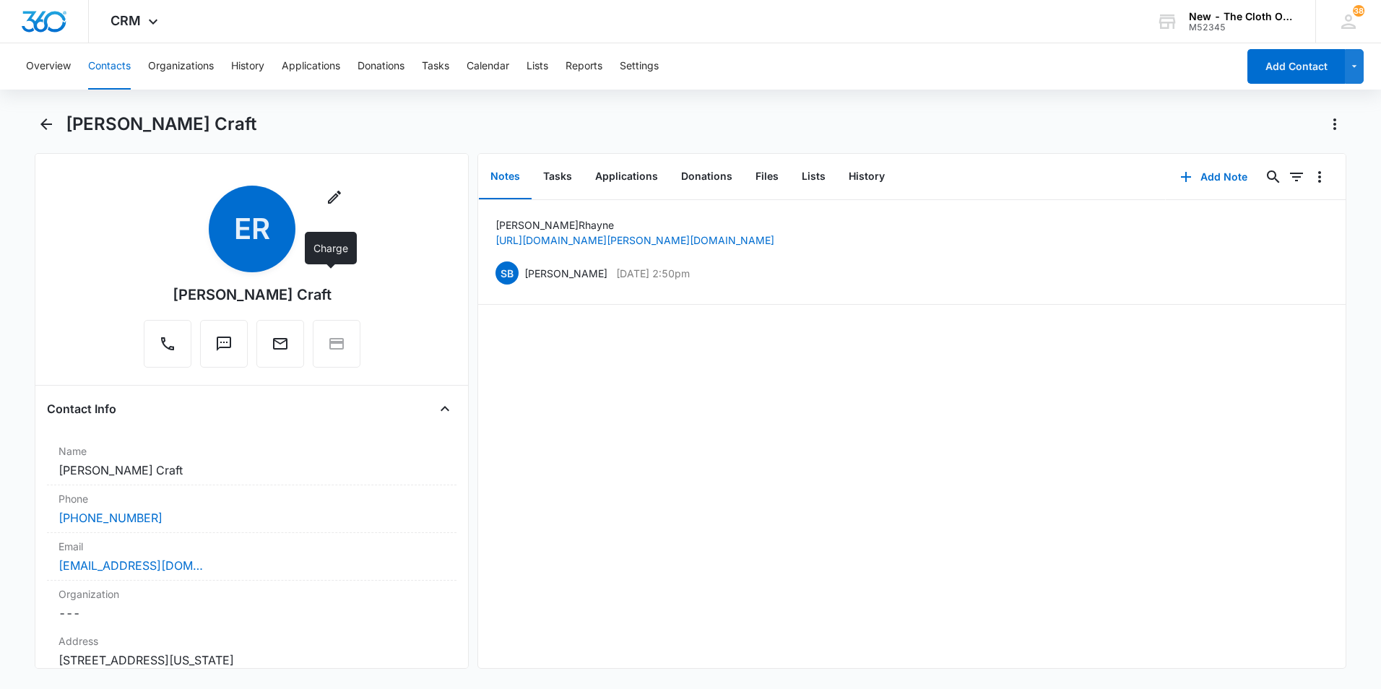
scroll to position [72, 0]
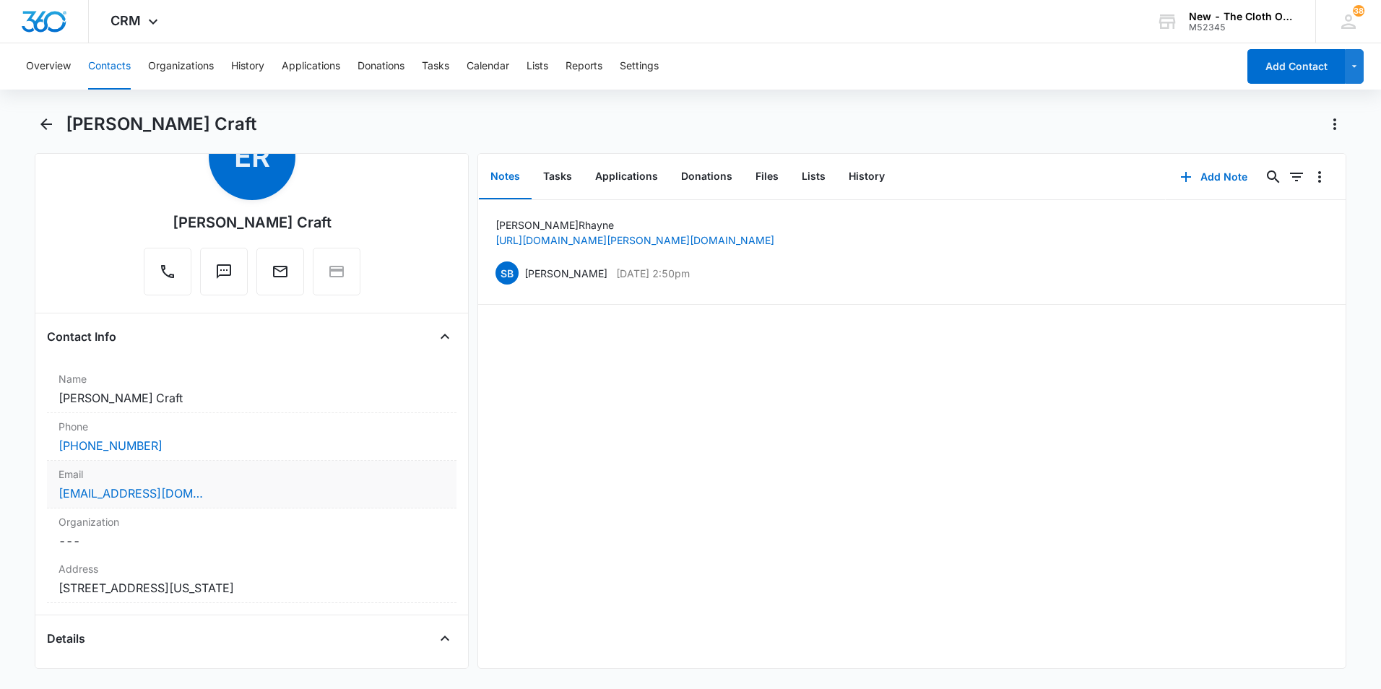
click at [238, 499] on div "[EMAIL_ADDRESS][DOMAIN_NAME]" at bounding box center [252, 493] width 387 height 17
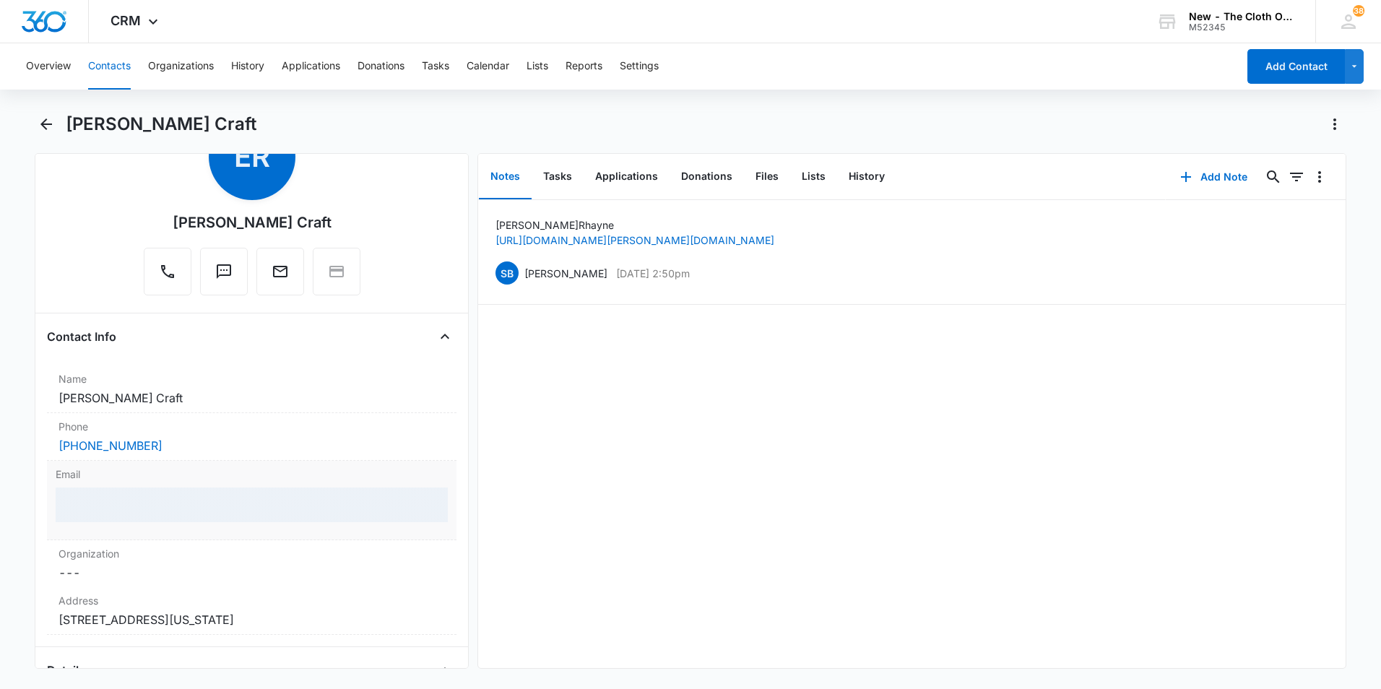
click at [238, 499] on div at bounding box center [252, 505] width 392 height 35
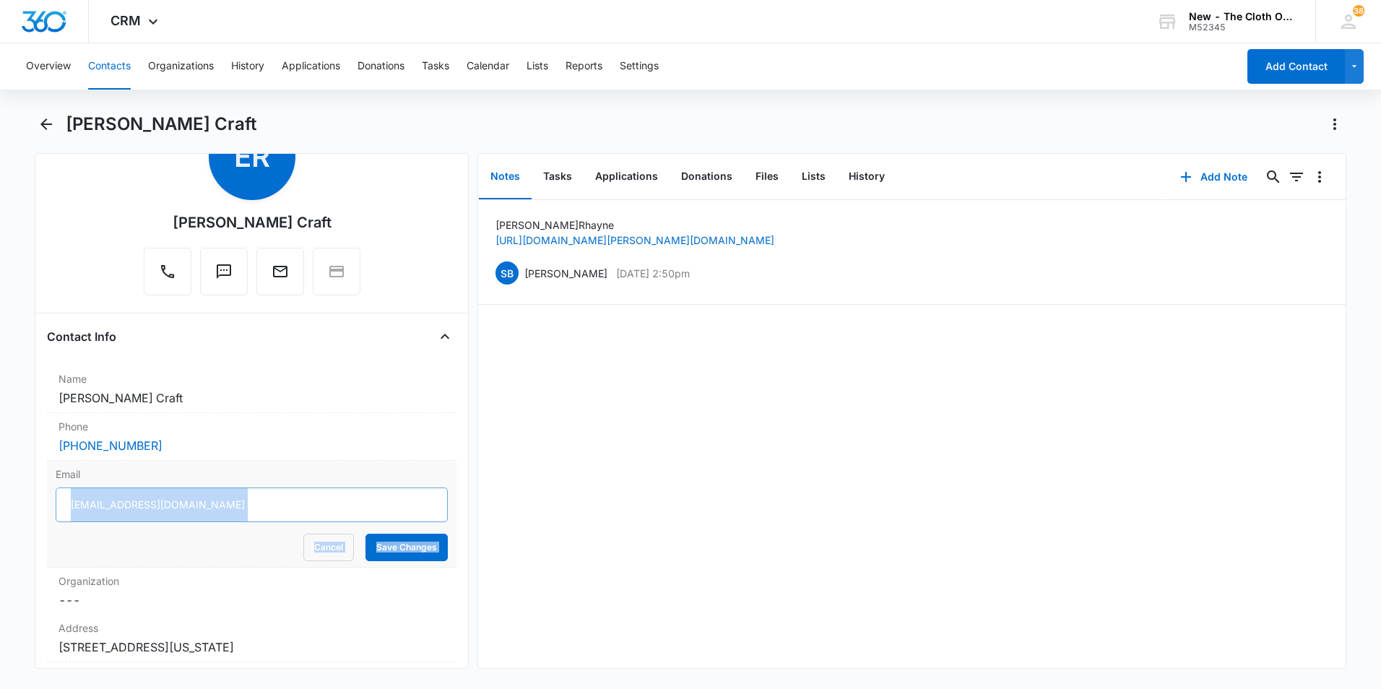
copy div
click at [40, 123] on icon "Back" at bounding box center [46, 124] width 17 height 17
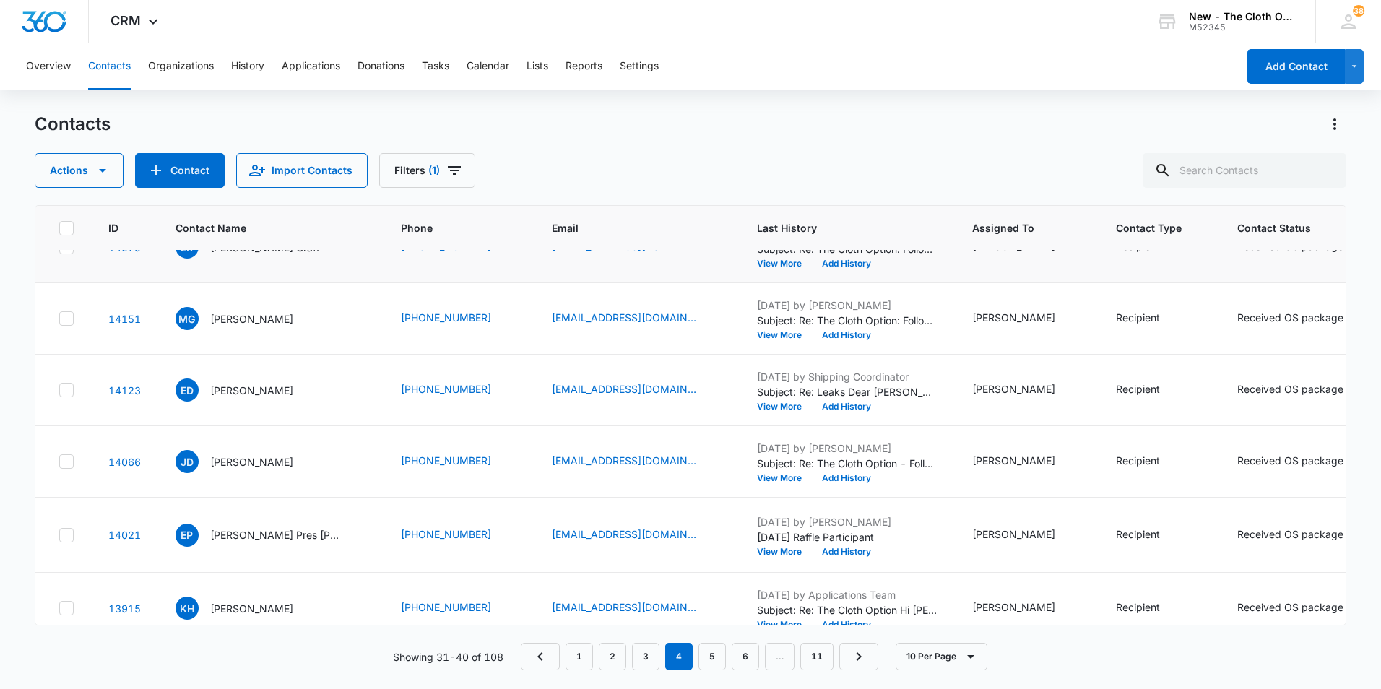
scroll to position [72, 0]
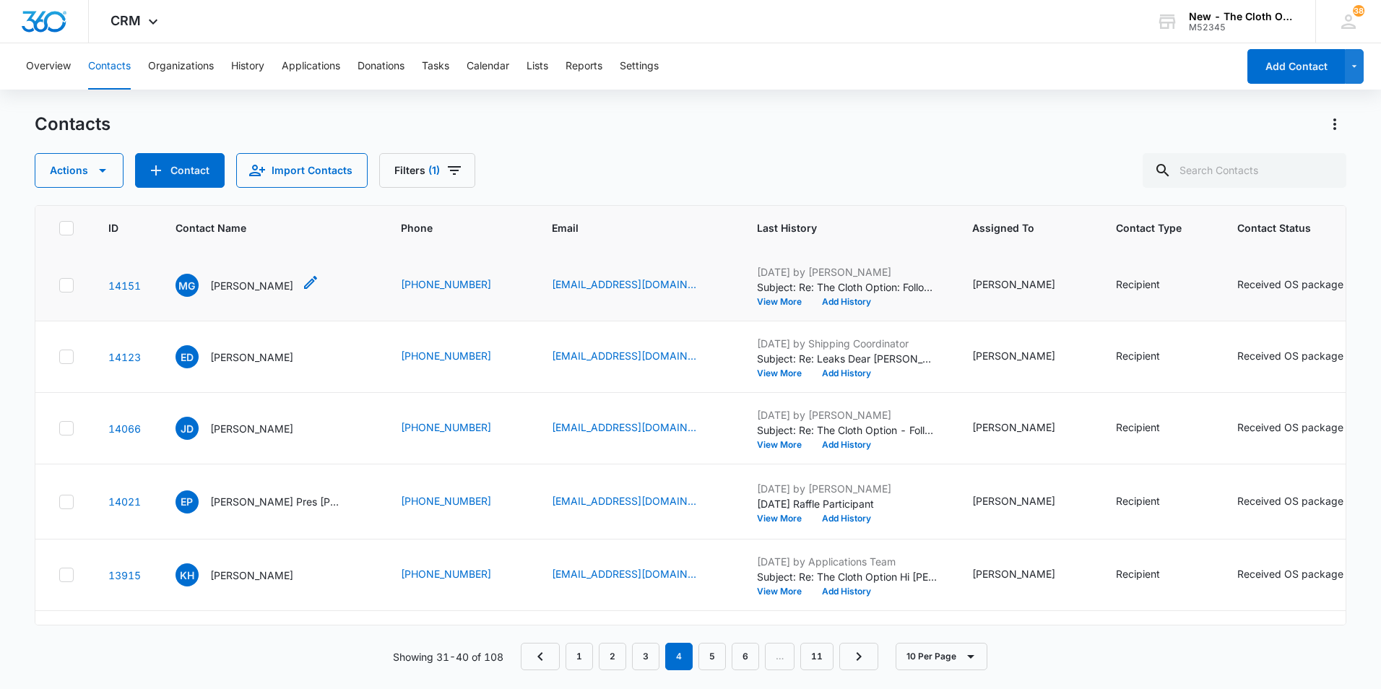
click at [293, 293] on p "[PERSON_NAME]" at bounding box center [251, 285] width 83 height 15
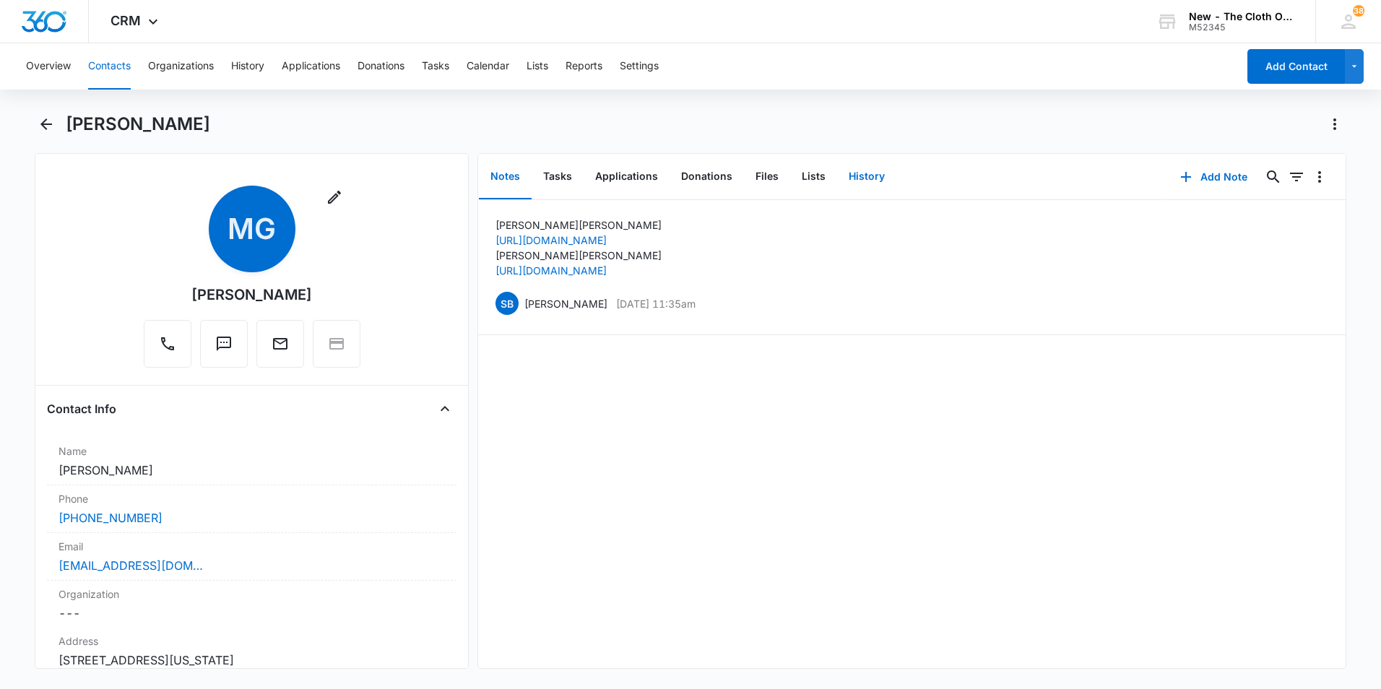
click at [861, 181] on button "History" at bounding box center [866, 177] width 59 height 45
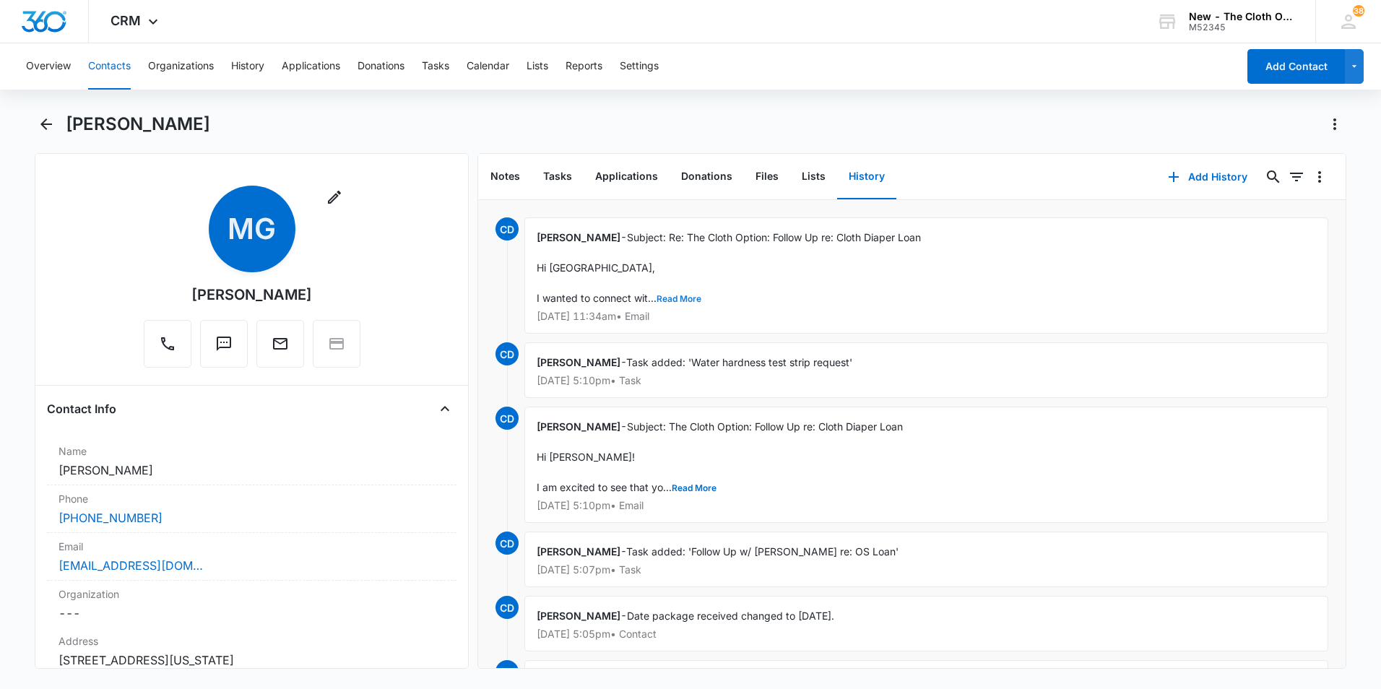
click at [683, 298] on button "Read More" at bounding box center [679, 299] width 45 height 9
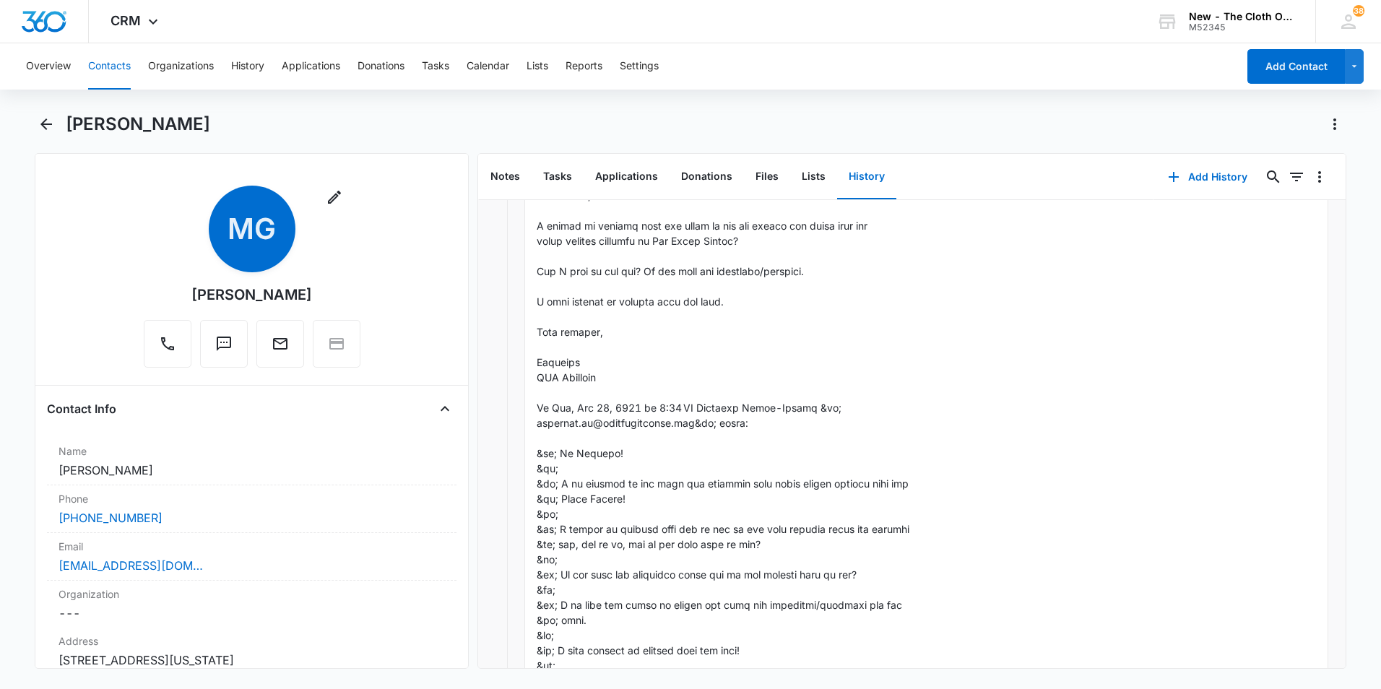
scroll to position [72, 0]
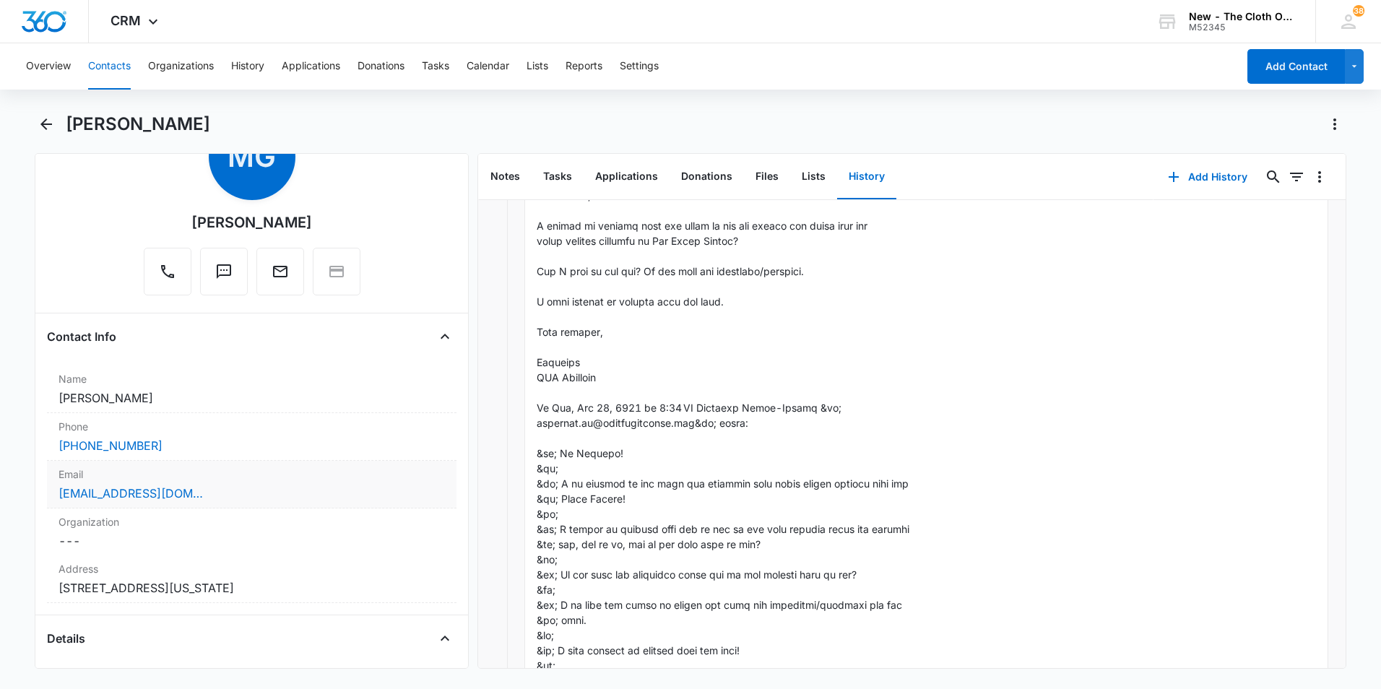
click at [259, 493] on div "[EMAIL_ADDRESS][DOMAIN_NAME]" at bounding box center [252, 493] width 387 height 17
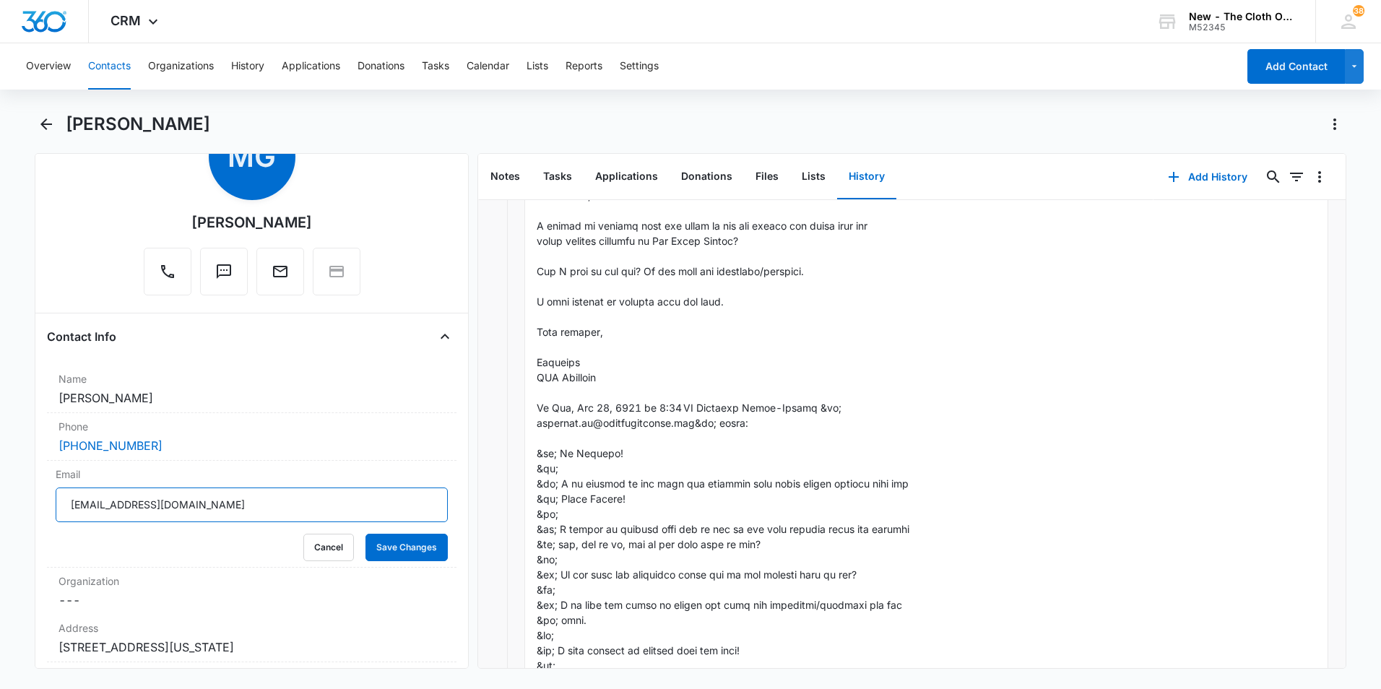
drag, startPoint x: 154, startPoint y: 498, endPoint x: 37, endPoint y: 496, distance: 117.1
click at [37, 496] on div "Remove MG Madison G. Bradshaw Contact Info Name Cancel Save Changes Madison G. …" at bounding box center [252, 411] width 434 height 516
click at [39, 125] on icon "Back" at bounding box center [46, 124] width 17 height 17
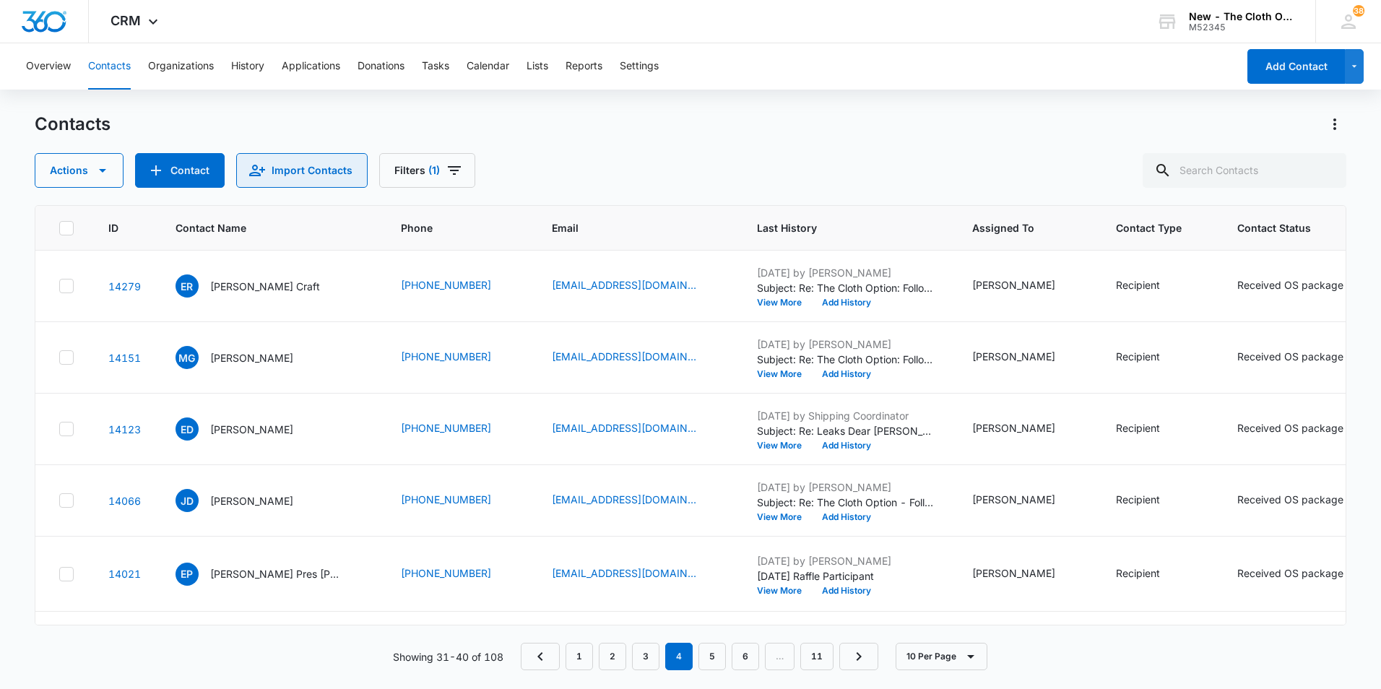
scroll to position [72, 0]
click at [246, 365] on p "[PERSON_NAME]" at bounding box center [251, 357] width 83 height 15
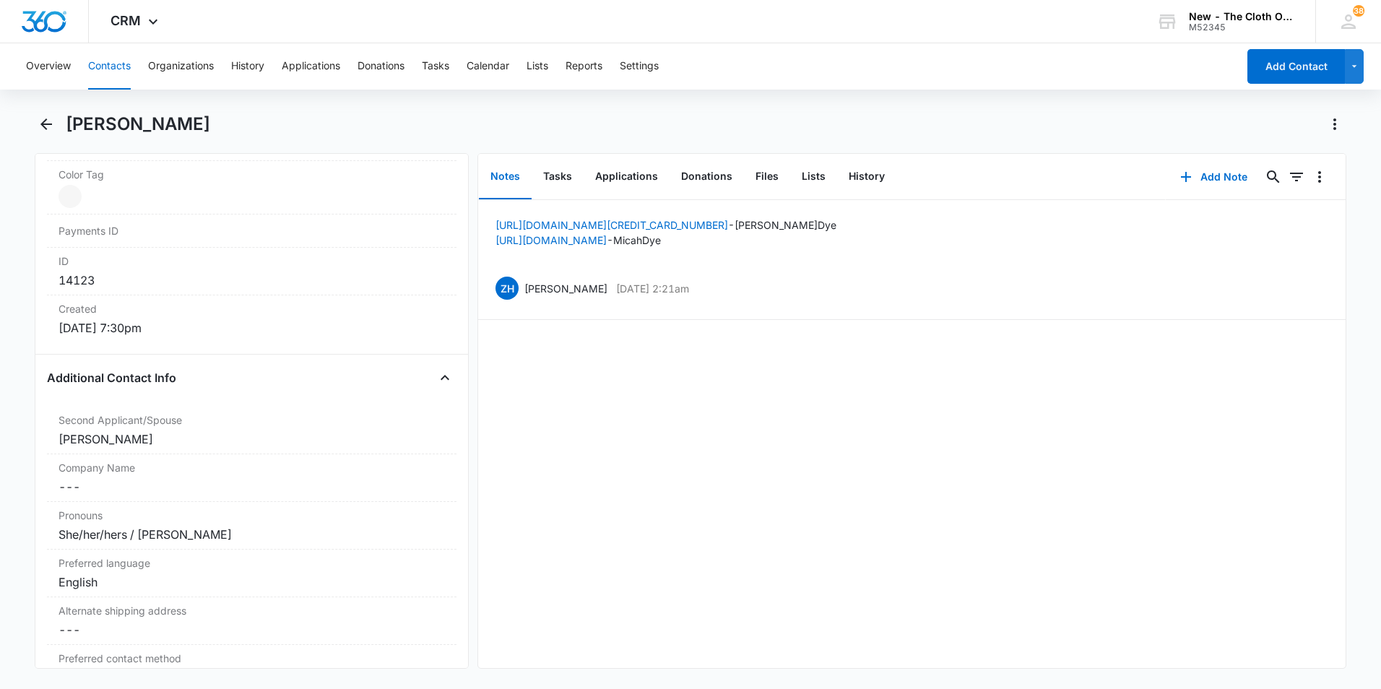
scroll to position [867, 0]
click at [855, 170] on button "History" at bounding box center [866, 177] width 59 height 45
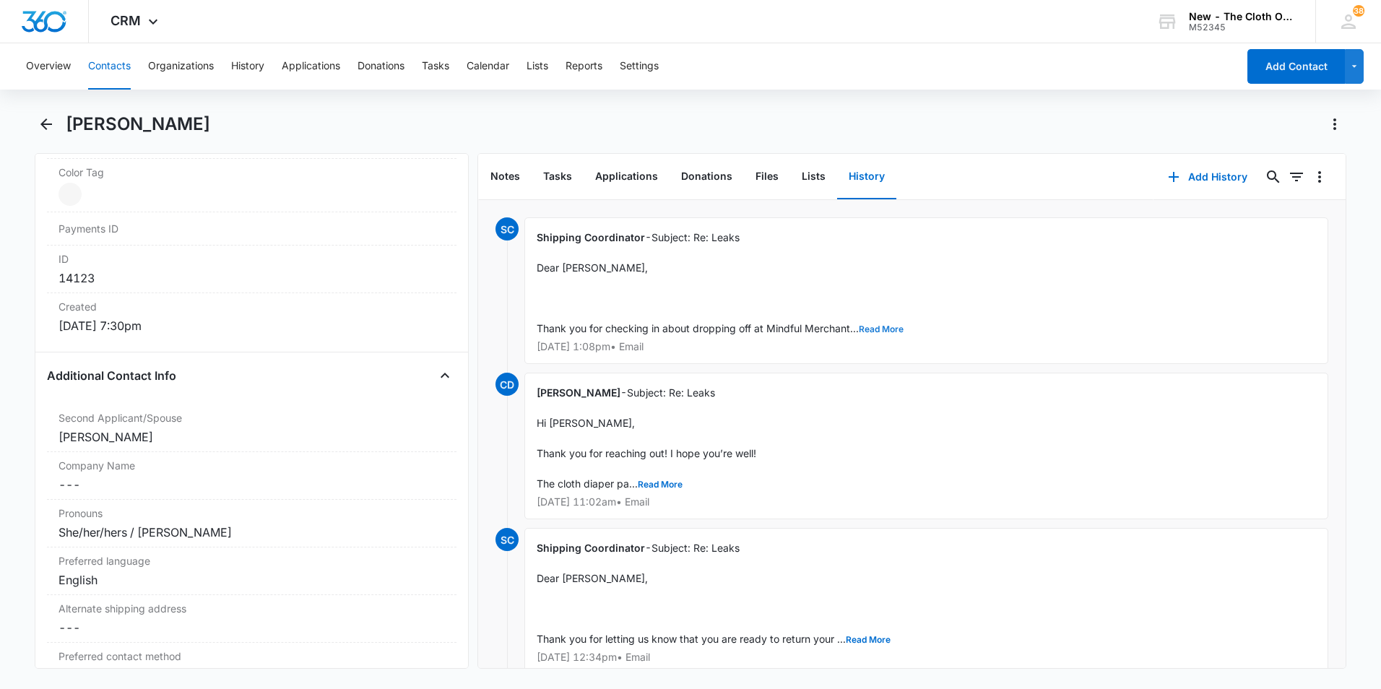
click at [889, 329] on button "Read More" at bounding box center [881, 329] width 45 height 9
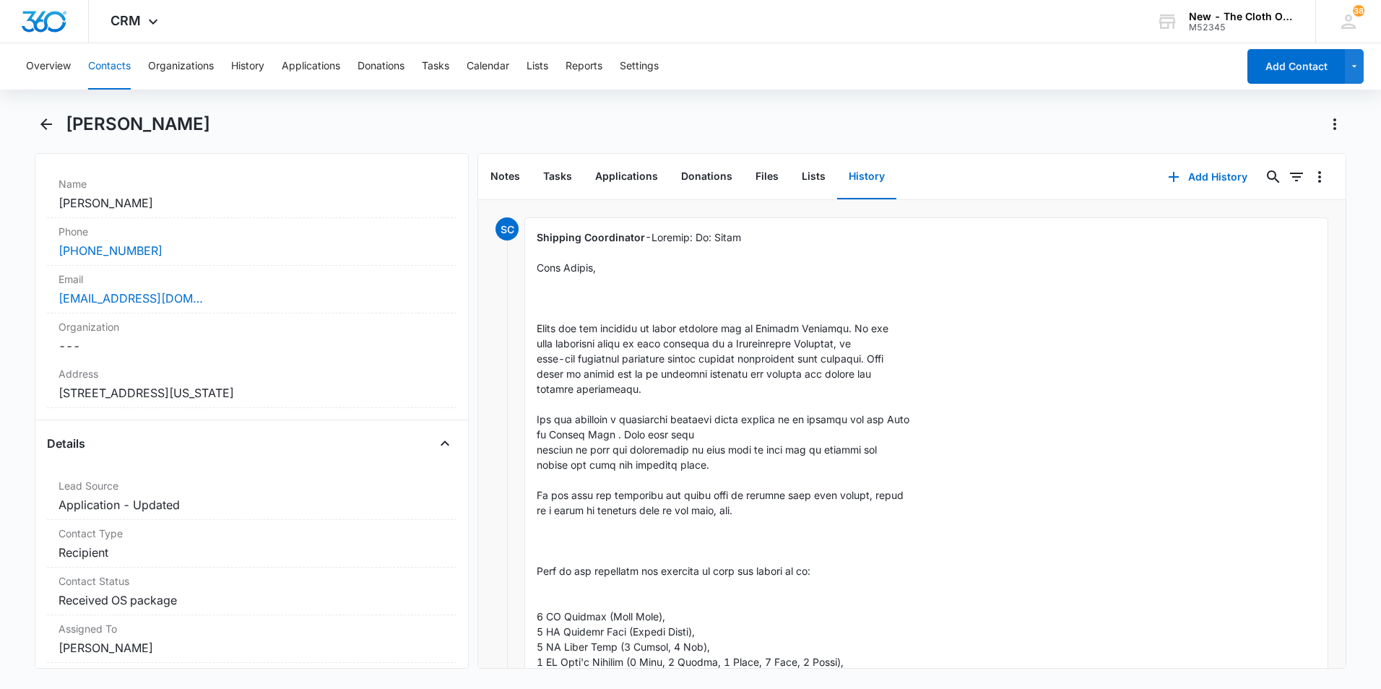
scroll to position [217, 0]
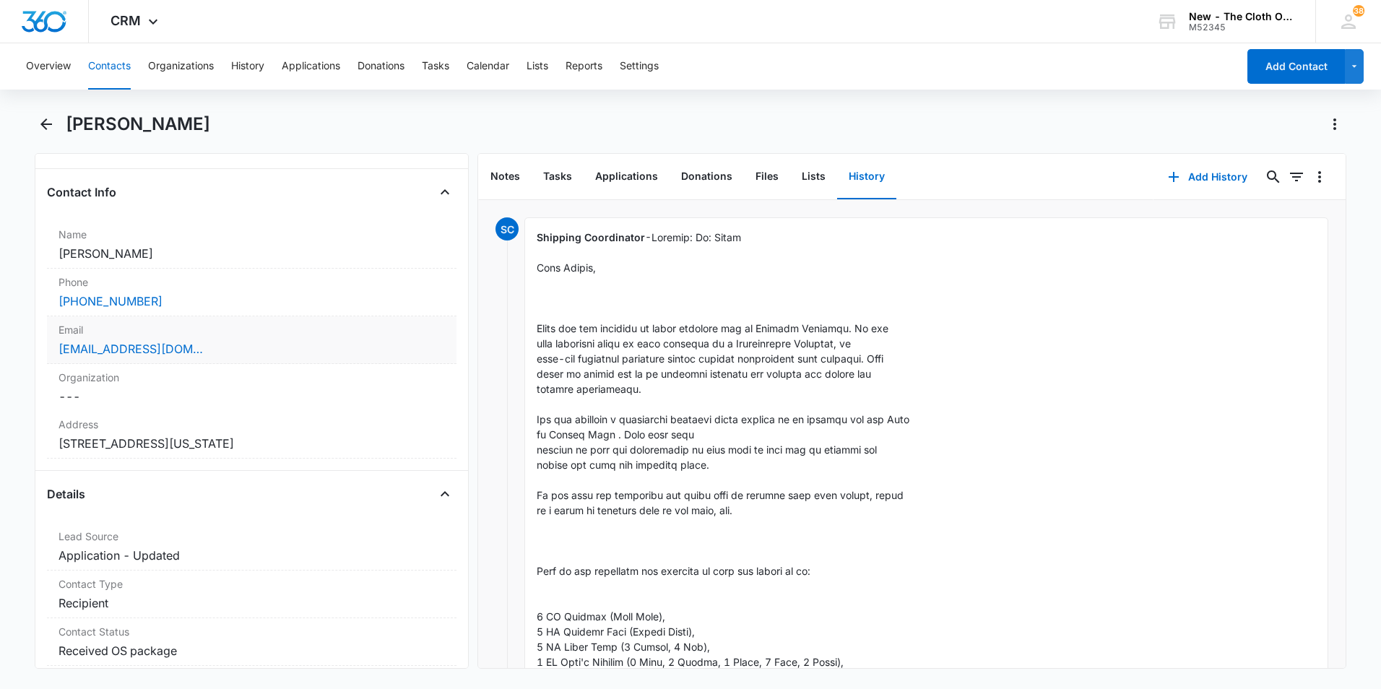
click at [294, 355] on div "[EMAIL_ADDRESS][DOMAIN_NAME]" at bounding box center [252, 348] width 387 height 17
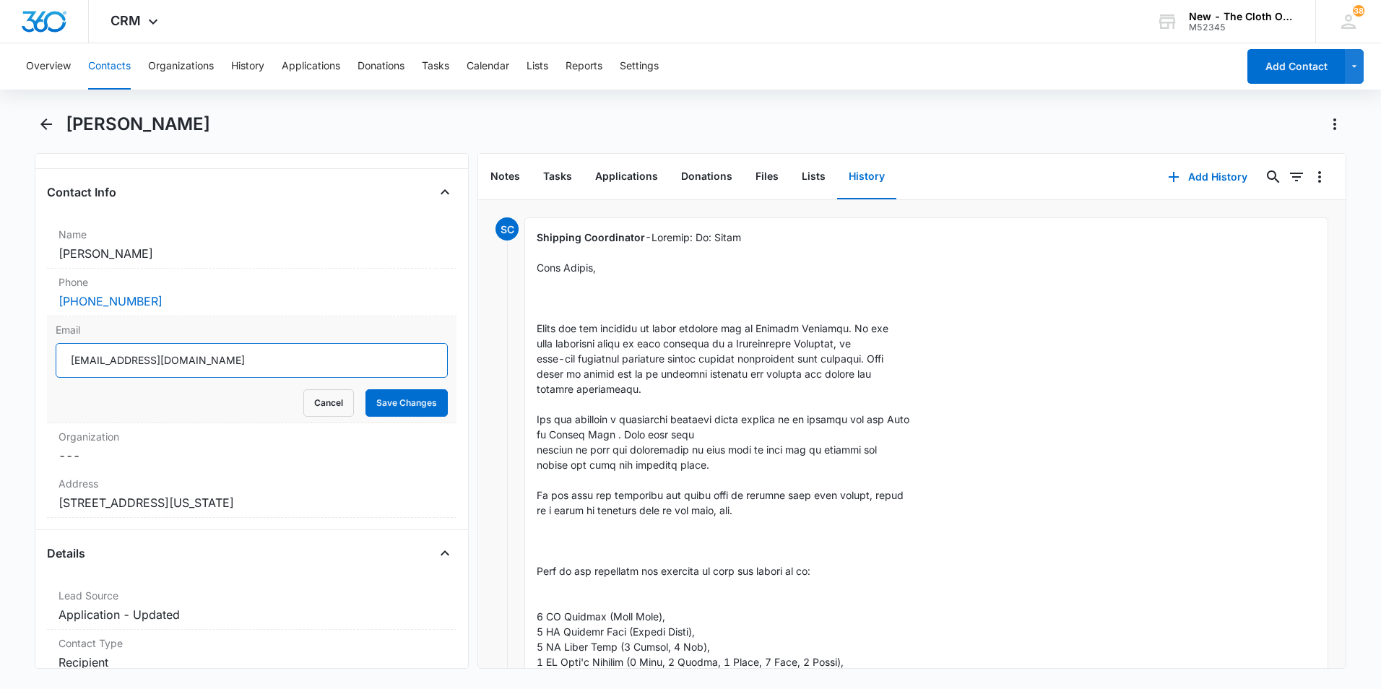
click at [295, 364] on input "[EMAIL_ADDRESS][DOMAIN_NAME]" at bounding box center [252, 360] width 392 height 35
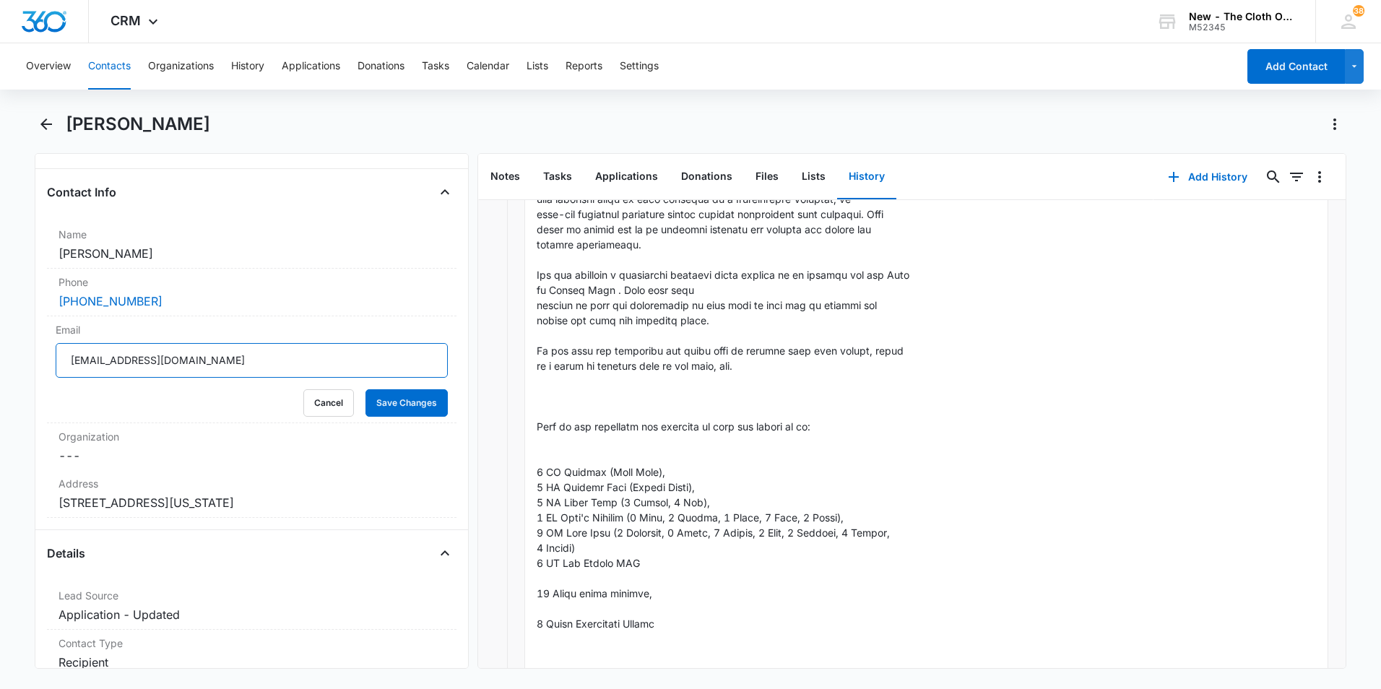
scroll to position [0, 0]
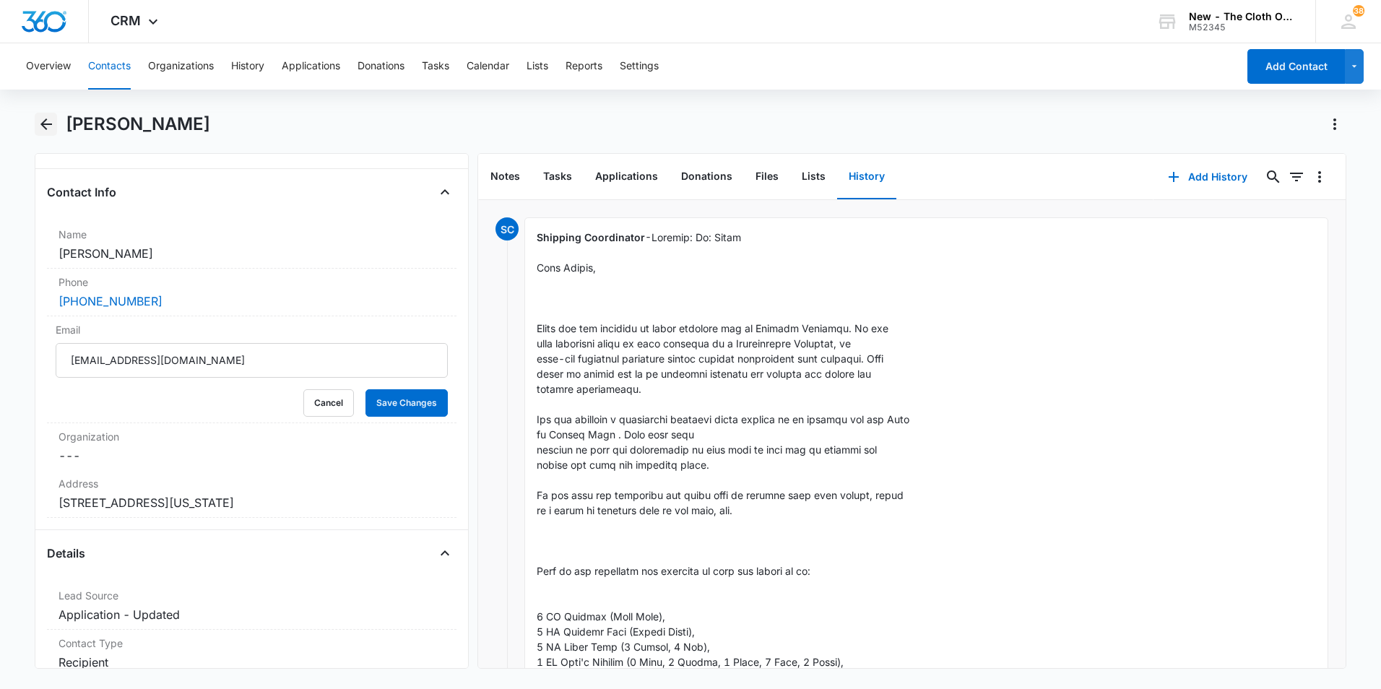
drag, startPoint x: 43, startPoint y: 118, endPoint x: 56, endPoint y: 114, distance: 12.8
click at [44, 118] on icon "Back" at bounding box center [46, 124] width 17 height 17
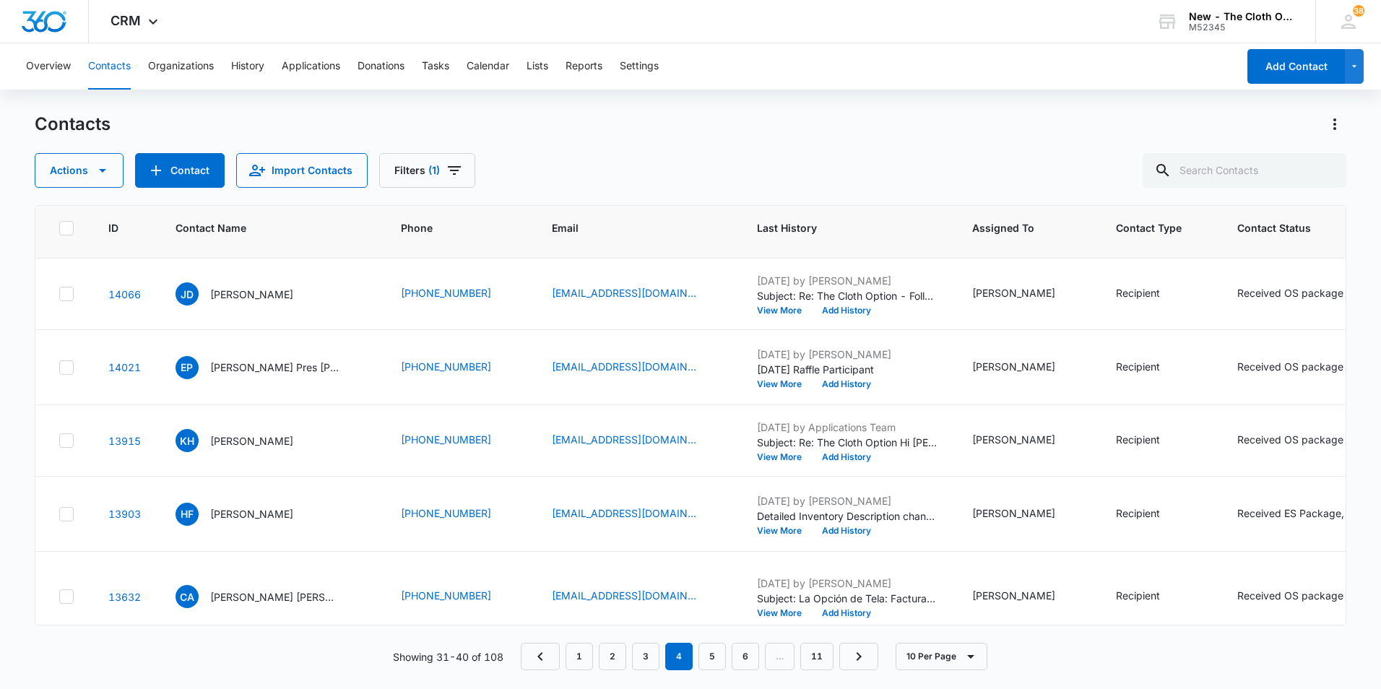
scroll to position [289, 0]
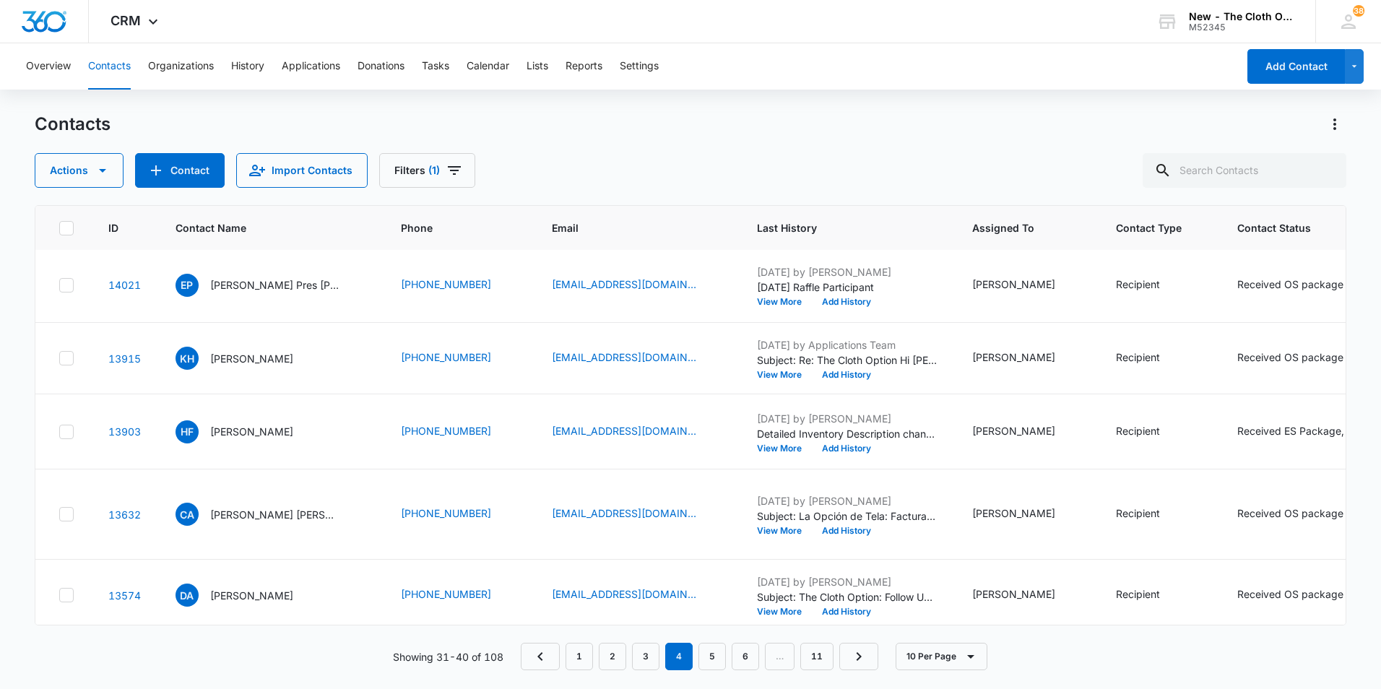
click at [284, 220] on p "[PERSON_NAME]" at bounding box center [251, 211] width 83 height 15
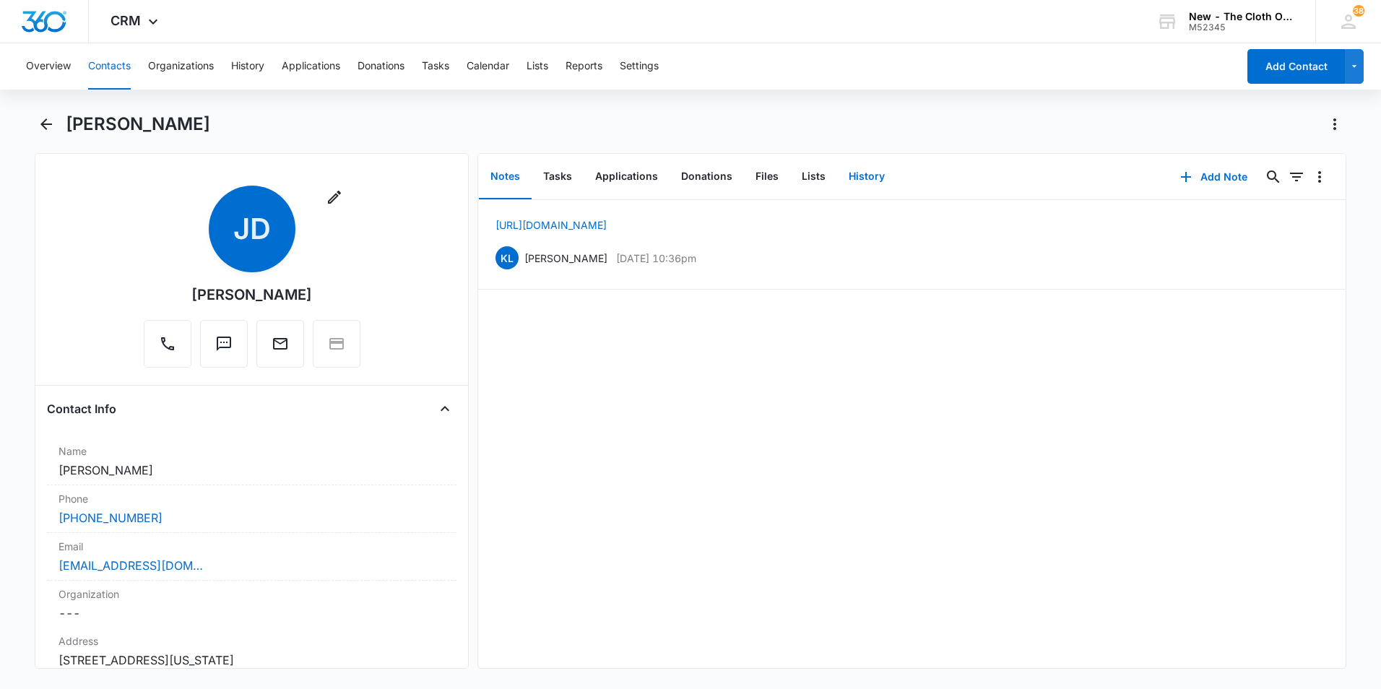
click at [859, 173] on button "History" at bounding box center [866, 177] width 59 height 45
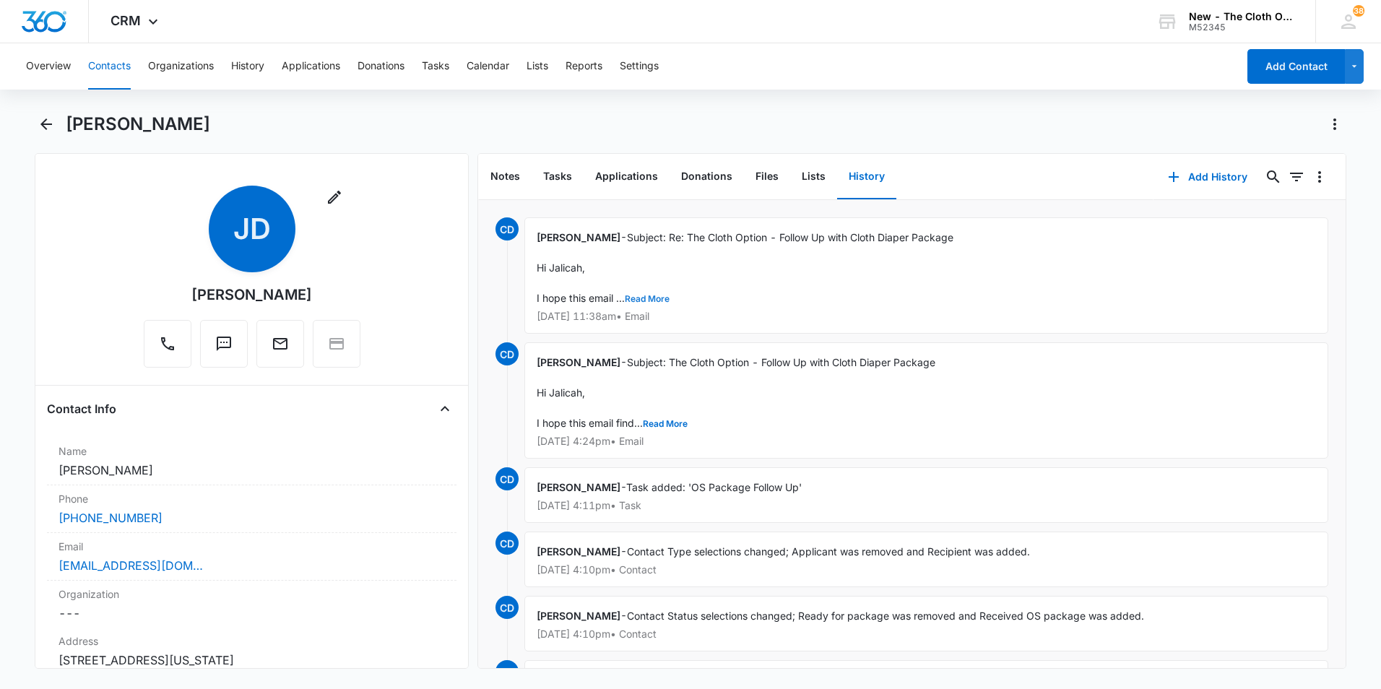
click at [642, 298] on button "Read More" at bounding box center [647, 299] width 45 height 9
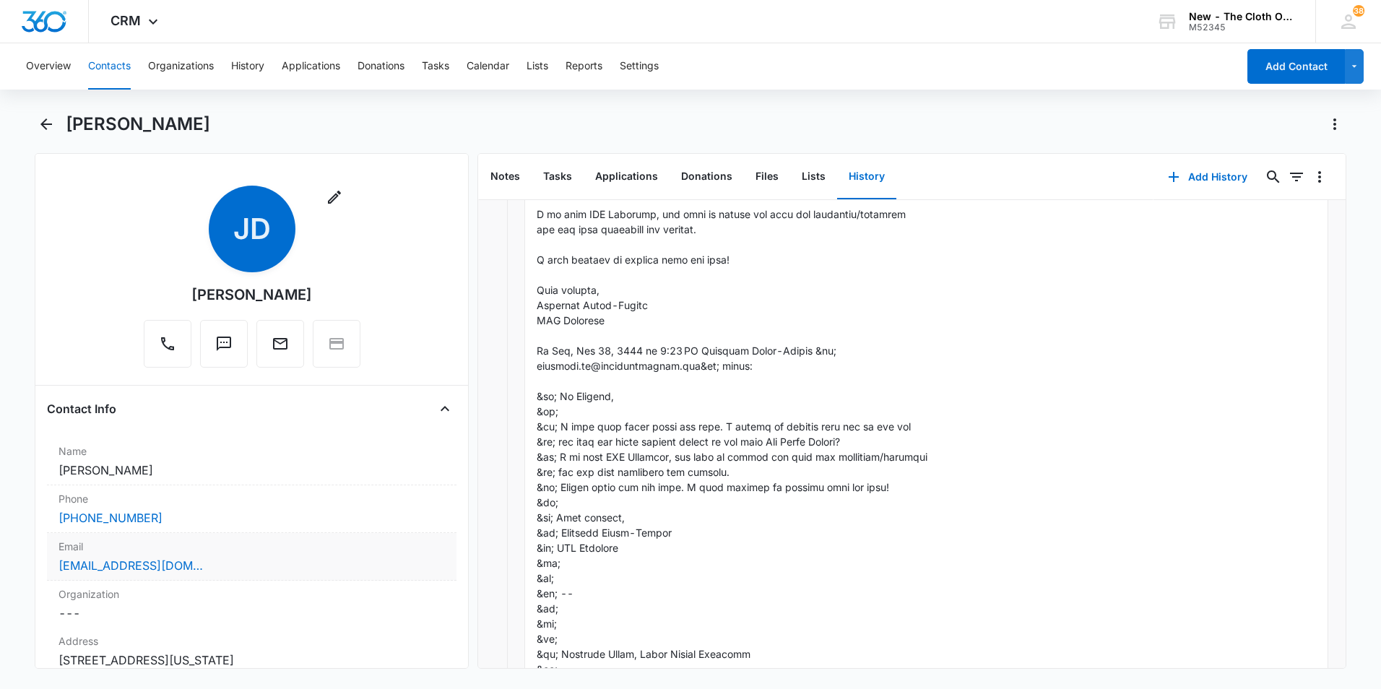
click at [225, 568] on div "[EMAIL_ADDRESS][DOMAIN_NAME]" at bounding box center [252, 565] width 387 height 17
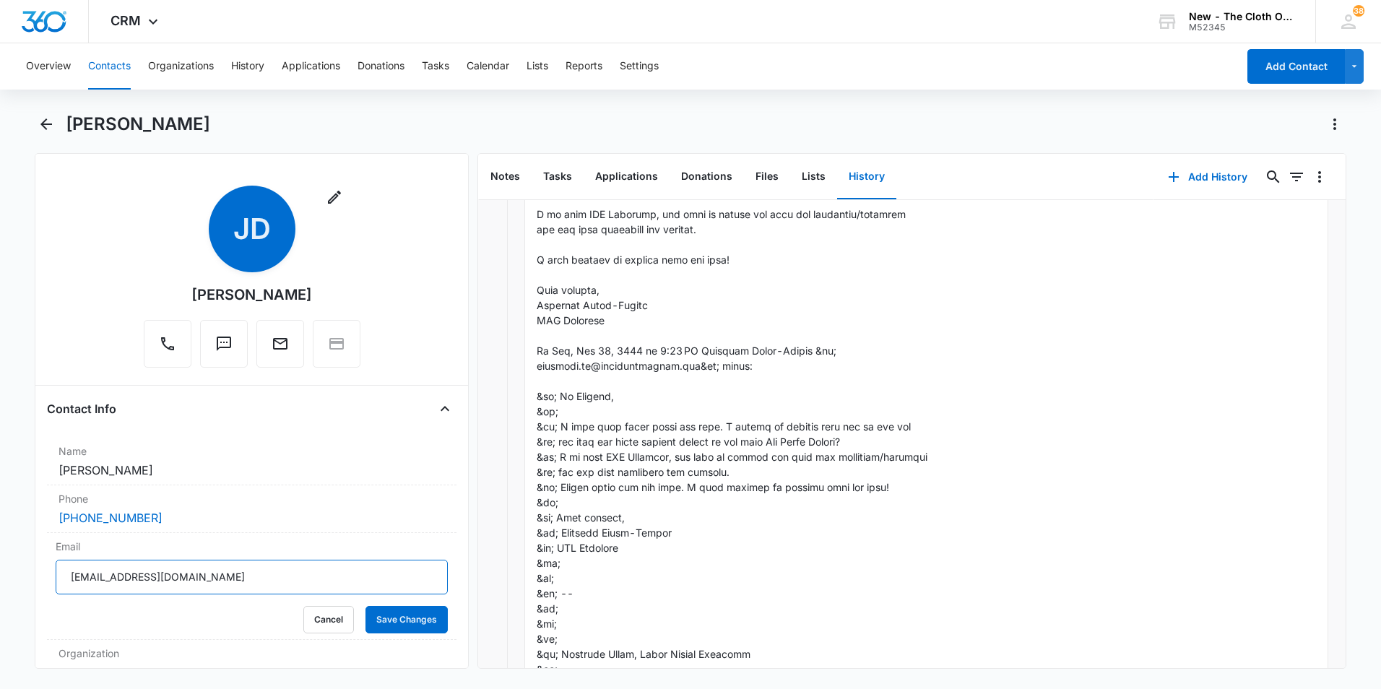
drag, startPoint x: 188, startPoint y: 572, endPoint x: 30, endPoint y: 561, distance: 157.9
click at [30, 561] on main "Jalicah Drakeford Remove JD Jalicah Drakeford Contact Info Name Cancel Save Cha…" at bounding box center [690, 400] width 1381 height 574
click at [45, 124] on icon "Back" at bounding box center [46, 124] width 12 height 12
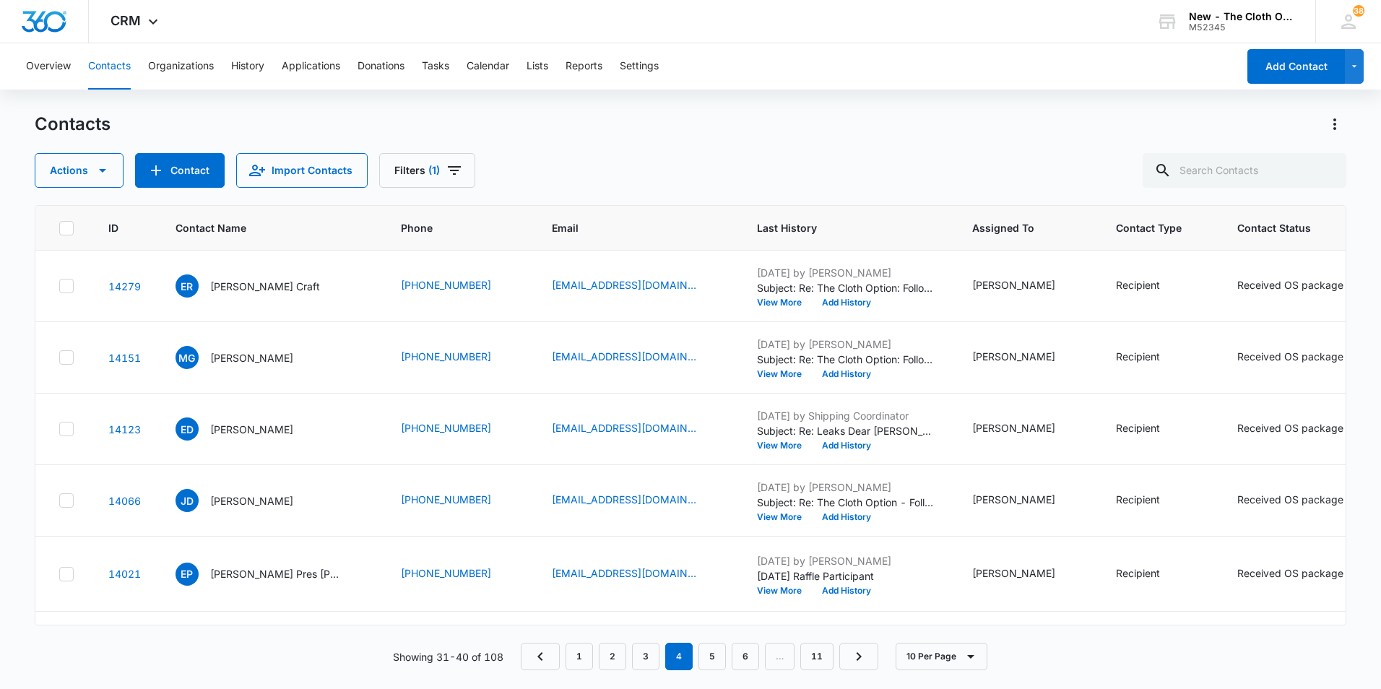
scroll to position [289, 0]
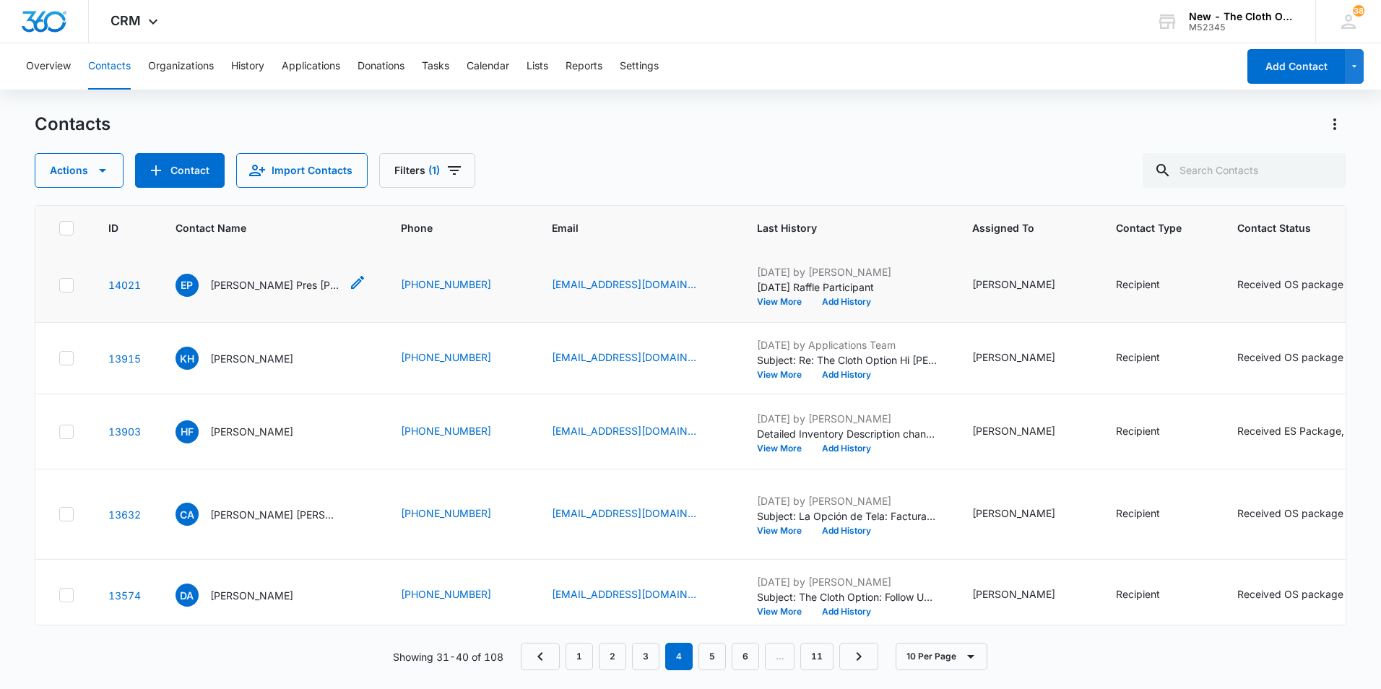
drag, startPoint x: 293, startPoint y: 447, endPoint x: 285, endPoint y: 453, distance: 9.3
click at [285, 293] on p "[PERSON_NAME] Pres [PERSON_NAME]" at bounding box center [275, 284] width 130 height 15
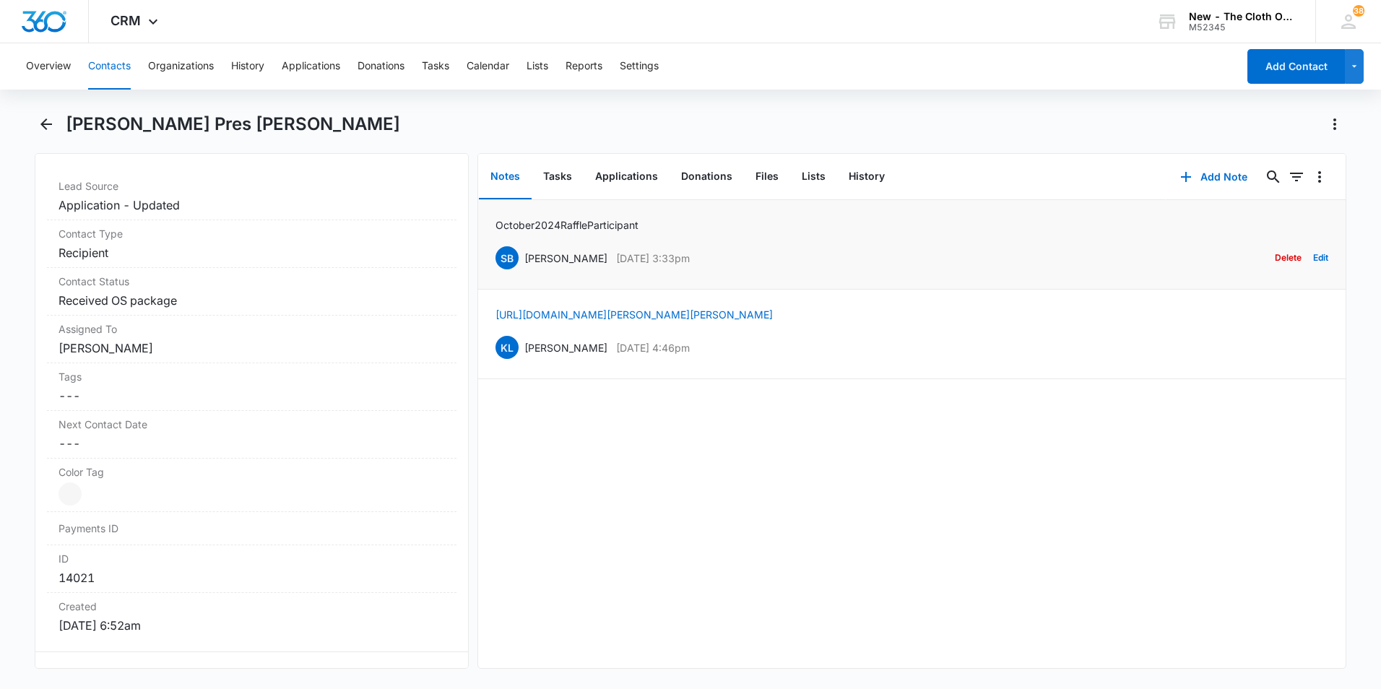
scroll to position [506, 0]
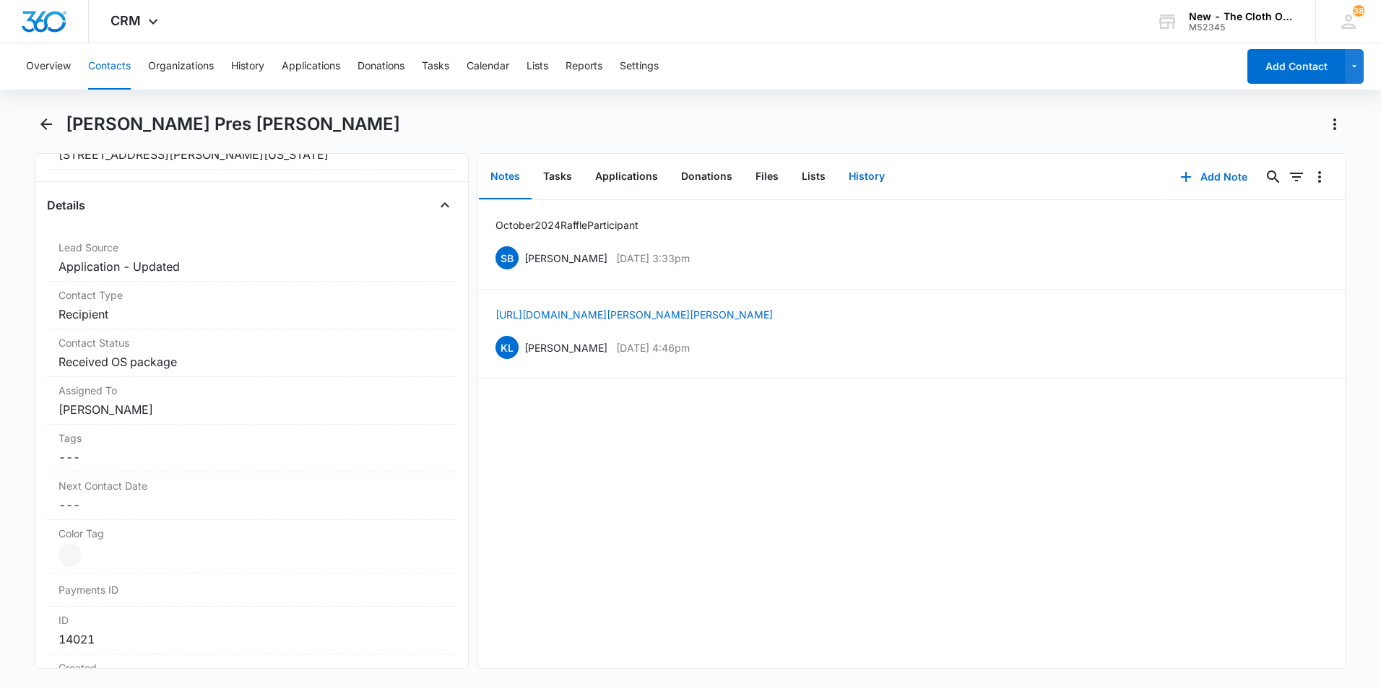
click at [855, 175] on button "History" at bounding box center [866, 177] width 59 height 45
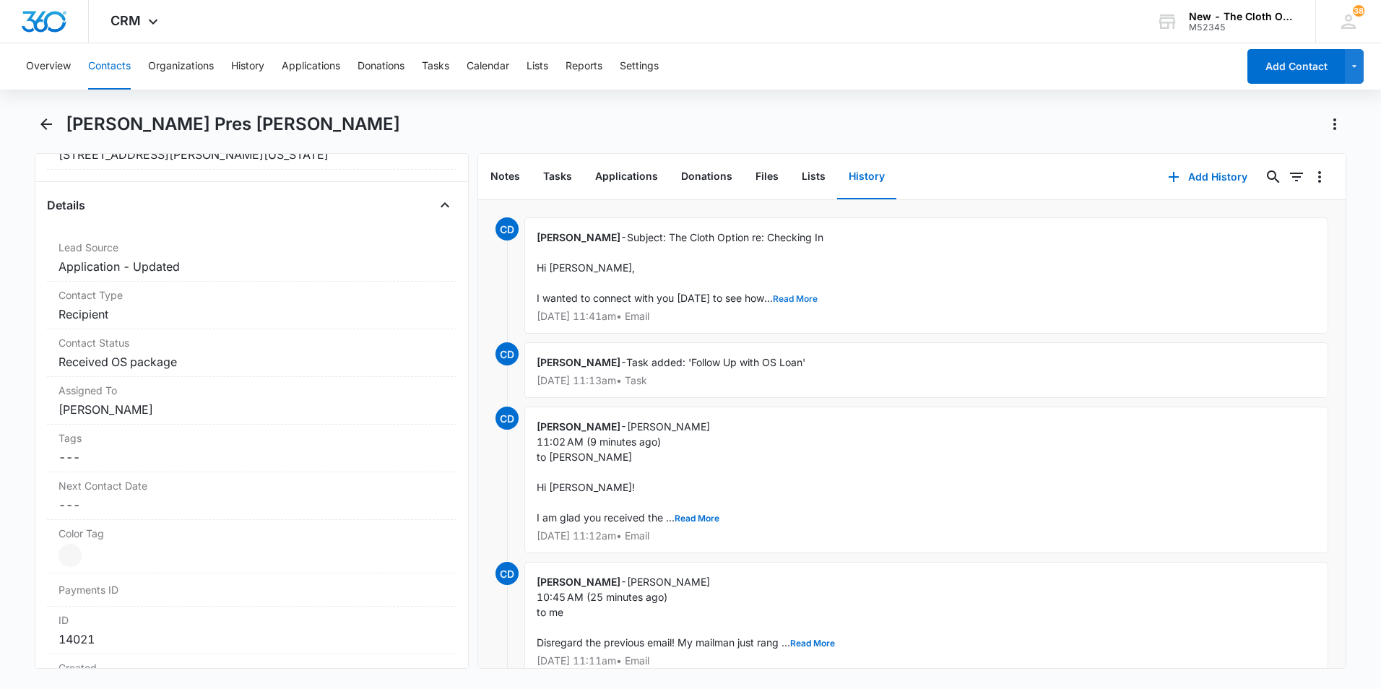
click at [797, 301] on button "Read More" at bounding box center [795, 299] width 45 height 9
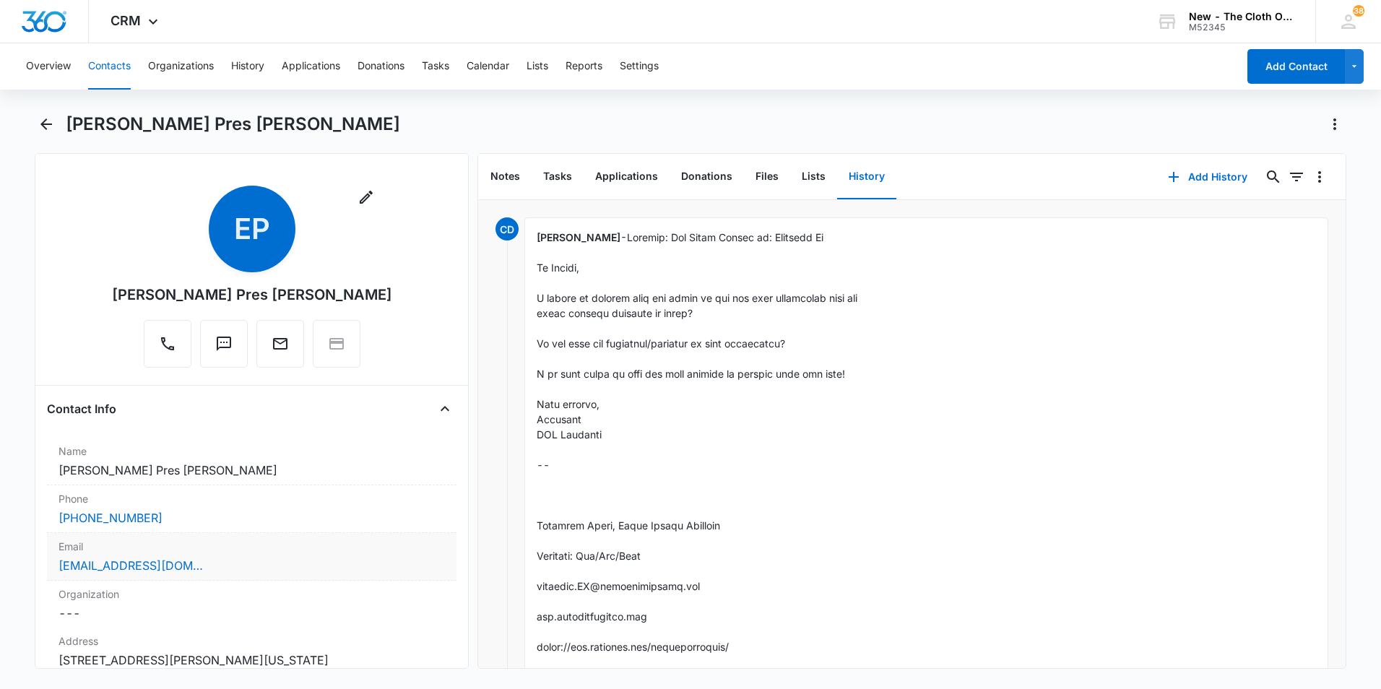
click at [254, 563] on div "[EMAIL_ADDRESS][DOMAIN_NAME]" at bounding box center [252, 565] width 387 height 17
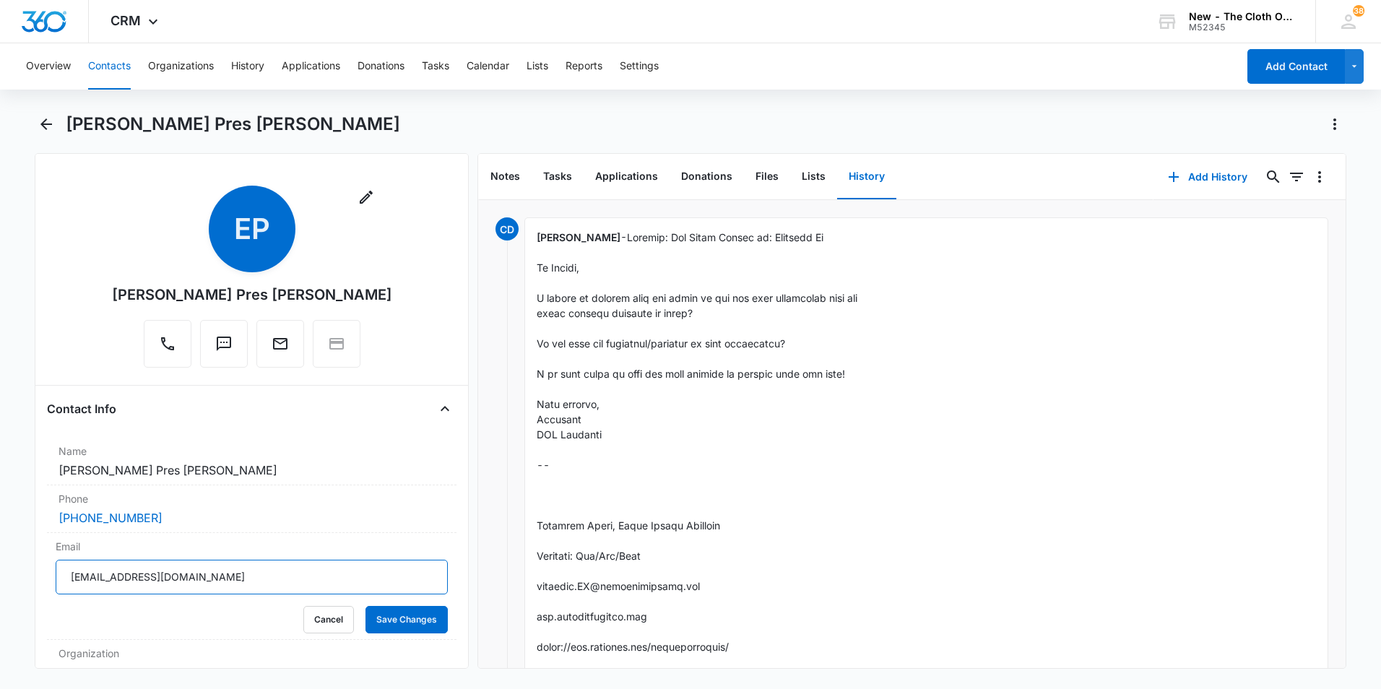
drag, startPoint x: 61, startPoint y: 562, endPoint x: 32, endPoint y: 564, distance: 29.0
click at [32, 564] on main "Elaine Pres Morales Remove EP Elaine Pres Morales Contact Info Name Cancel Save…" at bounding box center [690, 400] width 1381 height 574
click at [43, 123] on icon "Back" at bounding box center [46, 124] width 12 height 12
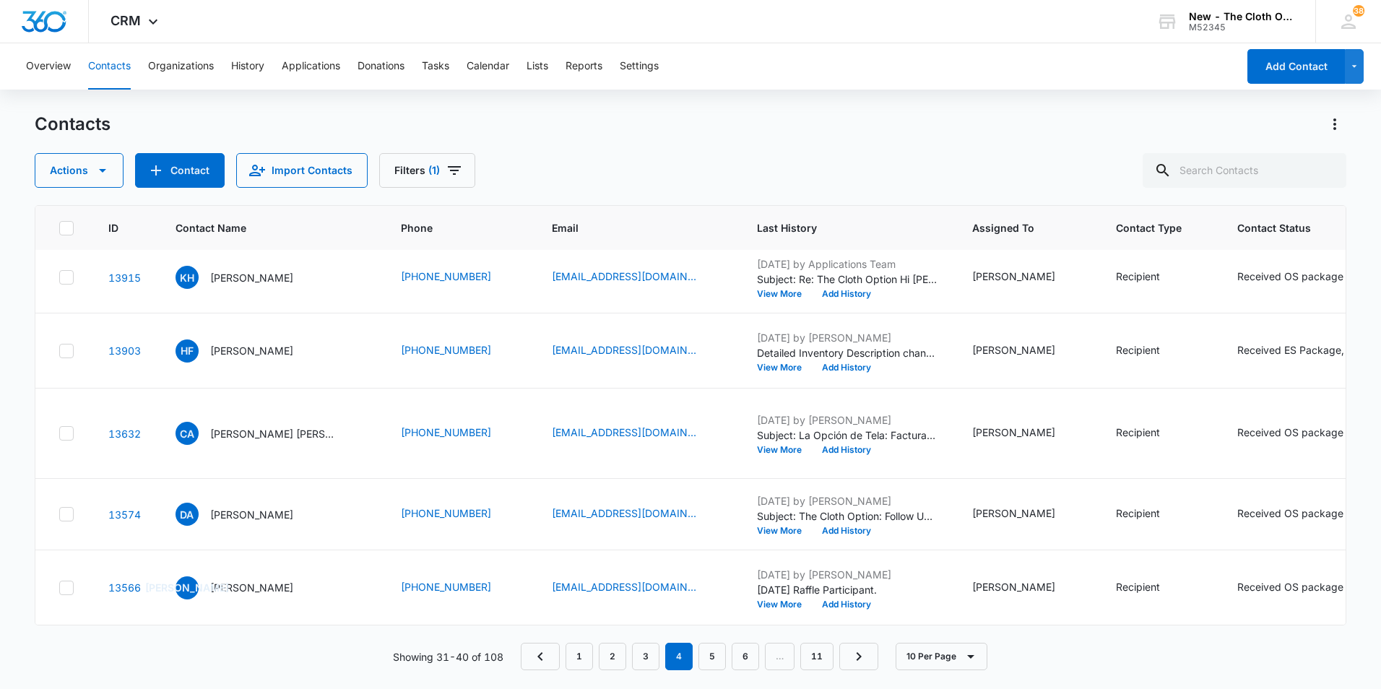
scroll to position [433, 0]
click at [256, 285] on p "[PERSON_NAME]" at bounding box center [251, 277] width 83 height 15
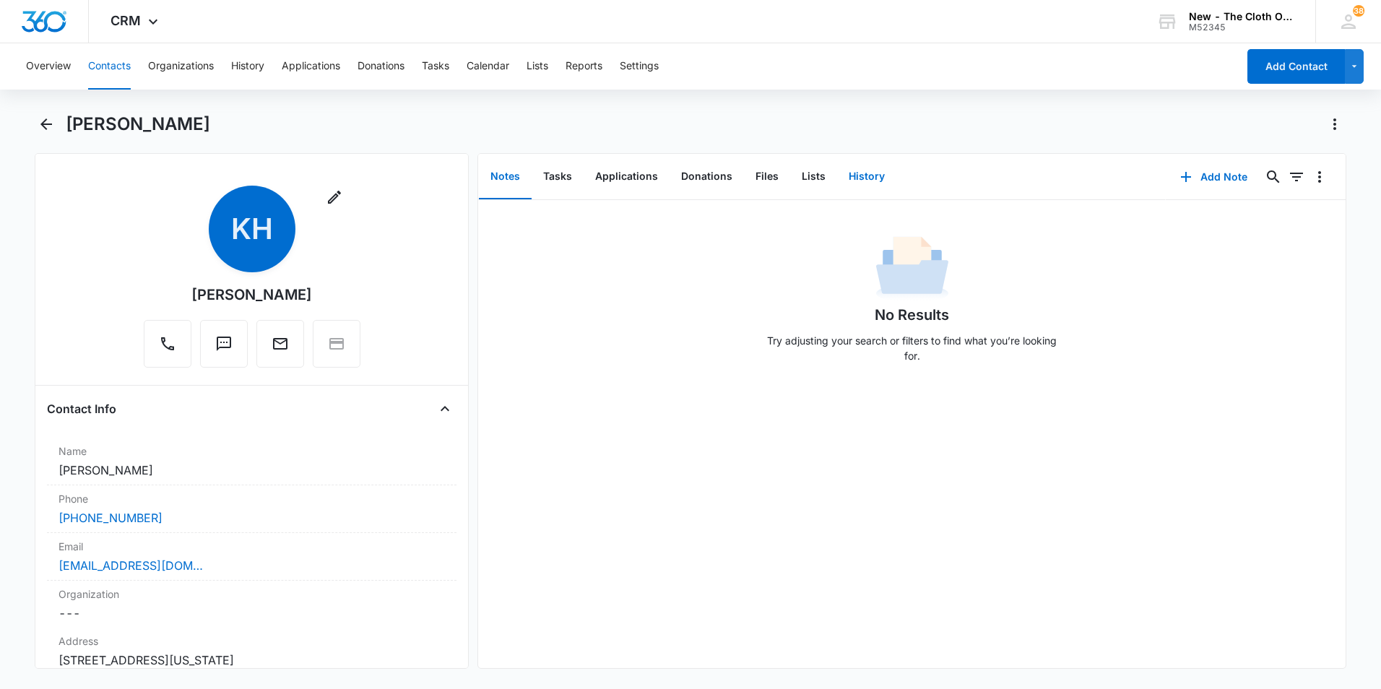
click at [870, 176] on button "History" at bounding box center [866, 177] width 59 height 45
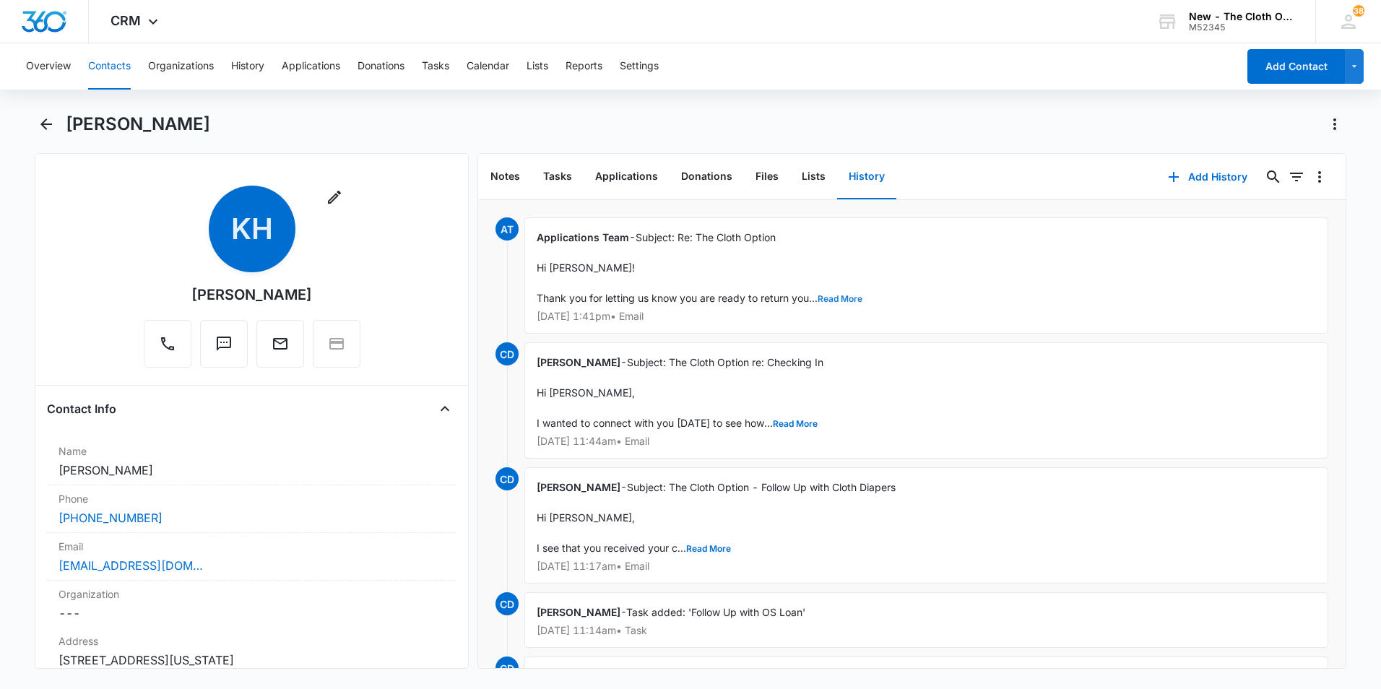
click at [844, 297] on button "Read More" at bounding box center [840, 299] width 45 height 9
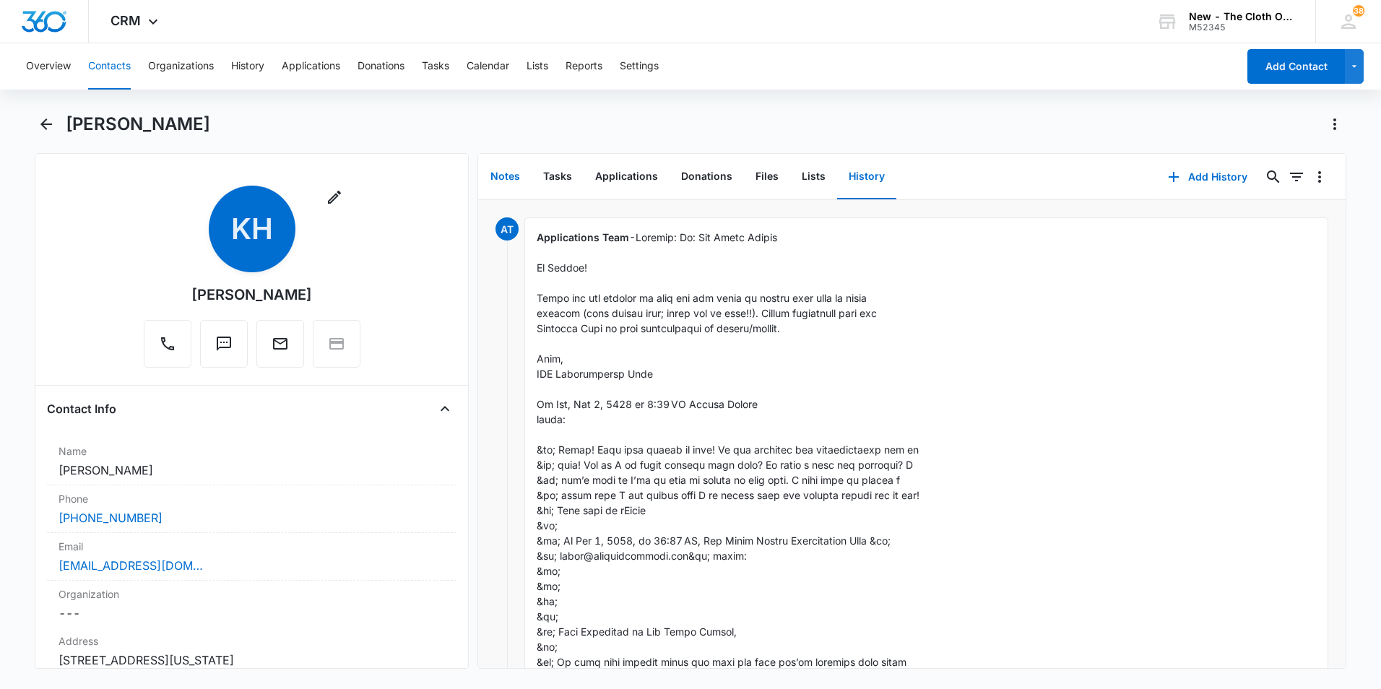
click at [521, 181] on button "Notes" at bounding box center [505, 177] width 53 height 45
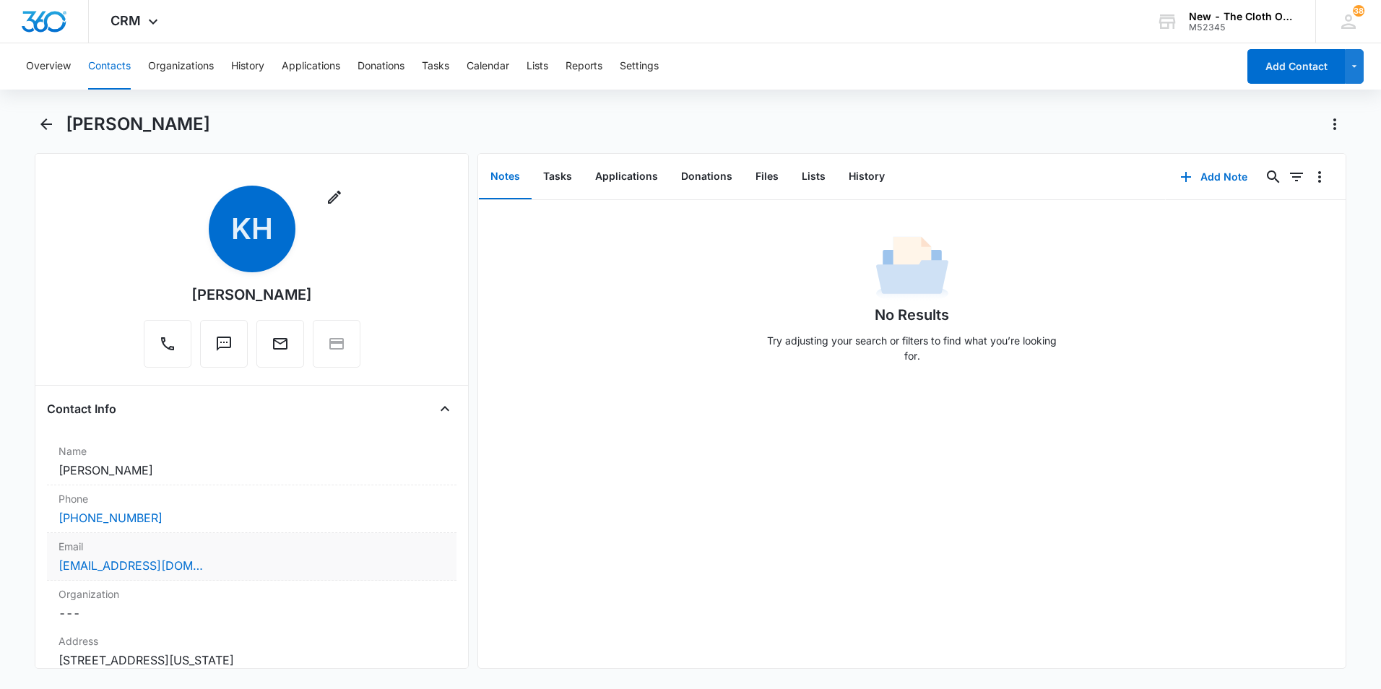
click at [238, 563] on div "[EMAIL_ADDRESS][DOMAIN_NAME]" at bounding box center [252, 565] width 387 height 17
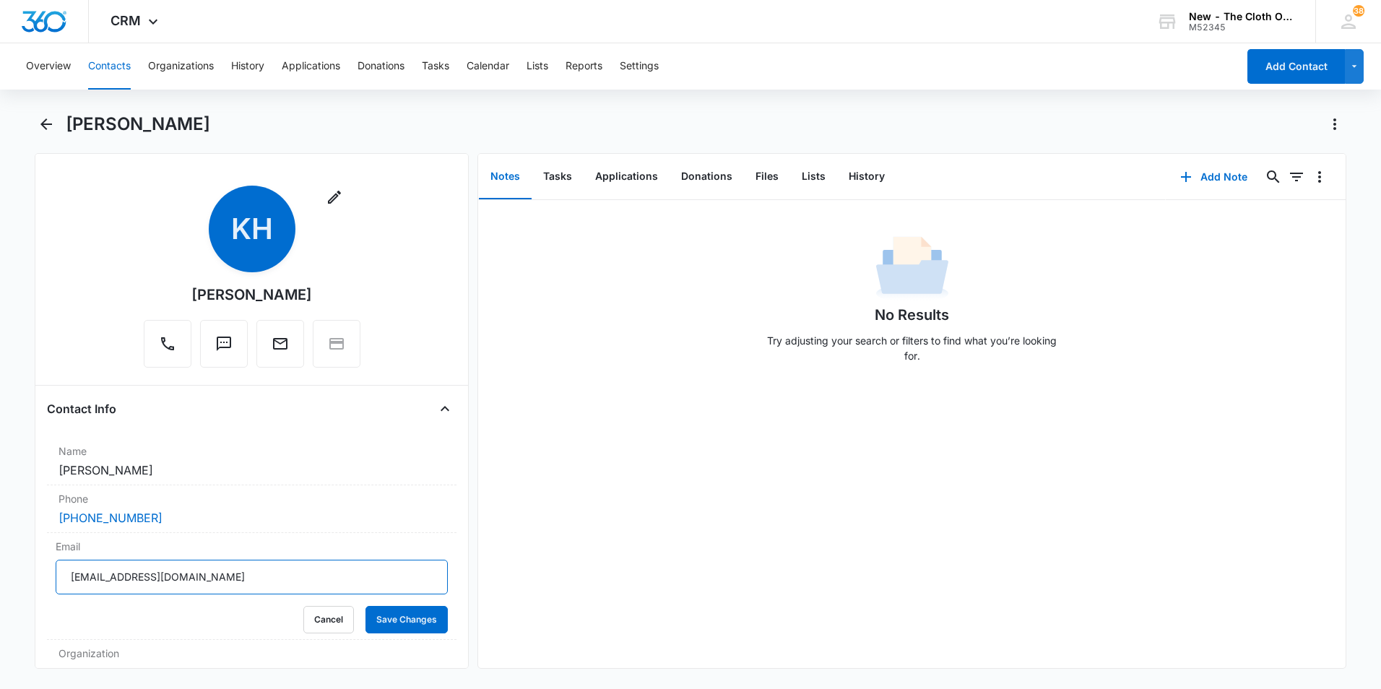
drag, startPoint x: 208, startPoint y: 579, endPoint x: 44, endPoint y: 570, distance: 164.2
click at [44, 570] on div "Remove KH Kaylee Howard Contact Info Name Cancel Save Changes Kaylee Howard Pho…" at bounding box center [252, 411] width 434 height 516
click at [40, 124] on icon "Back" at bounding box center [46, 124] width 17 height 17
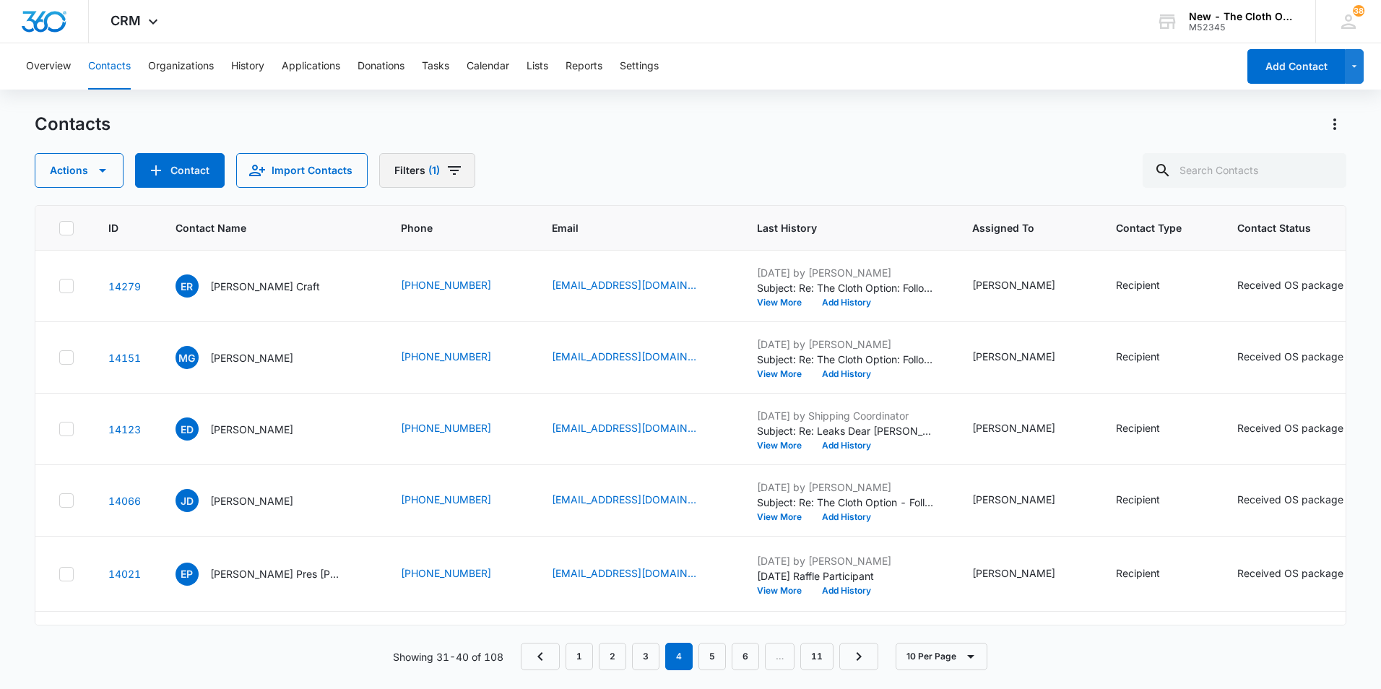
scroll to position [433, 0]
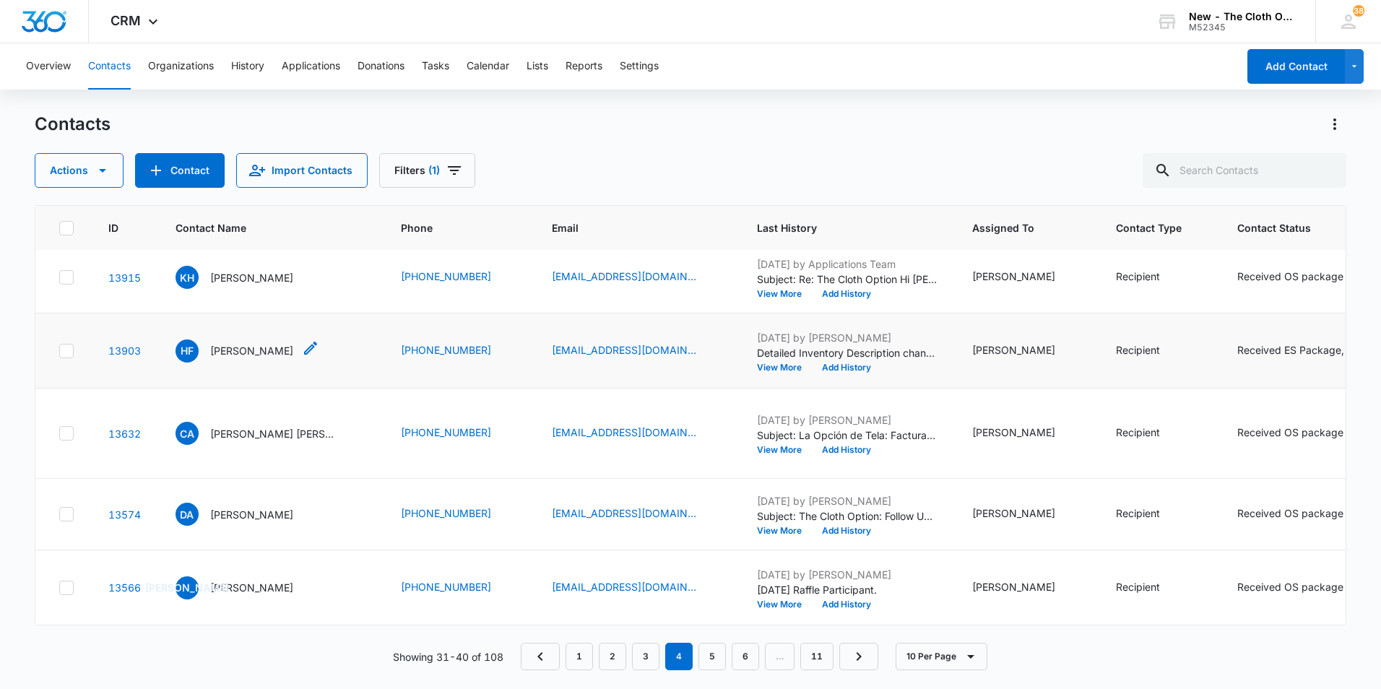
click at [269, 358] on p "[PERSON_NAME]" at bounding box center [251, 350] width 83 height 15
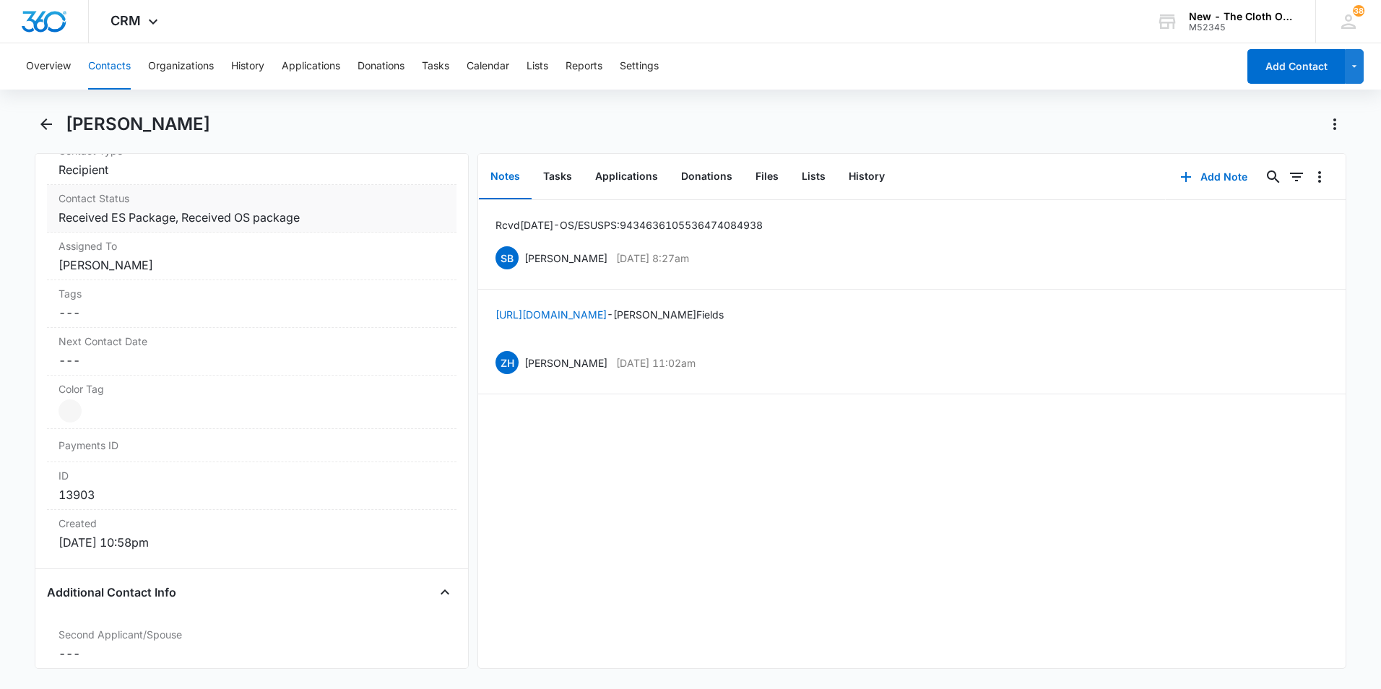
scroll to position [361, 0]
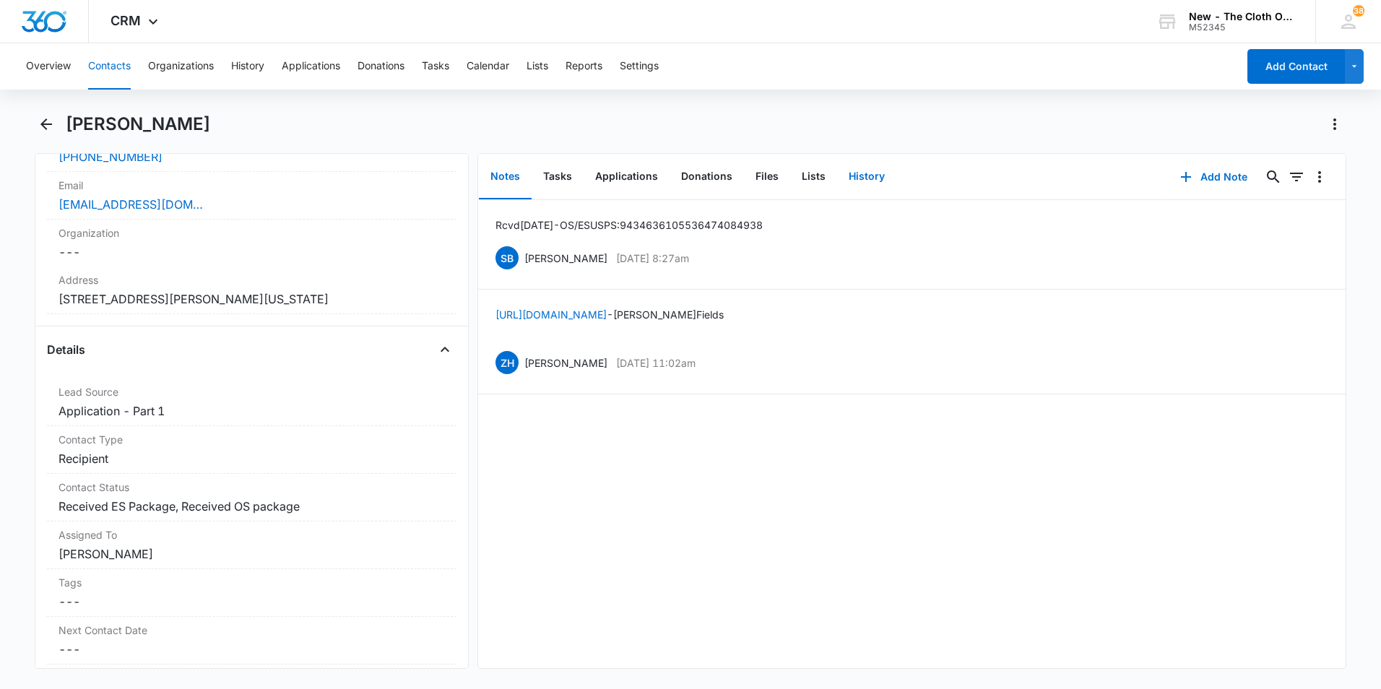
click at [852, 171] on button "History" at bounding box center [866, 177] width 59 height 45
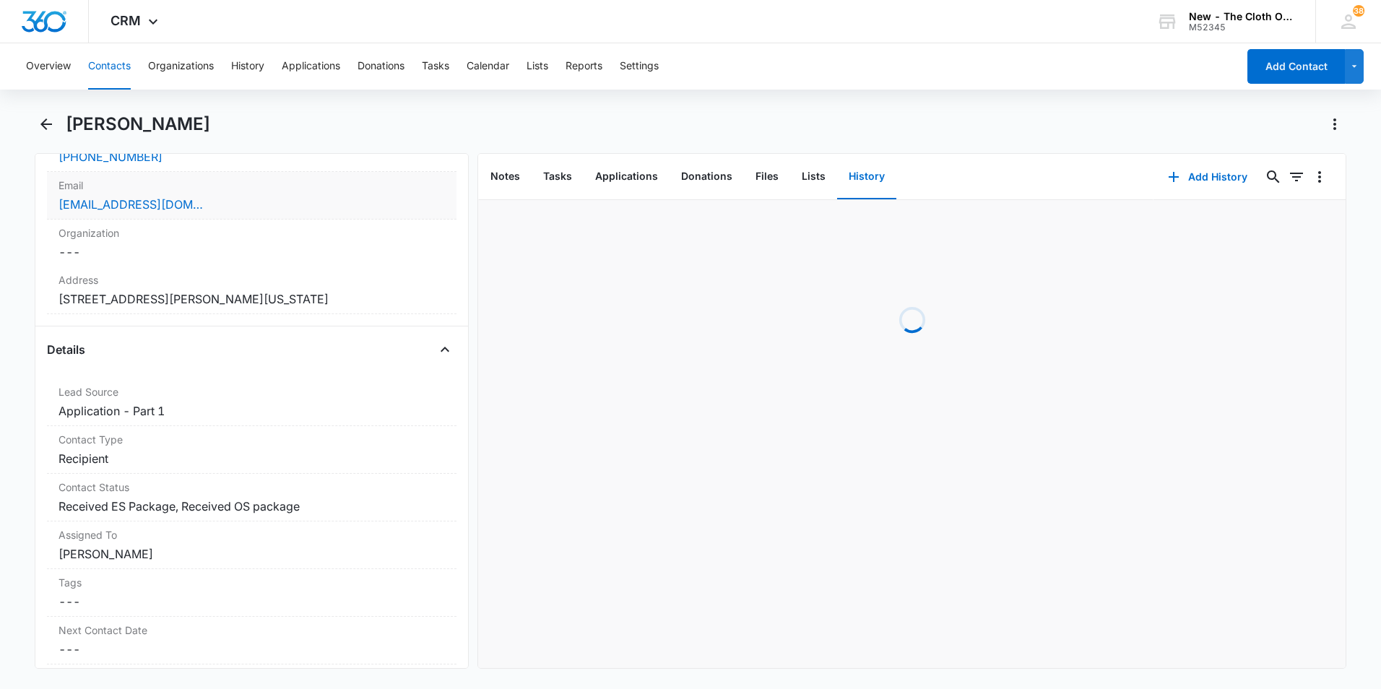
click at [285, 202] on div "[EMAIL_ADDRESS][DOMAIN_NAME]" at bounding box center [252, 204] width 387 height 17
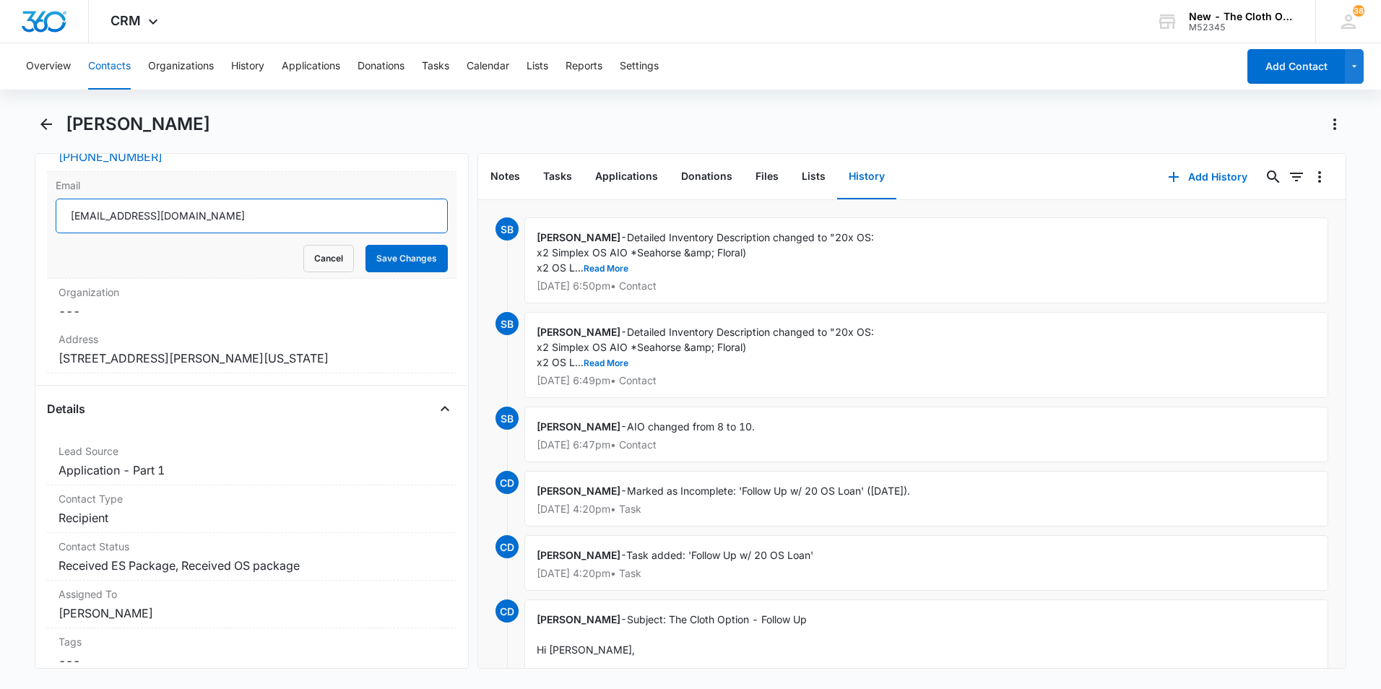
click at [280, 215] on input "[EMAIL_ADDRESS][DOMAIN_NAME]" at bounding box center [252, 216] width 392 height 35
click at [608, 270] on button "Read More" at bounding box center [606, 268] width 45 height 9
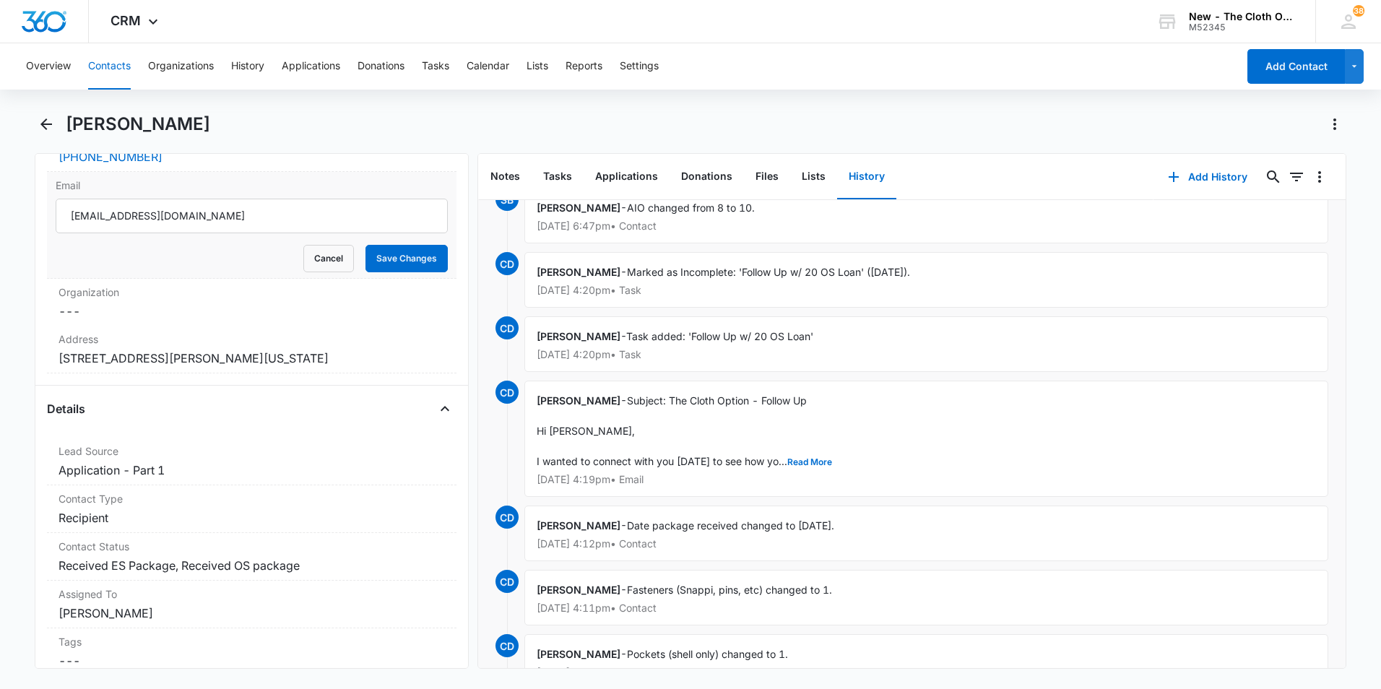
scroll to position [722, 0]
click at [803, 458] on button "Read More" at bounding box center [809, 459] width 45 height 9
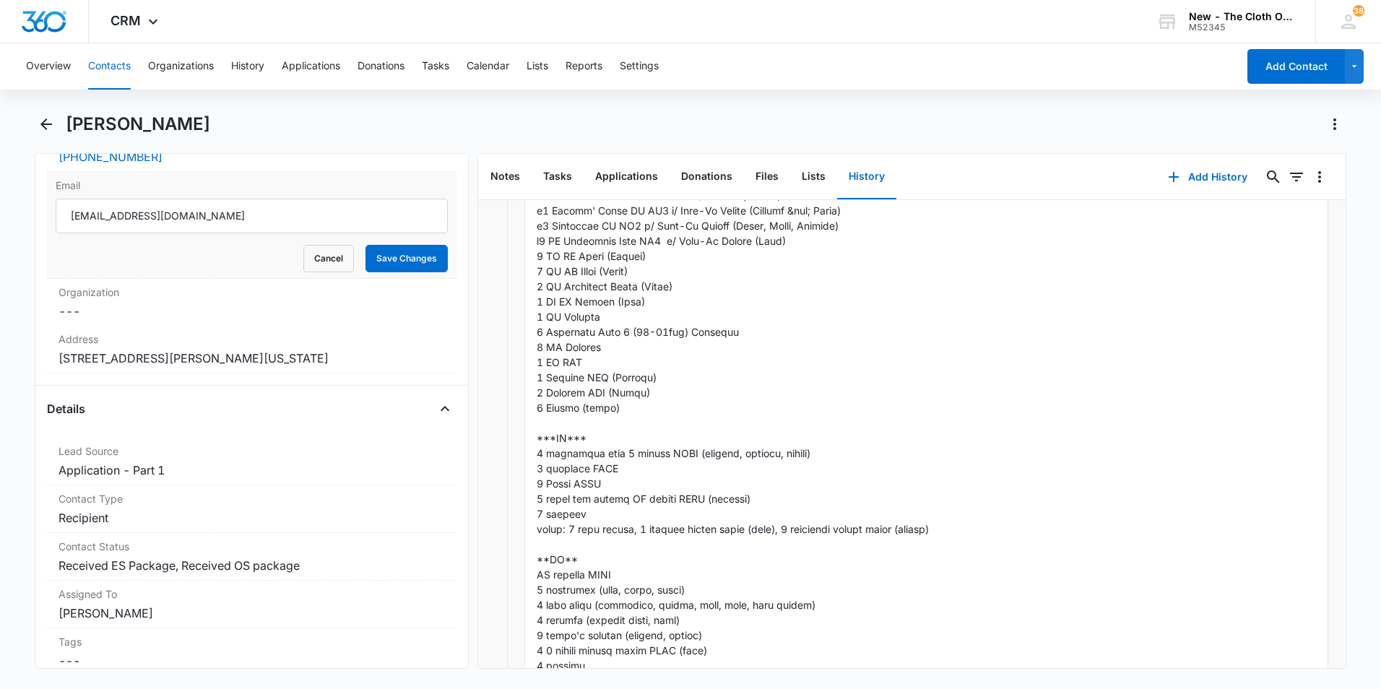
scroll to position [0, 0]
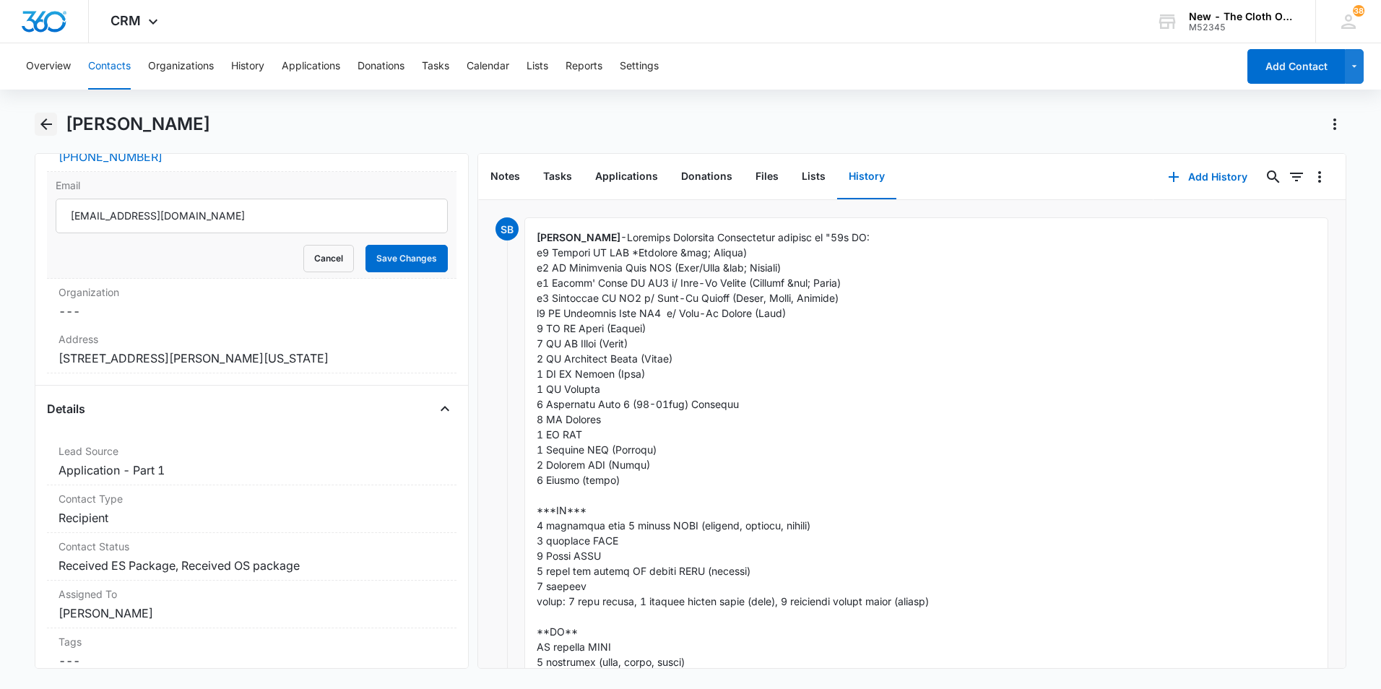
click at [48, 126] on icon "Back" at bounding box center [46, 124] width 17 height 17
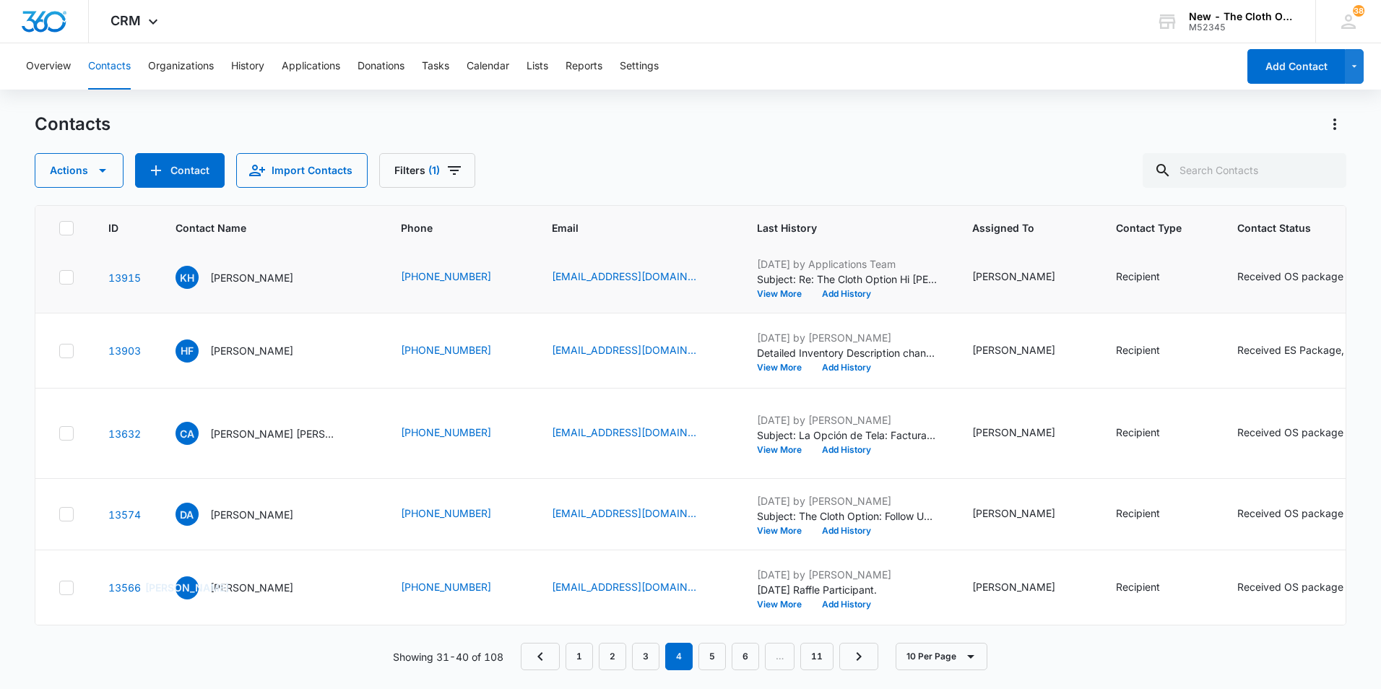
scroll to position [650, 0]
click at [279, 426] on p "[PERSON_NAME] [PERSON_NAME]" at bounding box center [275, 433] width 130 height 15
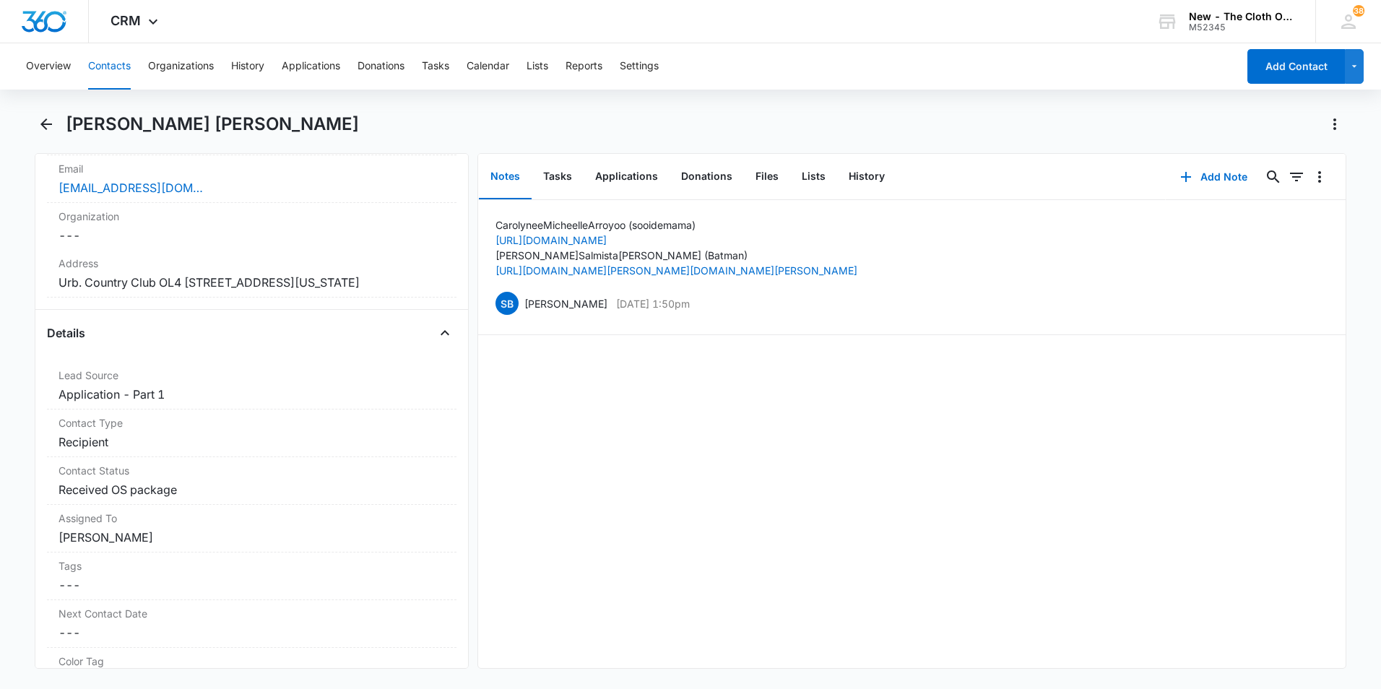
scroll to position [289, 0]
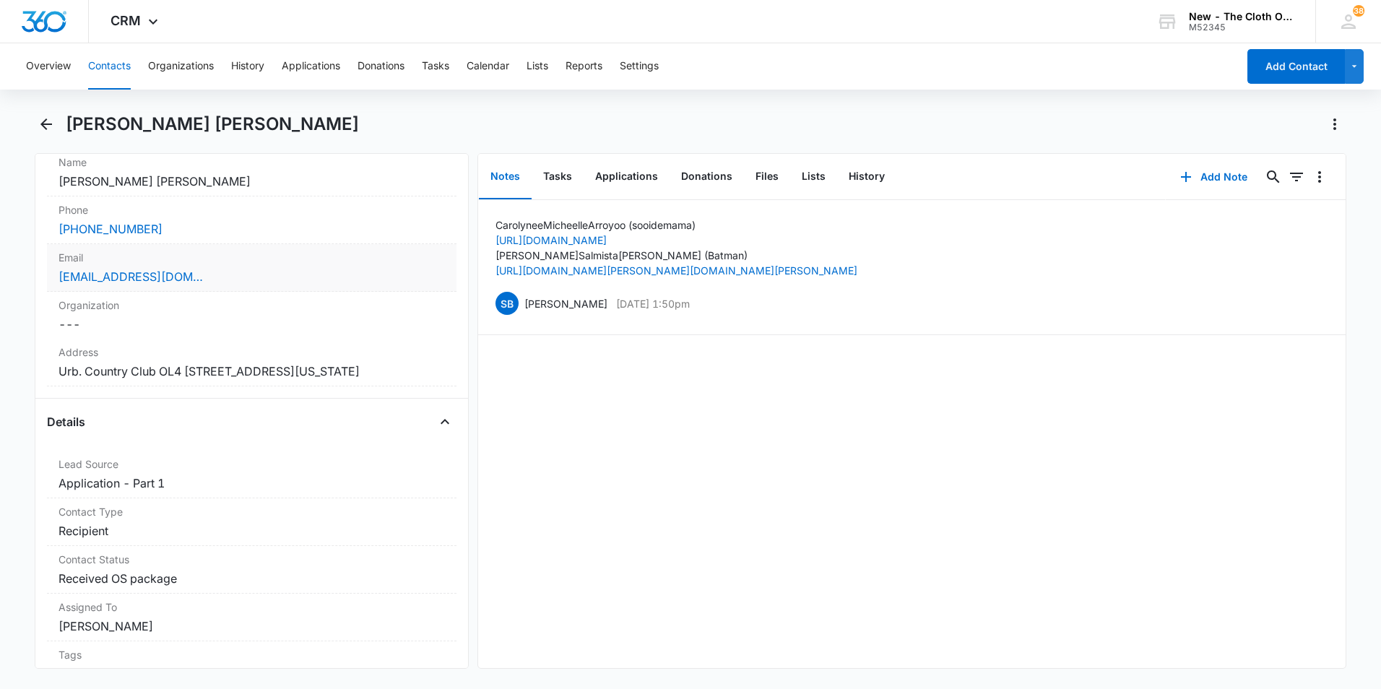
click at [336, 285] on div "Email Cancel Save Changes carolynearroyo988@gmail.com" at bounding box center [252, 268] width 410 height 48
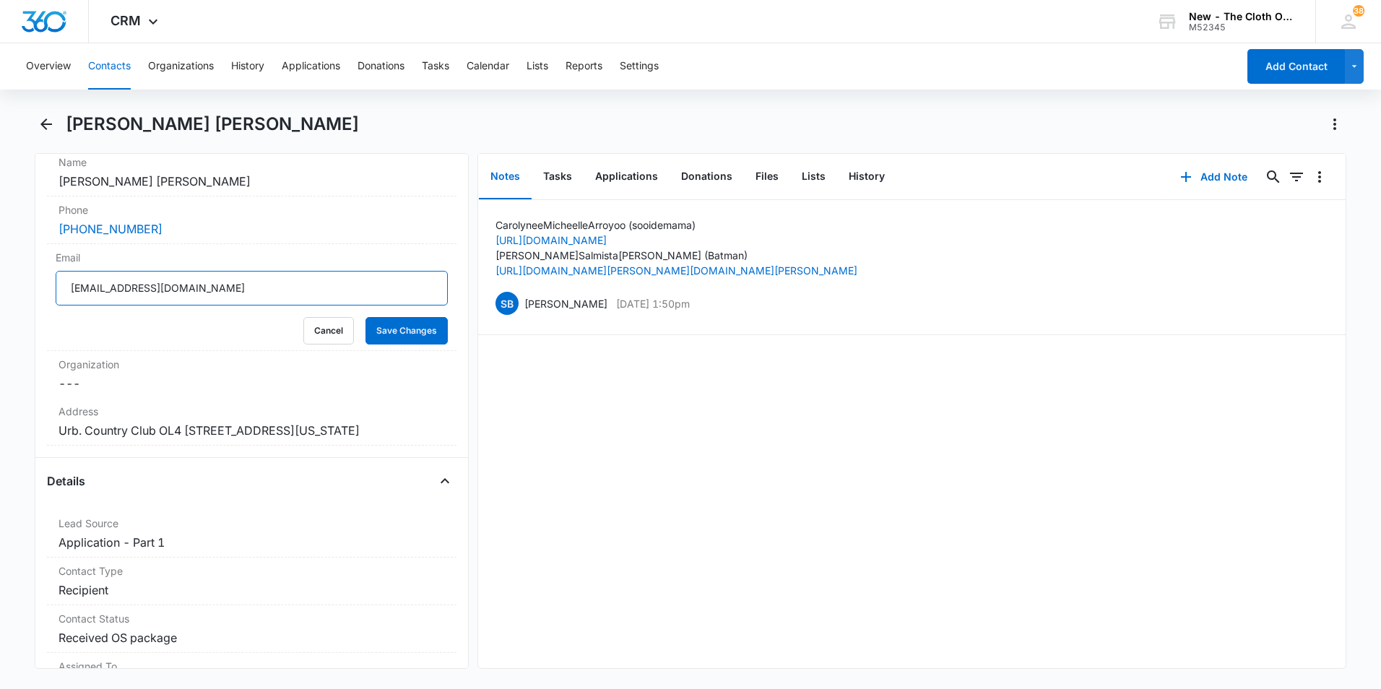
click at [367, 293] on input "[EMAIL_ADDRESS][DOMAIN_NAME]" at bounding box center [252, 288] width 392 height 35
click at [857, 186] on button "History" at bounding box center [866, 177] width 59 height 45
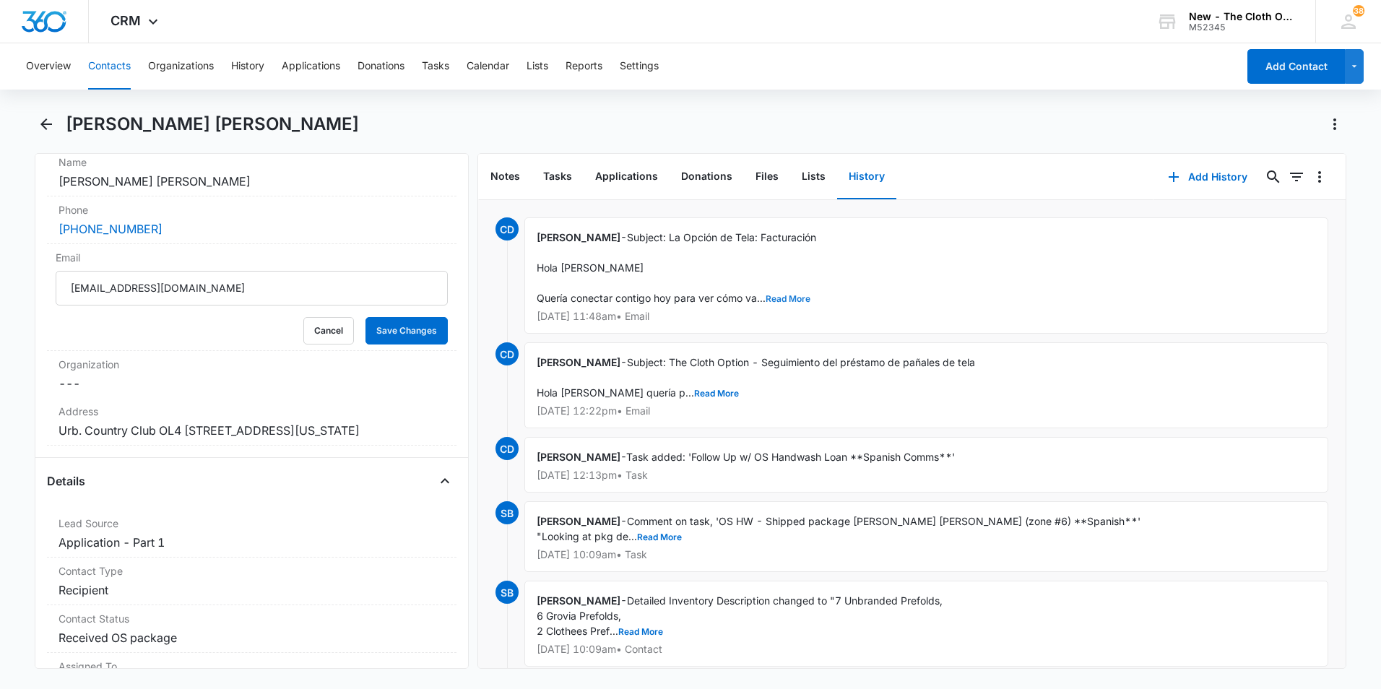
click at [778, 301] on button "Read More" at bounding box center [788, 299] width 45 height 9
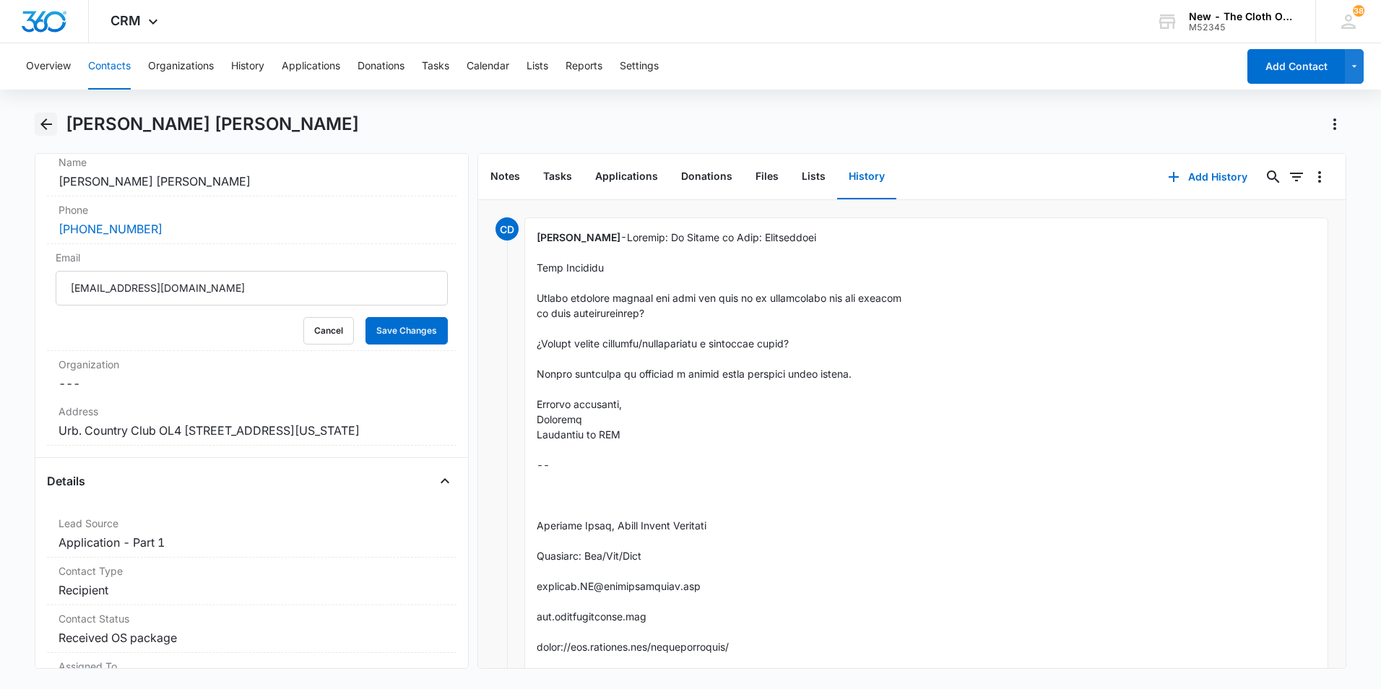
click at [48, 127] on icon "Back" at bounding box center [46, 124] width 17 height 17
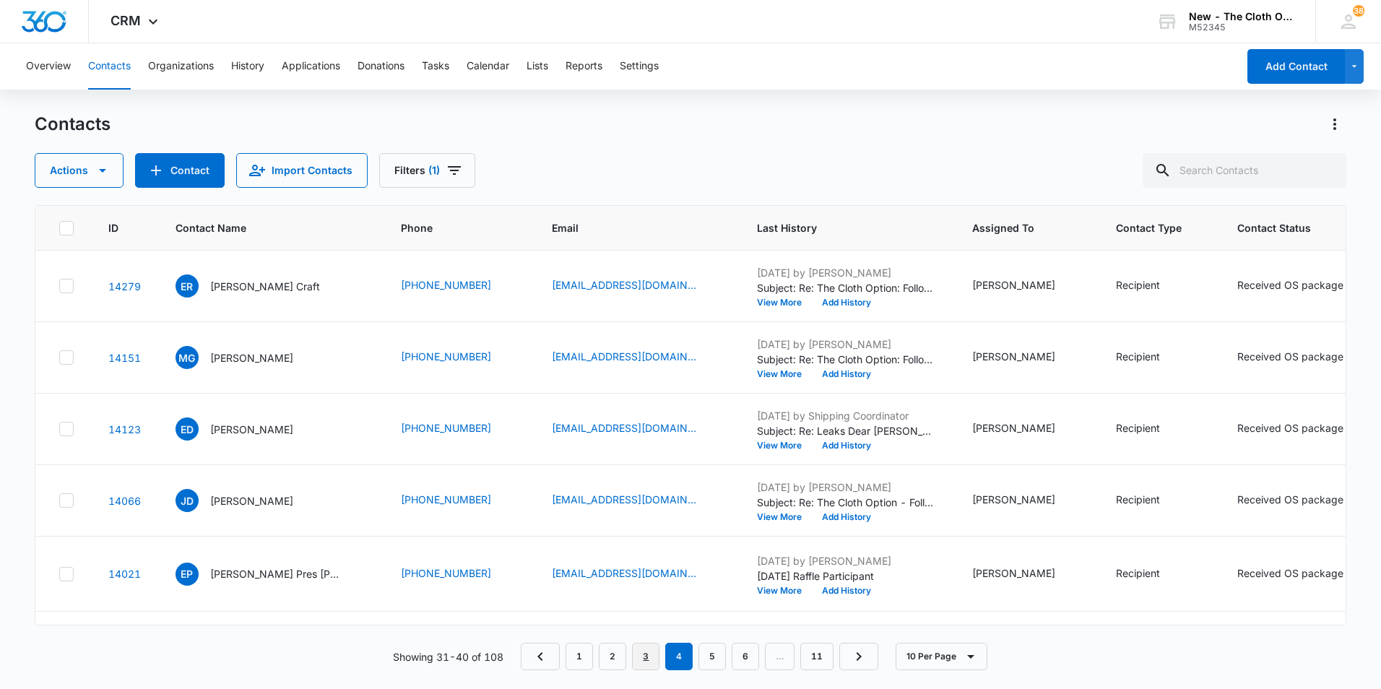
click at [644, 652] on link "3" at bounding box center [645, 656] width 27 height 27
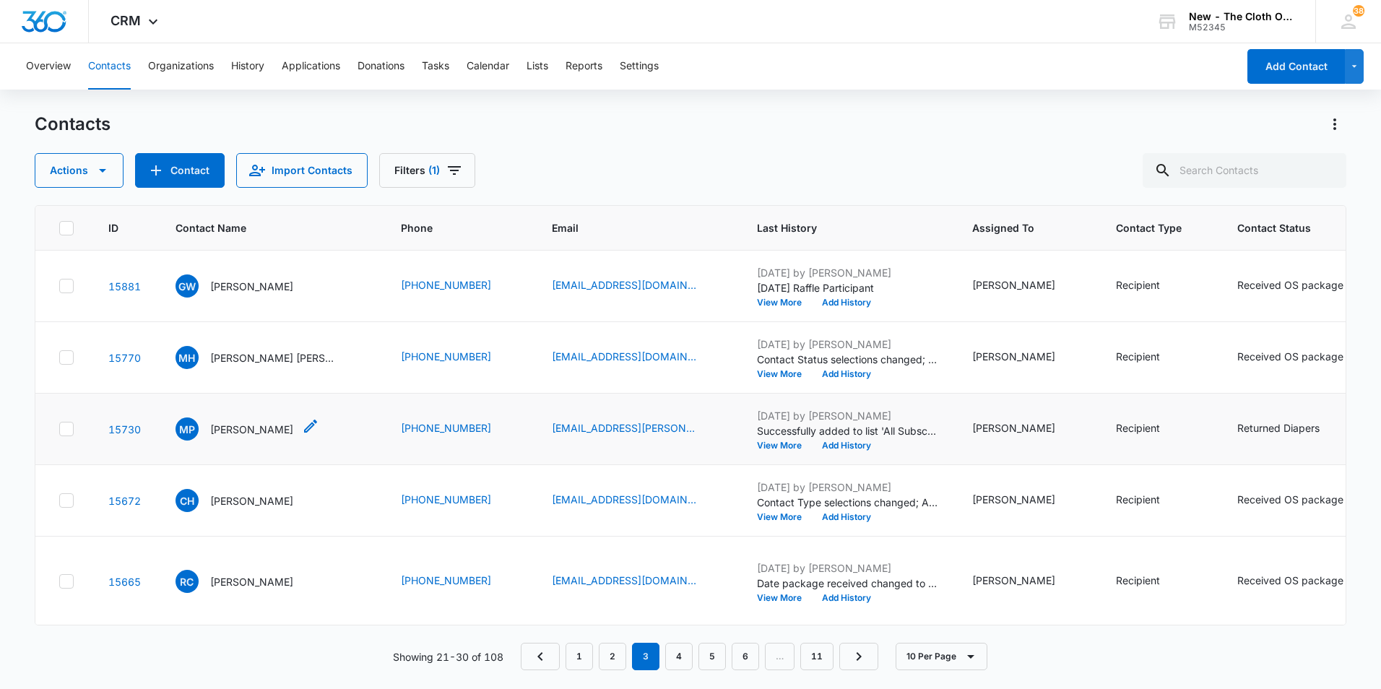
click at [273, 437] on p "[PERSON_NAME]" at bounding box center [251, 429] width 83 height 15
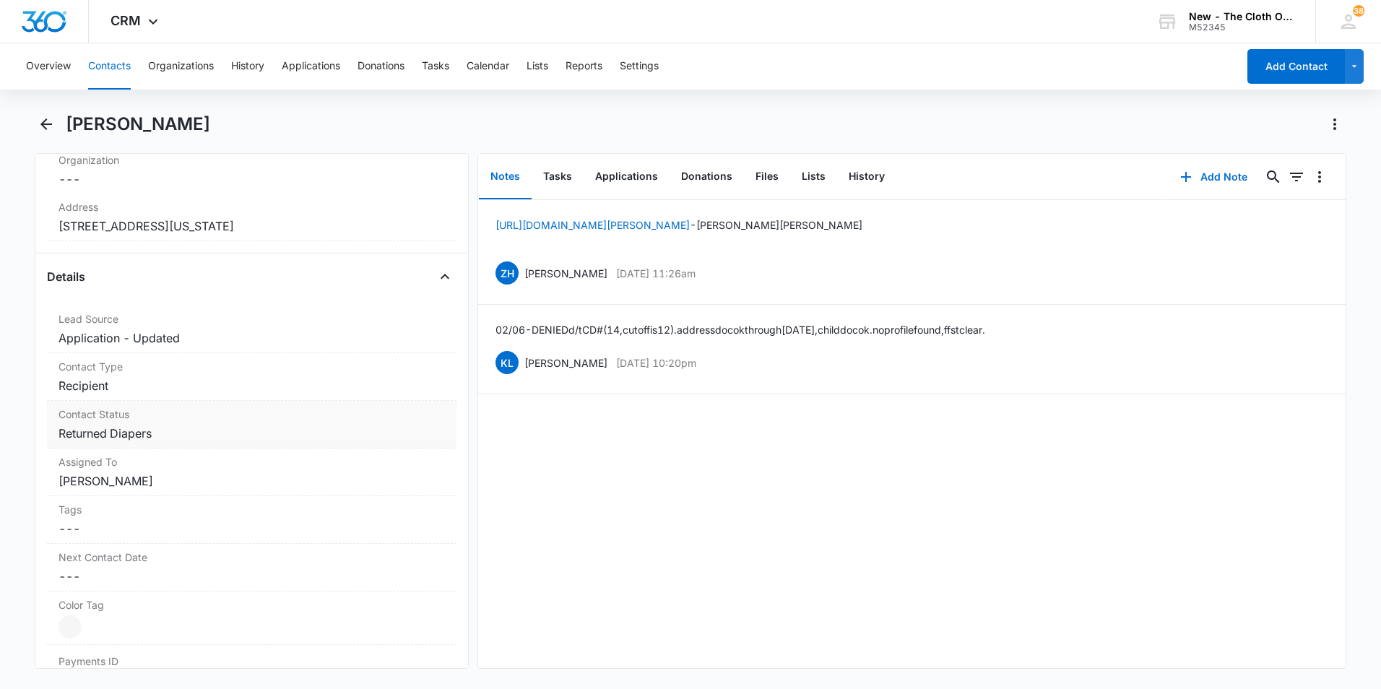
scroll to position [433, 0]
click at [243, 487] on dd "Cancel Save Changes [PERSON_NAME]" at bounding box center [252, 481] width 387 height 17
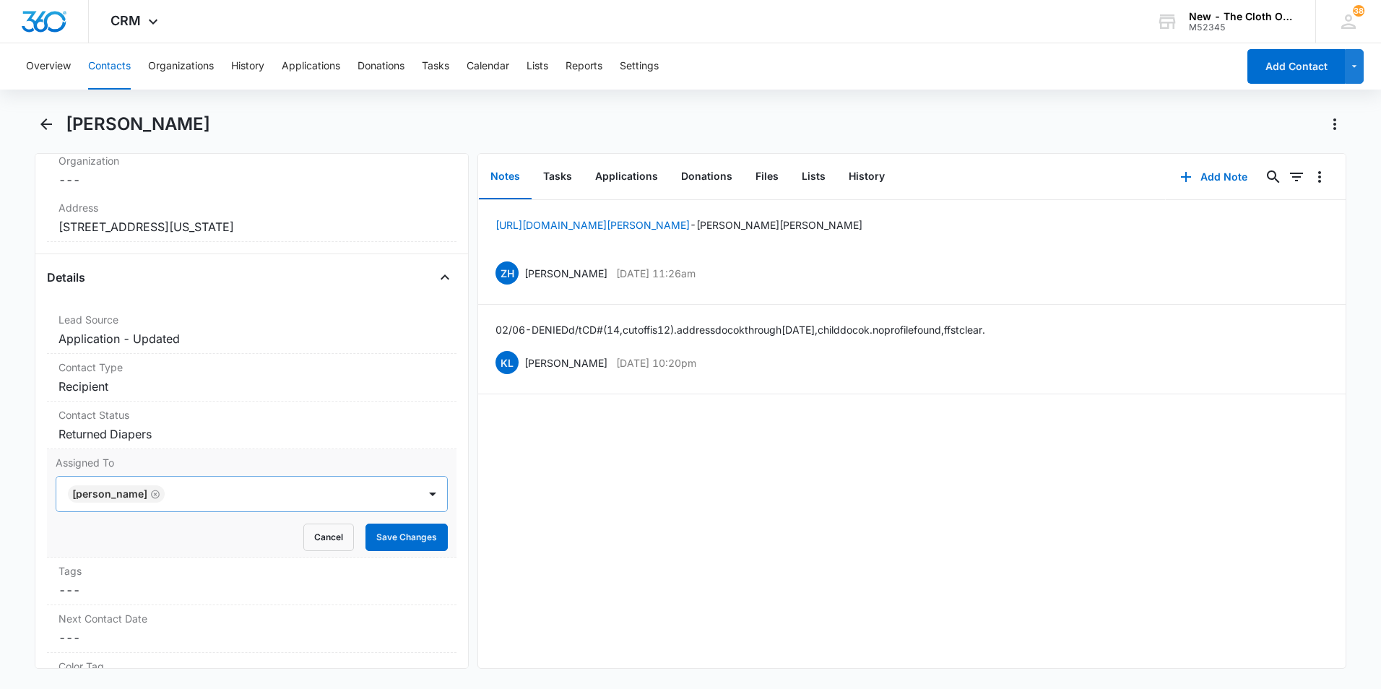
click at [160, 496] on icon "Remove Courtney Deats-Cascio" at bounding box center [155, 494] width 9 height 9
click at [243, 497] on div at bounding box center [234, 494] width 330 height 20
type input "Fron"
click at [247, 557] on div "TCO Front Desk" at bounding box center [252, 545] width 392 height 27
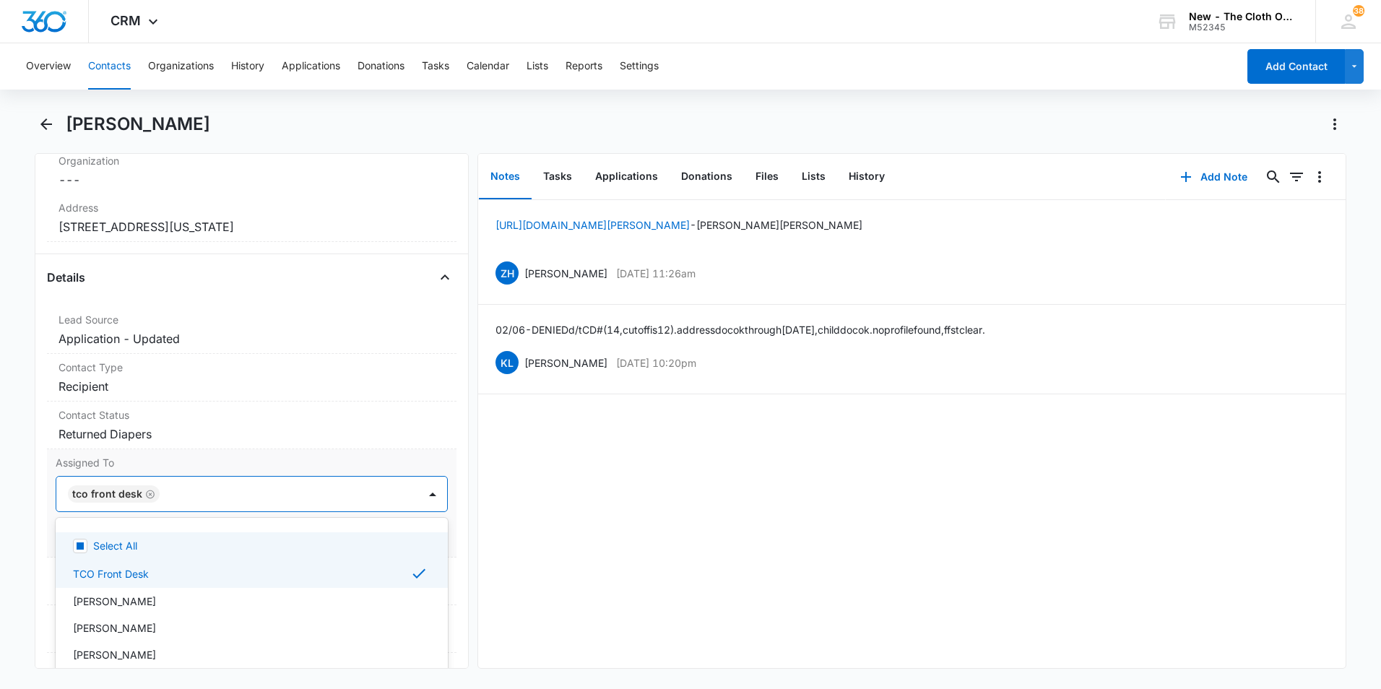
click at [362, 457] on label "Assigned To" at bounding box center [252, 462] width 392 height 15
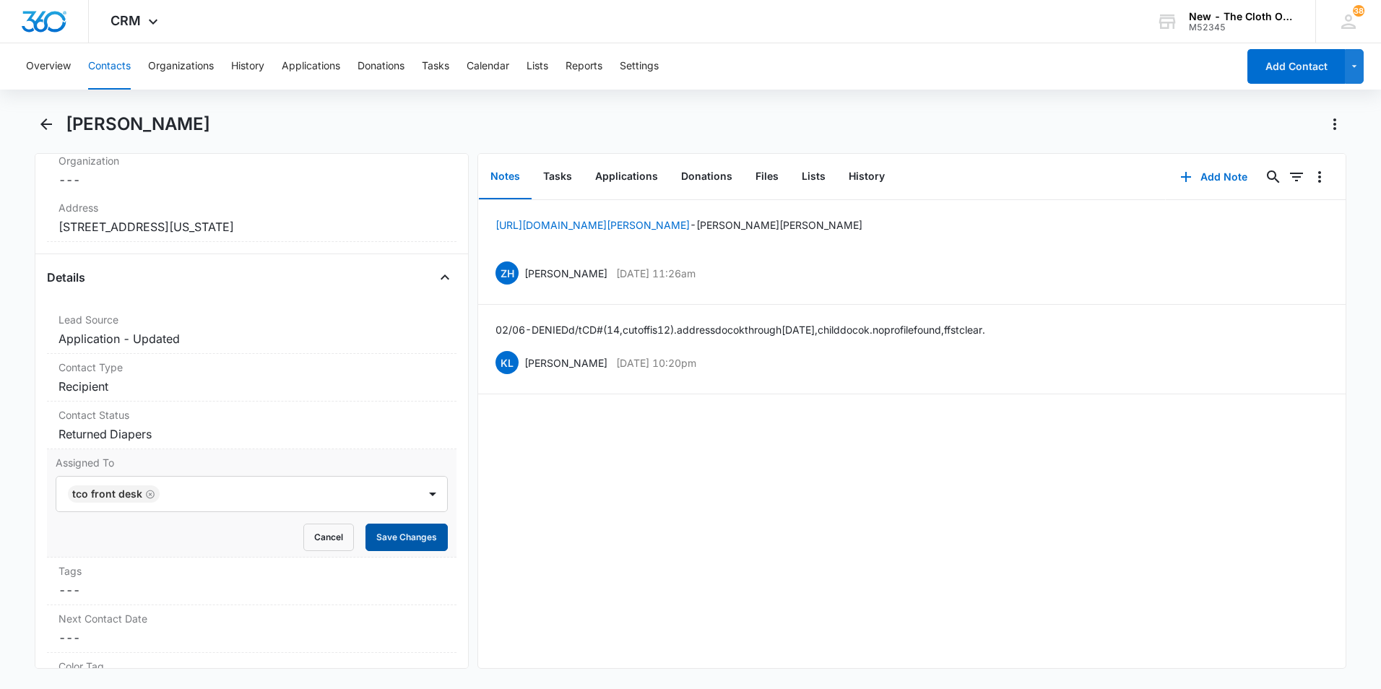
click at [397, 537] on button "Save Changes" at bounding box center [407, 537] width 82 height 27
drag, startPoint x: 47, startPoint y: 127, endPoint x: 55, endPoint y: 127, distance: 7.9
click at [47, 127] on icon "Back" at bounding box center [46, 124] width 17 height 17
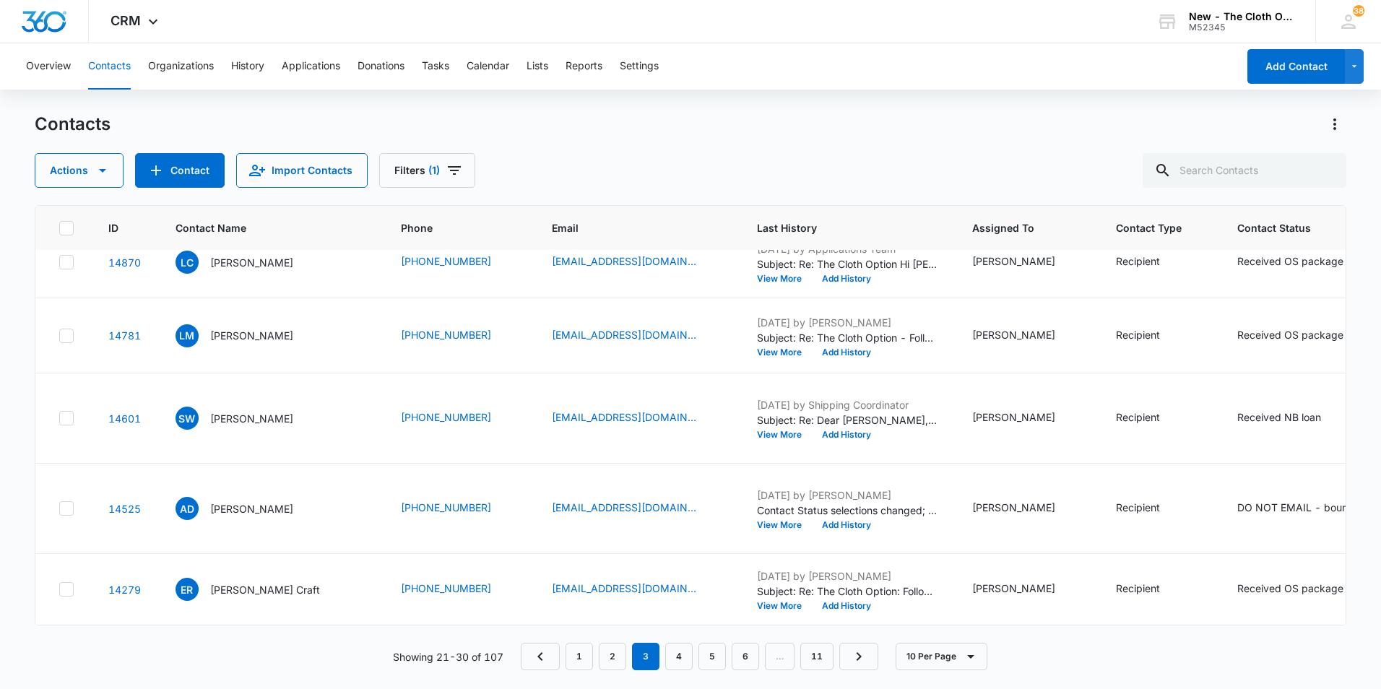
scroll to position [949, 0]
click at [674, 651] on link "4" at bounding box center [678, 656] width 27 height 27
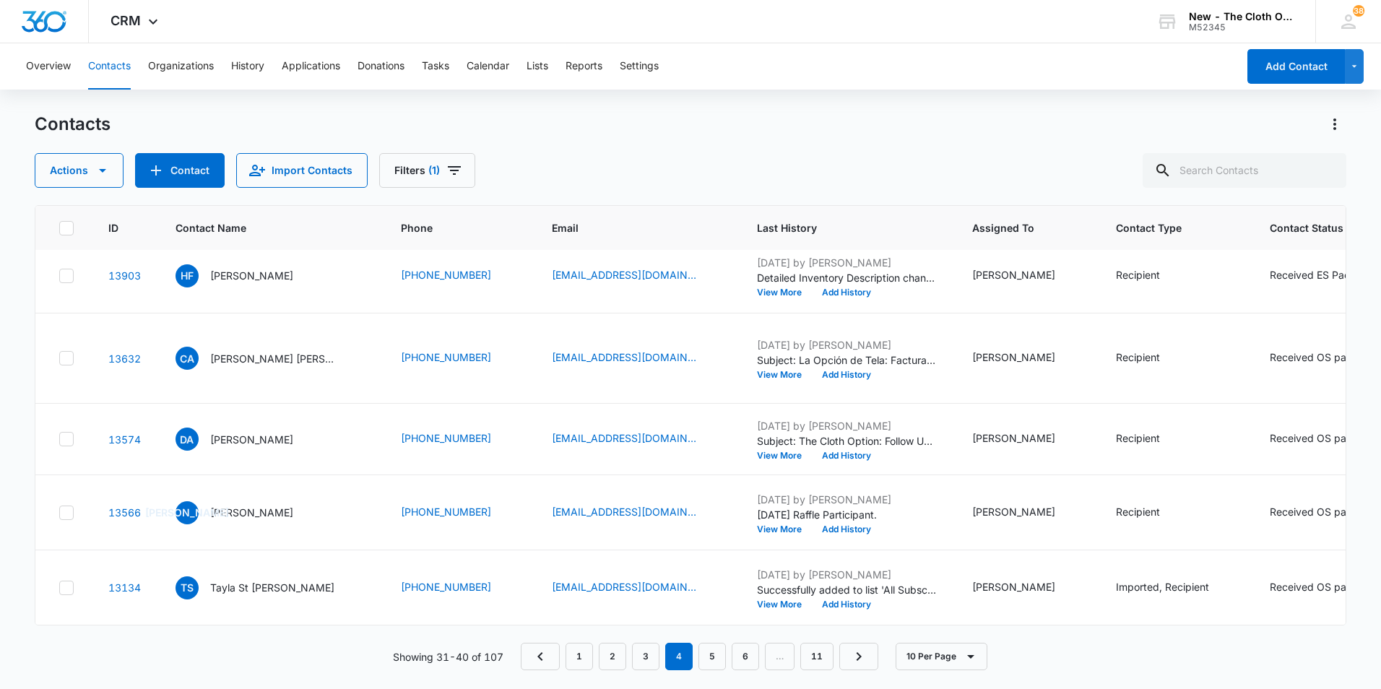
scroll to position [660, 0]
click at [270, 432] on p "[PERSON_NAME]" at bounding box center [251, 439] width 83 height 15
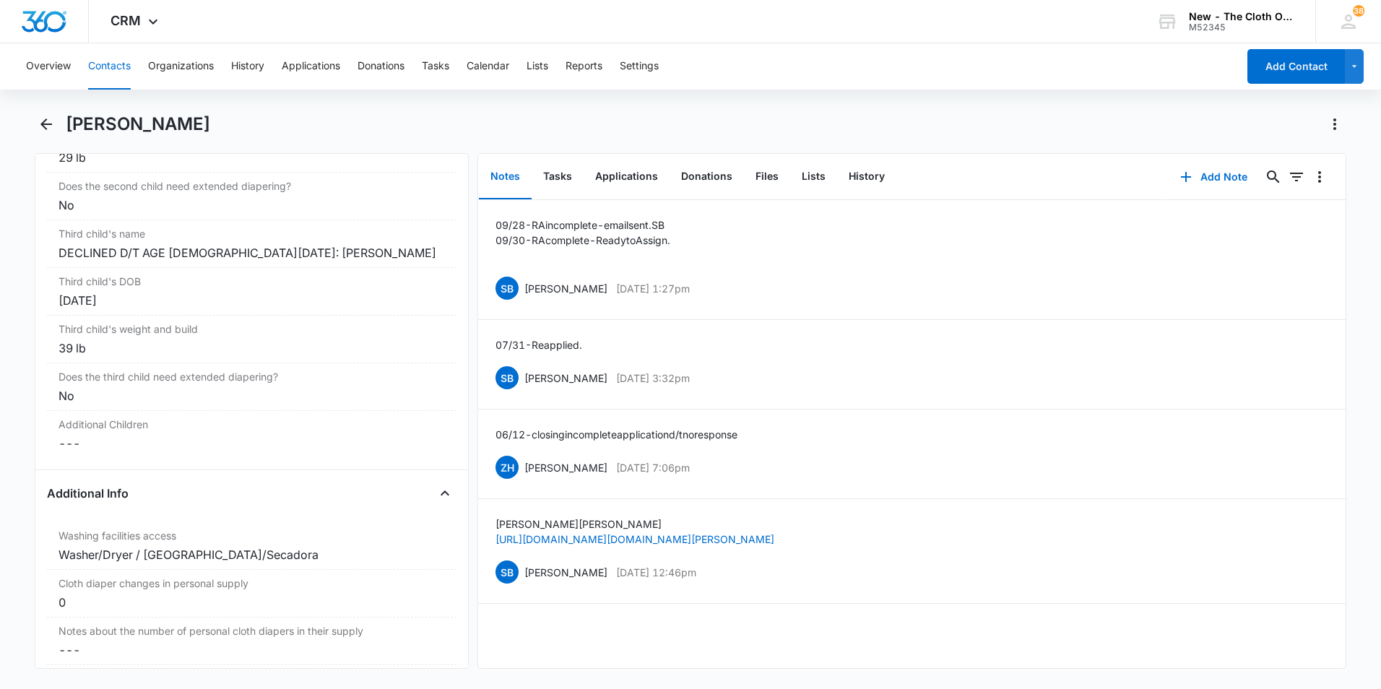
scroll to position [2095, 0]
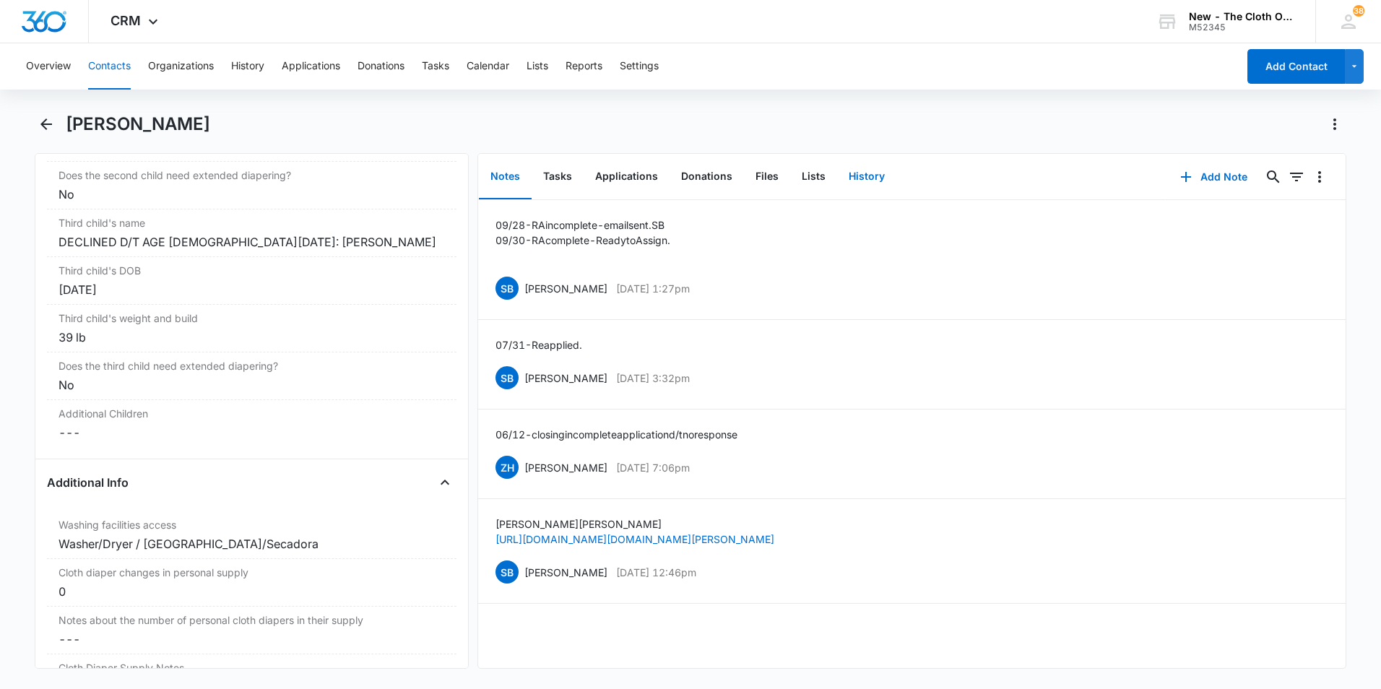
click at [873, 183] on button "History" at bounding box center [866, 177] width 59 height 45
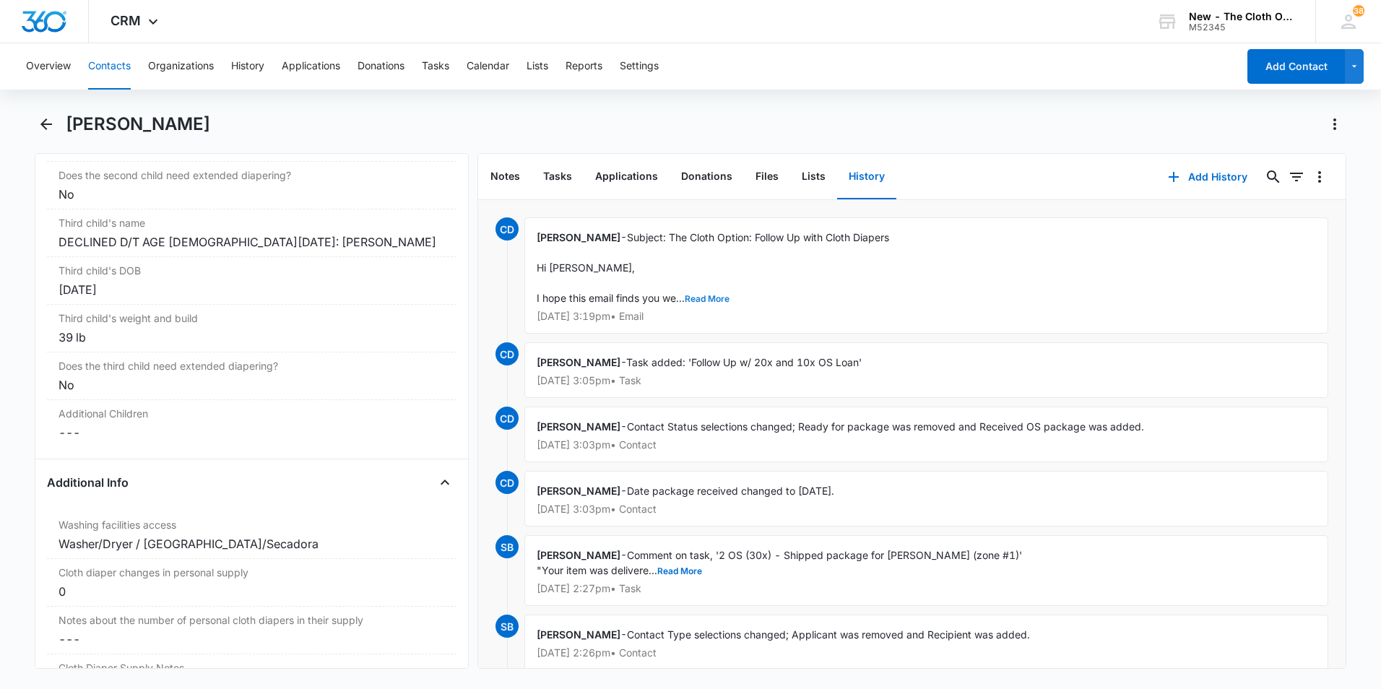
click at [708, 298] on button "Read More" at bounding box center [707, 299] width 45 height 9
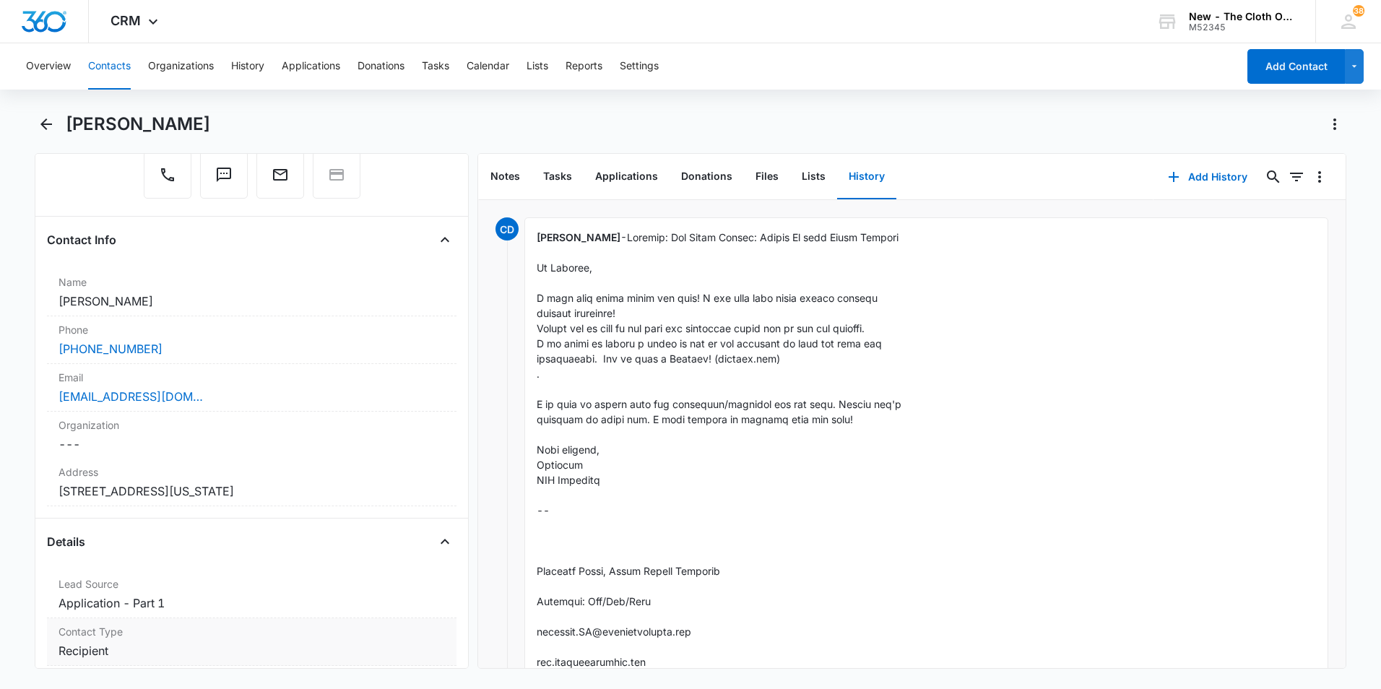
scroll to position [217, 0]
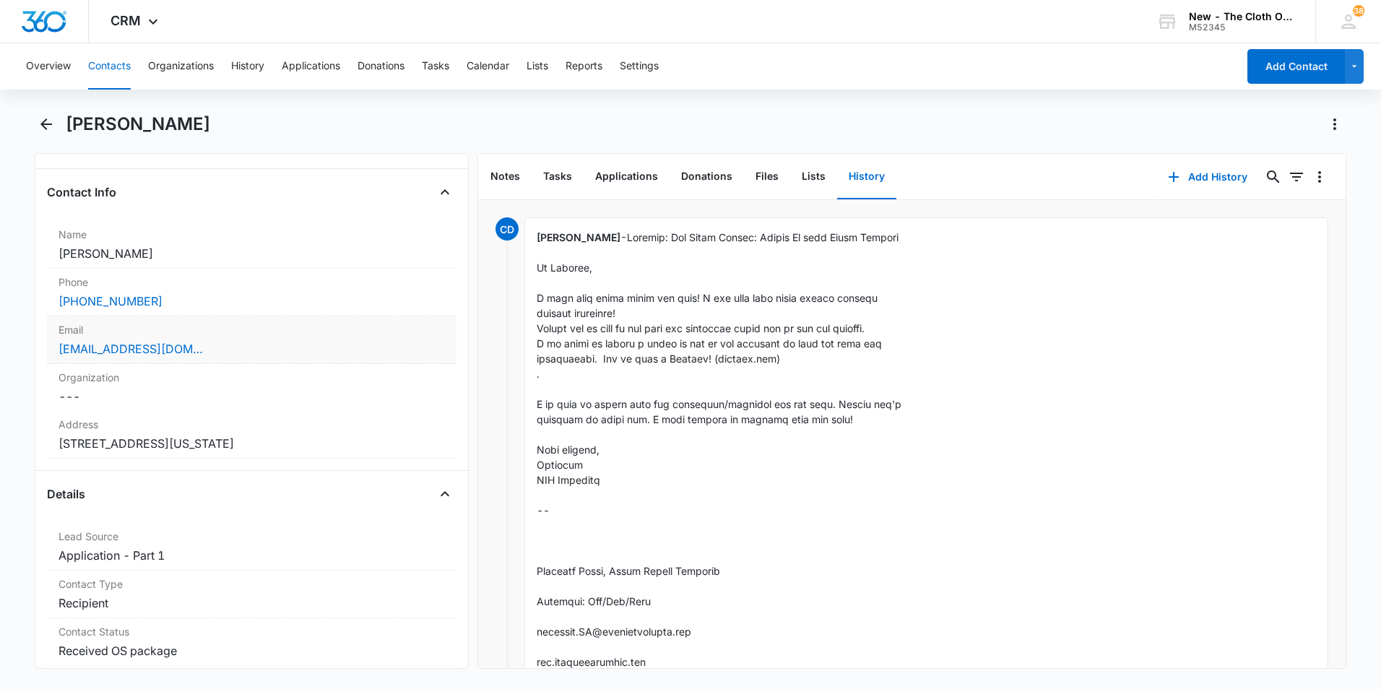
click at [228, 353] on div "[EMAIL_ADDRESS][DOMAIN_NAME]" at bounding box center [252, 348] width 387 height 17
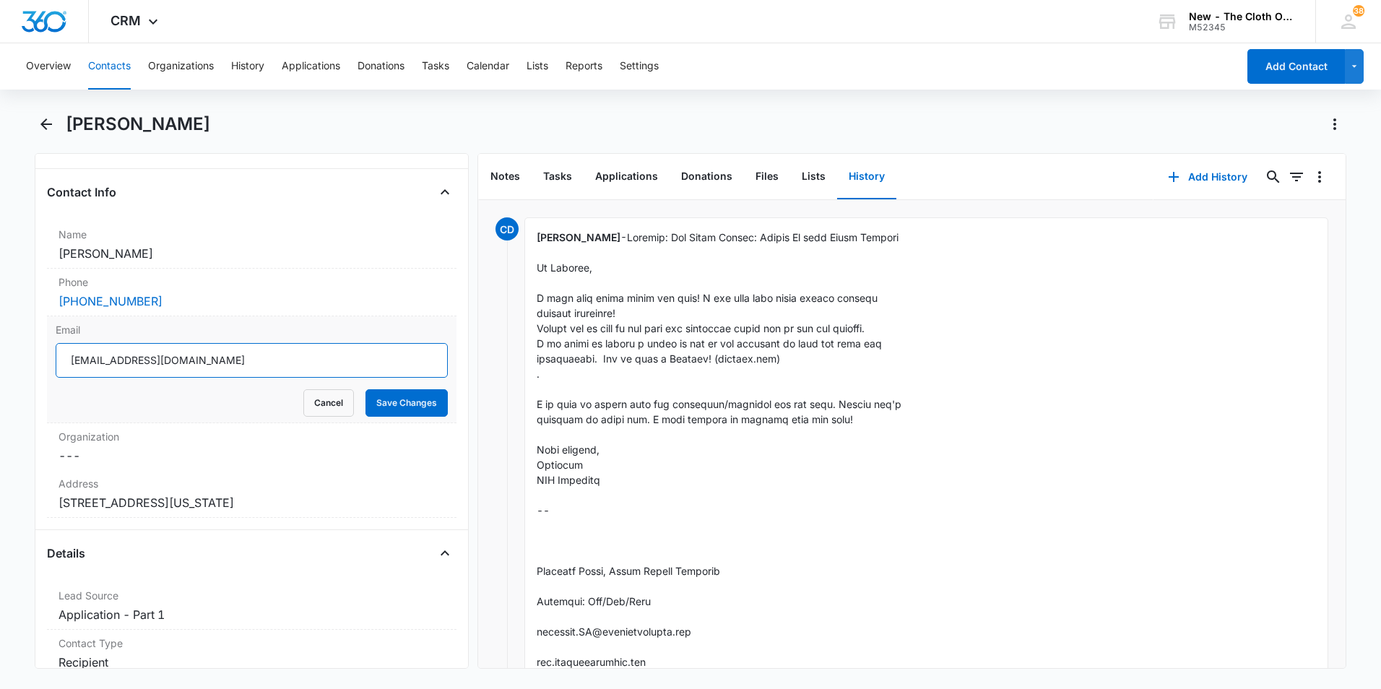
drag, startPoint x: 259, startPoint y: 363, endPoint x: 17, endPoint y: 351, distance: 241.6
click at [17, 351] on main "[PERSON_NAME] Remove DA [PERSON_NAME] Contact Info Name Cancel Save Changes [PE…" at bounding box center [690, 400] width 1381 height 574
click at [39, 122] on icon "Back" at bounding box center [46, 124] width 17 height 17
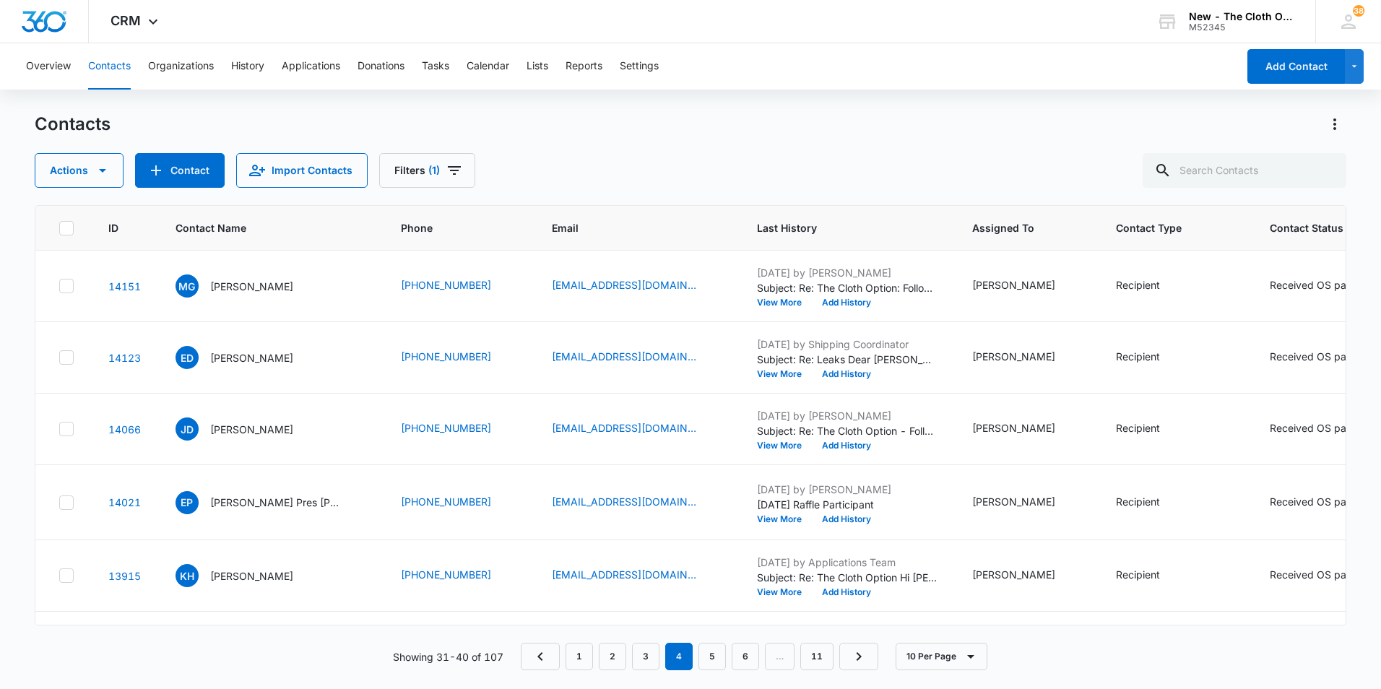
scroll to position [660, 0]
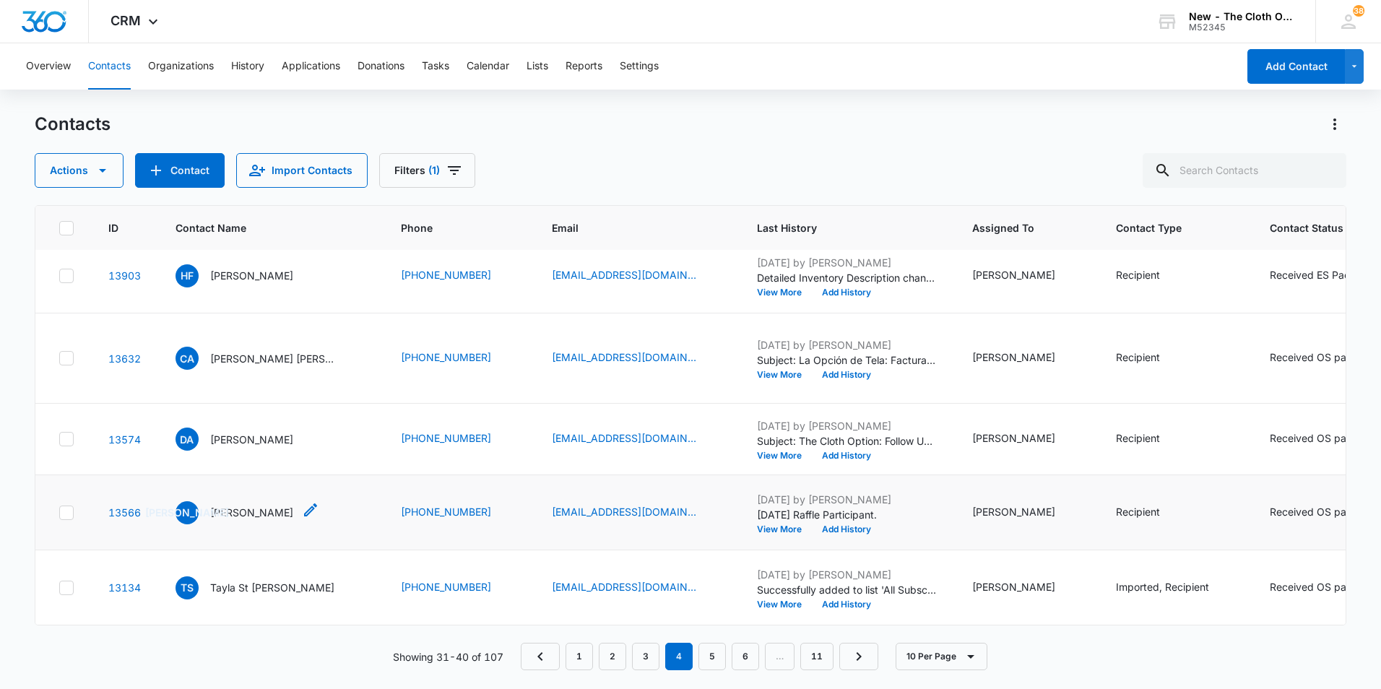
click at [264, 505] on p "[PERSON_NAME]" at bounding box center [251, 512] width 83 height 15
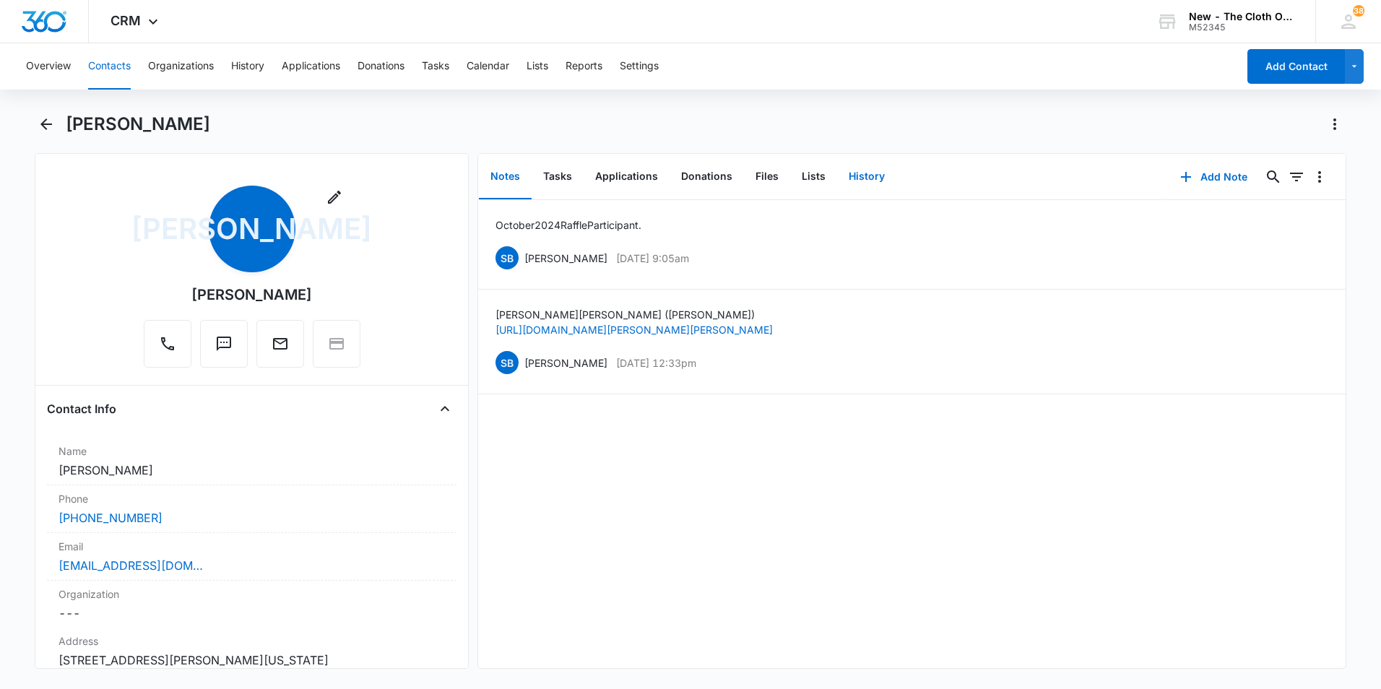
click at [862, 180] on button "History" at bounding box center [866, 177] width 59 height 45
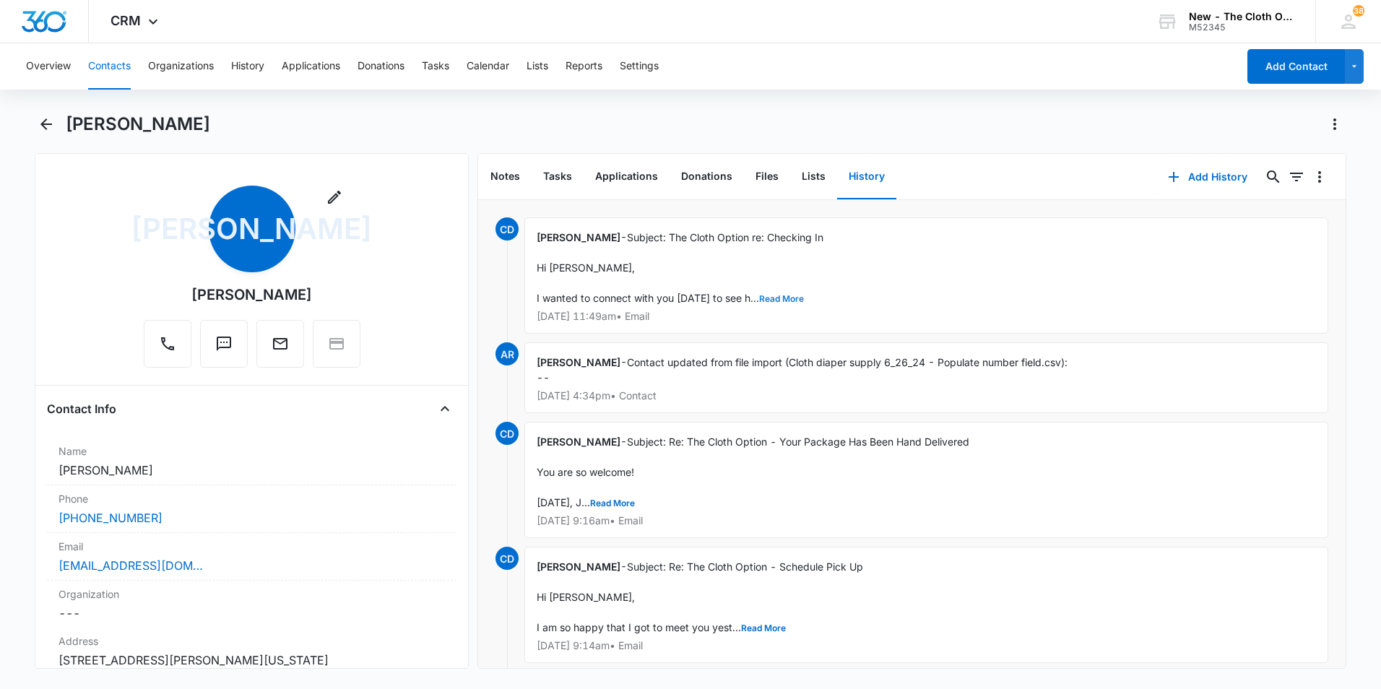
click at [782, 295] on button "Read More" at bounding box center [781, 299] width 45 height 9
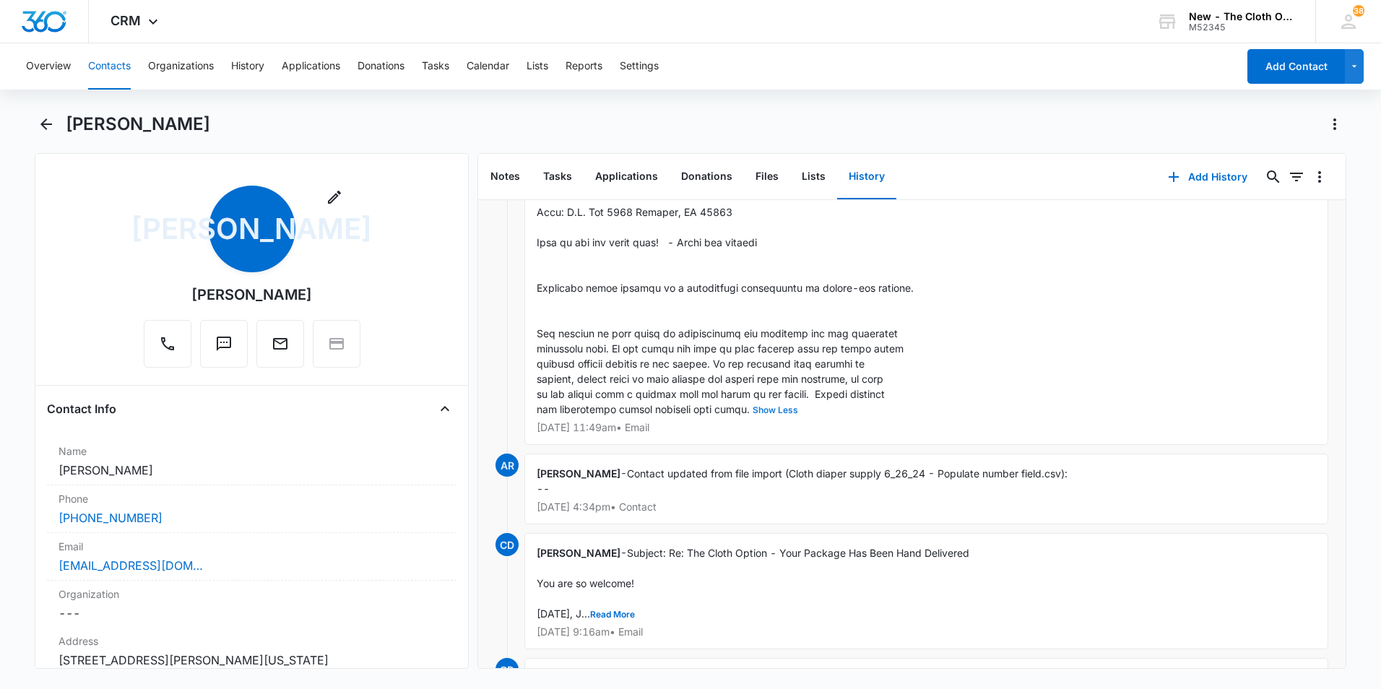
scroll to position [72, 0]
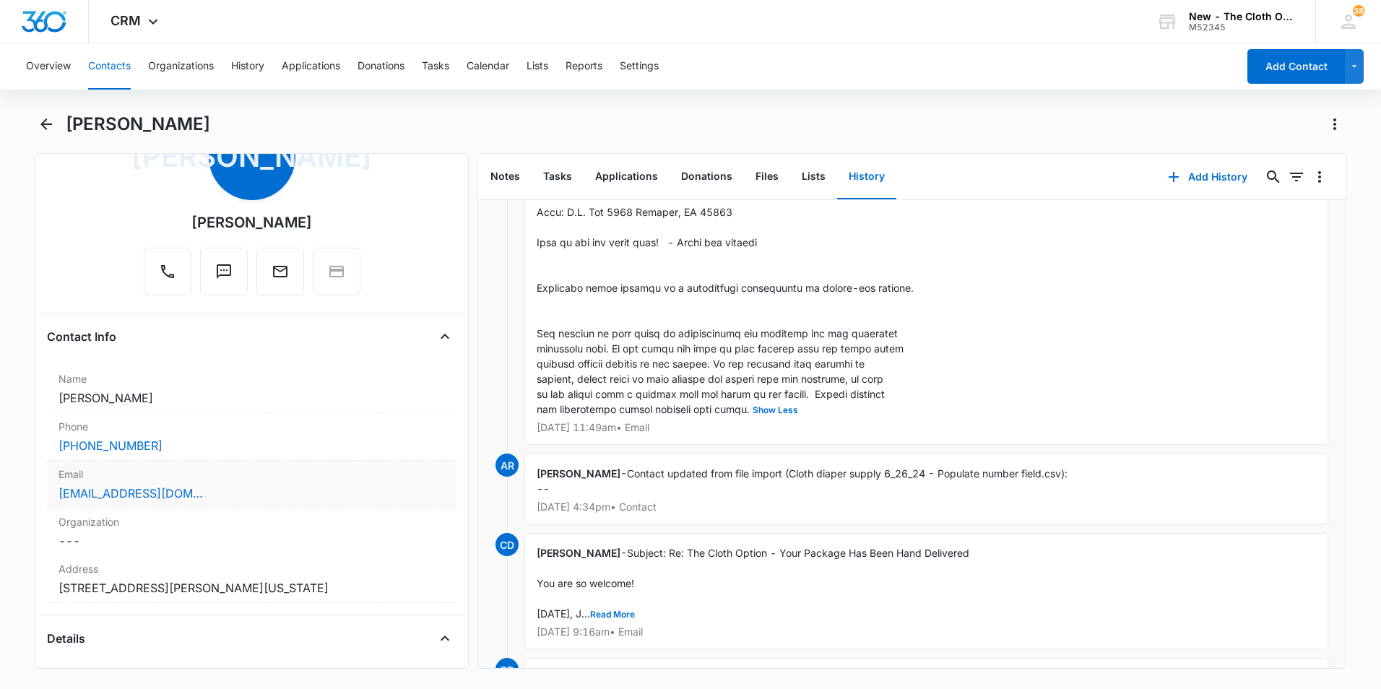
click at [243, 501] on div "[EMAIL_ADDRESS][DOMAIN_NAME]" at bounding box center [252, 493] width 387 height 17
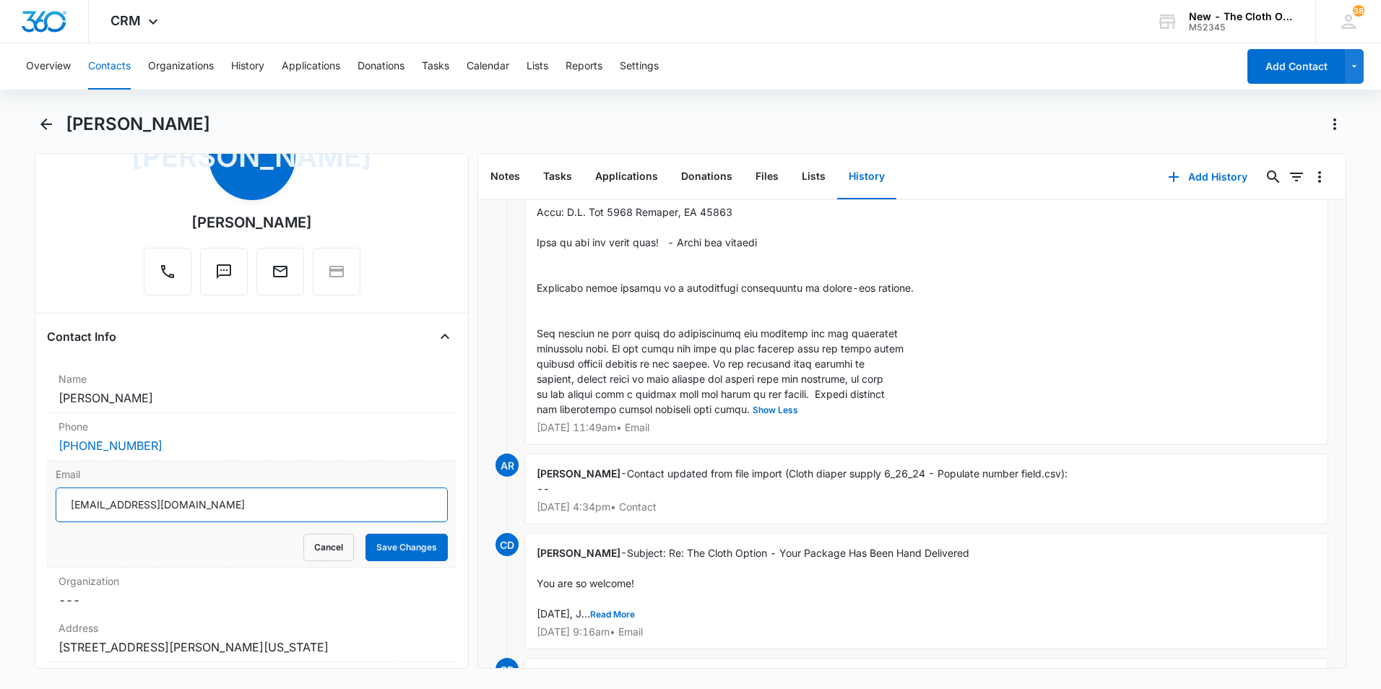
click at [266, 509] on input "[EMAIL_ADDRESS][DOMAIN_NAME]" at bounding box center [252, 505] width 392 height 35
click at [51, 125] on icon "Back" at bounding box center [46, 124] width 12 height 12
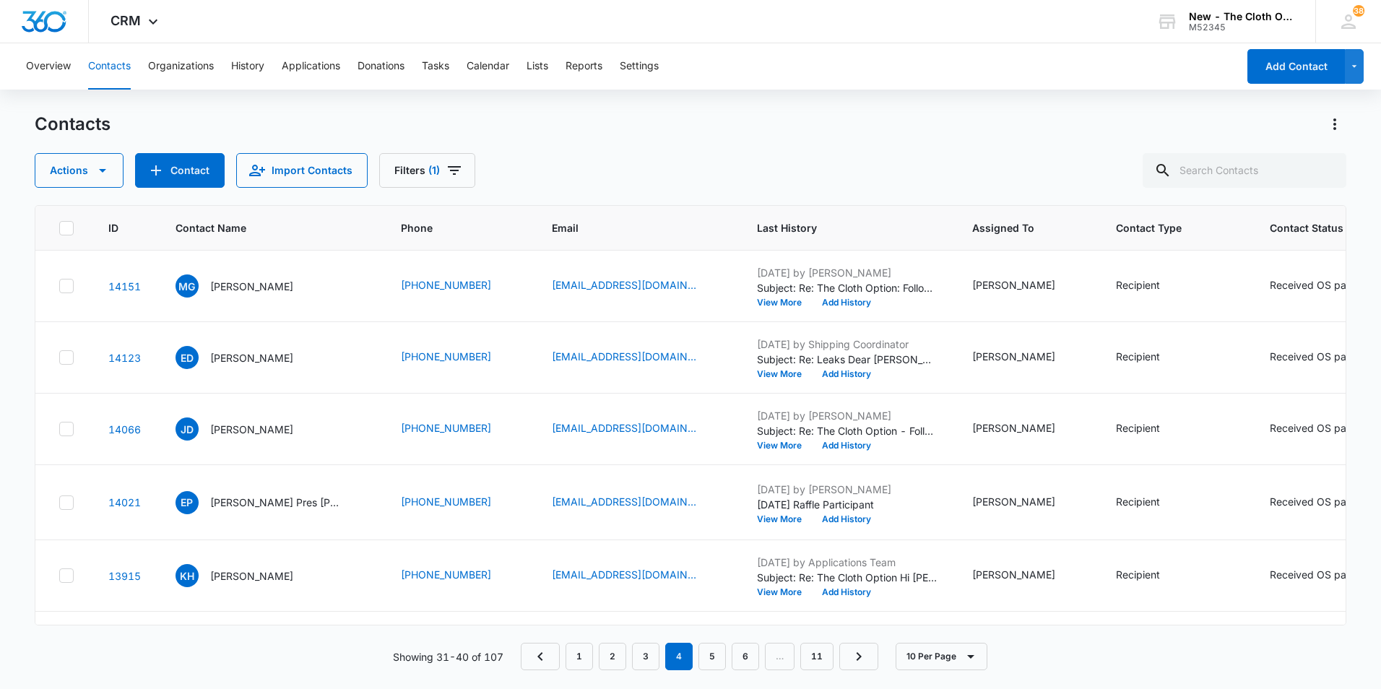
scroll to position [660, 0]
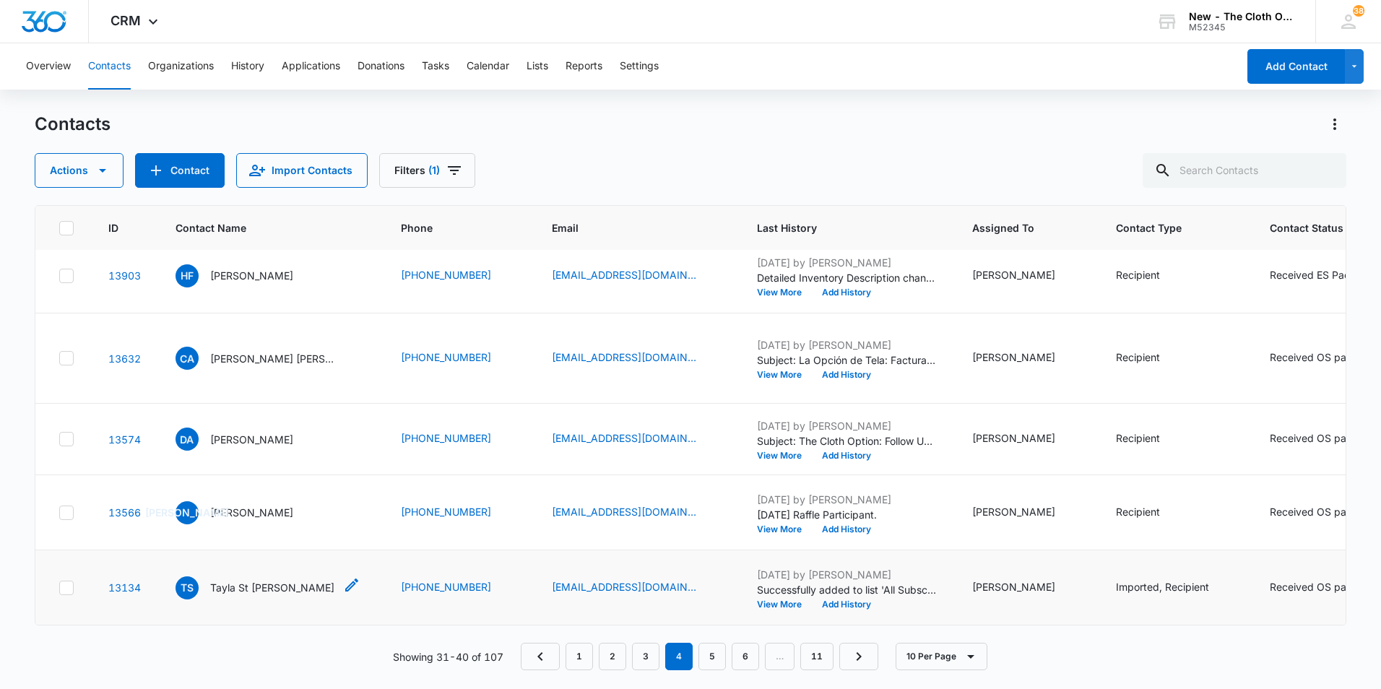
click at [249, 582] on p "Tayla St [PERSON_NAME]" at bounding box center [272, 587] width 124 height 15
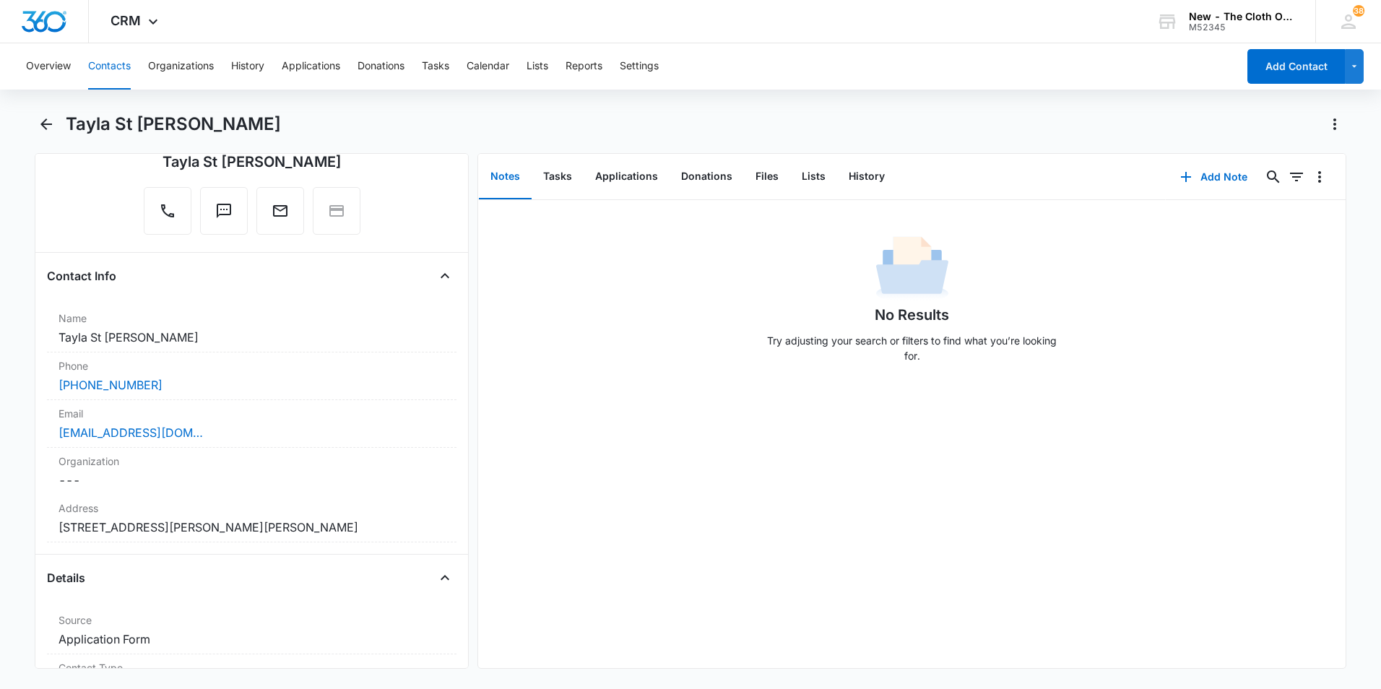
scroll to position [144, 0]
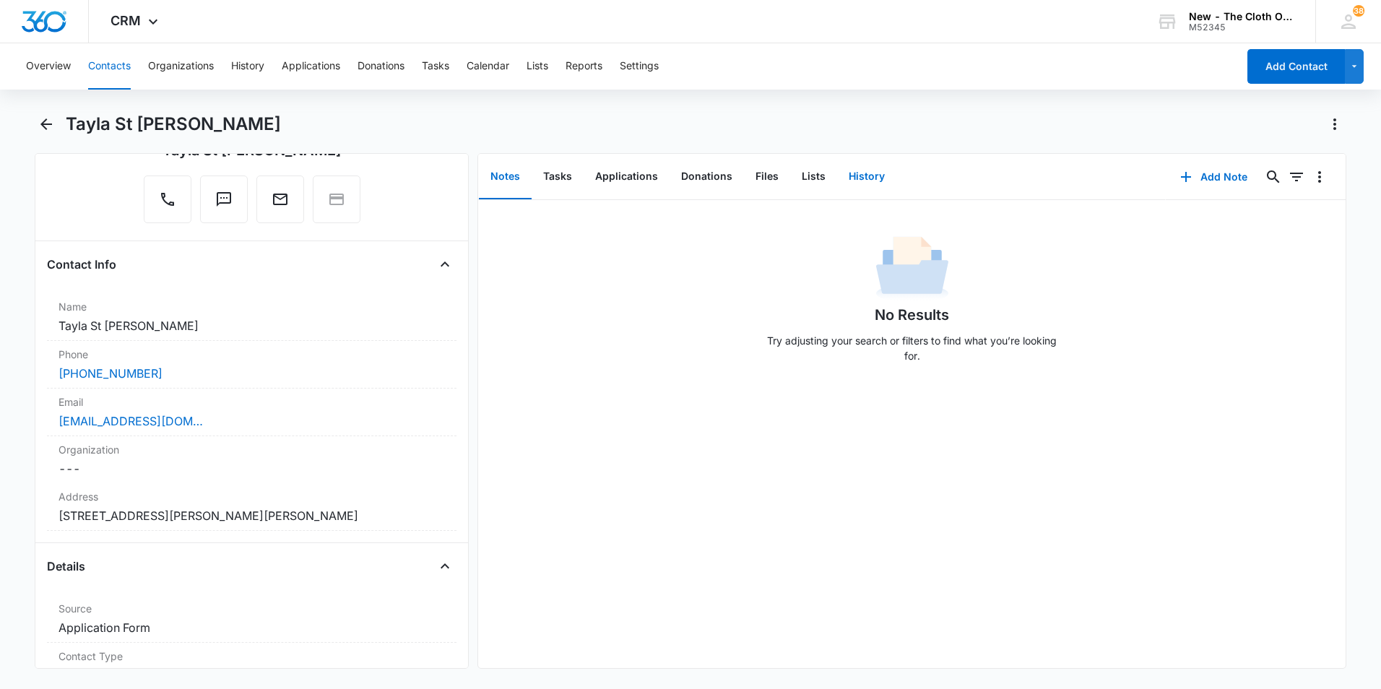
click at [873, 181] on button "History" at bounding box center [866, 177] width 59 height 45
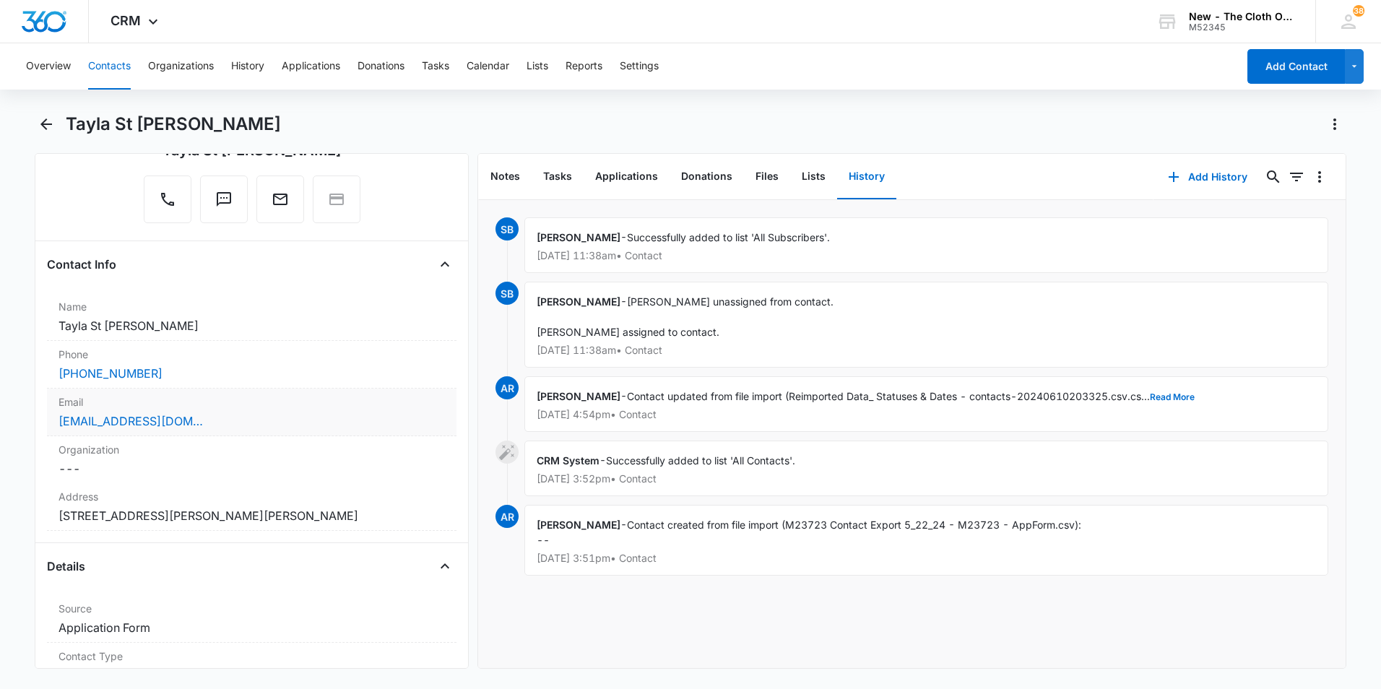
click at [203, 418] on div "[EMAIL_ADDRESS][DOMAIN_NAME]" at bounding box center [252, 421] width 387 height 17
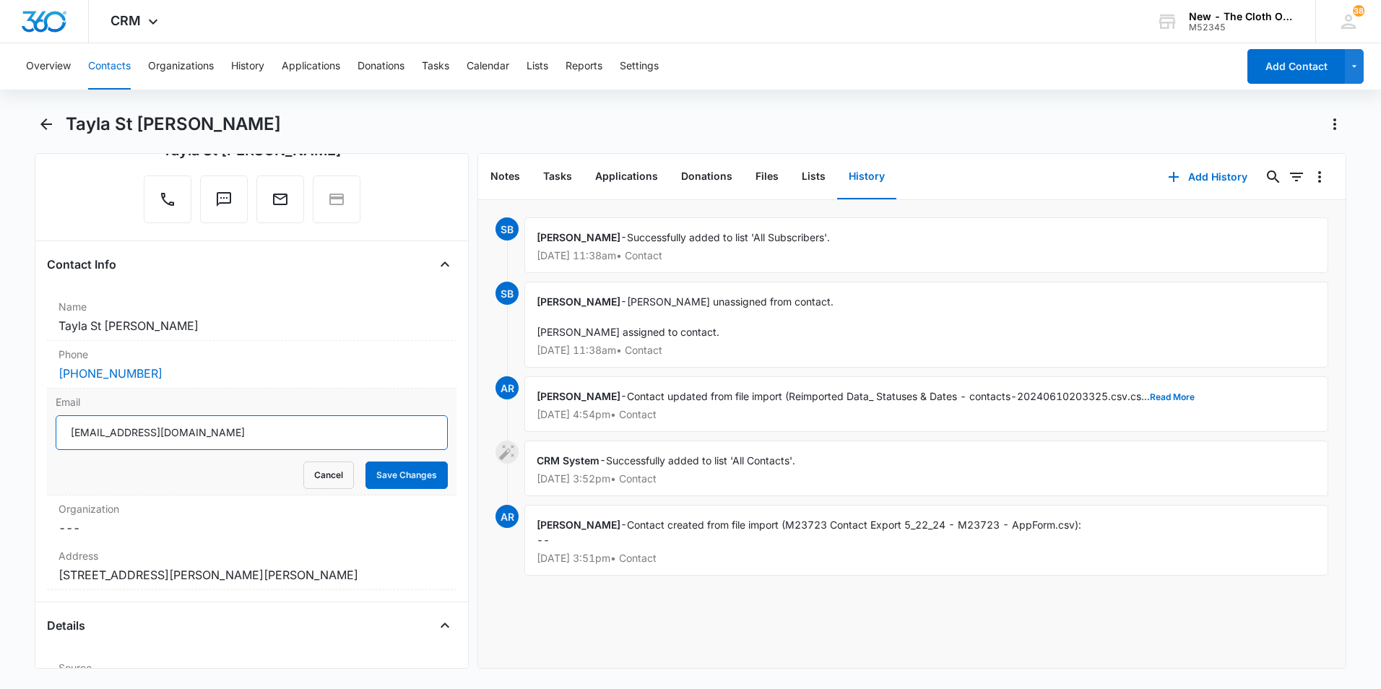
drag, startPoint x: 217, startPoint y: 431, endPoint x: 56, endPoint y: 440, distance: 161.3
click at [56, 440] on input "[EMAIL_ADDRESS][DOMAIN_NAME]" at bounding box center [252, 432] width 392 height 35
click at [307, 472] on button "Cancel" at bounding box center [328, 475] width 51 height 27
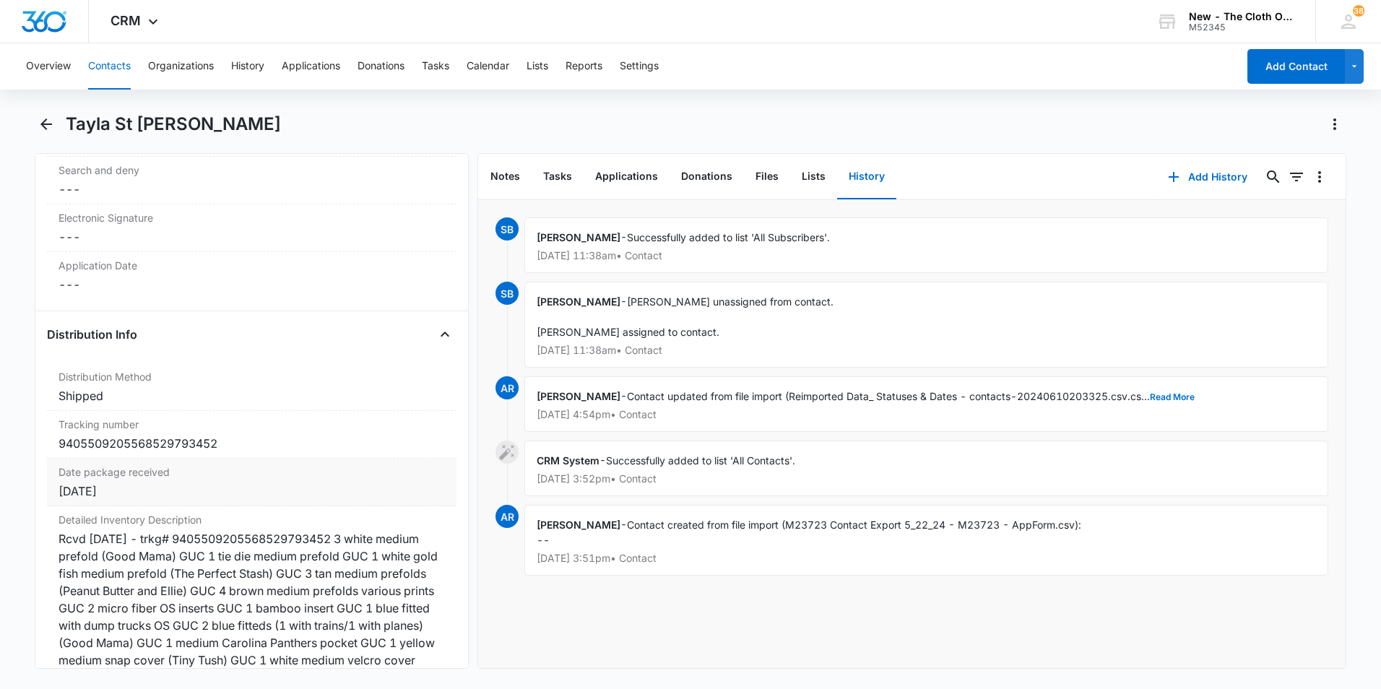
scroll to position [3179, 0]
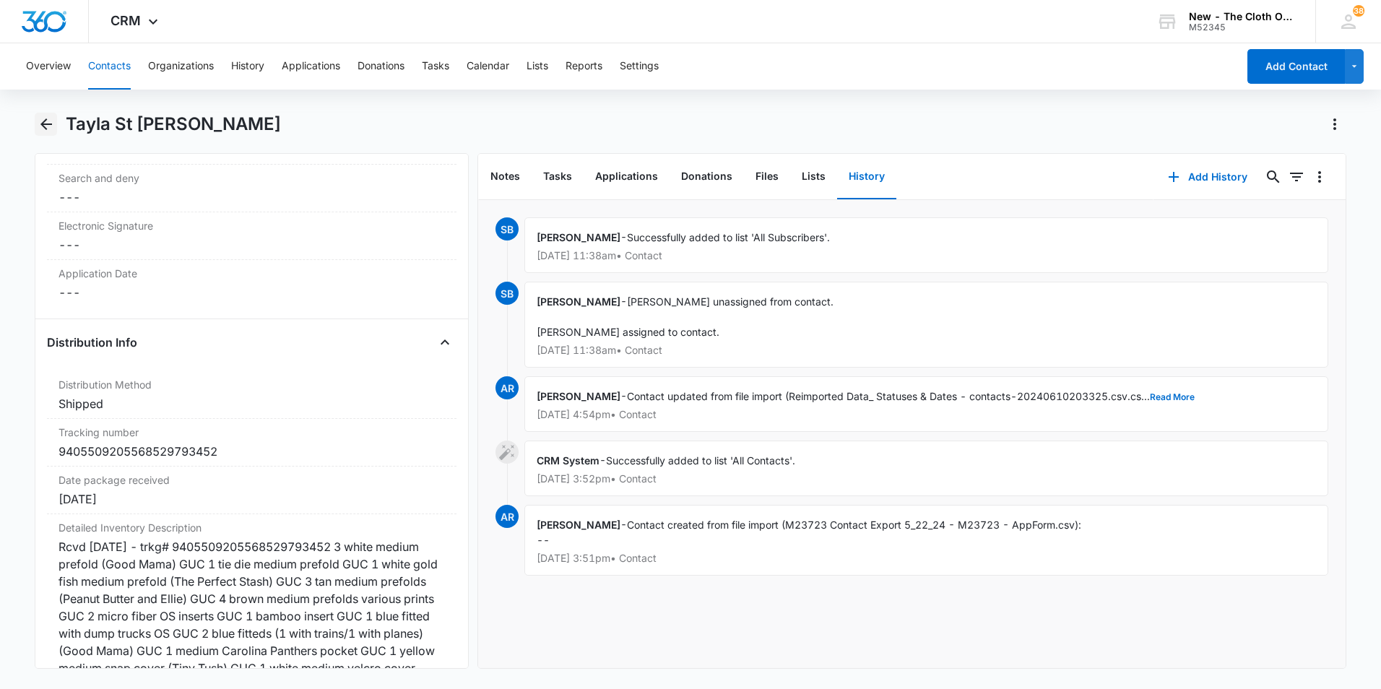
click at [49, 126] on icon "Back" at bounding box center [46, 124] width 17 height 17
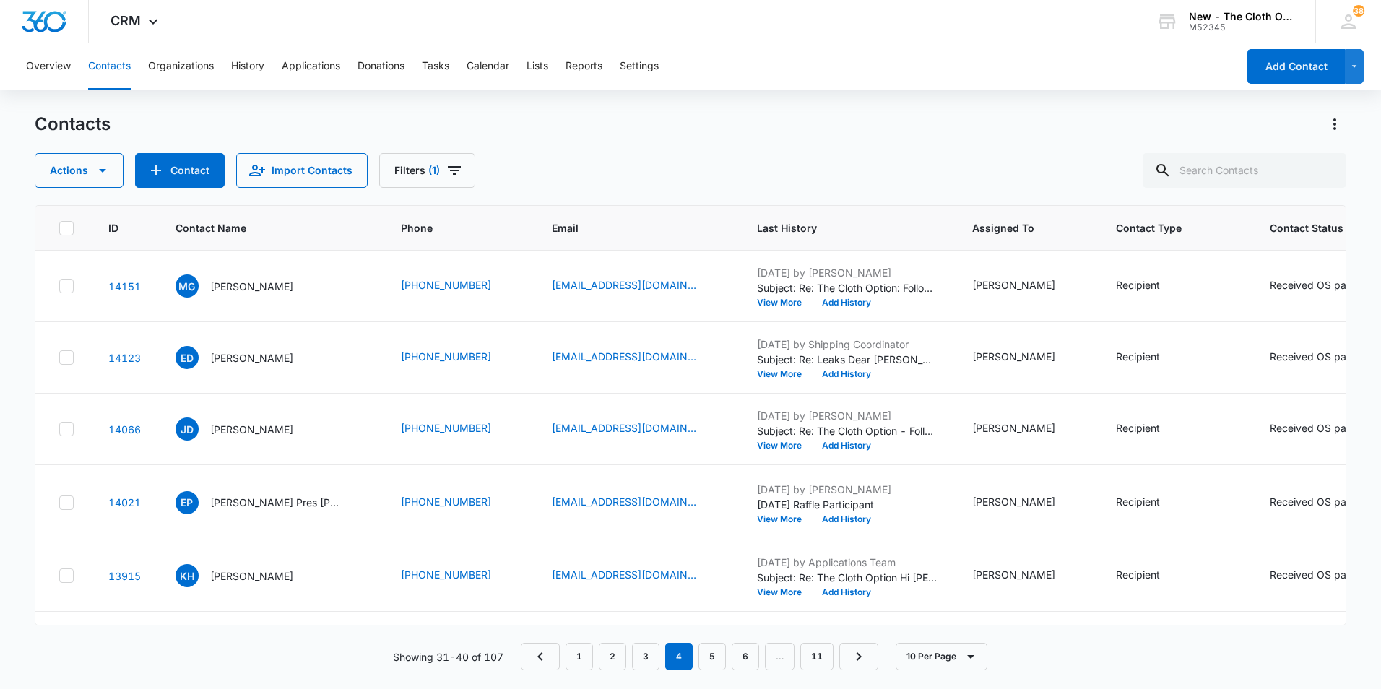
scroll to position [660, 0]
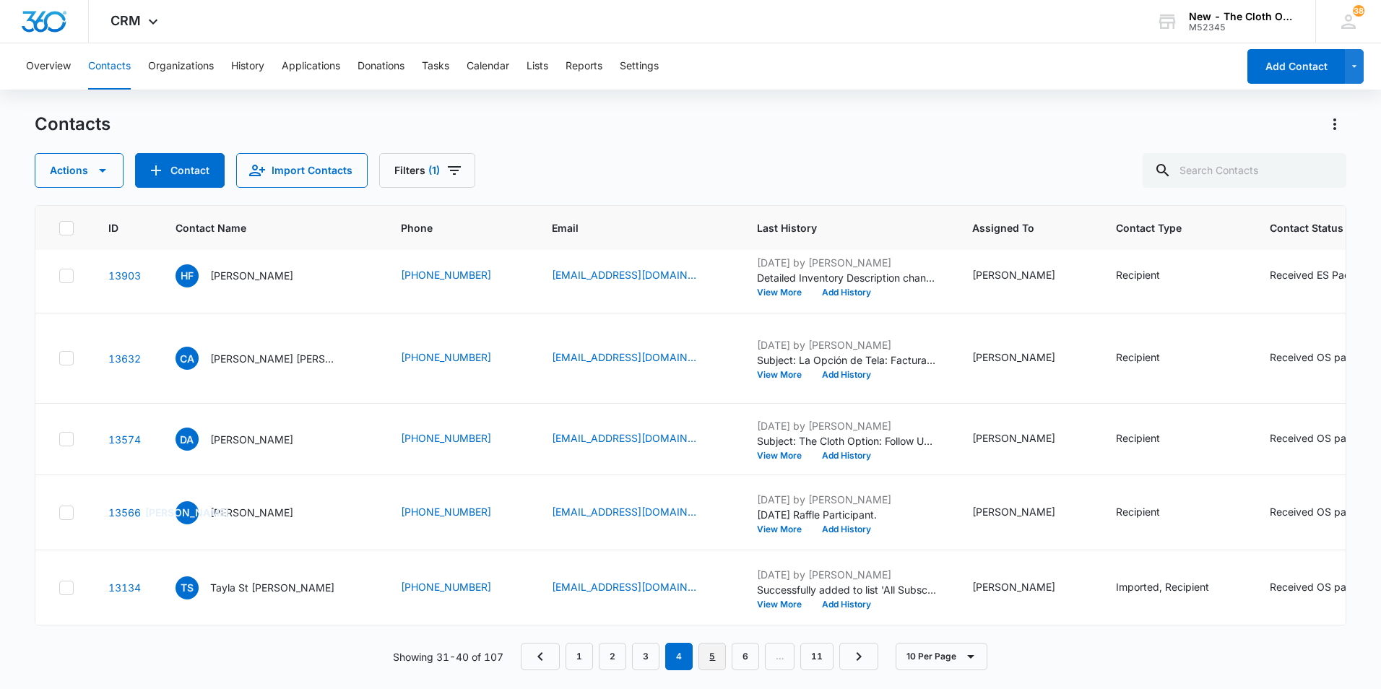
click at [714, 662] on link "5" at bounding box center [712, 656] width 27 height 27
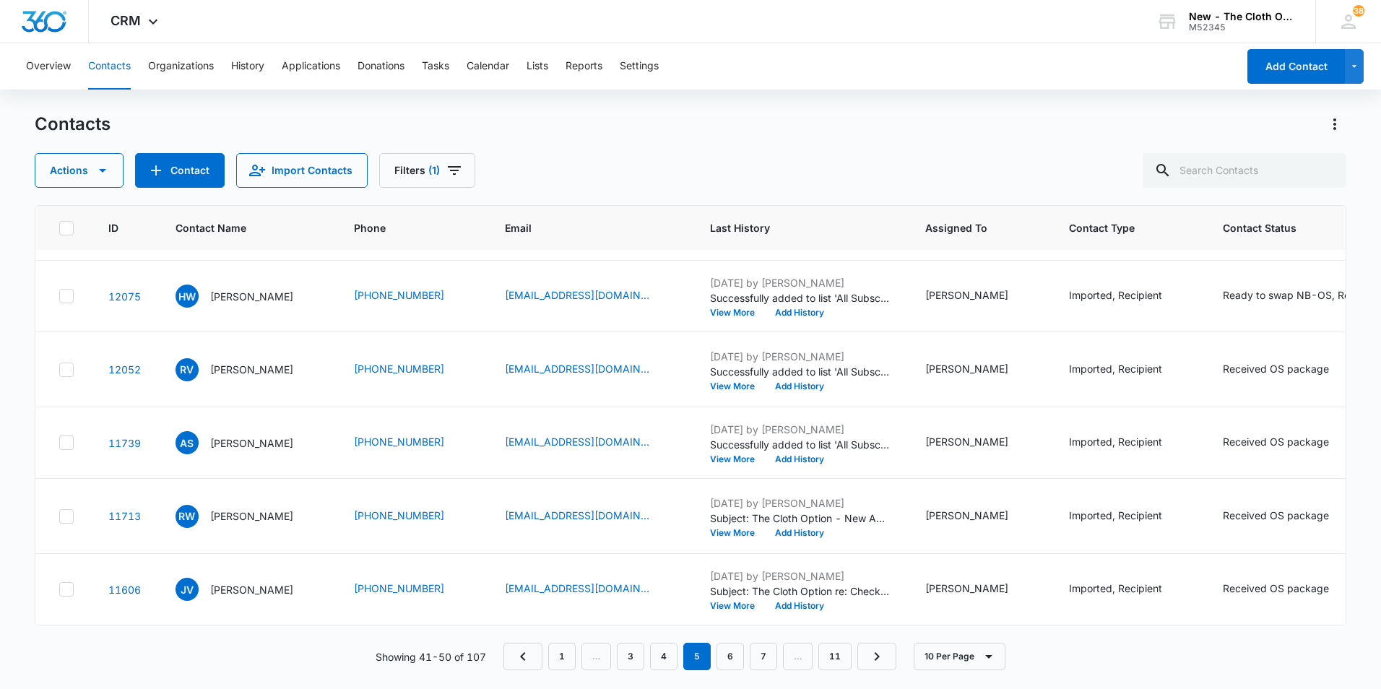
scroll to position [0, 0]
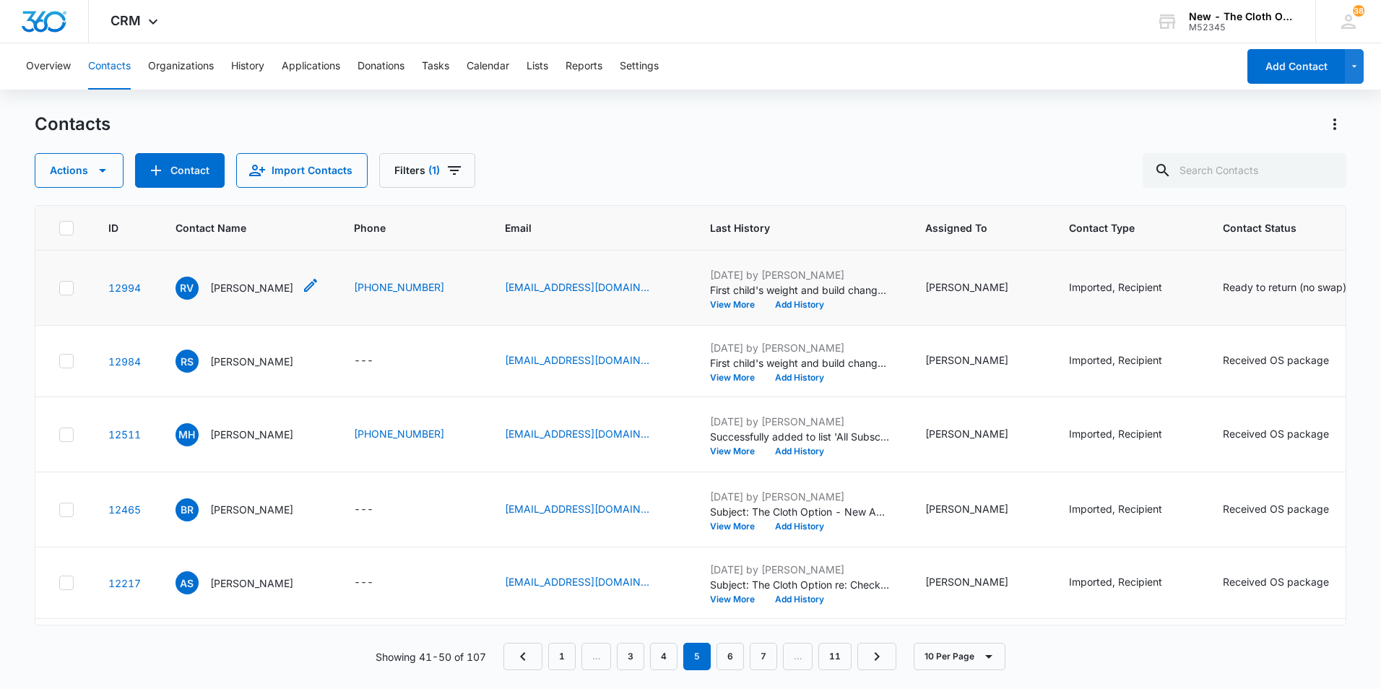
click at [238, 295] on p "[PERSON_NAME]" at bounding box center [251, 287] width 83 height 15
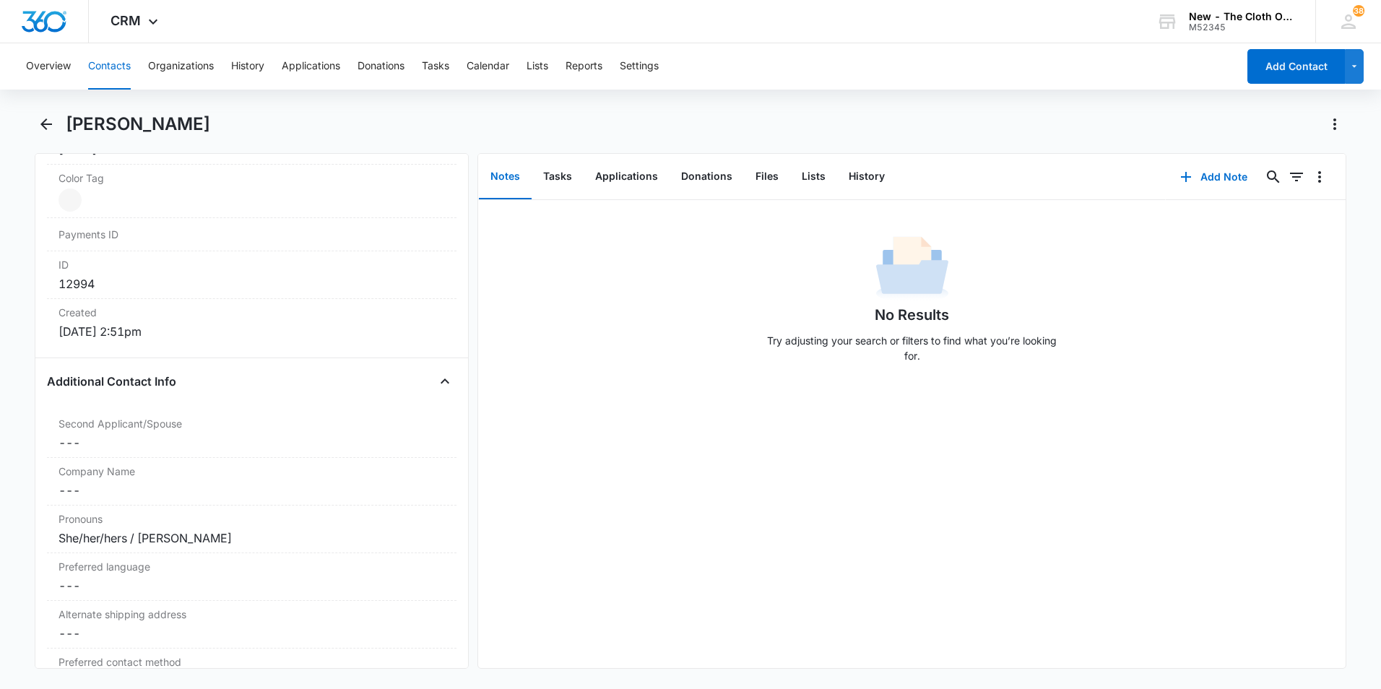
scroll to position [1084, 0]
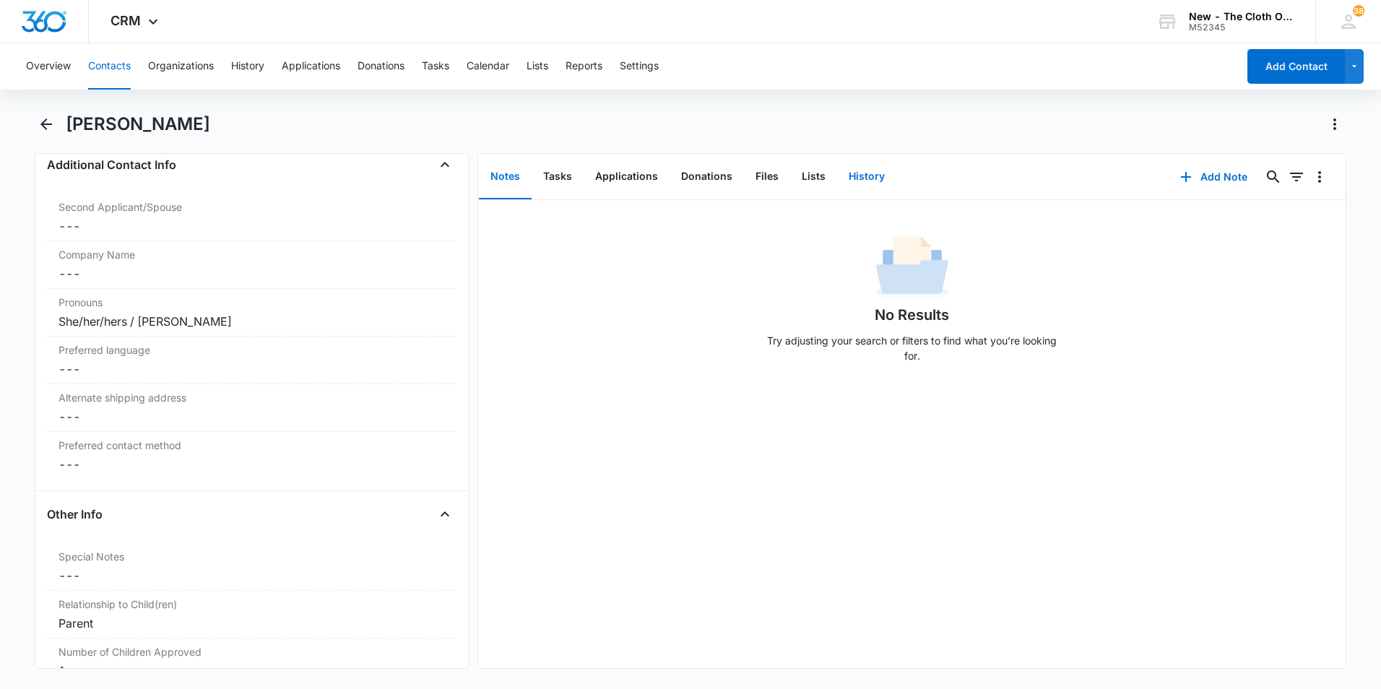
click at [868, 177] on button "History" at bounding box center [866, 177] width 59 height 45
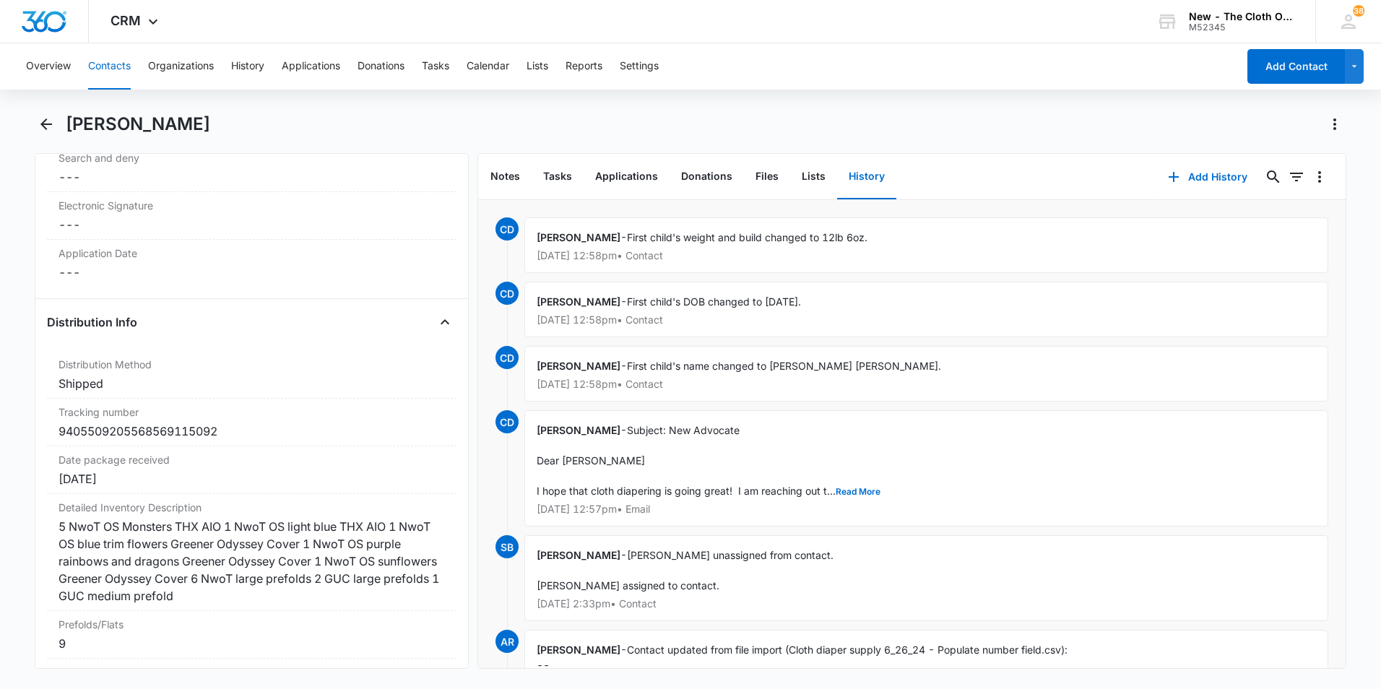
scroll to position [3323, 0]
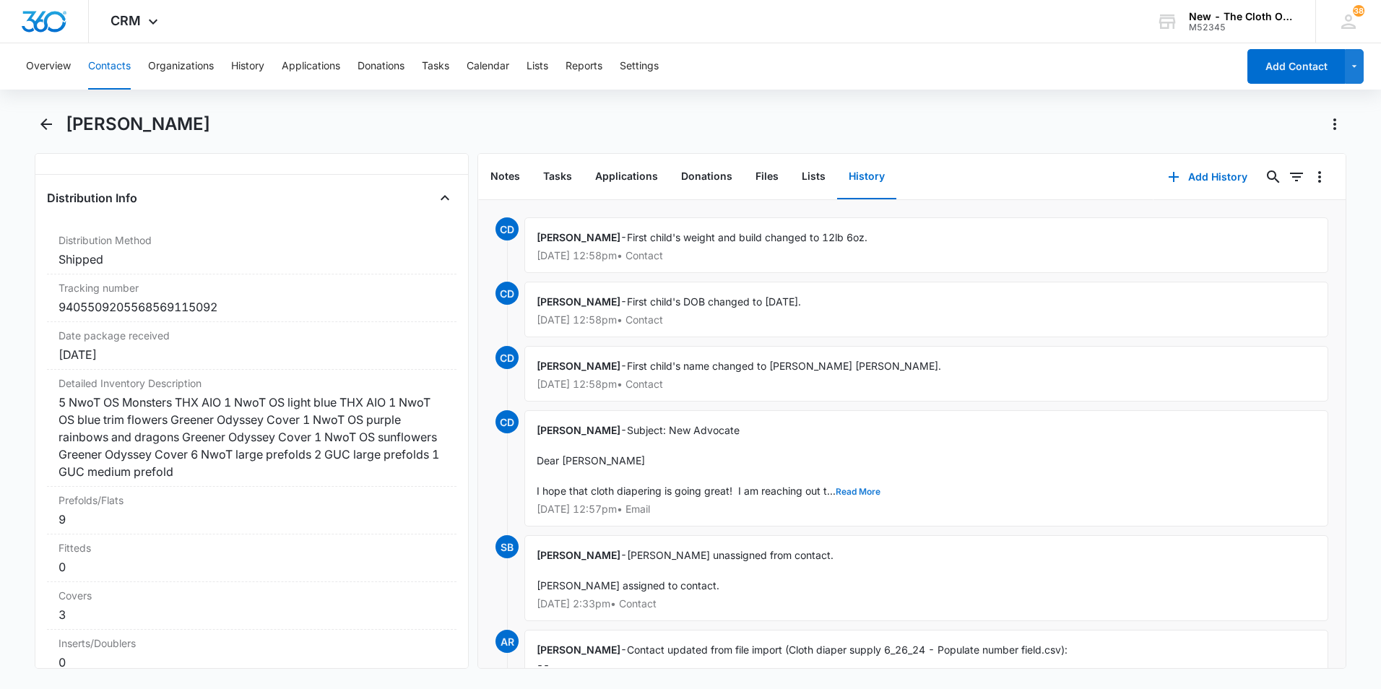
click at [854, 491] on button "Read More" at bounding box center [858, 492] width 45 height 9
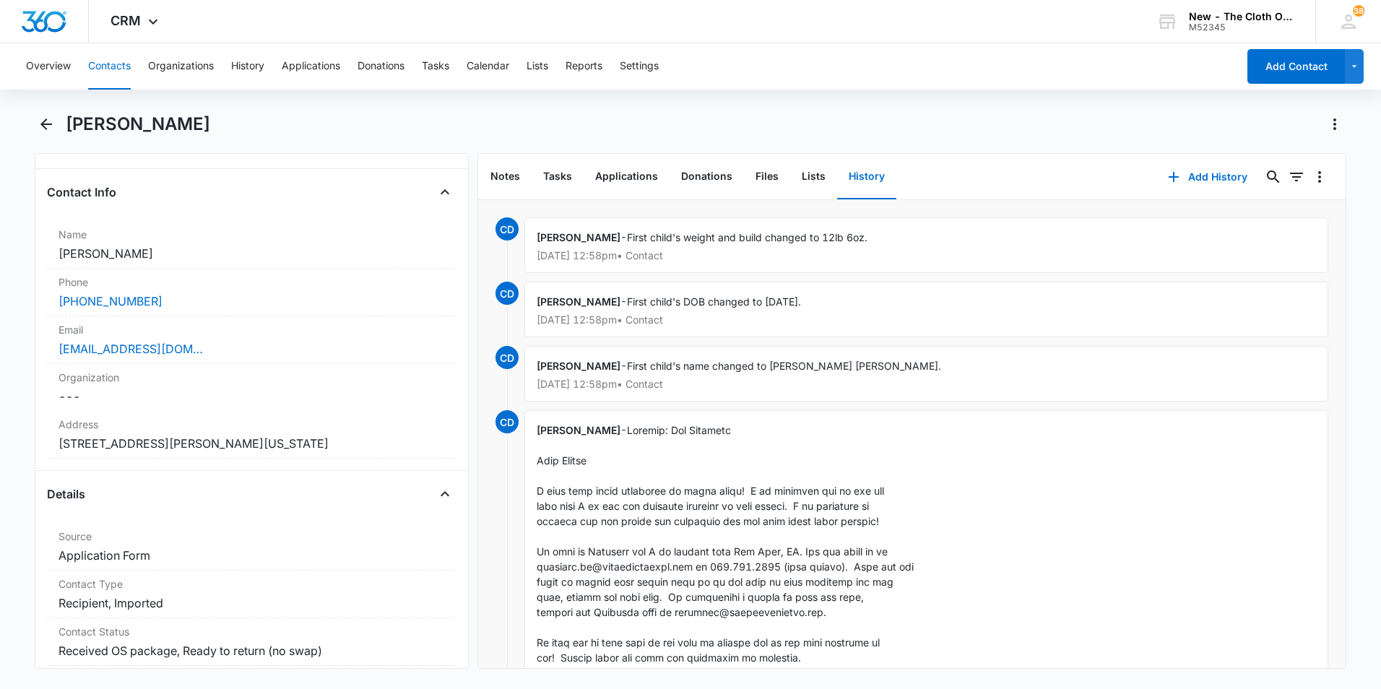
scroll to position [0, 0]
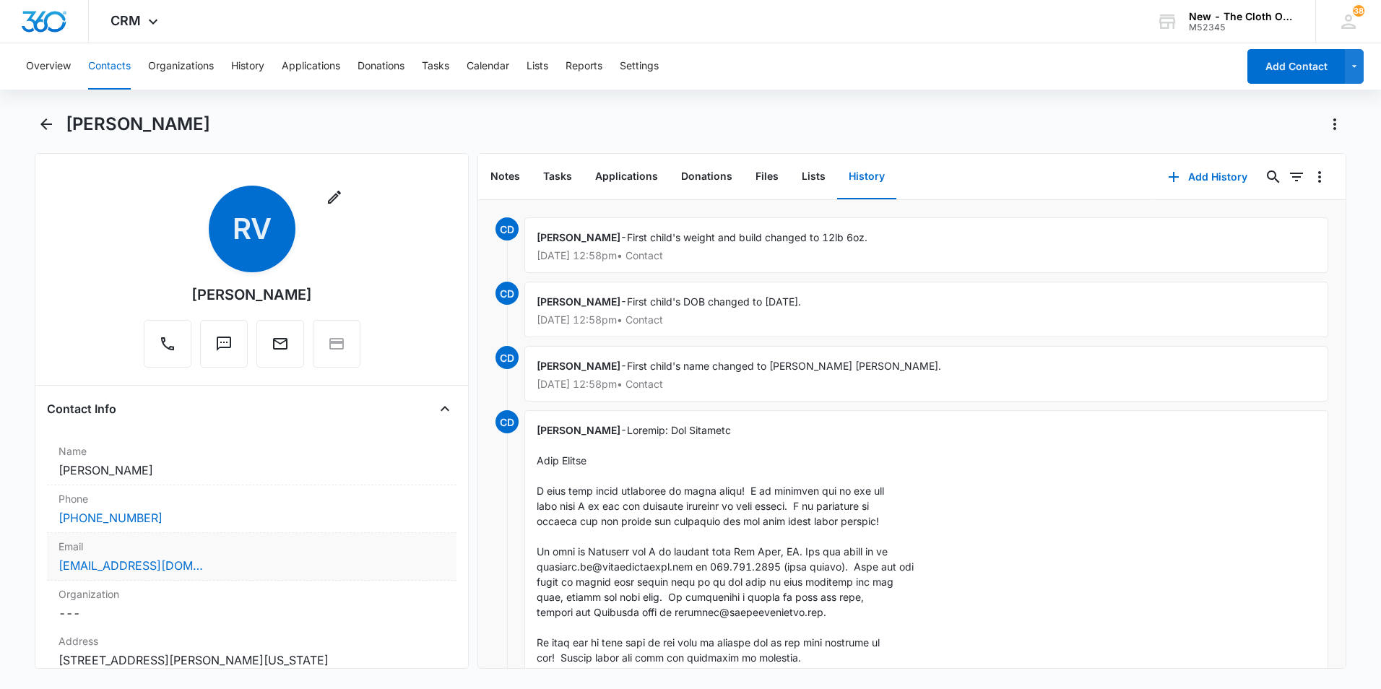
click at [265, 571] on div "[EMAIL_ADDRESS][DOMAIN_NAME]" at bounding box center [252, 565] width 387 height 17
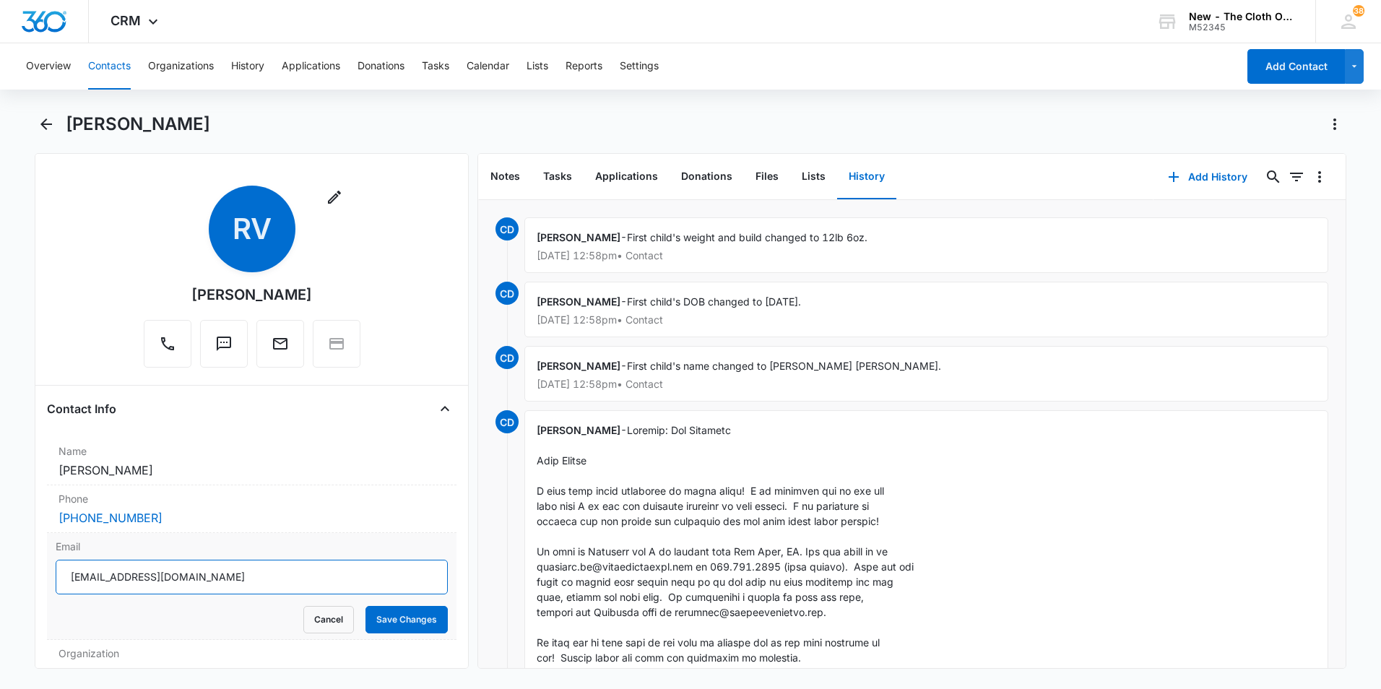
click at [272, 577] on input "[EMAIL_ADDRESS][DOMAIN_NAME]" at bounding box center [252, 577] width 392 height 35
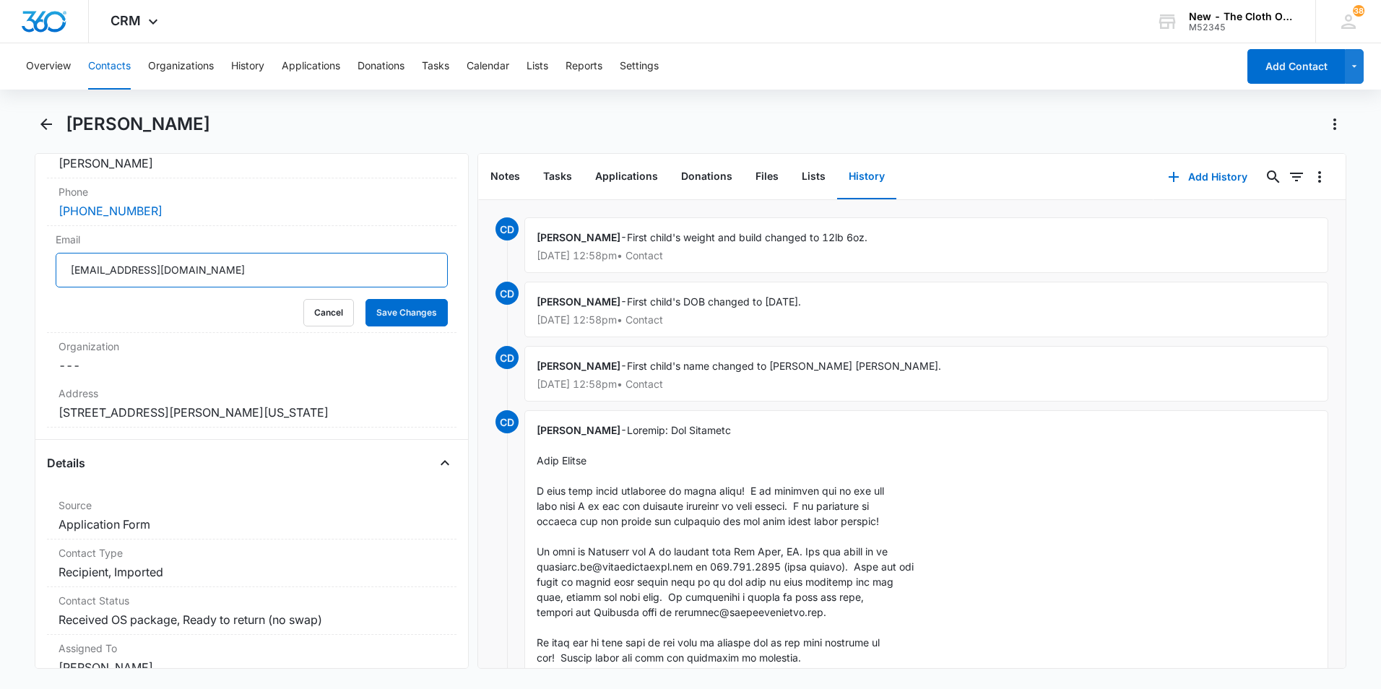
scroll to position [433, 0]
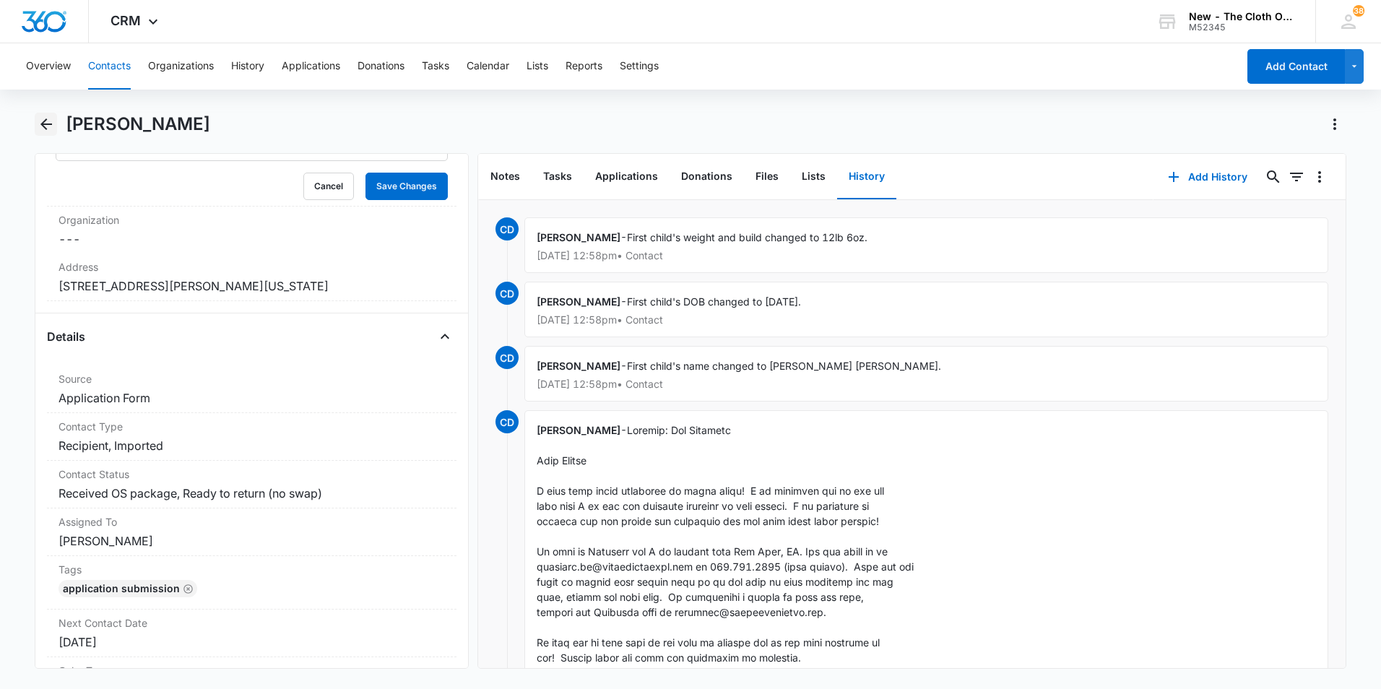
click at [42, 121] on icon "Back" at bounding box center [46, 124] width 17 height 17
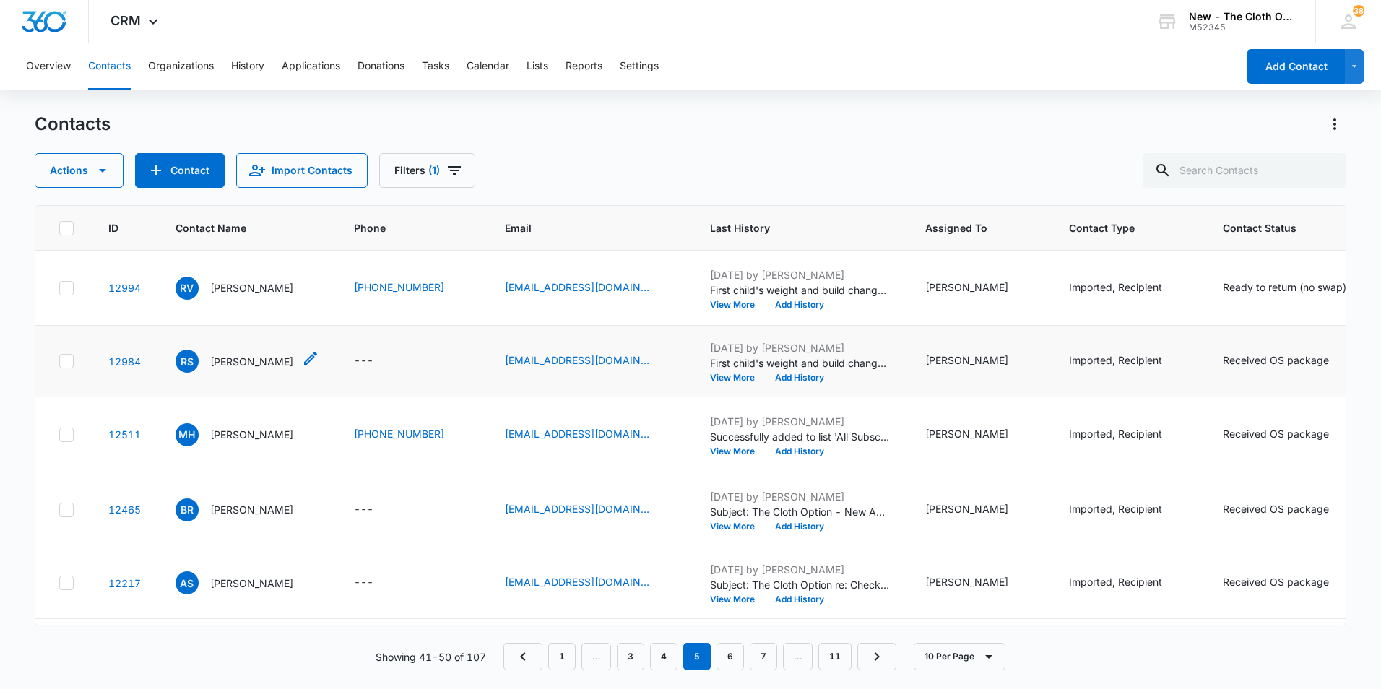
click at [248, 369] on p "[PERSON_NAME]" at bounding box center [251, 361] width 83 height 15
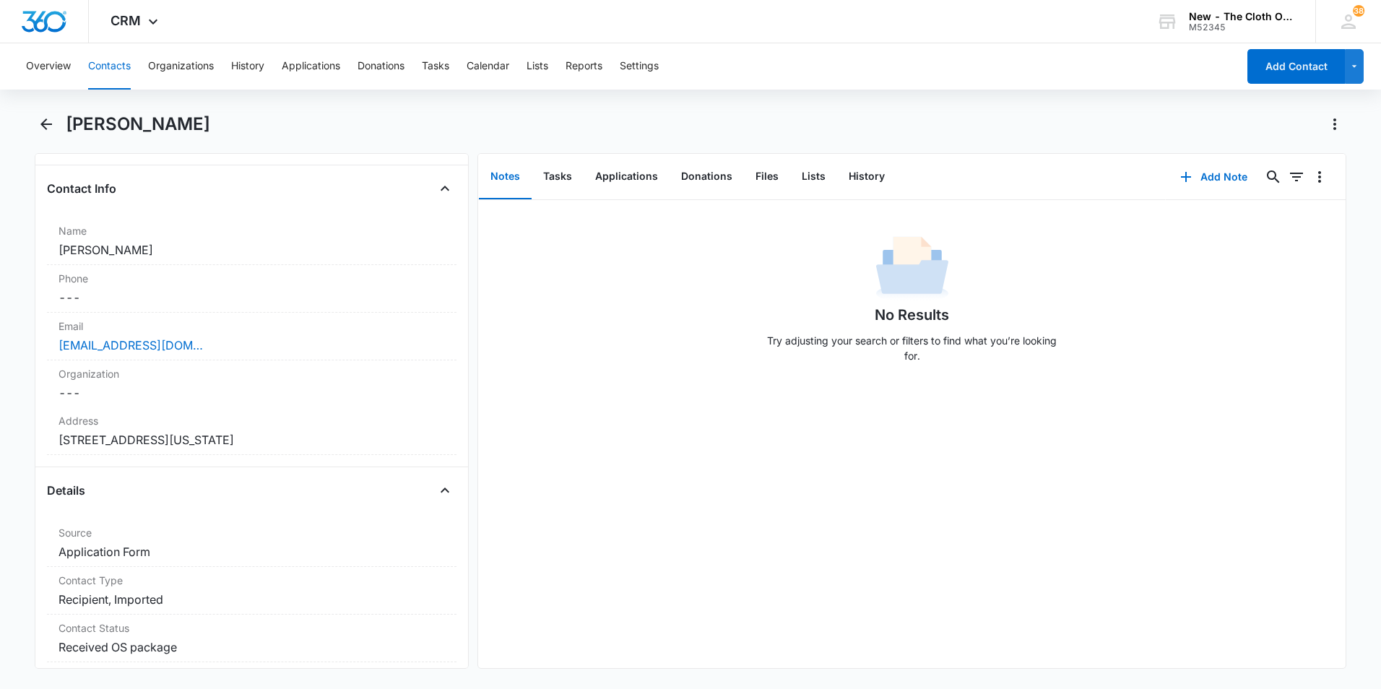
scroll to position [433, 0]
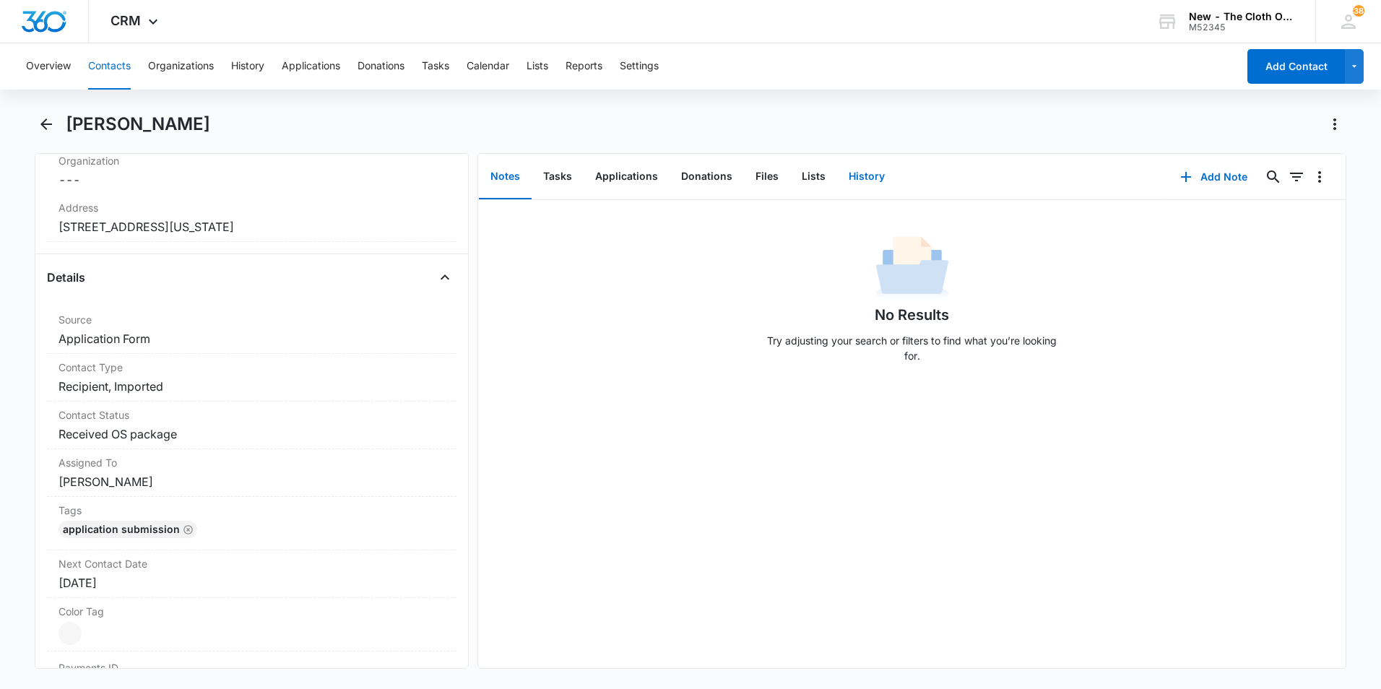
click at [859, 183] on button "History" at bounding box center [866, 177] width 59 height 45
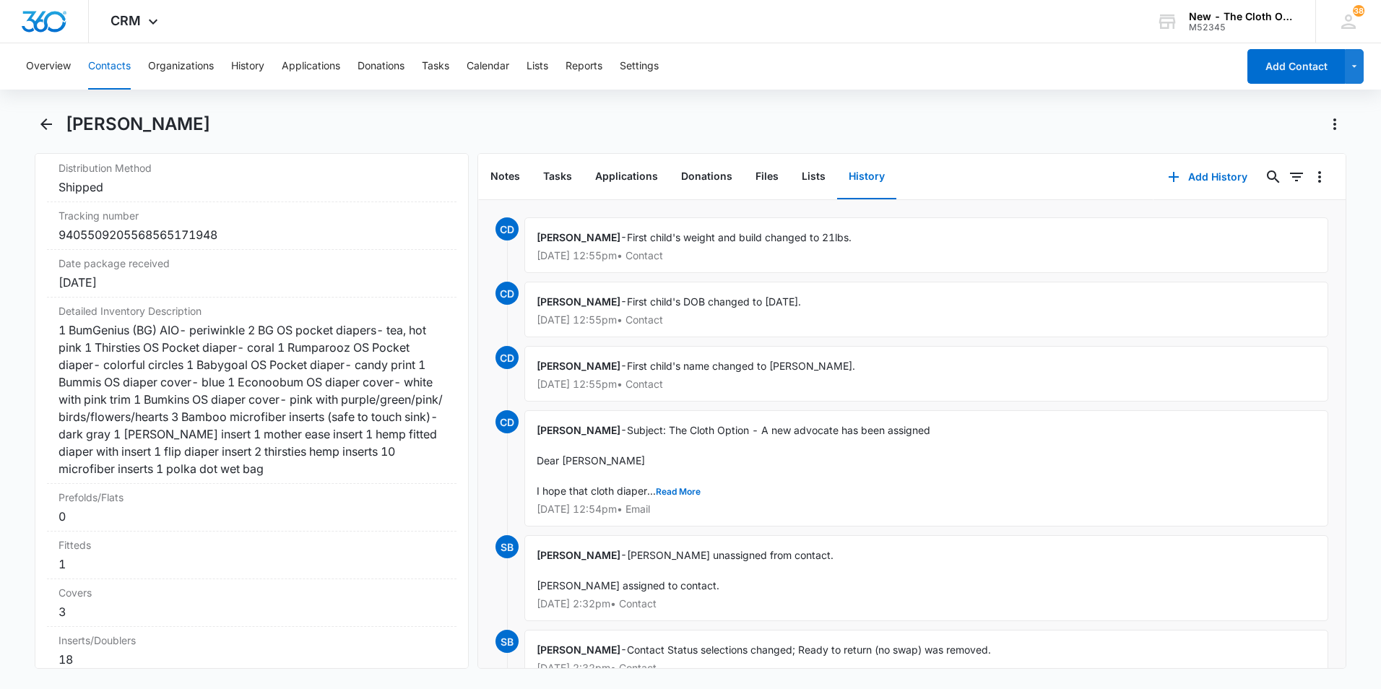
scroll to position [3179, 0]
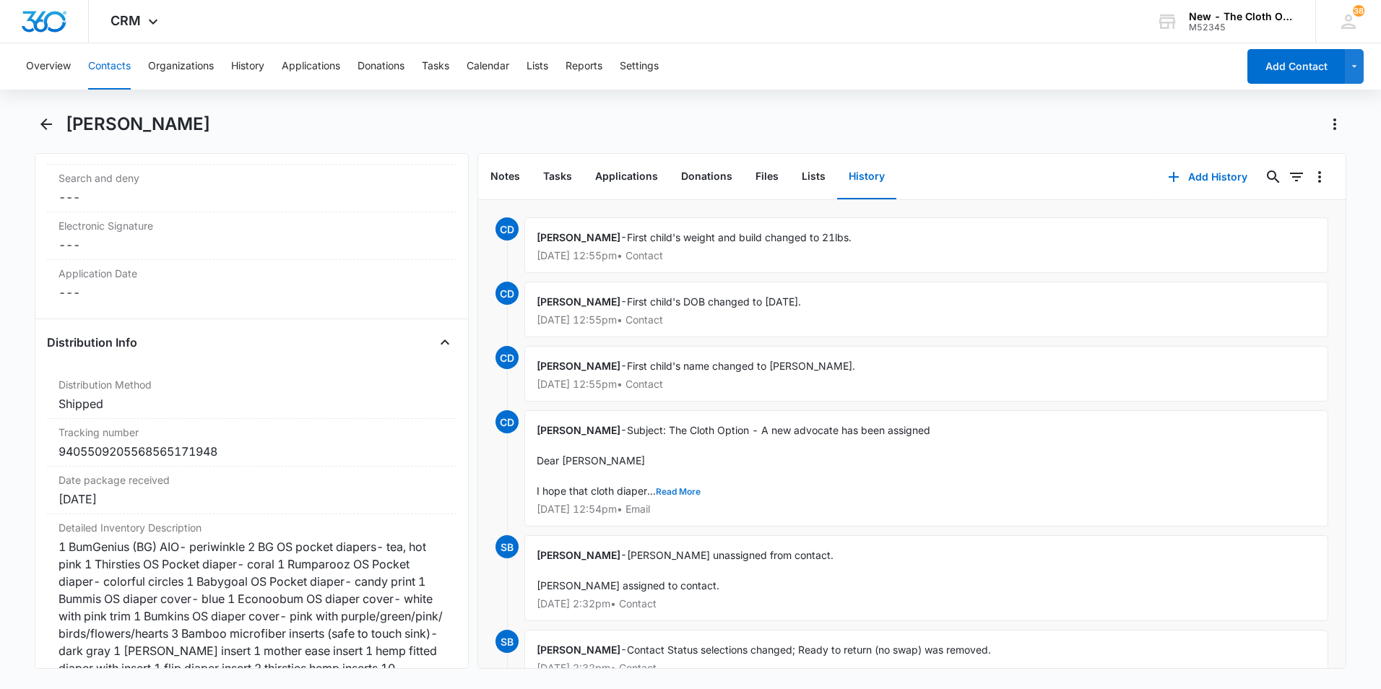
click at [694, 494] on button "Read More" at bounding box center [678, 492] width 45 height 9
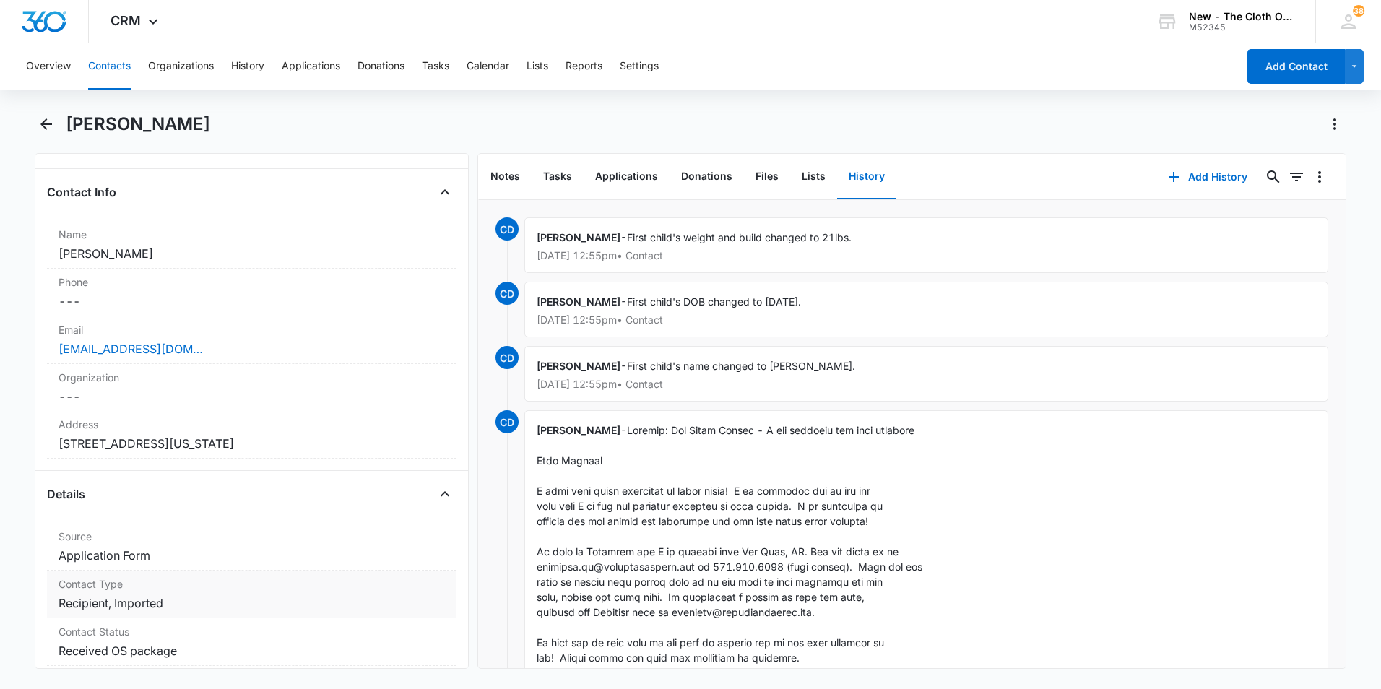
scroll to position [144, 0]
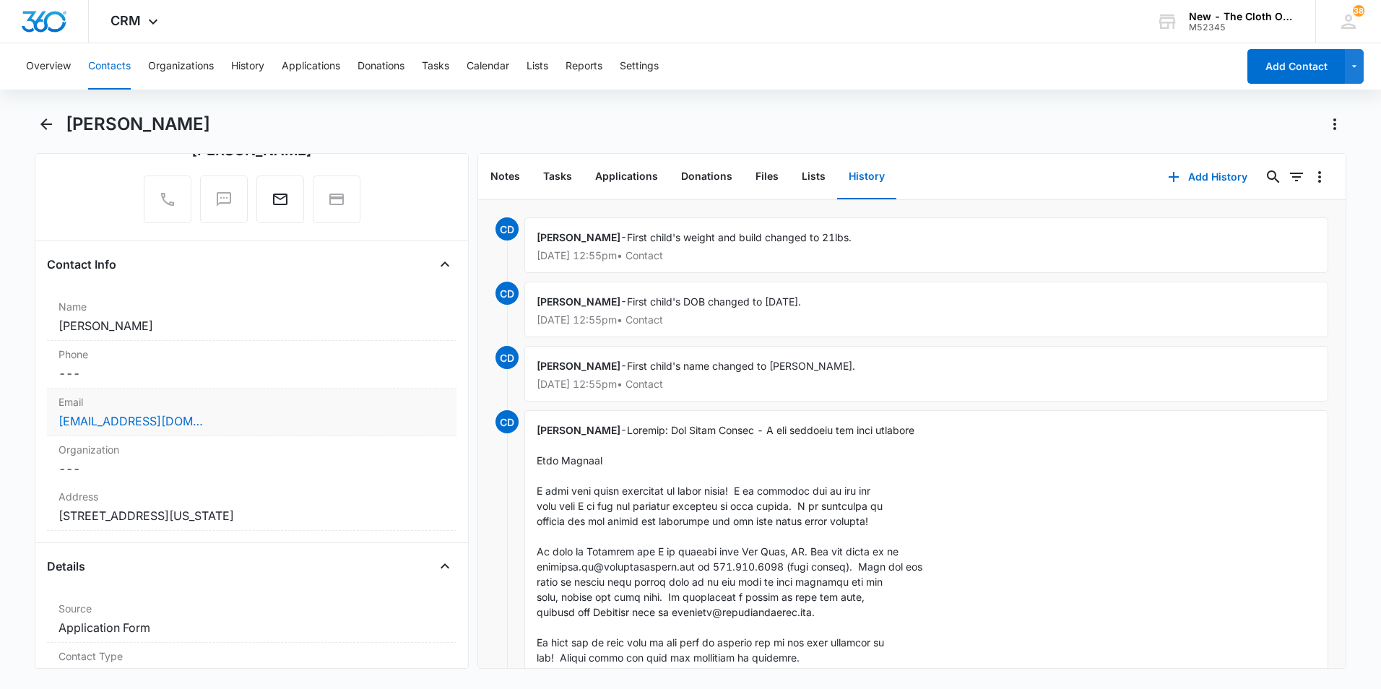
click at [254, 419] on div "[EMAIL_ADDRESS][DOMAIN_NAME]" at bounding box center [252, 421] width 387 height 17
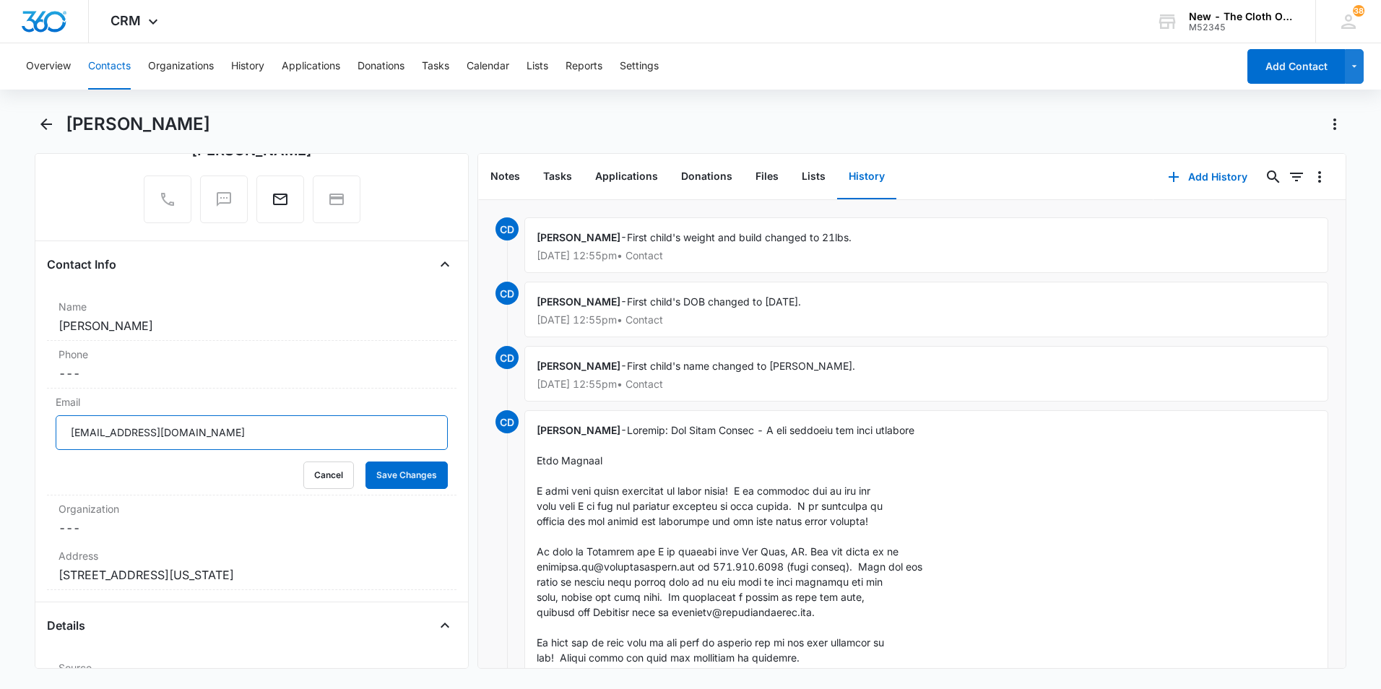
drag, startPoint x: 297, startPoint y: 433, endPoint x: 14, endPoint y: 428, distance: 282.5
click at [14, 428] on main "[PERSON_NAME] Remove RS [PERSON_NAME] Contact Info Name Cancel Save Changes [PE…" at bounding box center [690, 400] width 1381 height 574
click at [46, 122] on icon "Back" at bounding box center [46, 124] width 17 height 17
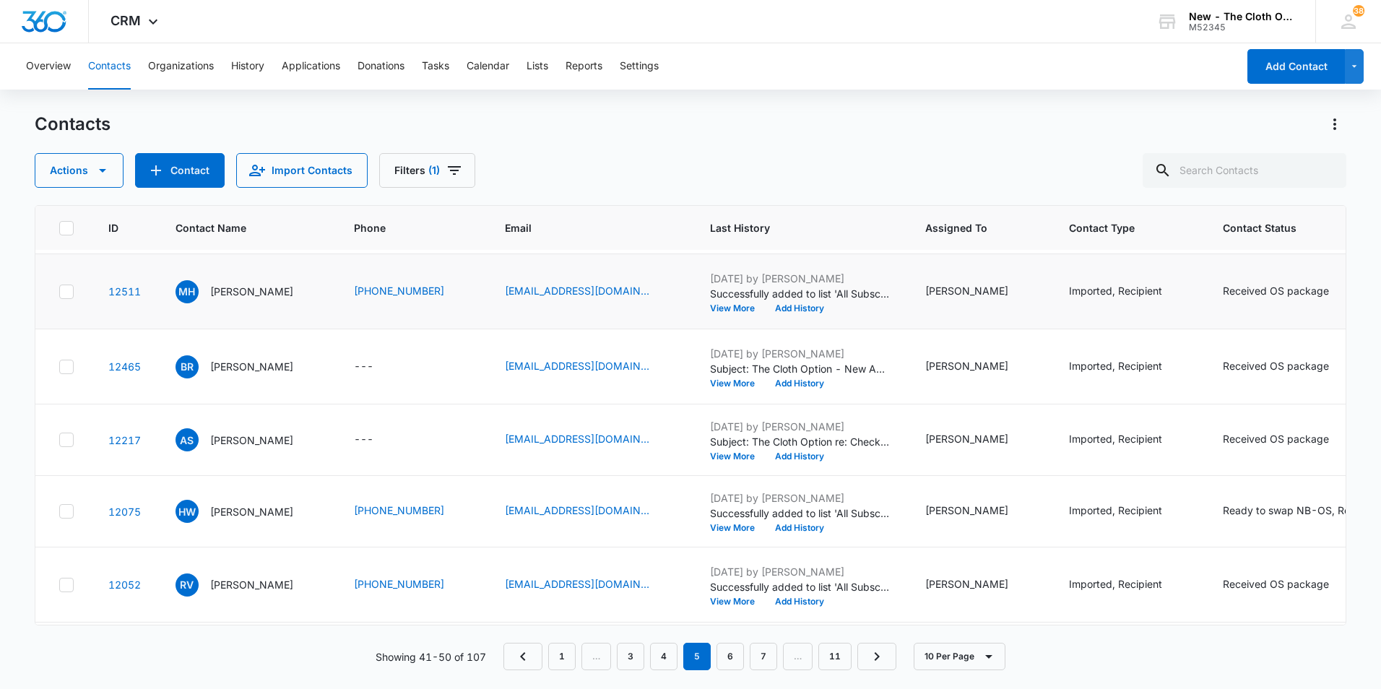
scroll to position [144, 0]
click at [270, 298] on p "[PERSON_NAME]" at bounding box center [251, 289] width 83 height 15
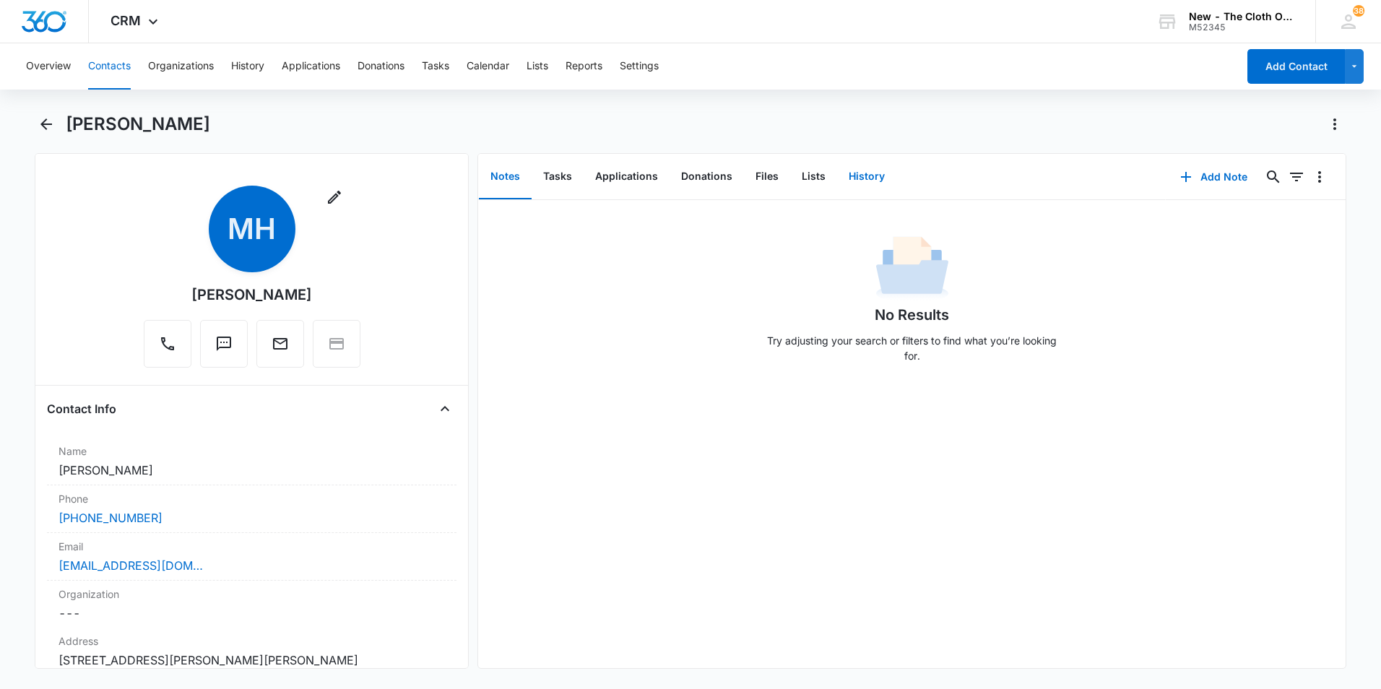
click at [860, 179] on button "History" at bounding box center [866, 177] width 59 height 45
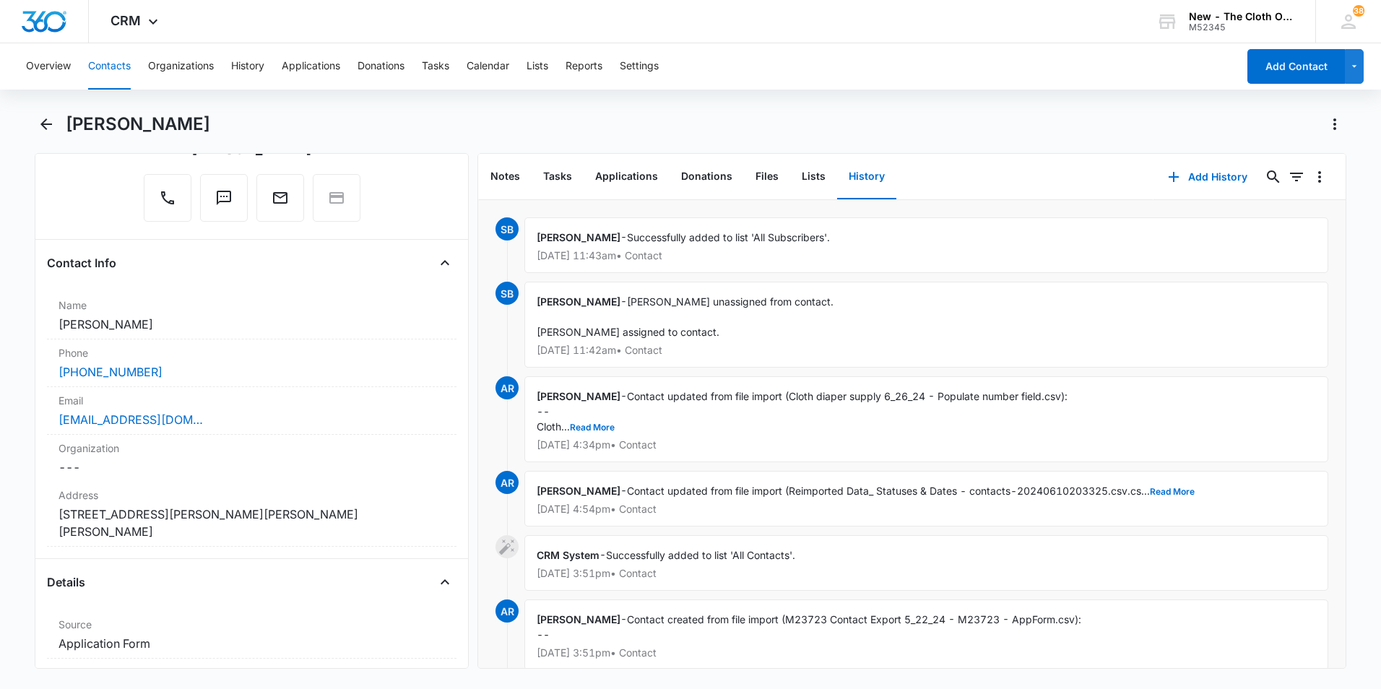
scroll to position [144, 0]
click at [292, 416] on div "[EMAIL_ADDRESS][DOMAIN_NAME]" at bounding box center [252, 421] width 387 height 17
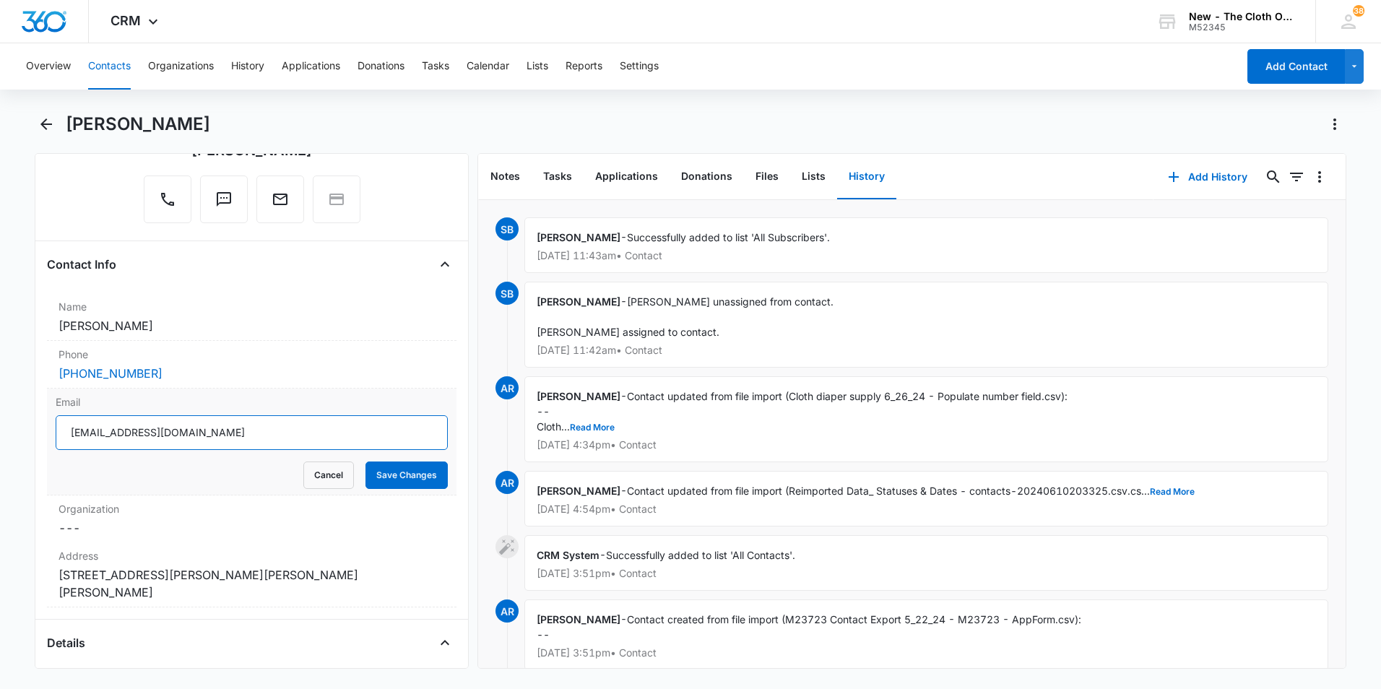
click at [303, 436] on input "[EMAIL_ADDRESS][DOMAIN_NAME]" at bounding box center [252, 432] width 392 height 35
click at [51, 128] on icon "Back" at bounding box center [46, 124] width 17 height 17
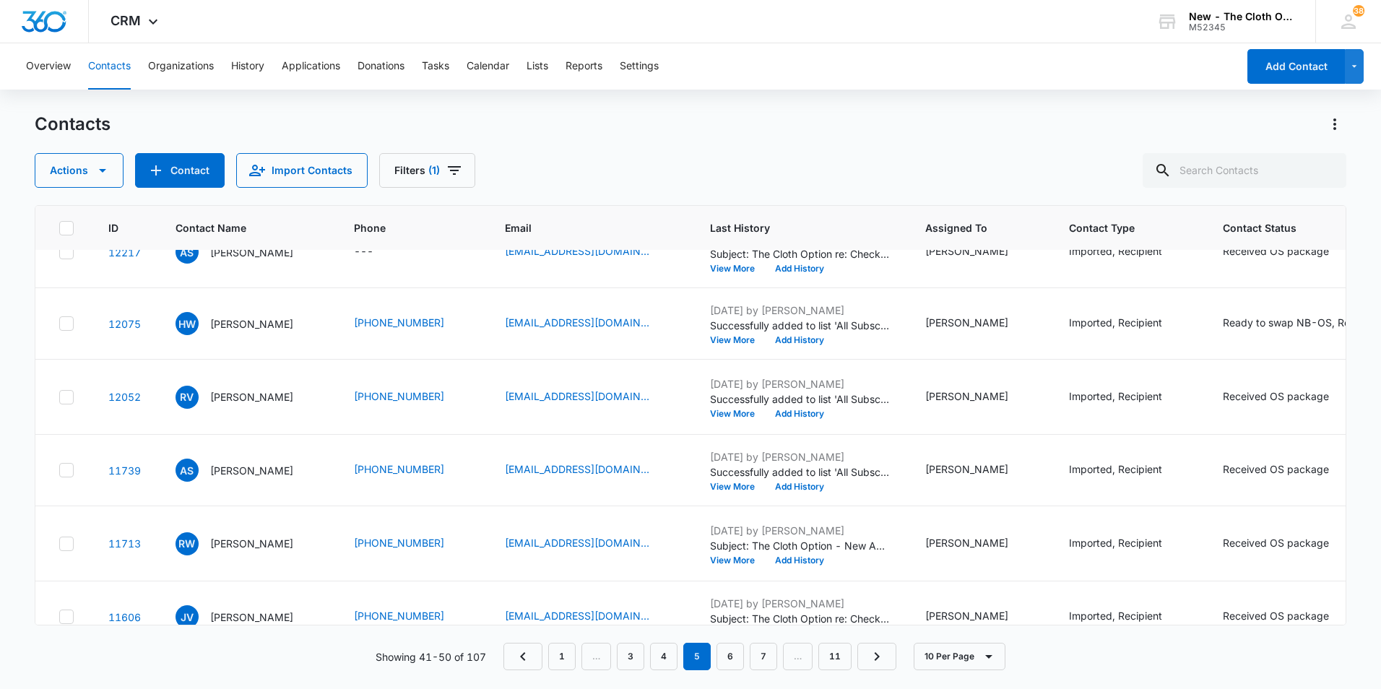
scroll to position [361, 0]
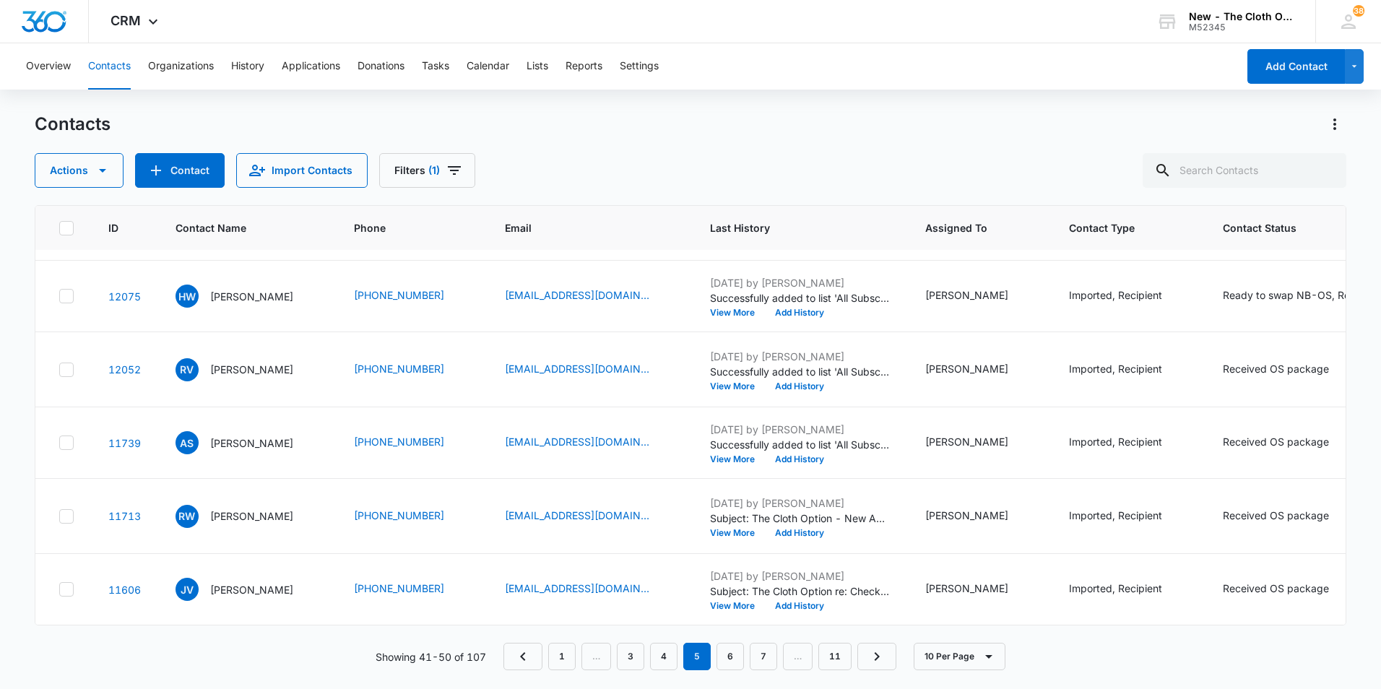
click at [223, 159] on p "[PERSON_NAME]" at bounding box center [251, 151] width 83 height 15
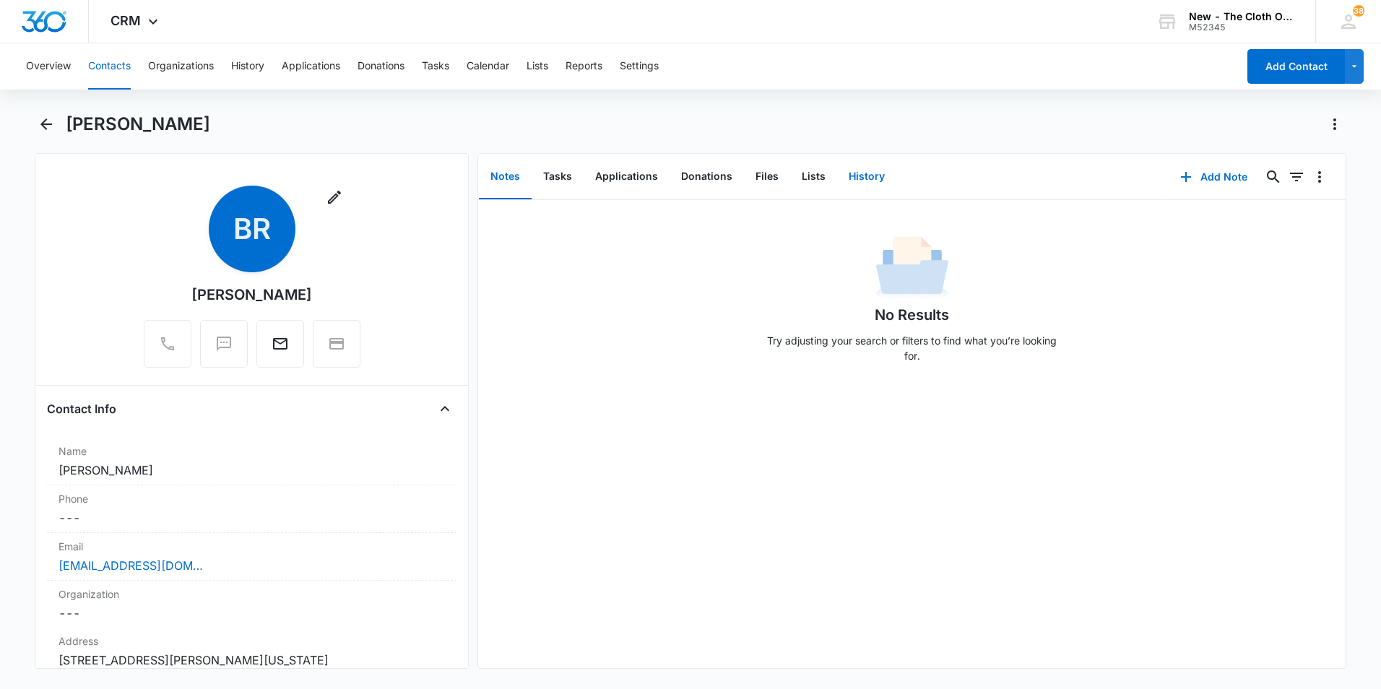
click at [867, 173] on button "History" at bounding box center [866, 177] width 59 height 45
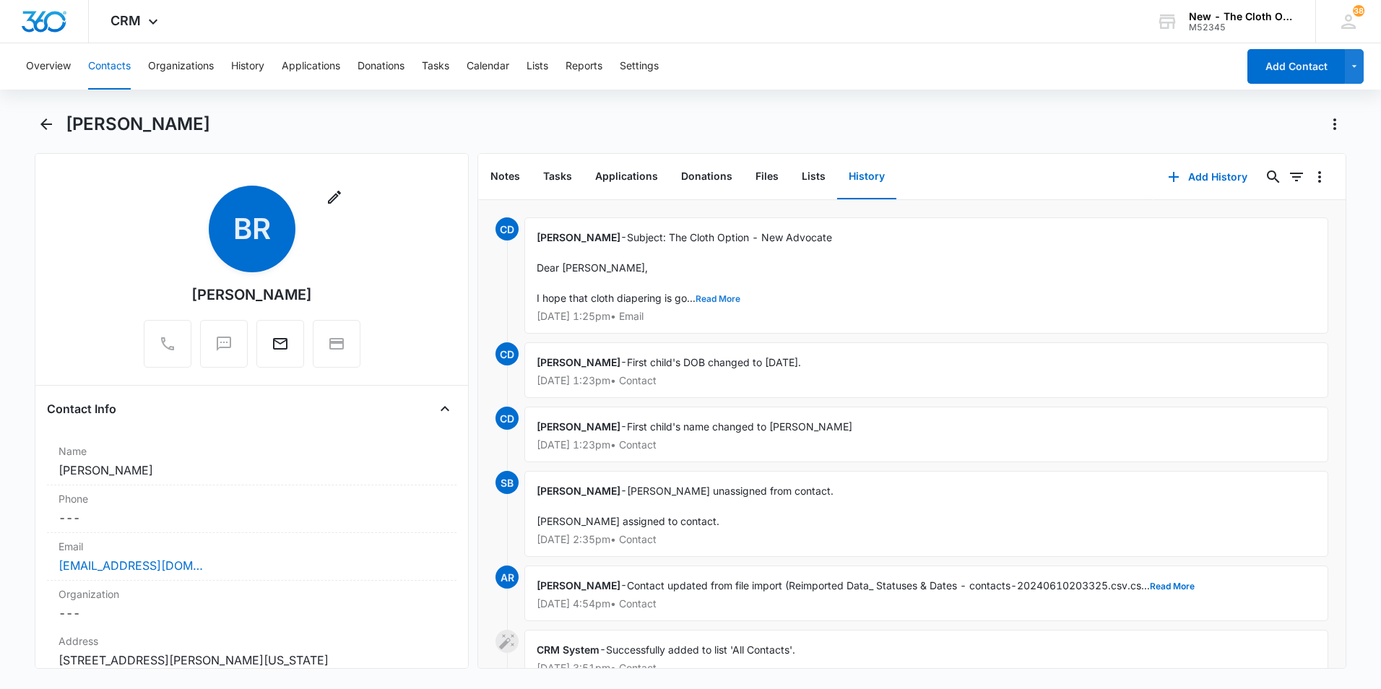
click at [716, 296] on button "Read More" at bounding box center [718, 299] width 45 height 9
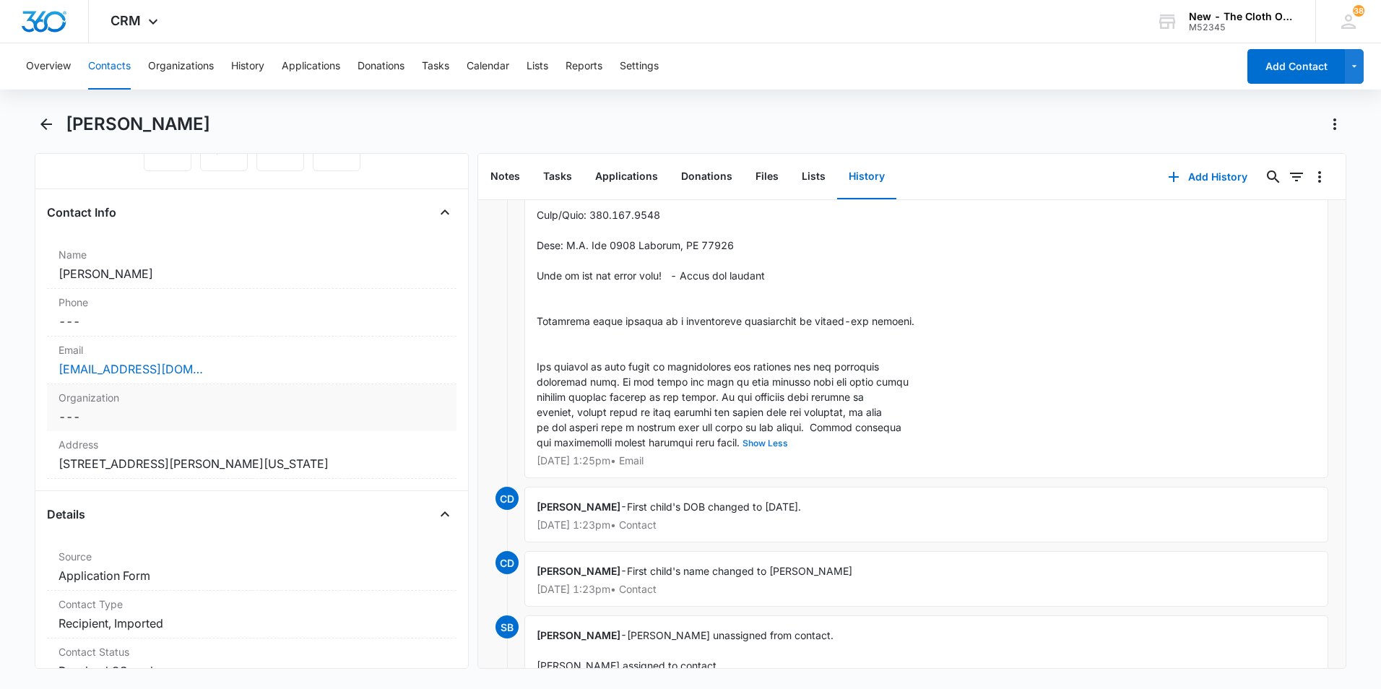
scroll to position [217, 0]
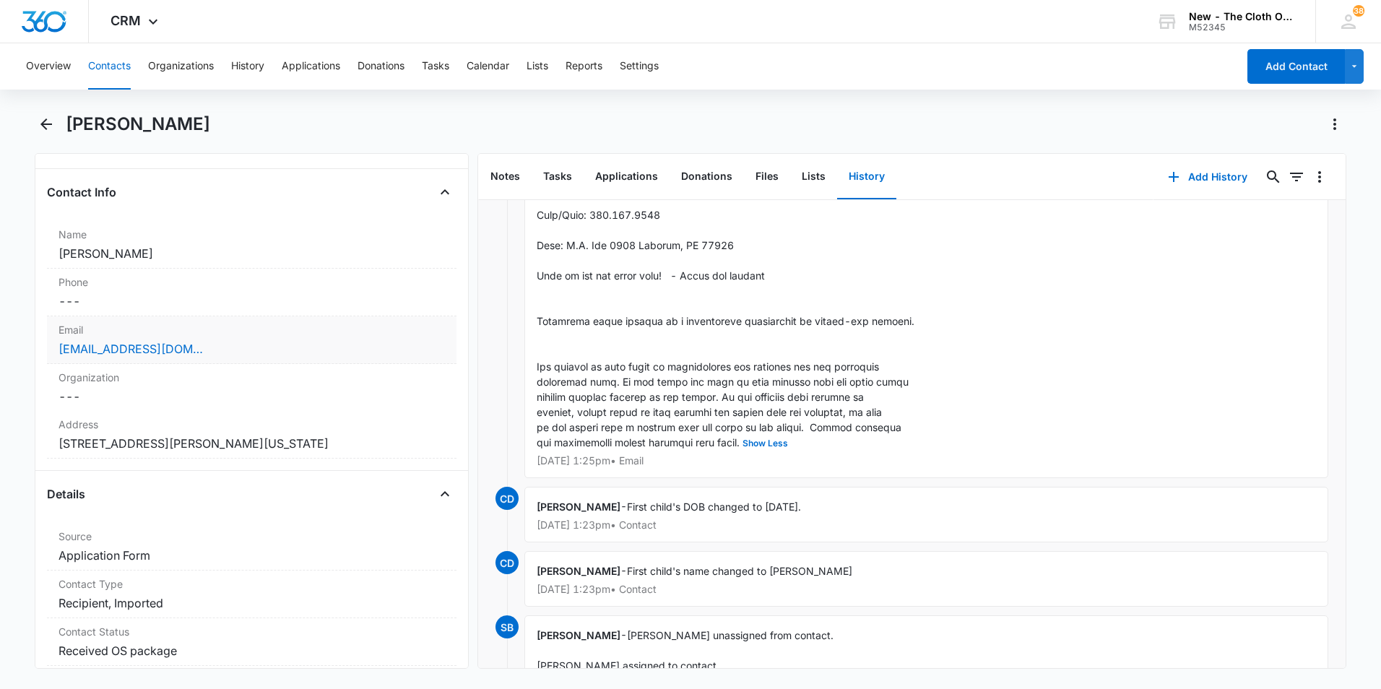
click at [291, 347] on div "[EMAIL_ADDRESS][DOMAIN_NAME]" at bounding box center [252, 348] width 387 height 17
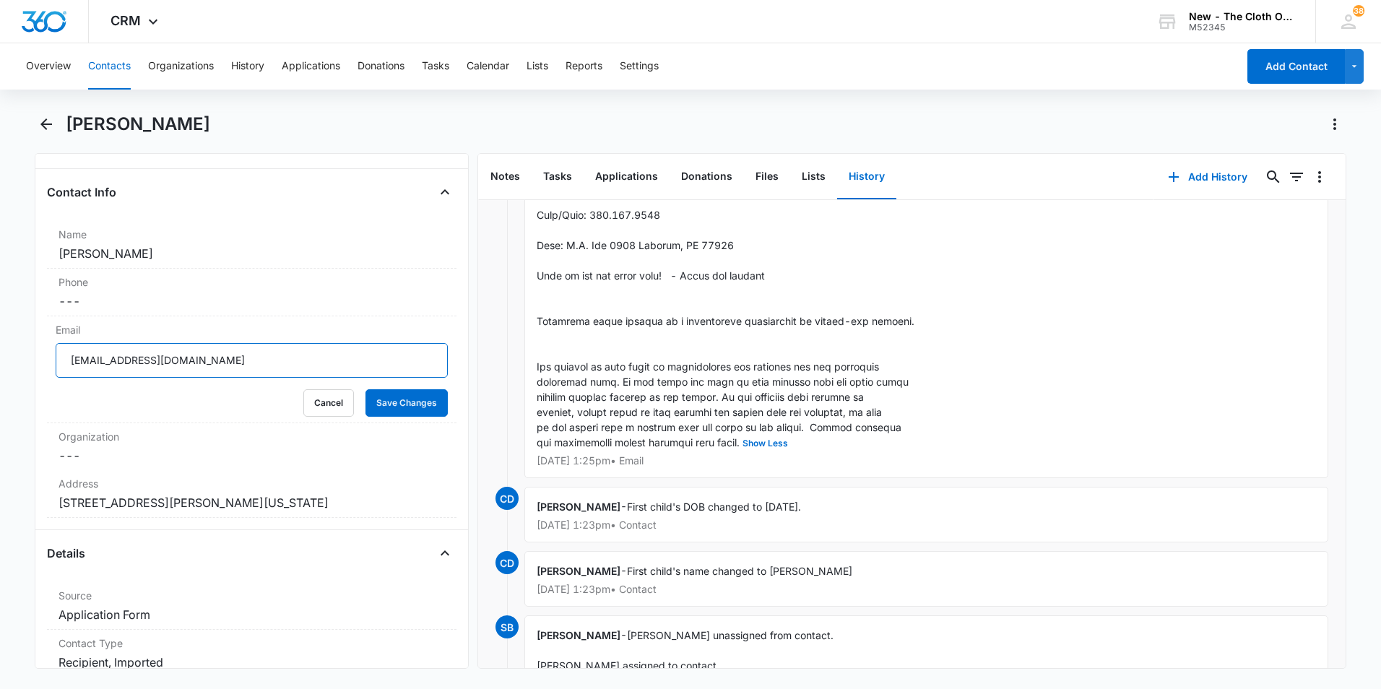
drag, startPoint x: 290, startPoint y: 355, endPoint x: 0, endPoint y: 340, distance: 290.1
click at [0, 340] on main "[PERSON_NAME] Remove BR [PERSON_NAME] Contact Info Name Cancel Save Changes [PE…" at bounding box center [690, 400] width 1381 height 574
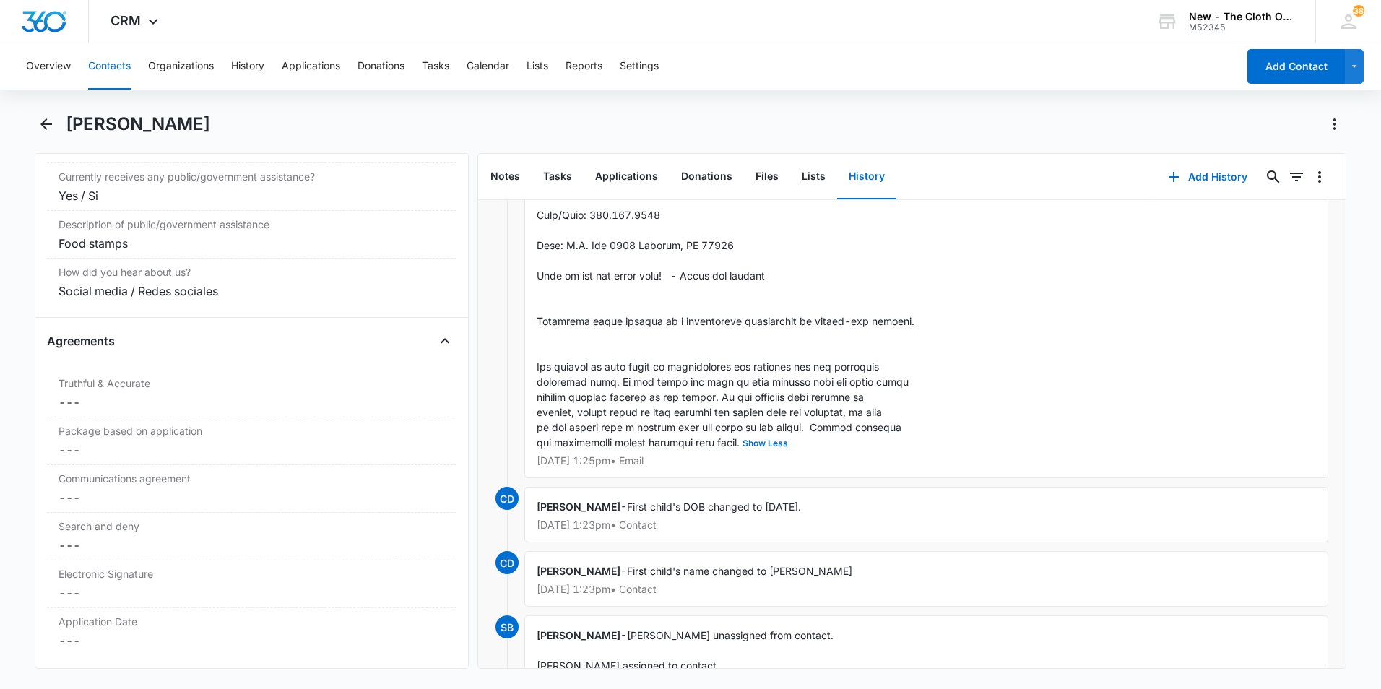
scroll to position [3179, 0]
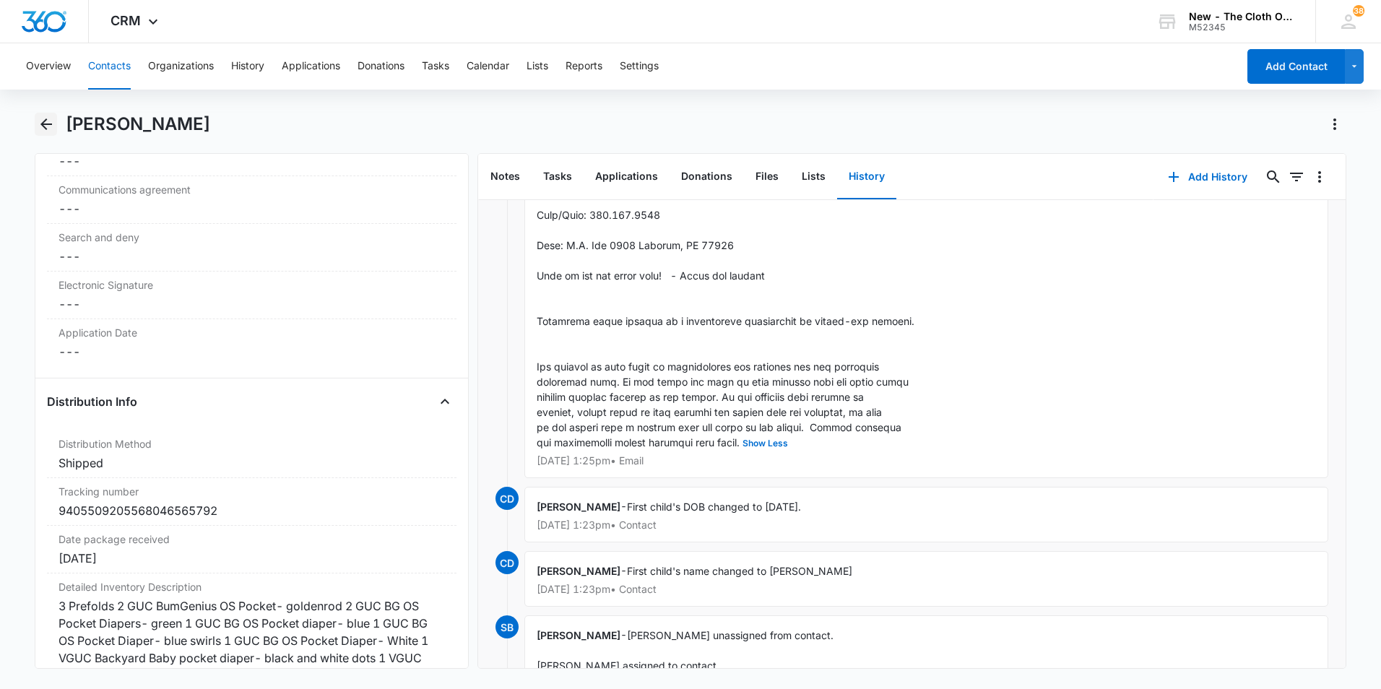
click at [39, 129] on icon "Back" at bounding box center [46, 124] width 17 height 17
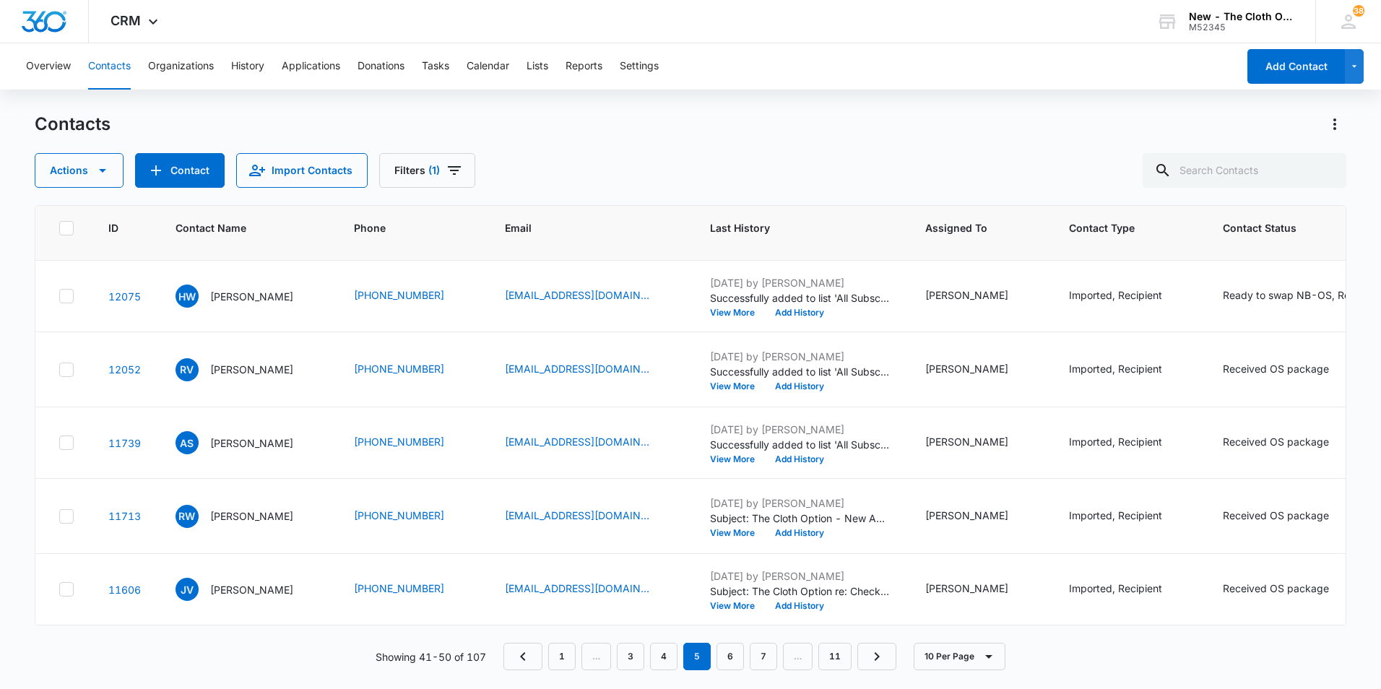
scroll to position [506, 0]
click at [276, 233] on p "[PERSON_NAME]" at bounding box center [251, 224] width 83 height 15
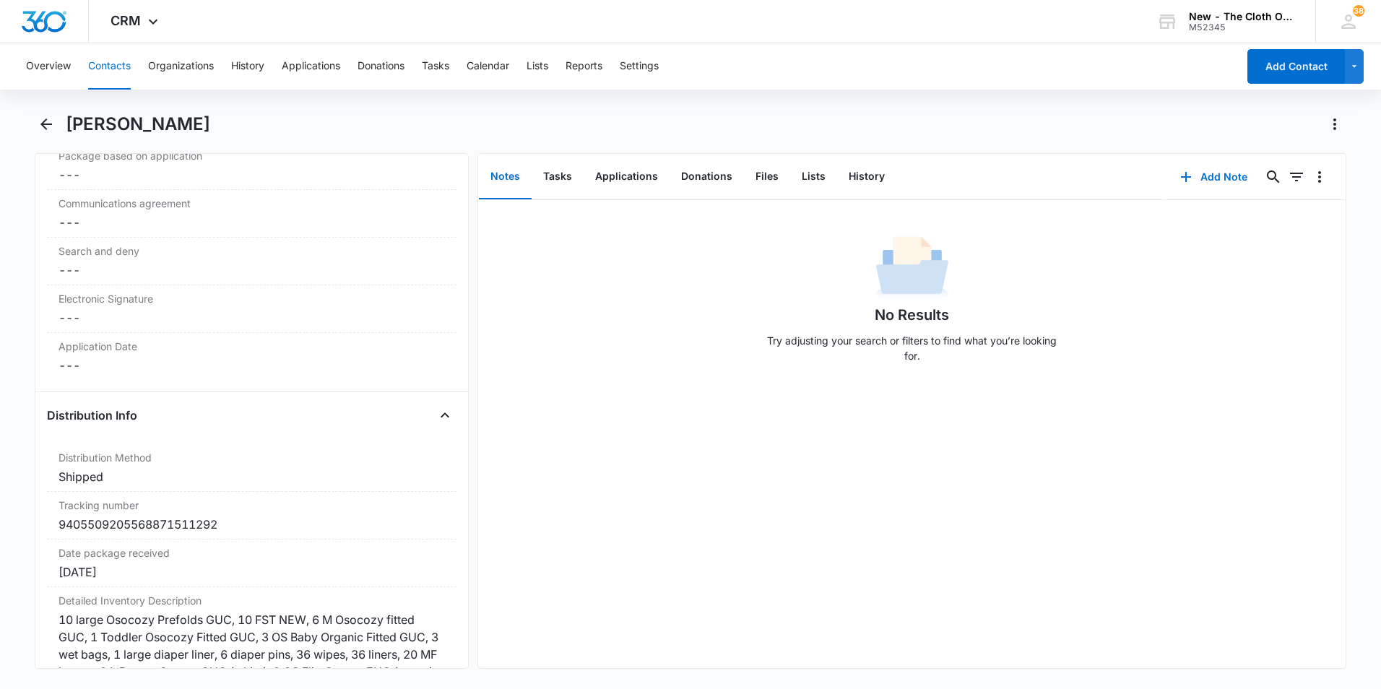
scroll to position [3323, 0]
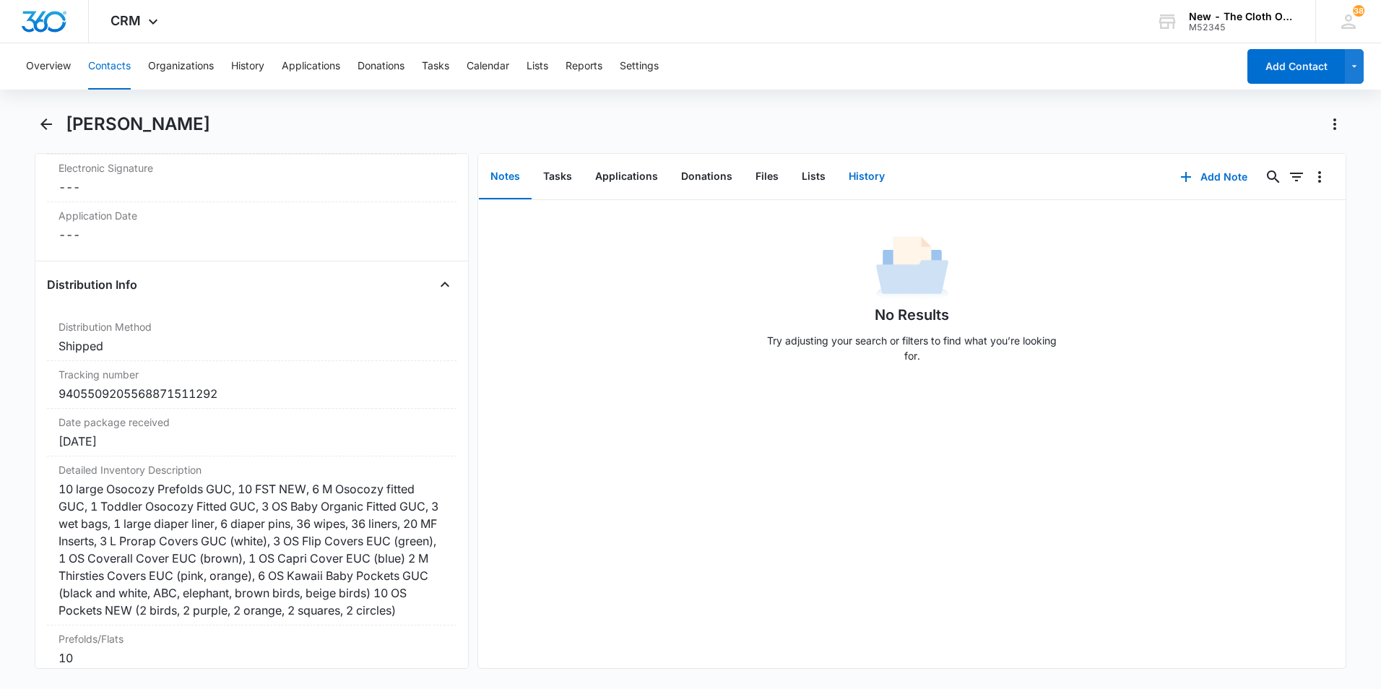
click at [852, 177] on button "History" at bounding box center [866, 177] width 59 height 45
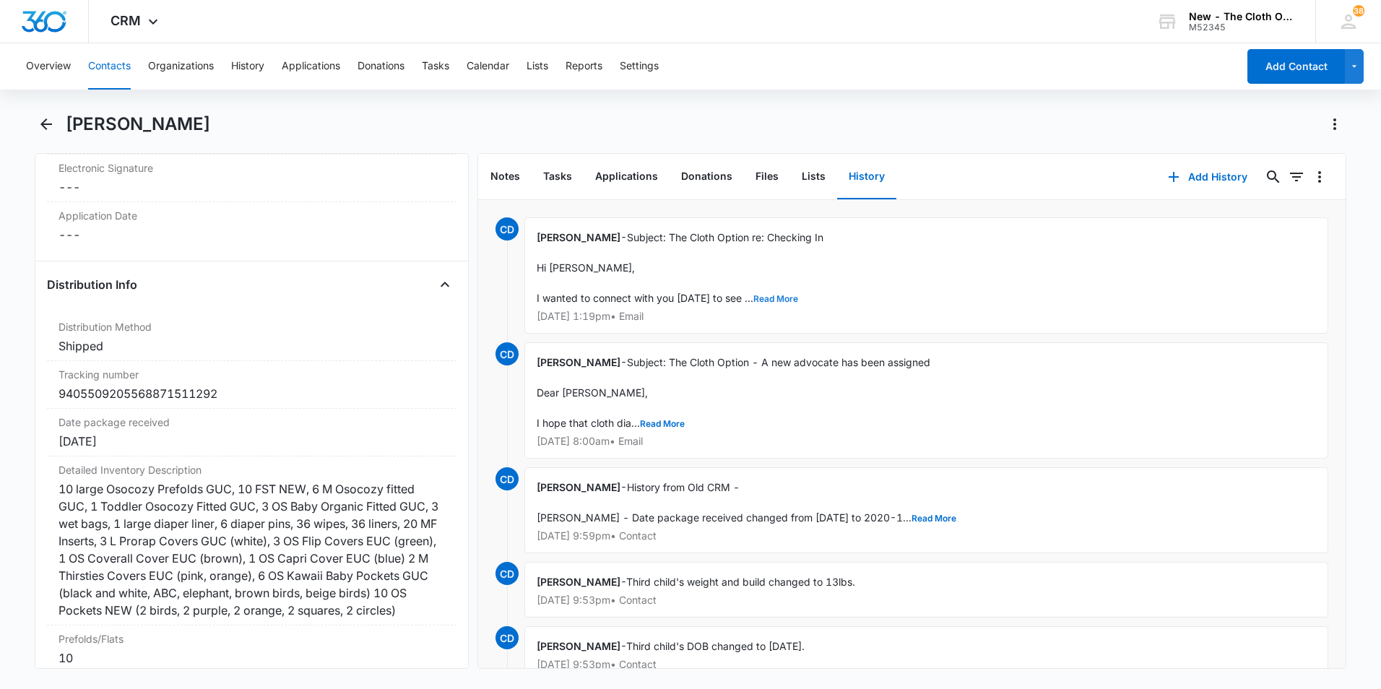
click at [753, 297] on button "Read More" at bounding box center [775, 299] width 45 height 9
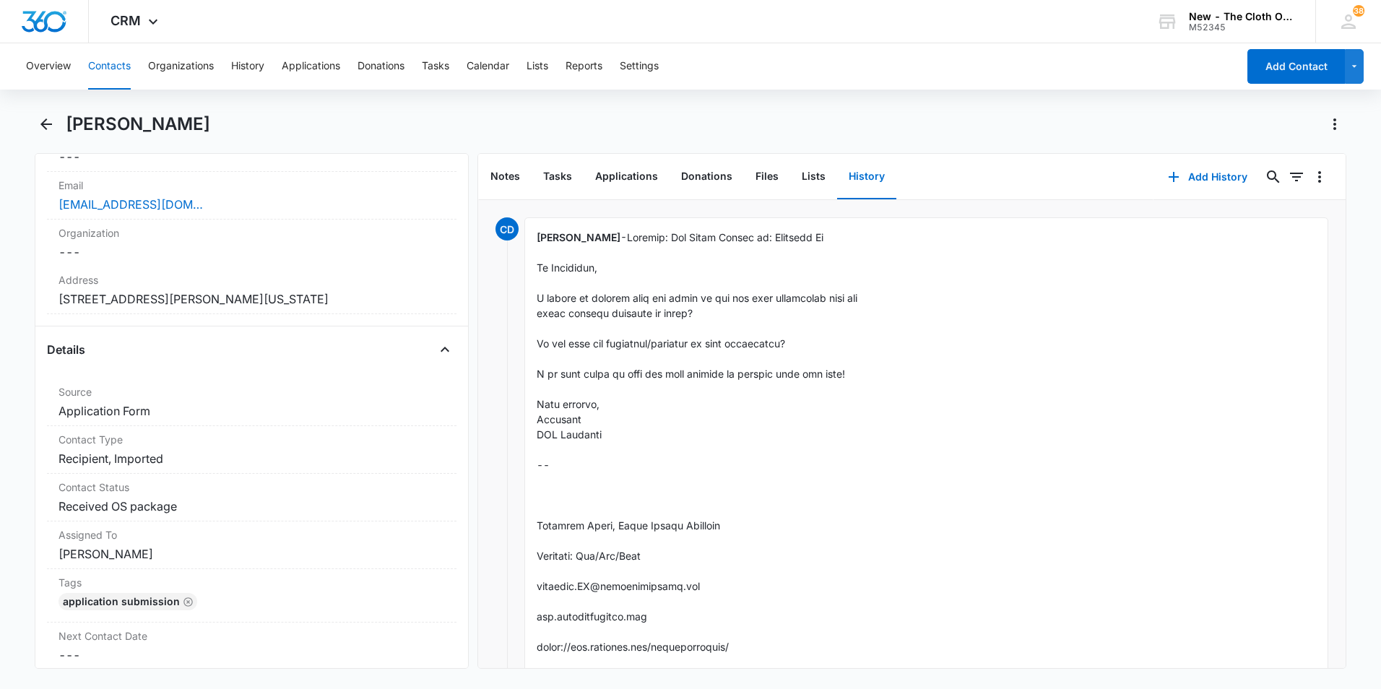
scroll to position [217, 0]
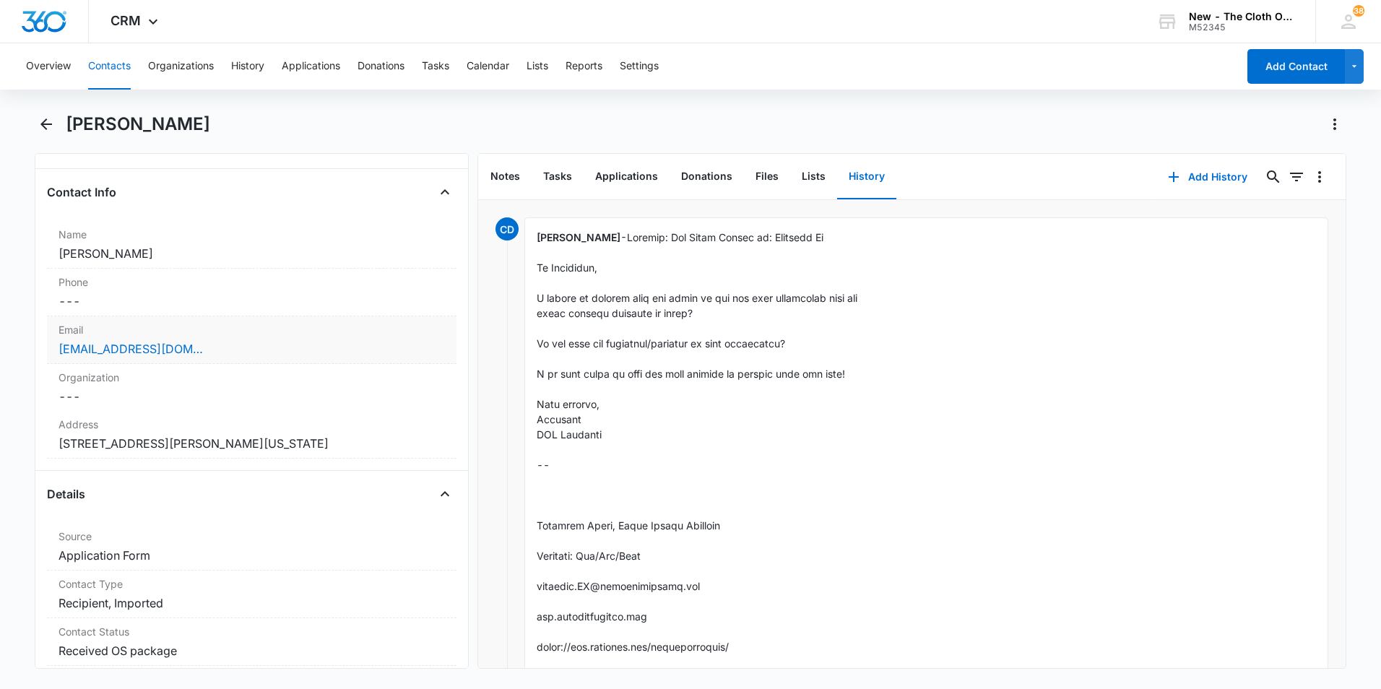
click at [258, 348] on div "[EMAIL_ADDRESS][DOMAIN_NAME]" at bounding box center [252, 348] width 387 height 17
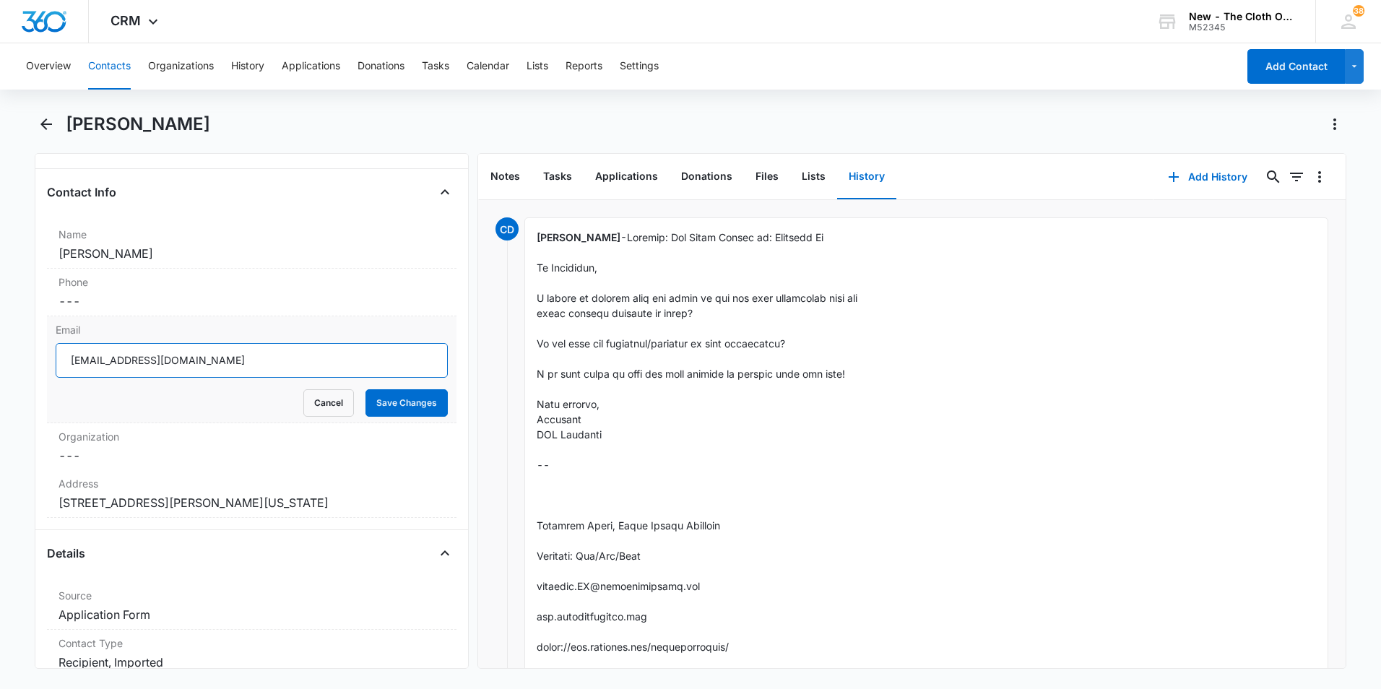
drag, startPoint x: 256, startPoint y: 356, endPoint x: 46, endPoint y: 345, distance: 210.5
click at [47, 345] on div "Email [EMAIL_ADDRESS][DOMAIN_NAME] Cancel Save Changes" at bounding box center [252, 369] width 410 height 107
click at [46, 119] on icon "Back" at bounding box center [46, 124] width 12 height 12
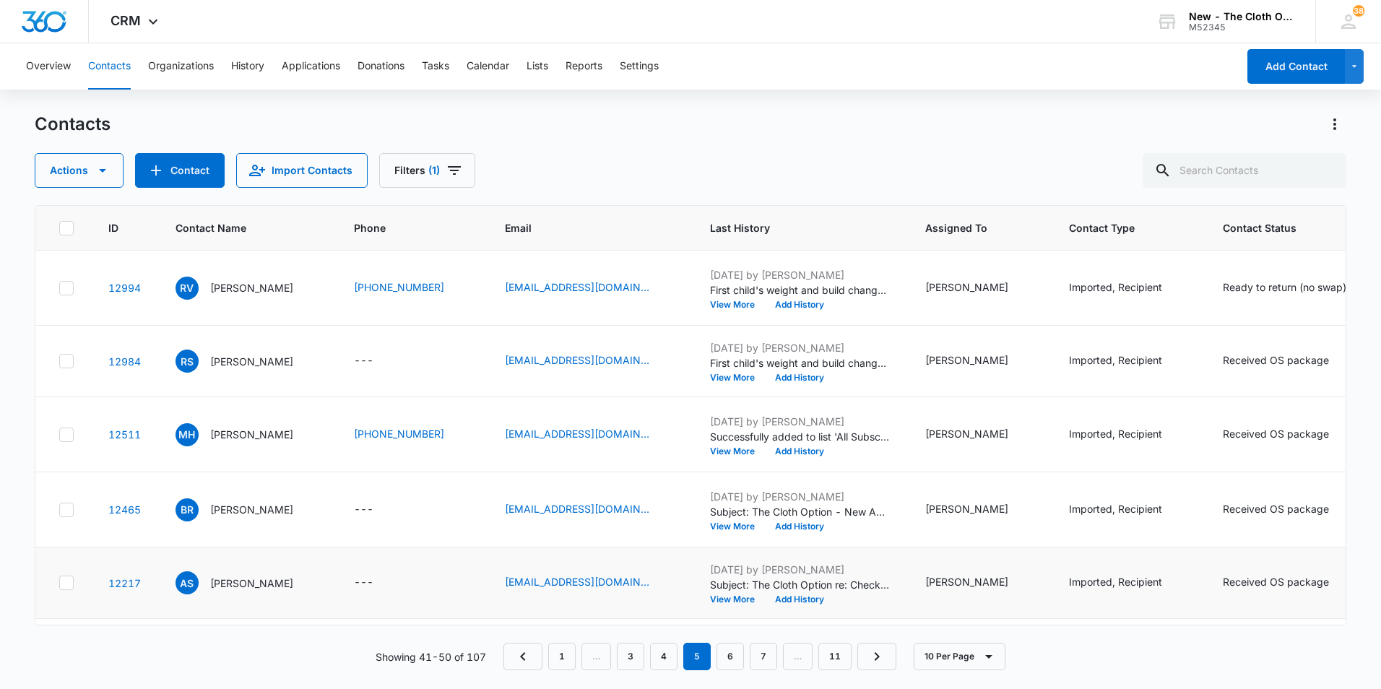
scroll to position [506, 0]
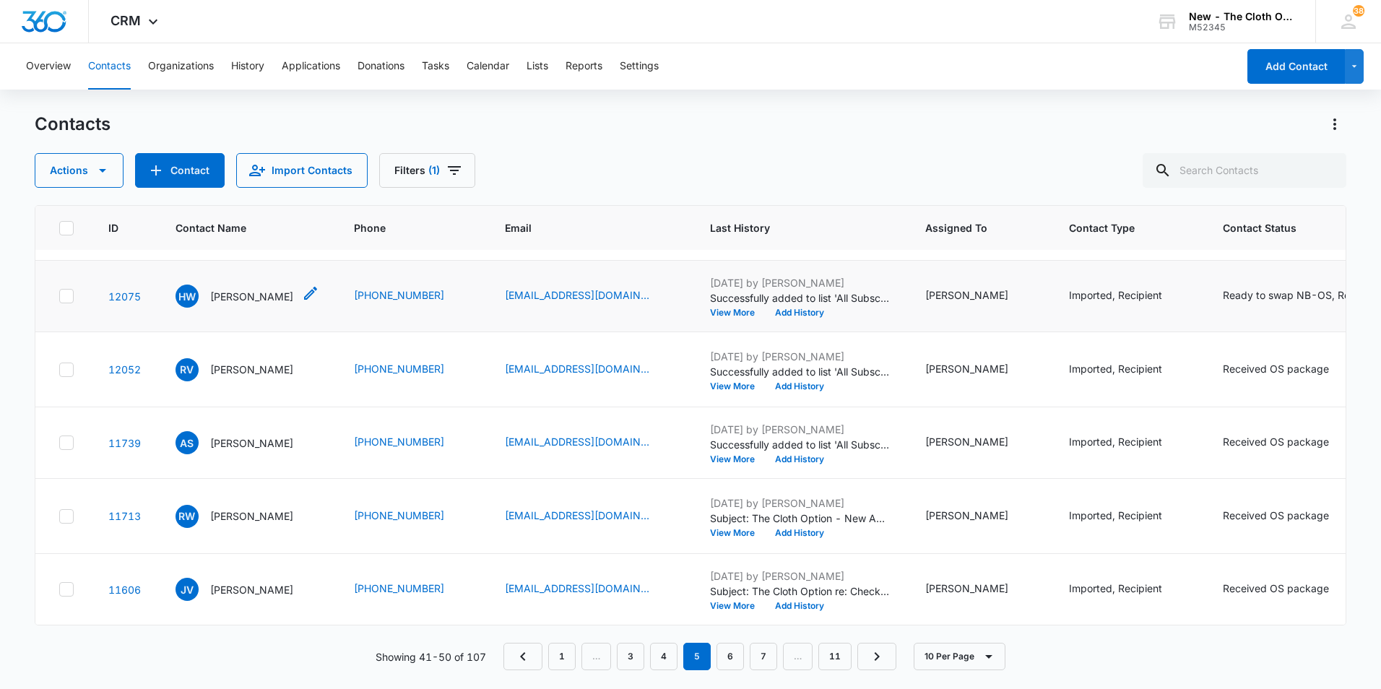
click at [271, 304] on p "[PERSON_NAME]" at bounding box center [251, 296] width 83 height 15
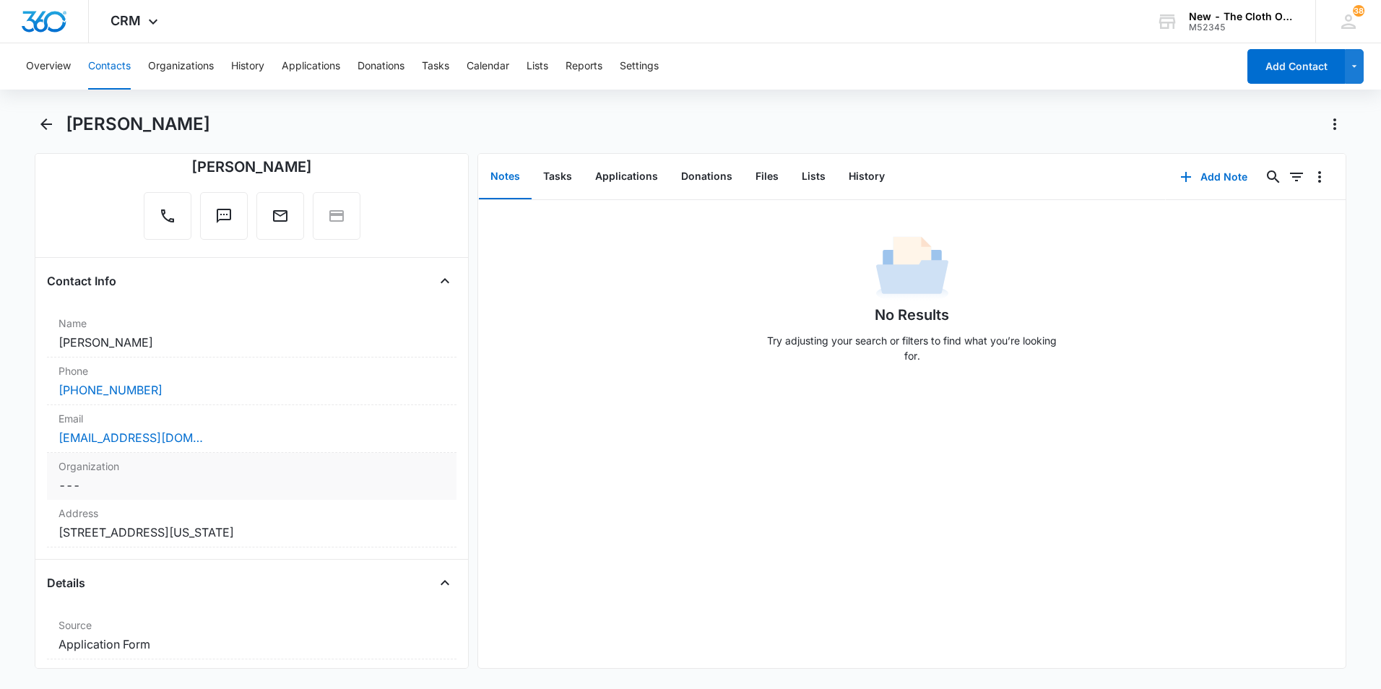
scroll to position [144, 0]
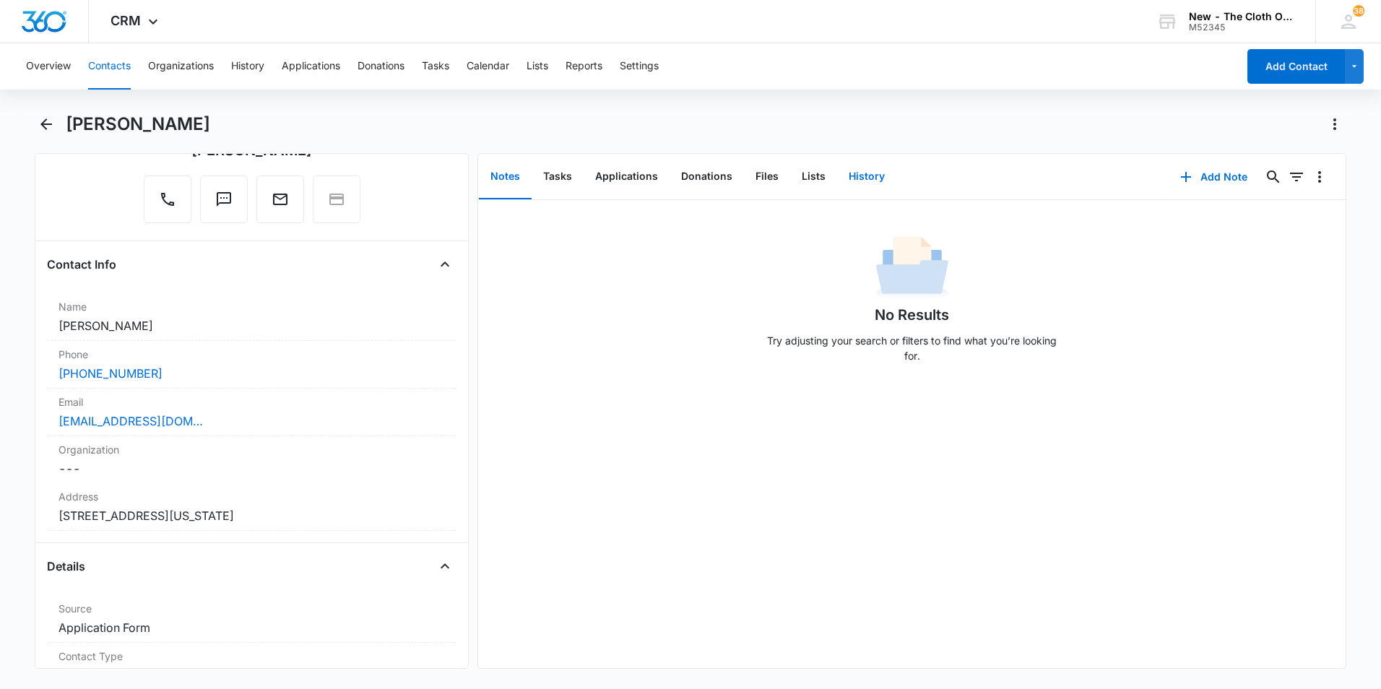
click at [847, 180] on button "History" at bounding box center [866, 177] width 59 height 45
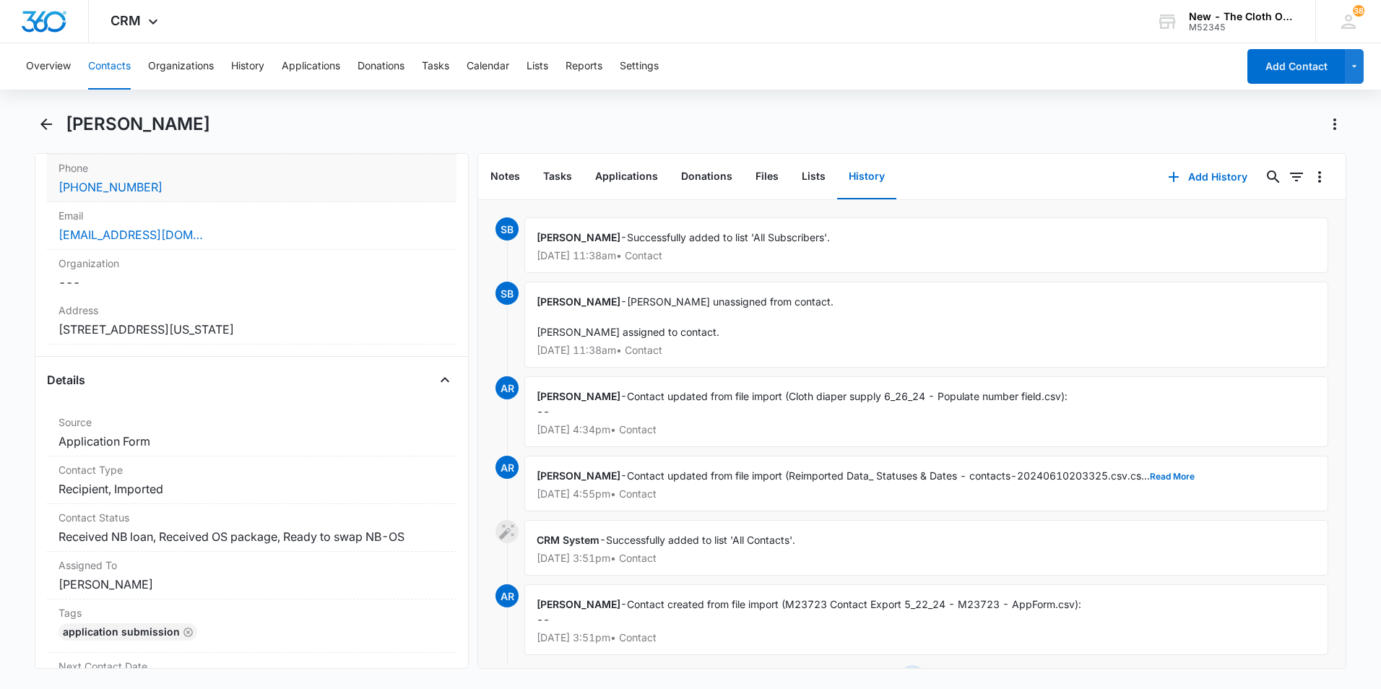
scroll to position [361, 0]
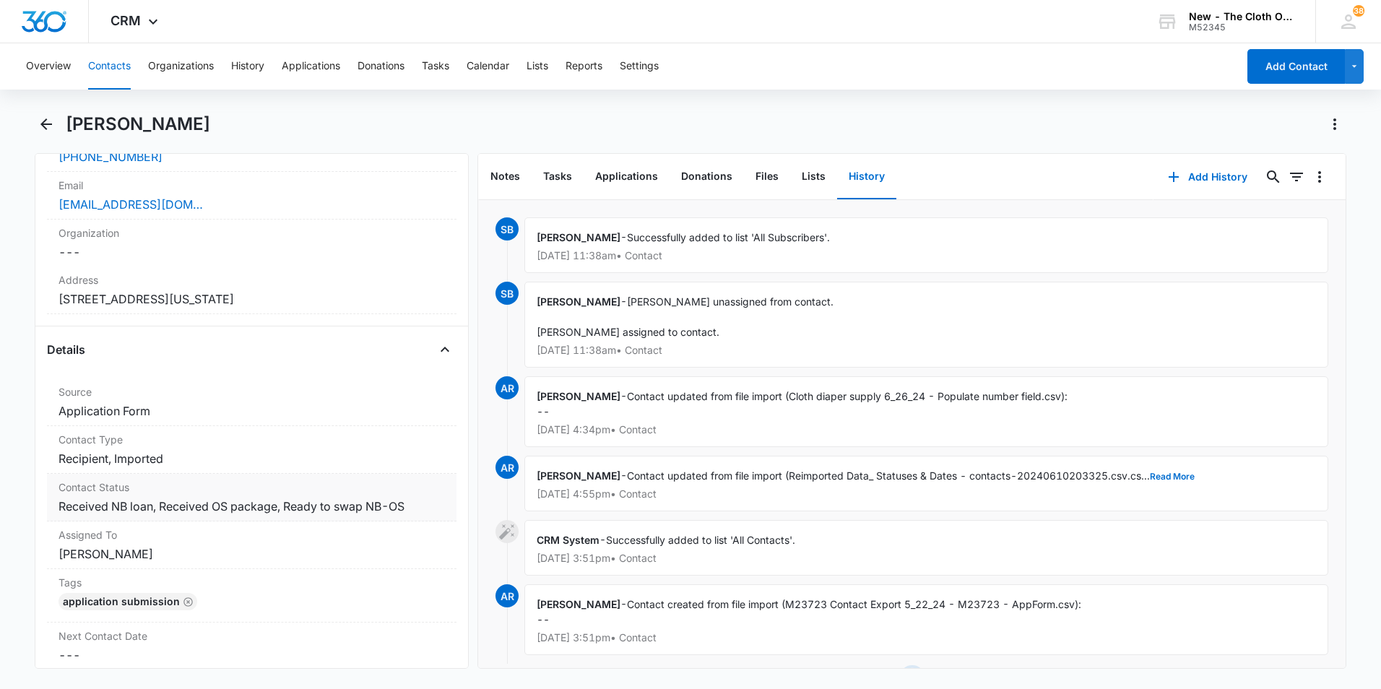
click at [409, 502] on dd "Cancel Save Changes Received NB loan, Received OS package, Ready to swap NB-OS" at bounding box center [252, 506] width 387 height 17
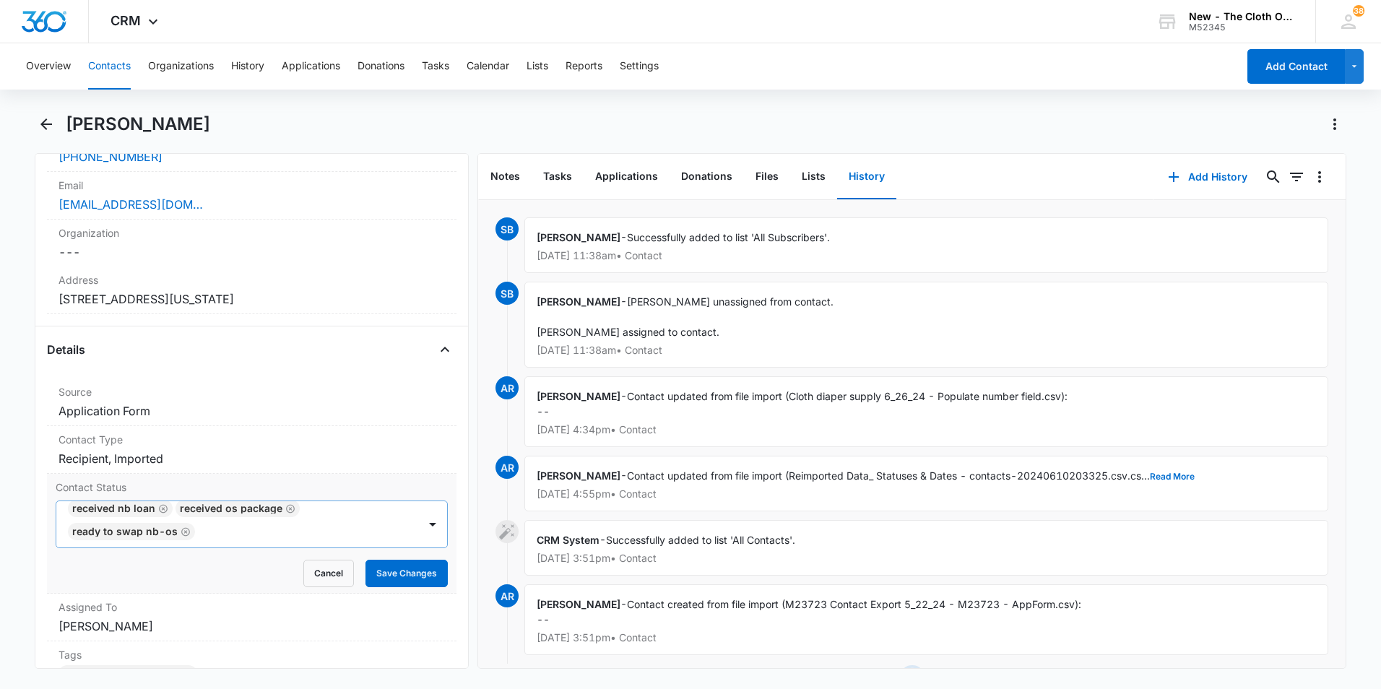
scroll to position [12, 0]
click at [302, 485] on label "Contact Status" at bounding box center [252, 487] width 392 height 15
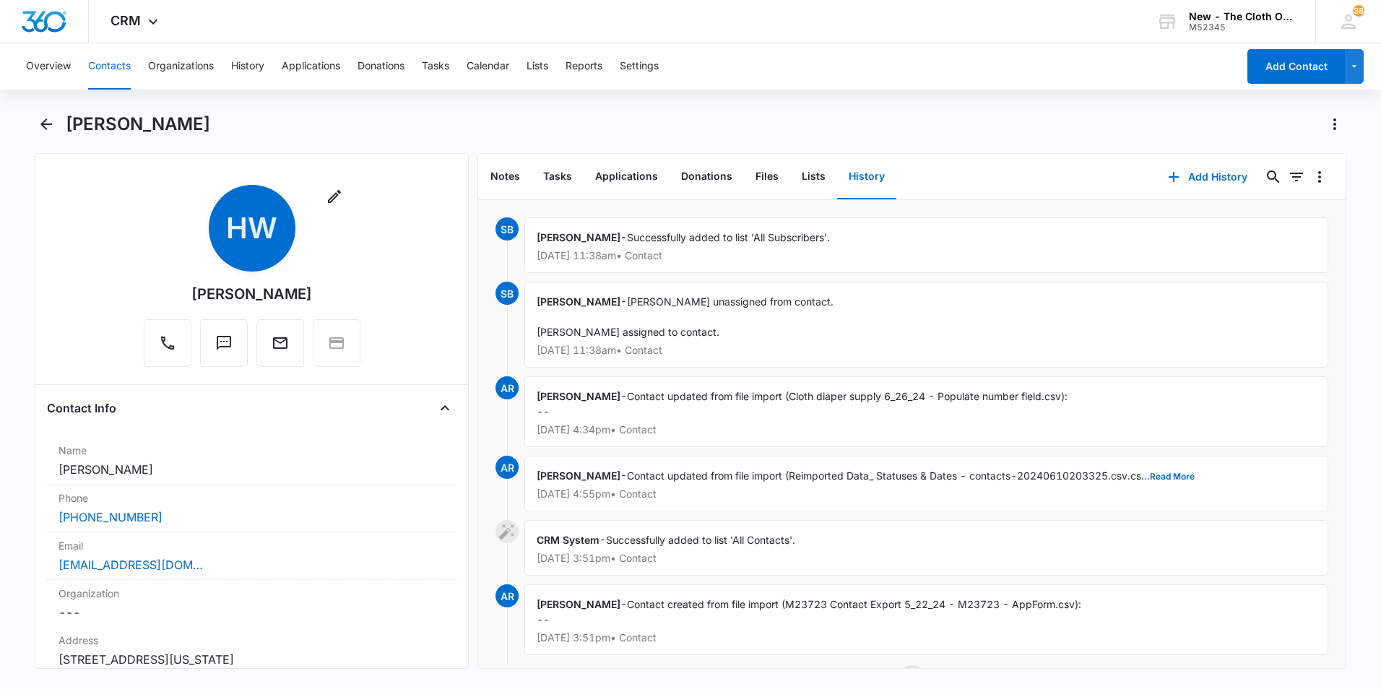
scroll to position [0, 0]
click at [274, 560] on div "[EMAIL_ADDRESS][DOMAIN_NAME]" at bounding box center [252, 565] width 387 height 17
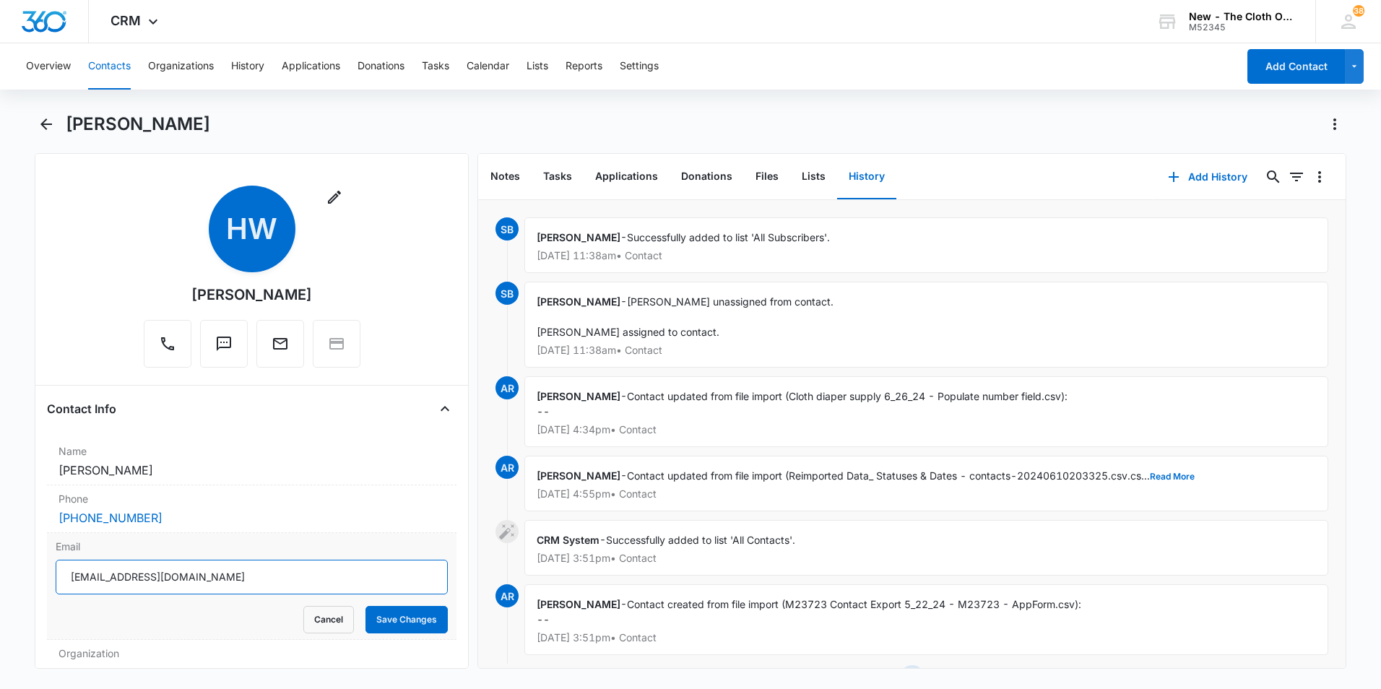
drag, startPoint x: 278, startPoint y: 574, endPoint x: 45, endPoint y: 575, distance: 233.3
click at [47, 575] on div "Email [EMAIL_ADDRESS][DOMAIN_NAME] Cancel Save Changes" at bounding box center [252, 586] width 410 height 107
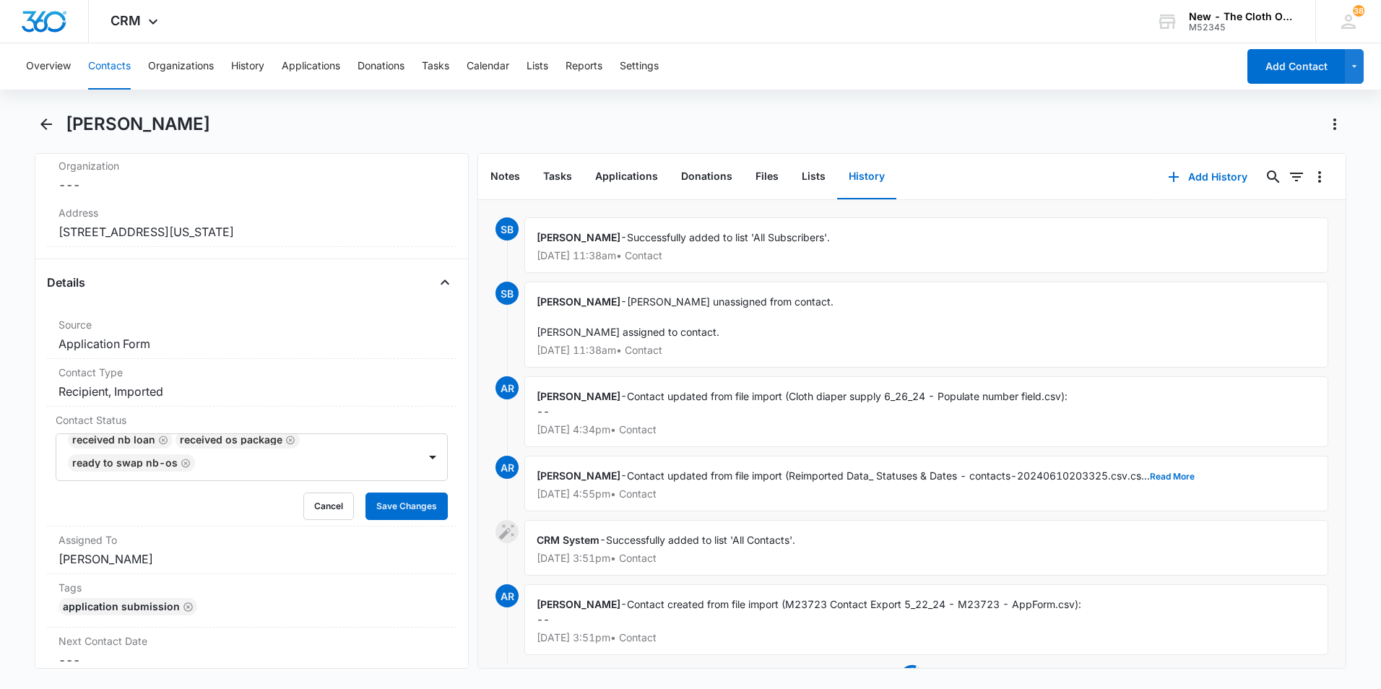
scroll to position [506, 0]
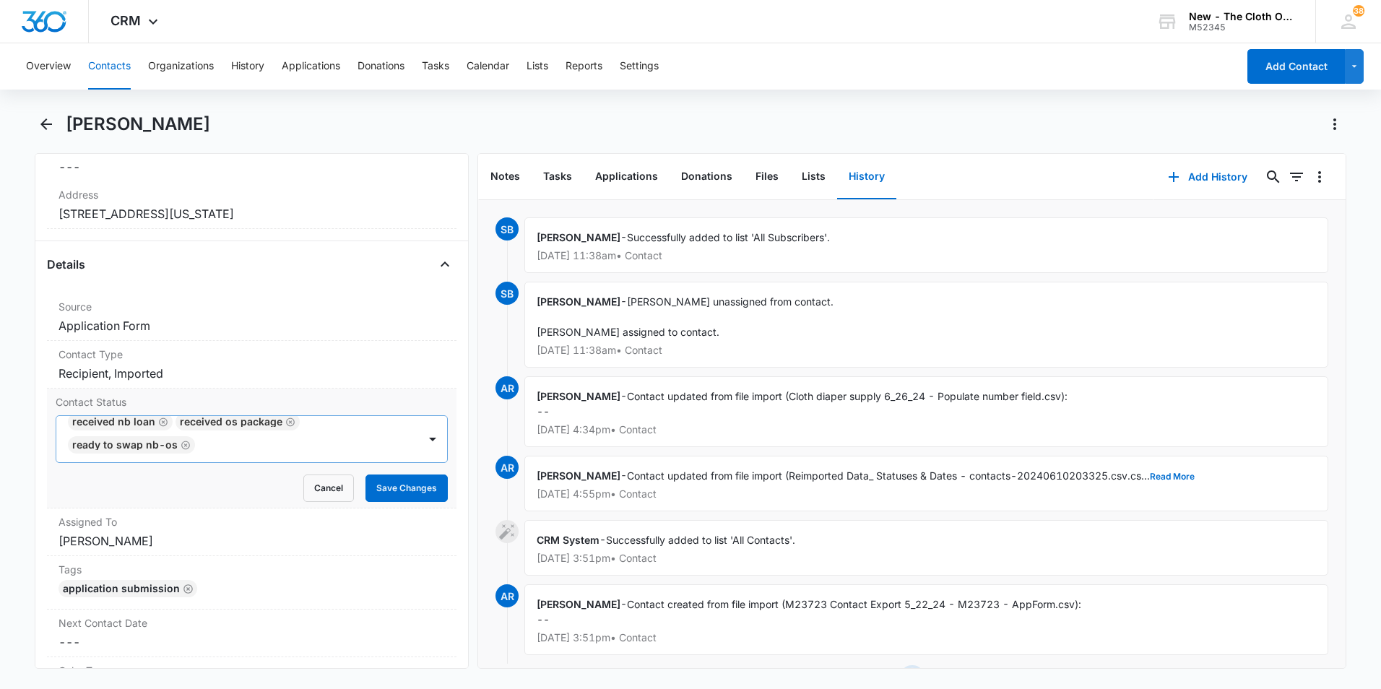
click at [181, 448] on icon "Remove Ready to swap NB-OS" at bounding box center [186, 445] width 10 height 11
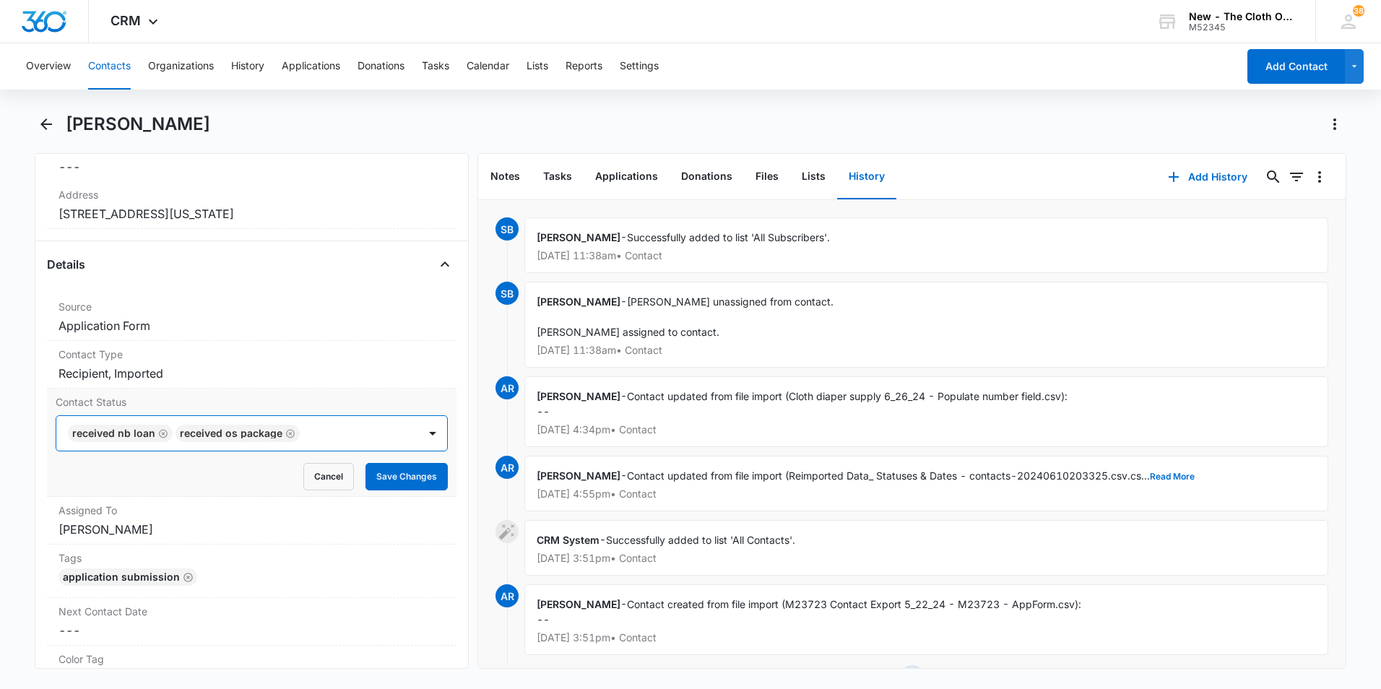
scroll to position [0, 0]
click at [160, 437] on icon "Remove Received NB loan" at bounding box center [163, 433] width 9 height 9
click at [375, 472] on button "Save Changes" at bounding box center [407, 476] width 82 height 27
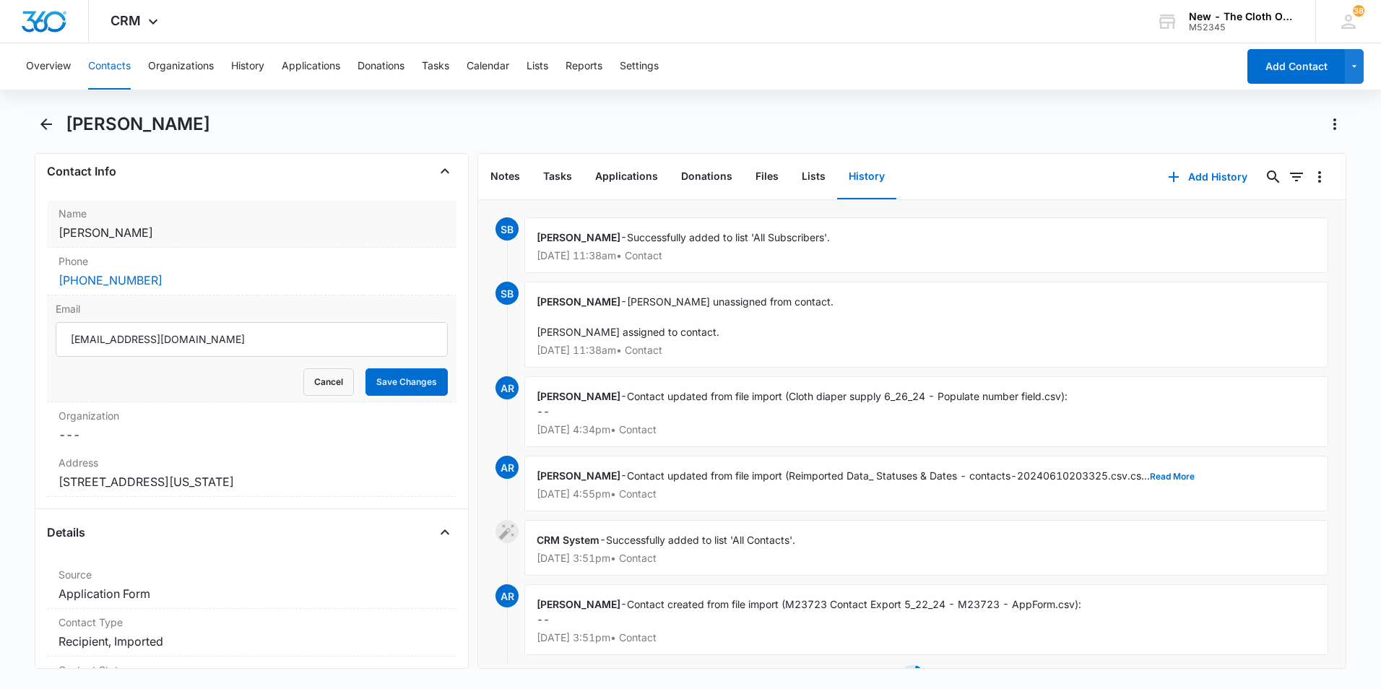
scroll to position [217, 0]
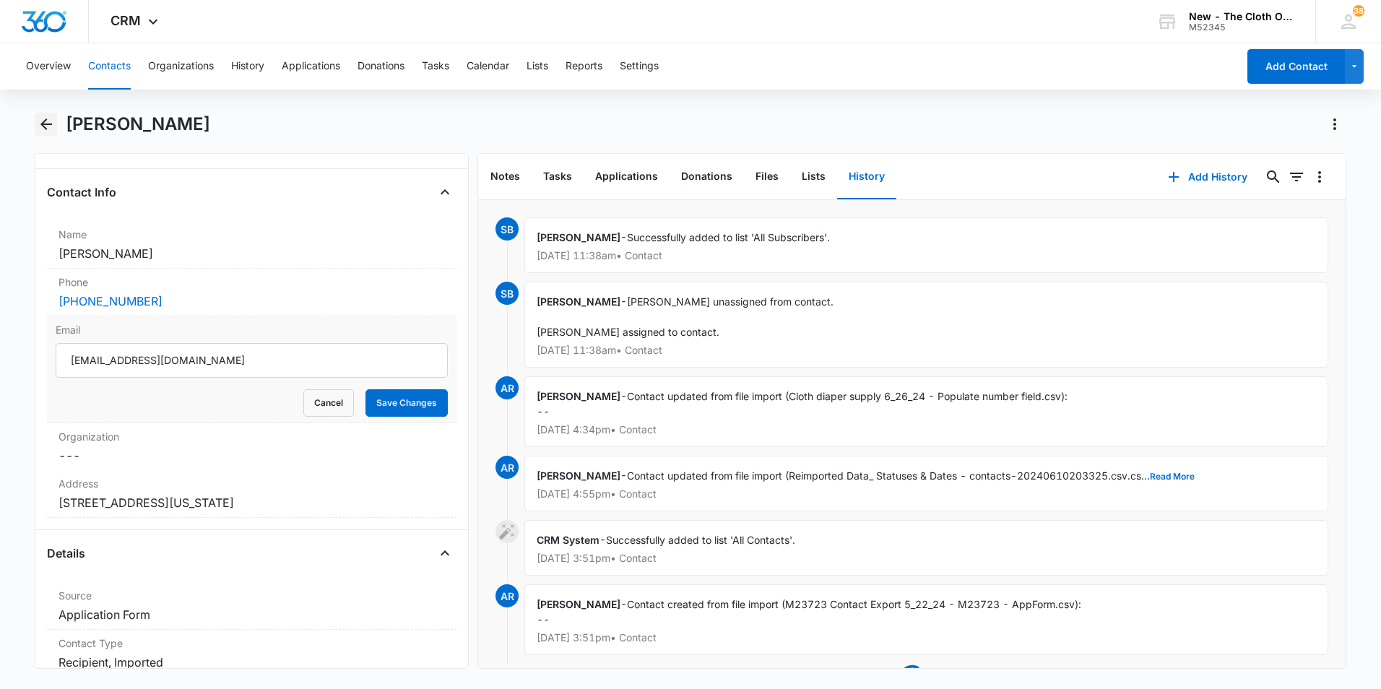
click at [43, 121] on icon "Back" at bounding box center [46, 124] width 12 height 12
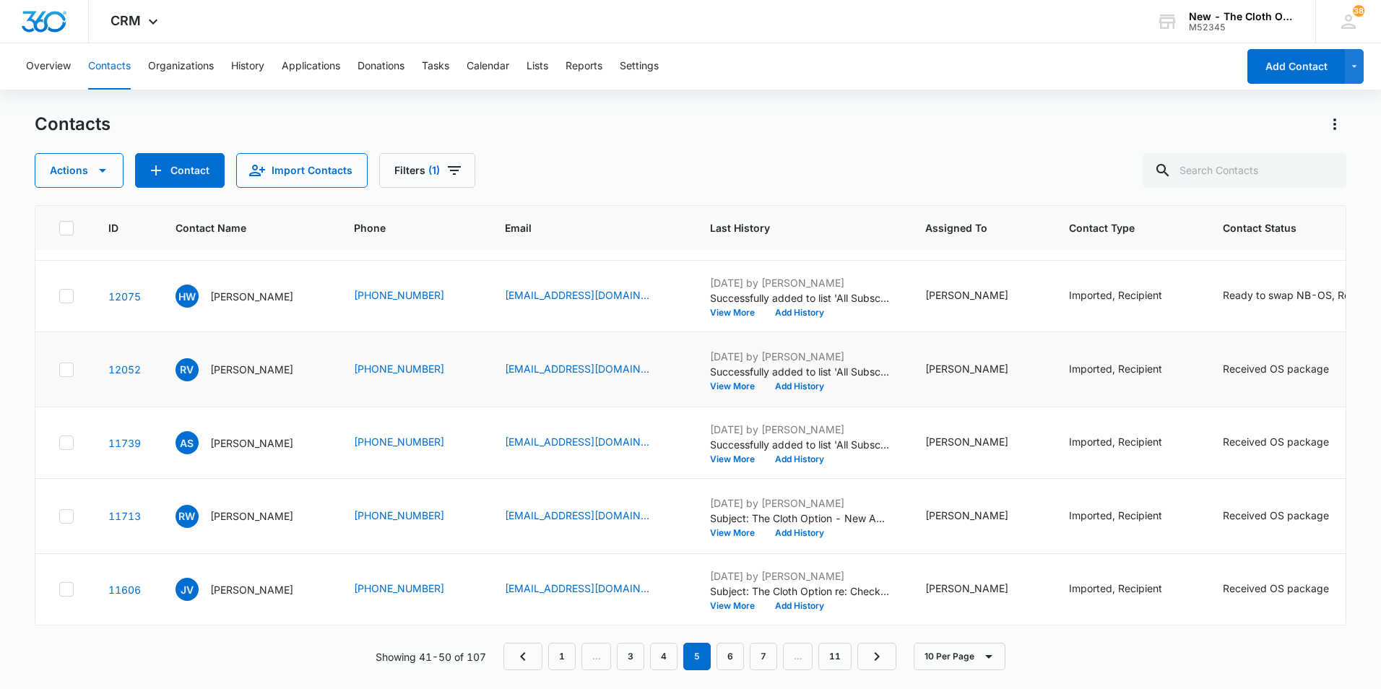
scroll to position [722, 0]
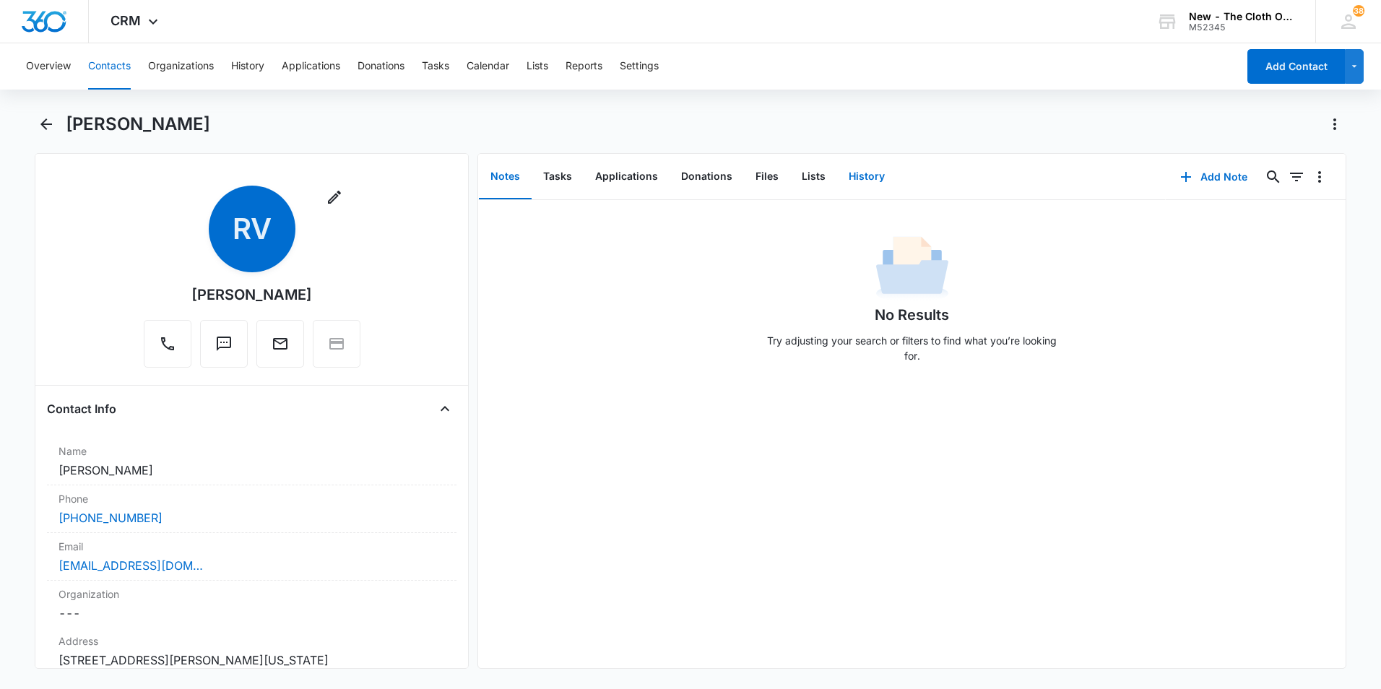
click at [876, 173] on button "History" at bounding box center [866, 177] width 59 height 45
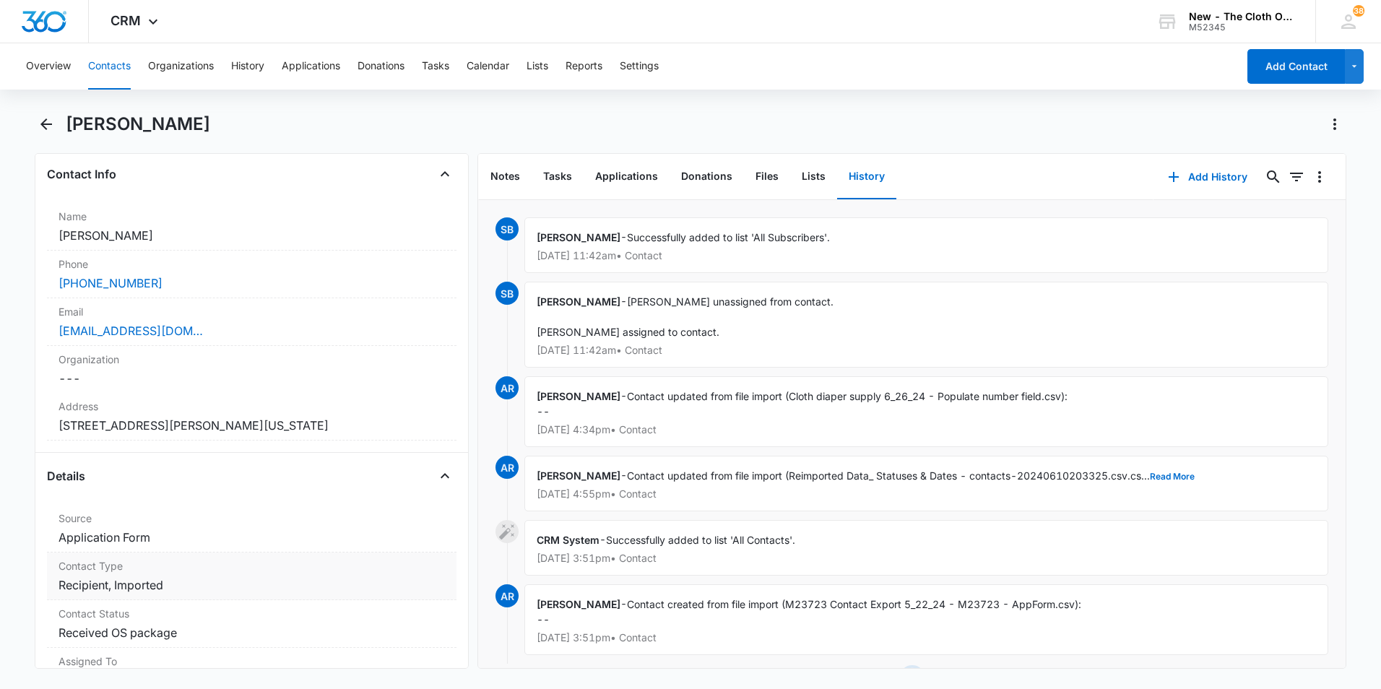
scroll to position [217, 0]
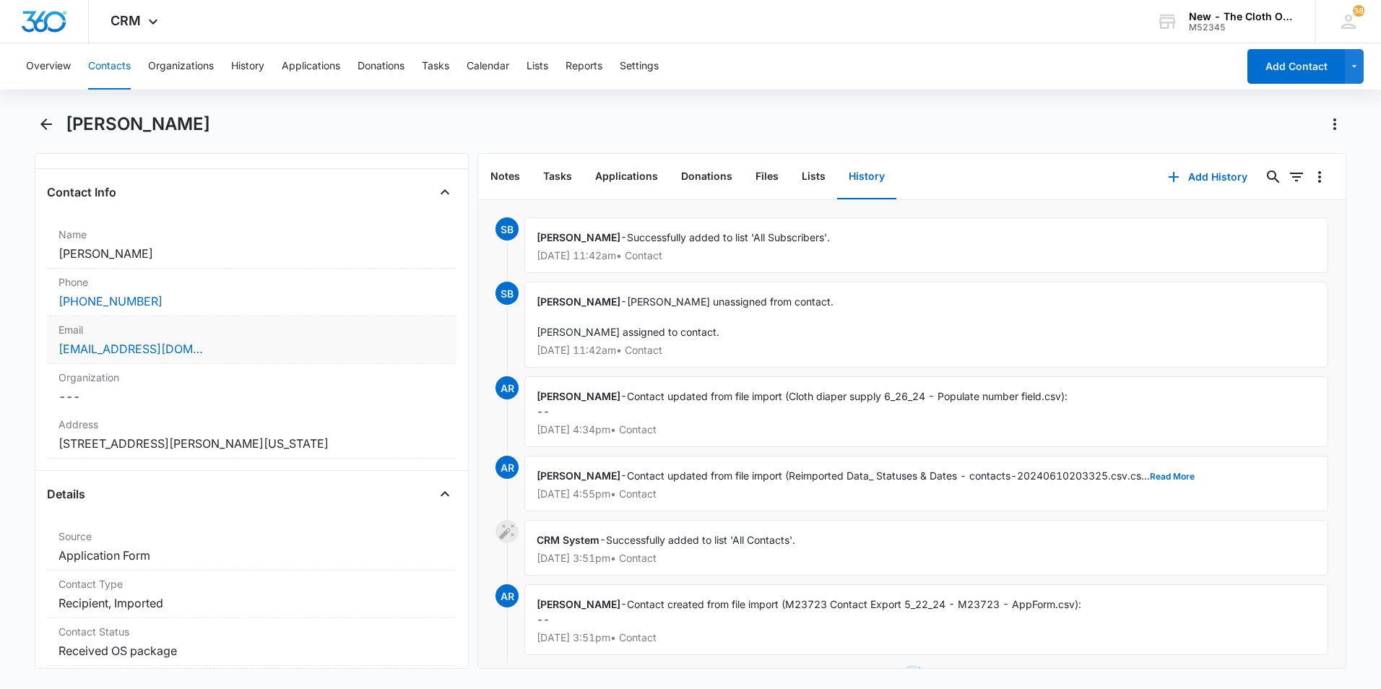
click at [340, 342] on div "[EMAIL_ADDRESS][DOMAIN_NAME]" at bounding box center [252, 348] width 387 height 17
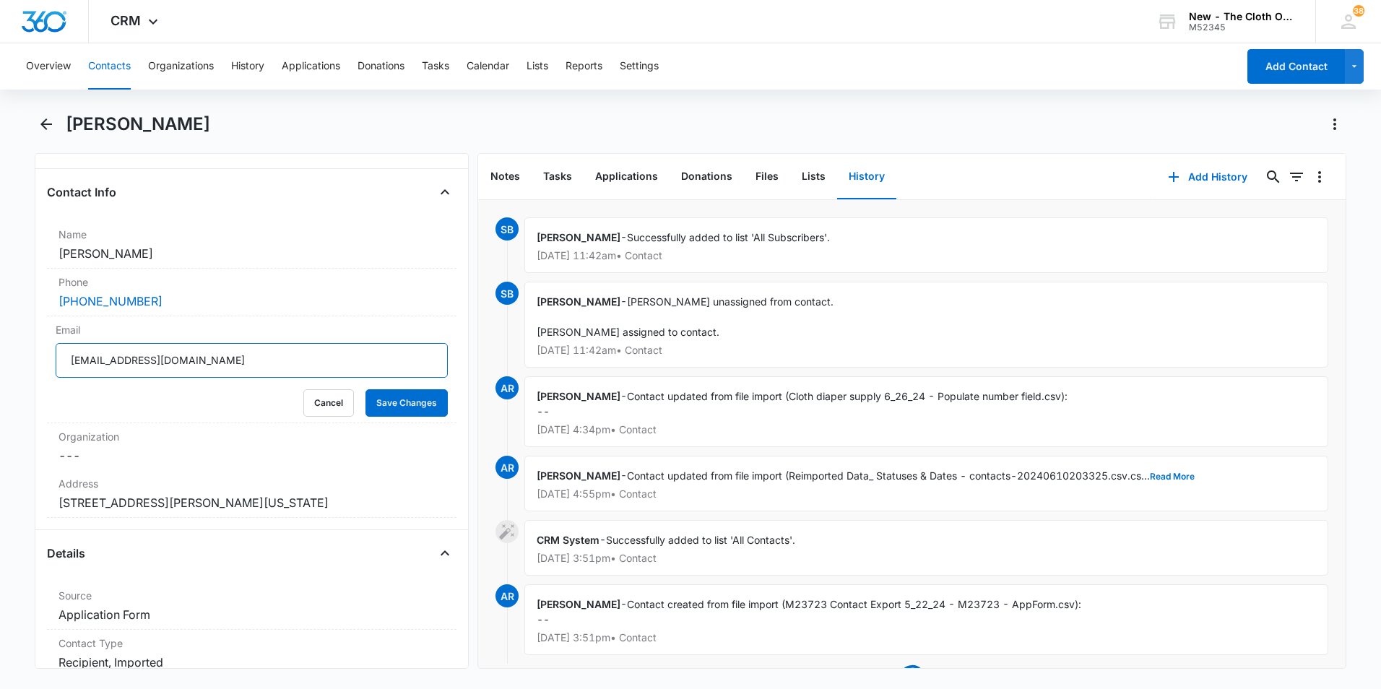
drag, startPoint x: 266, startPoint y: 366, endPoint x: 28, endPoint y: 355, distance: 238.0
click at [27, 357] on main "[PERSON_NAME] Remove RV [PERSON_NAME] Contact Info Name Cancel Save Changes [PE…" at bounding box center [690, 400] width 1381 height 574
click at [48, 131] on icon "Back" at bounding box center [46, 124] width 17 height 17
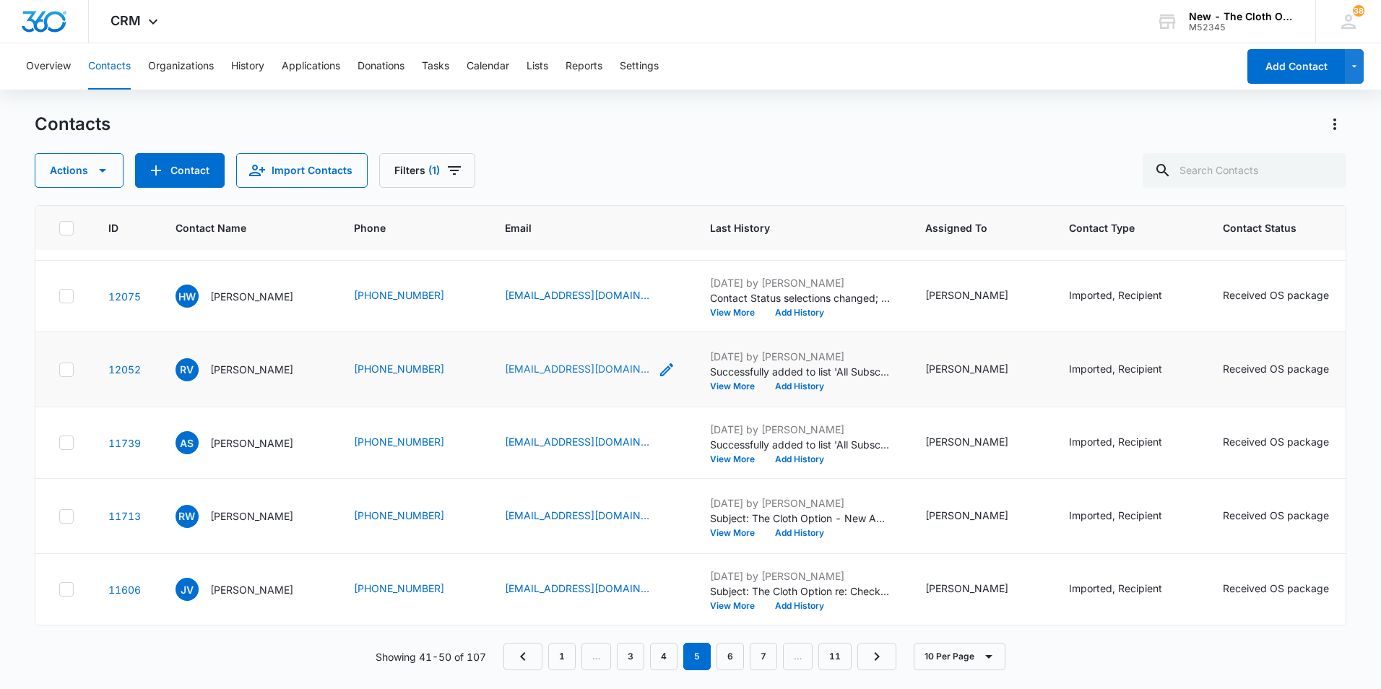
scroll to position [867, 0]
click at [249, 436] on p "[PERSON_NAME]" at bounding box center [251, 443] width 83 height 15
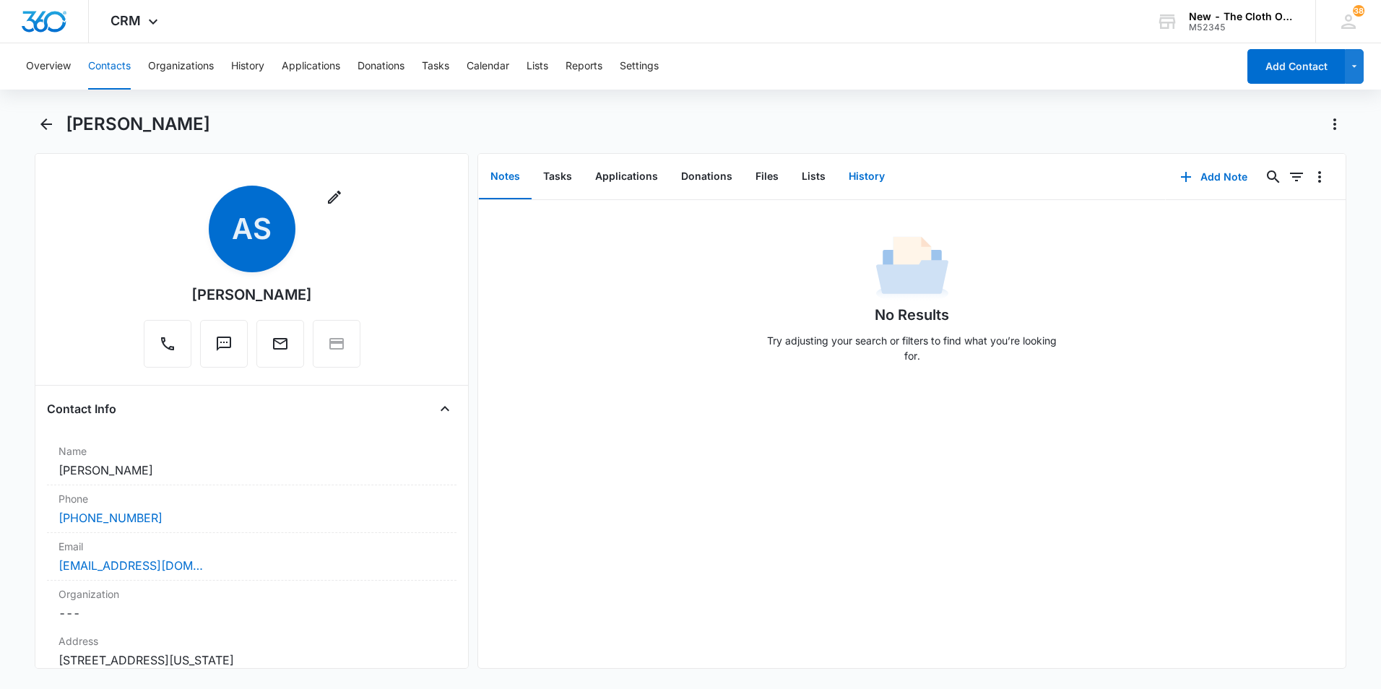
click at [867, 177] on button "History" at bounding box center [866, 177] width 59 height 45
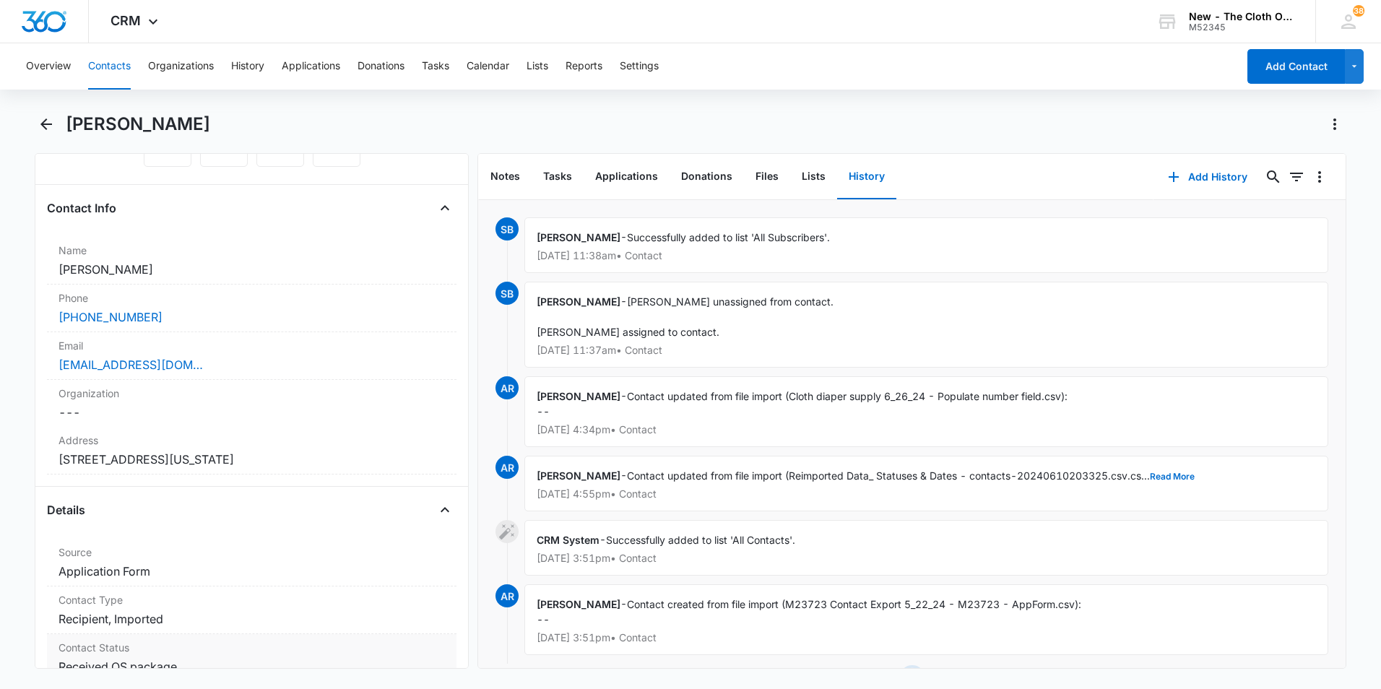
scroll to position [144, 0]
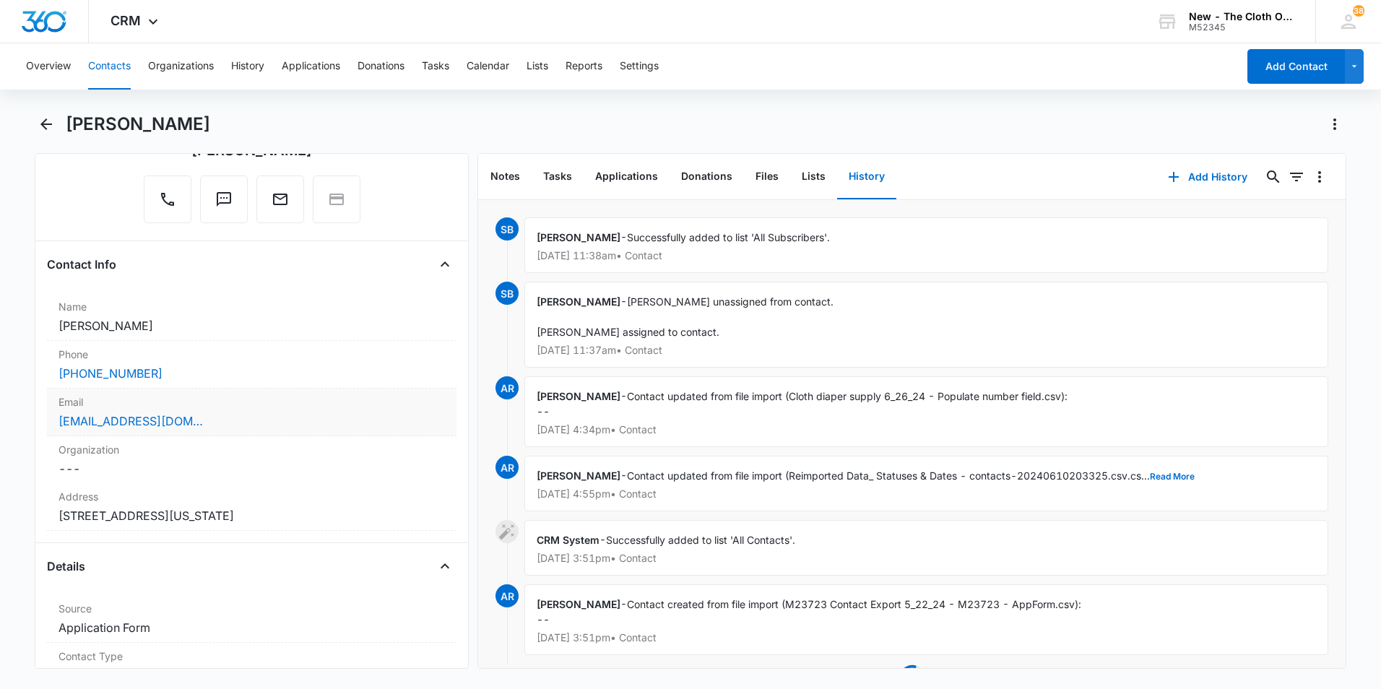
click at [236, 428] on div "[EMAIL_ADDRESS][DOMAIN_NAME]" at bounding box center [252, 421] width 387 height 17
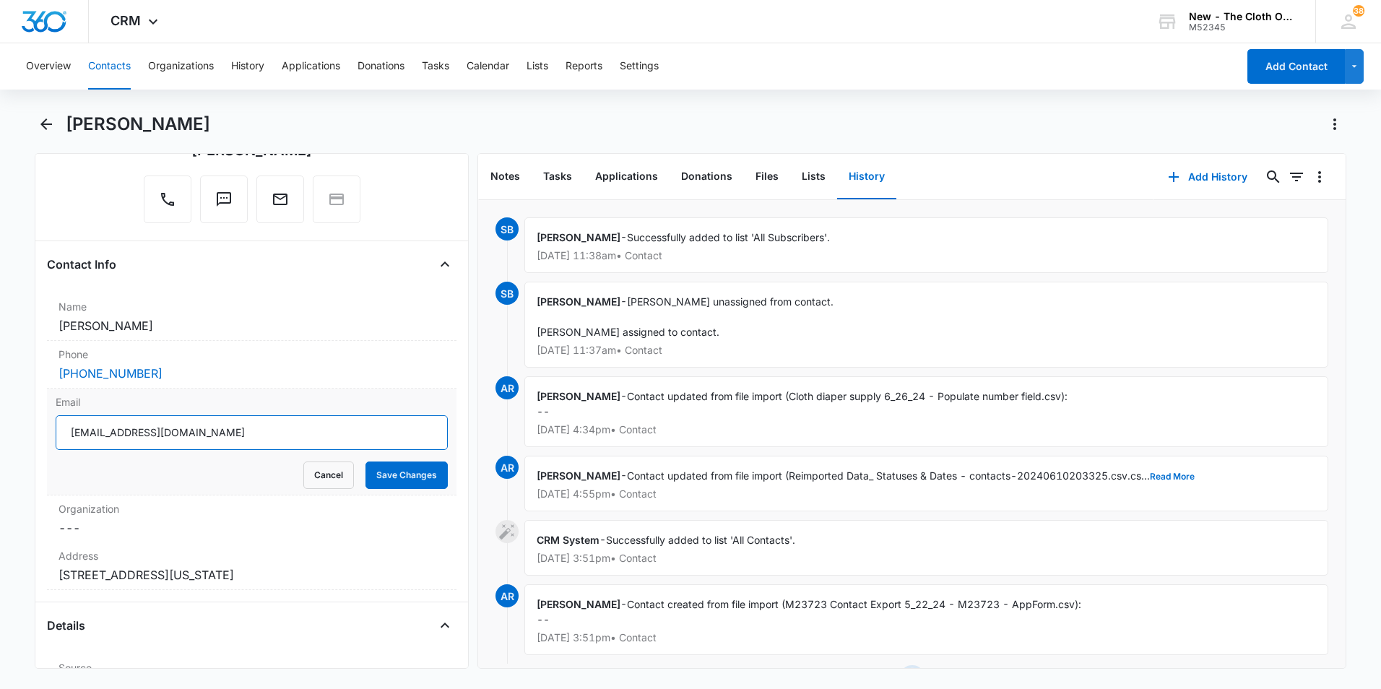
drag, startPoint x: 226, startPoint y: 439, endPoint x: 52, endPoint y: 424, distance: 174.7
click at [52, 424] on div "Email [EMAIL_ADDRESS][DOMAIN_NAME] Cancel Save Changes" at bounding box center [252, 442] width 410 height 107
click at [43, 123] on icon "Back" at bounding box center [46, 124] width 12 height 12
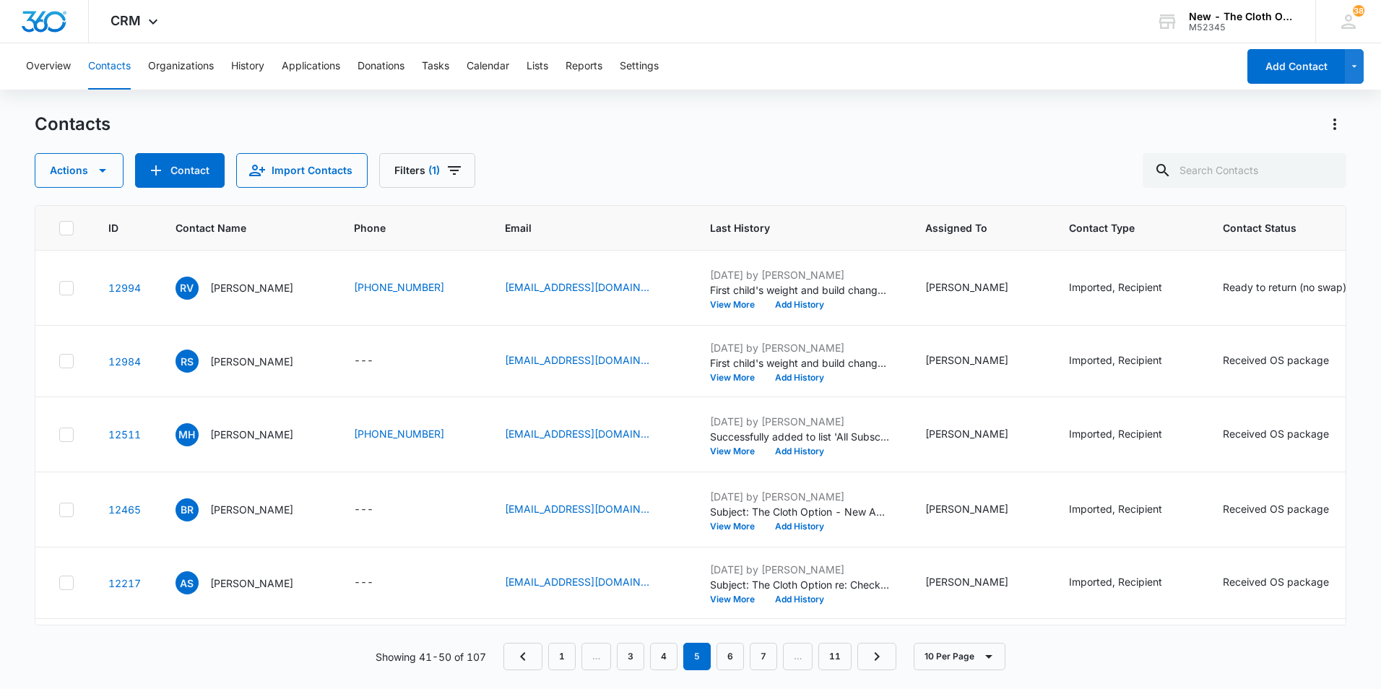
scroll to position [867, 0]
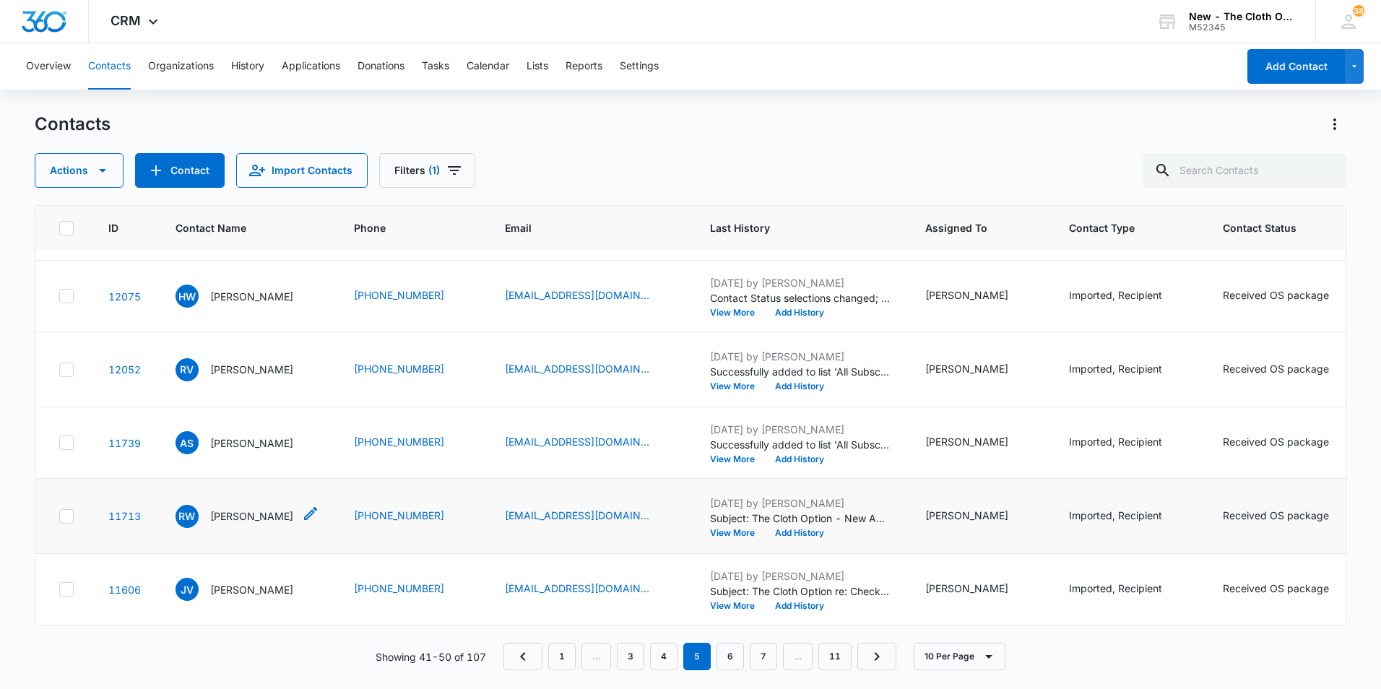
click at [261, 509] on p "[PERSON_NAME]" at bounding box center [251, 516] width 83 height 15
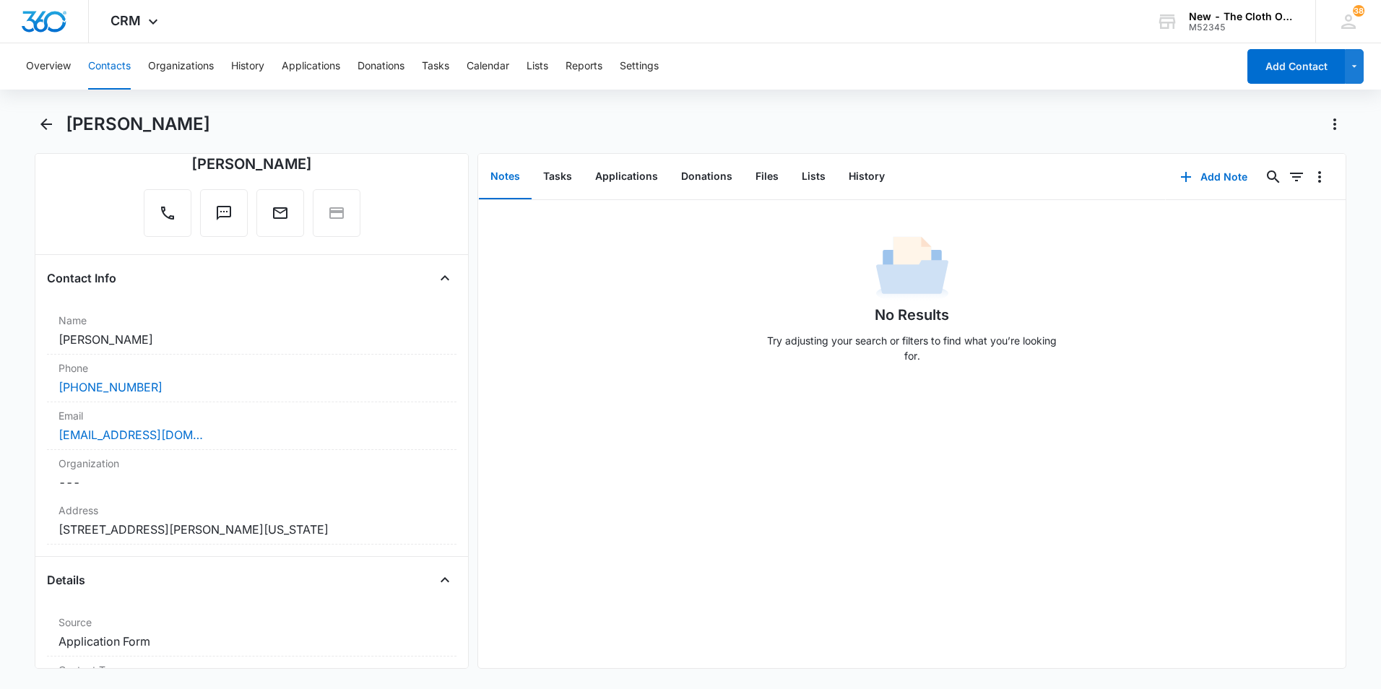
scroll to position [144, 0]
